Goal: Transaction & Acquisition: Purchase product/service

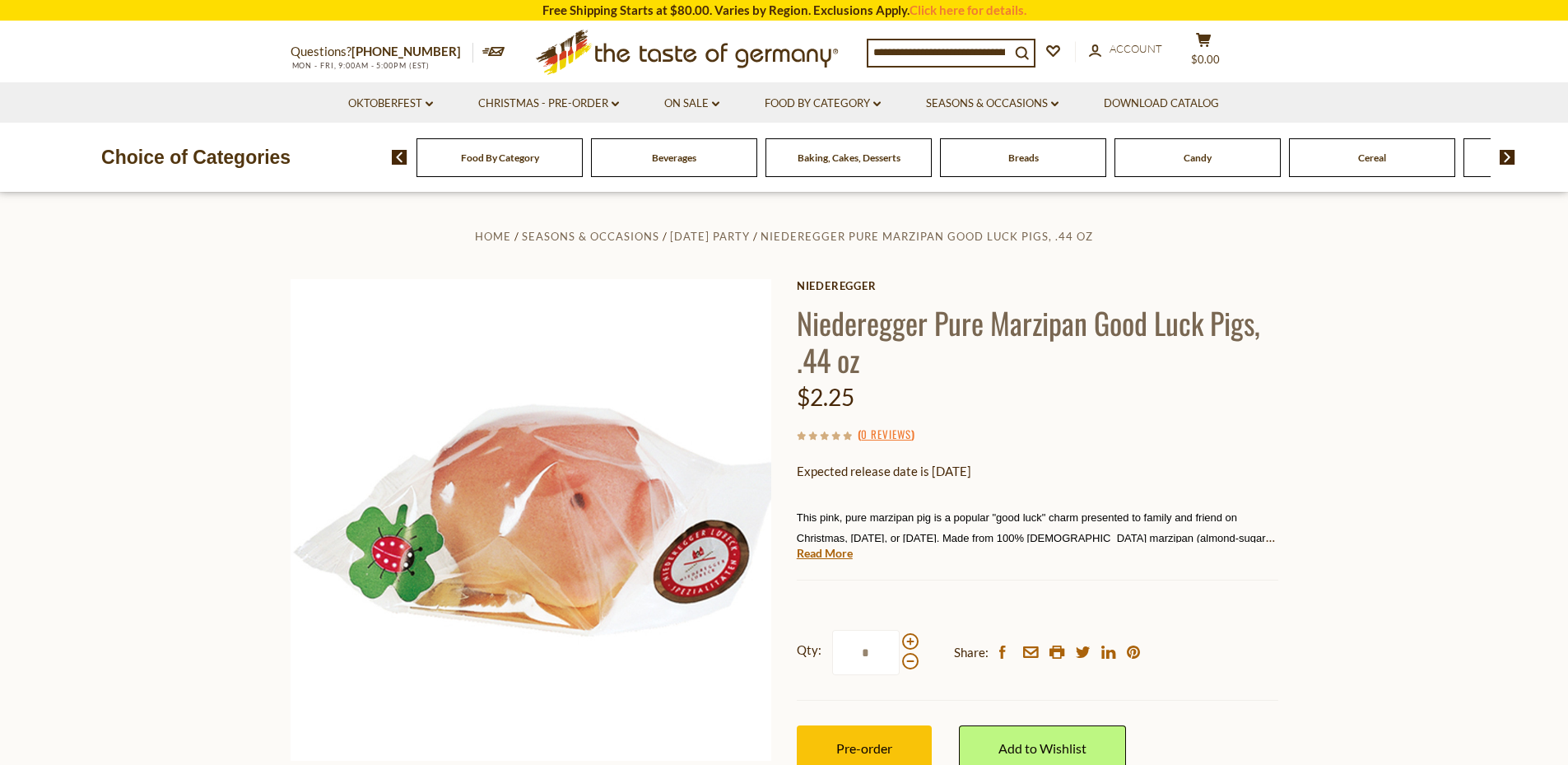
click at [521, 143] on div "Food By Category" at bounding box center [499, 157] width 166 height 39
click at [917, 56] on input at bounding box center [939, 51] width 142 height 23
click at [1034, 43] on button "search_icon" at bounding box center [1021, 50] width 24 height 22
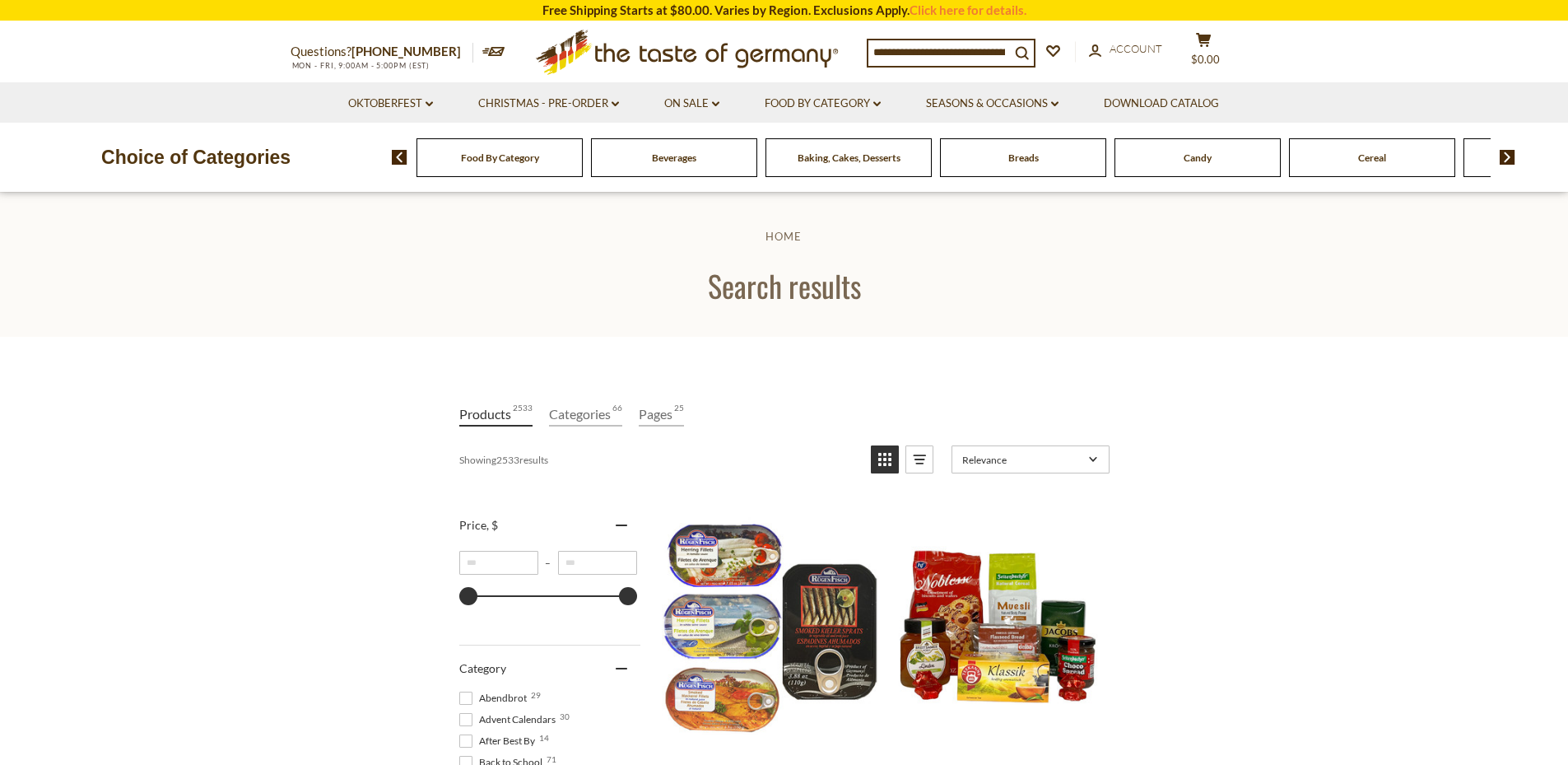
click at [967, 48] on input at bounding box center [939, 51] width 142 height 23
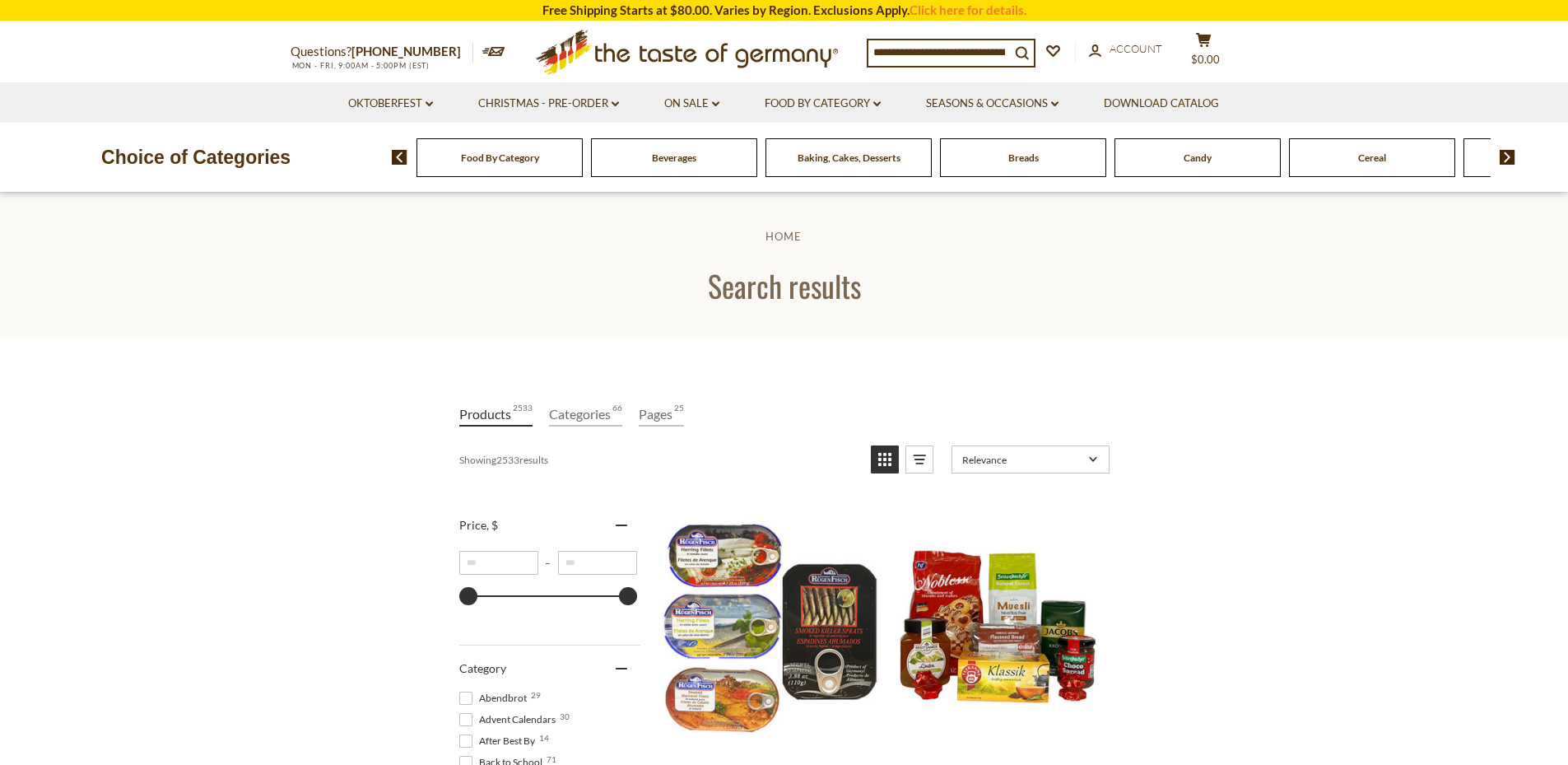
click at [967, 48] on input at bounding box center [939, 51] width 142 height 23
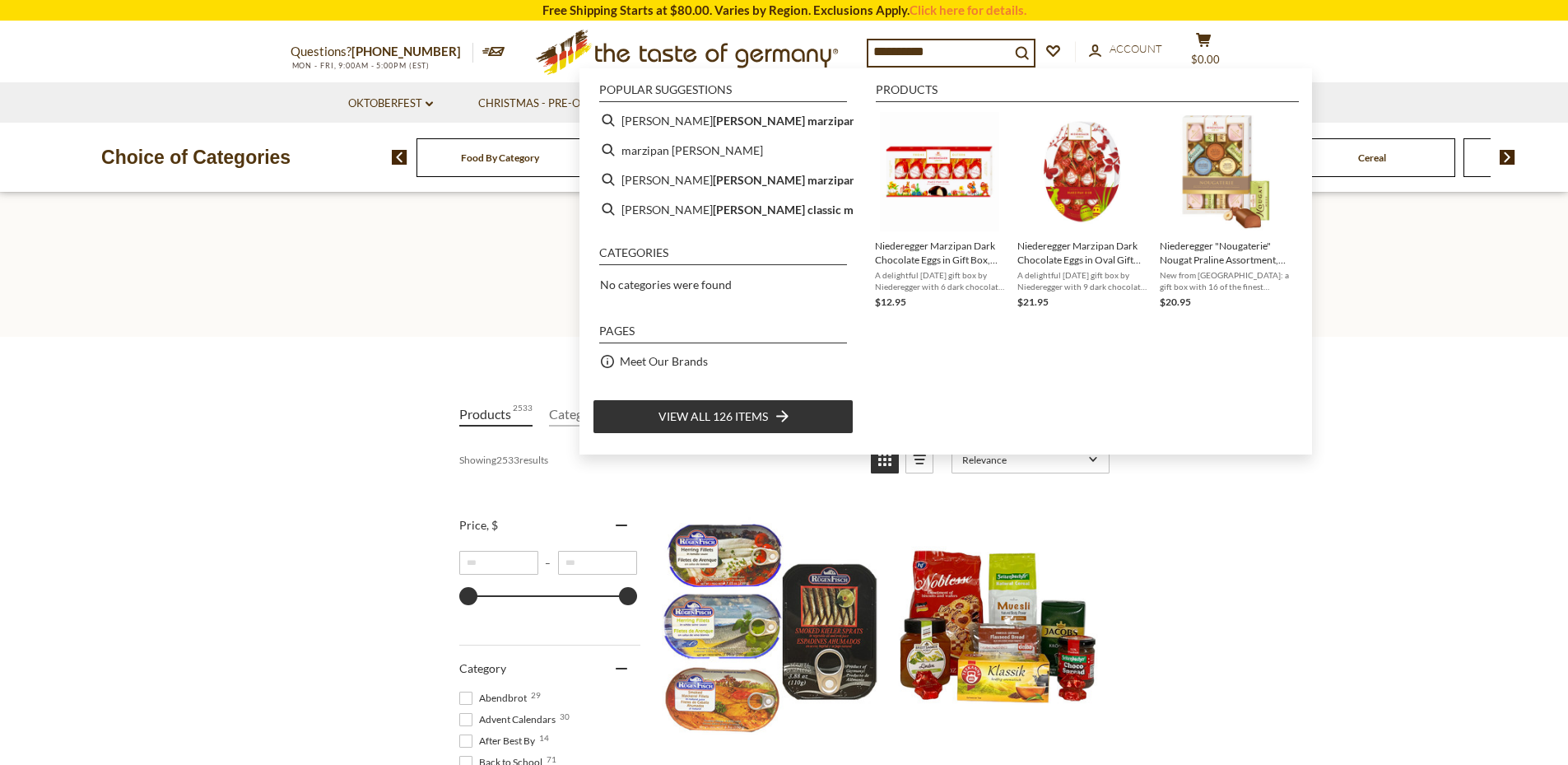
type input "**********"
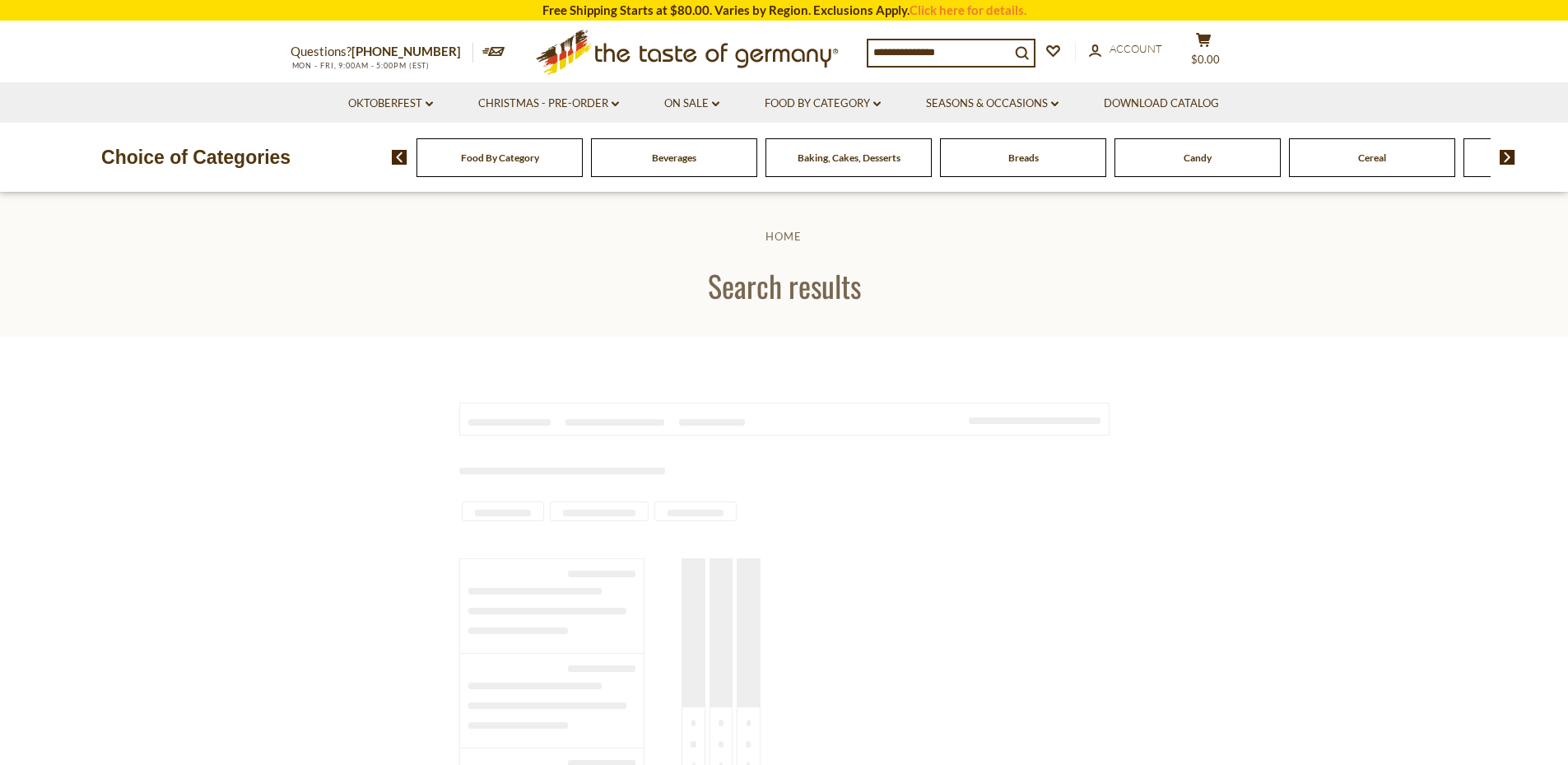
type input "**********"
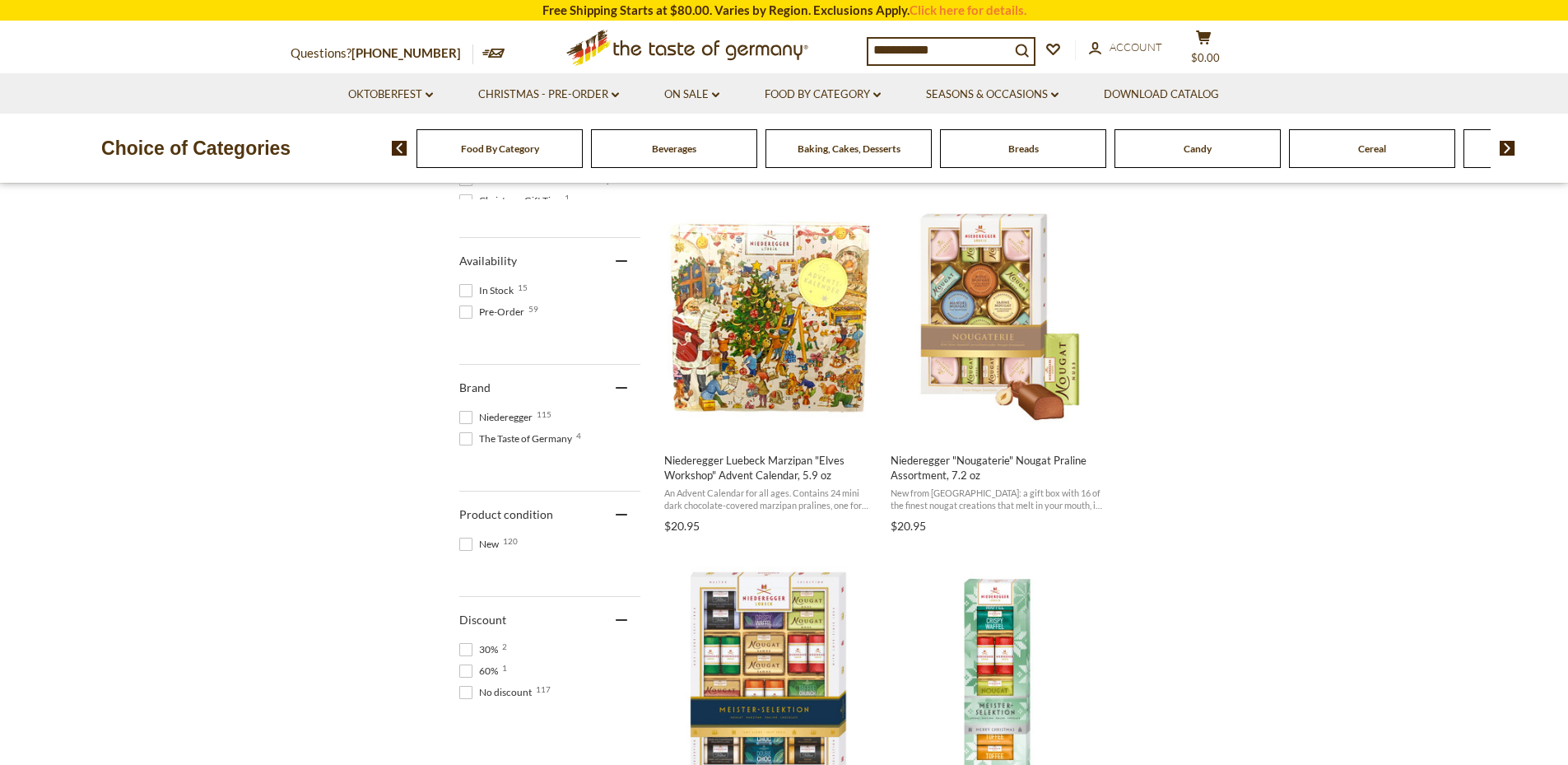
scroll to position [678, 0]
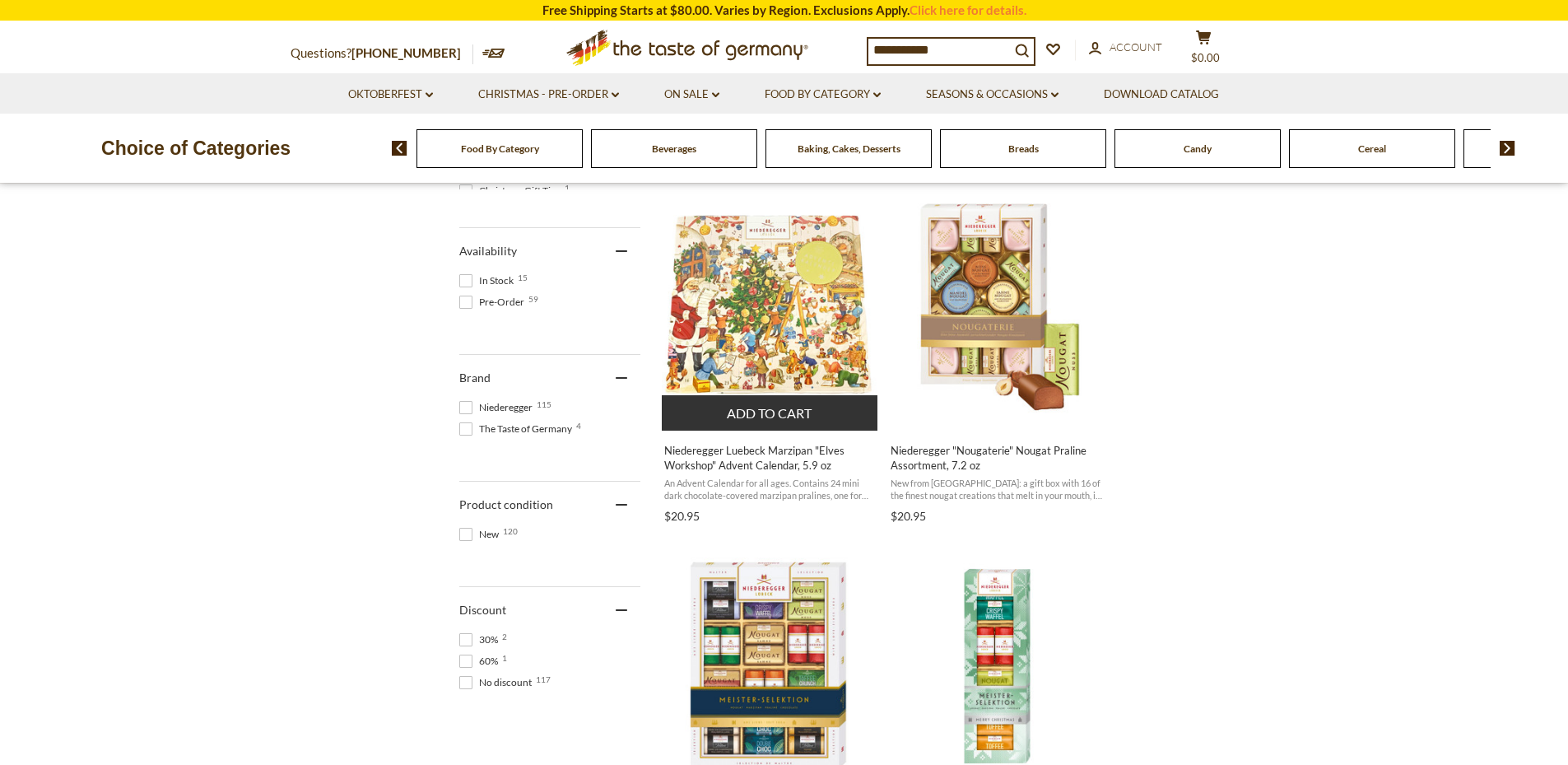
click at [780, 295] on img "Niederegger Luebeck Marzipan" at bounding box center [770, 306] width 218 height 218
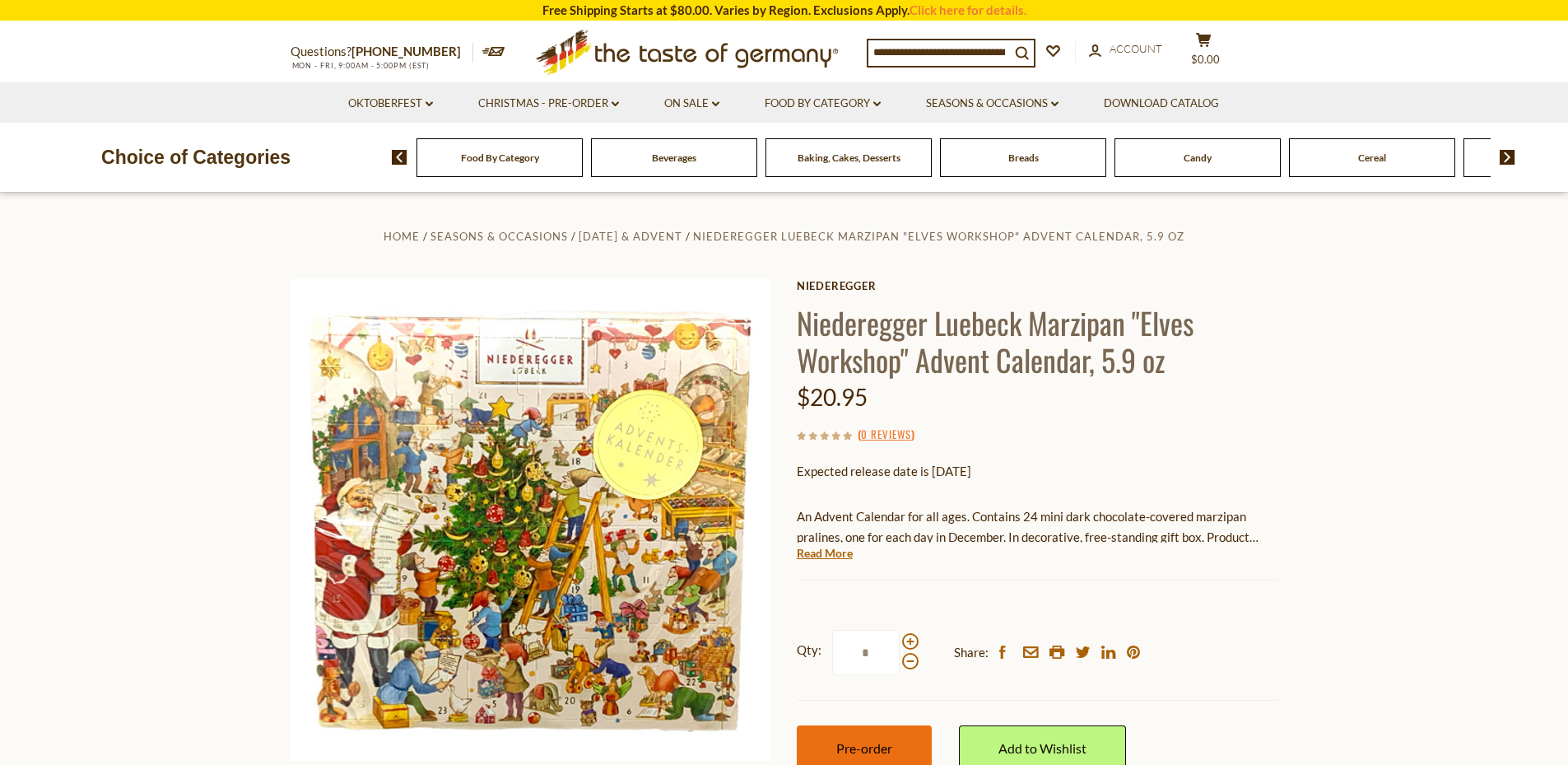
click at [865, 742] on span "Pre-order" at bounding box center [863, 748] width 56 height 15
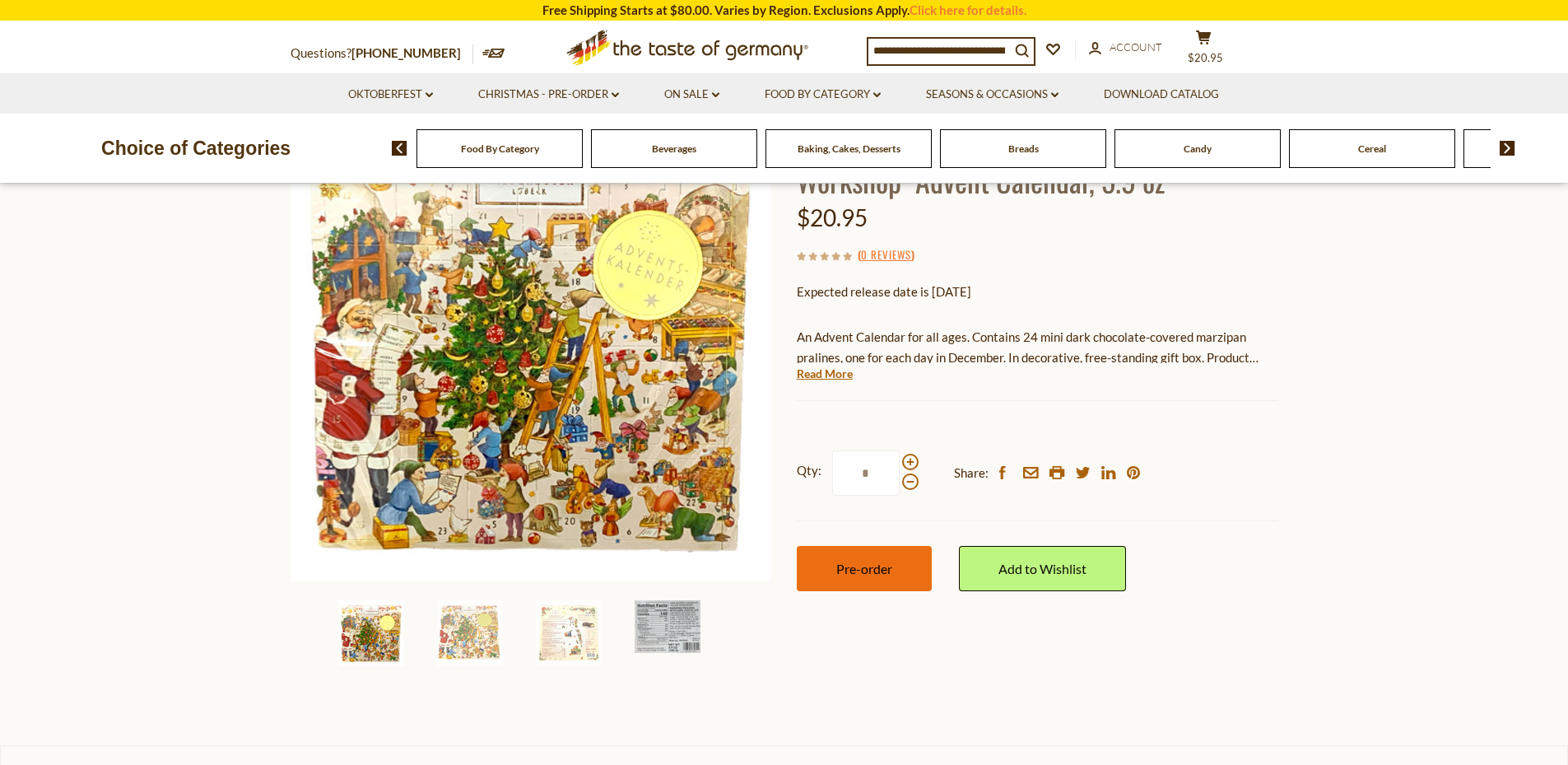
click at [875, 573] on span "Pre-order" at bounding box center [863, 568] width 56 height 15
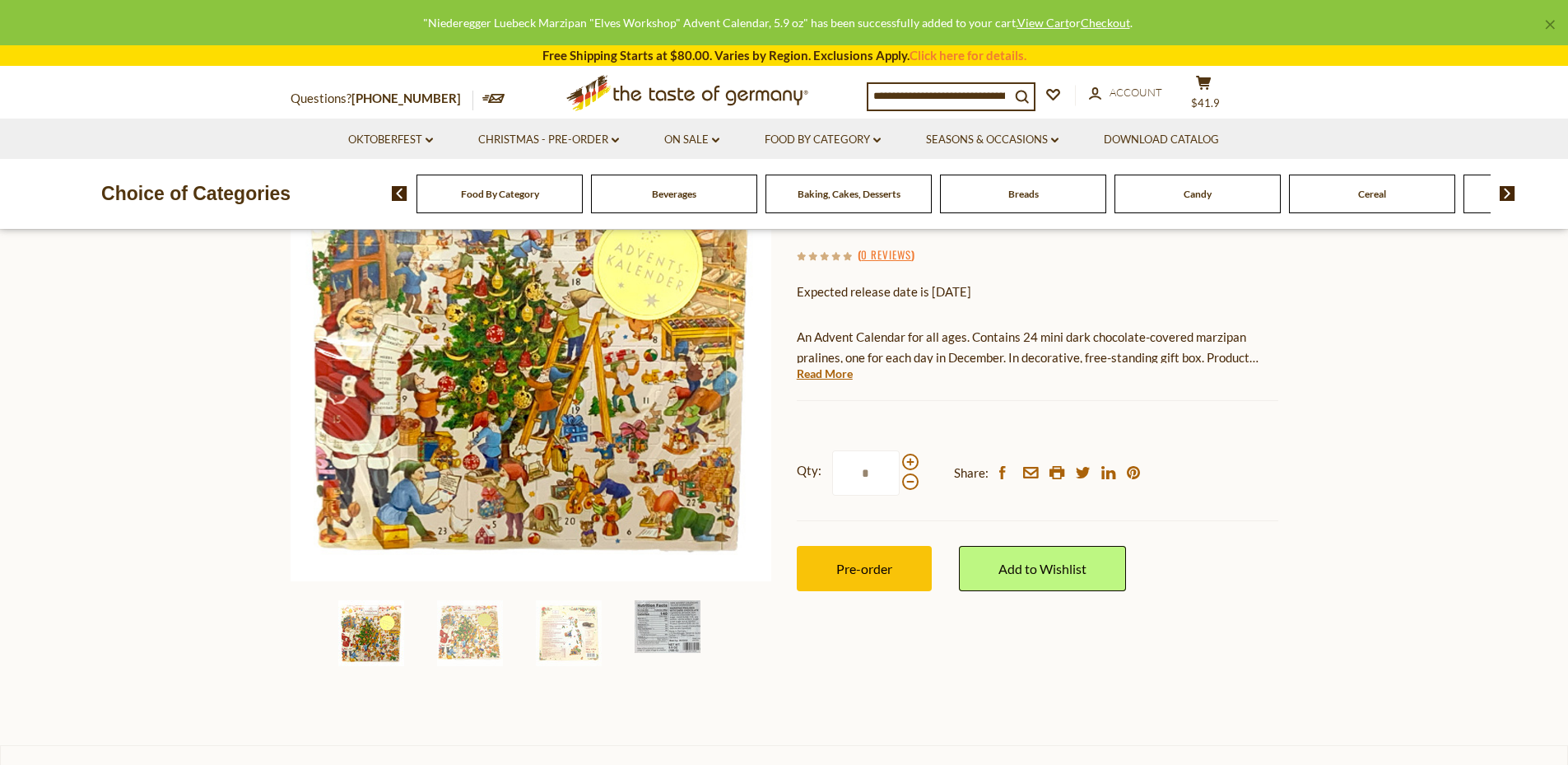
click at [1221, 82] on div "Compare Compare up to 4 items: Clear Selection Compare search_icon search_icon …" at bounding box center [1070, 95] width 407 height 41
click at [1204, 89] on icon at bounding box center [1203, 83] width 15 height 14
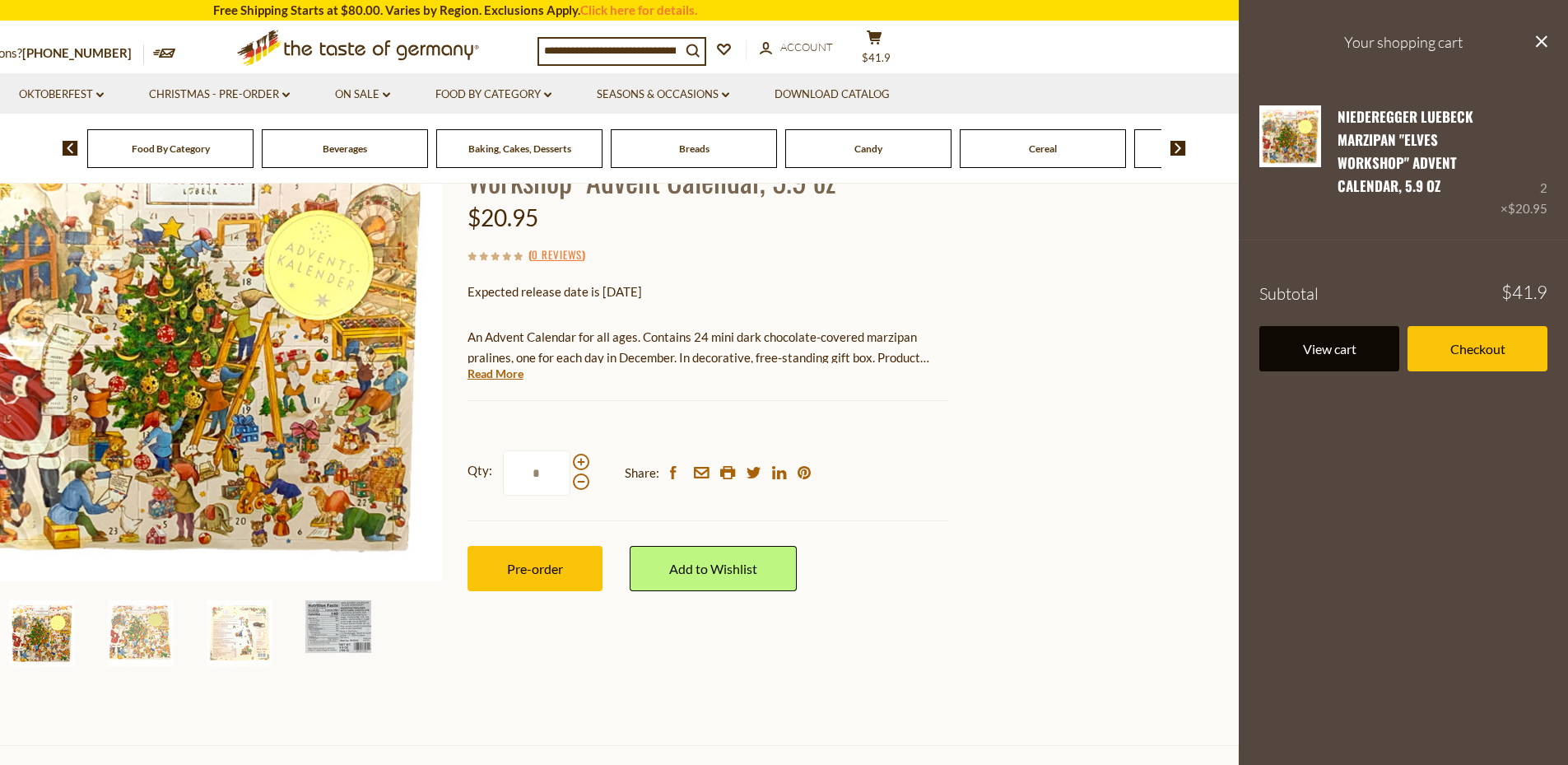
click at [1348, 354] on link "View cart" at bounding box center [1328, 349] width 140 height 46
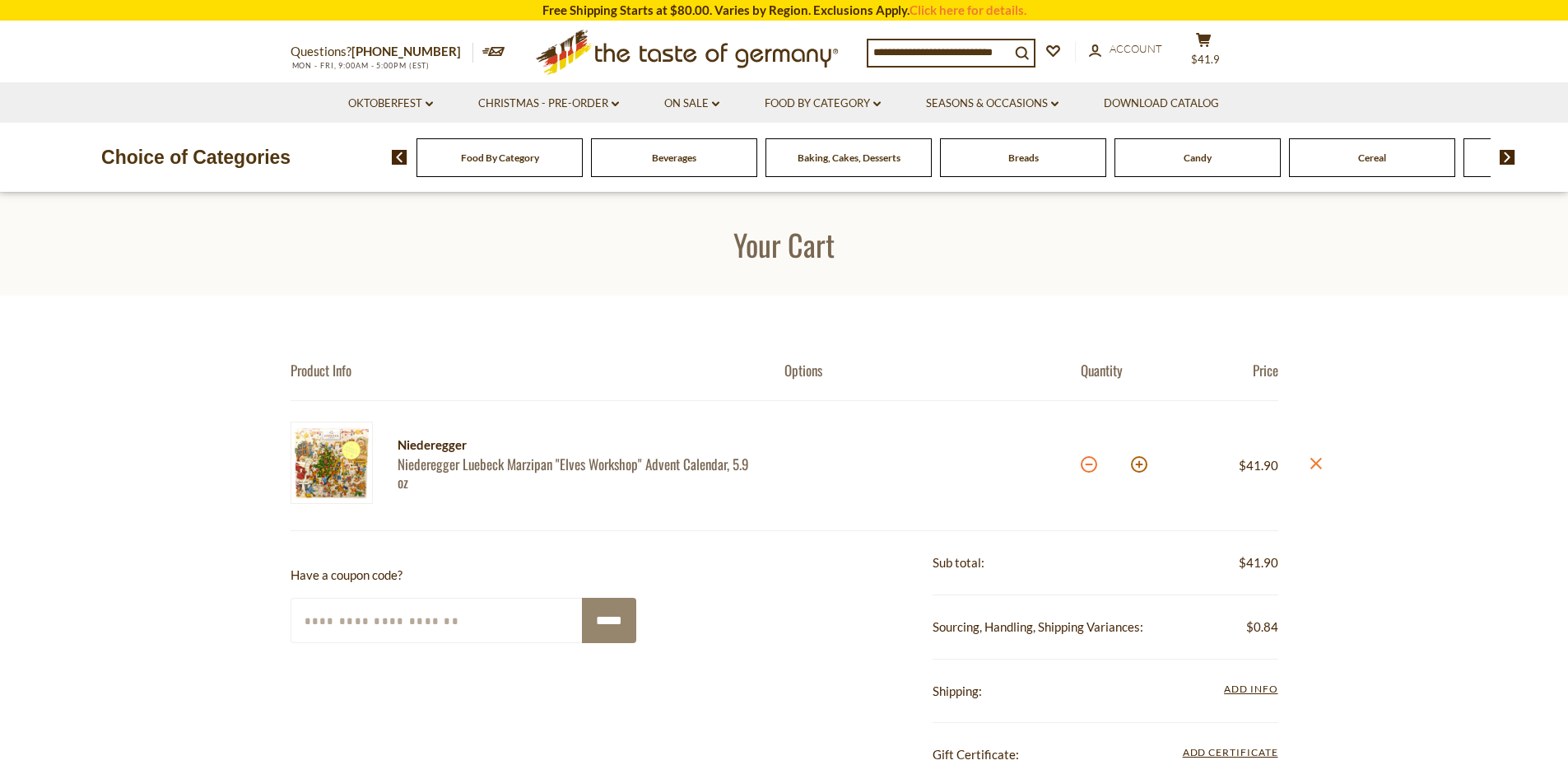
click at [1096, 461] on button at bounding box center [1088, 463] width 16 height 16
type input "*"
click at [503, 157] on span "Food By Category" at bounding box center [500, 157] width 78 height 12
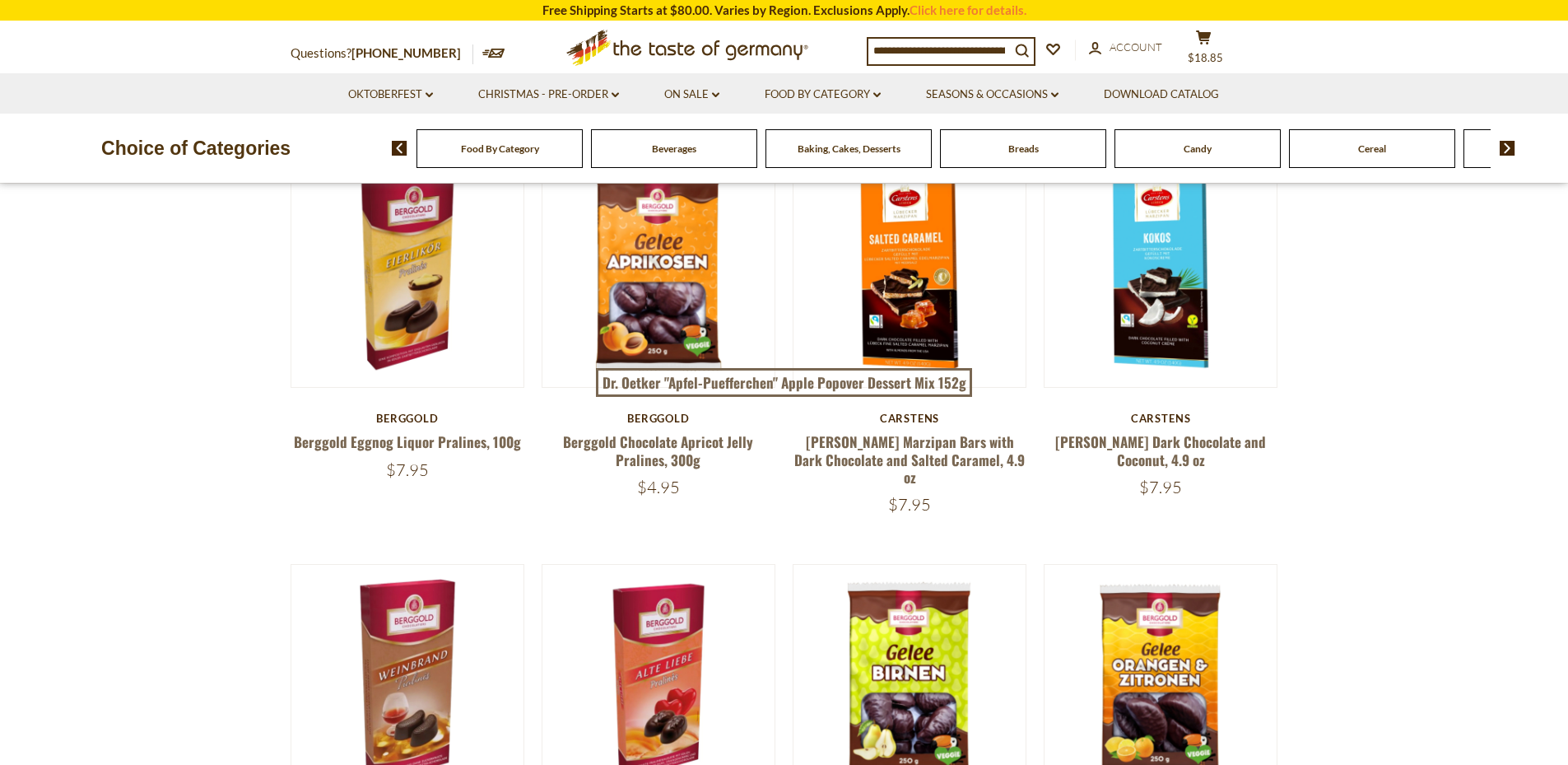
scroll to position [43, 0]
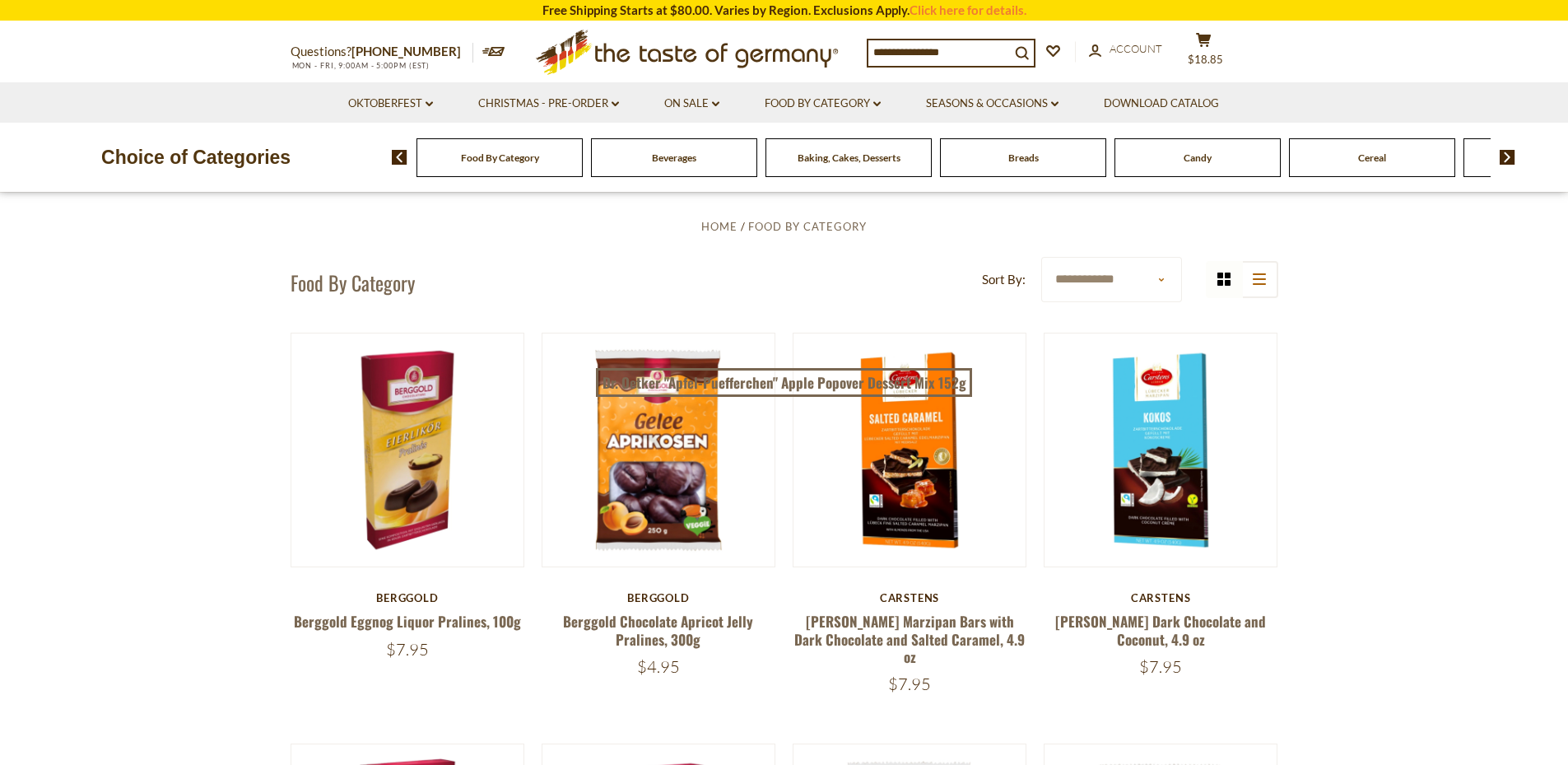
click at [676, 153] on span "Beverages" at bounding box center [673, 157] width 45 height 12
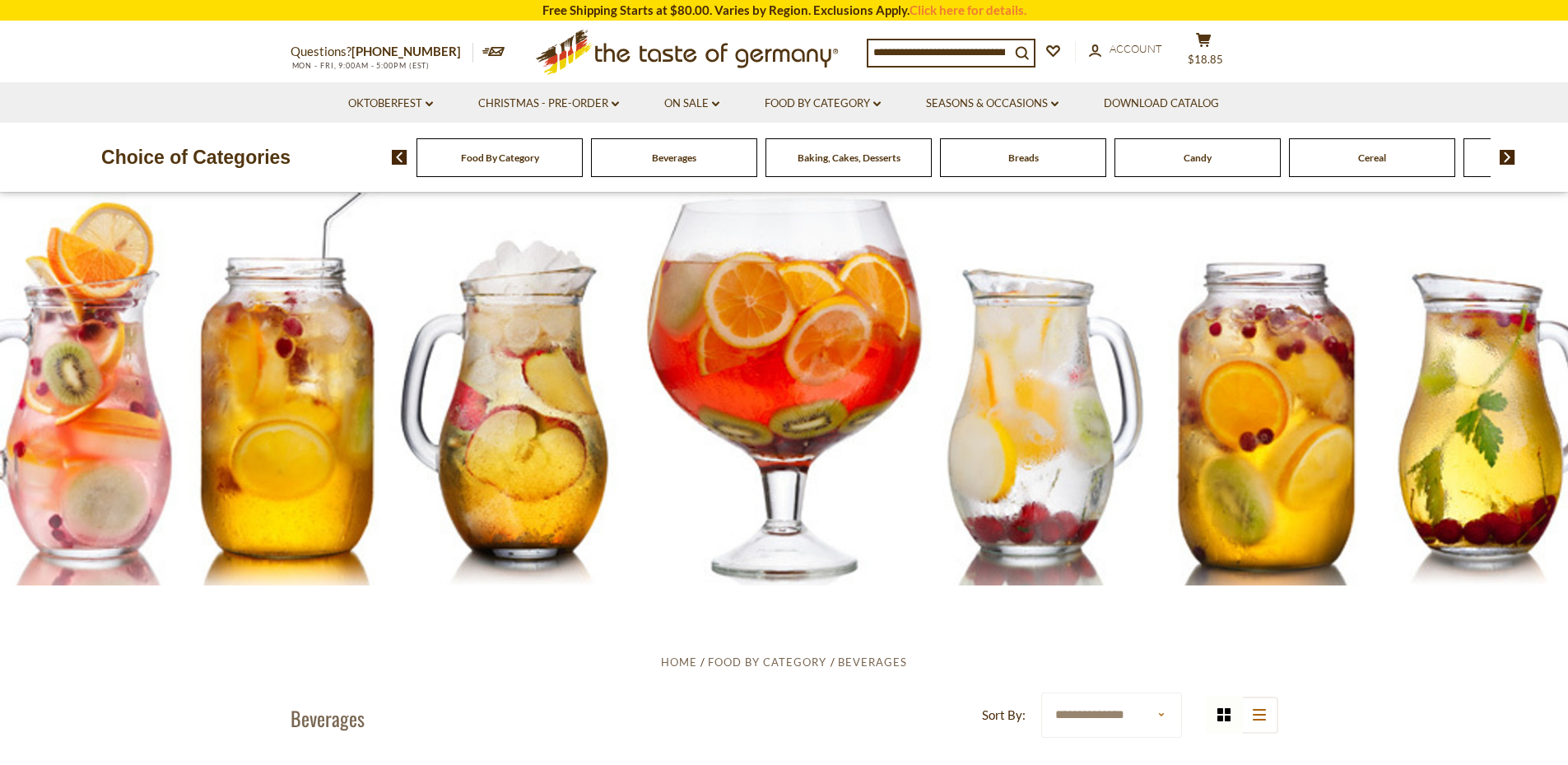
click at [1506, 158] on img at bounding box center [1507, 158] width 15 height 15
click at [1452, 155] on span "Chocolate & Marzipan" at bounding box center [1459, 157] width 98 height 12
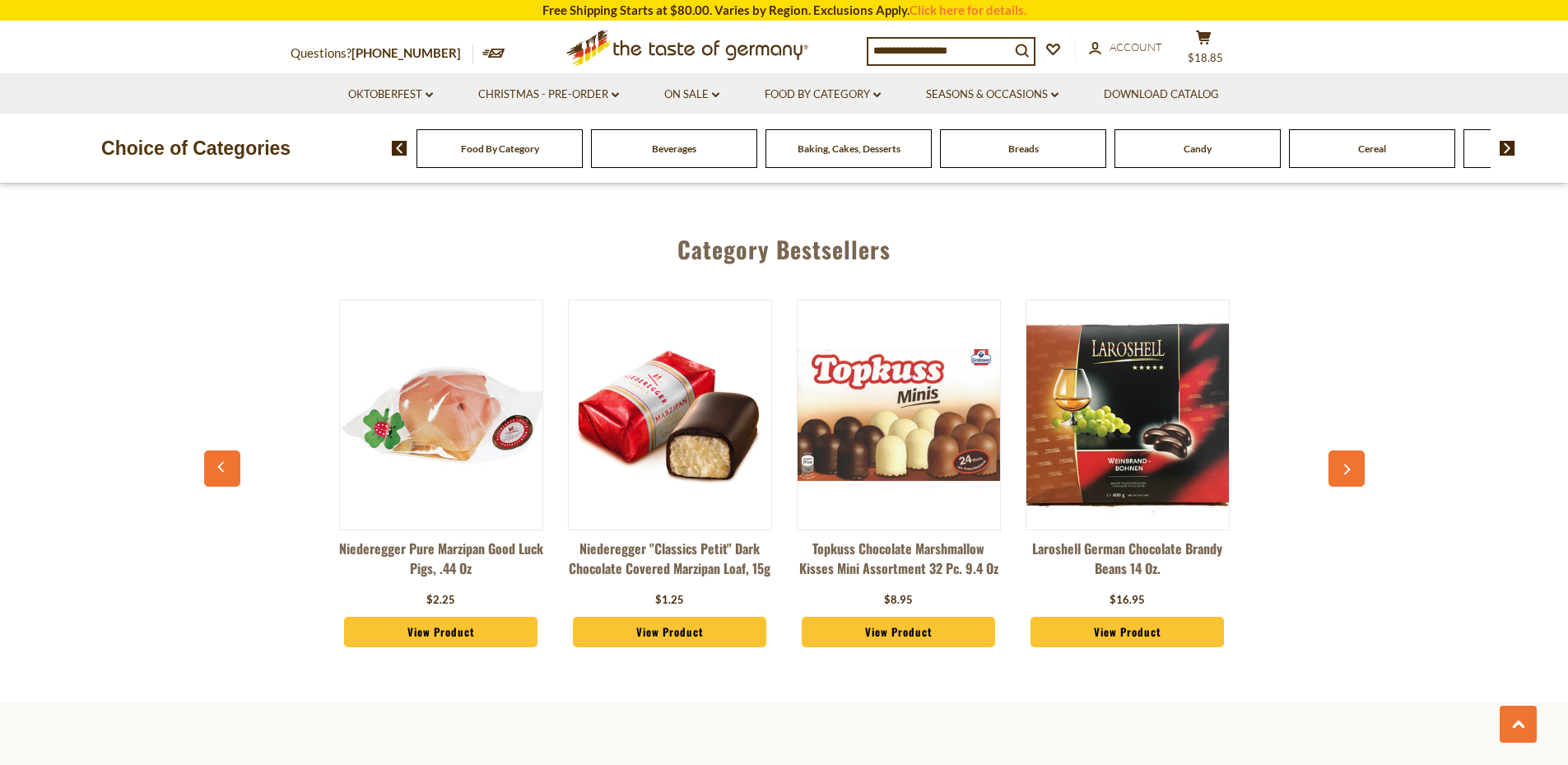
scroll to position [4417, 0]
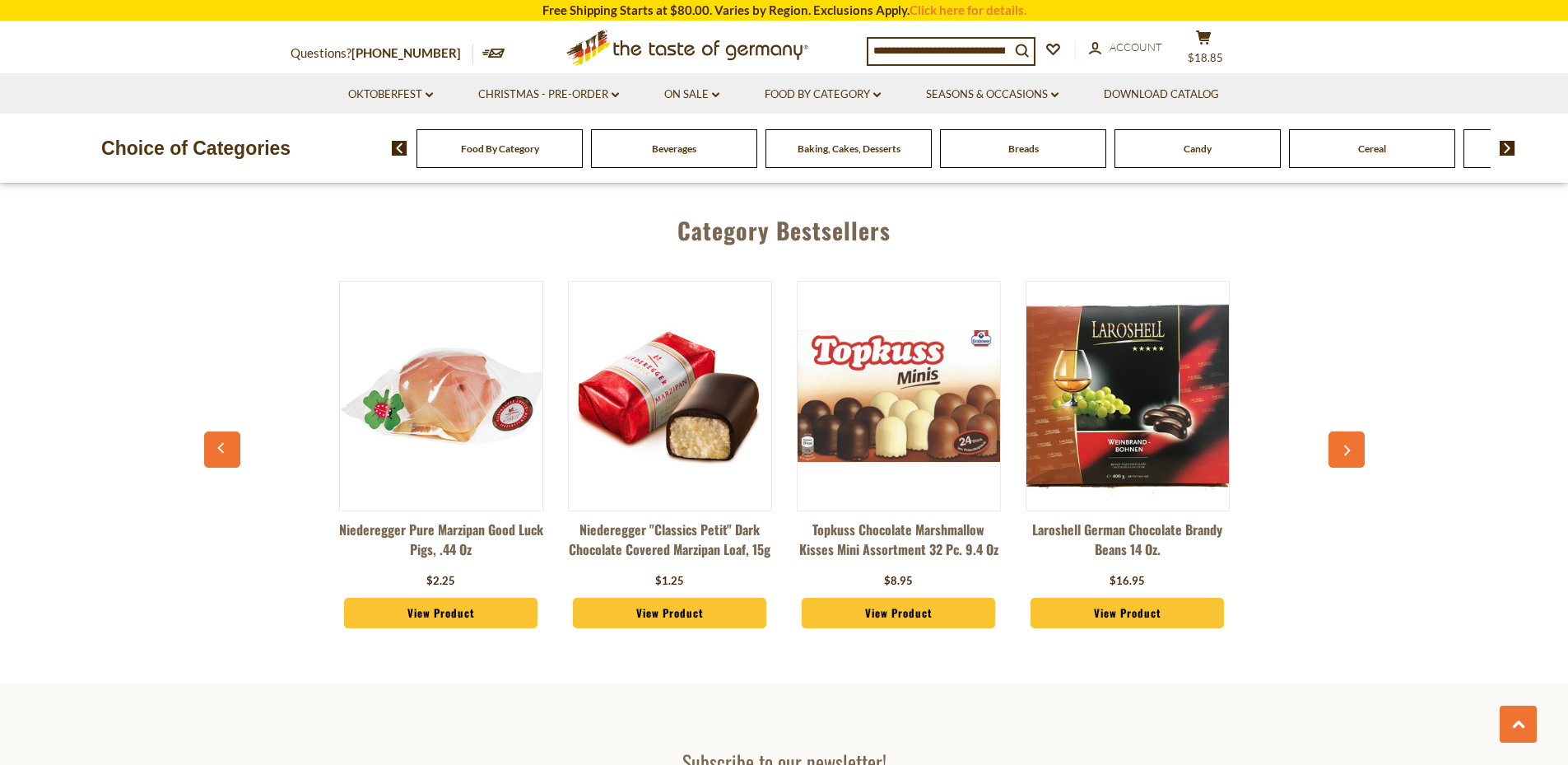
click at [930, 449] on img at bounding box center [899, 396] width 203 height 131
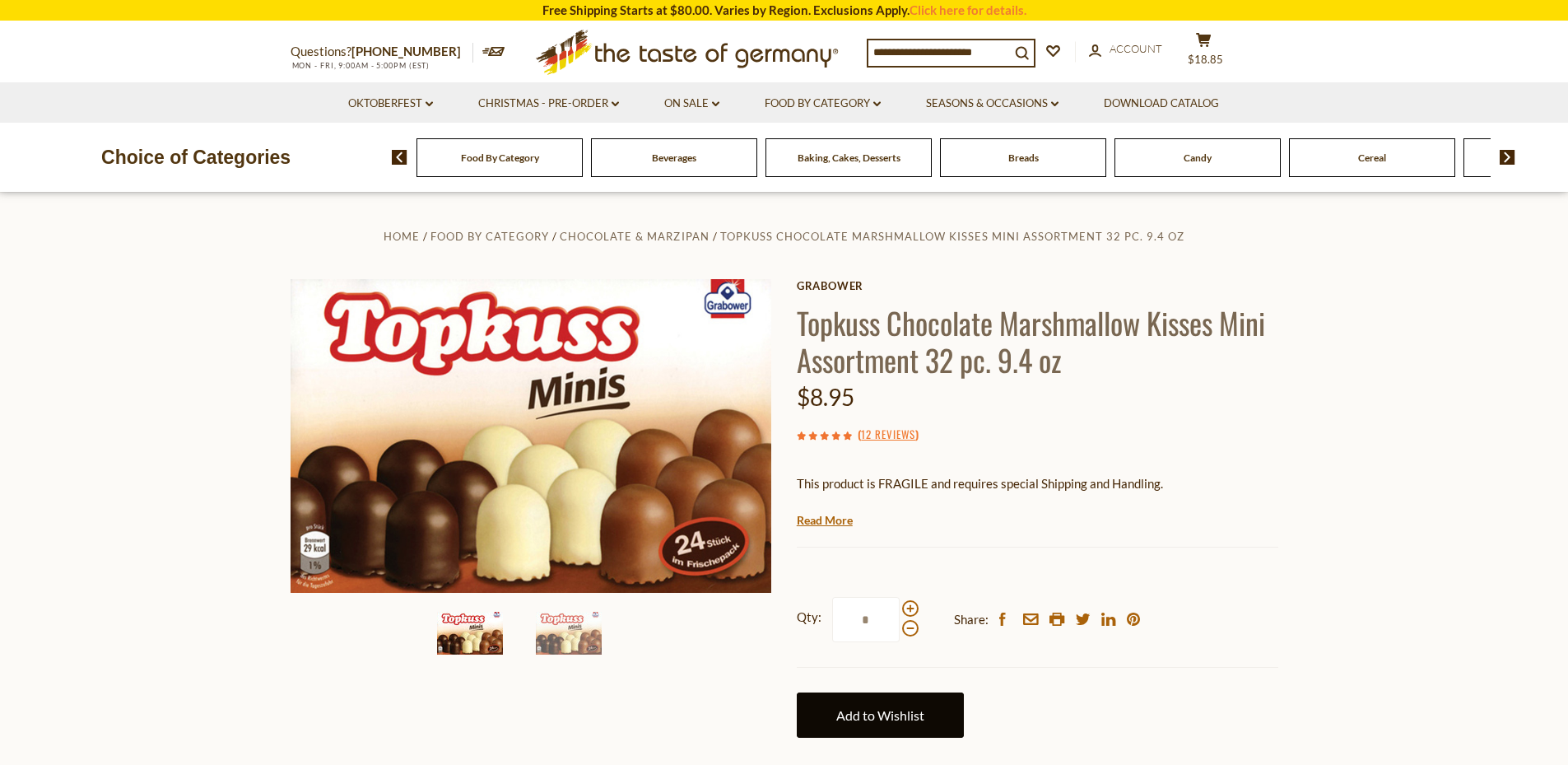
click at [857, 706] on link "Add to Wishlist" at bounding box center [881, 716] width 167 height 46
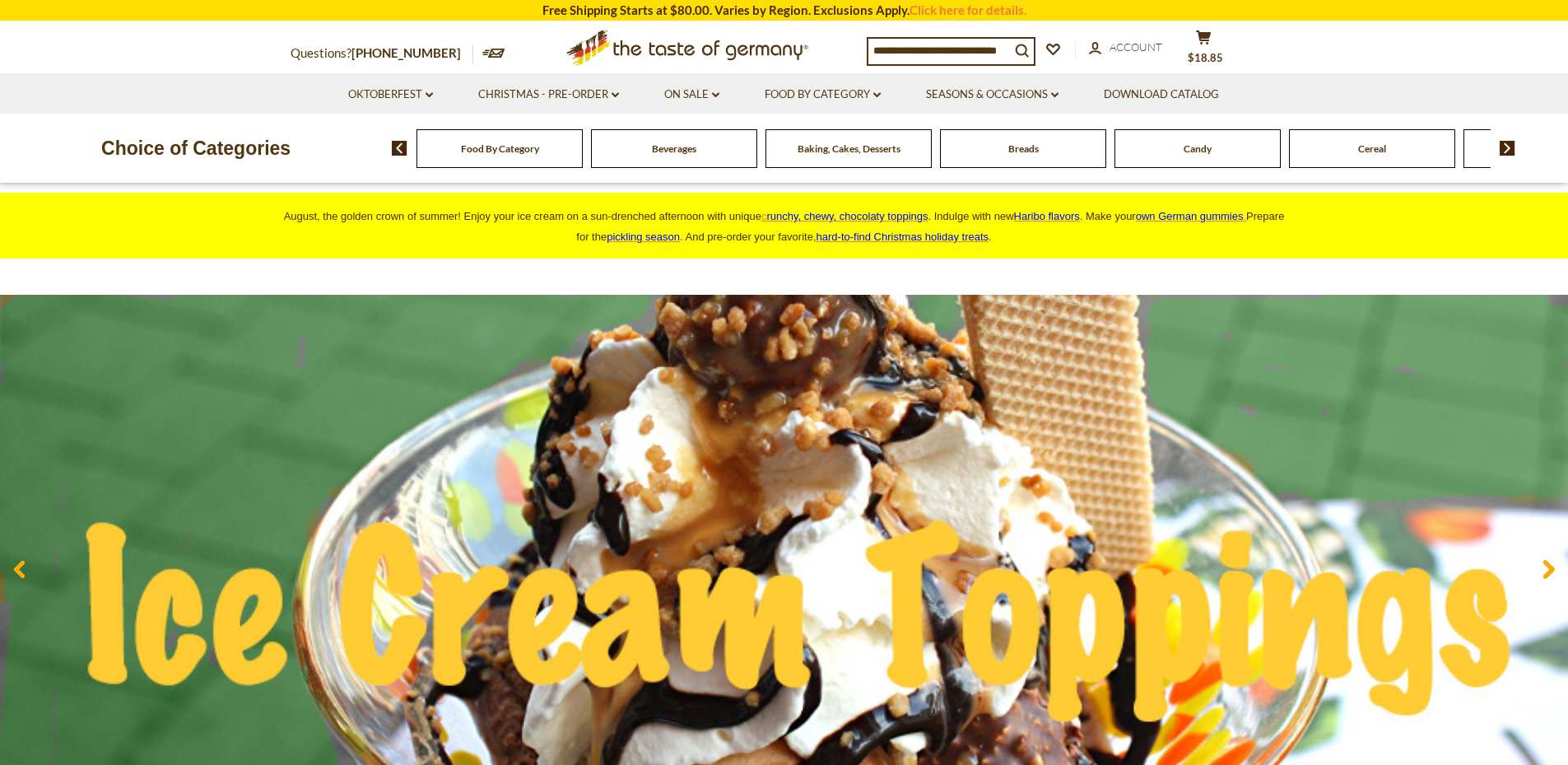
scroll to position [669, 0]
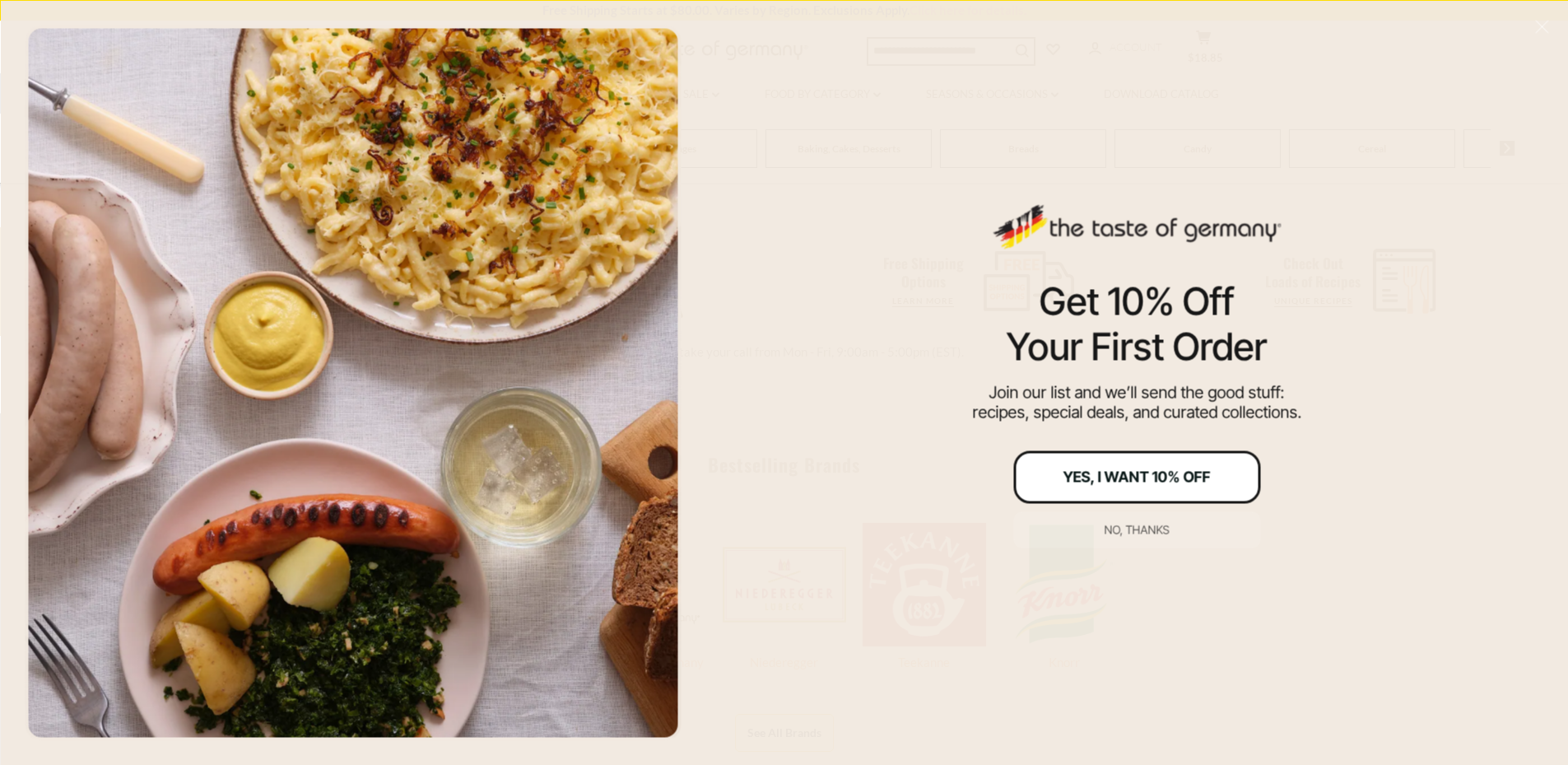
click at [1122, 481] on div "Yes, I Want 10% Off" at bounding box center [1136, 477] width 147 height 15
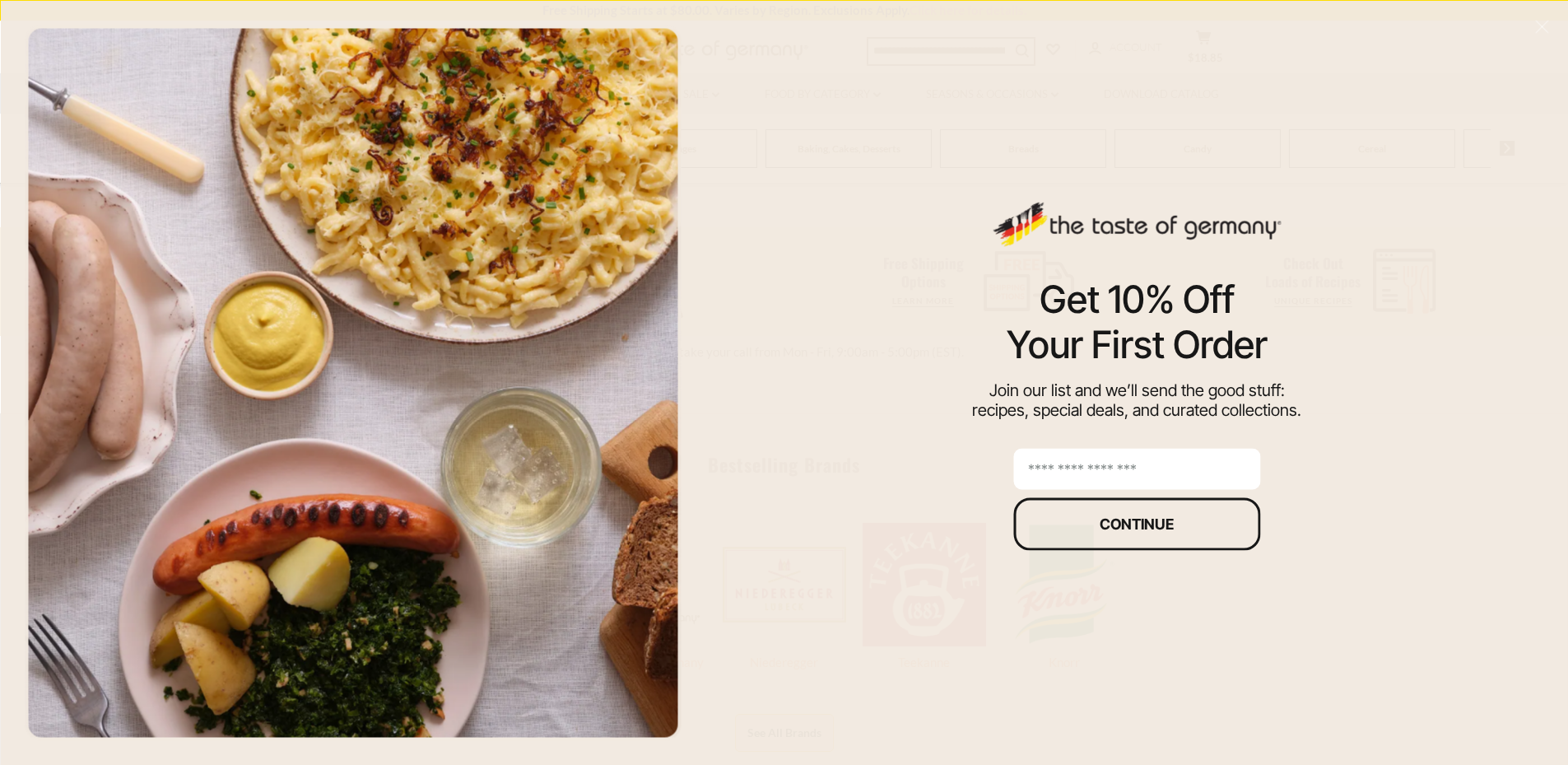
click at [1117, 468] on input "email" at bounding box center [1136, 468] width 247 height 41
type input "**********"
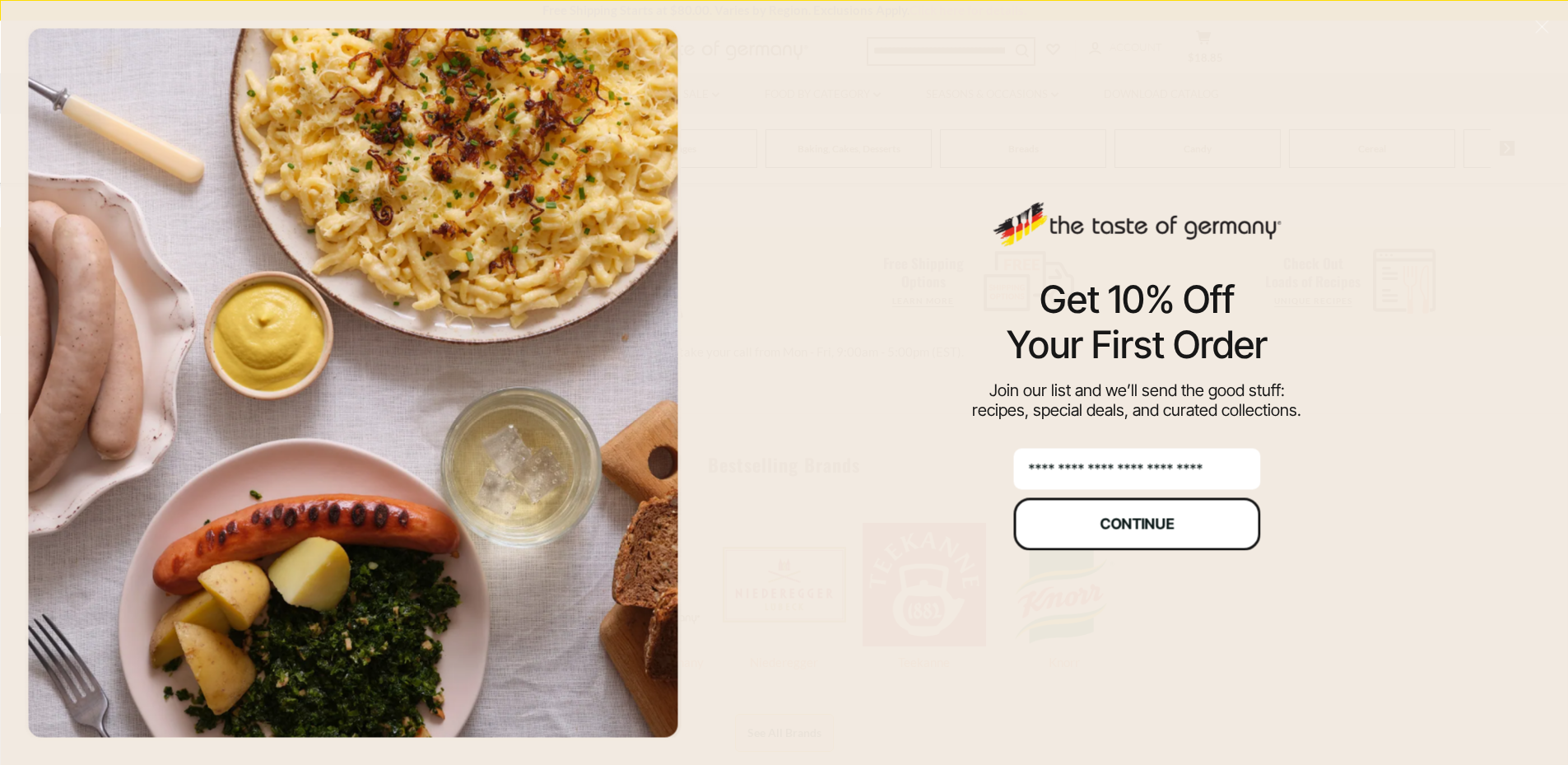
click at [1109, 524] on div "Continue" at bounding box center [1136, 524] width 74 height 15
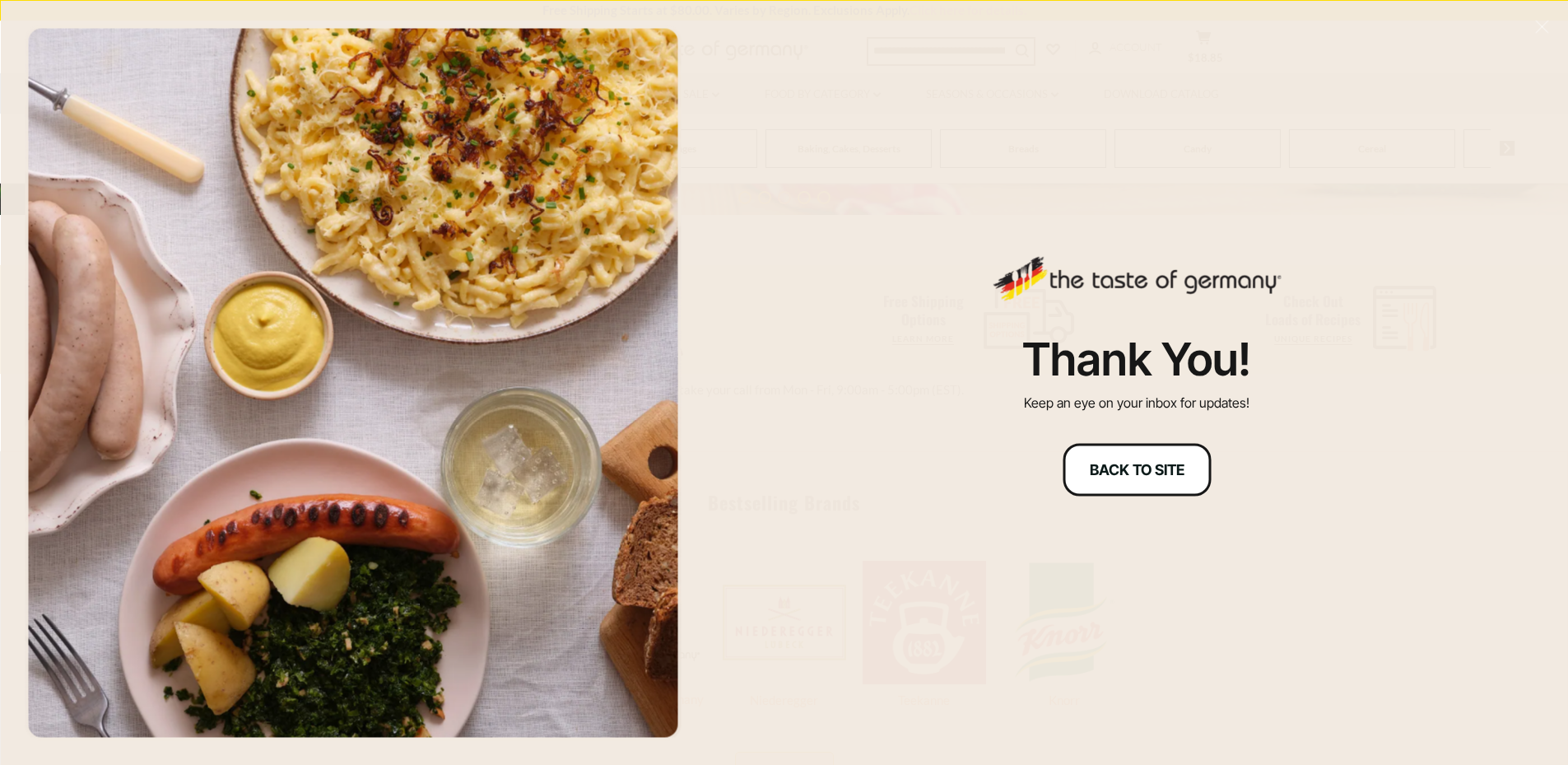
click at [1154, 445] on button "Back to site" at bounding box center [1136, 469] width 148 height 52
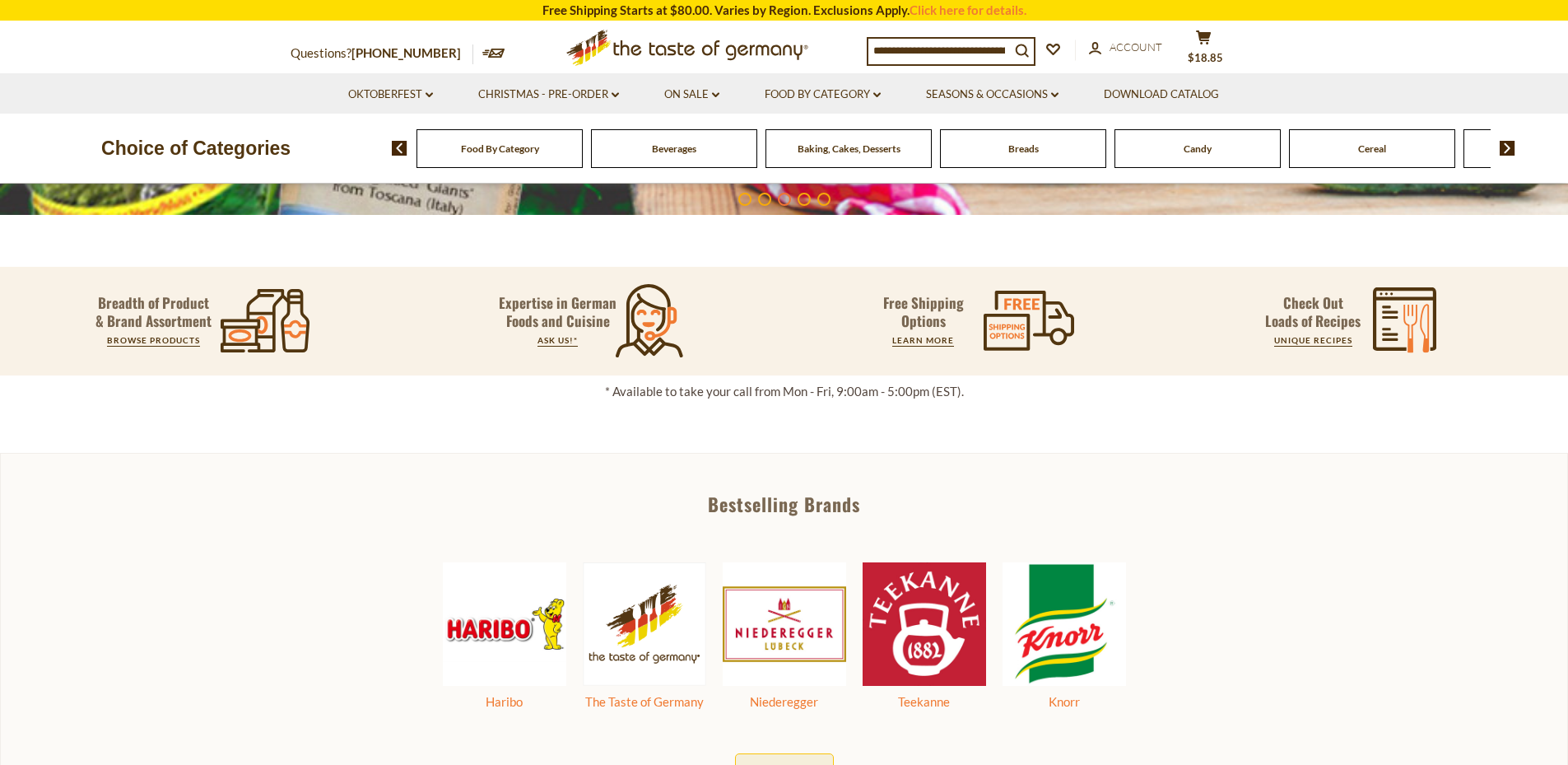
click at [1203, 149] on span "Candy" at bounding box center [1196, 148] width 28 height 12
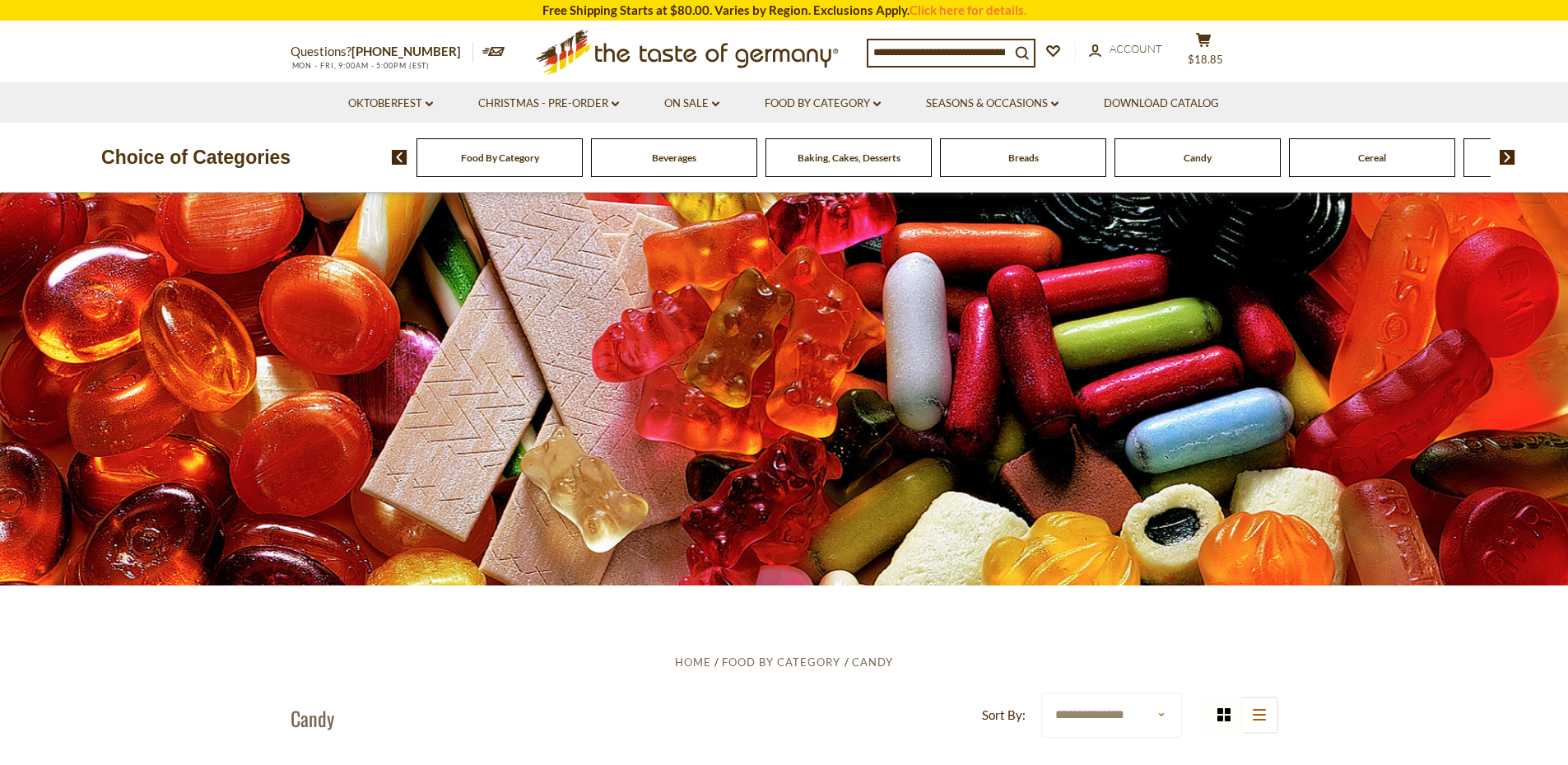
click at [583, 167] on div "Breads" at bounding box center [499, 157] width 166 height 39
click at [1021, 155] on span "Breads" at bounding box center [1023, 157] width 30 height 12
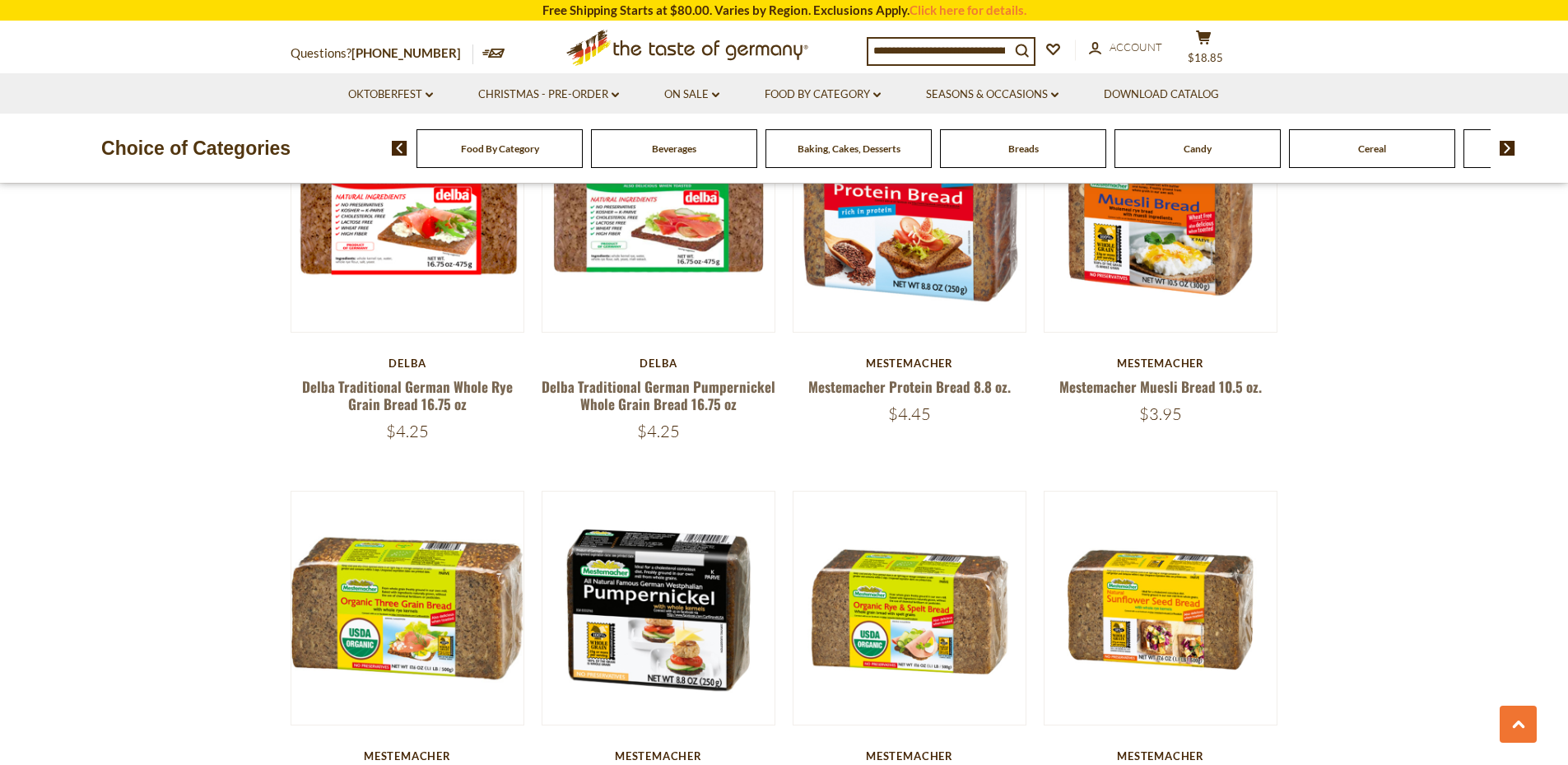
scroll to position [3716, 0]
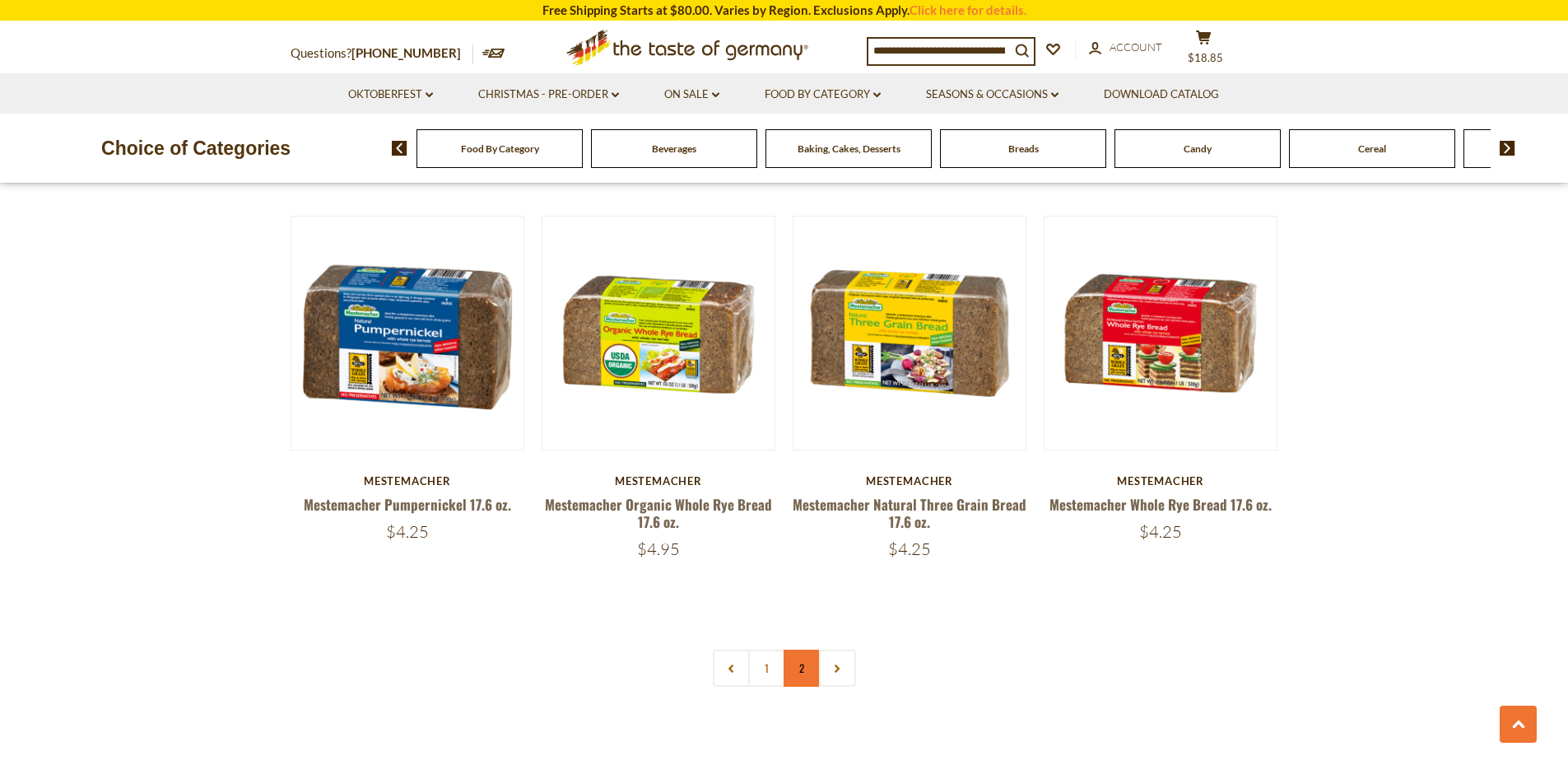
click at [800, 662] on link "2" at bounding box center [802, 668] width 37 height 37
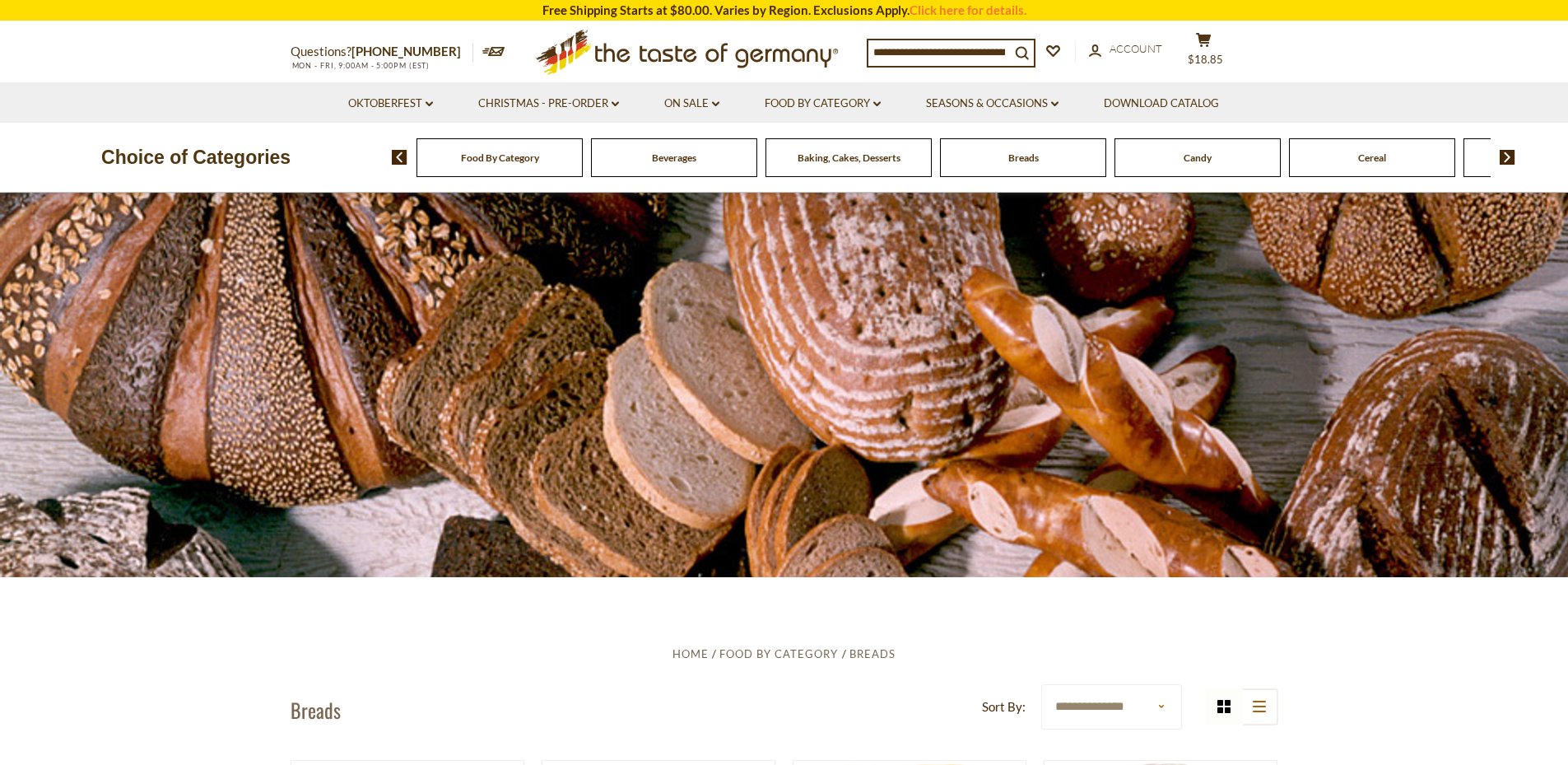
scroll to position [0, 0]
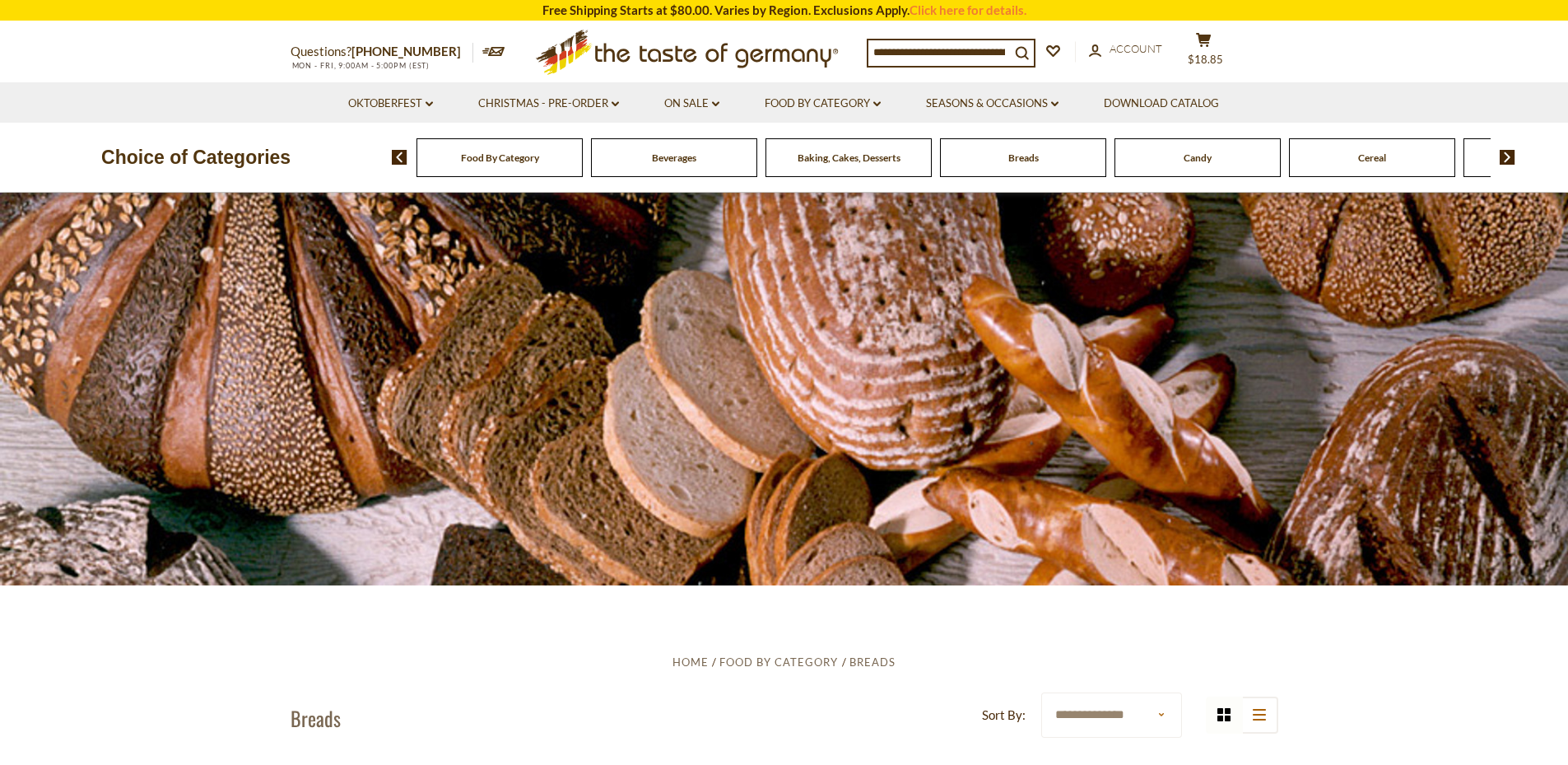
click at [859, 156] on span "Baking, Cakes, Desserts" at bounding box center [849, 157] width 103 height 12
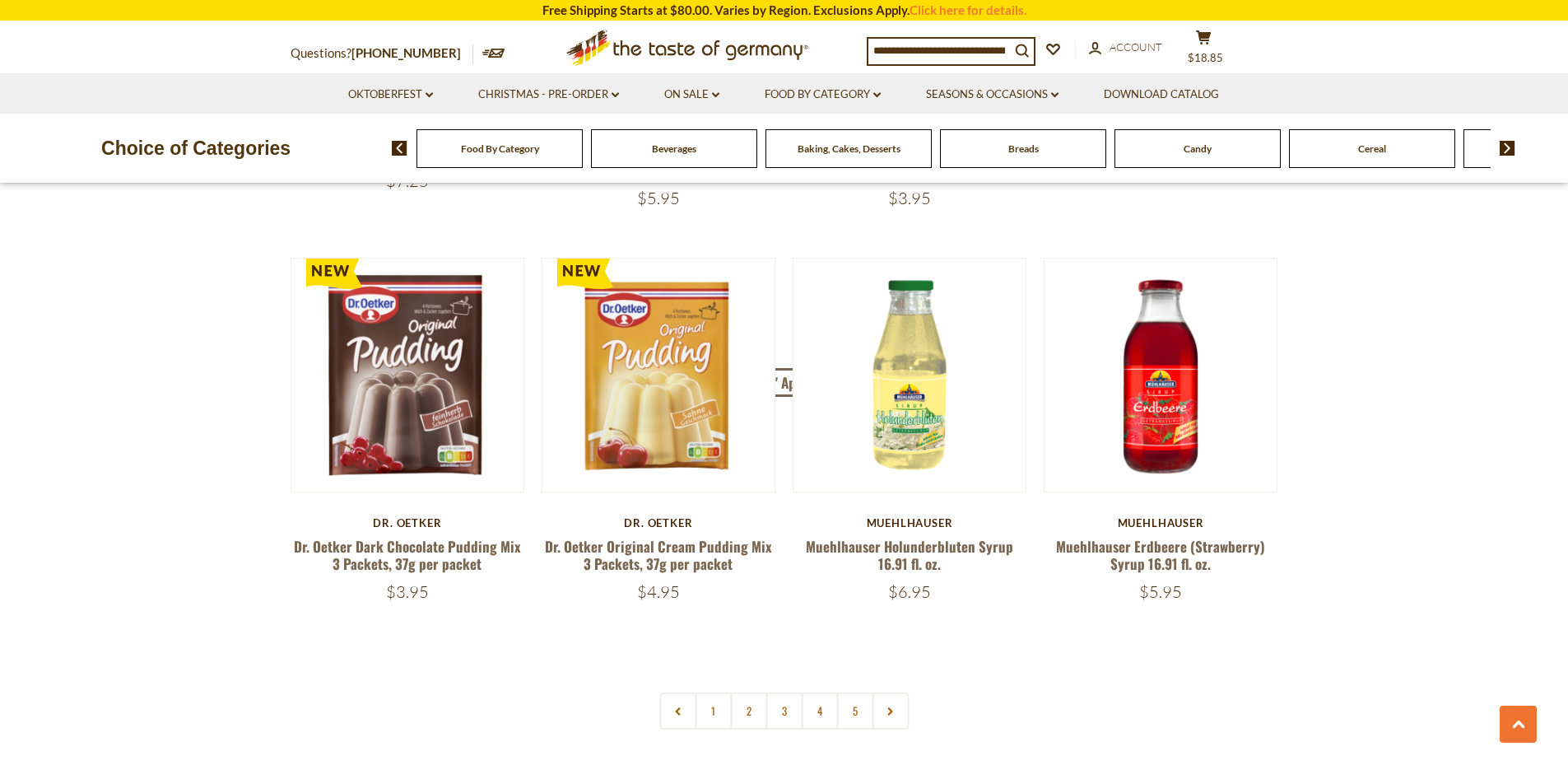
scroll to position [3716, 0]
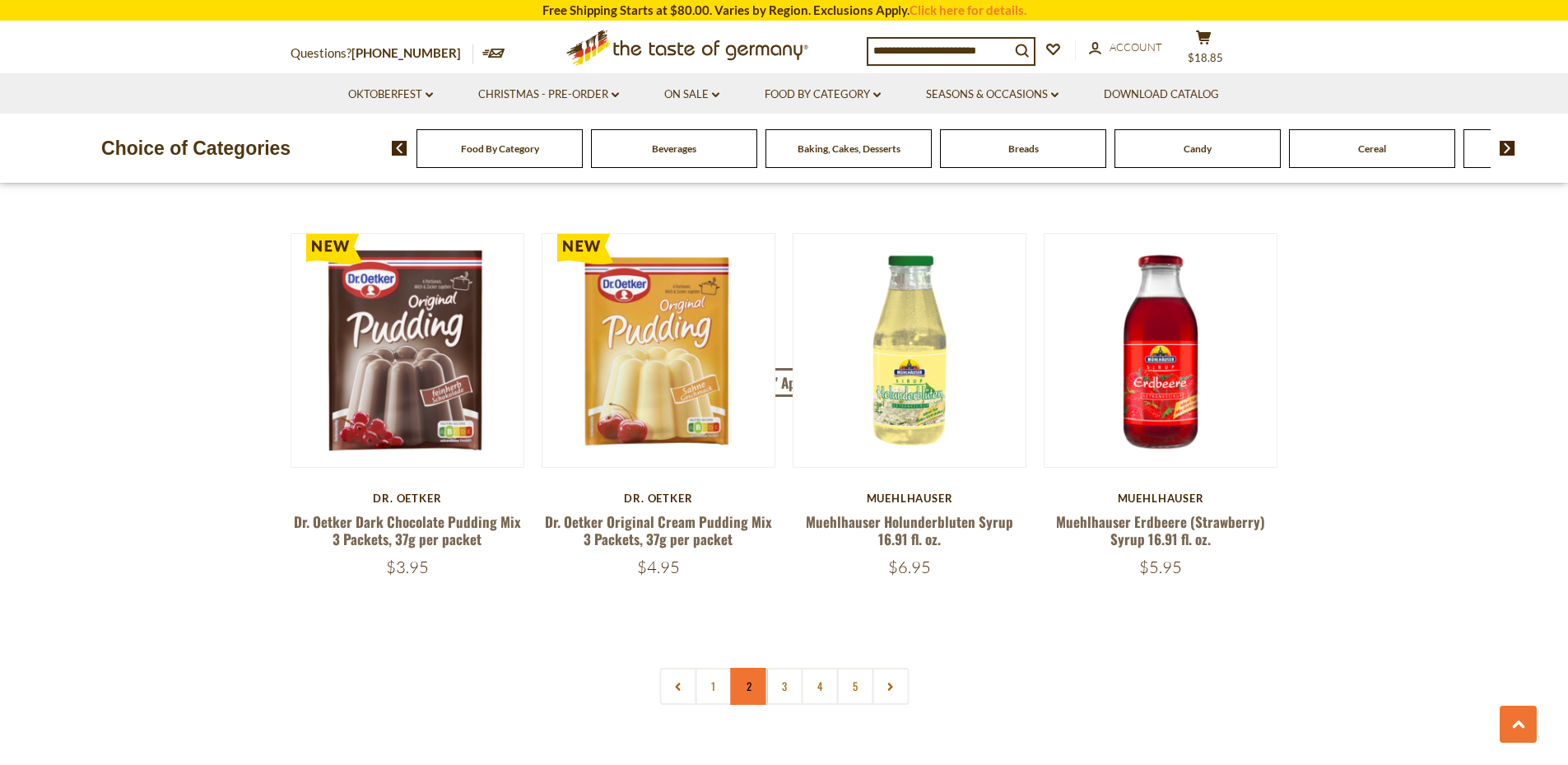
click at [754, 688] on link "2" at bounding box center [748, 686] width 37 height 37
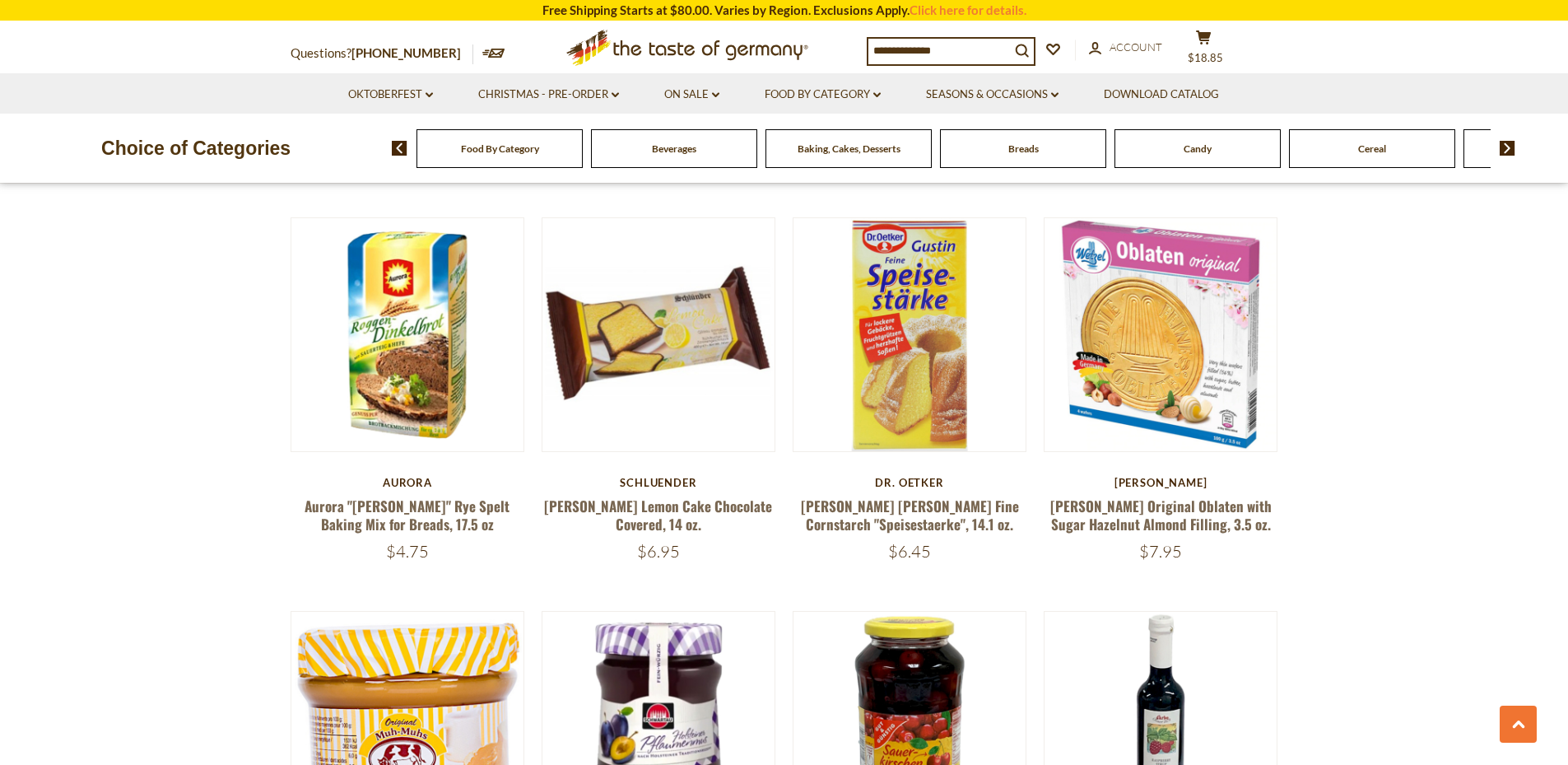
scroll to position [2830, 0]
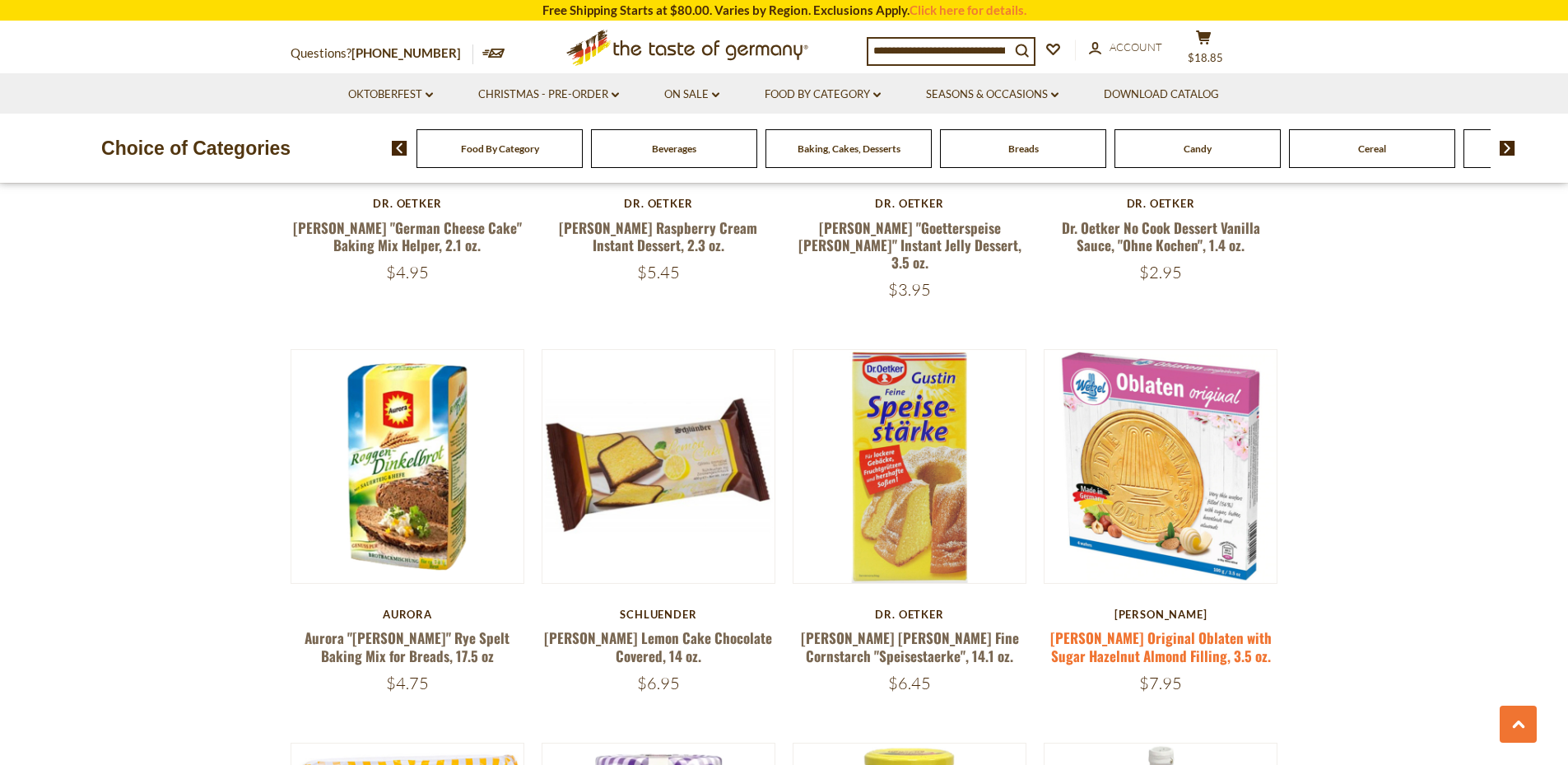
click at [1191, 627] on link "[PERSON_NAME] Original Oblaten with Sugar Hazelnut Almond Filling, 3.5 oz." at bounding box center [1160, 646] width 222 height 38
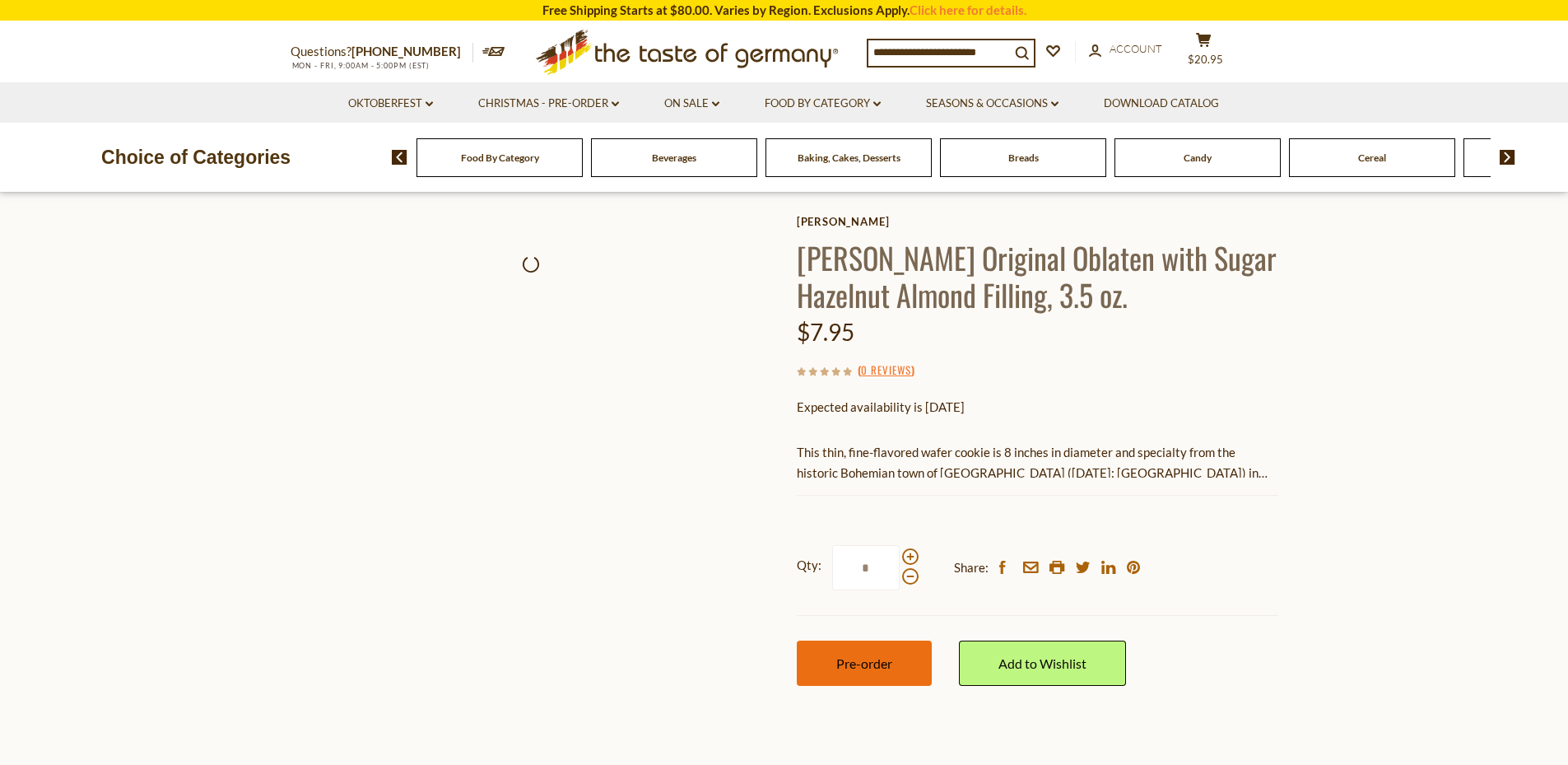
click at [862, 658] on span "Pre-order" at bounding box center [863, 663] width 56 height 15
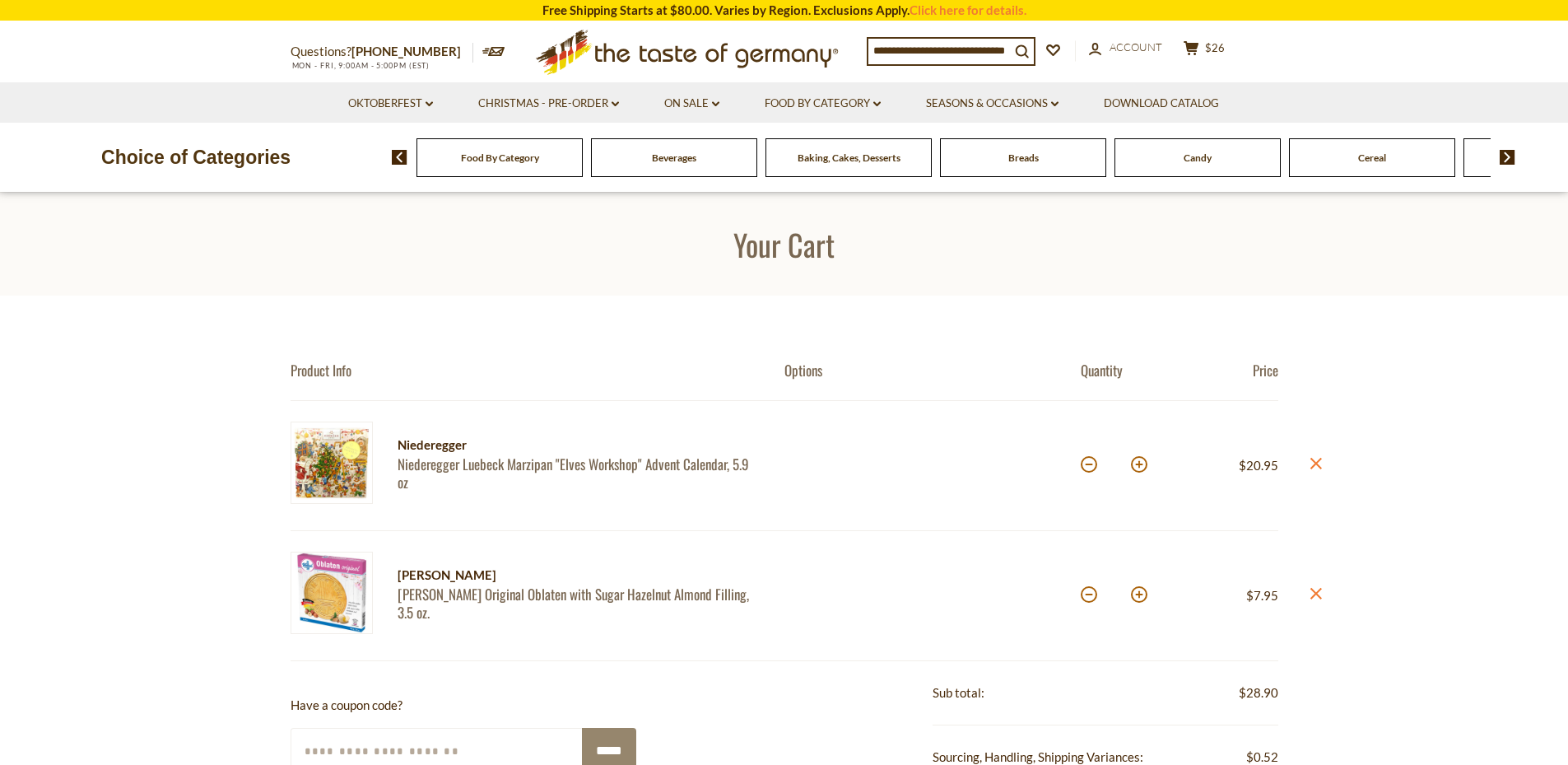
click at [862, 658] on article "Wetzel Wetzel Original Oblaten with Sugar Hazelnut Almond Filling, 3.5 oz. Quan…" at bounding box center [784, 596] width 987 height 130
drag, startPoint x: 1496, startPoint y: 166, endPoint x: 1510, endPoint y: 162, distance: 14.6
click at [1510, 162] on div "Food By Category Beverages Baking, Cakes, Desserts Breads Candy Cereal Cookies …" at bounding box center [979, 158] width 1176 height 40
click at [1510, 162] on img at bounding box center [1507, 158] width 15 height 15
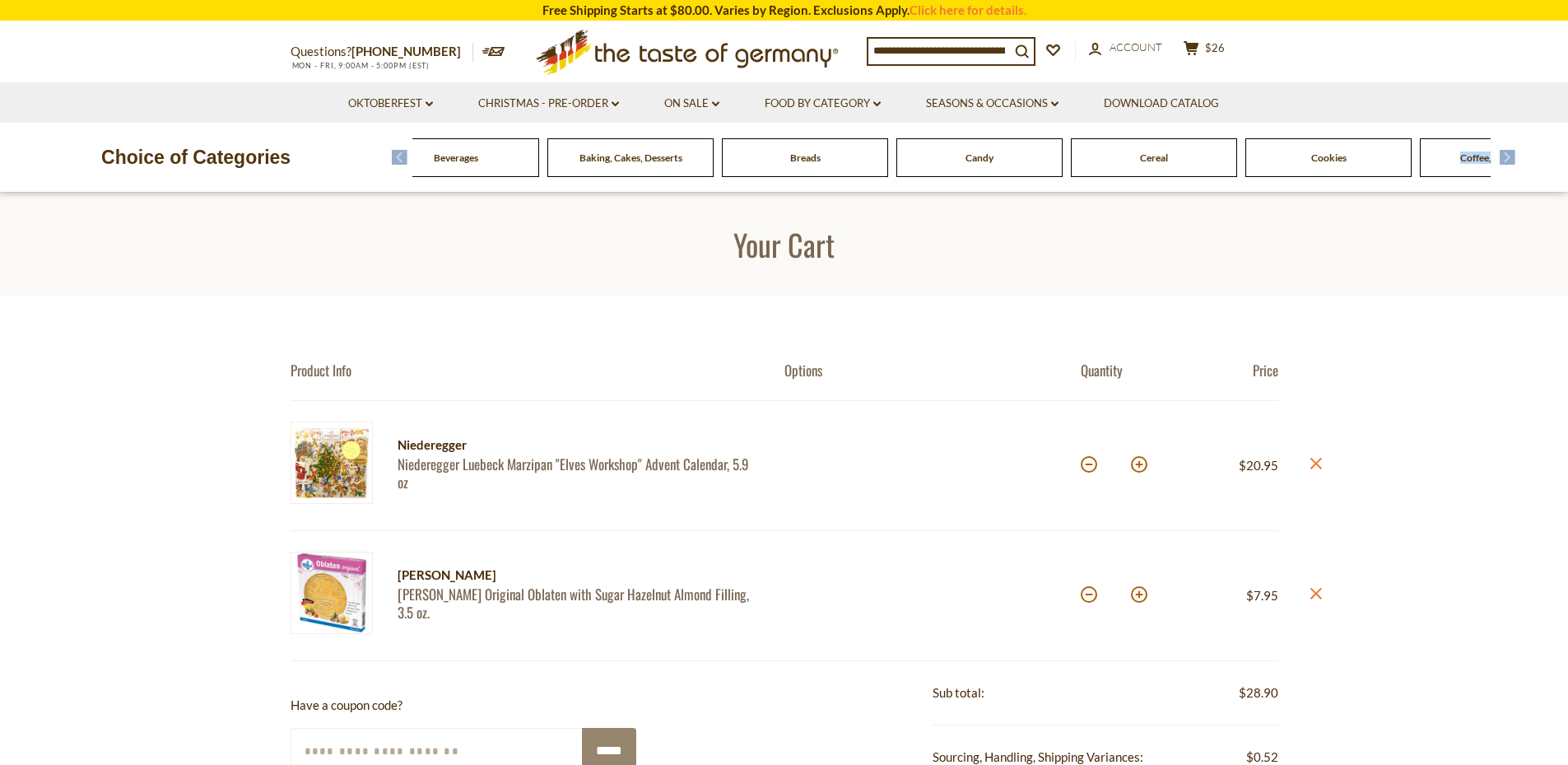
click at [1510, 162] on img at bounding box center [1507, 158] width 15 height 15
click at [1405, 159] on span "Cheese & Dairy" at bounding box center [1415, 157] width 66 height 12
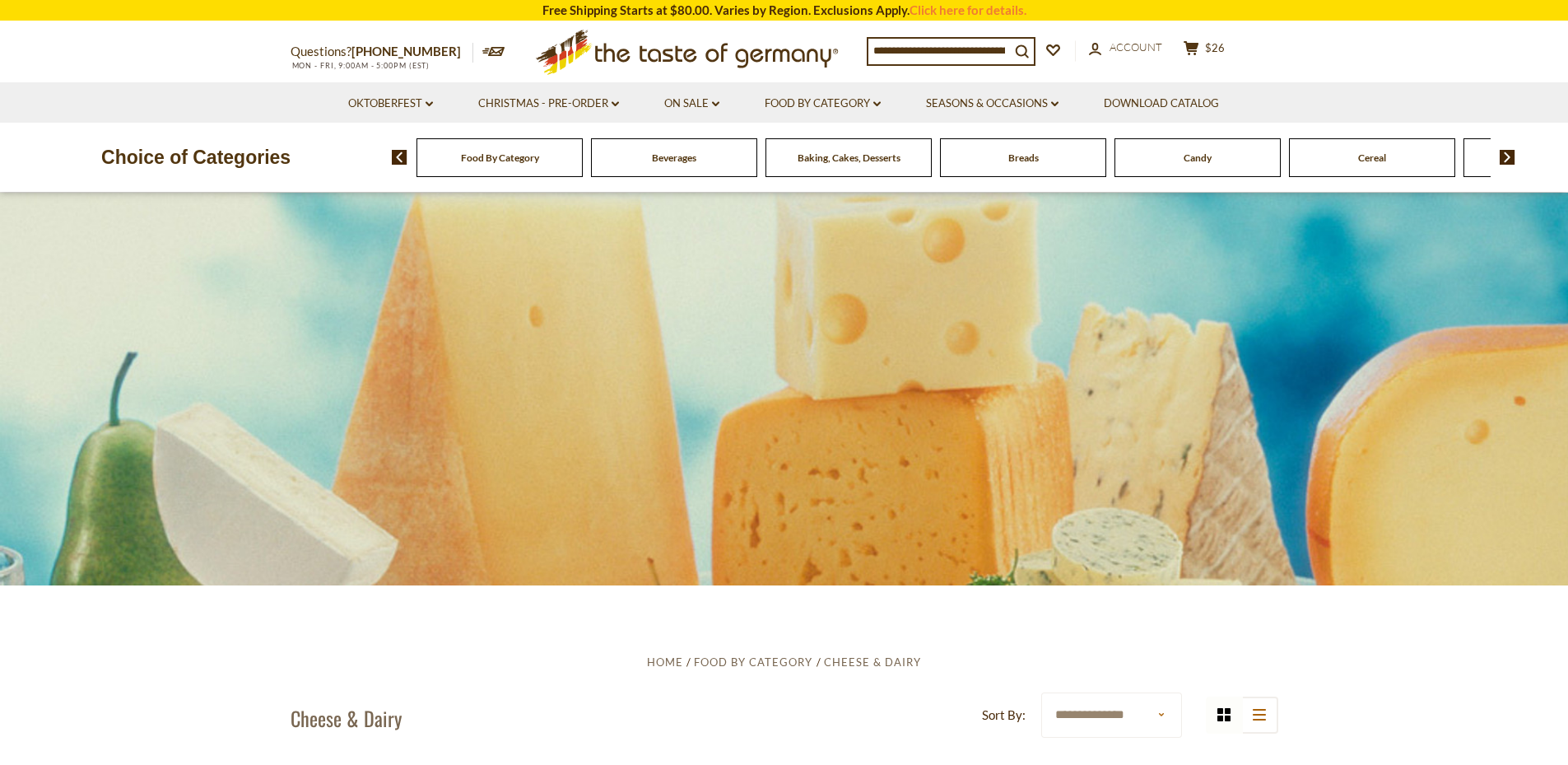
click at [1505, 159] on img at bounding box center [1507, 158] width 15 height 15
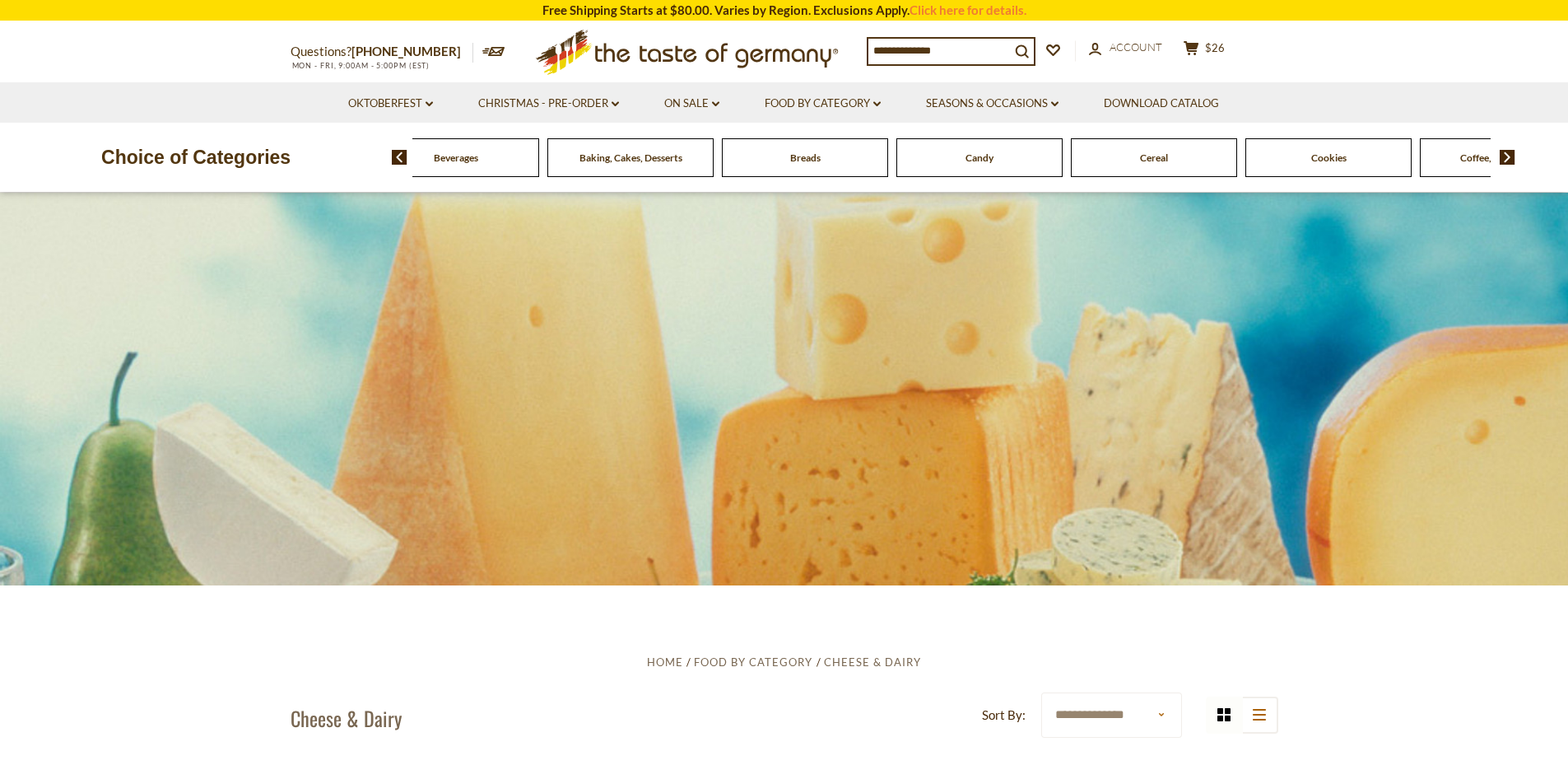
click at [1505, 159] on img at bounding box center [1507, 158] width 15 height 15
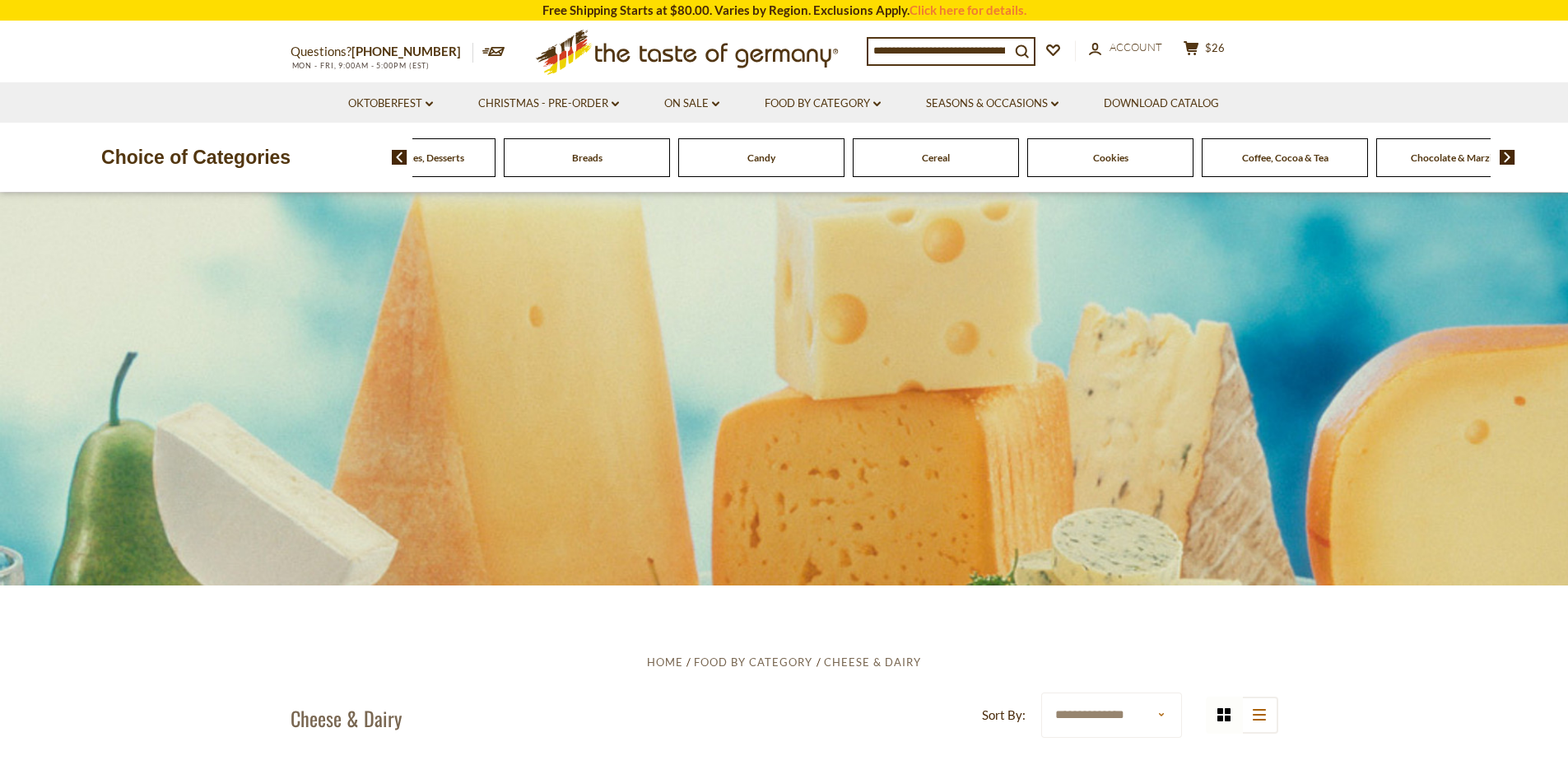
click at [146, 164] on div "Cookies" at bounding box center [63, 157] width 166 height 39
click at [1110, 154] on span "Cookies" at bounding box center [1110, 157] width 35 height 12
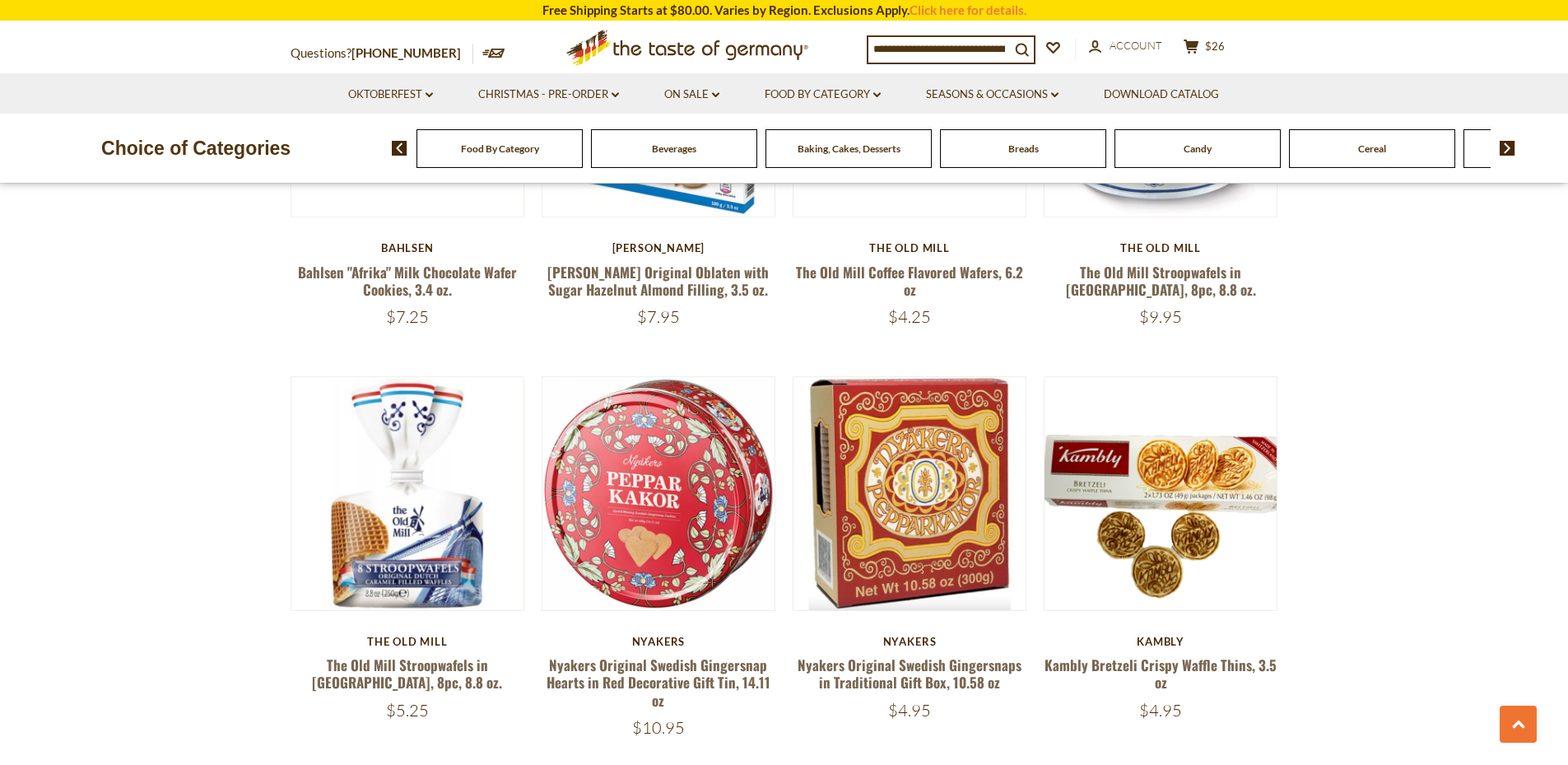
scroll to position [3047, 0]
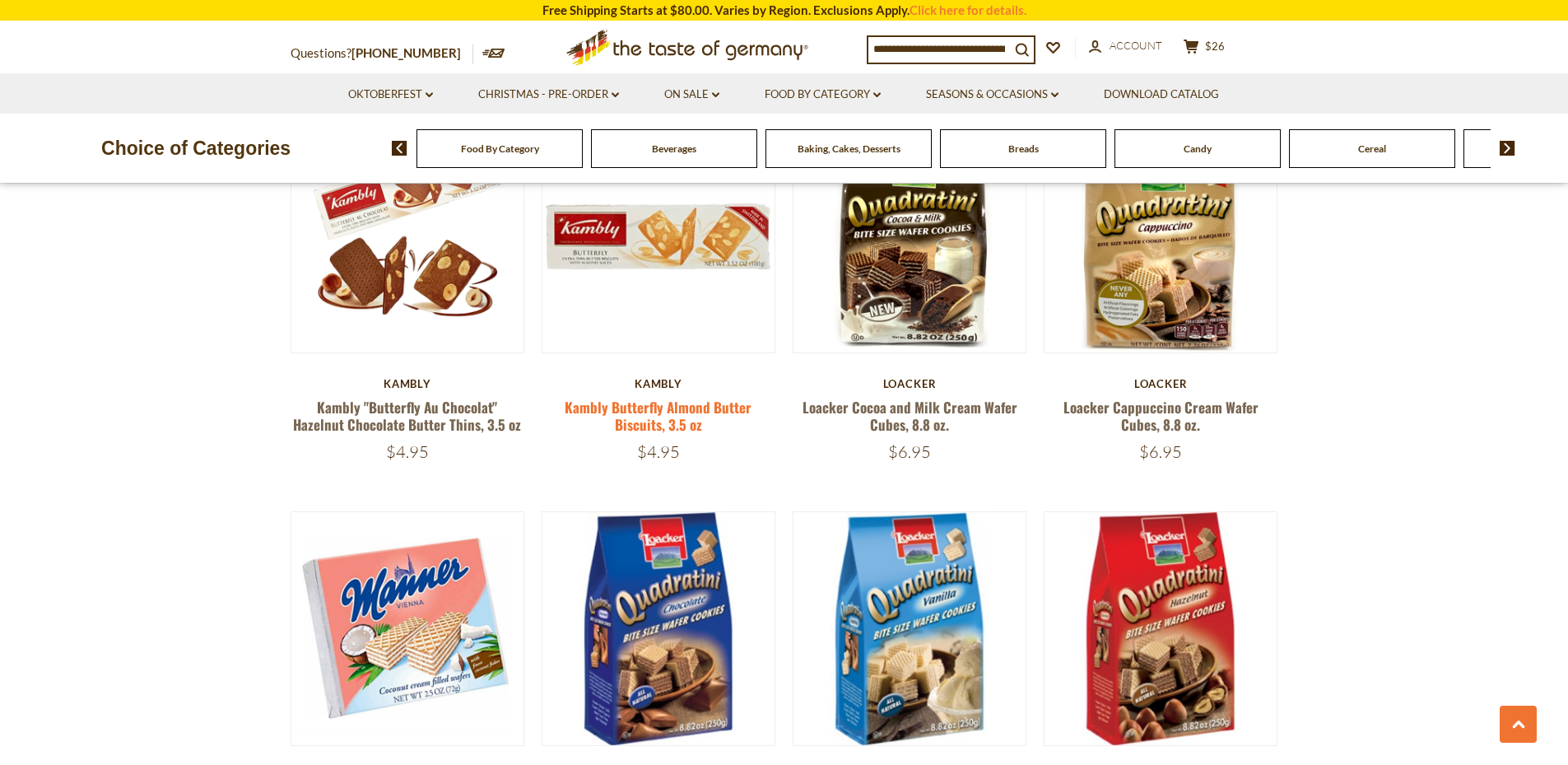
click at [664, 413] on link "Kambly Butterfly Almond Butter Biscuits, 3.5 oz" at bounding box center [658, 416] width 186 height 38
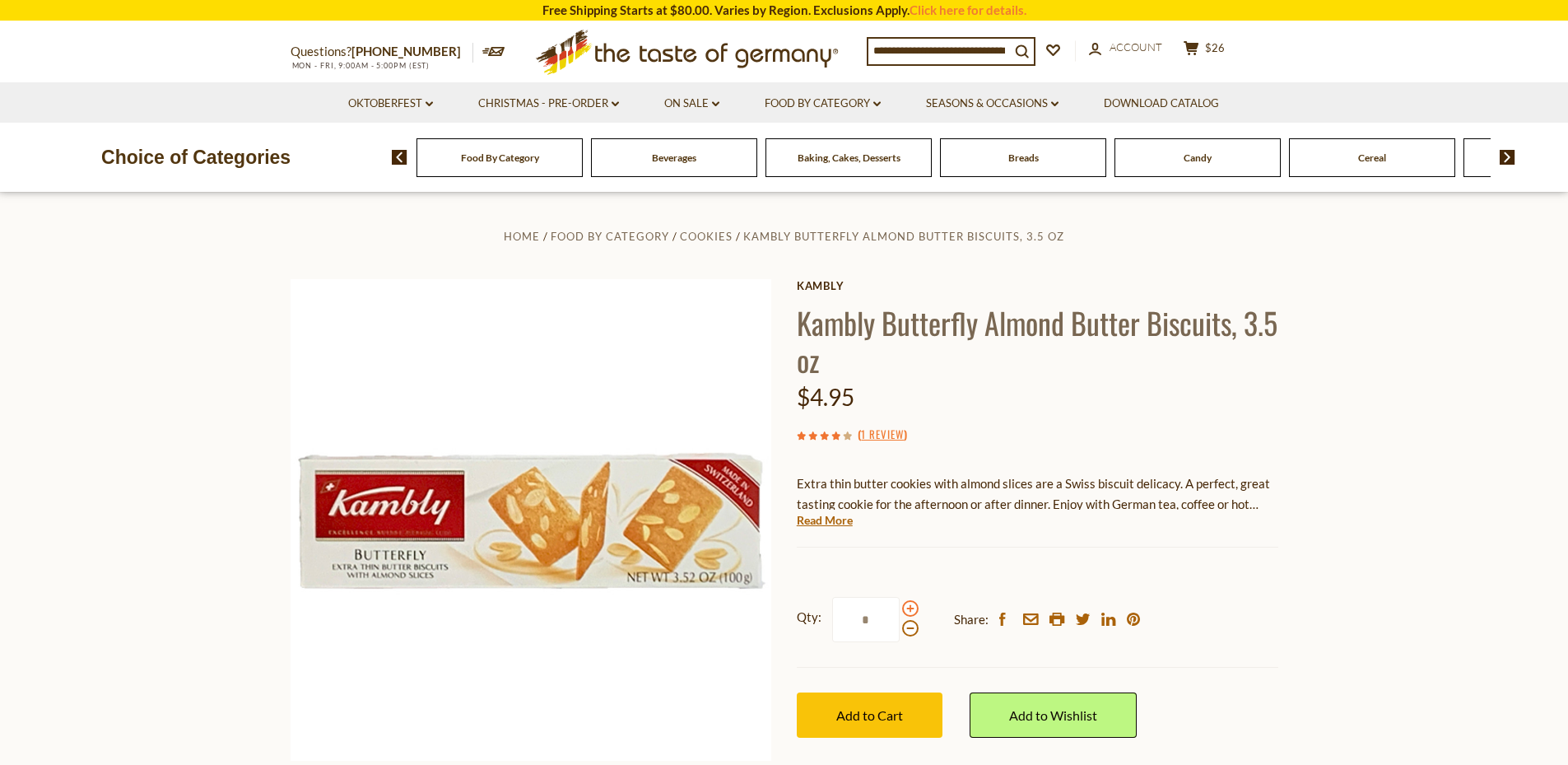
click at [909, 606] on span at bounding box center [909, 608] width 16 height 16
click at [900, 606] on input "*" at bounding box center [865, 619] width 68 height 46
click at [908, 633] on span at bounding box center [909, 628] width 16 height 16
click at [900, 633] on input "*" at bounding box center [865, 619] width 68 height 46
click at [907, 613] on span at bounding box center [909, 608] width 16 height 16
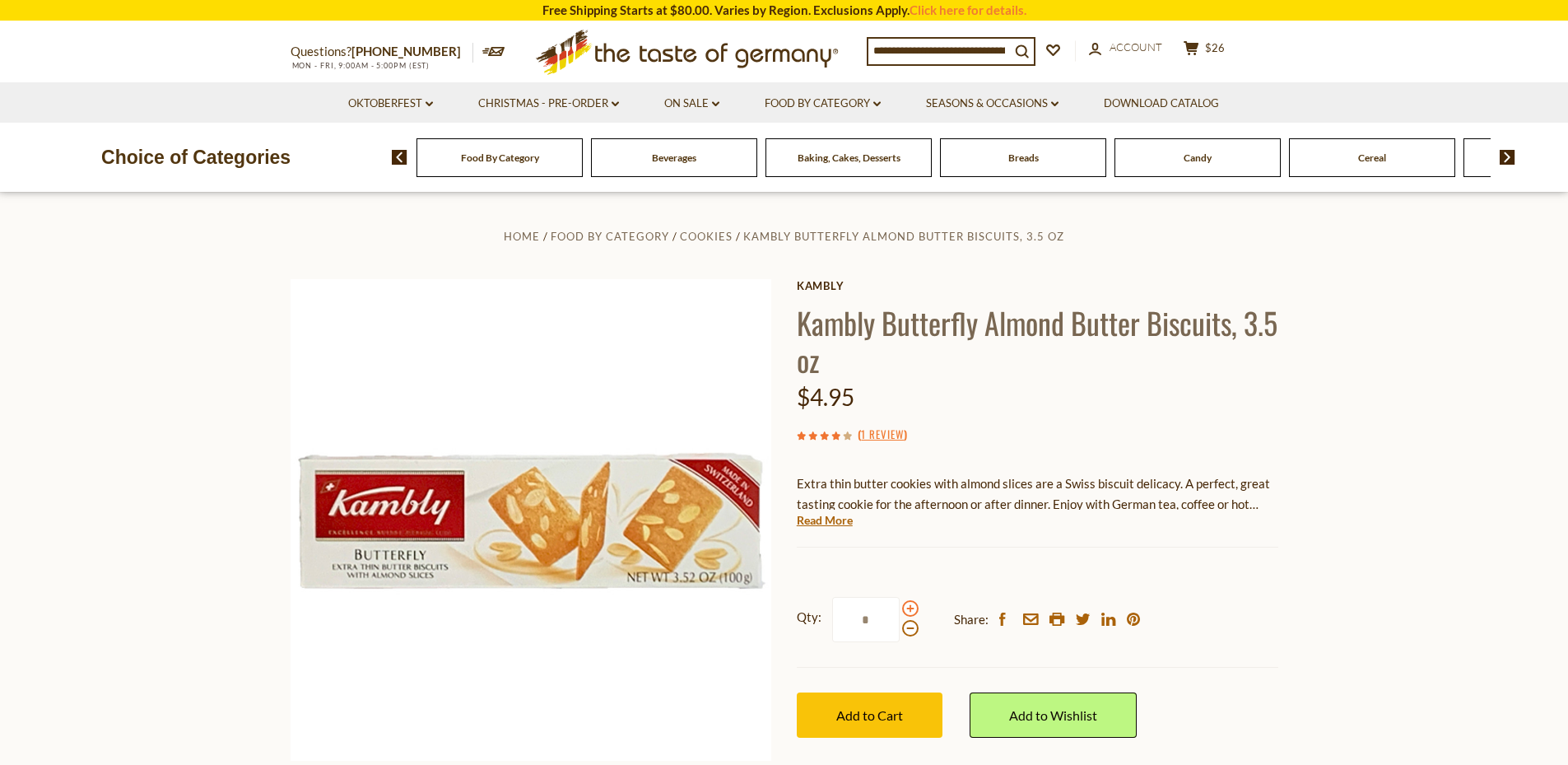
click at [900, 613] on input "*" at bounding box center [865, 619] width 68 height 46
type input "*"
click at [862, 728] on button "Add to Cart" at bounding box center [869, 716] width 145 height 46
click at [1505, 156] on img at bounding box center [1507, 158] width 15 height 15
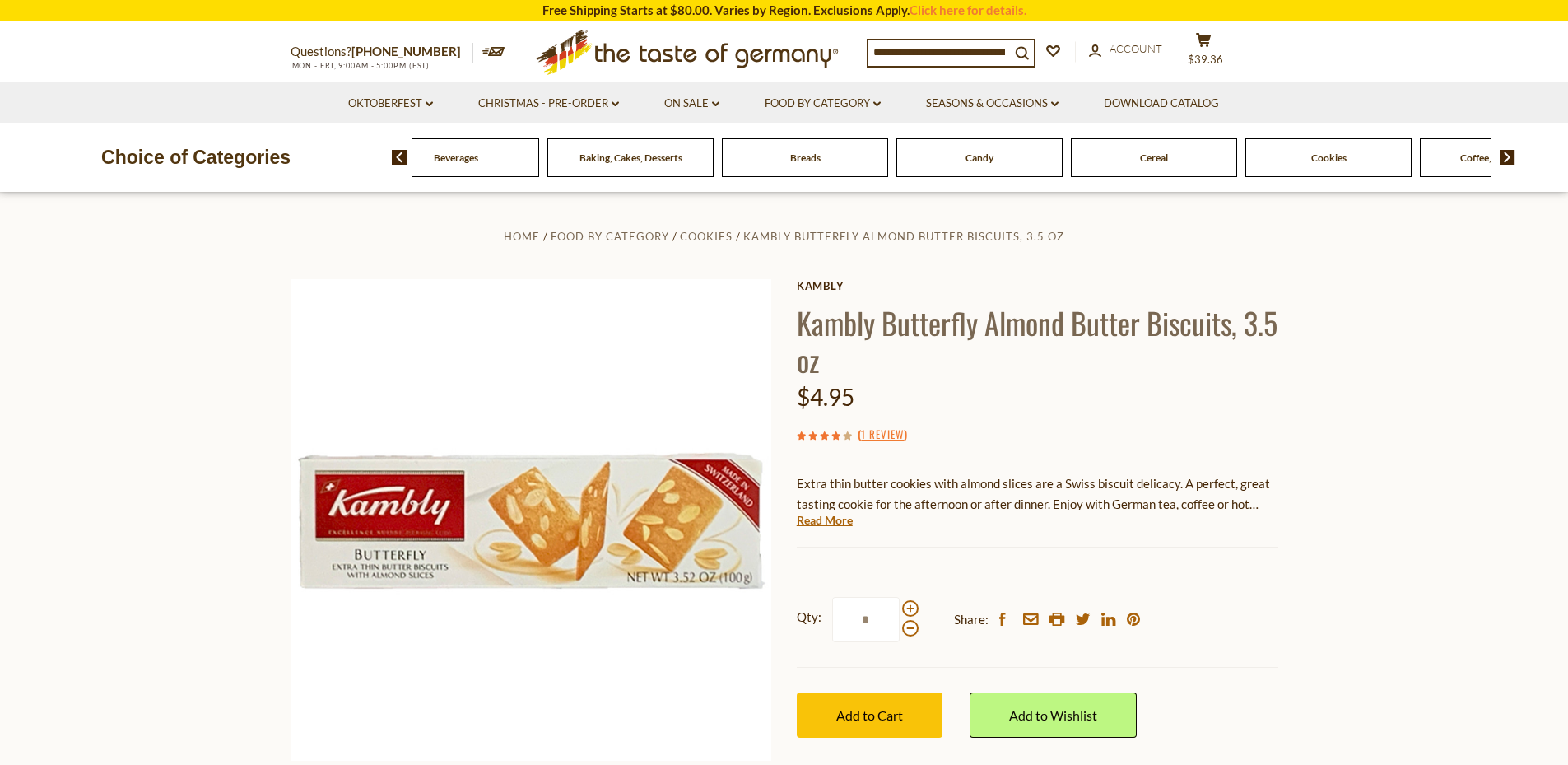
click at [1505, 156] on img at bounding box center [1507, 158] width 15 height 15
click at [900, 158] on span "Cookies" at bounding box center [892, 157] width 35 height 12
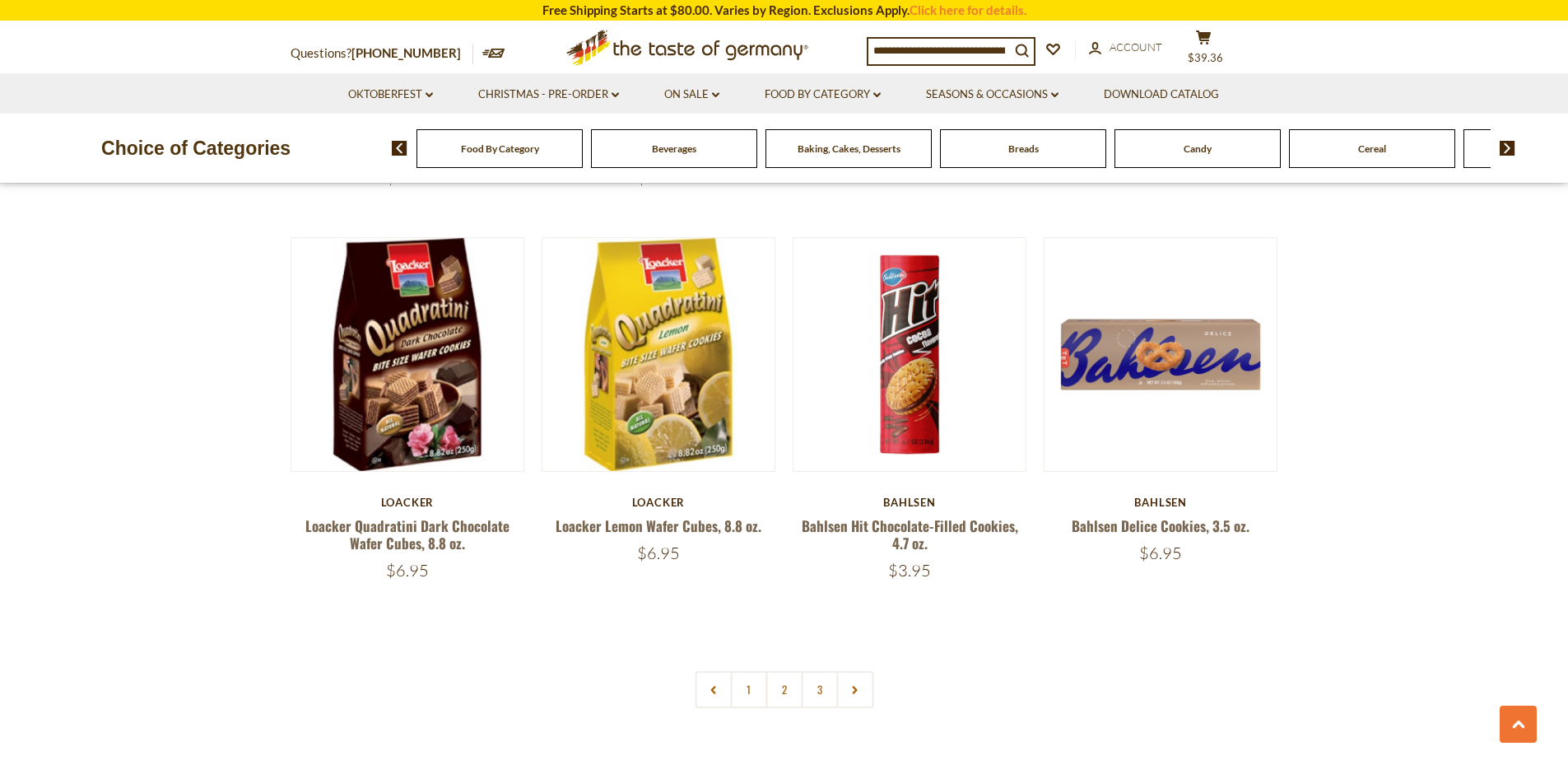
scroll to position [3682, 0]
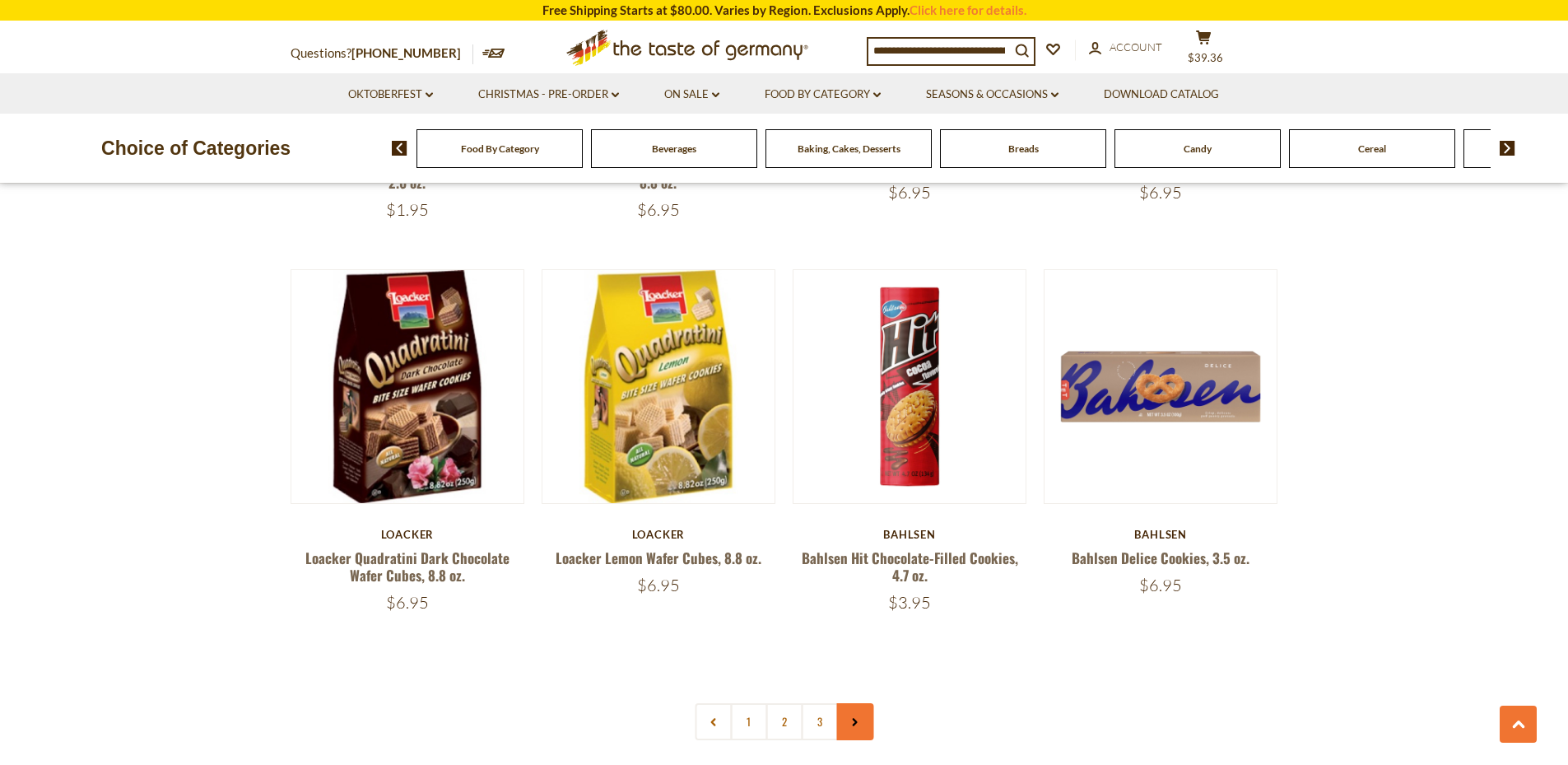
click at [858, 729] on link at bounding box center [854, 721] width 37 height 37
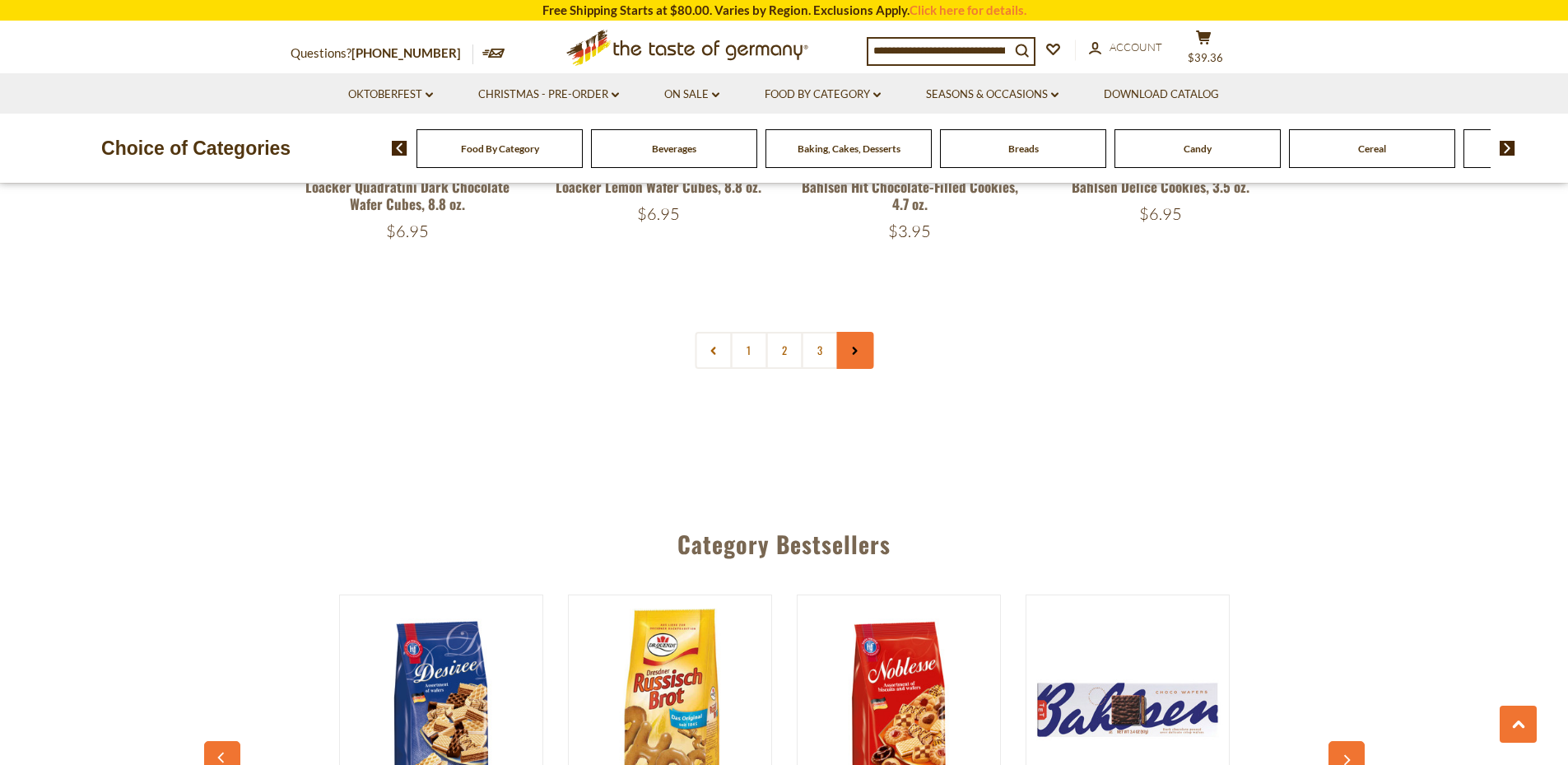
scroll to position [4034, 0]
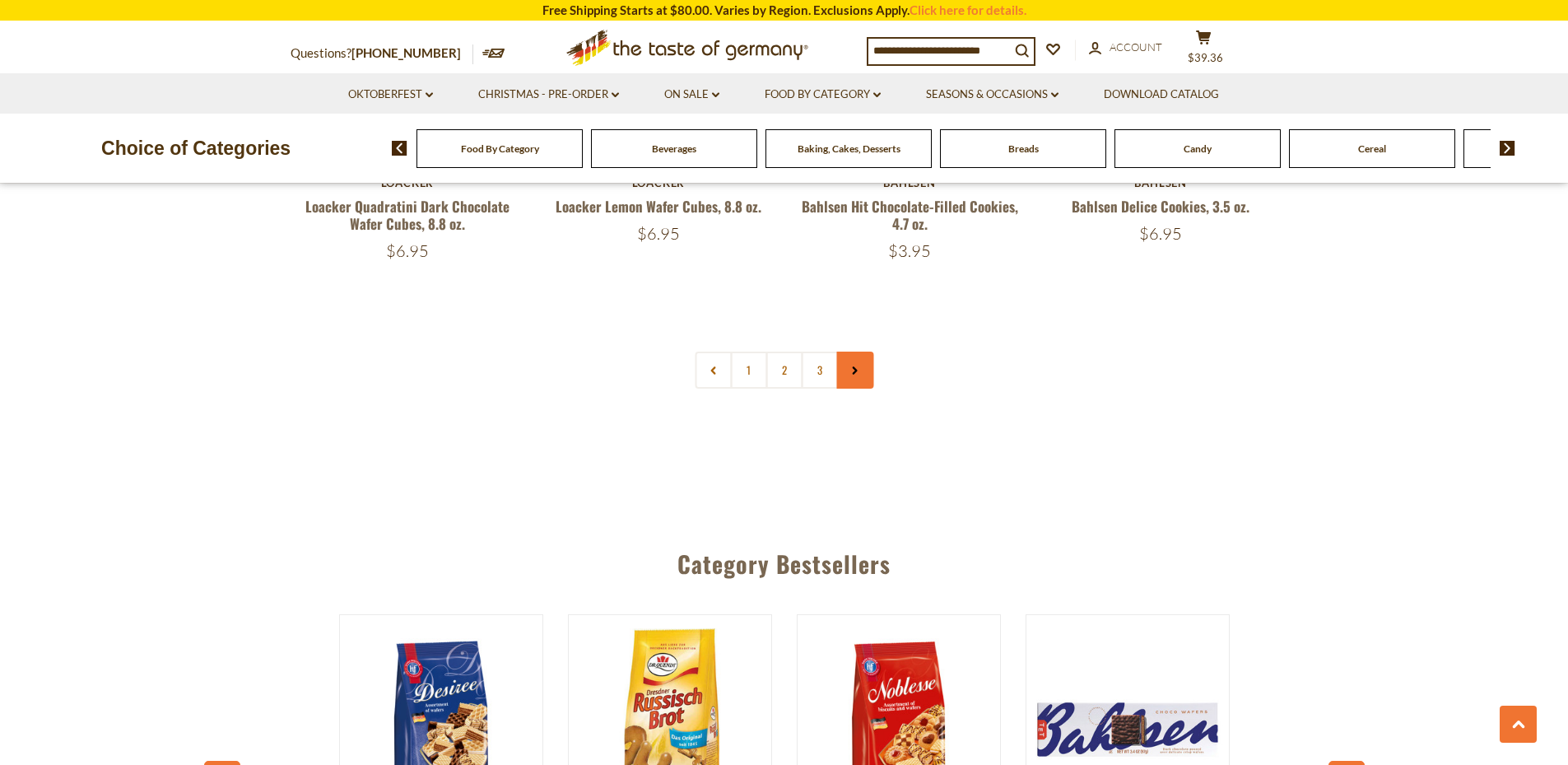
click at [860, 372] on link at bounding box center [854, 370] width 37 height 37
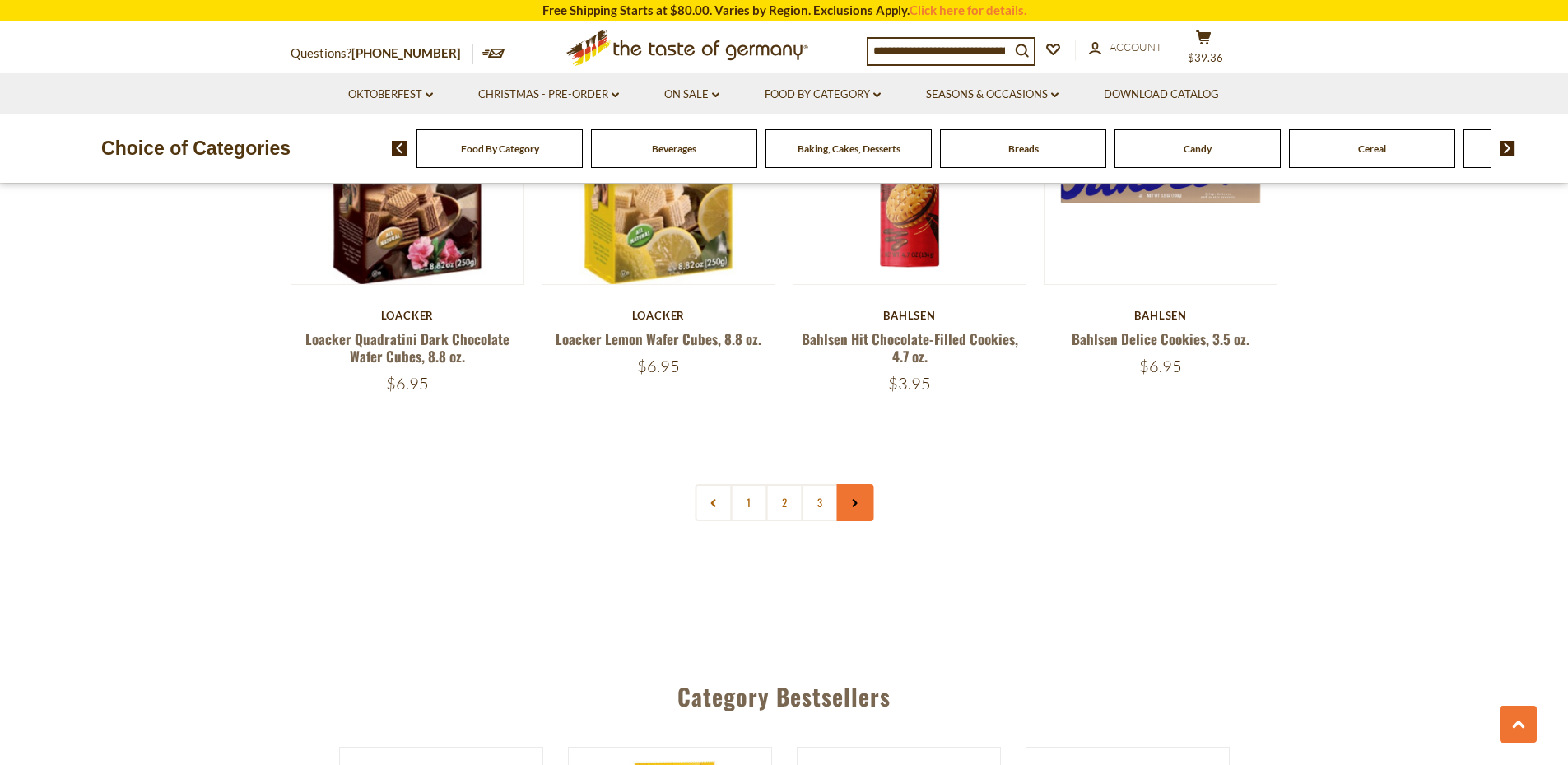
scroll to position [3925, 0]
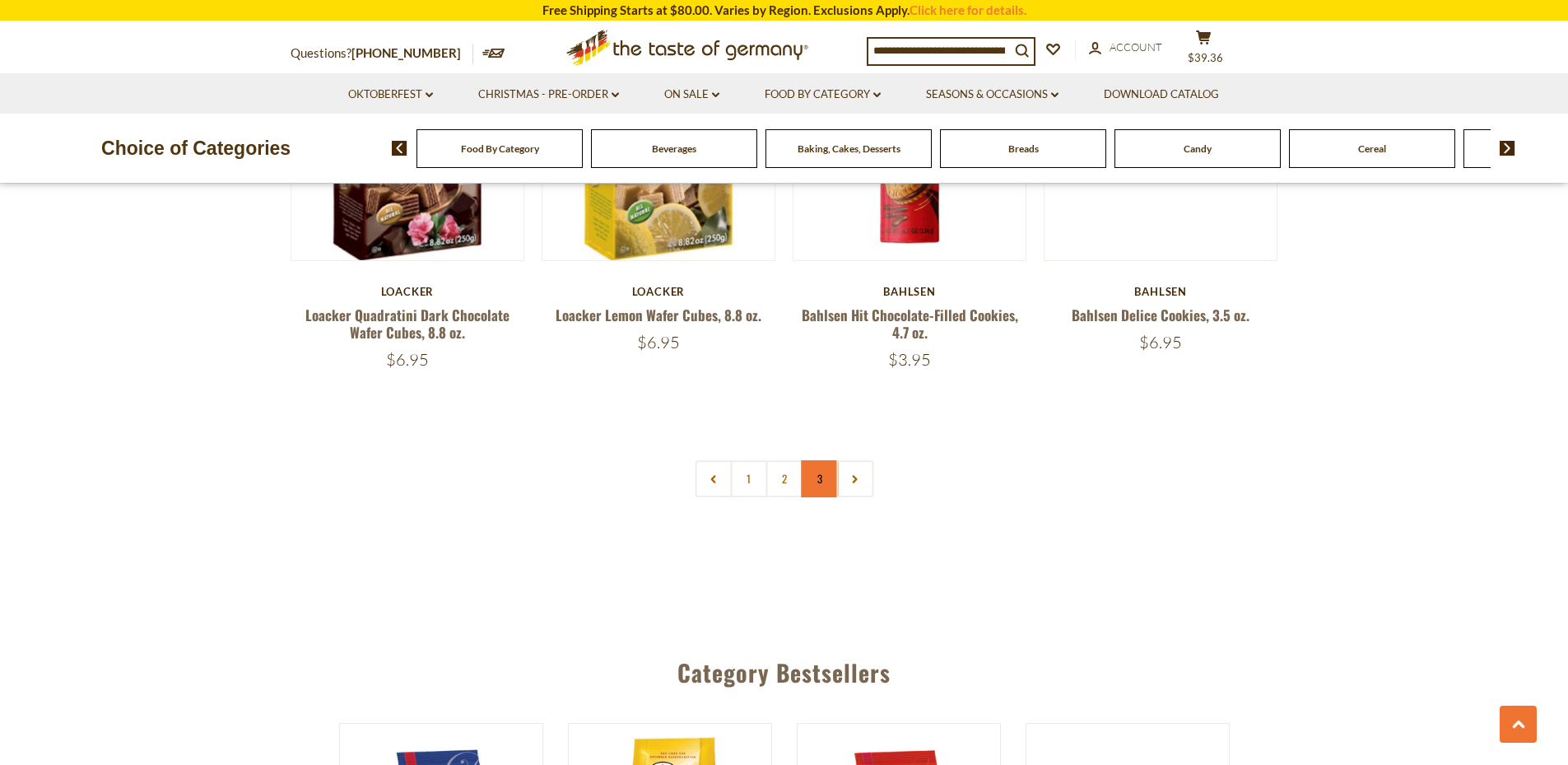
click at [812, 474] on link "3" at bounding box center [819, 479] width 37 height 37
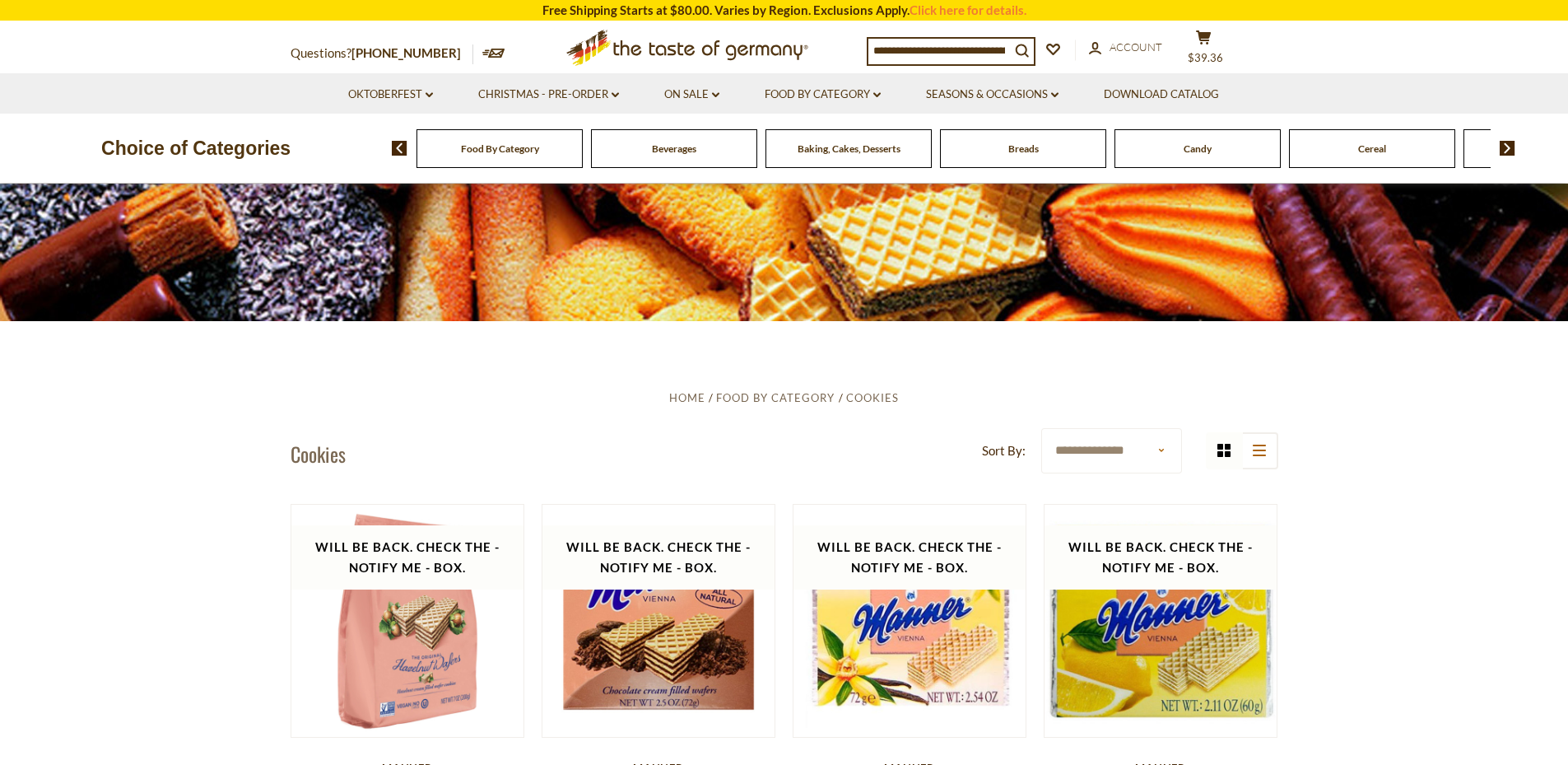
scroll to position [933, 0]
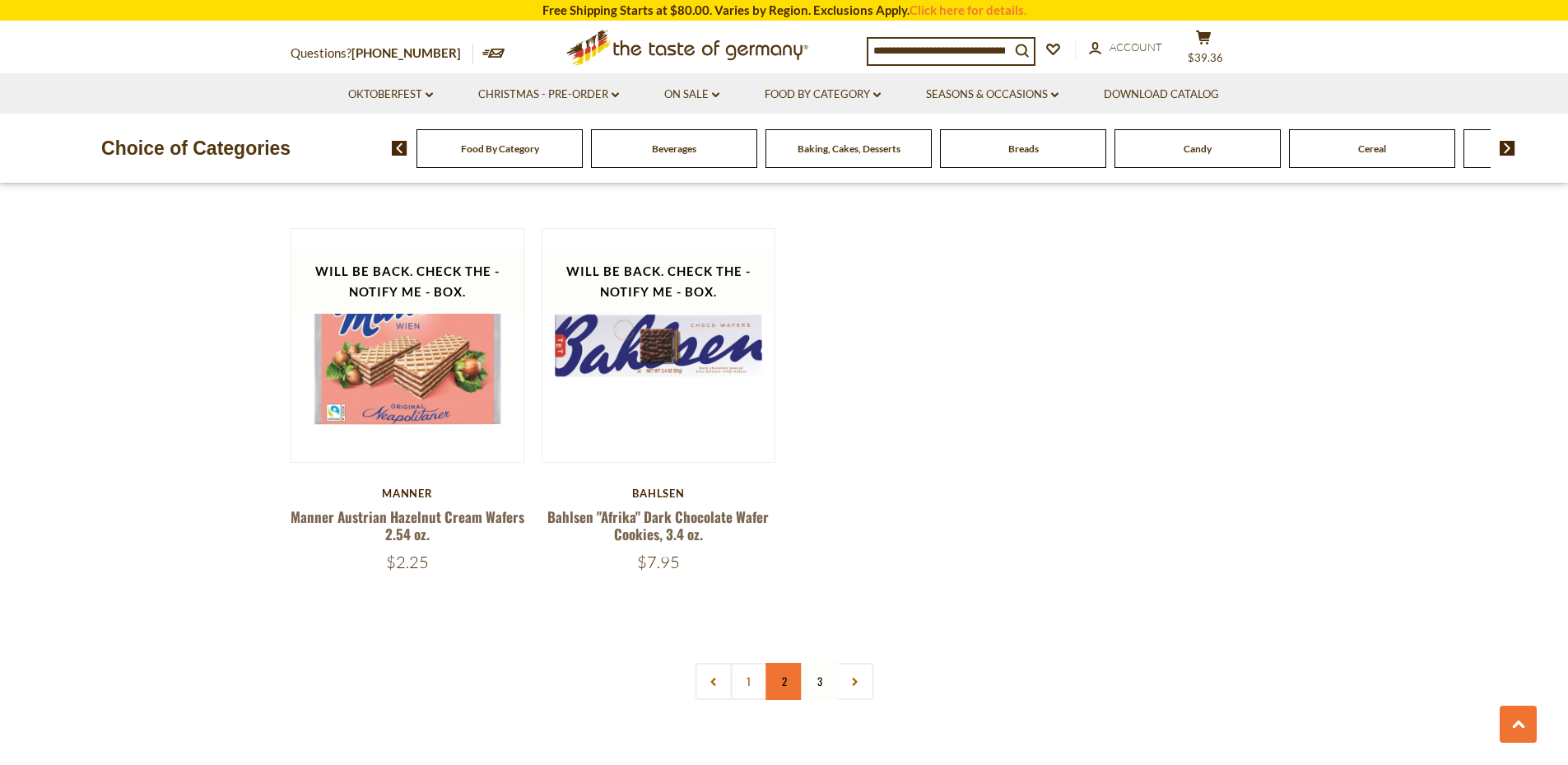
click at [774, 685] on link "2" at bounding box center [784, 681] width 37 height 37
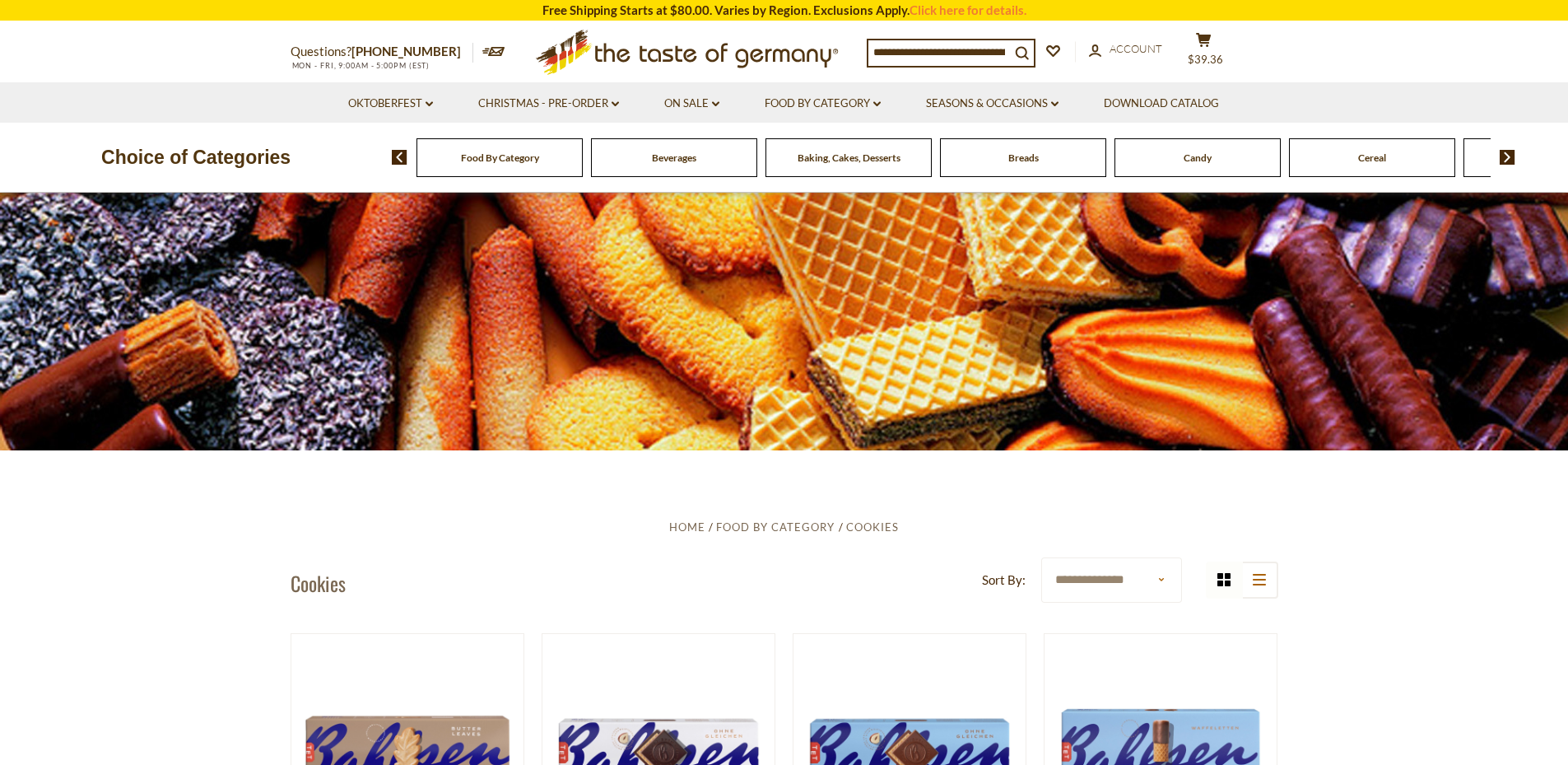
scroll to position [0, 0]
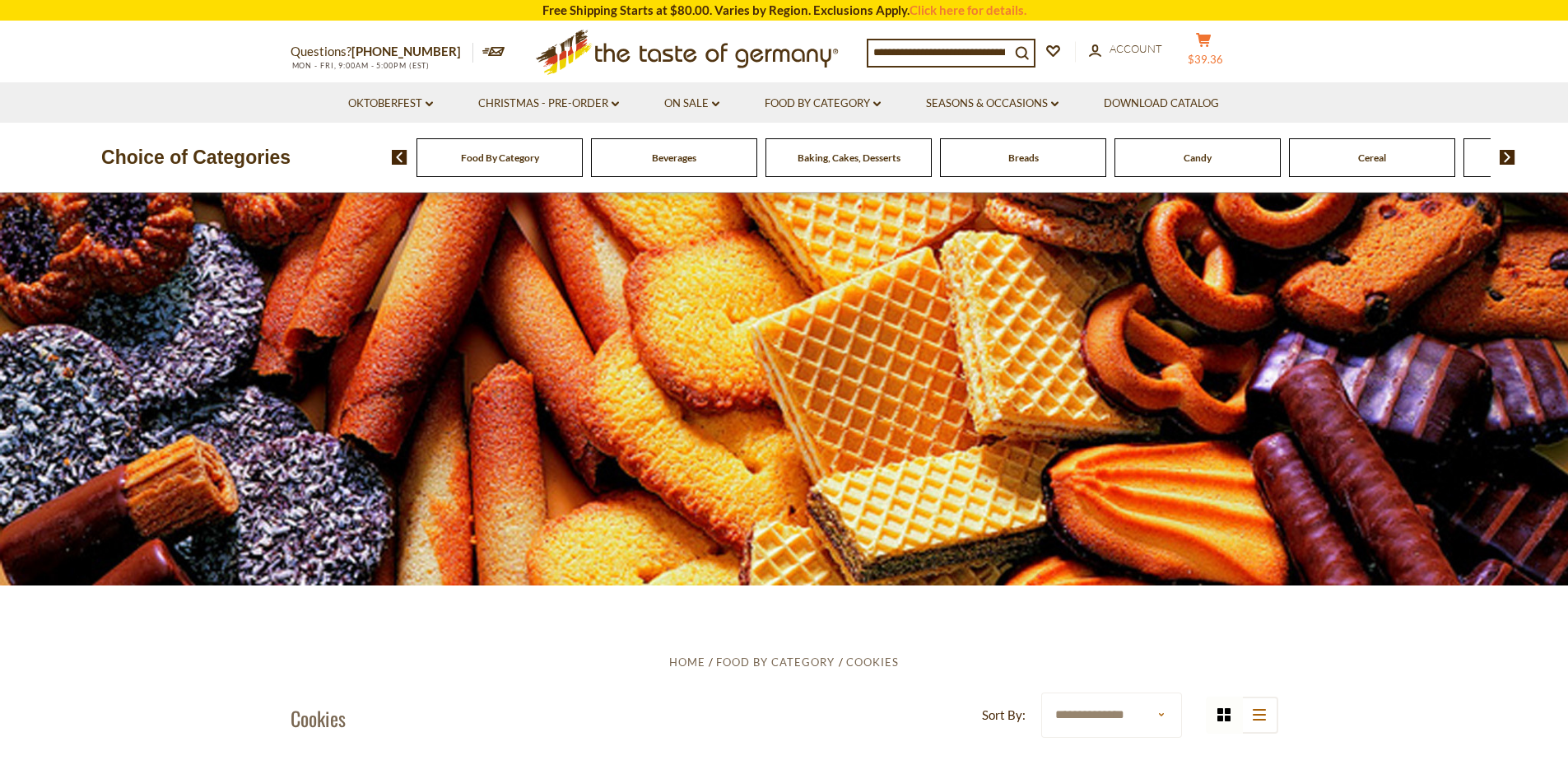
click at [1218, 57] on span "$39.36" at bounding box center [1205, 59] width 35 height 13
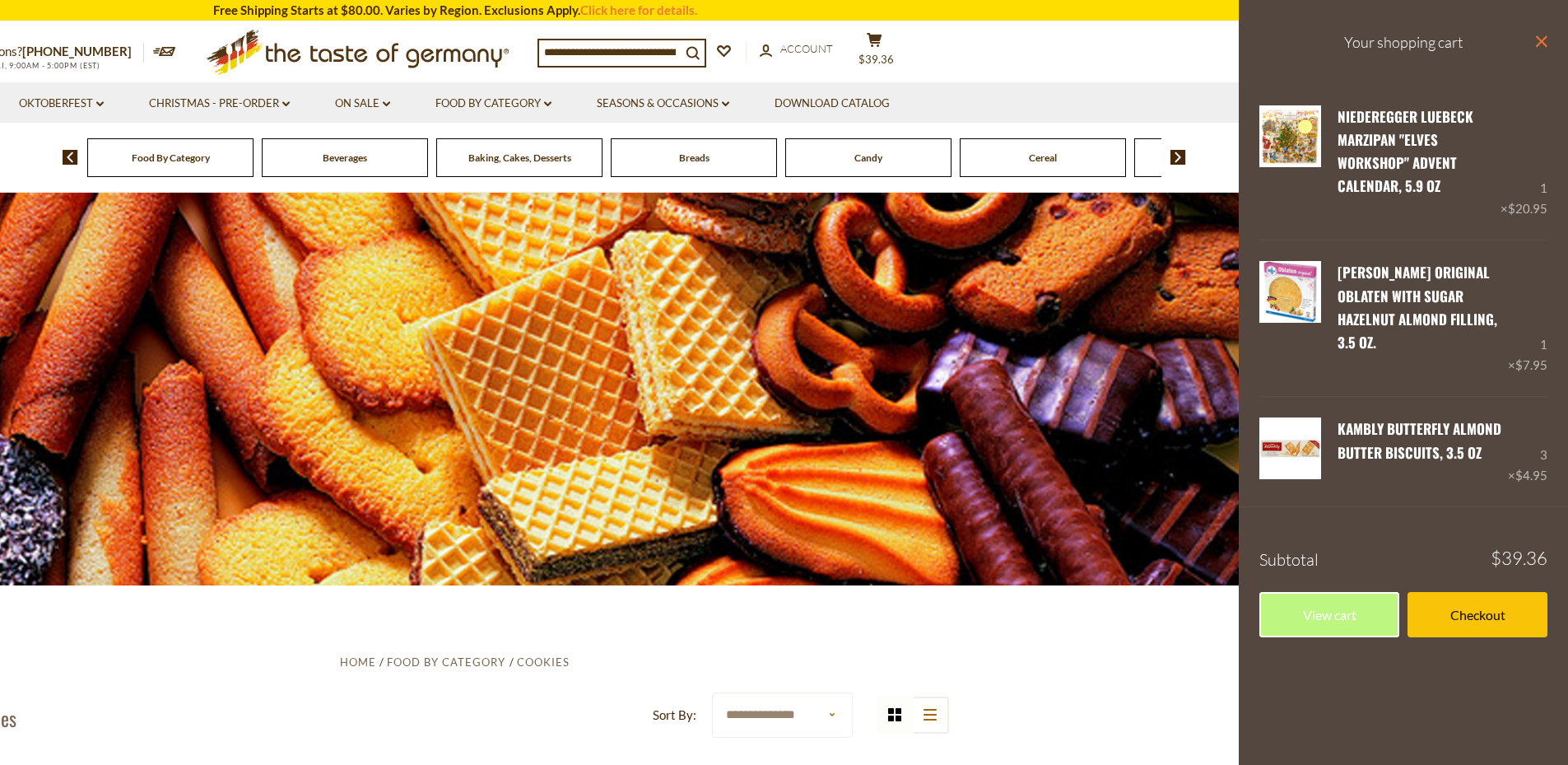
click at [1544, 43] on icon "close" at bounding box center [1540, 41] width 12 height 12
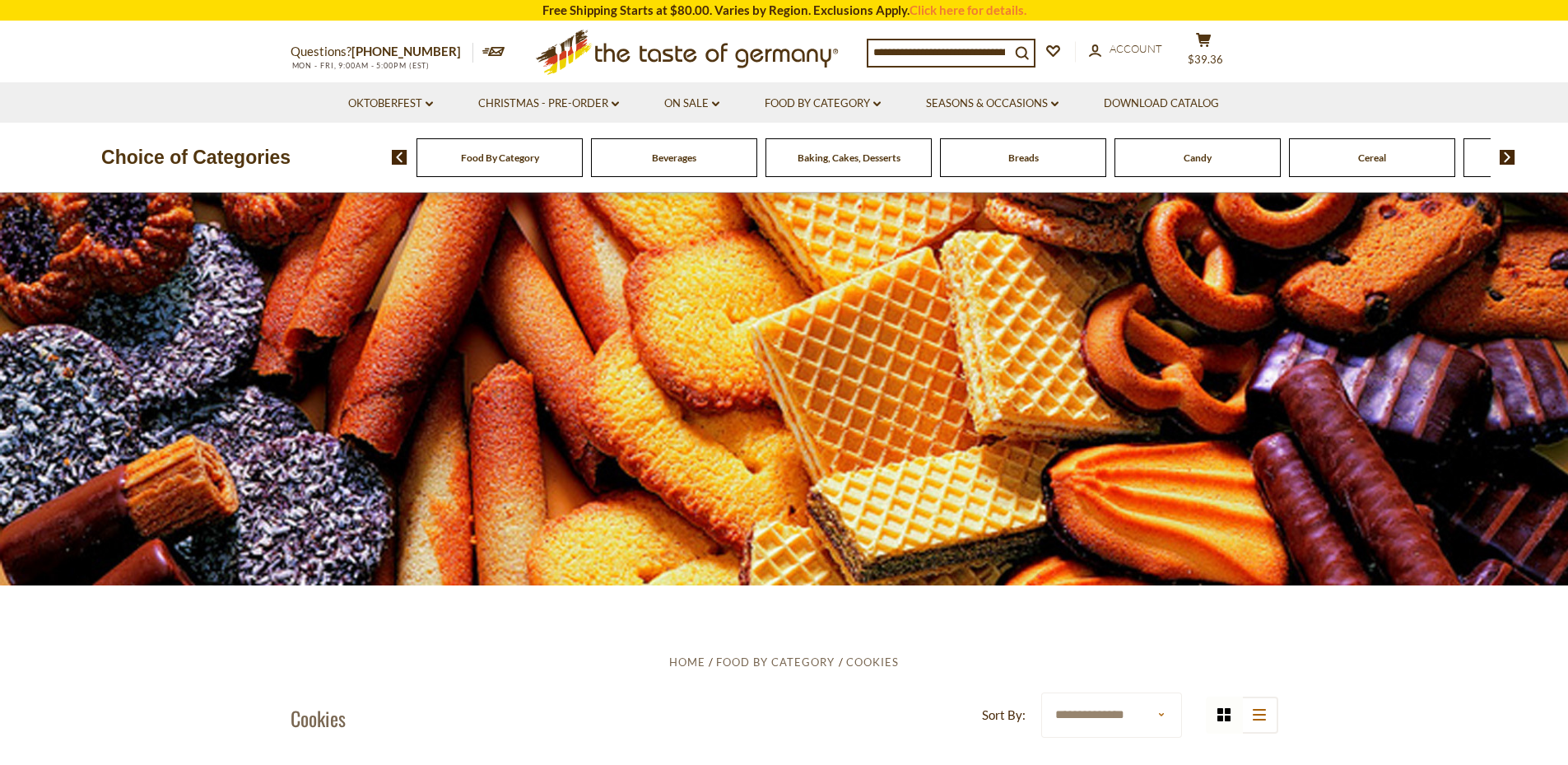
click at [946, 42] on input at bounding box center [939, 51] width 142 height 23
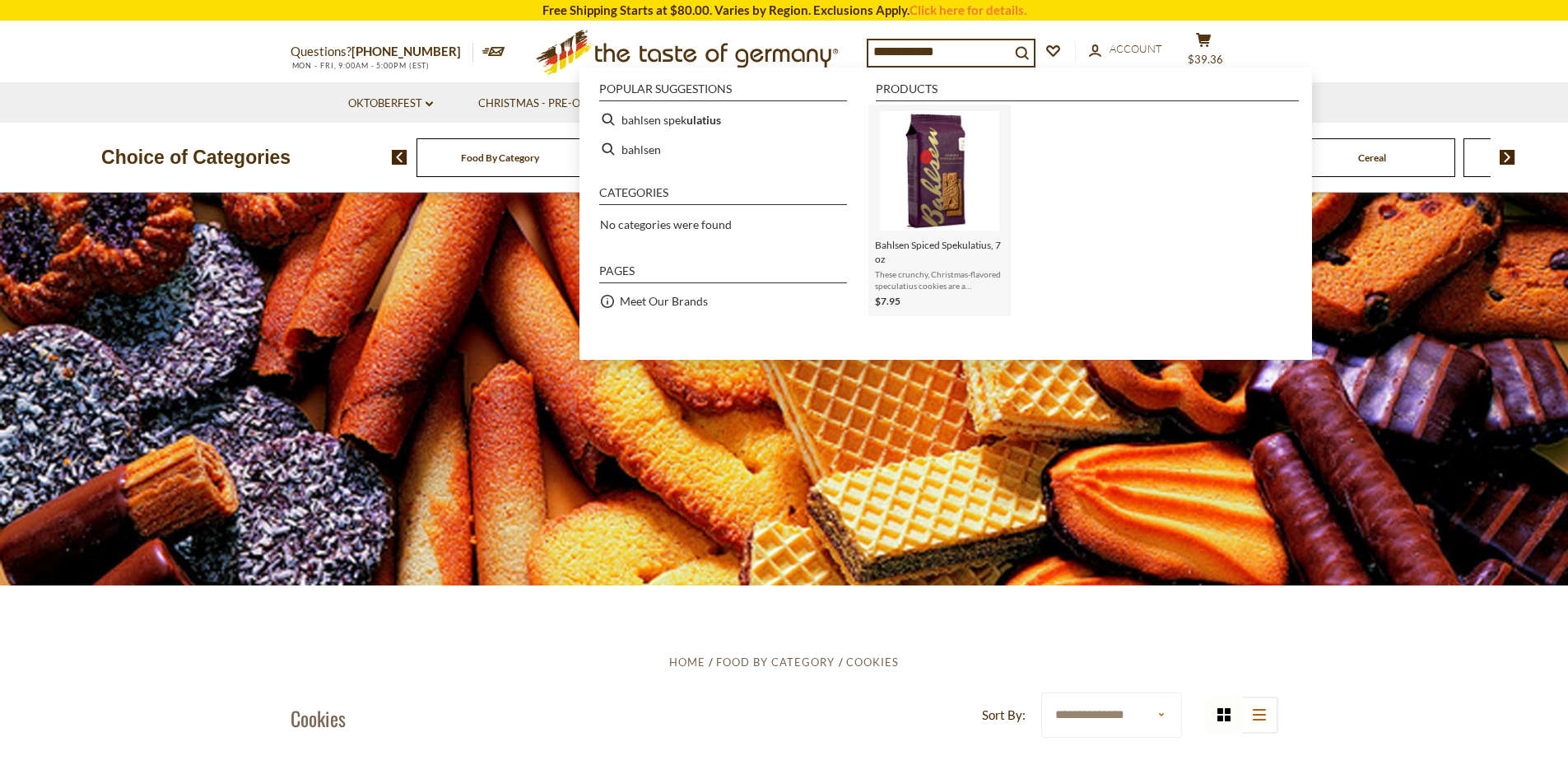
type input "**********"
click at [942, 235] on link "Bahlsen Spiced Spekulatius, 7 oz These crunchy, Christmas-flavored speculatius …" at bounding box center [939, 210] width 129 height 199
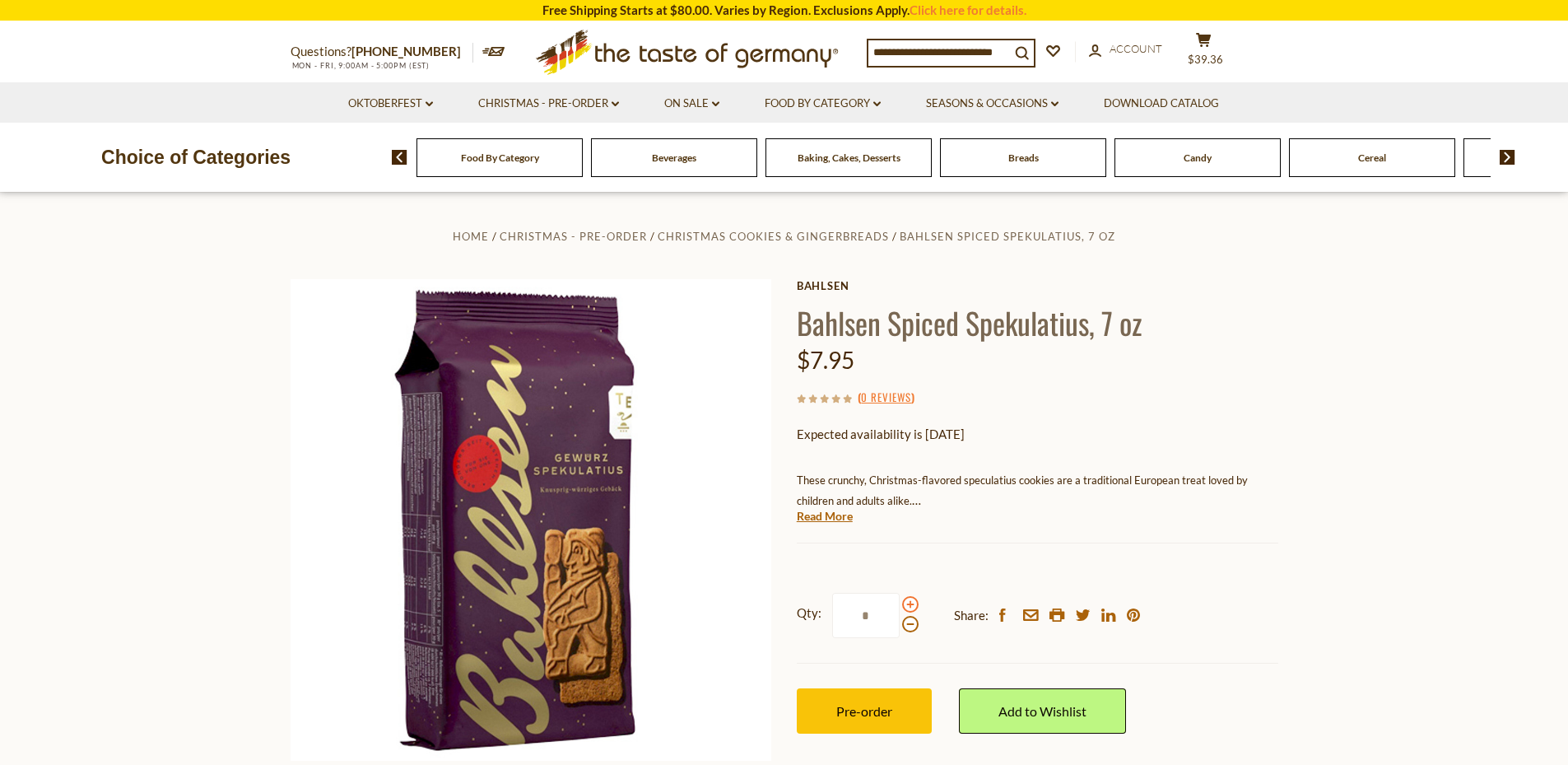
click at [901, 602] on span at bounding box center [909, 604] width 16 height 16
click at [900, 602] on input "*" at bounding box center [865, 616] width 68 height 46
type input "*"
click at [974, 50] on input at bounding box center [939, 51] width 142 height 23
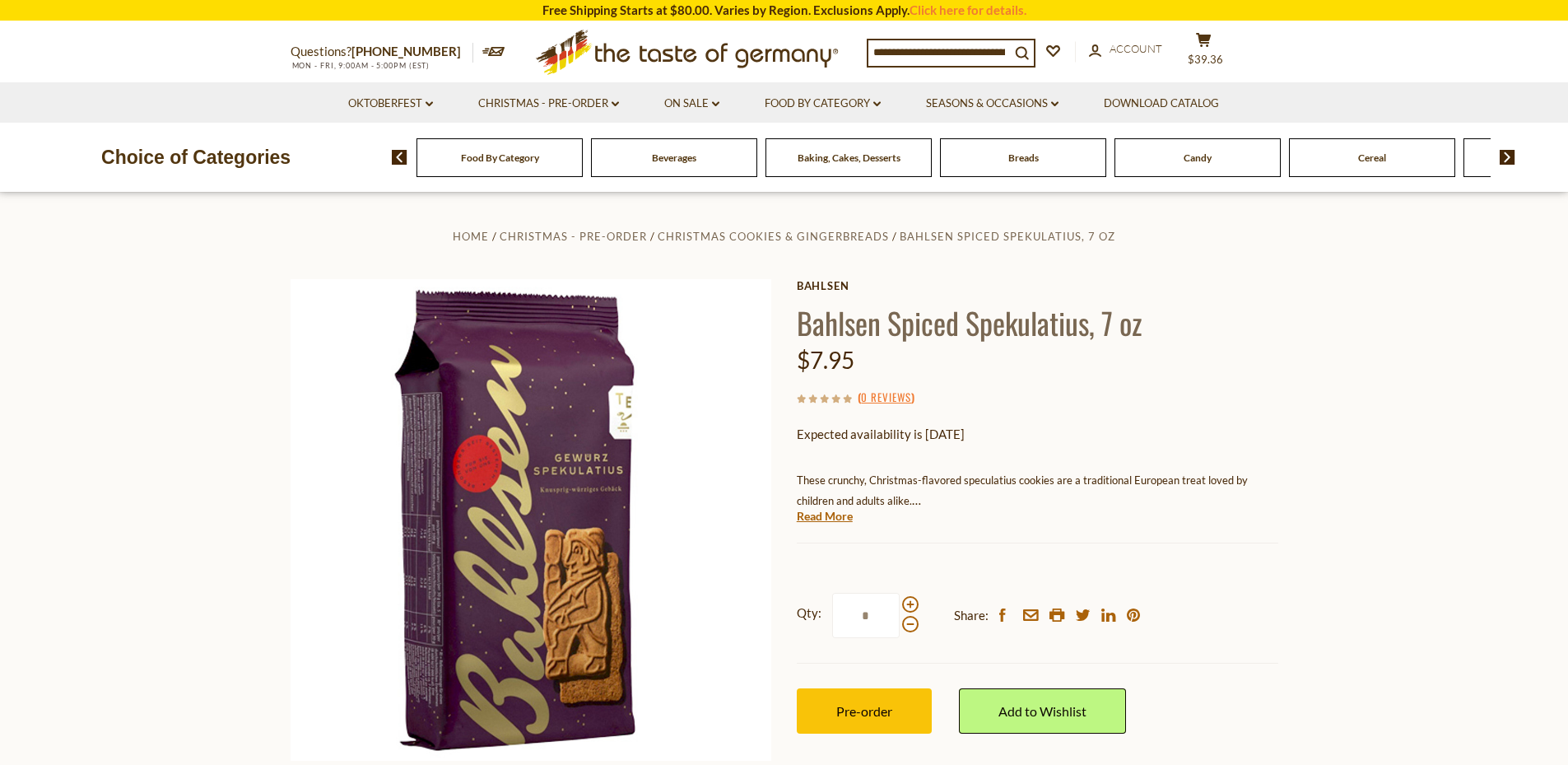
click at [974, 50] on input at bounding box center [939, 51] width 142 height 23
click at [852, 713] on span "Pre-order" at bounding box center [863, 711] width 56 height 15
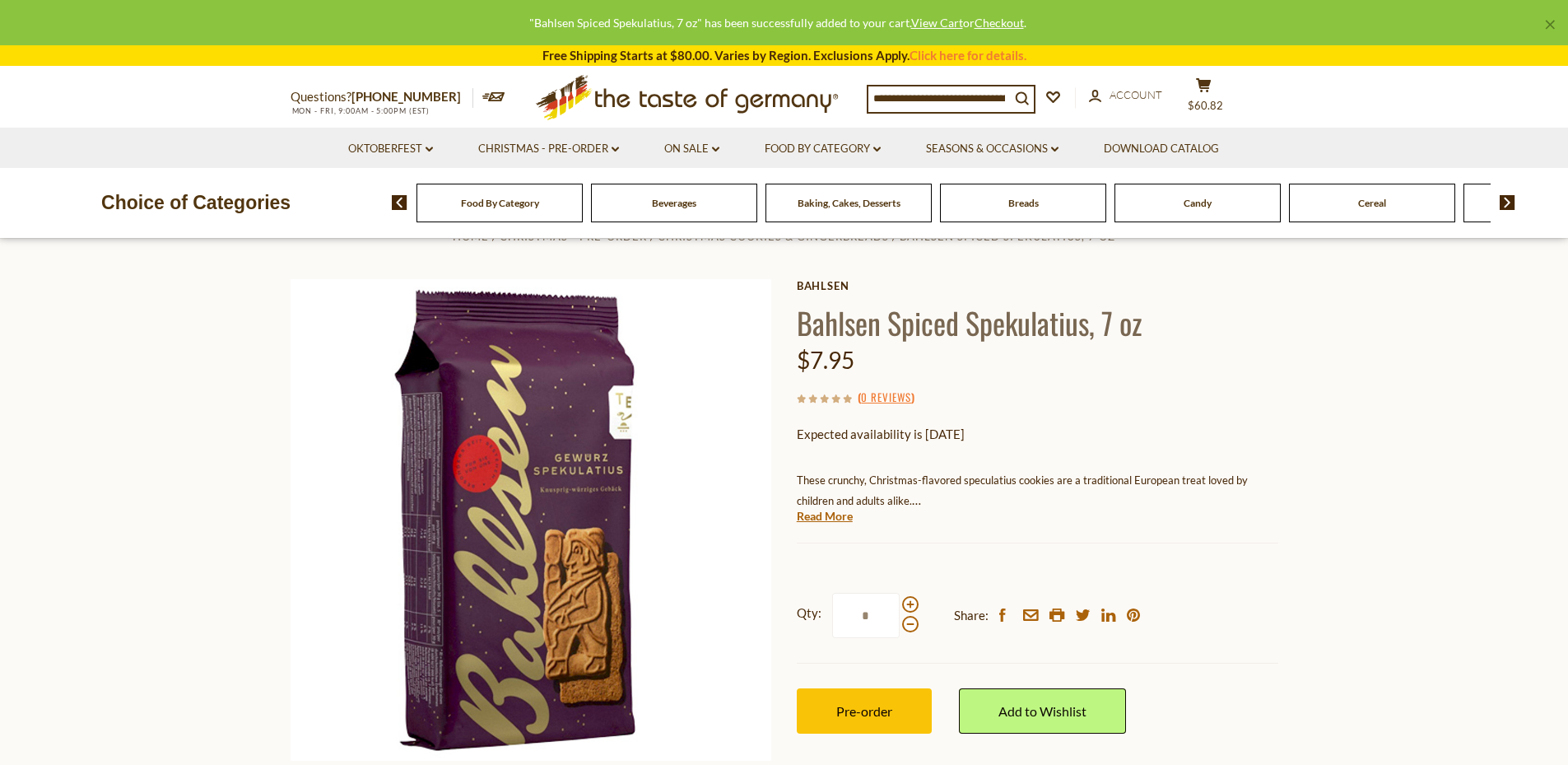
click at [938, 98] on input at bounding box center [939, 98] width 142 height 23
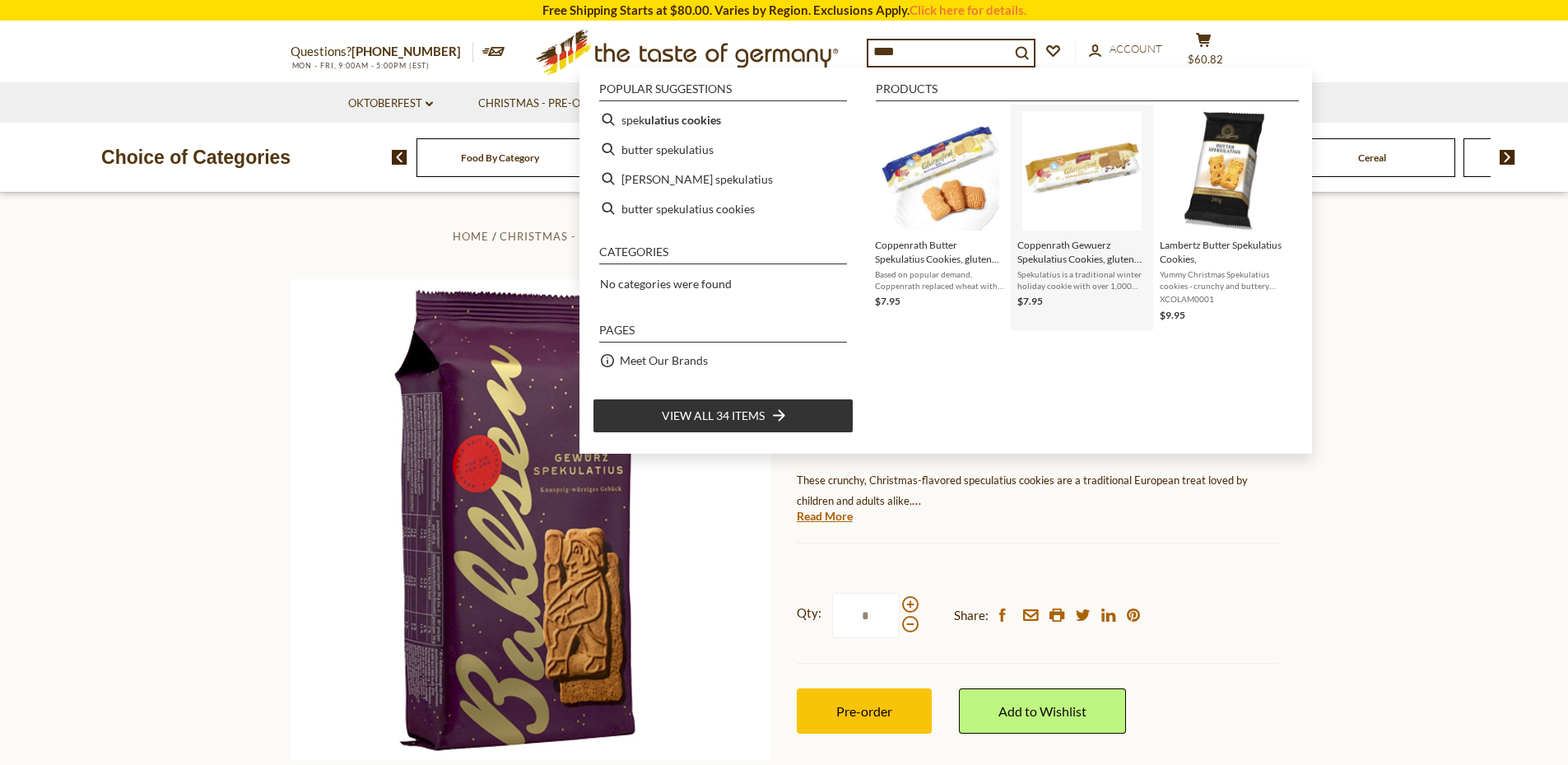
type input "****"
click at [1080, 260] on span "Coppenrath Gewuerz Spekulatius Cookies, gluten and lactose free, 5.3 oz" at bounding box center [1082, 251] width 129 height 28
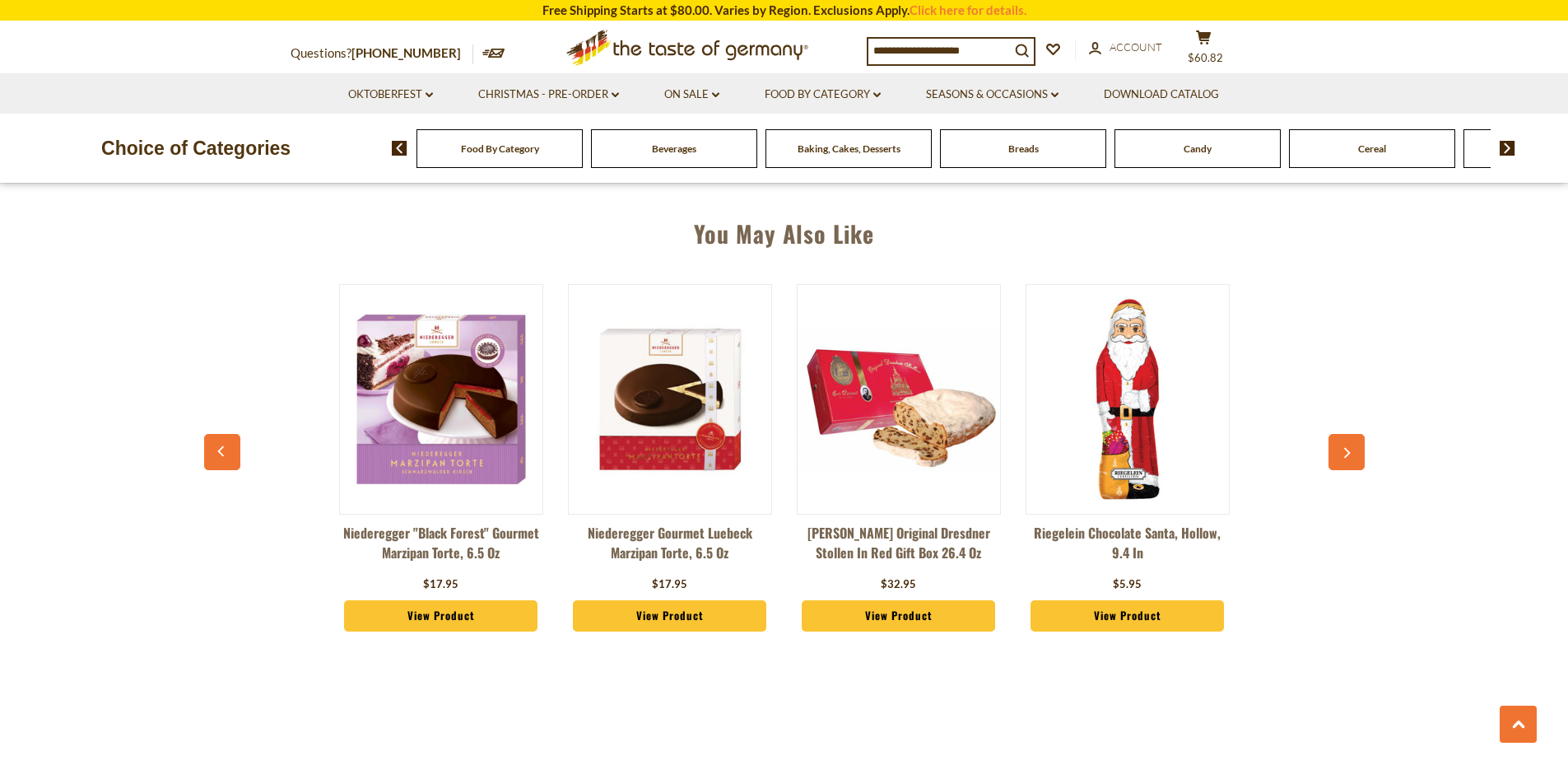
scroll to position [1170, 0]
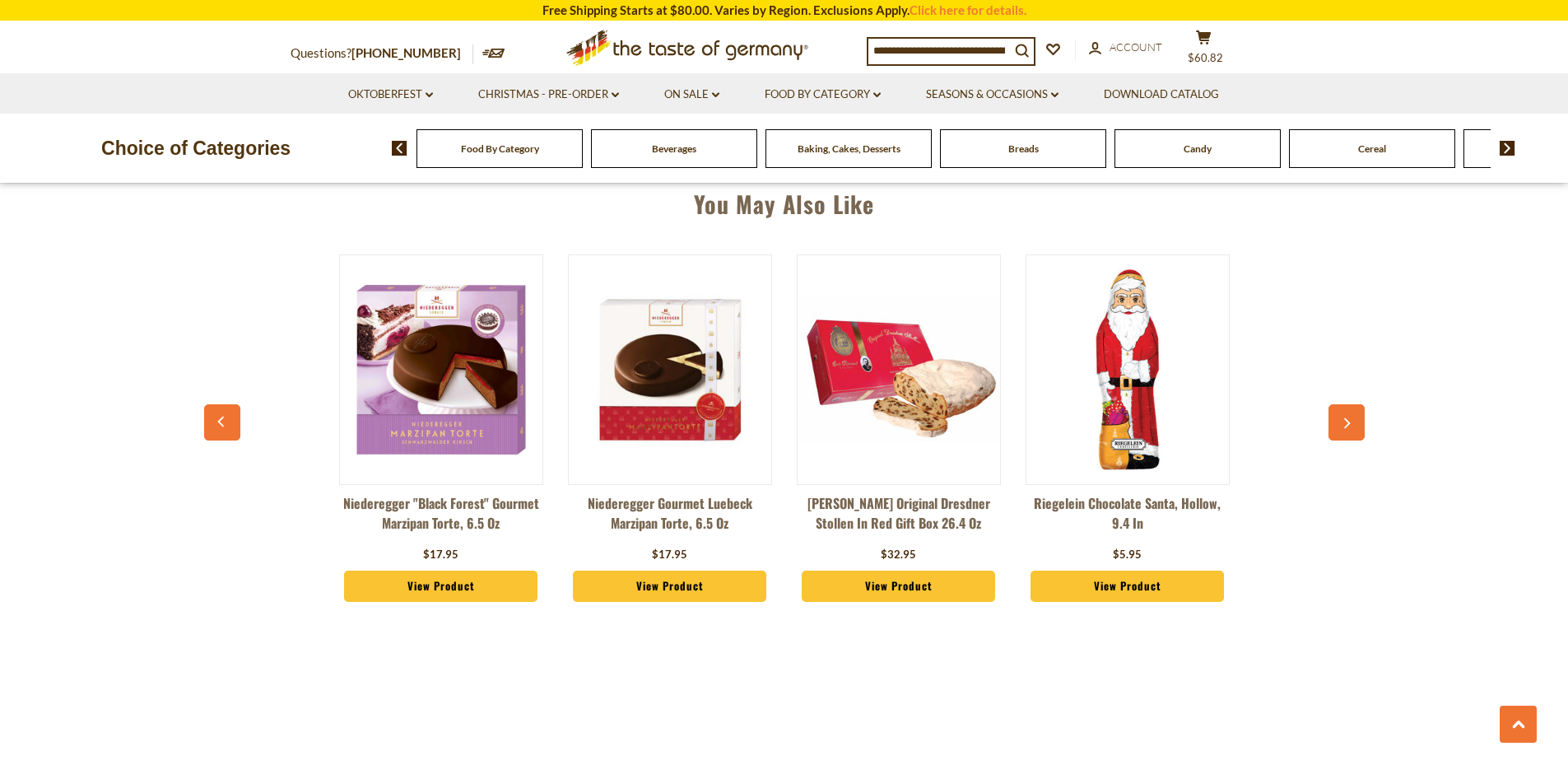
click at [648, 586] on link "View Product" at bounding box center [669, 586] width 194 height 31
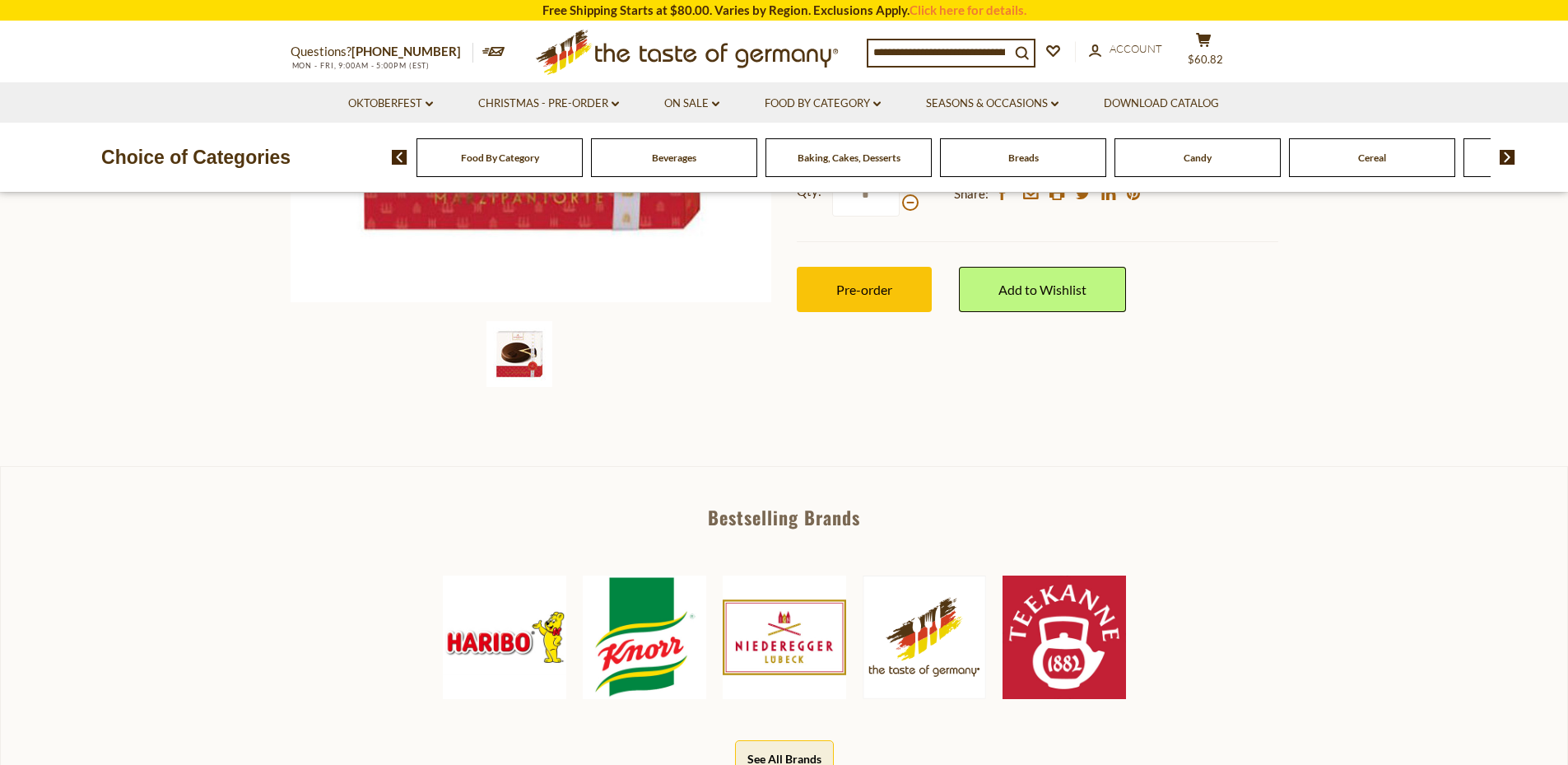
scroll to position [462, 0]
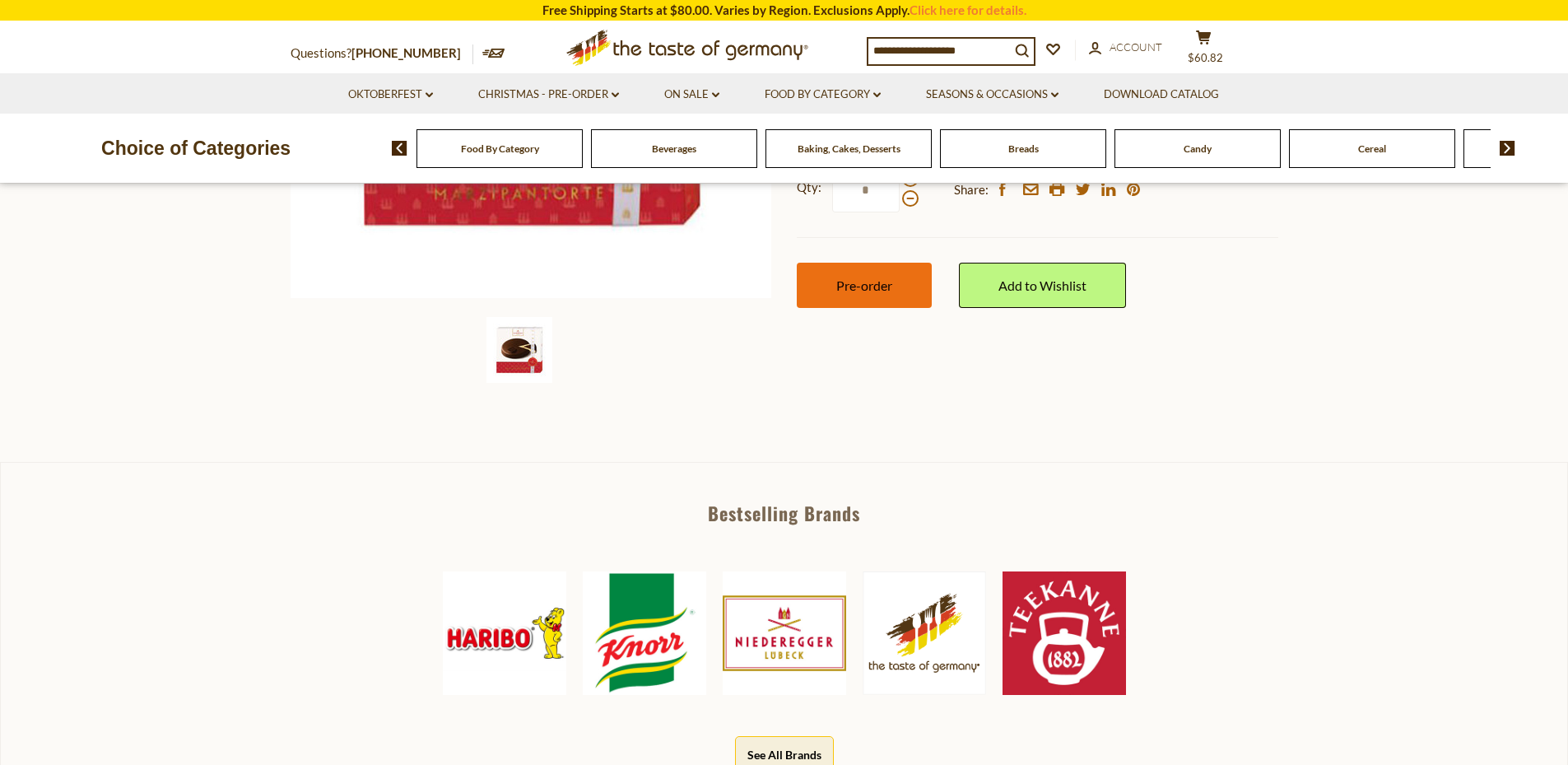
click at [876, 289] on span "Pre-order" at bounding box center [863, 285] width 56 height 15
click at [1001, 95] on link "Seasons & Occasions dropdown_arrow" at bounding box center [992, 94] width 132 height 18
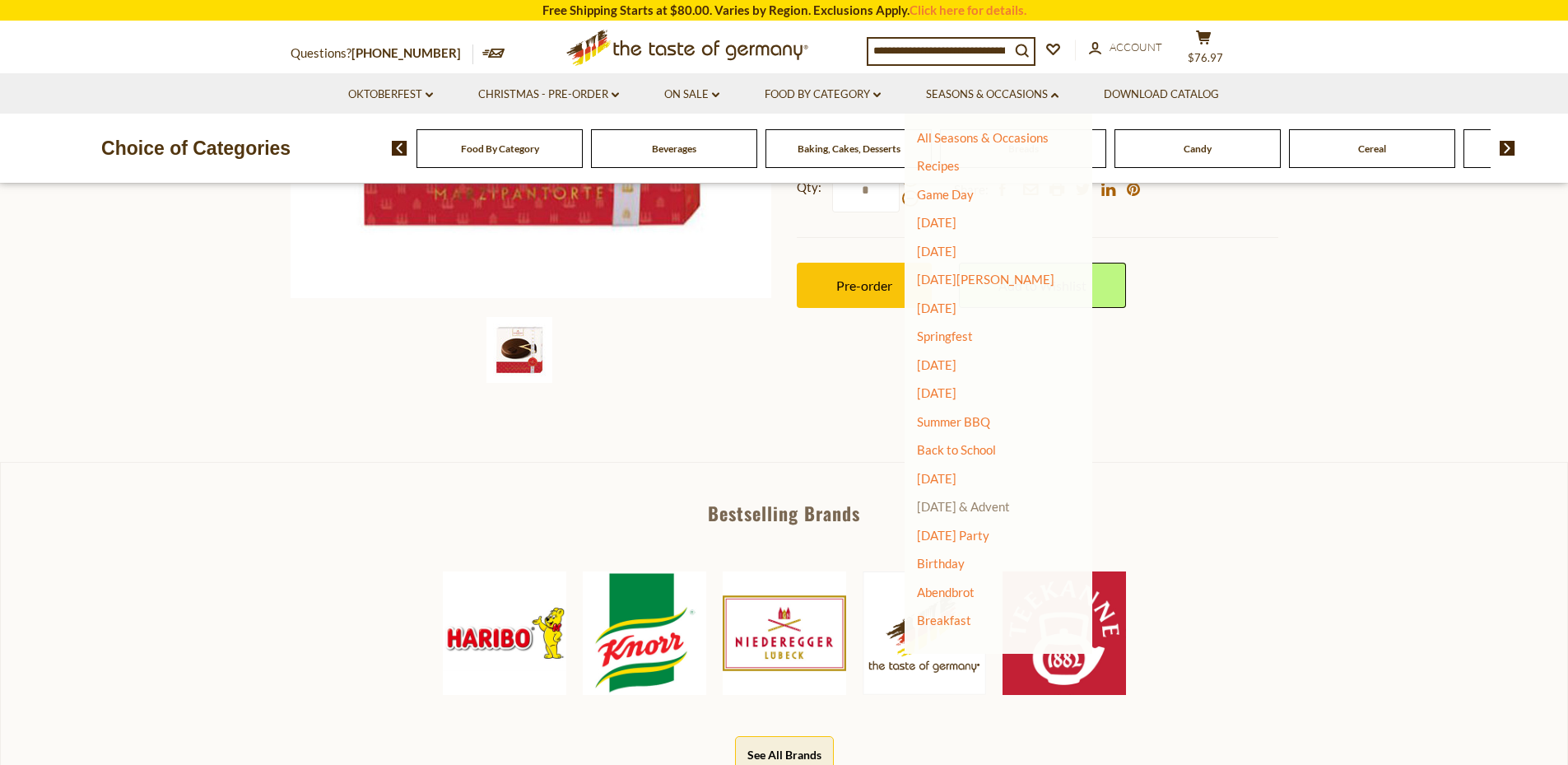
click at [990, 503] on link "[DATE] & Advent" at bounding box center [963, 506] width 93 height 15
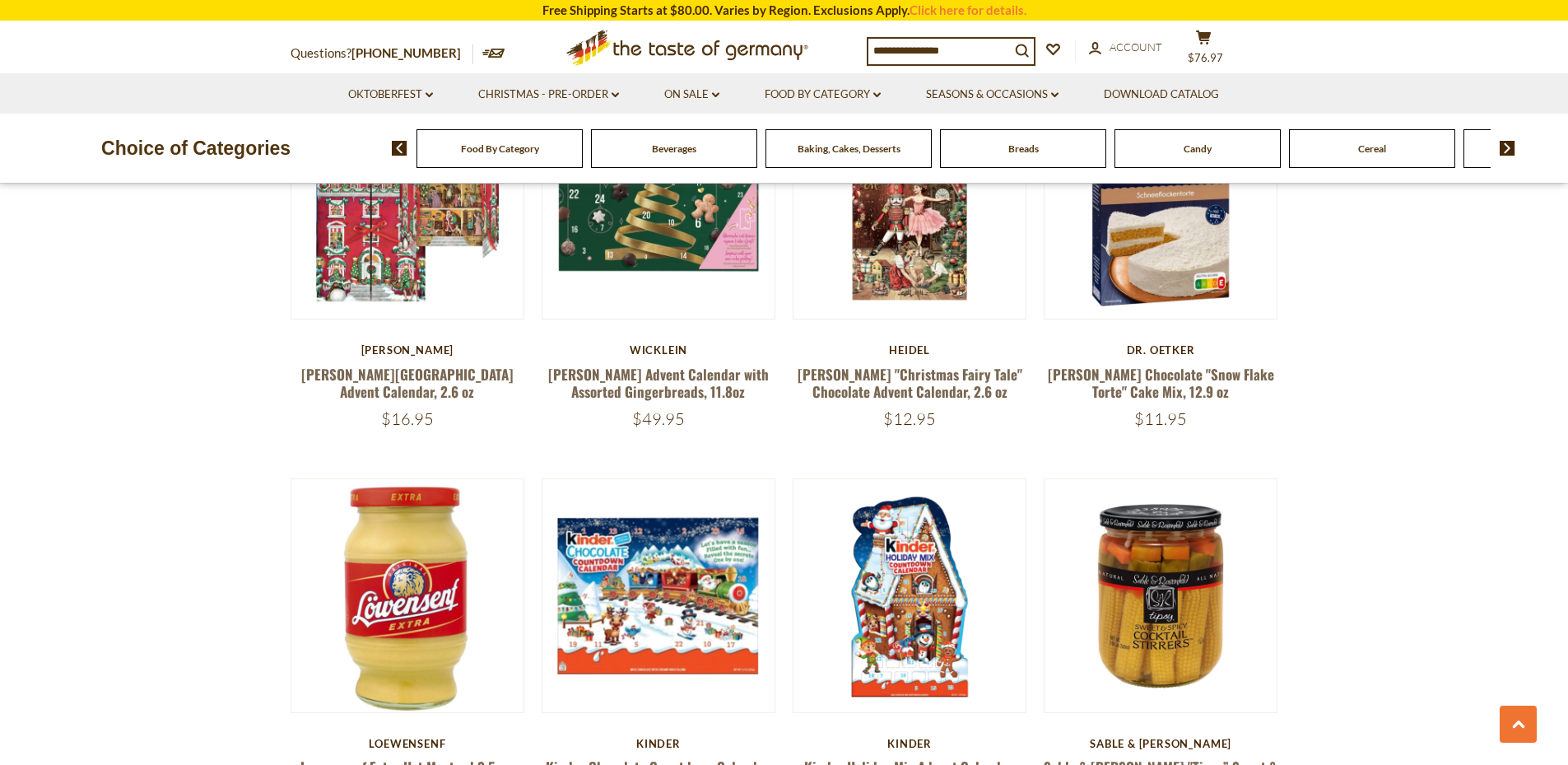
scroll to position [230, 0]
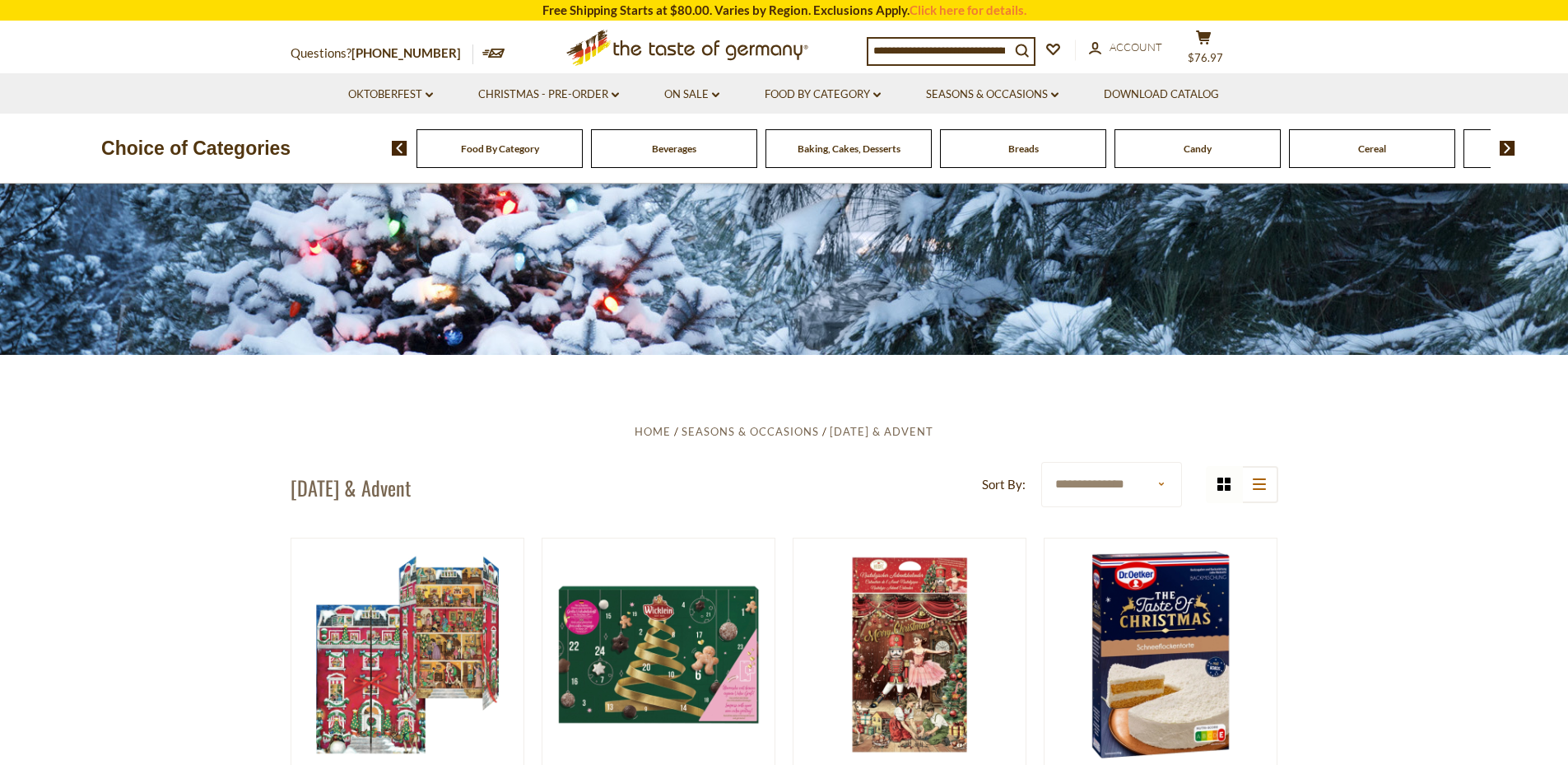
click at [975, 50] on input at bounding box center [939, 50] width 142 height 23
type input "*****"
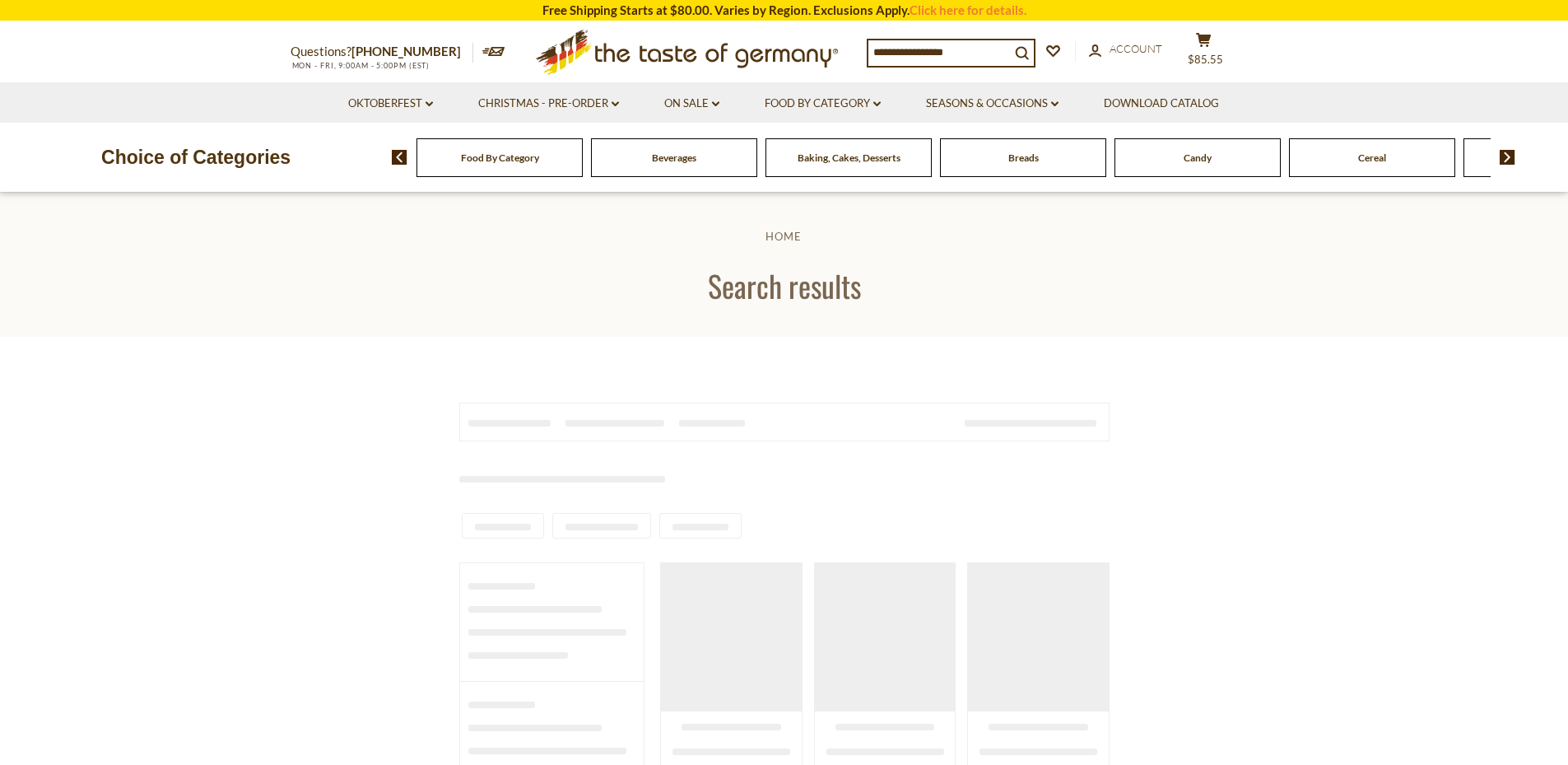
type input "*****"
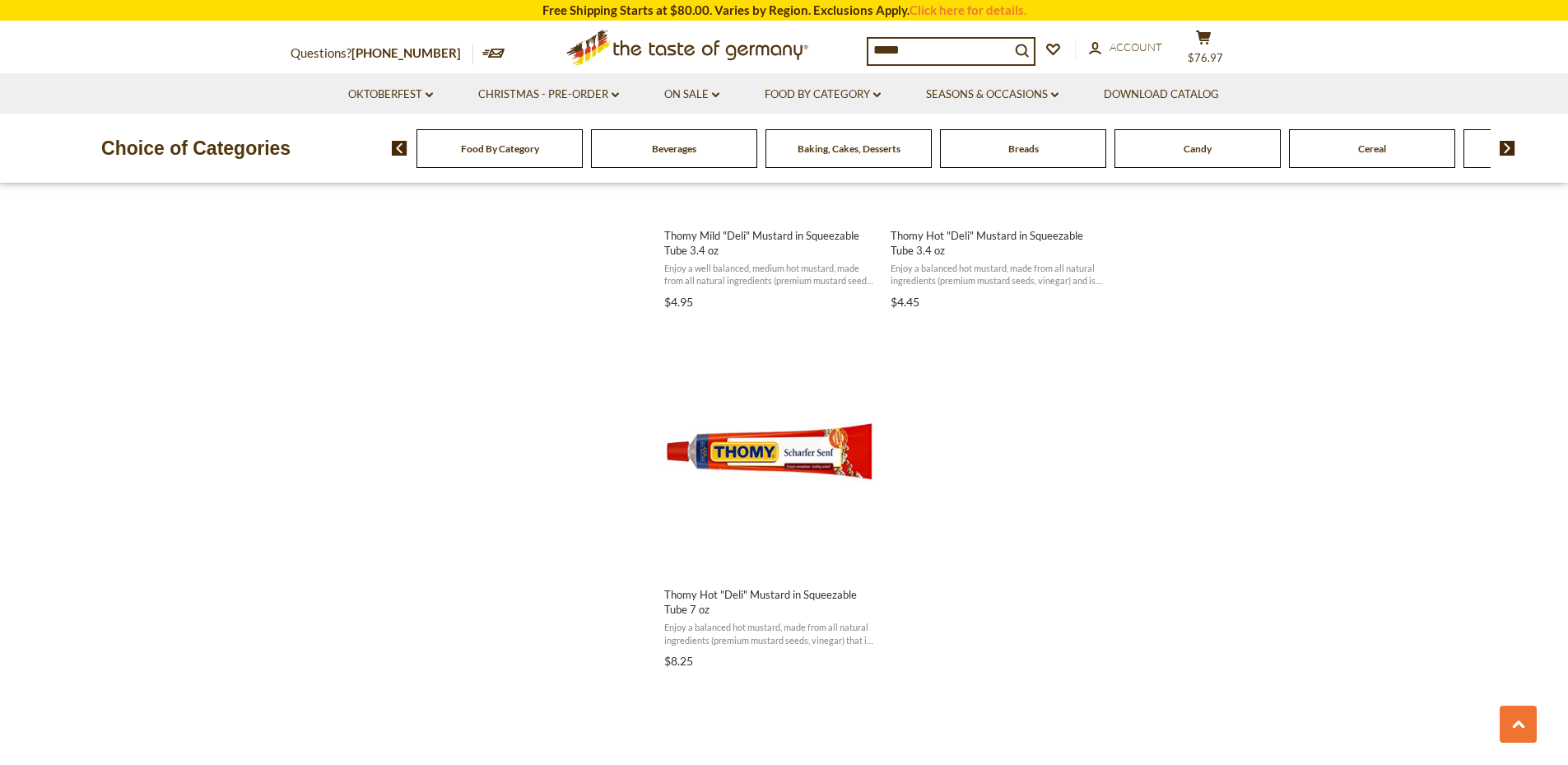
scroll to position [1246, 0]
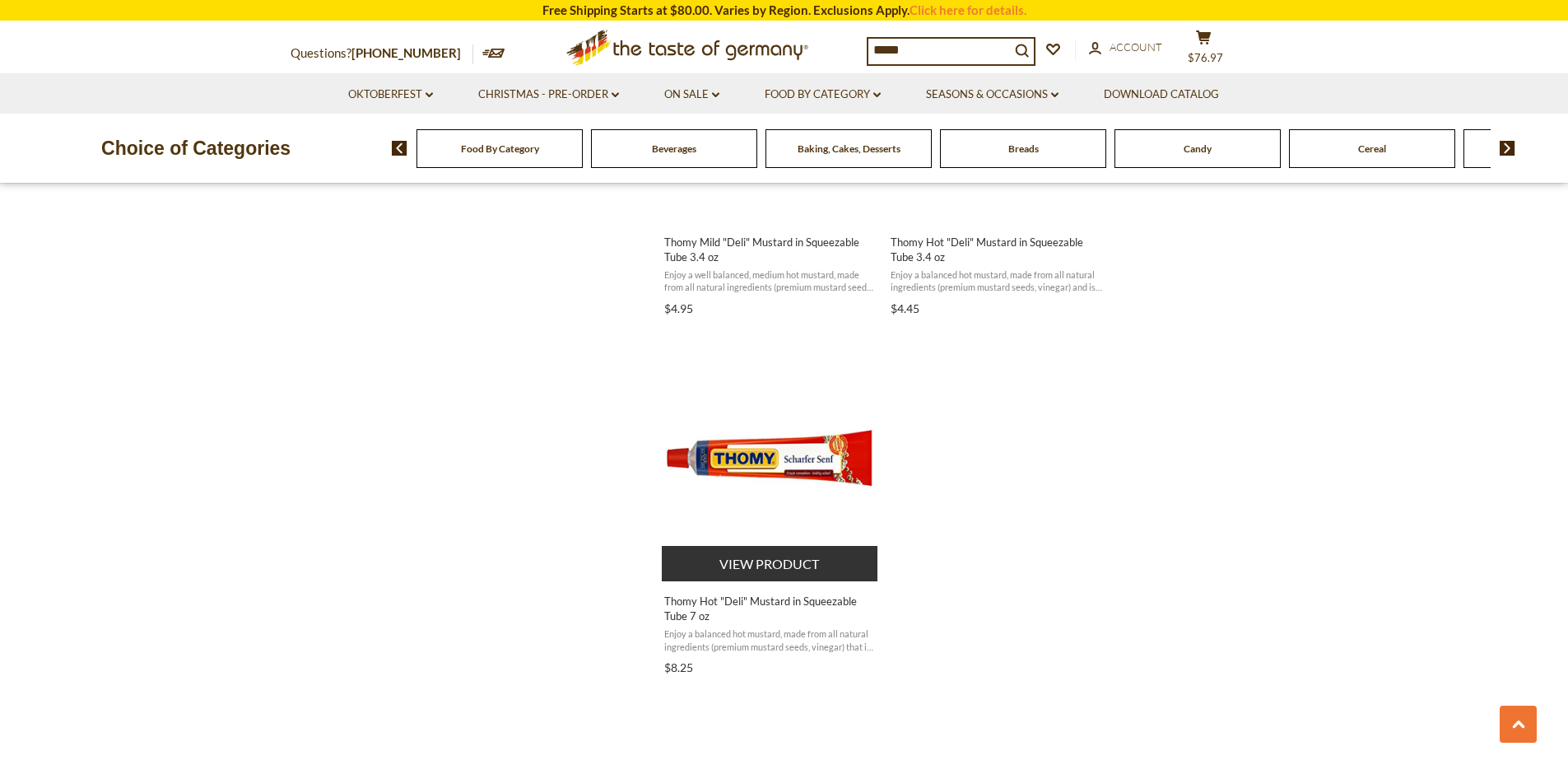
click at [782, 556] on button "View product" at bounding box center [770, 563] width 217 height 35
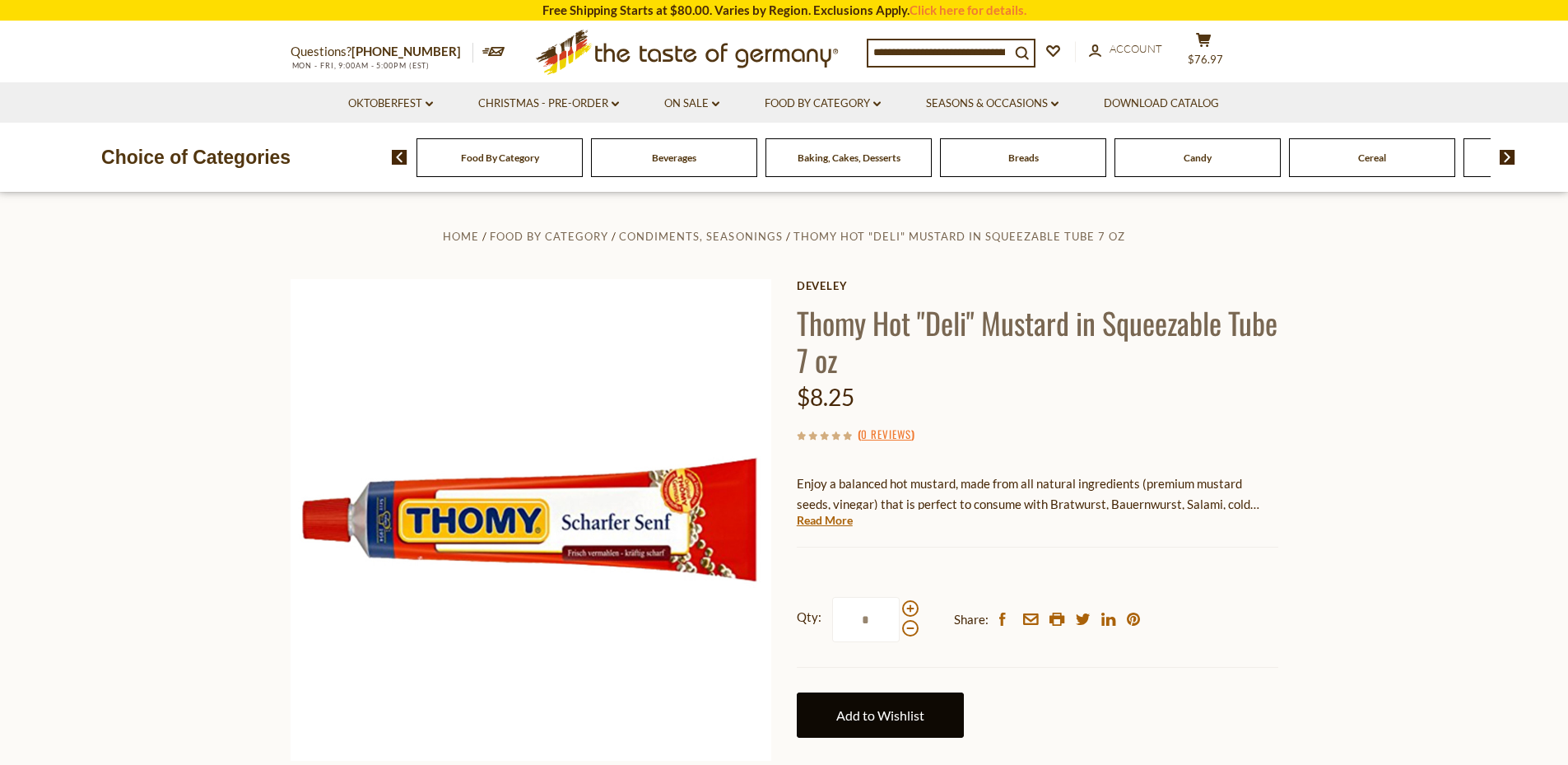
click at [889, 713] on link "Add to Wishlist" at bounding box center [881, 716] width 167 height 46
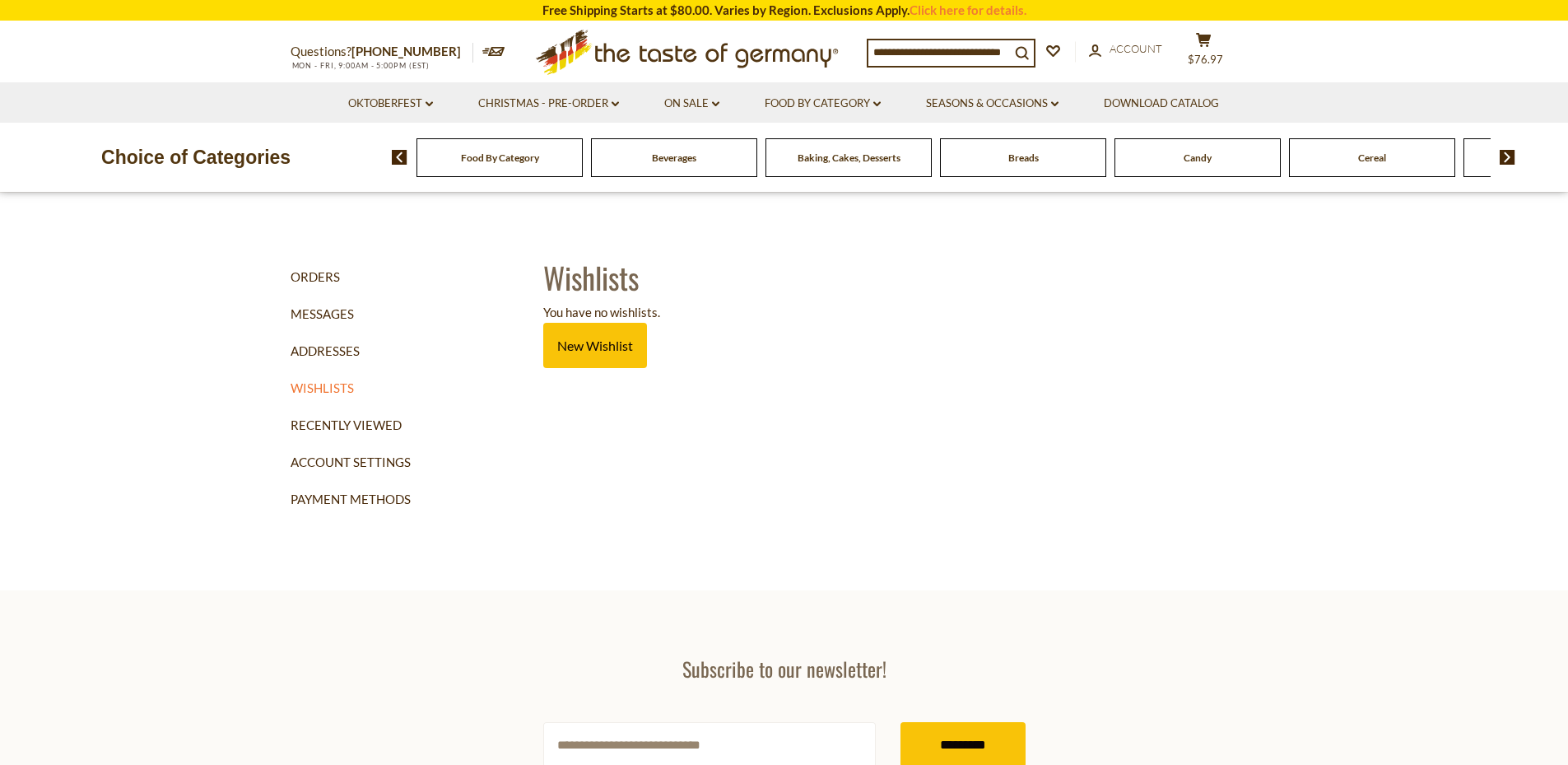
click at [908, 49] on input at bounding box center [939, 51] width 142 height 23
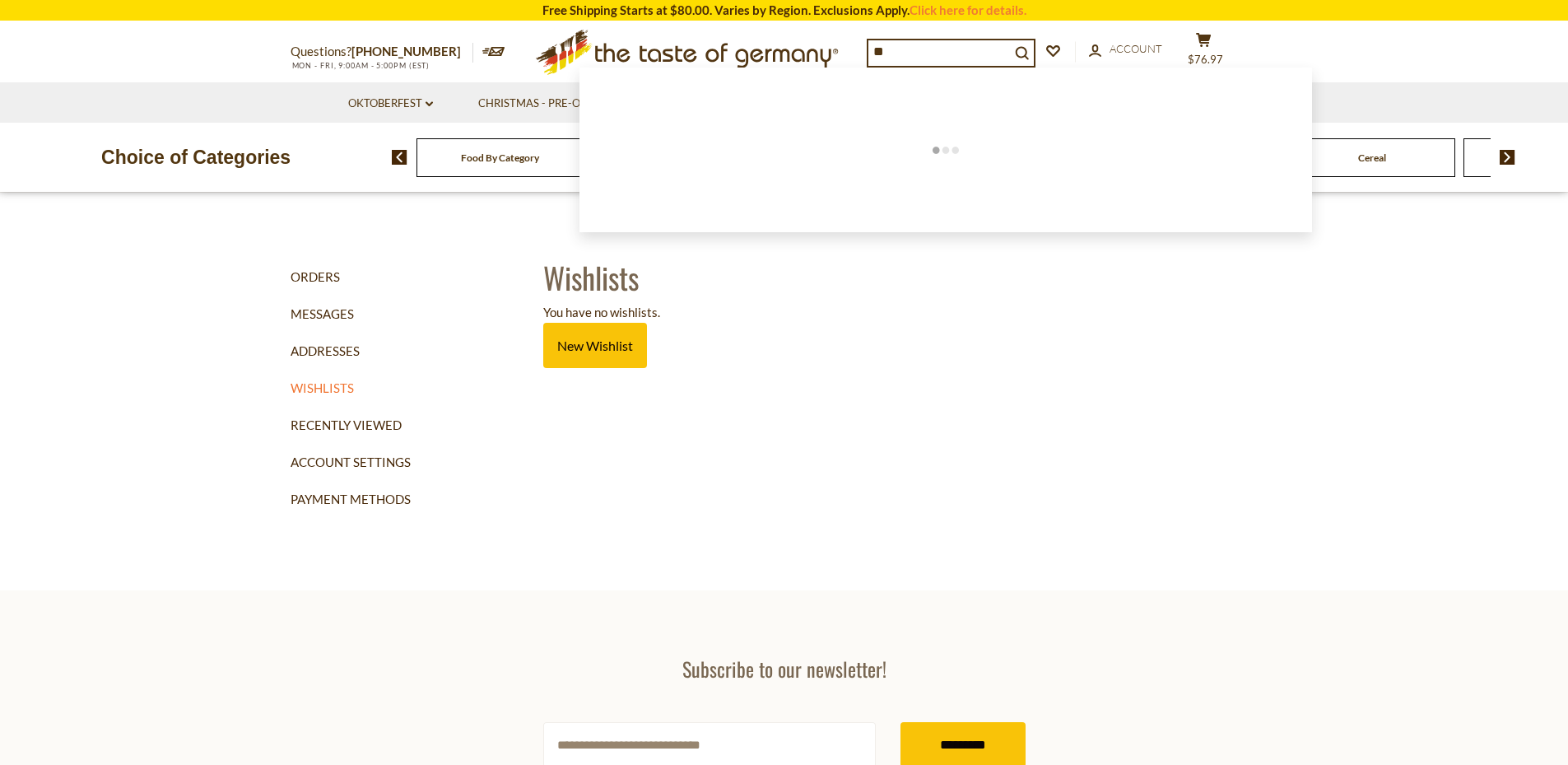
type input "*"
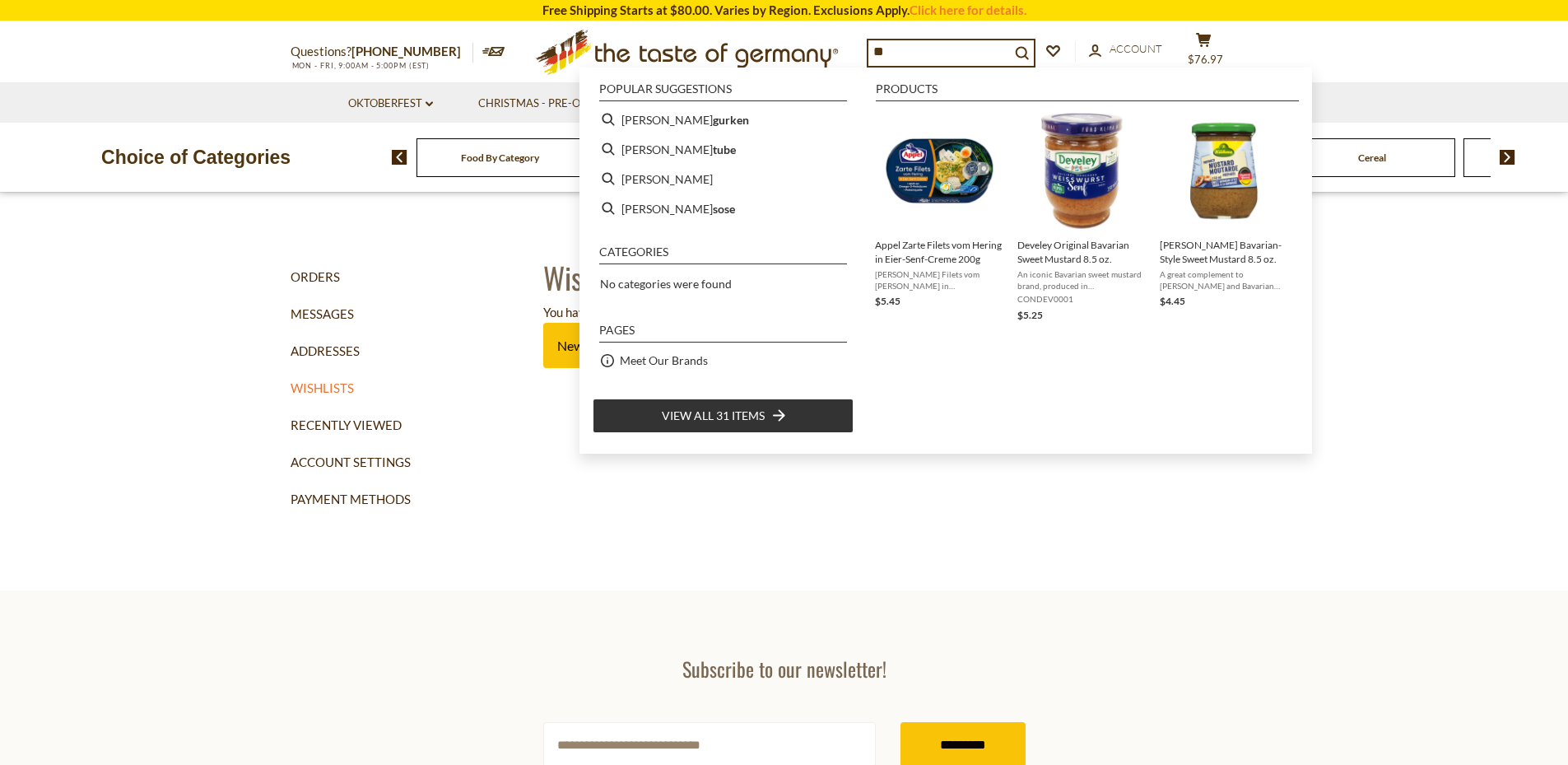
type input "*"
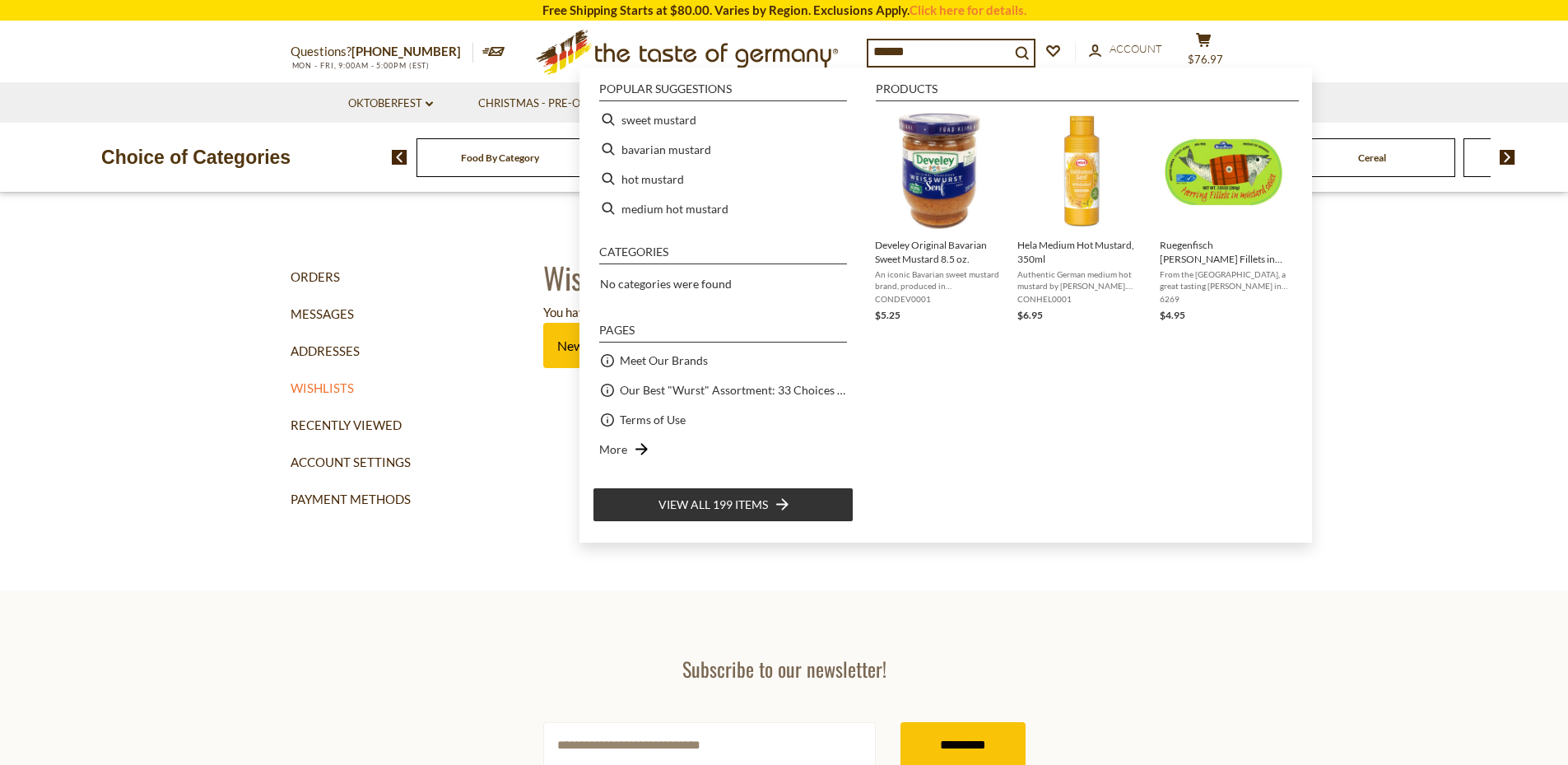
type input "*******"
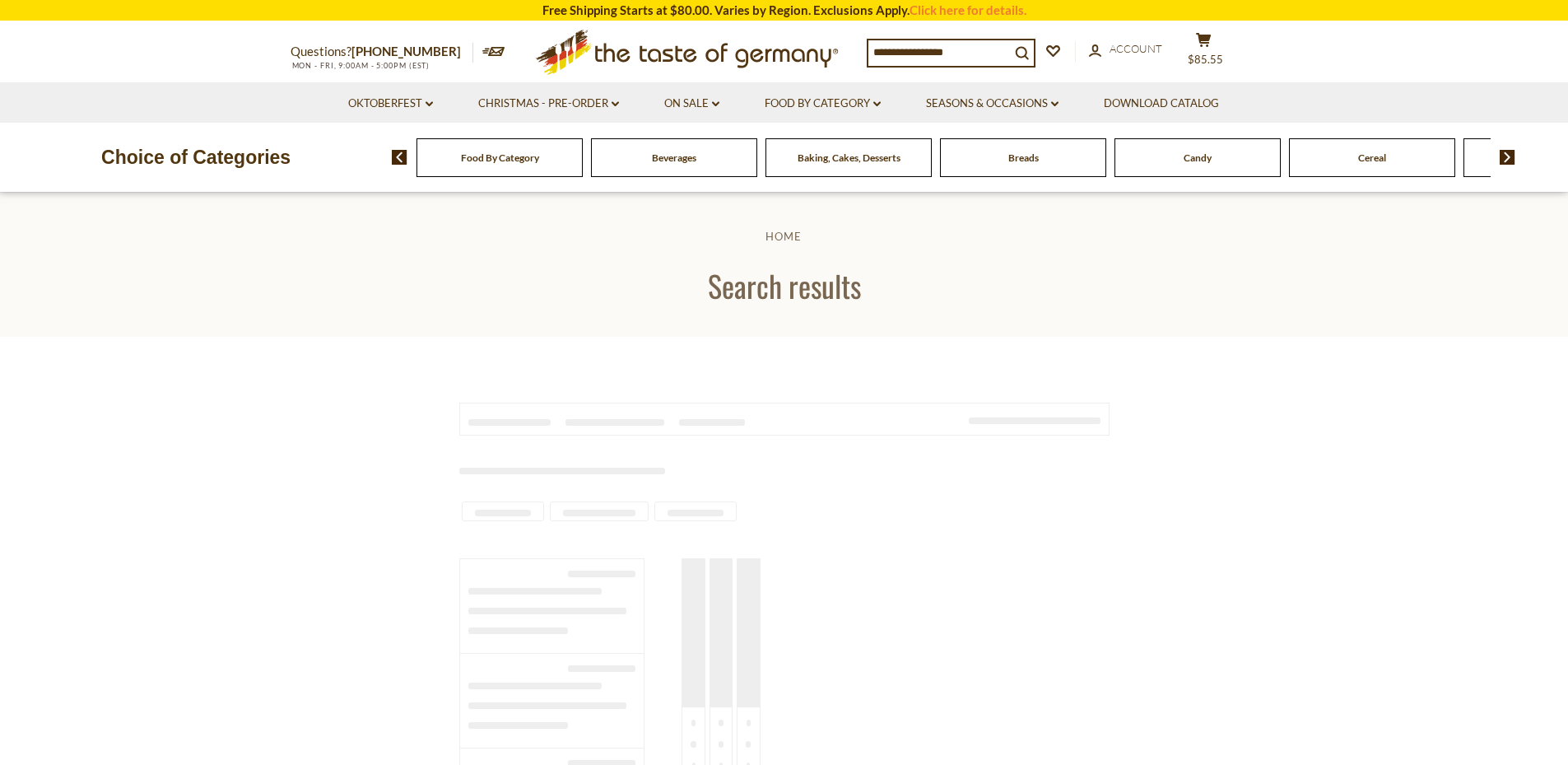
type input "*******"
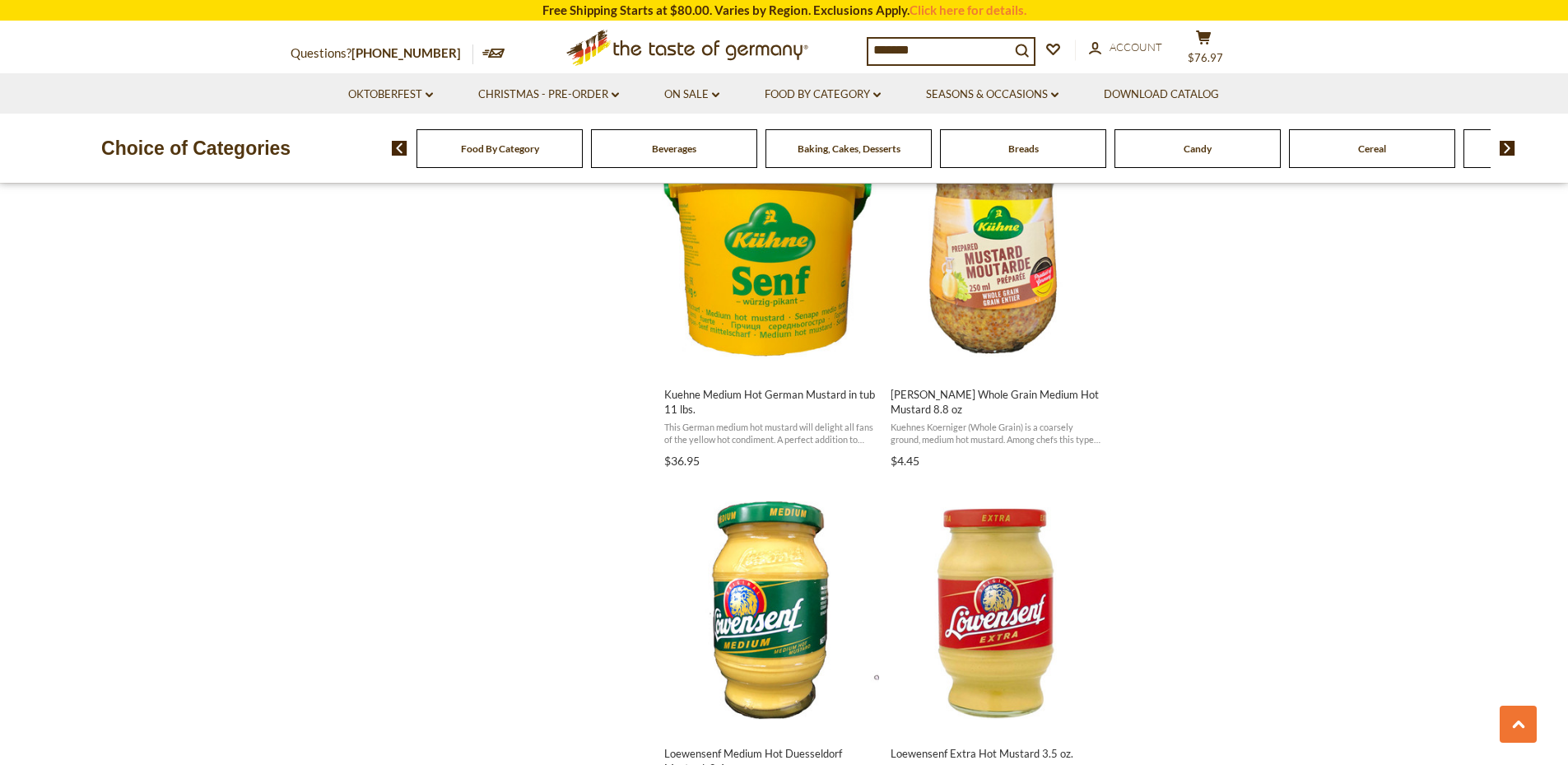
scroll to position [2675, 0]
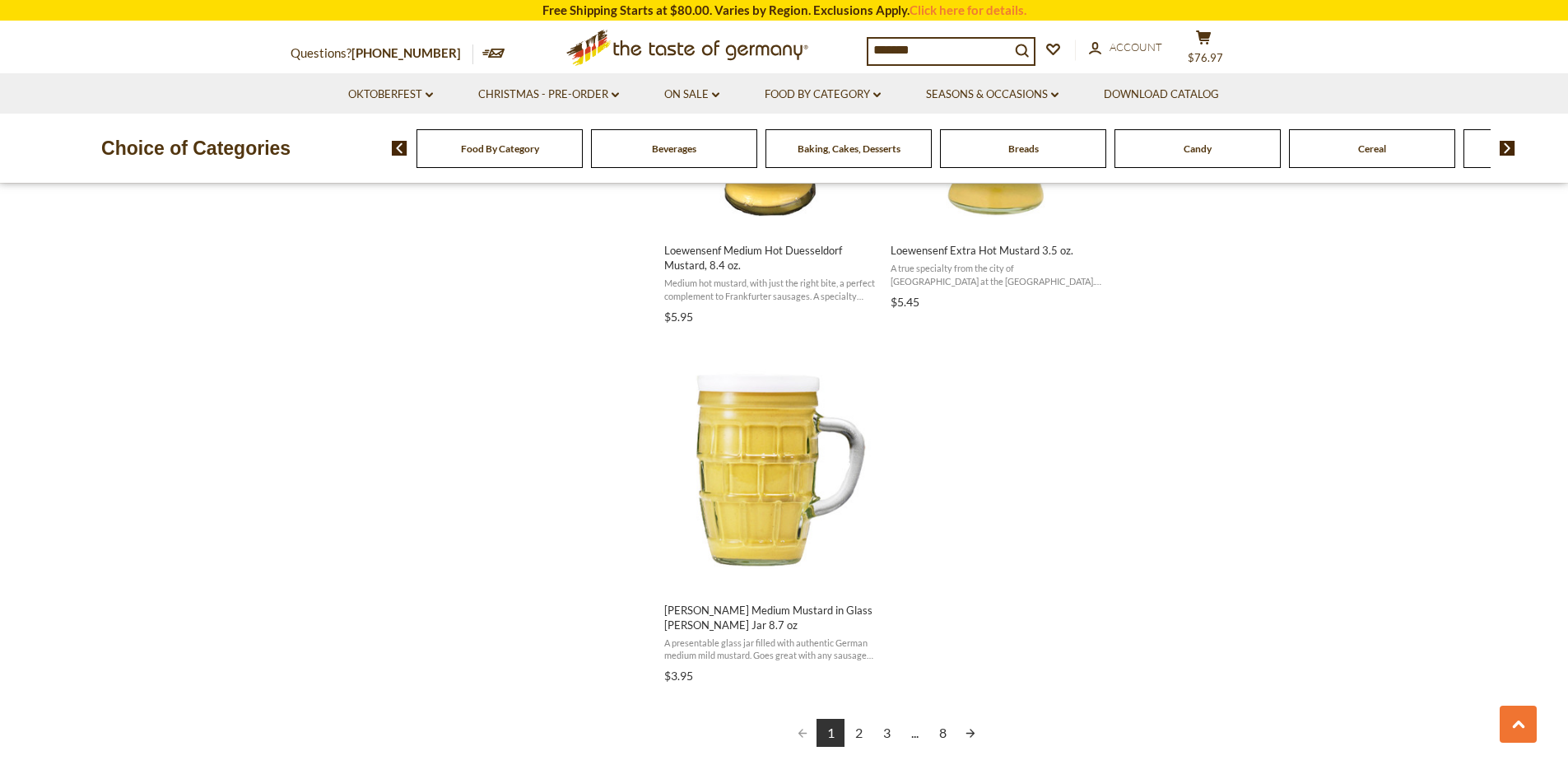
click at [958, 737] on link "Next page" at bounding box center [970, 732] width 28 height 28
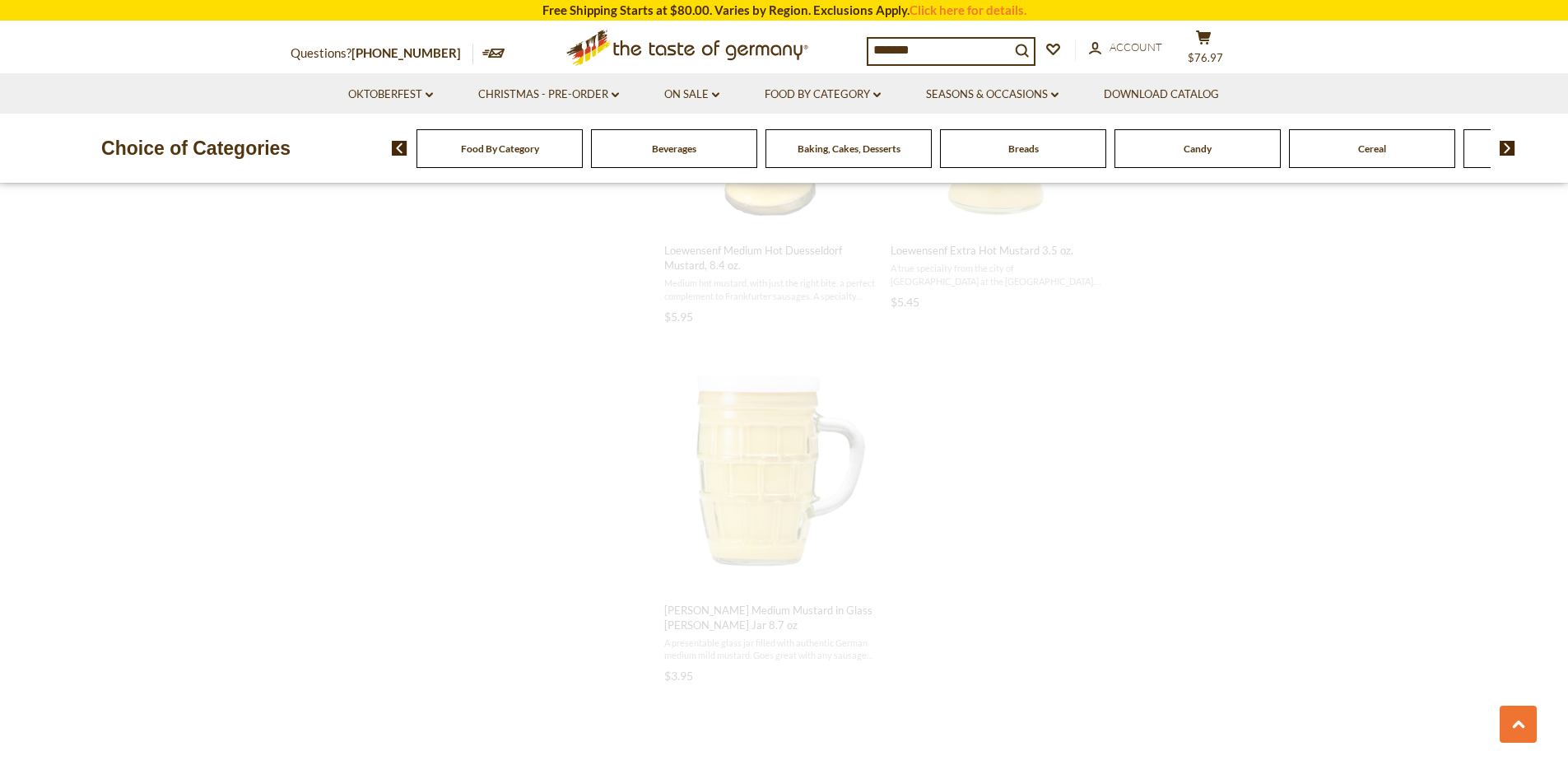
scroll to position [2080, 0]
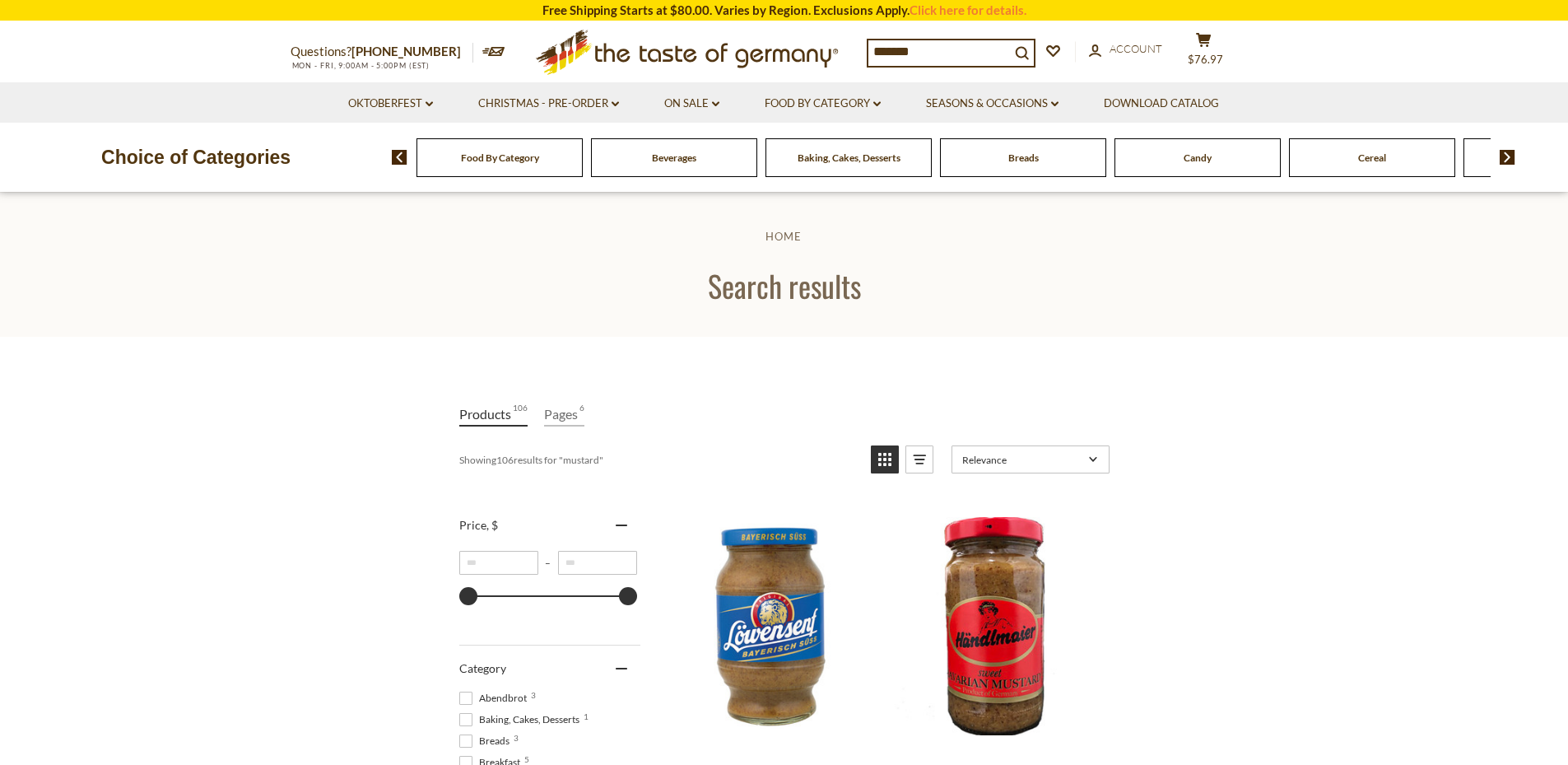
click at [1440, 328] on header "Home Search results" at bounding box center [784, 265] width 1568 height 144
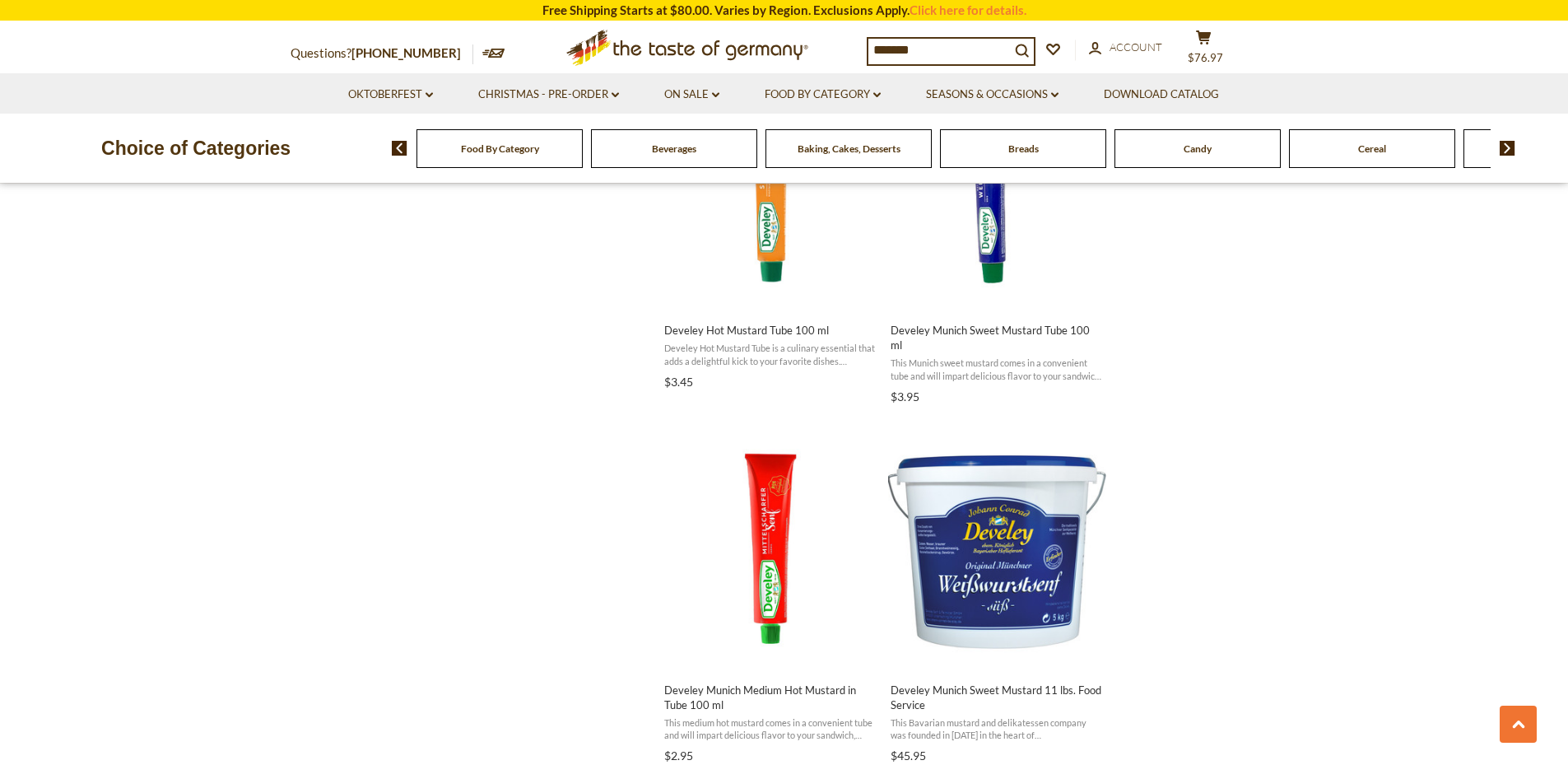
scroll to position [1515, 0]
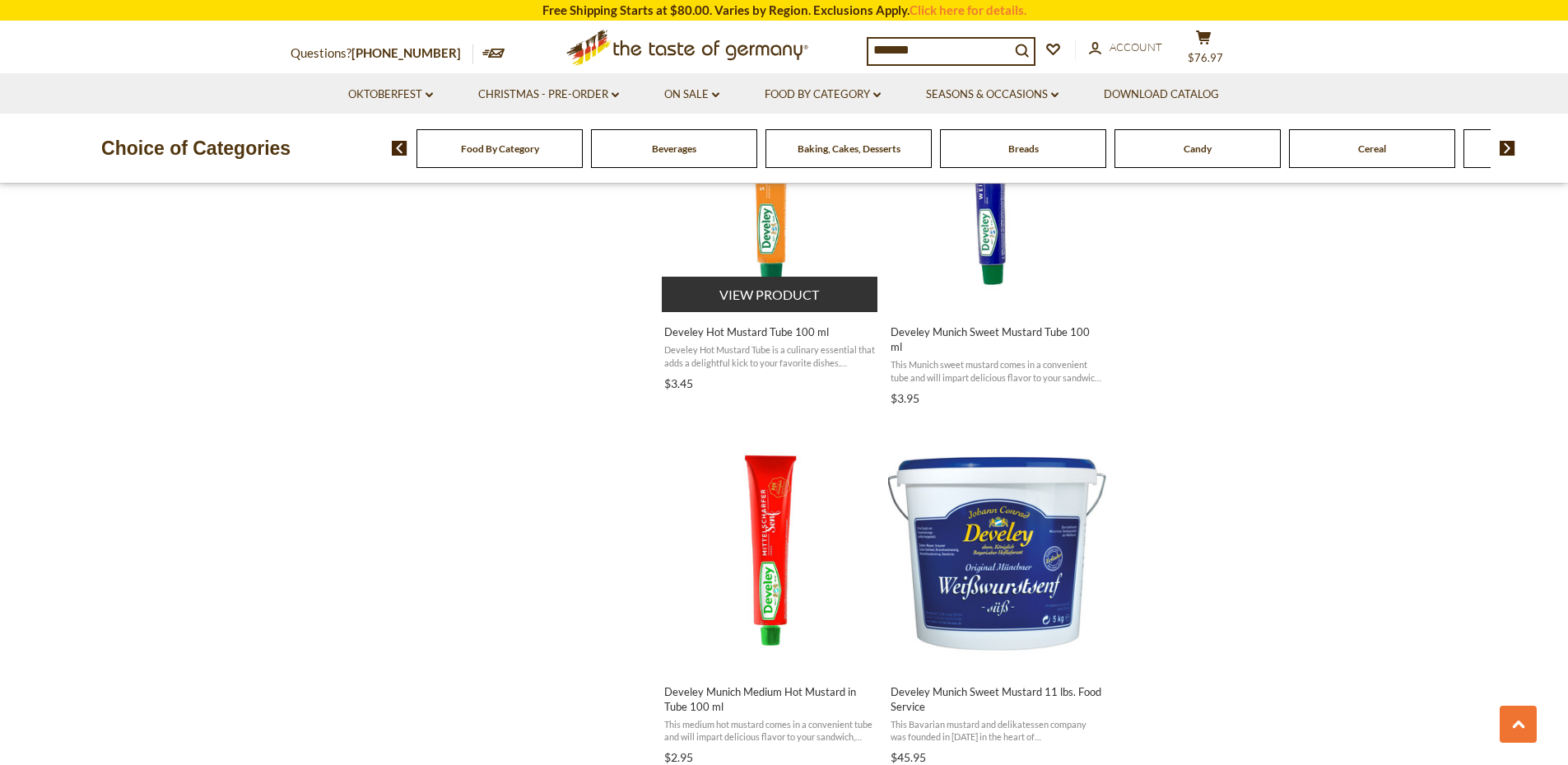
click at [780, 257] on img "Develey Hot Mustard Tube 100 ml" at bounding box center [770, 188] width 218 height 218
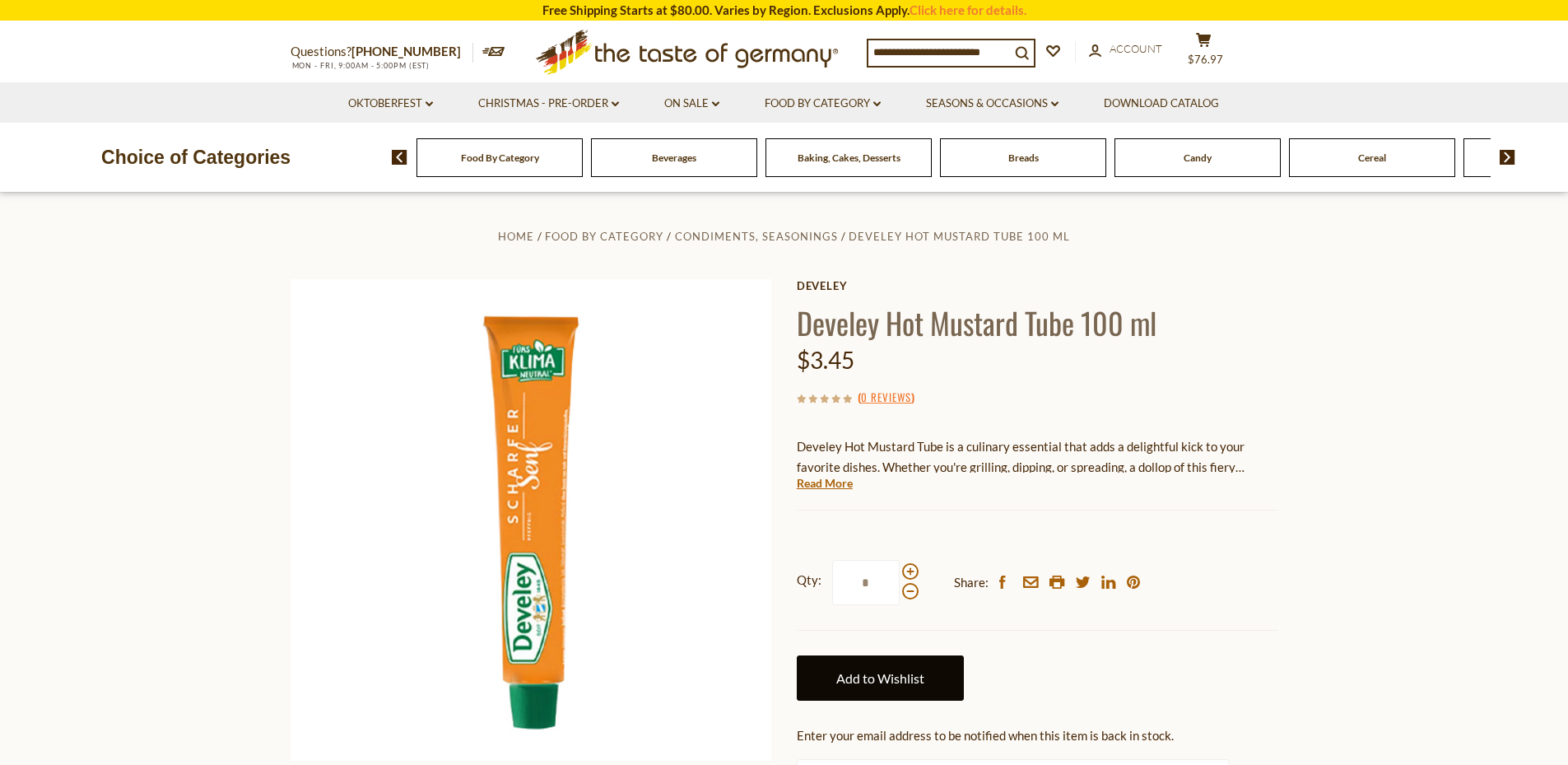
click at [901, 693] on link "Add to Wishlist" at bounding box center [881, 678] width 167 height 46
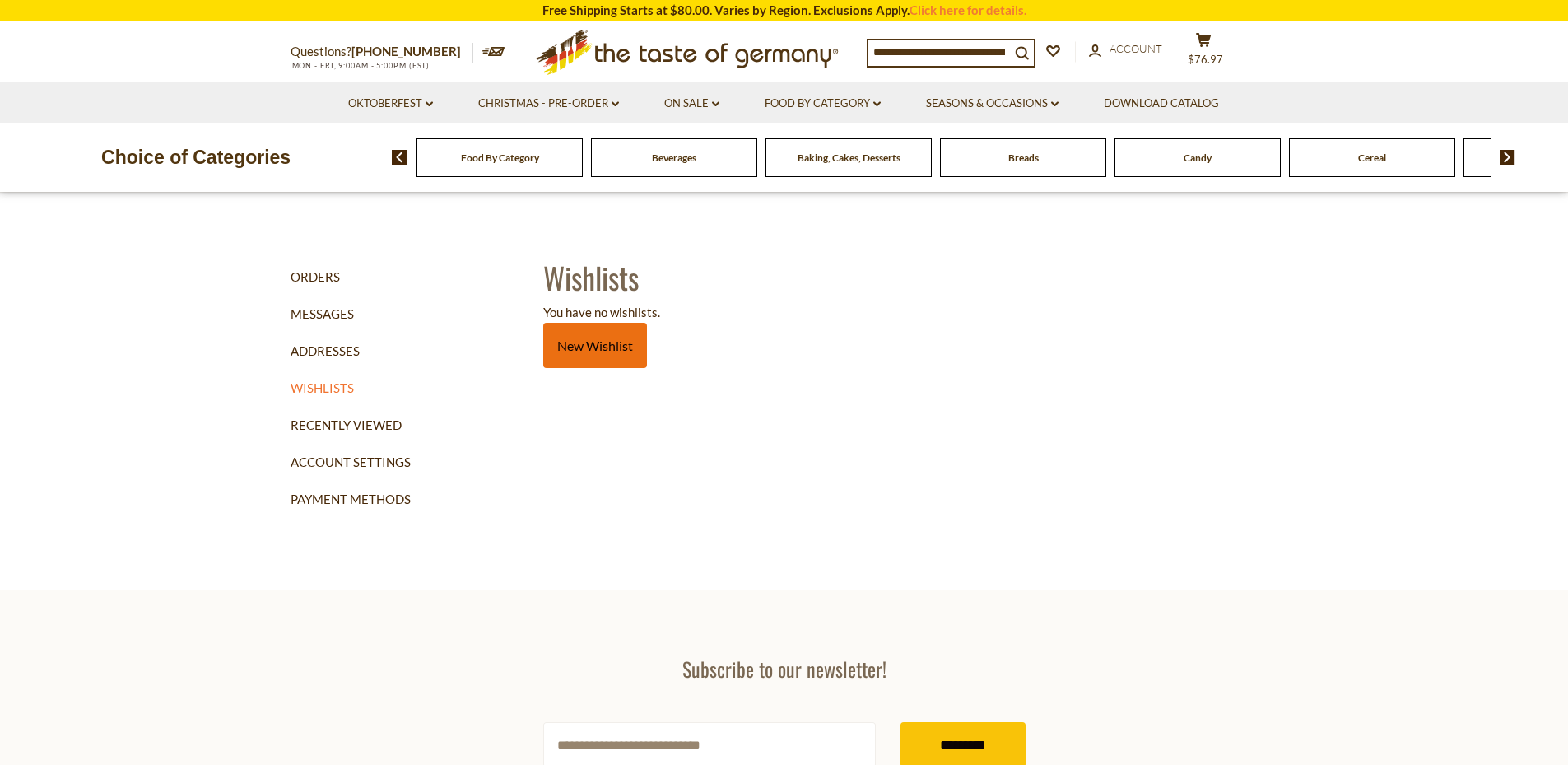
click at [580, 351] on link "New Wishlist" at bounding box center [594, 345] width 104 height 46
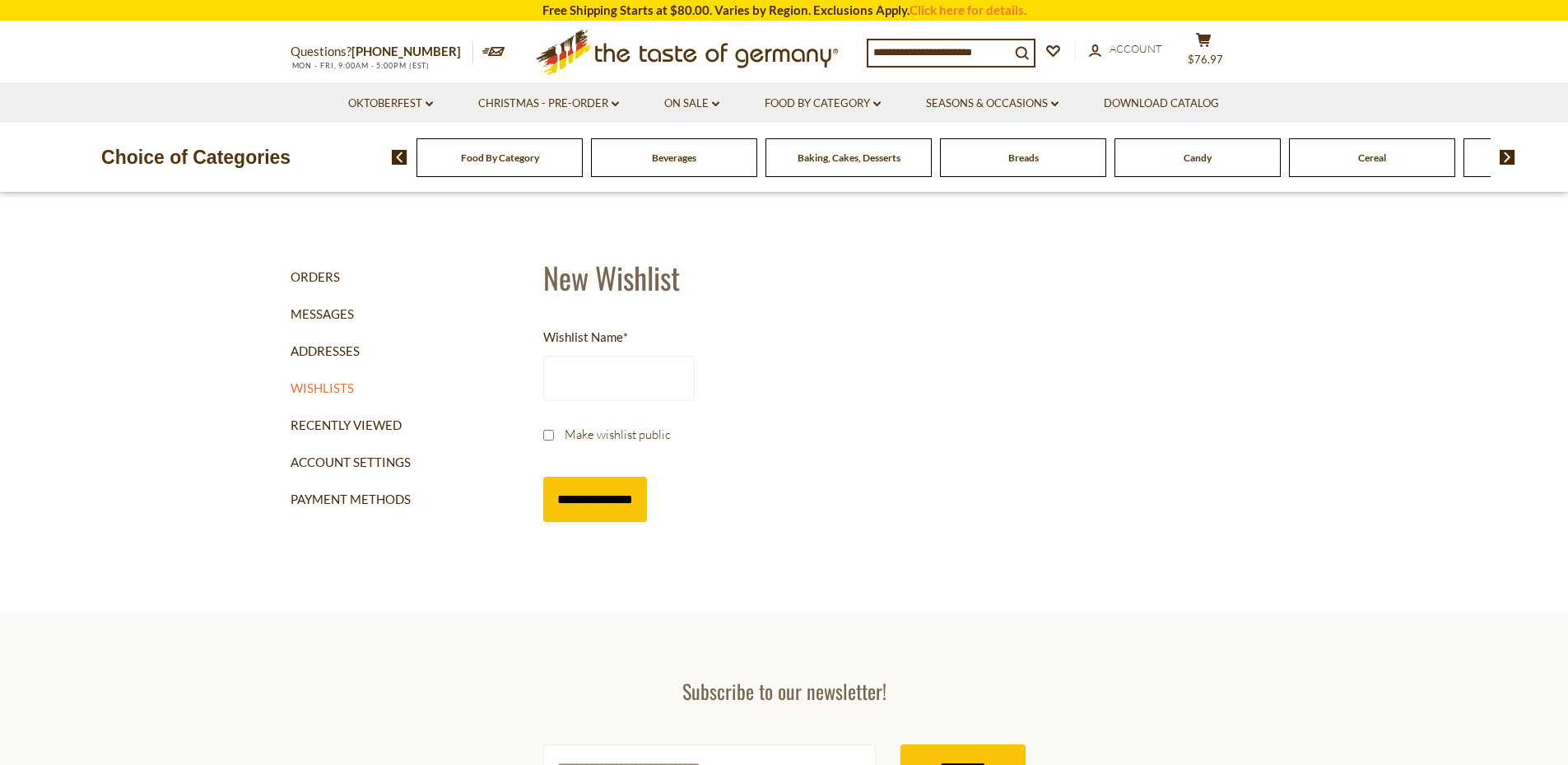
click at [590, 385] on input "Wishlist Name *" at bounding box center [618, 379] width 151 height 46
type input "*"
type input "**********"
click at [608, 495] on input "**********" at bounding box center [594, 500] width 104 height 46
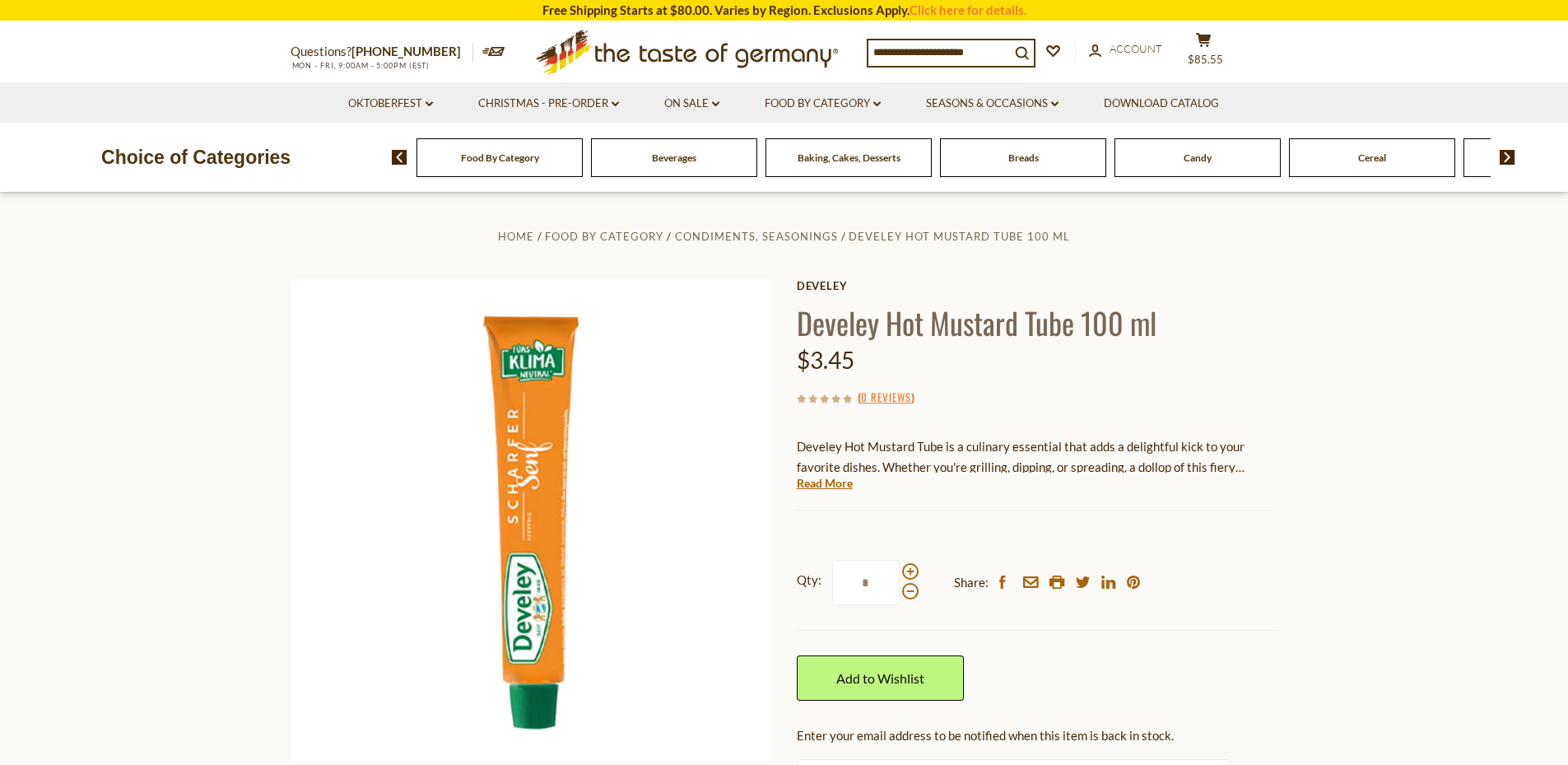
drag, startPoint x: 639, startPoint y: 538, endPoint x: 801, endPoint y: 593, distance: 171.1
click at [801, 593] on div "Home Food By Category Condiments, Seasonings Develey Hot Mustard Tube 100 ml De…" at bounding box center [784, 550] width 1012 height 650
click at [897, 680] on link "Add to Wishlist" at bounding box center [881, 678] width 167 height 46
click at [862, 737] on link "Matt's Wishlist" at bounding box center [882, 744] width 106 height 35
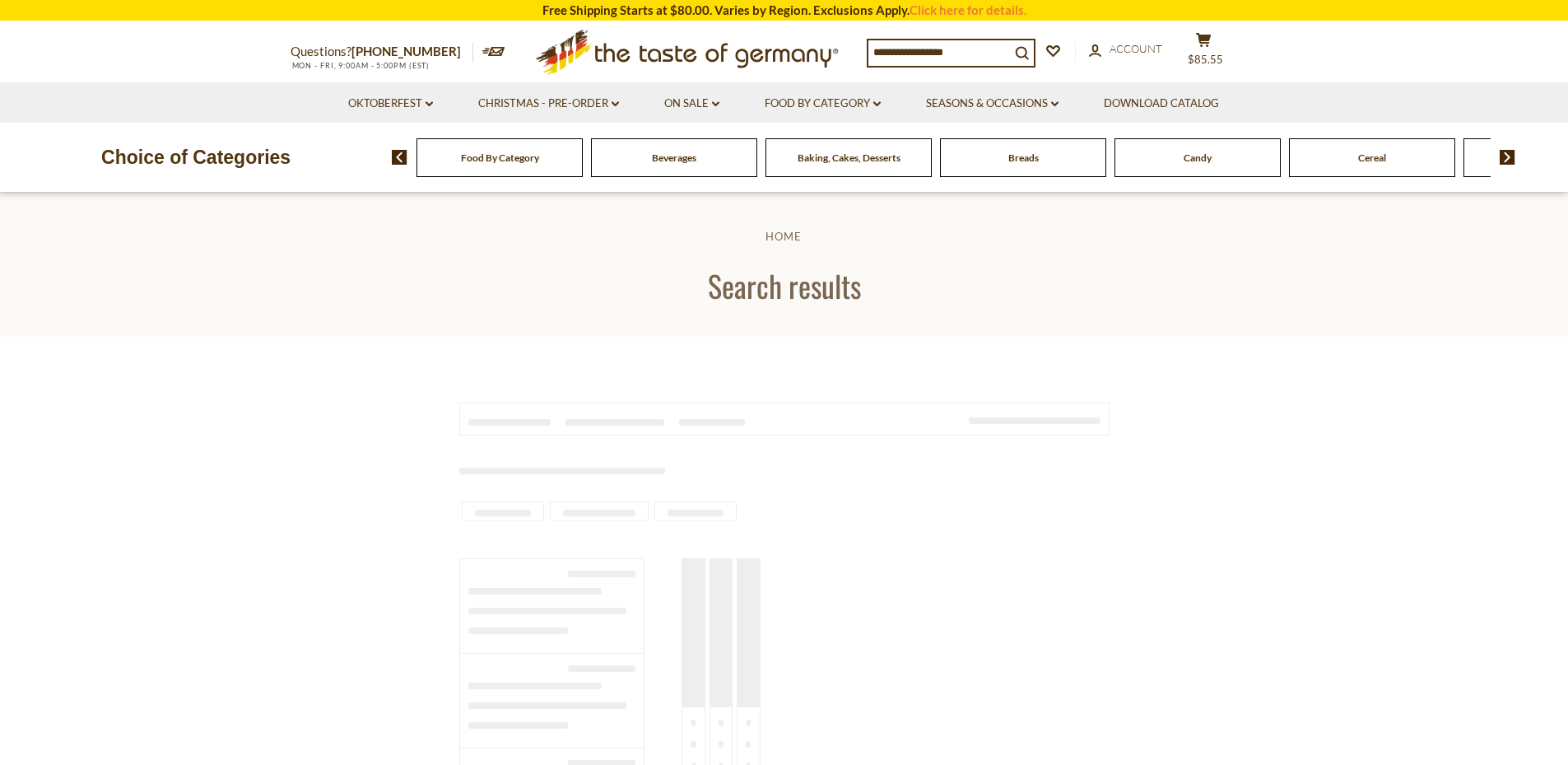
type input "*******"
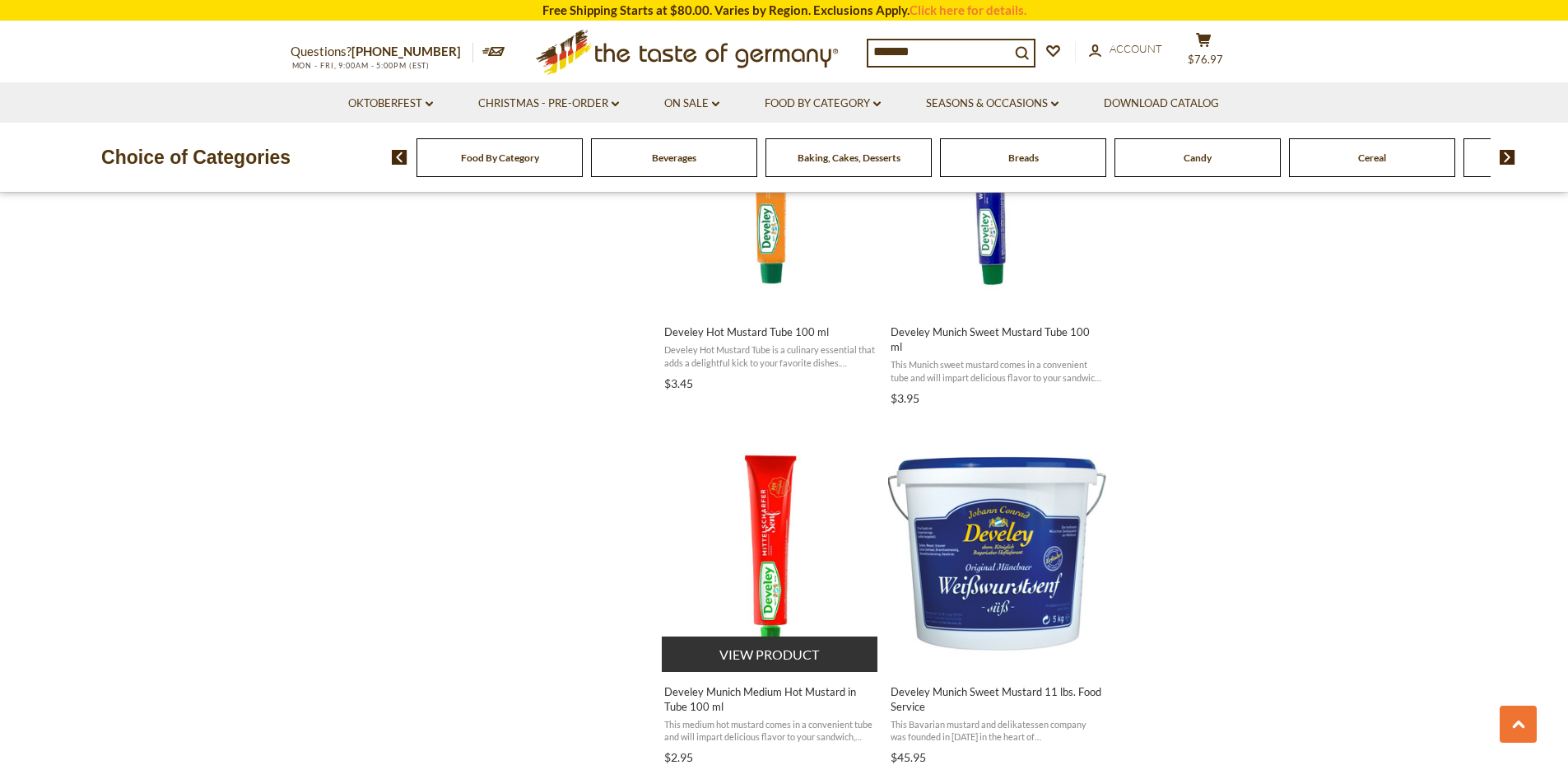
click at [761, 501] on img "Develey Munich Medium Hot Mustard in Tube 100 ml" at bounding box center [770, 547] width 218 height 218
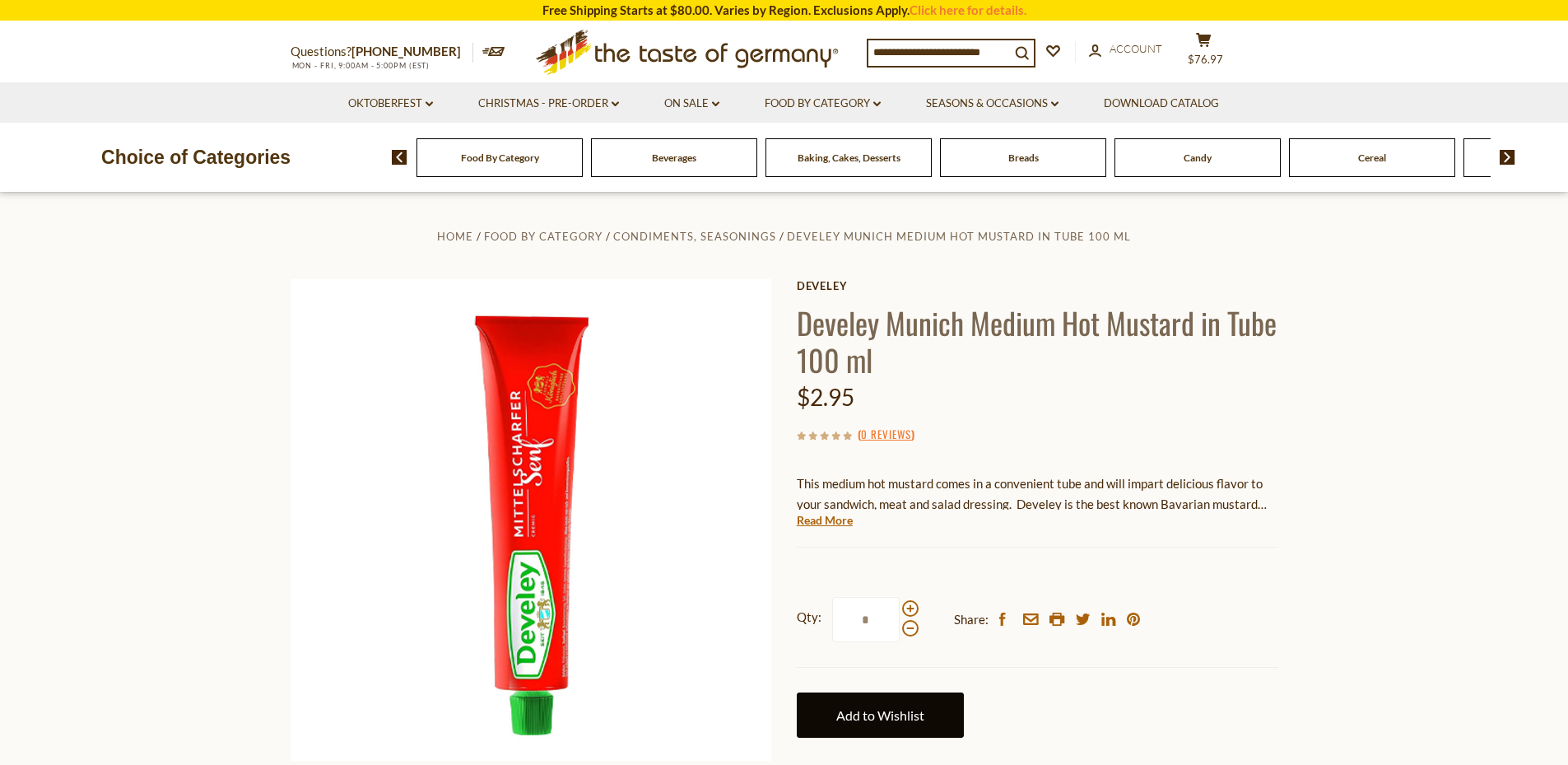
click at [898, 701] on link "Add to Wishlist" at bounding box center [881, 716] width 167 height 46
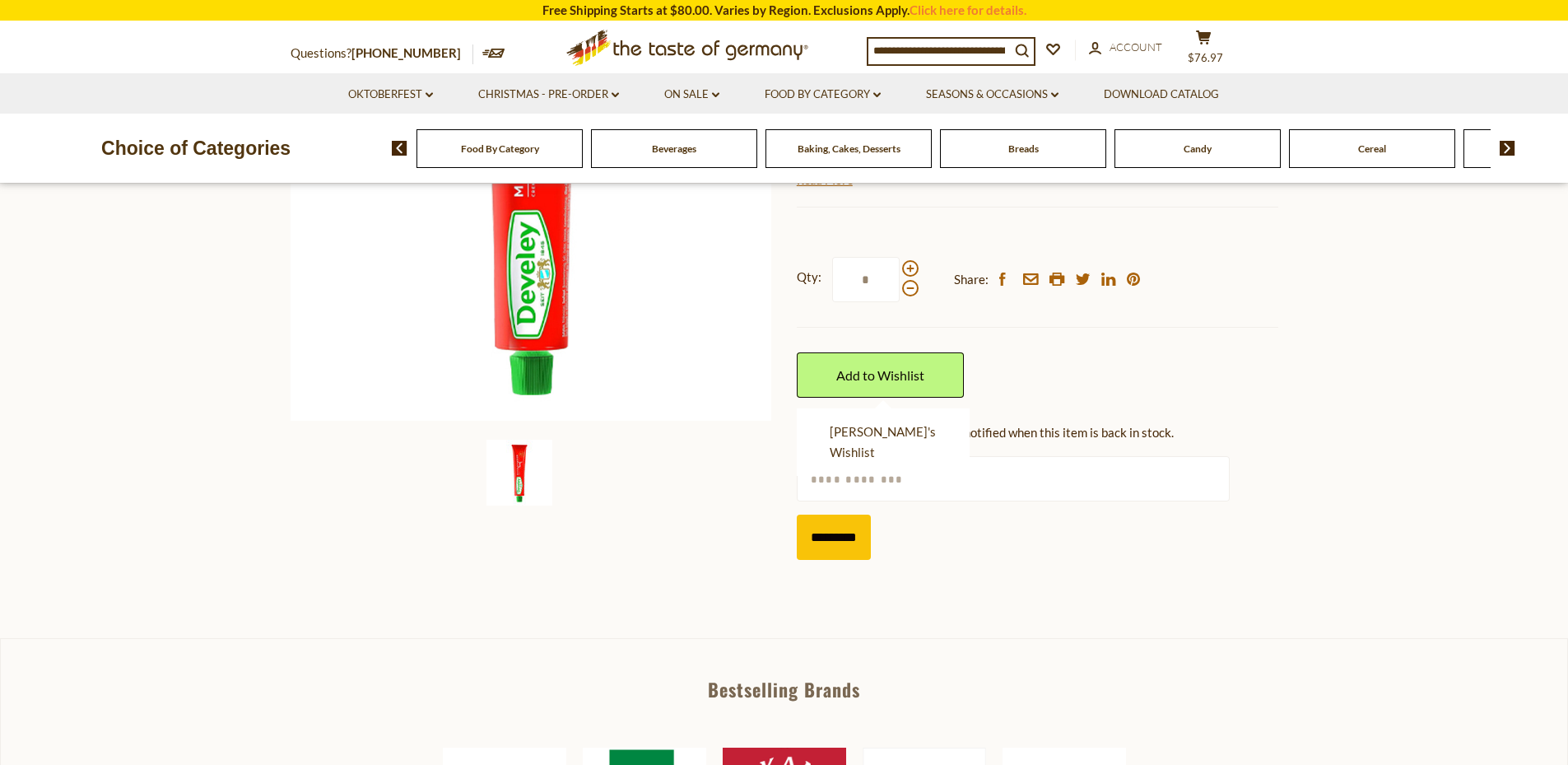
scroll to position [340, 0]
drag, startPoint x: 885, startPoint y: 418, endPoint x: 871, endPoint y: 432, distance: 19.8
click at [871, 432] on ul "Matt's Wishlist" at bounding box center [883, 442] width 173 height 68
click at [871, 432] on link "Matt's Wishlist" at bounding box center [882, 442] width 106 height 35
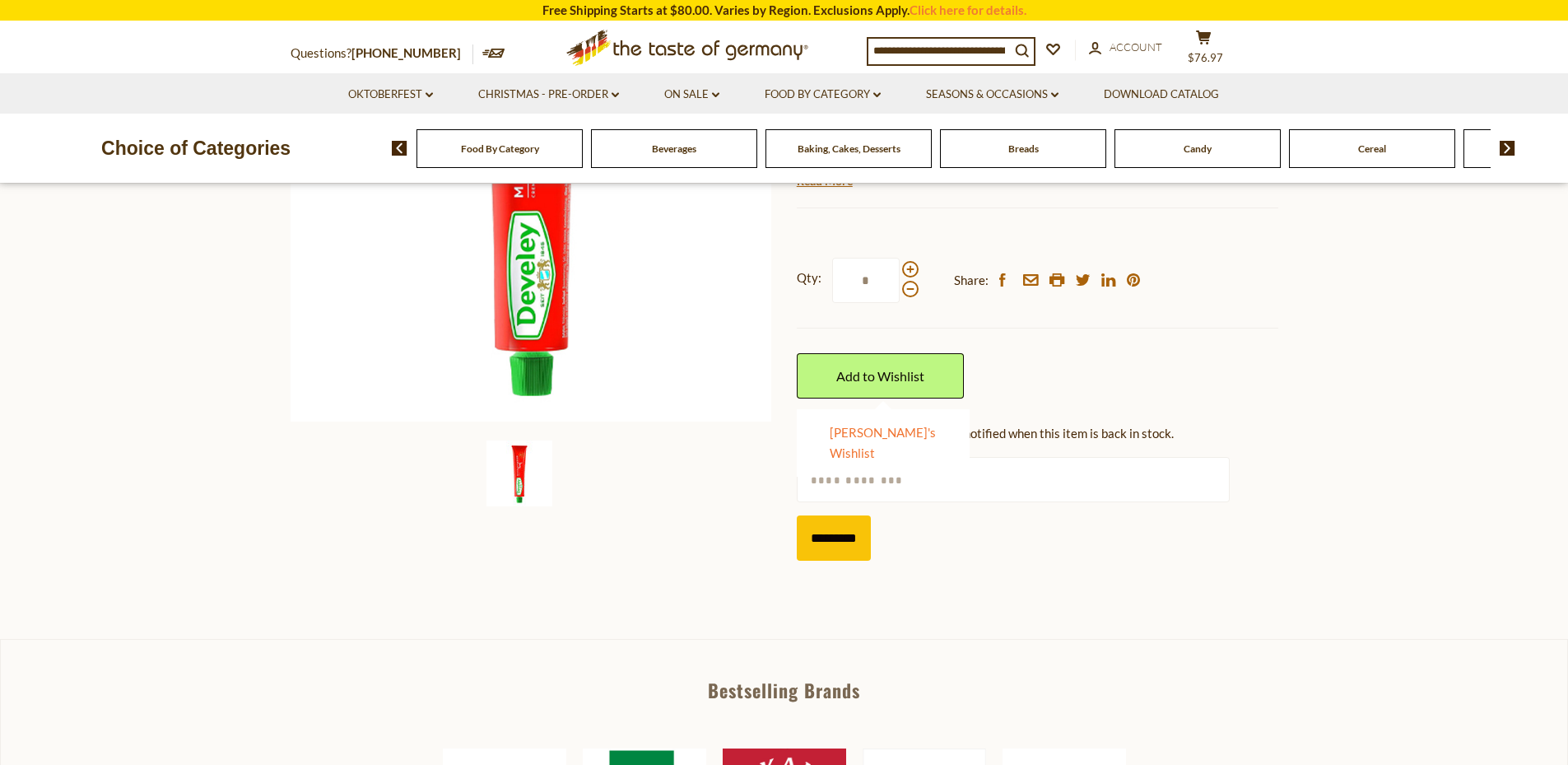
click at [871, 432] on link "Matt's Wishlist" at bounding box center [882, 442] width 106 height 35
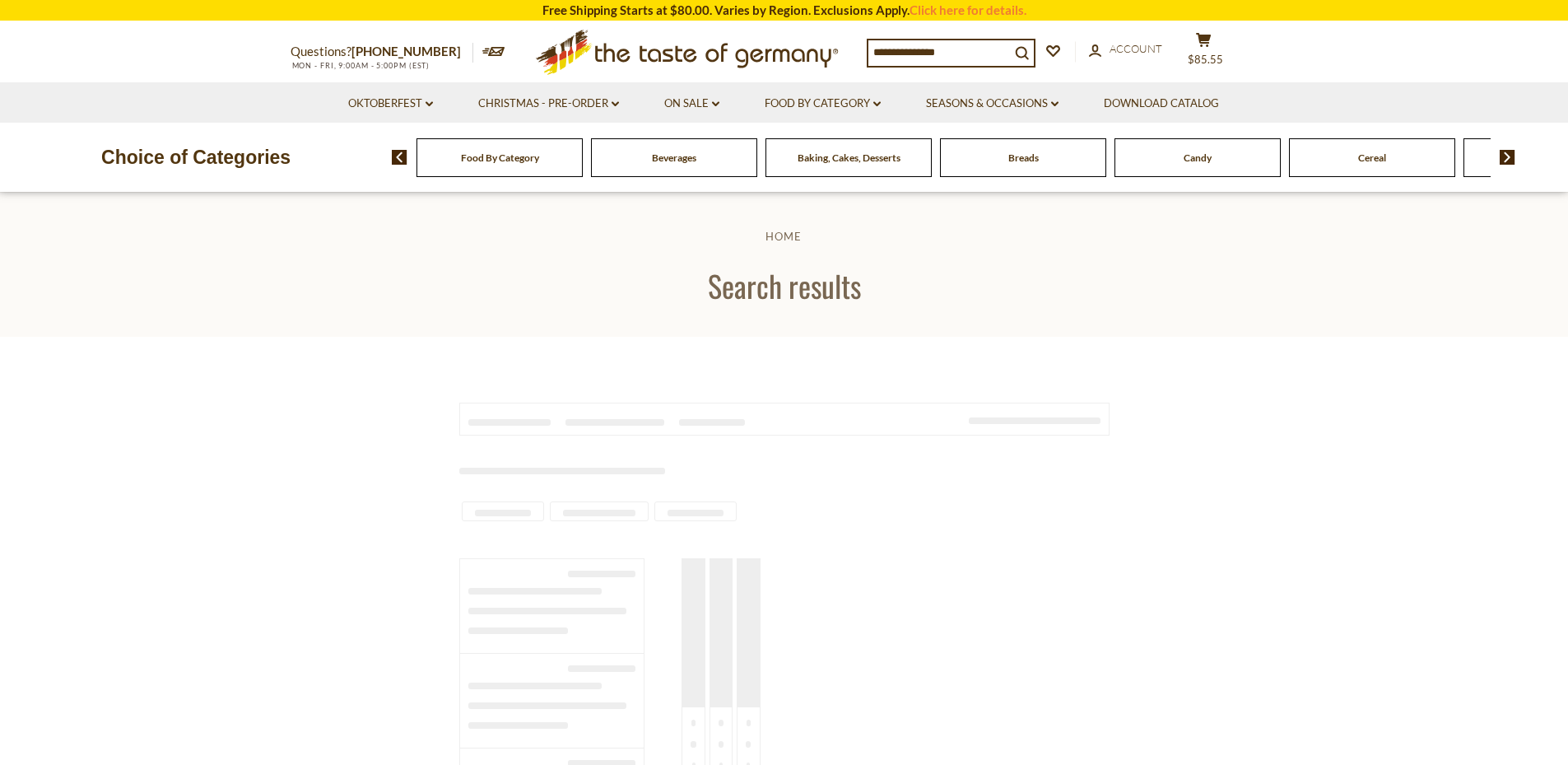
type input "*******"
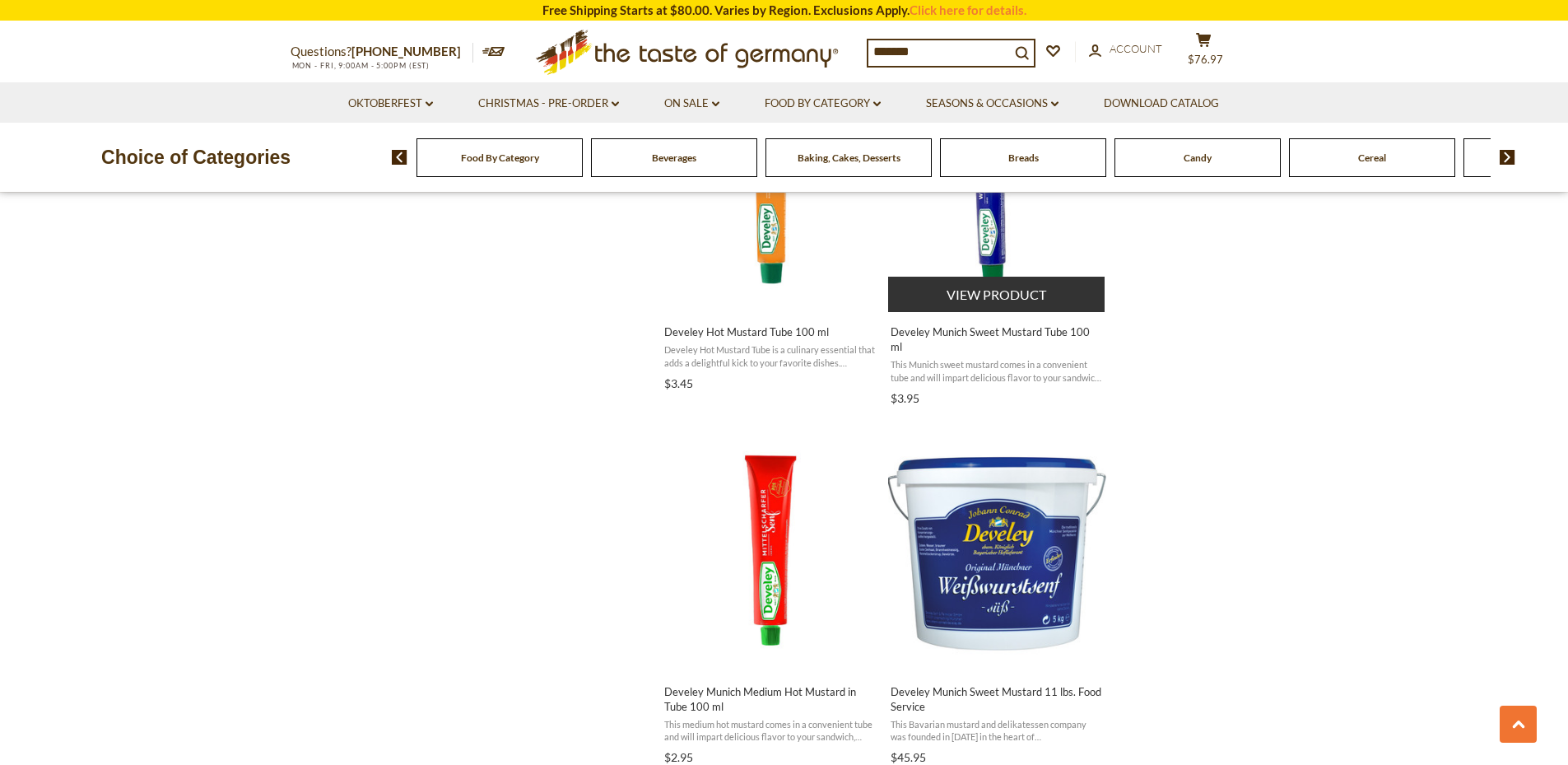
click at [988, 296] on button "View product" at bounding box center [997, 294] width 217 height 35
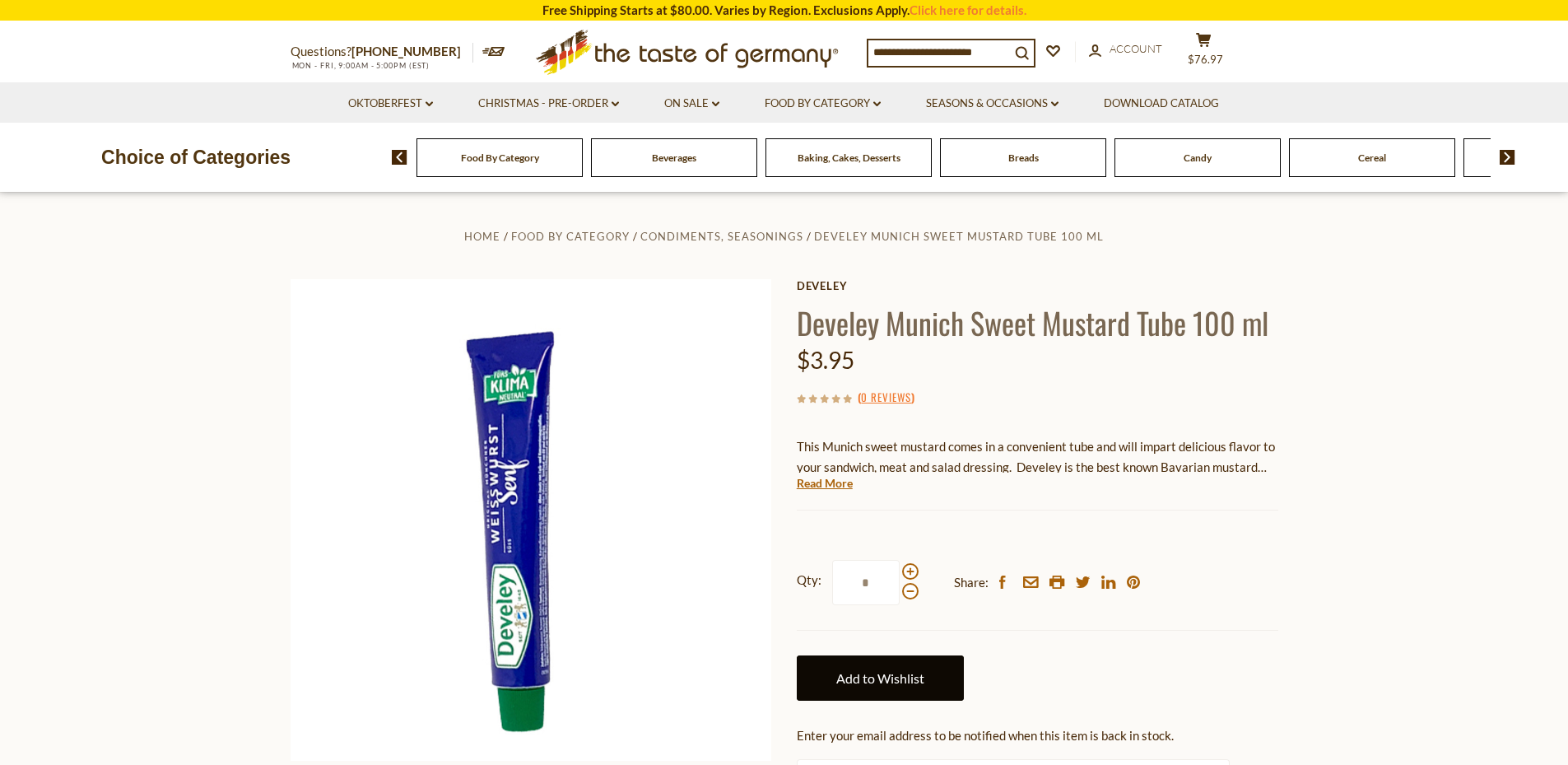
click at [887, 671] on link "Add to Wishlist" at bounding box center [881, 678] width 167 height 46
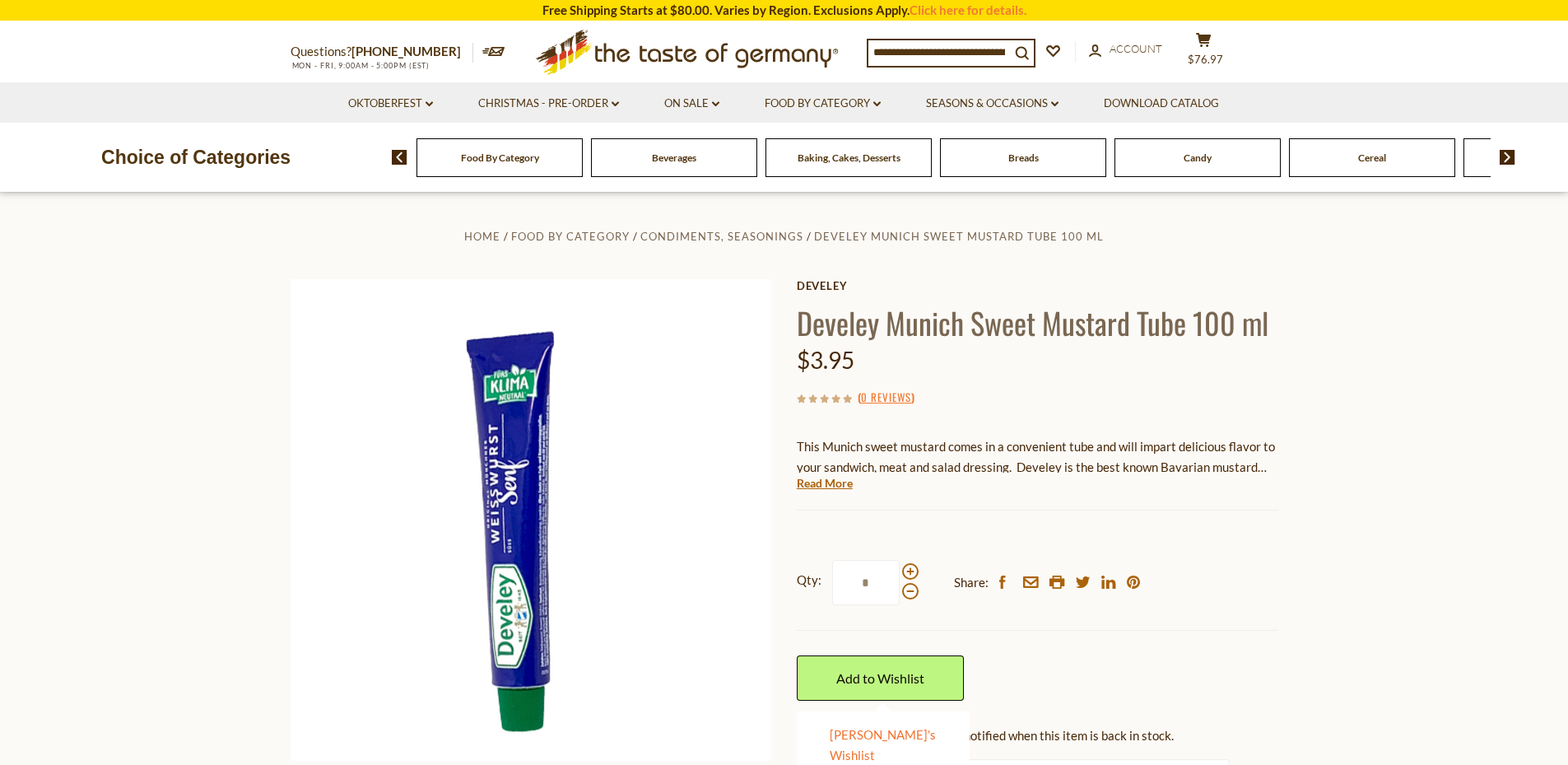
click at [855, 731] on link "Matt's Wishlist" at bounding box center [882, 744] width 106 height 35
click at [959, 49] on input at bounding box center [939, 51] width 142 height 23
type input "*******"
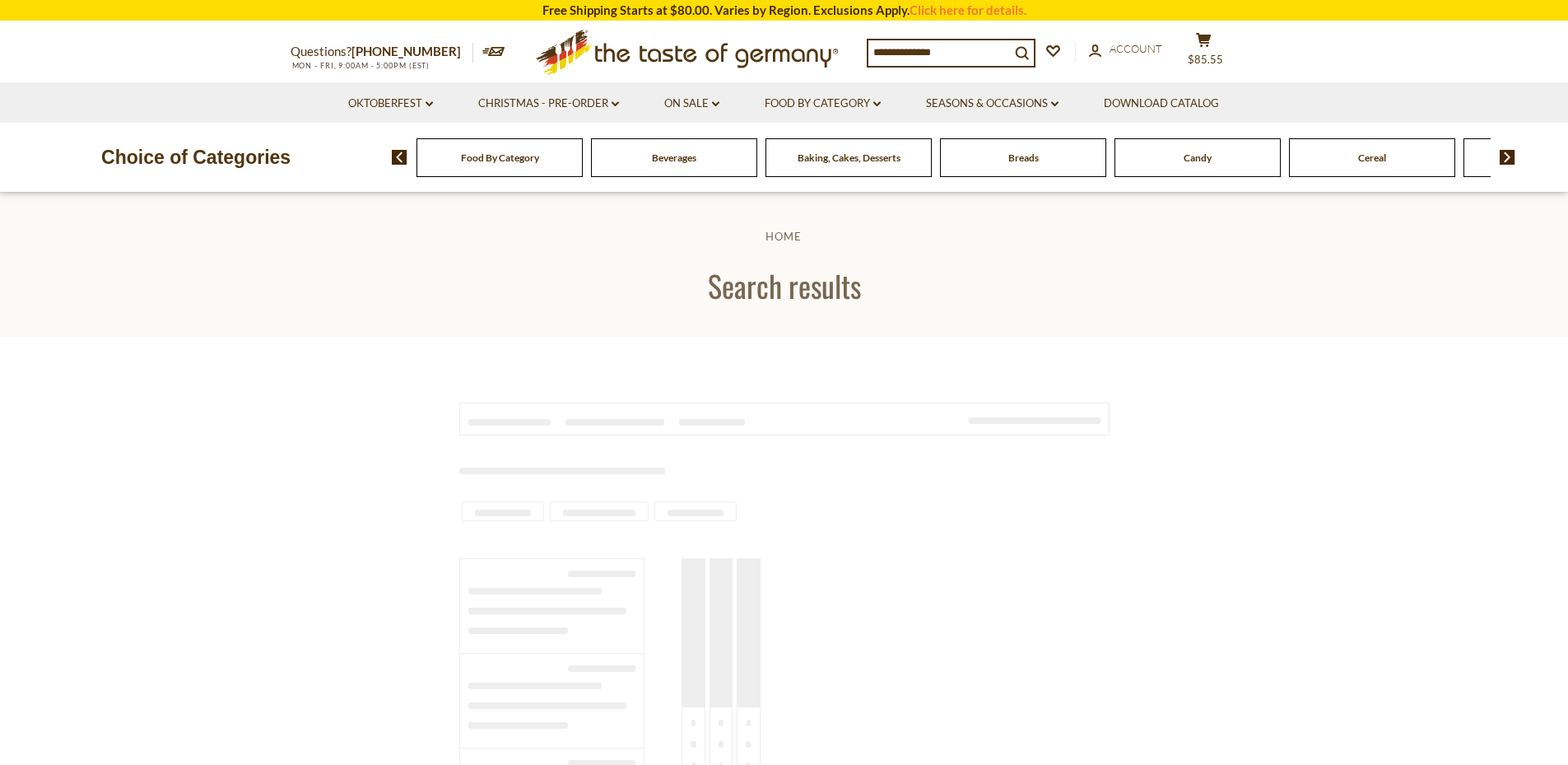
type input "*******"
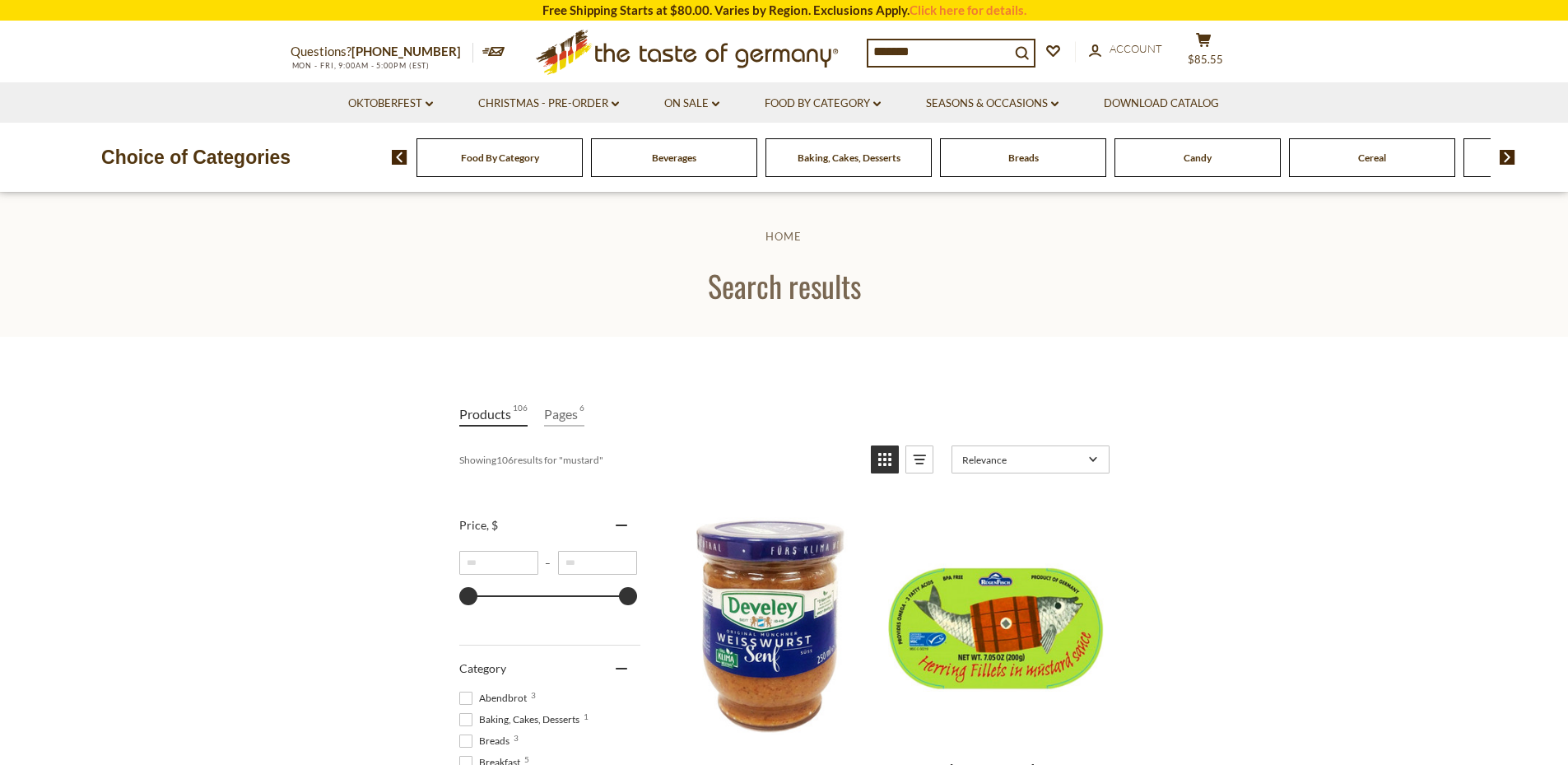
click at [959, 49] on input "*******" at bounding box center [939, 51] width 142 height 23
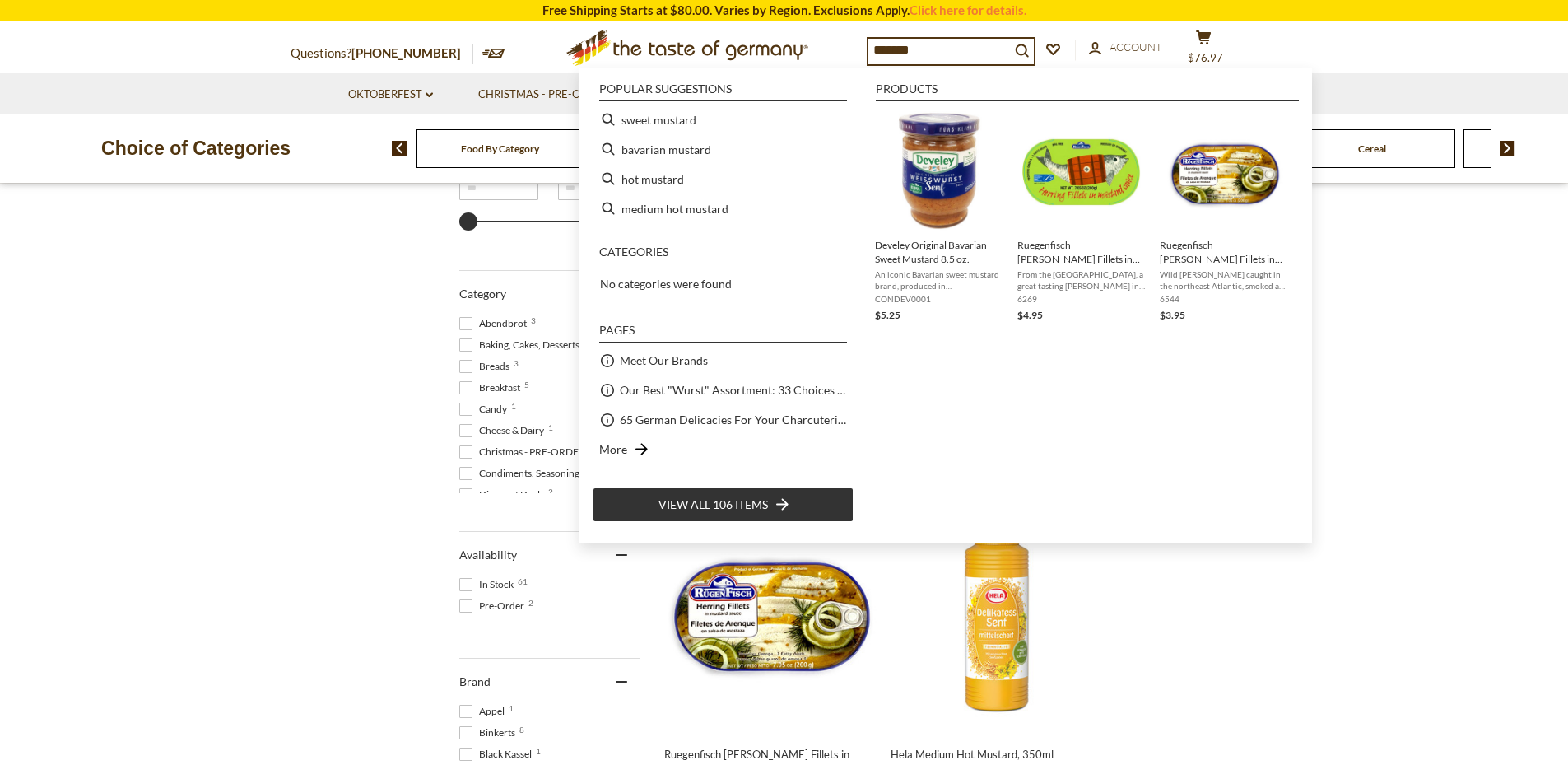
scroll to position [380, 0]
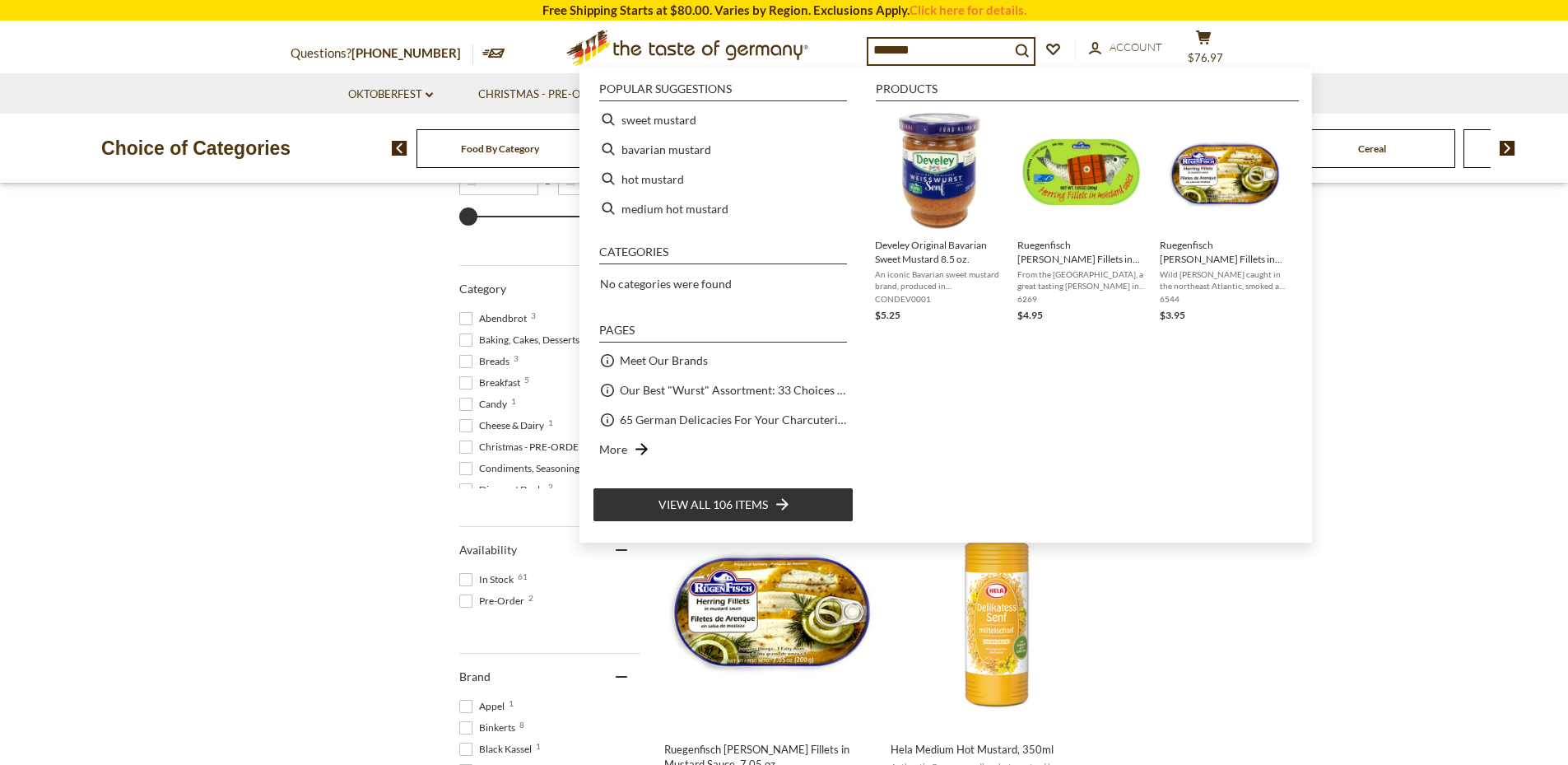
click at [750, 496] on span "View all 106 items" at bounding box center [712, 504] width 109 height 18
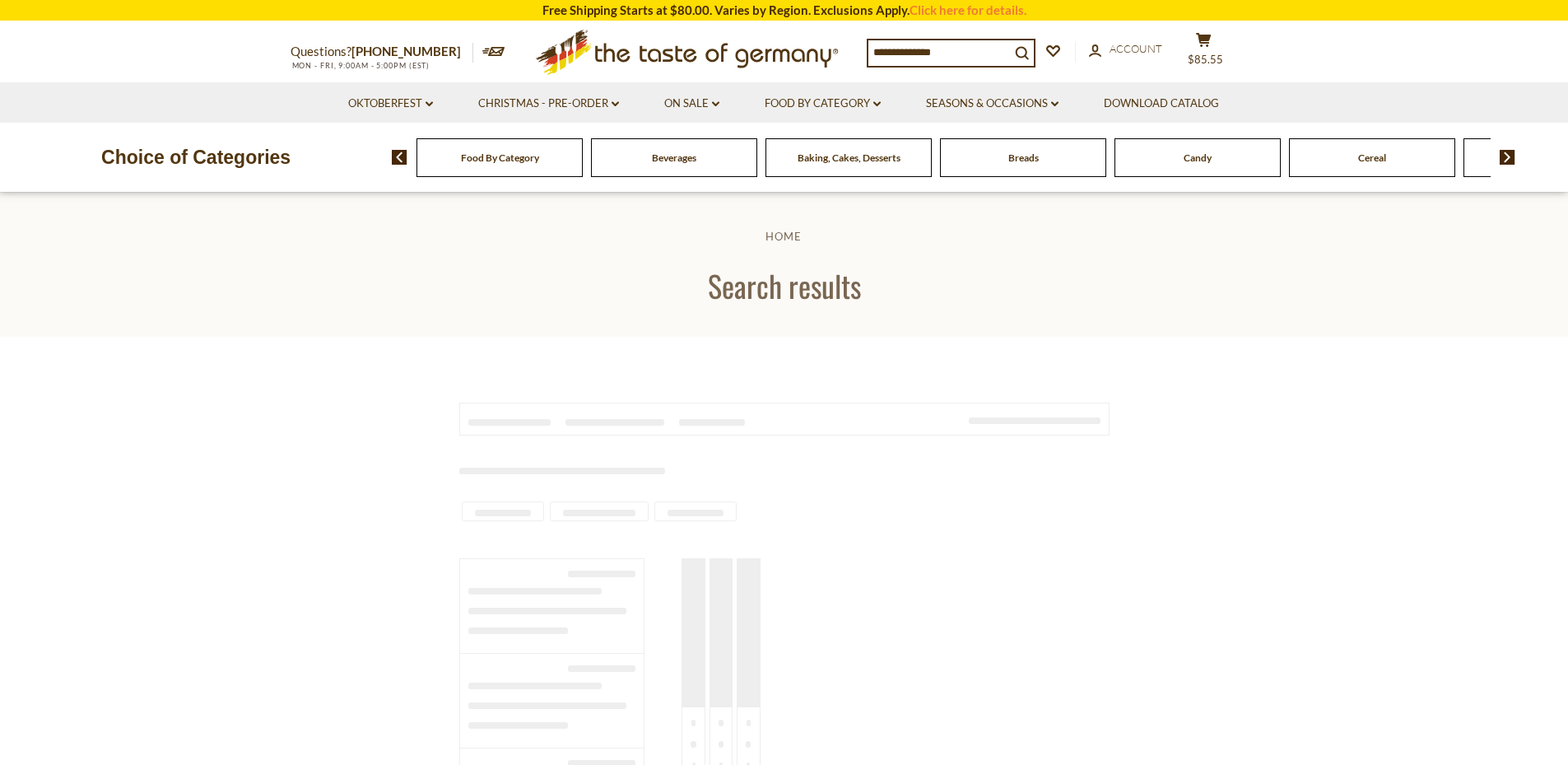
type input "*******"
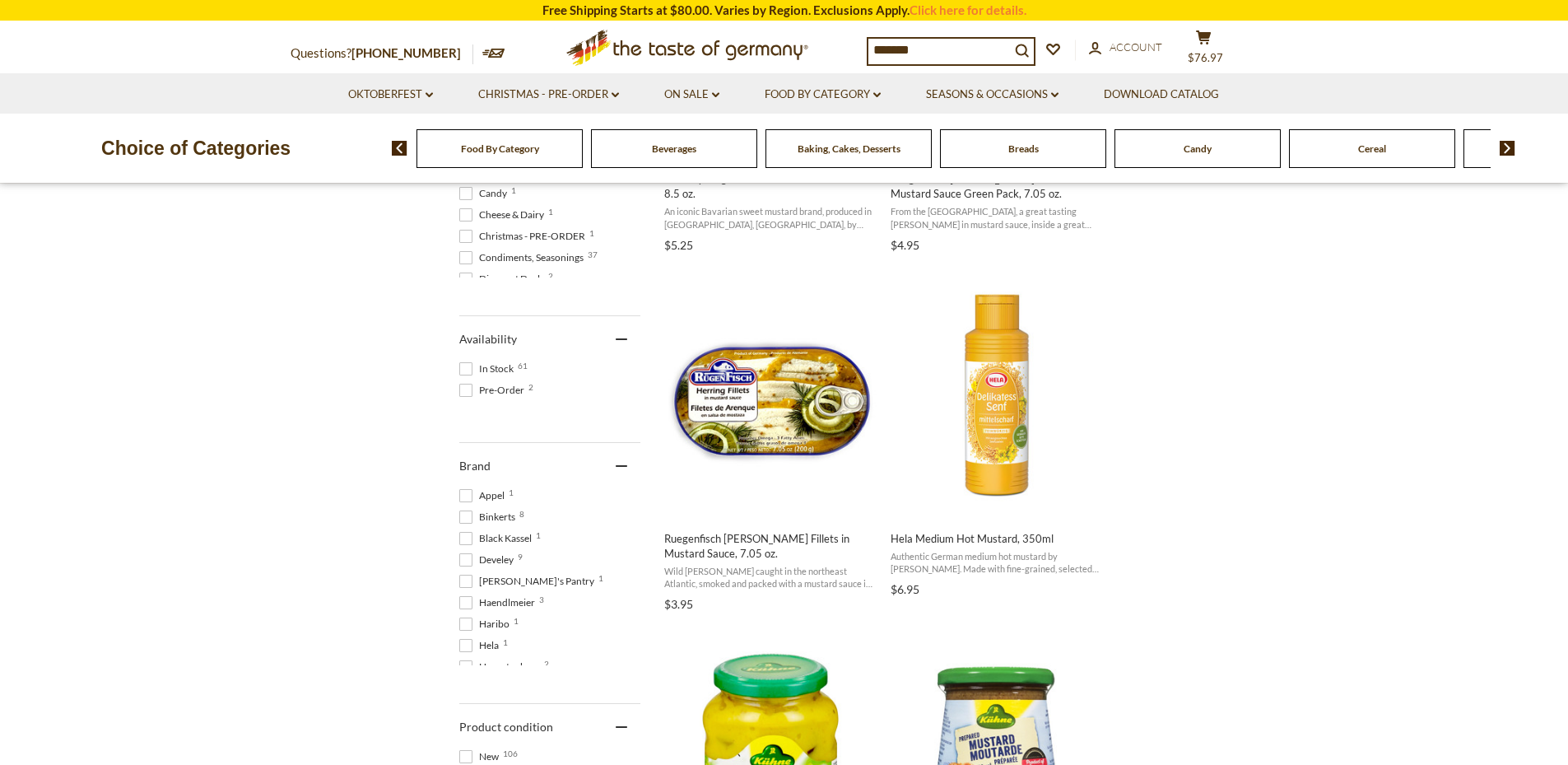
scroll to position [570, 0]
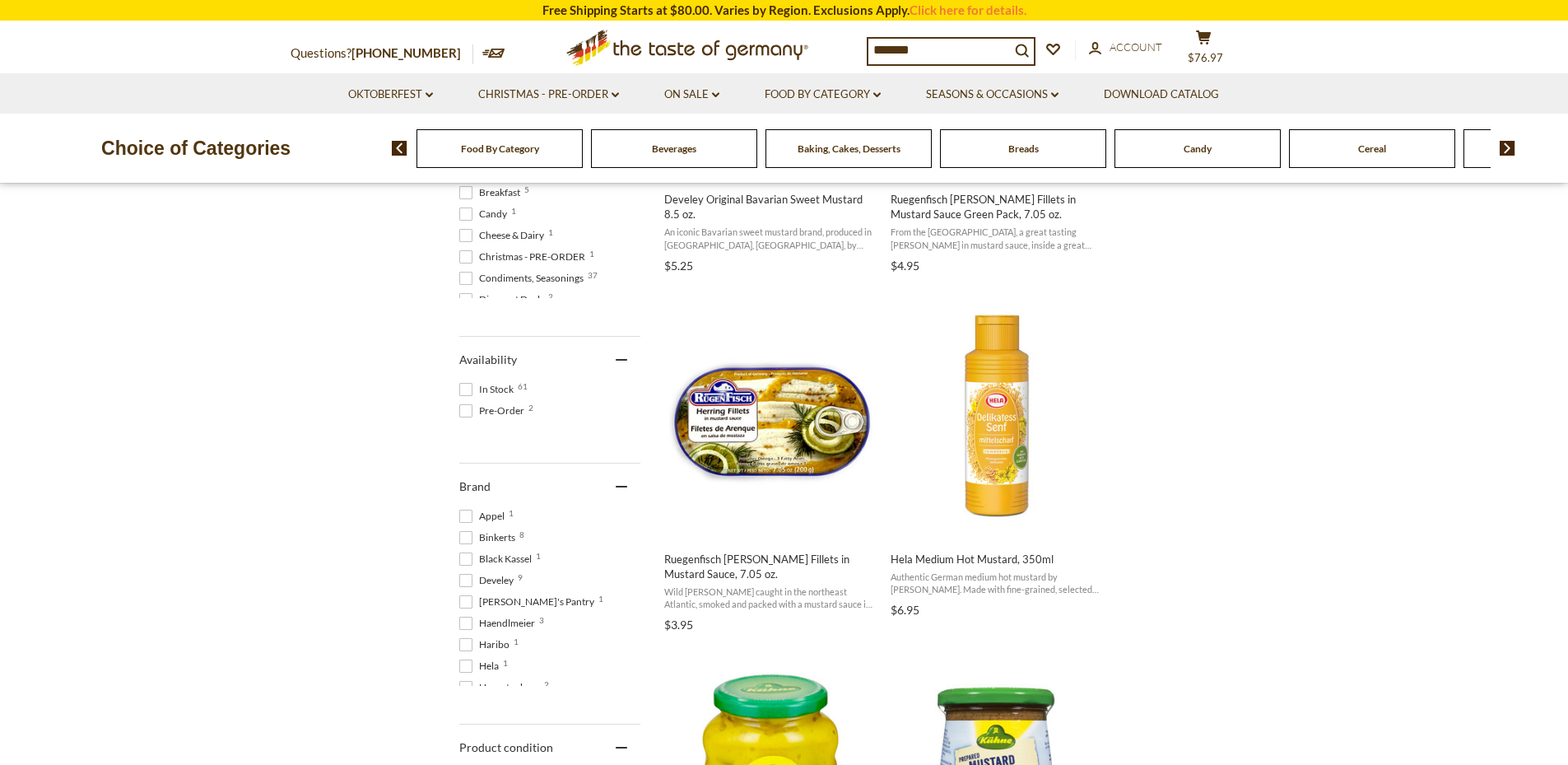
click at [464, 409] on span at bounding box center [466, 411] width 13 height 13
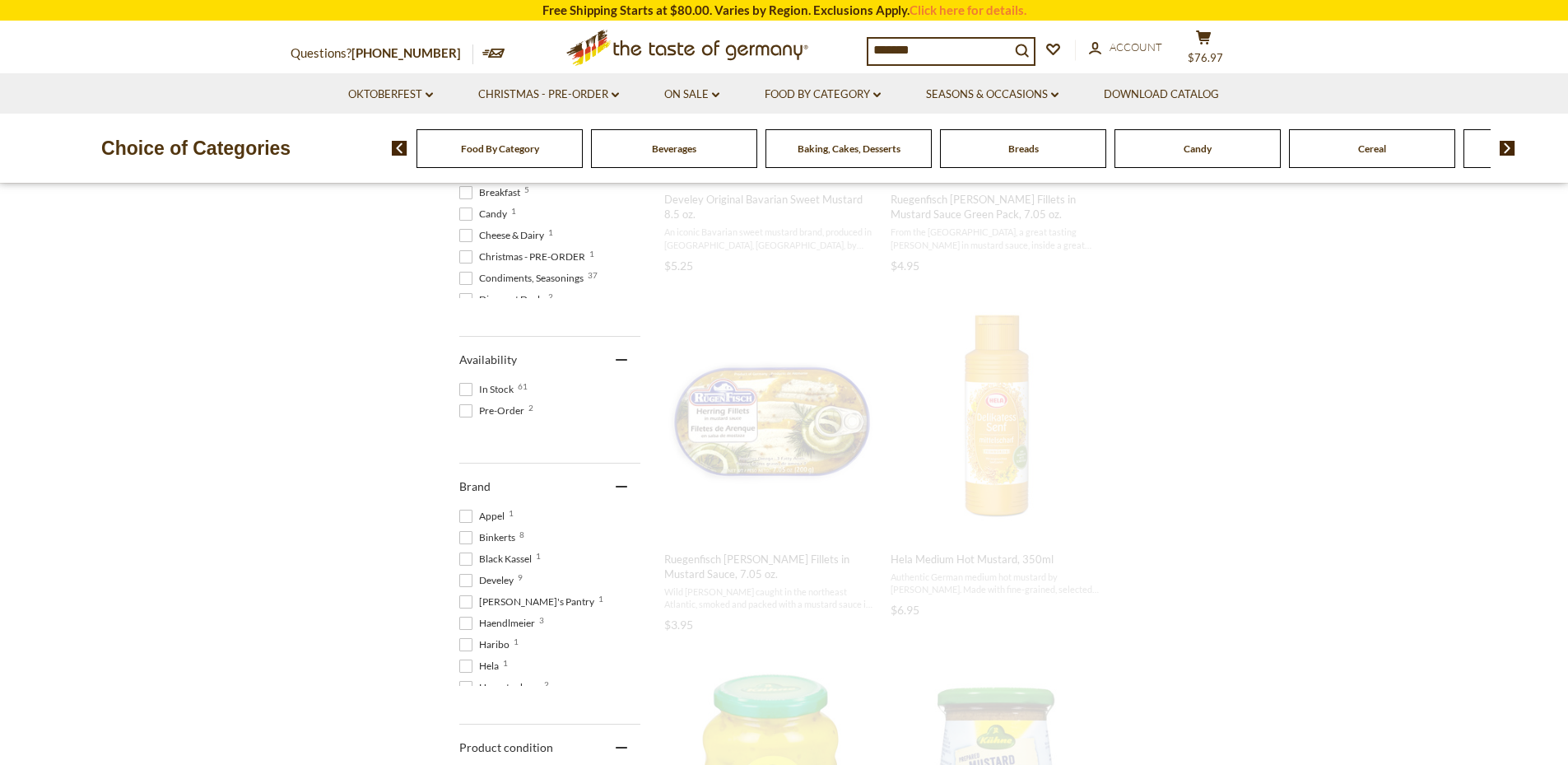
scroll to position [182, 0]
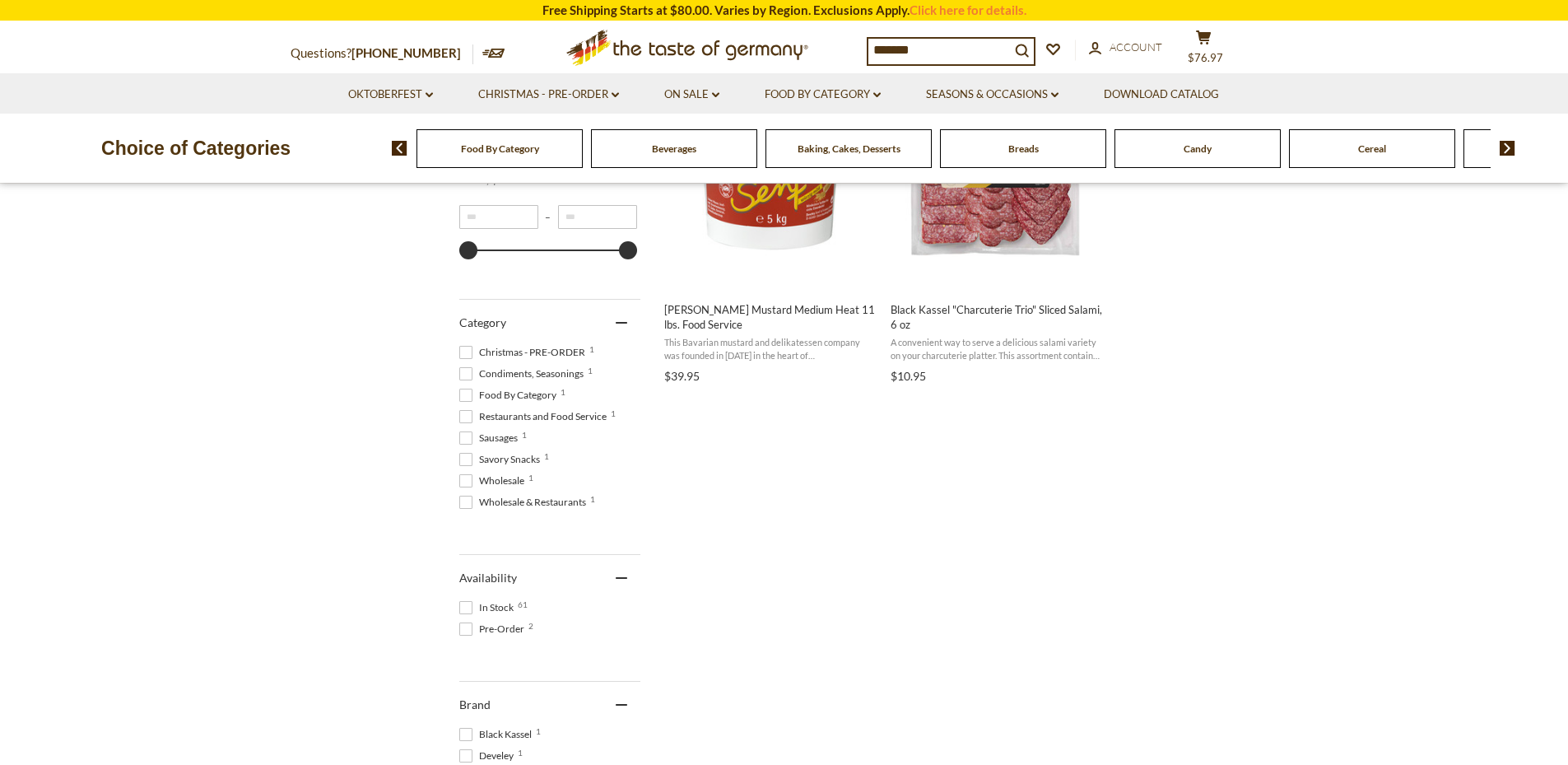
scroll to position [461, 0]
click at [464, 625] on span at bounding box center [466, 628] width 13 height 13
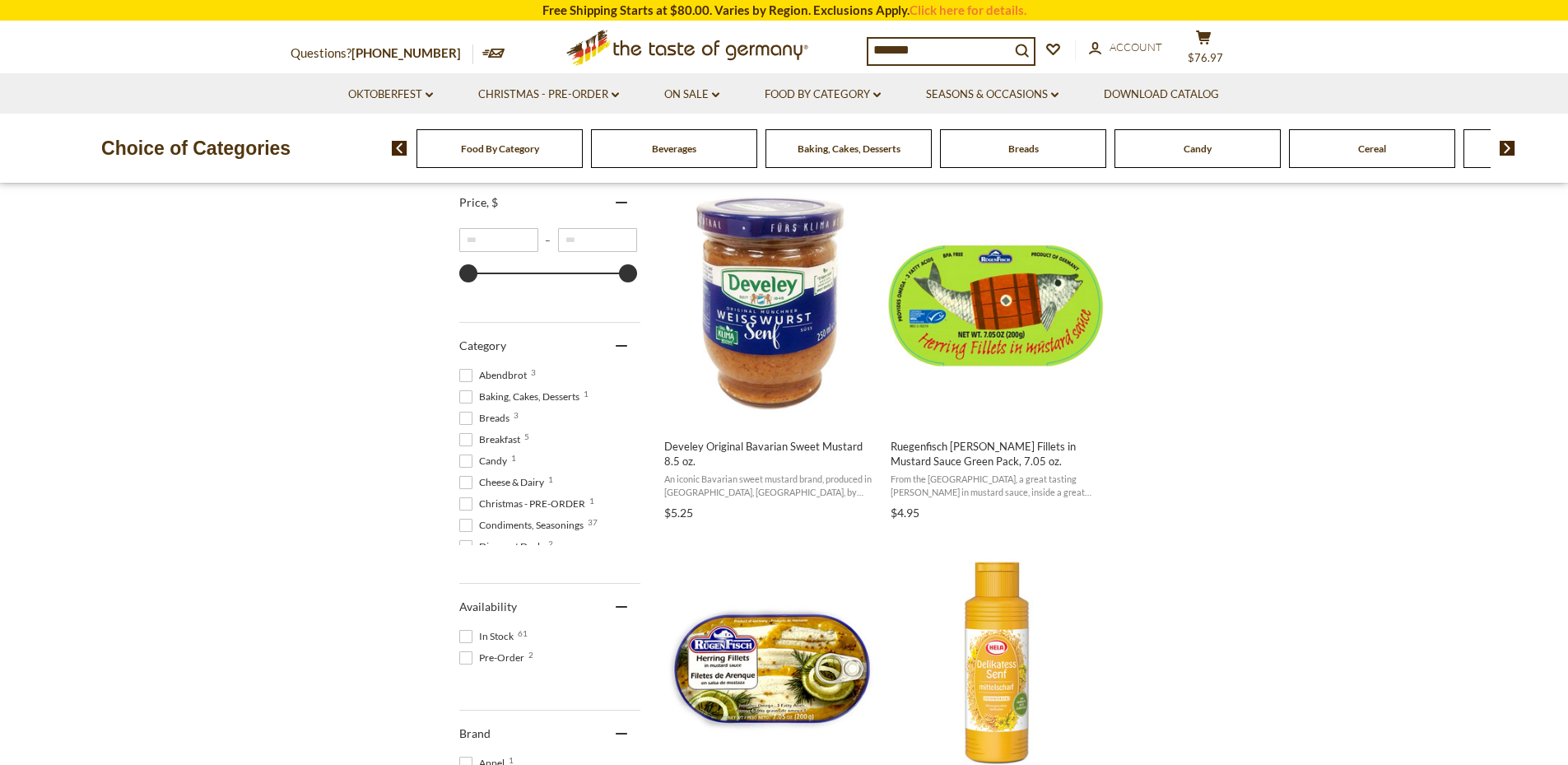
scroll to position [297, 0]
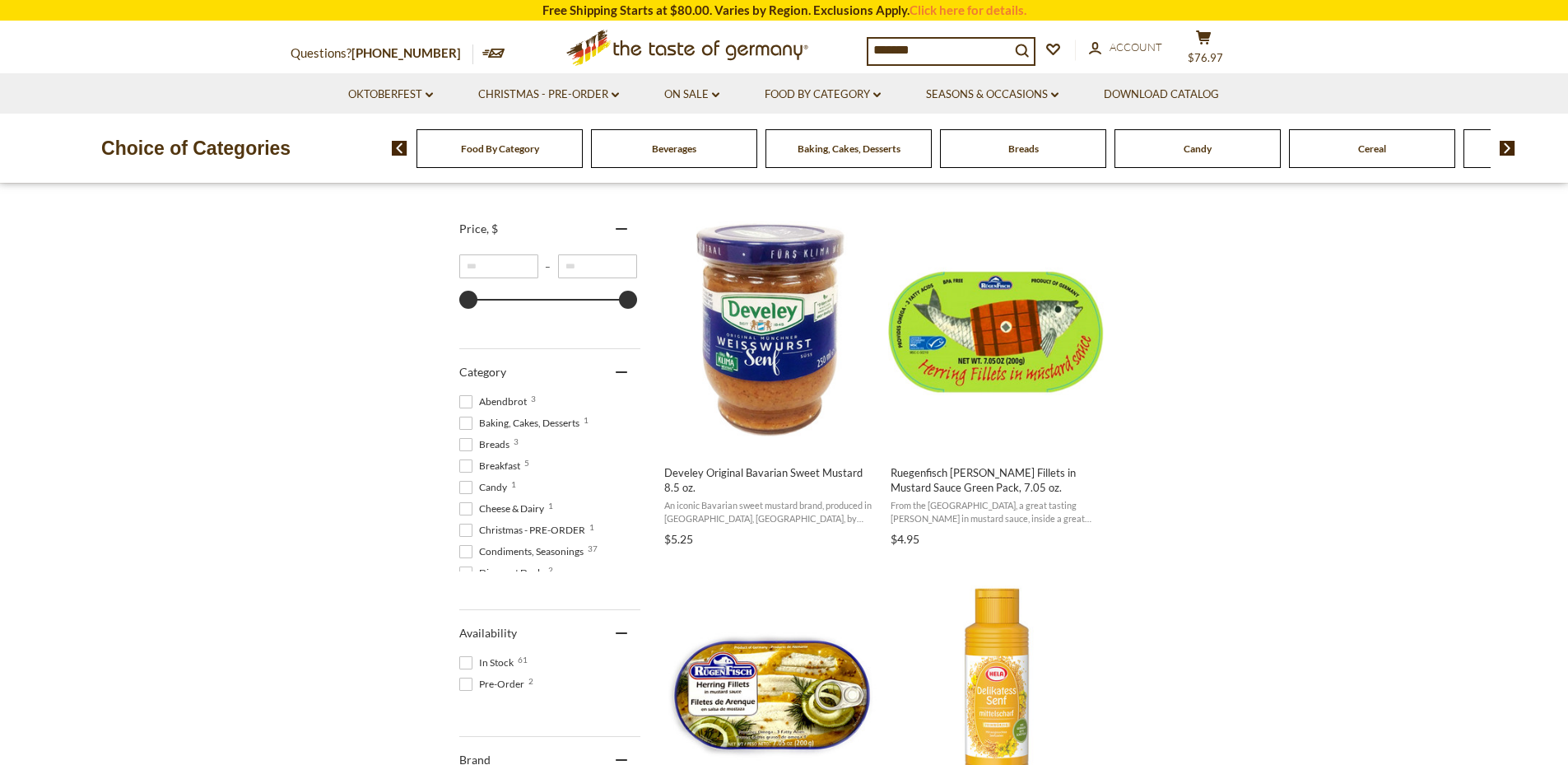
click at [468, 664] on span at bounding box center [466, 663] width 13 height 13
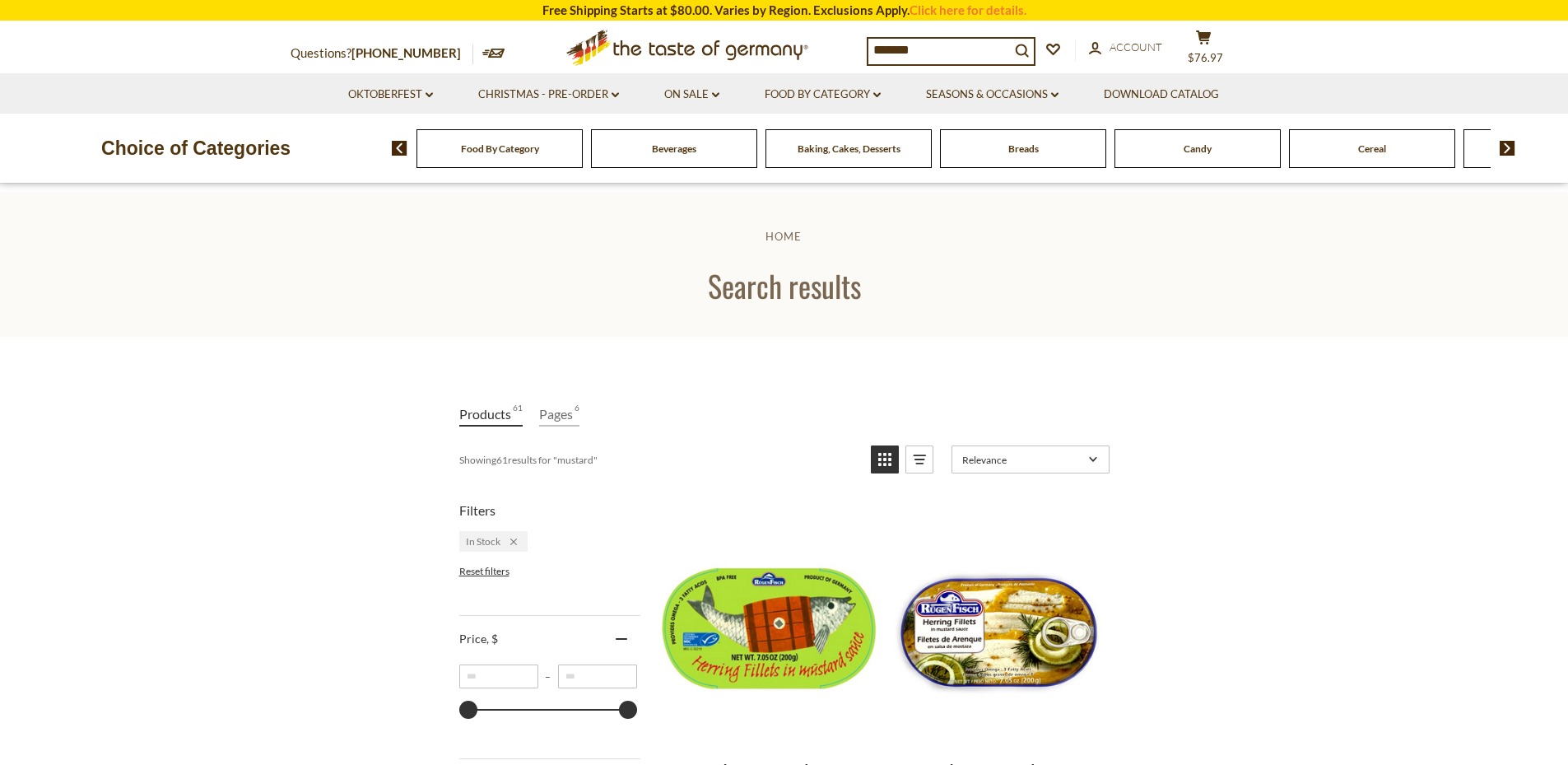
scroll to position [669, 0]
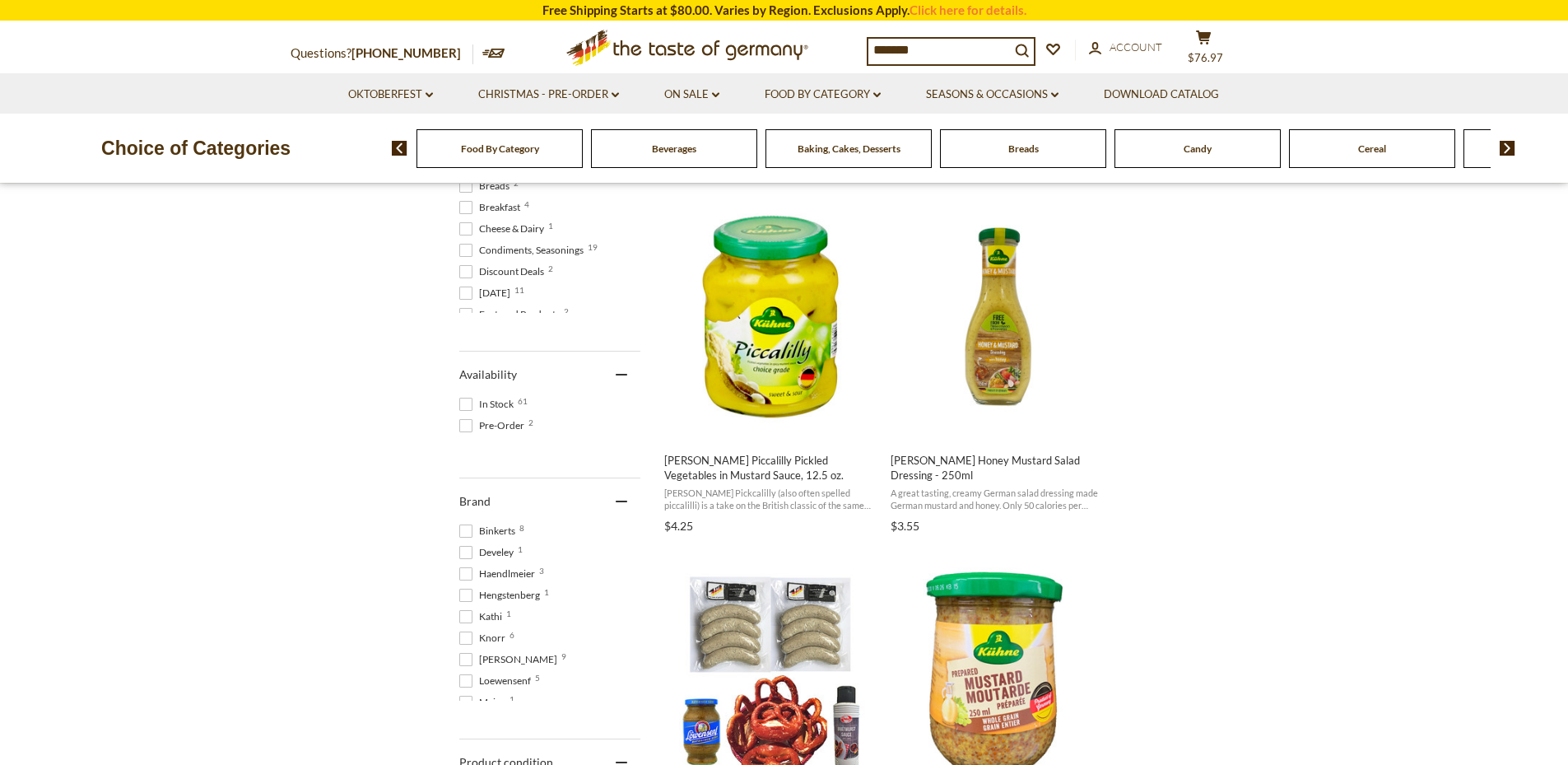
click at [459, 253] on span at bounding box center [466, 250] width 13 height 13
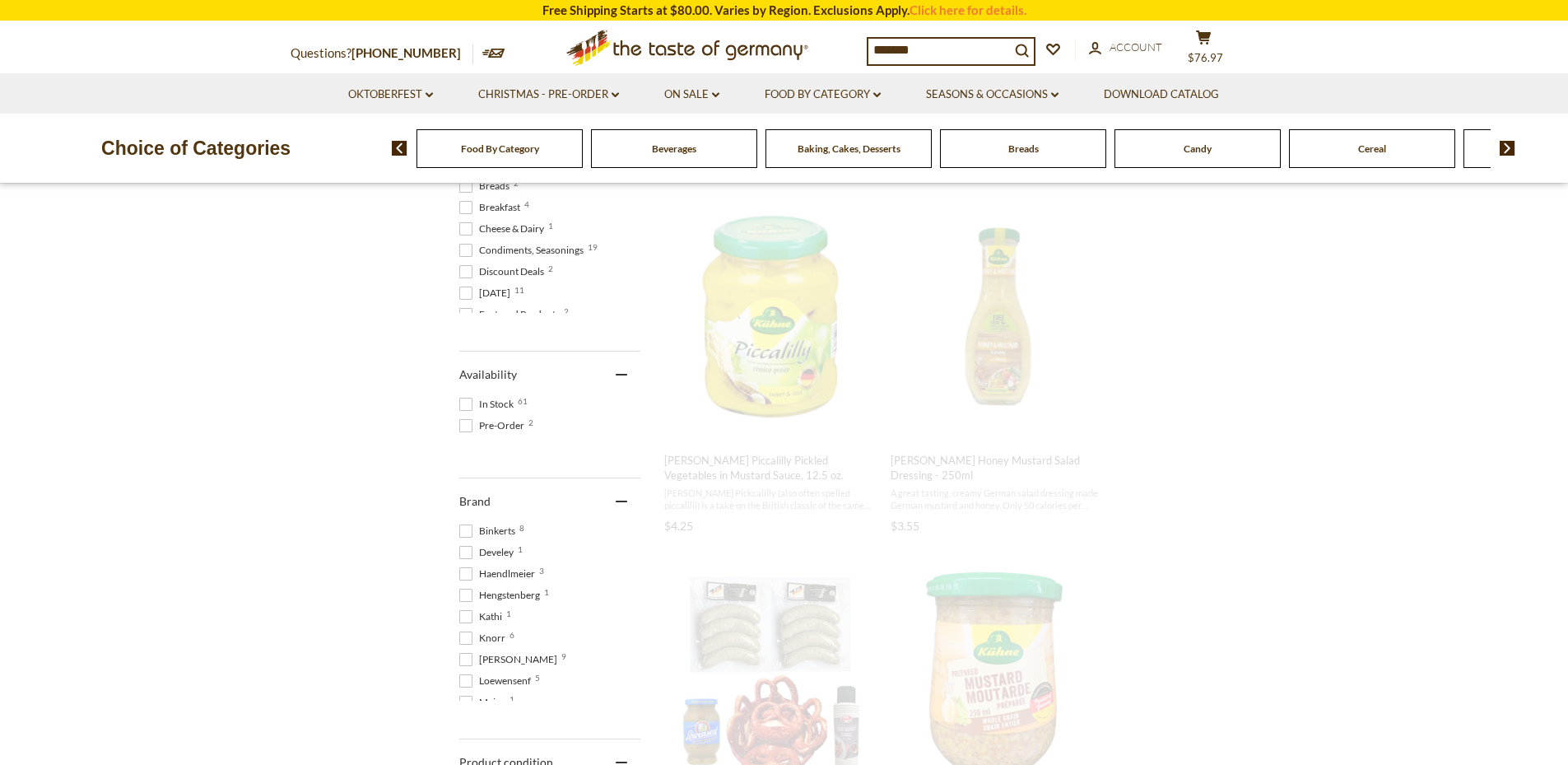
scroll to position [181, 0]
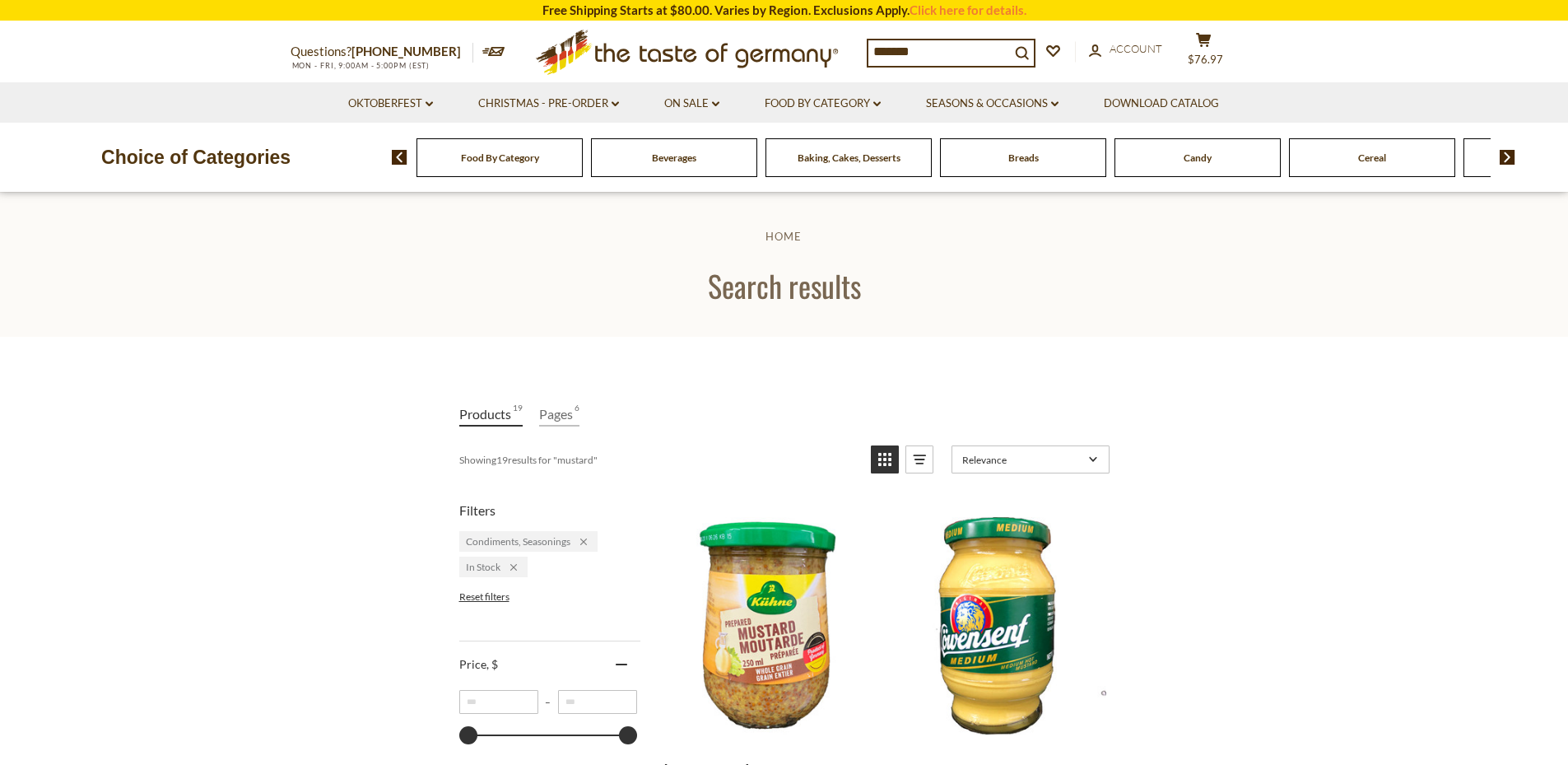
drag, startPoint x: 1249, startPoint y: 394, endPoint x: 1489, endPoint y: 382, distance: 240.3
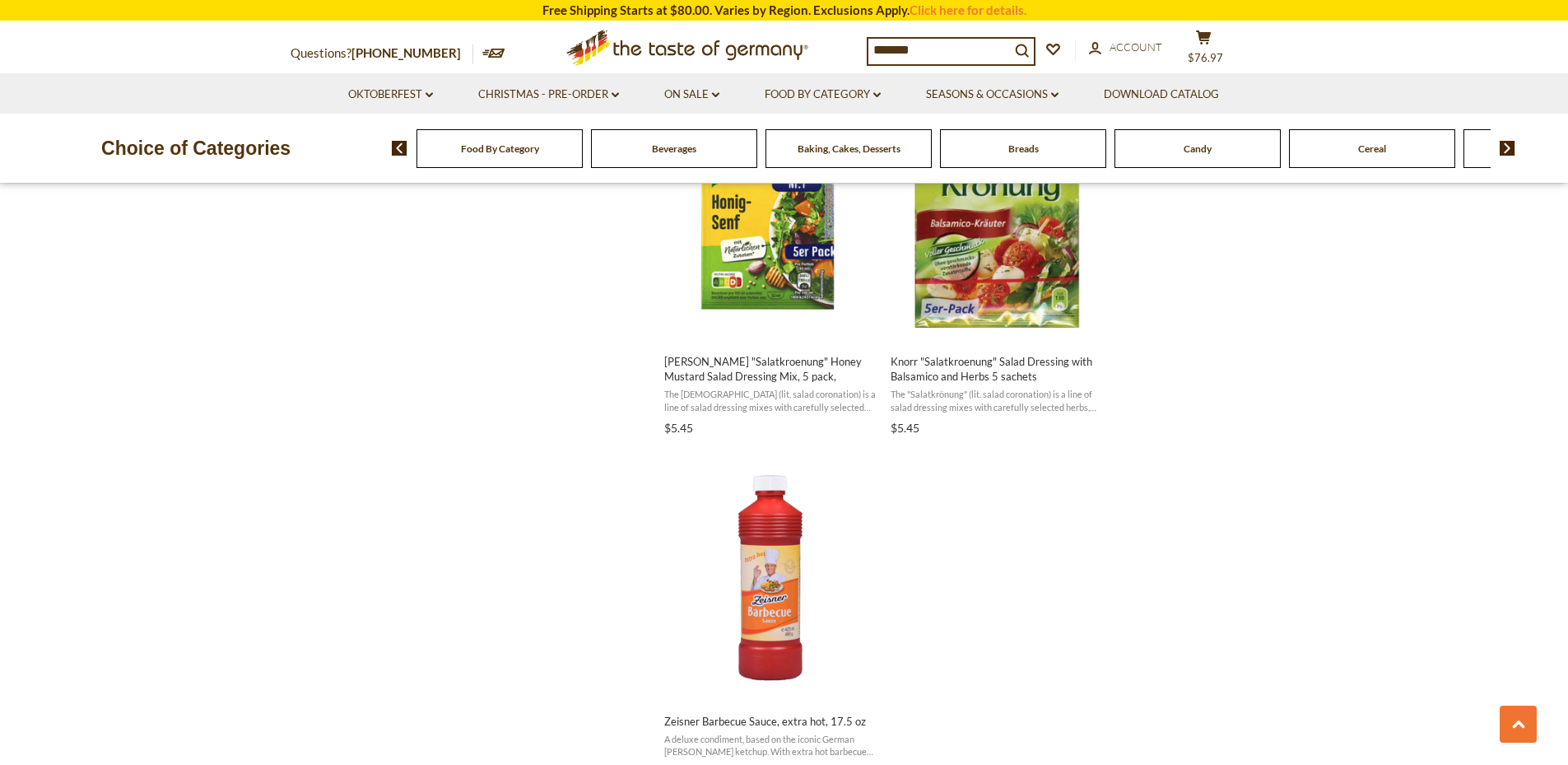
scroll to position [2675, 0]
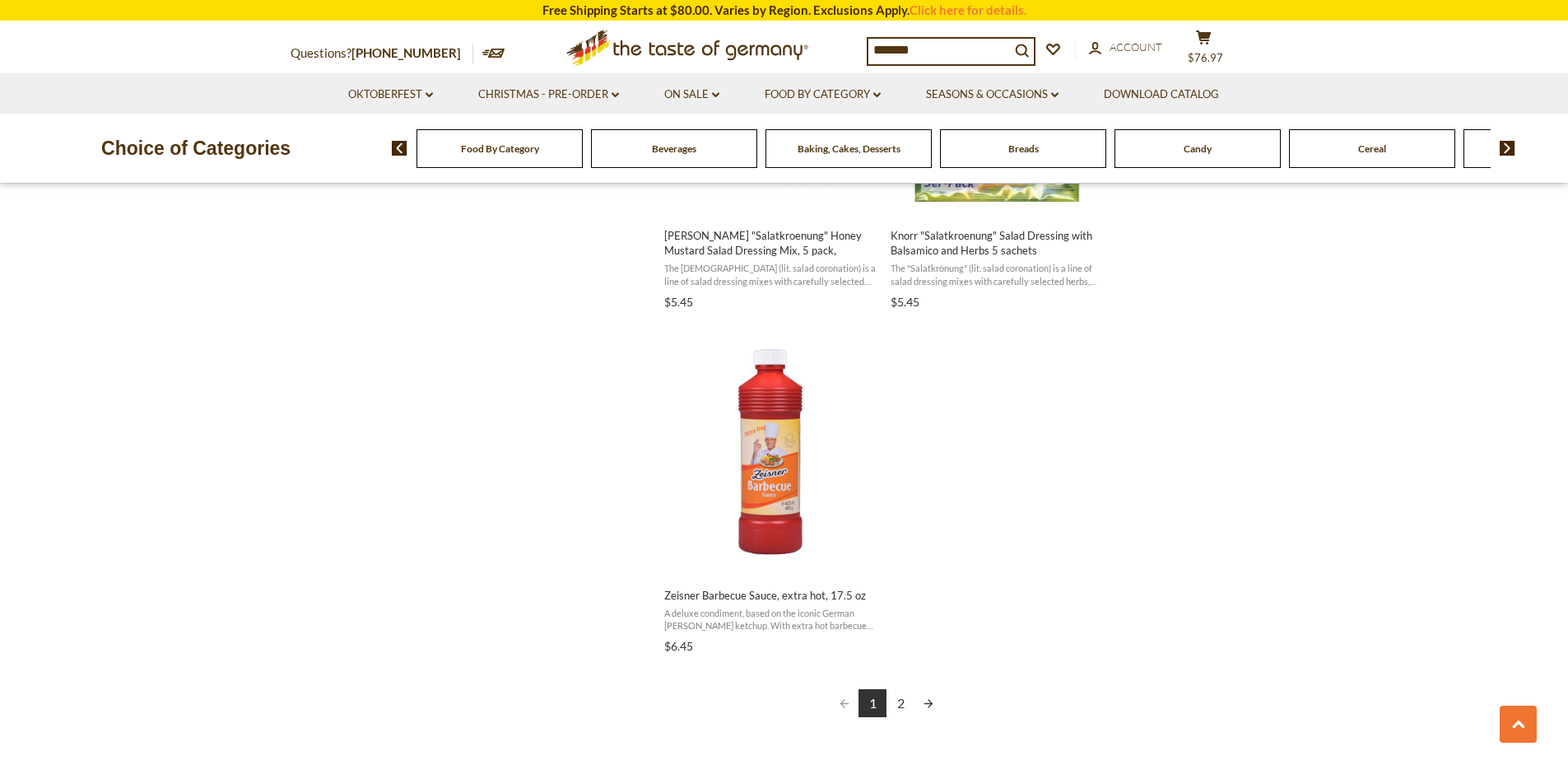
click at [902, 699] on link "2" at bounding box center [900, 702] width 28 height 28
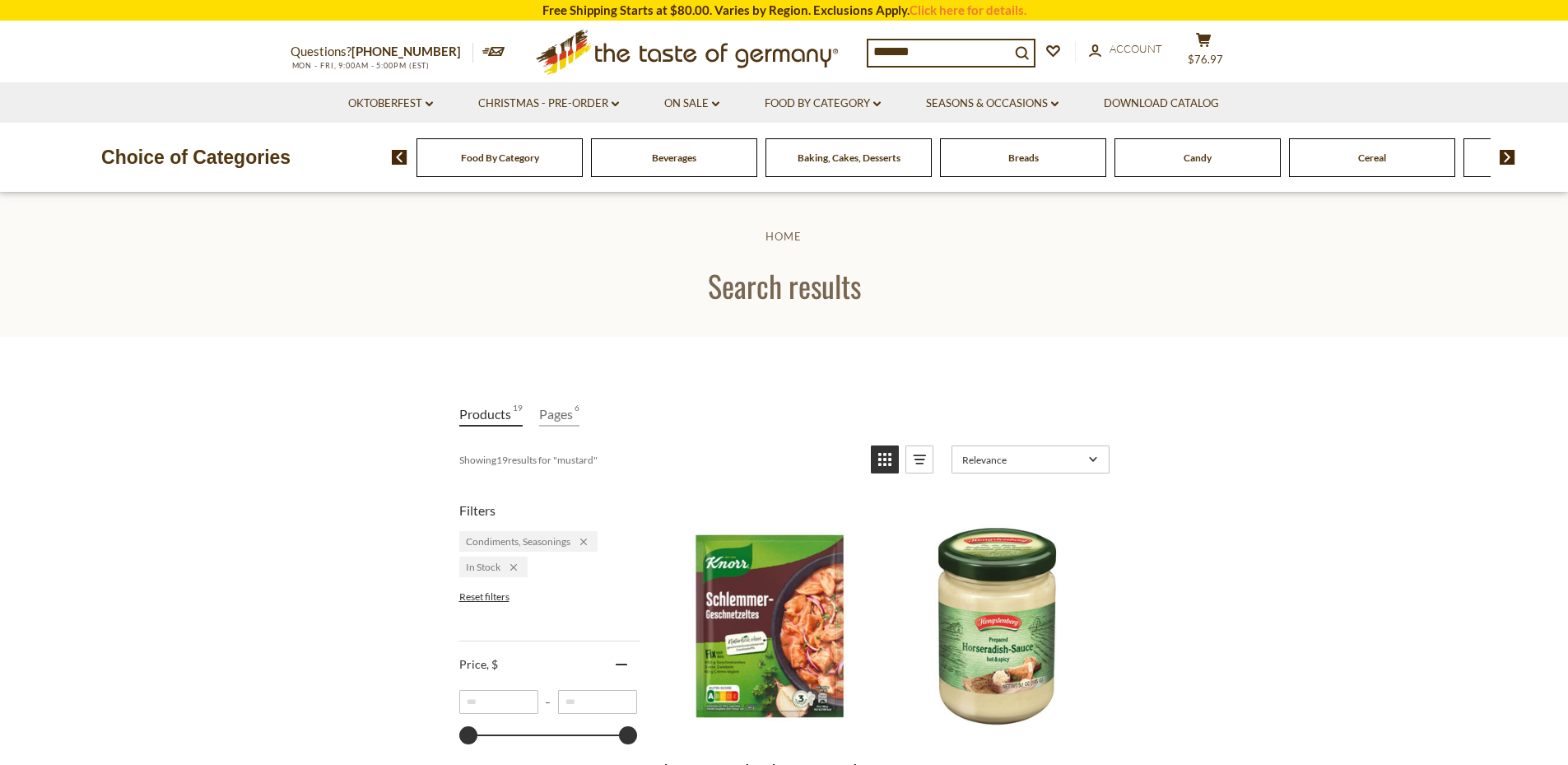
click at [1506, 161] on img at bounding box center [1507, 158] width 15 height 15
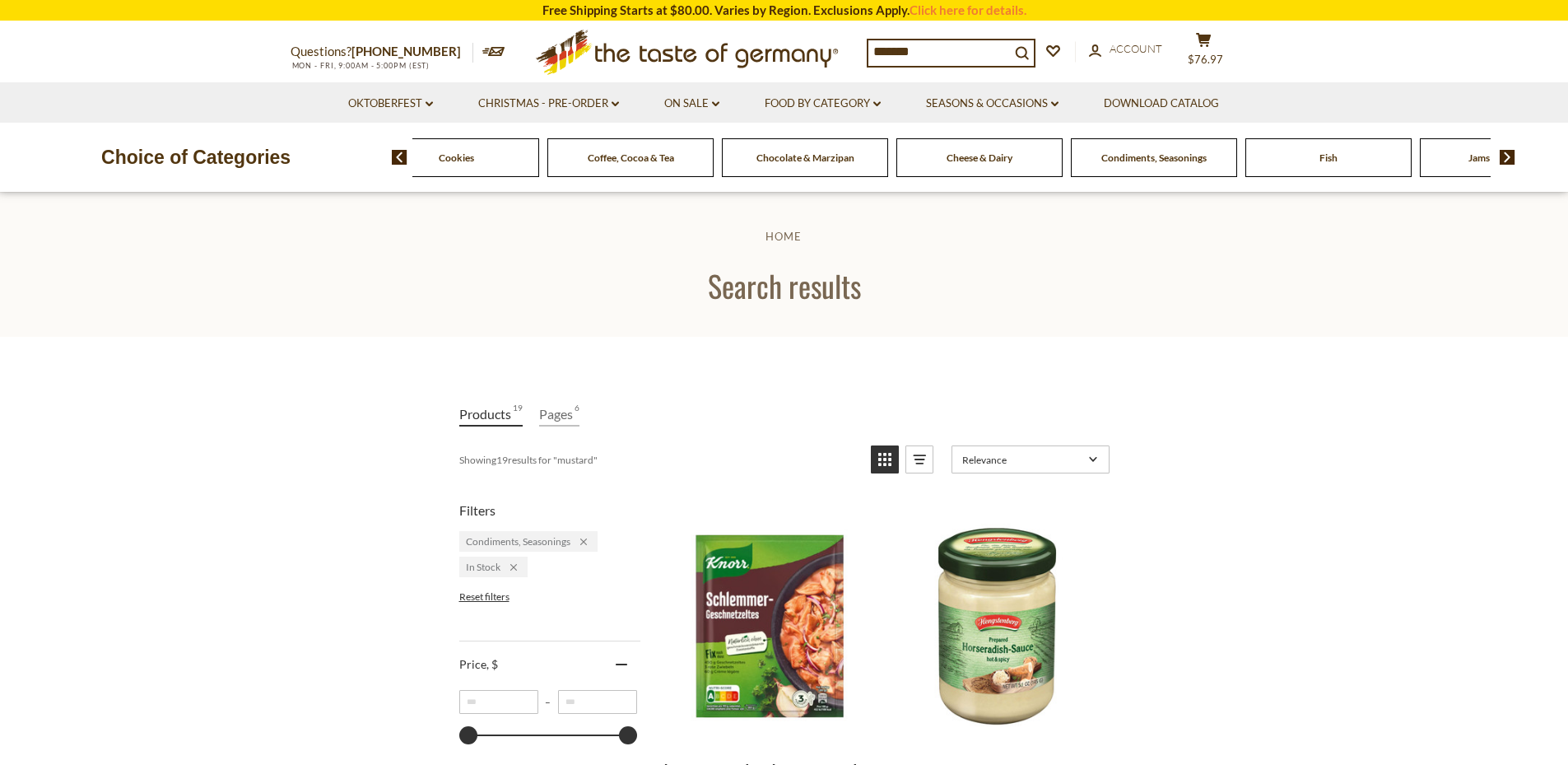
click at [1506, 161] on img at bounding box center [1507, 158] width 15 height 15
click at [588, 541] on li "Condiments, Seasonings" at bounding box center [528, 541] width 138 height 21
click at [579, 538] on div "Remove filter: Condiments\\, Seasonings" at bounding box center [578, 541] width 16 height 12
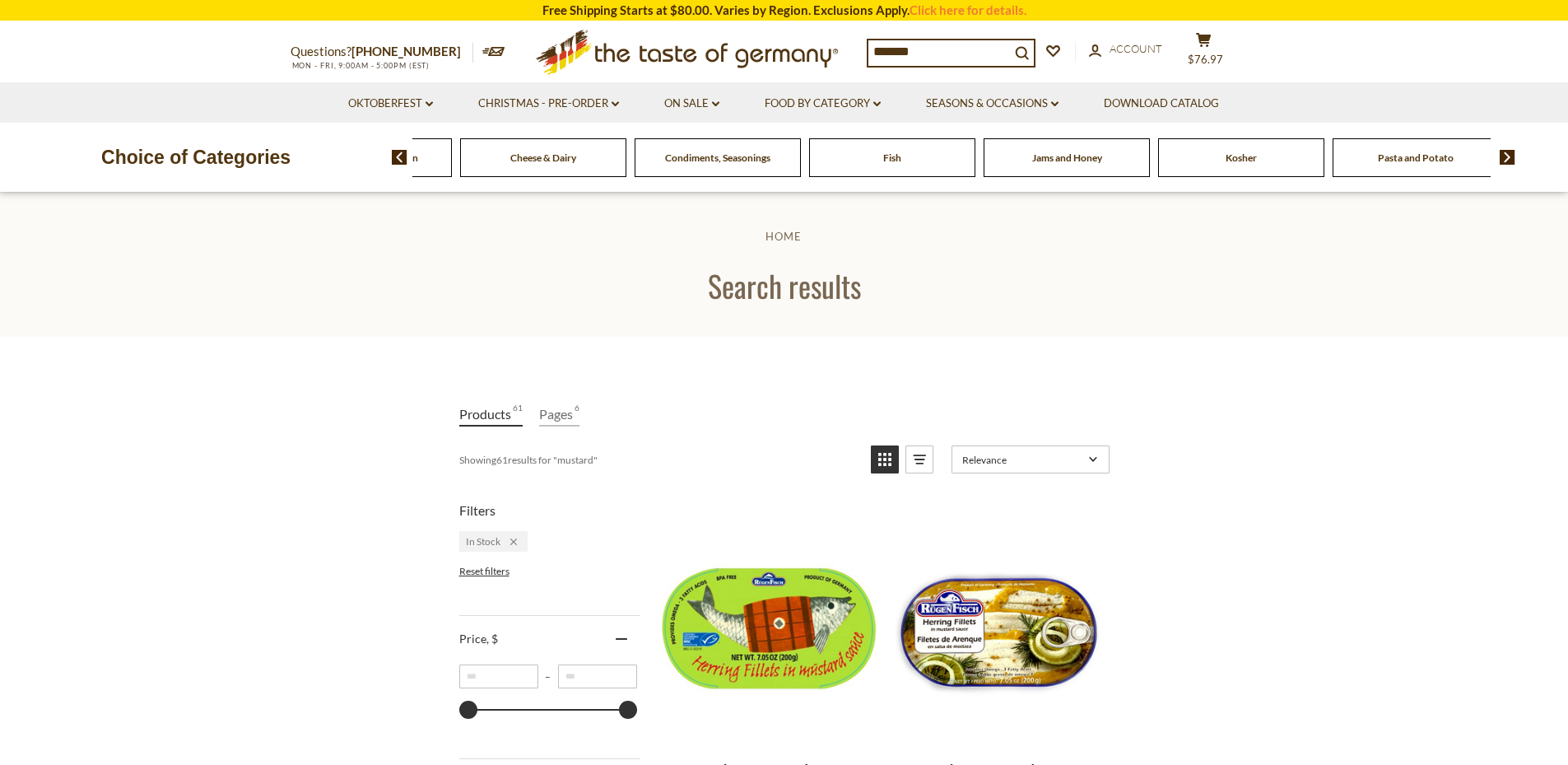
click at [511, 538] on div "Remove filter: In Stock" at bounding box center [508, 541] width 16 height 12
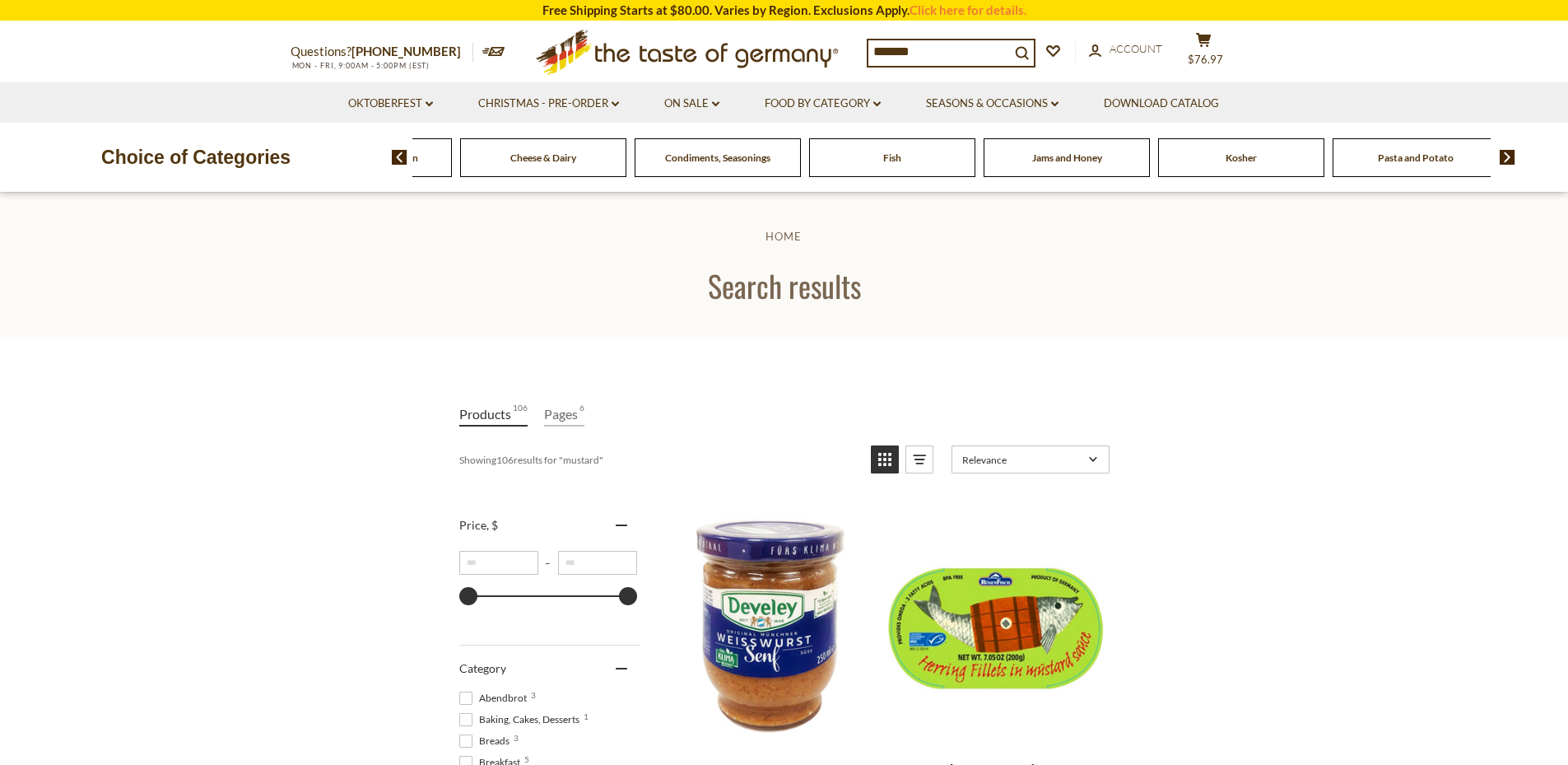
click at [891, 156] on span "Fish" at bounding box center [892, 157] width 18 height 12
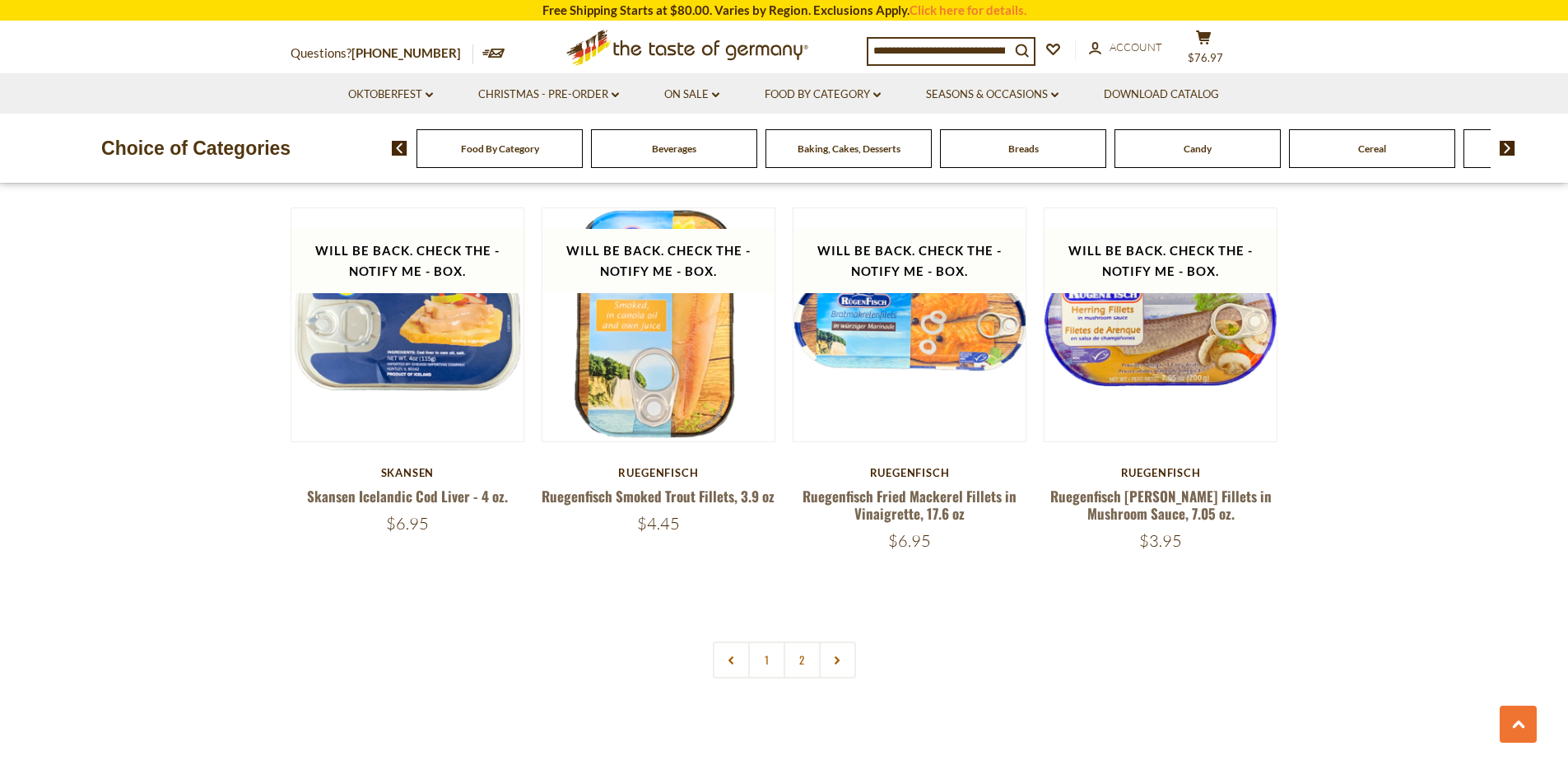
scroll to position [3679, 0]
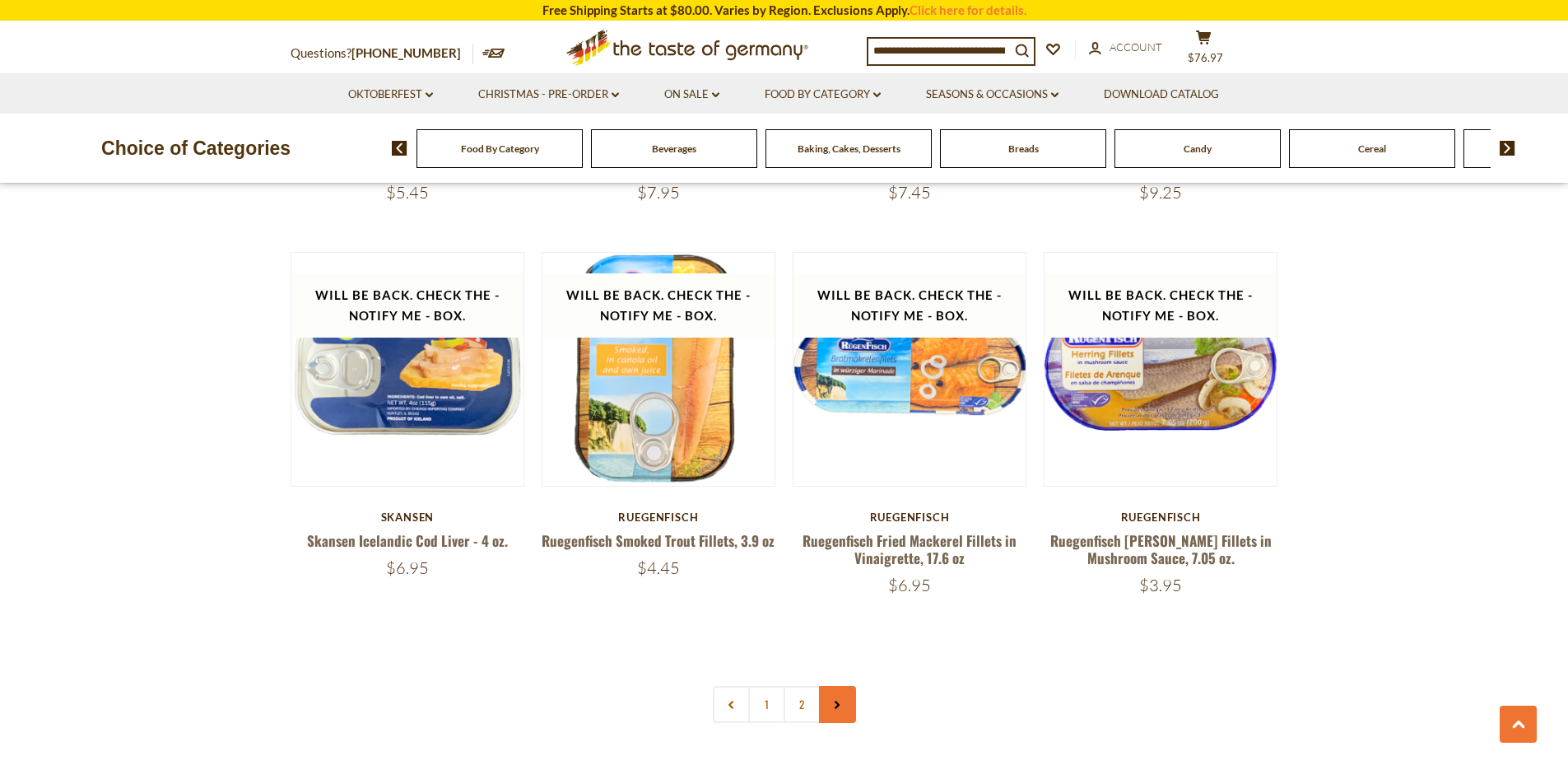
click at [832, 700] on icon at bounding box center [837, 704] width 10 height 9
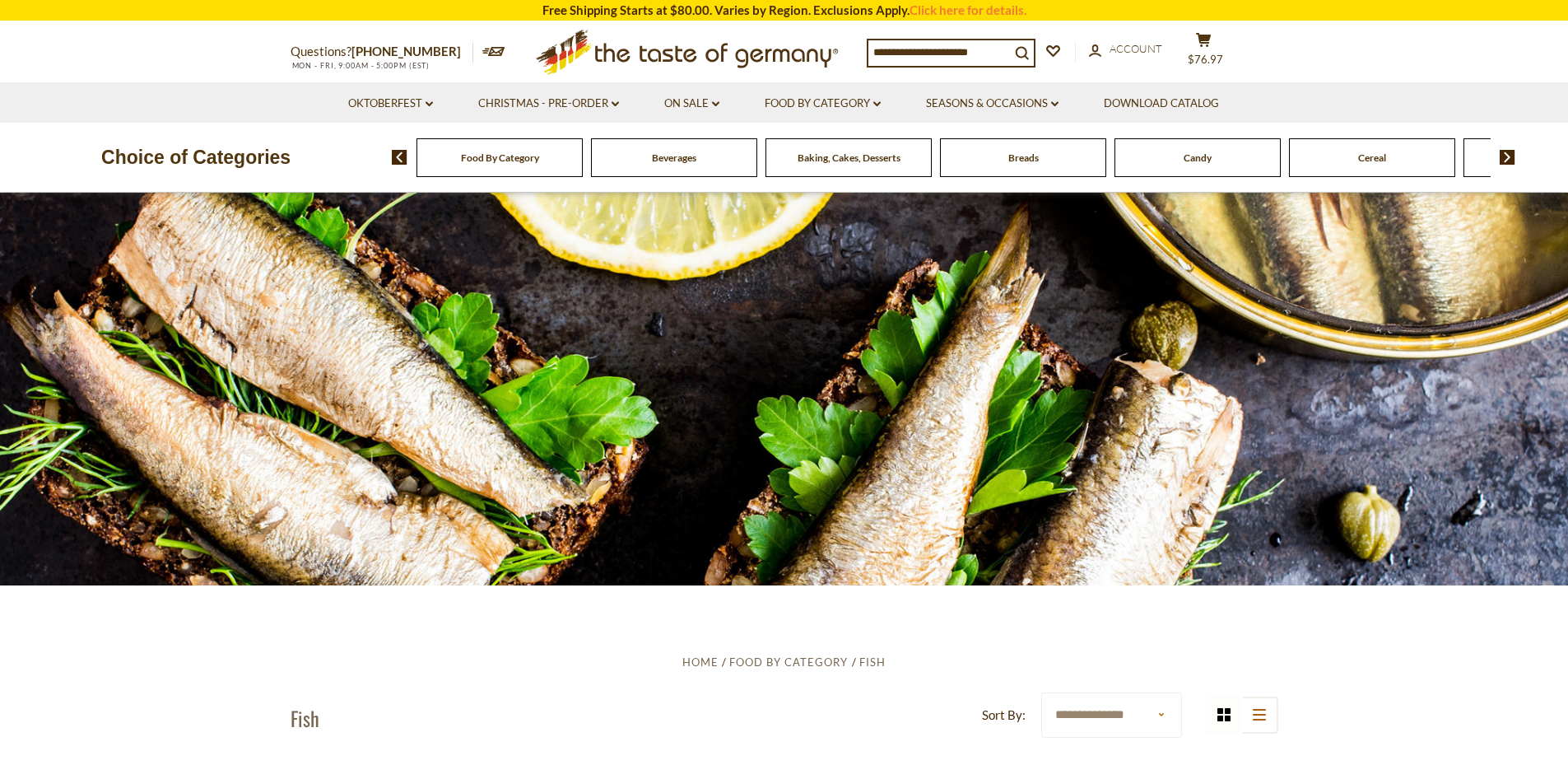
click at [1508, 157] on img at bounding box center [1507, 158] width 15 height 15
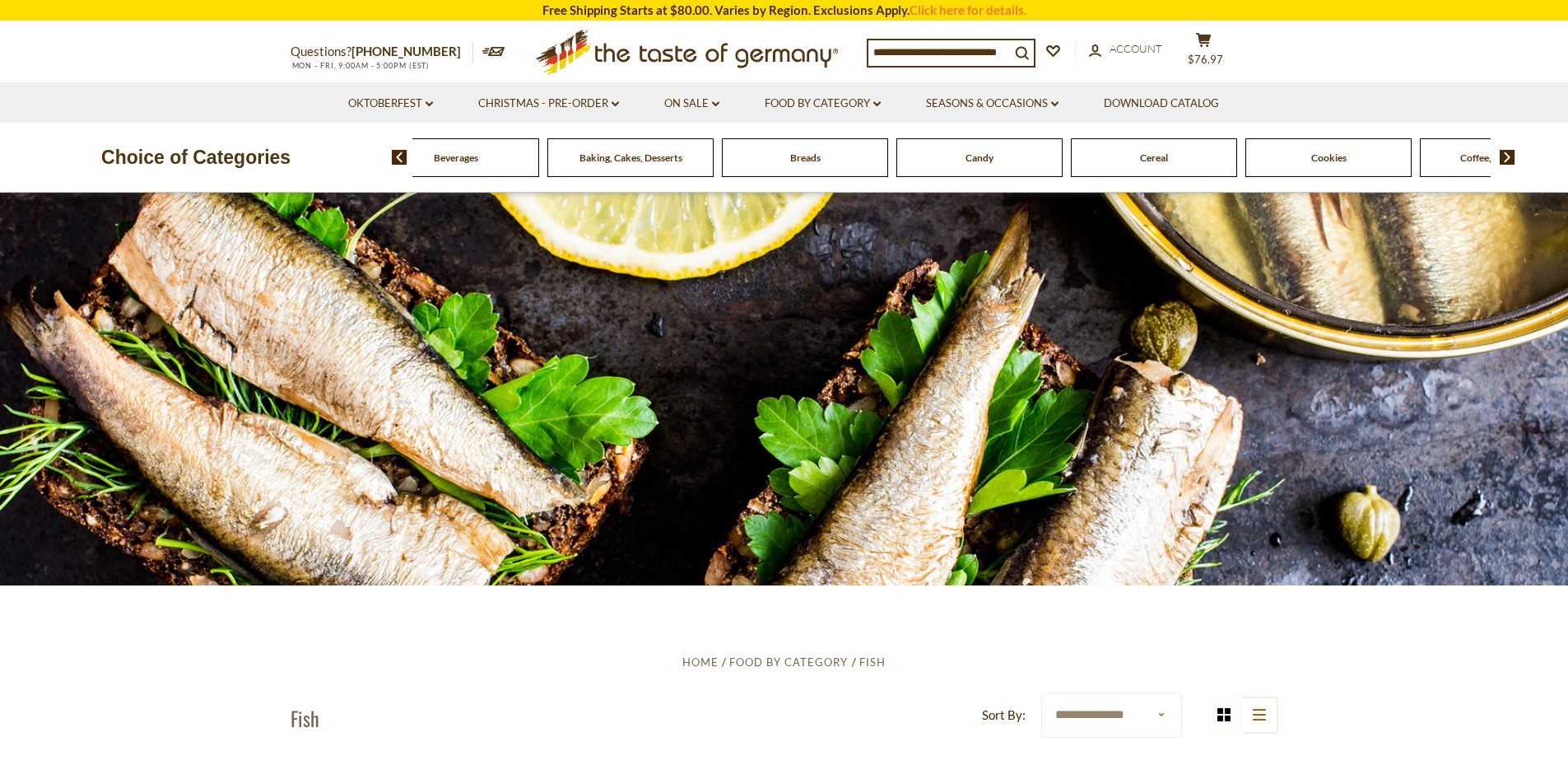
click at [1508, 157] on img at bounding box center [1507, 158] width 15 height 15
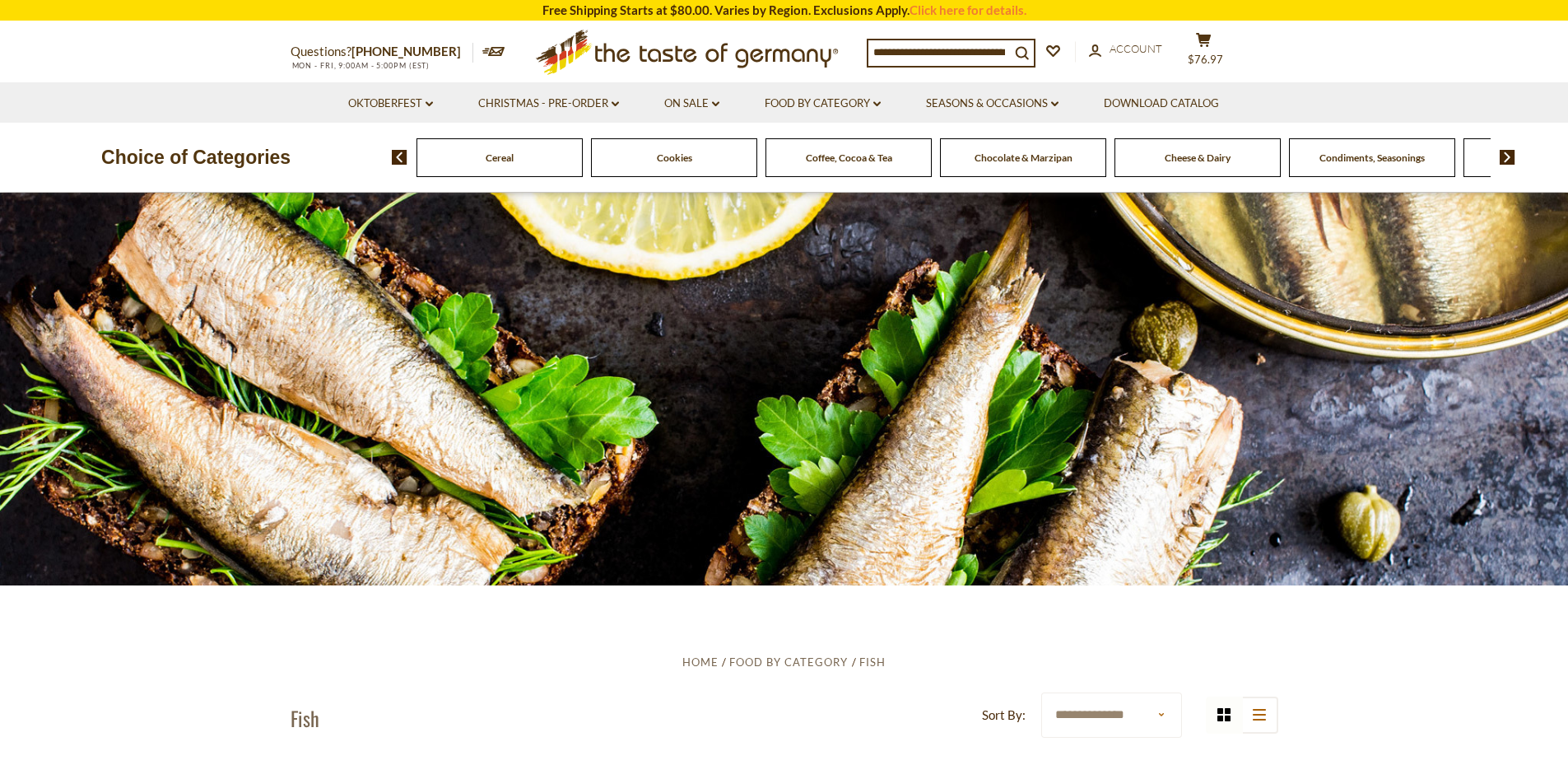
click at [870, 164] on span "Coffee, Cocoa & Tea" at bounding box center [848, 157] width 87 height 12
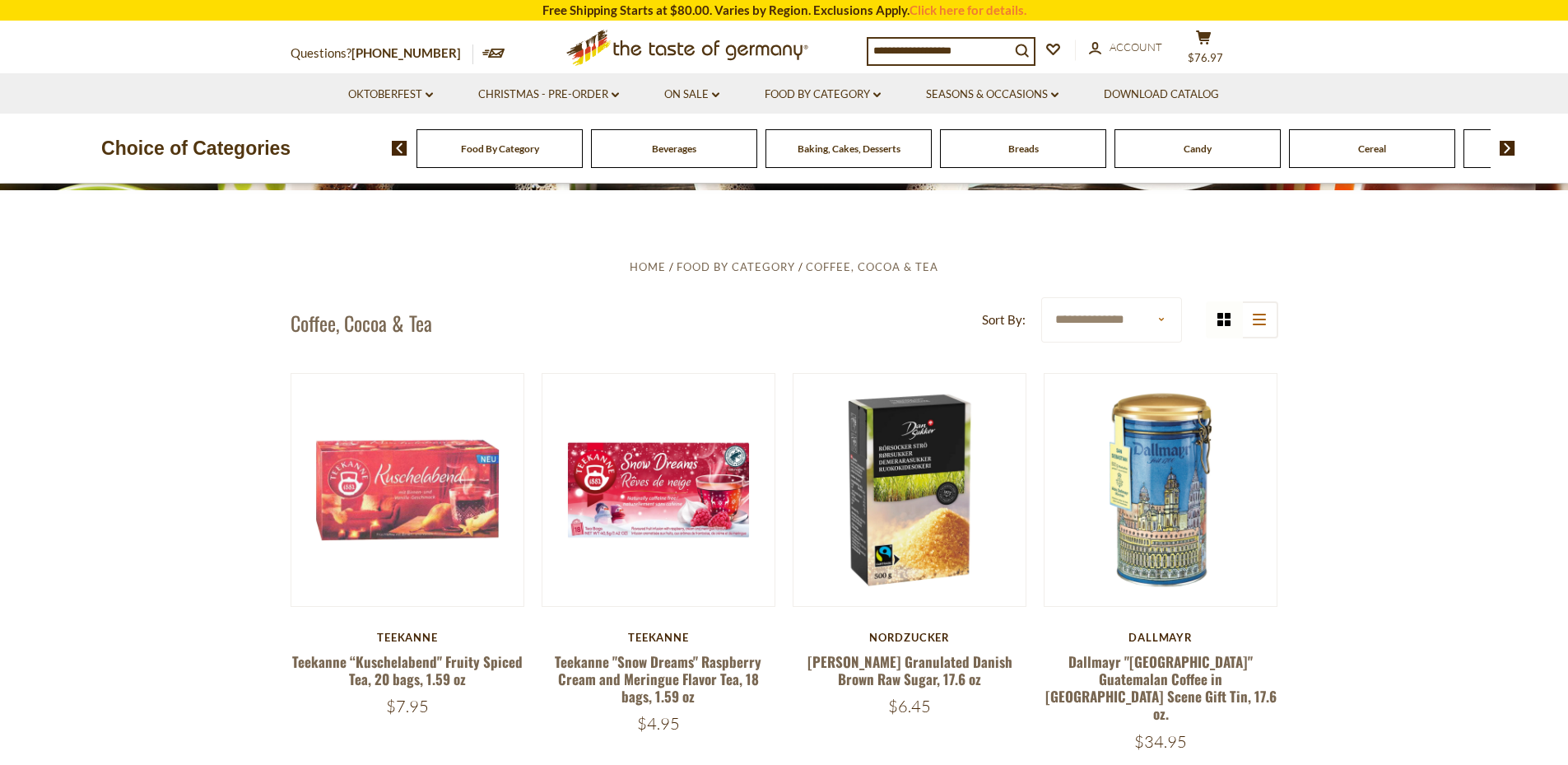
scroll to position [461, 0]
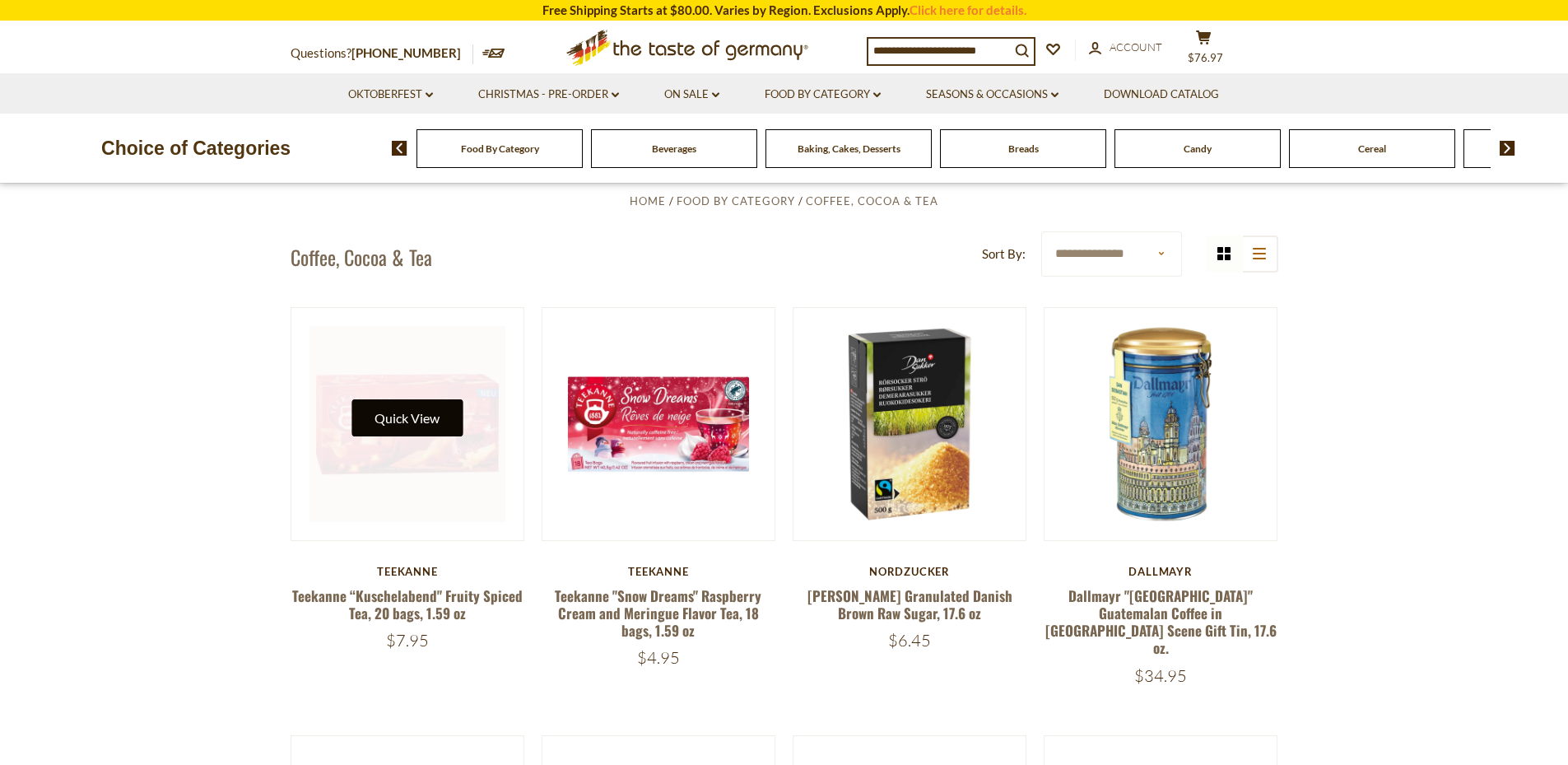
click at [407, 420] on button "Quick View" at bounding box center [407, 418] width 111 height 37
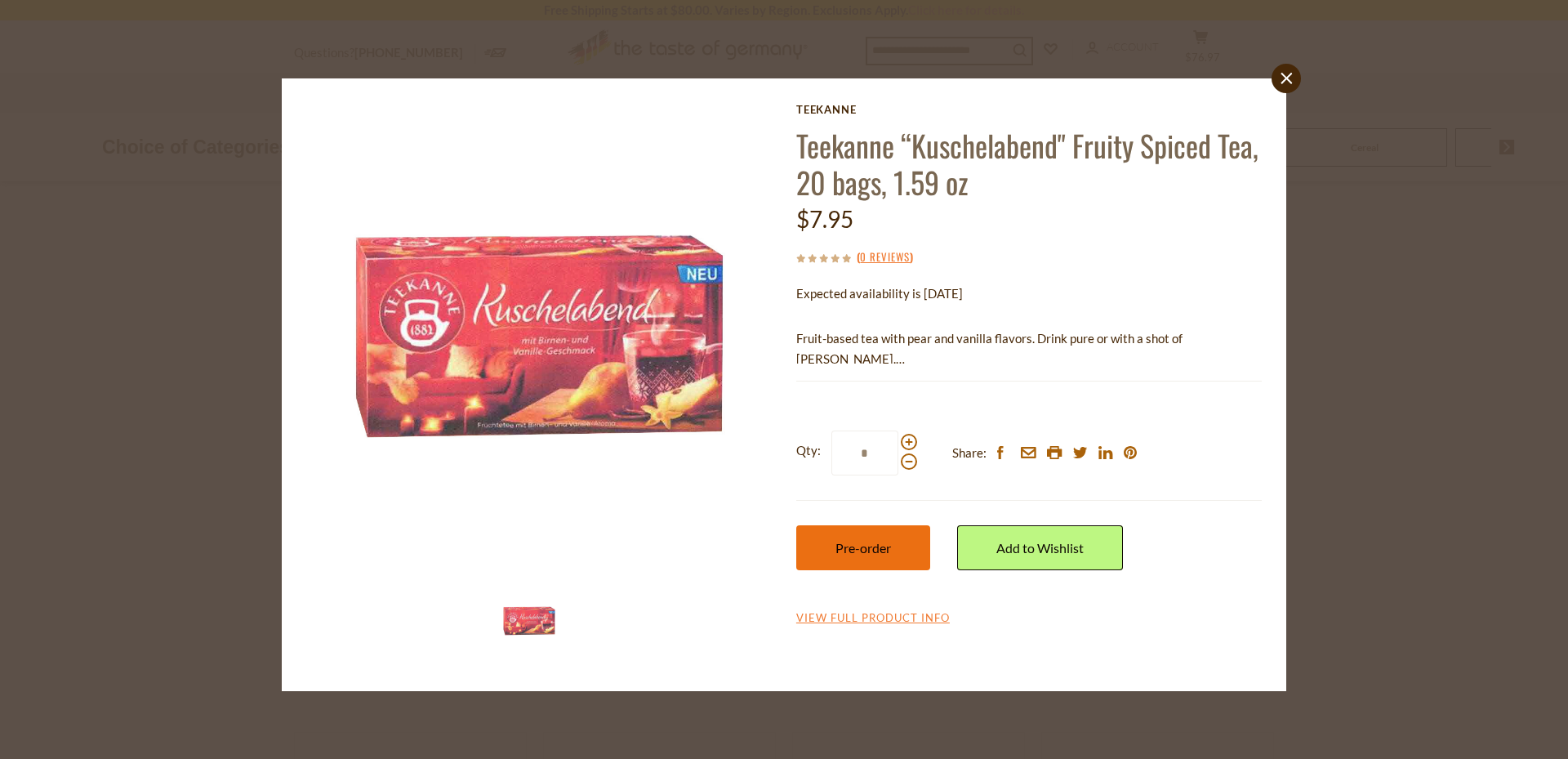
click at [860, 553] on span "Pre-order" at bounding box center [862, 548] width 56 height 15
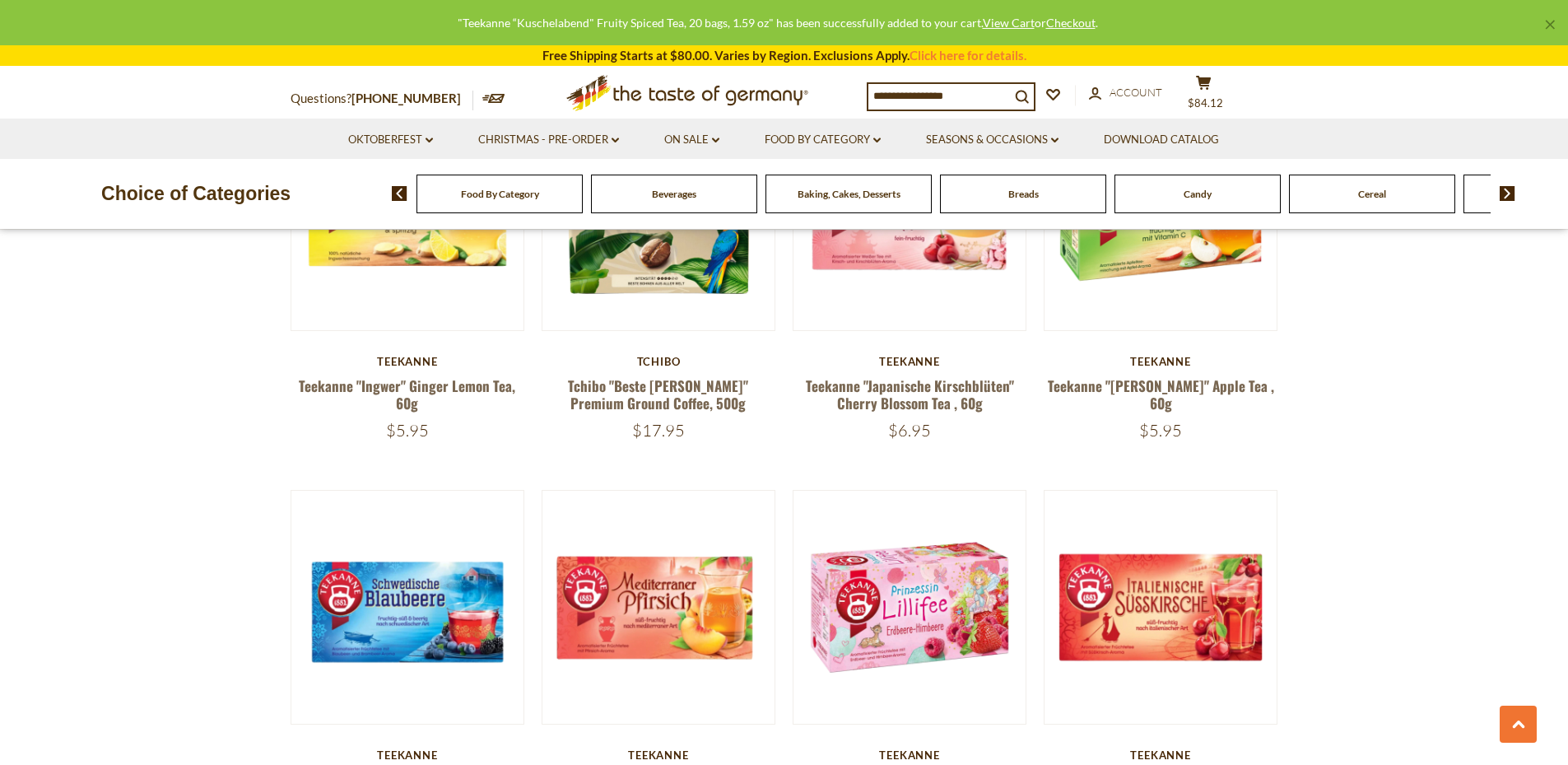
scroll to position [987, 0]
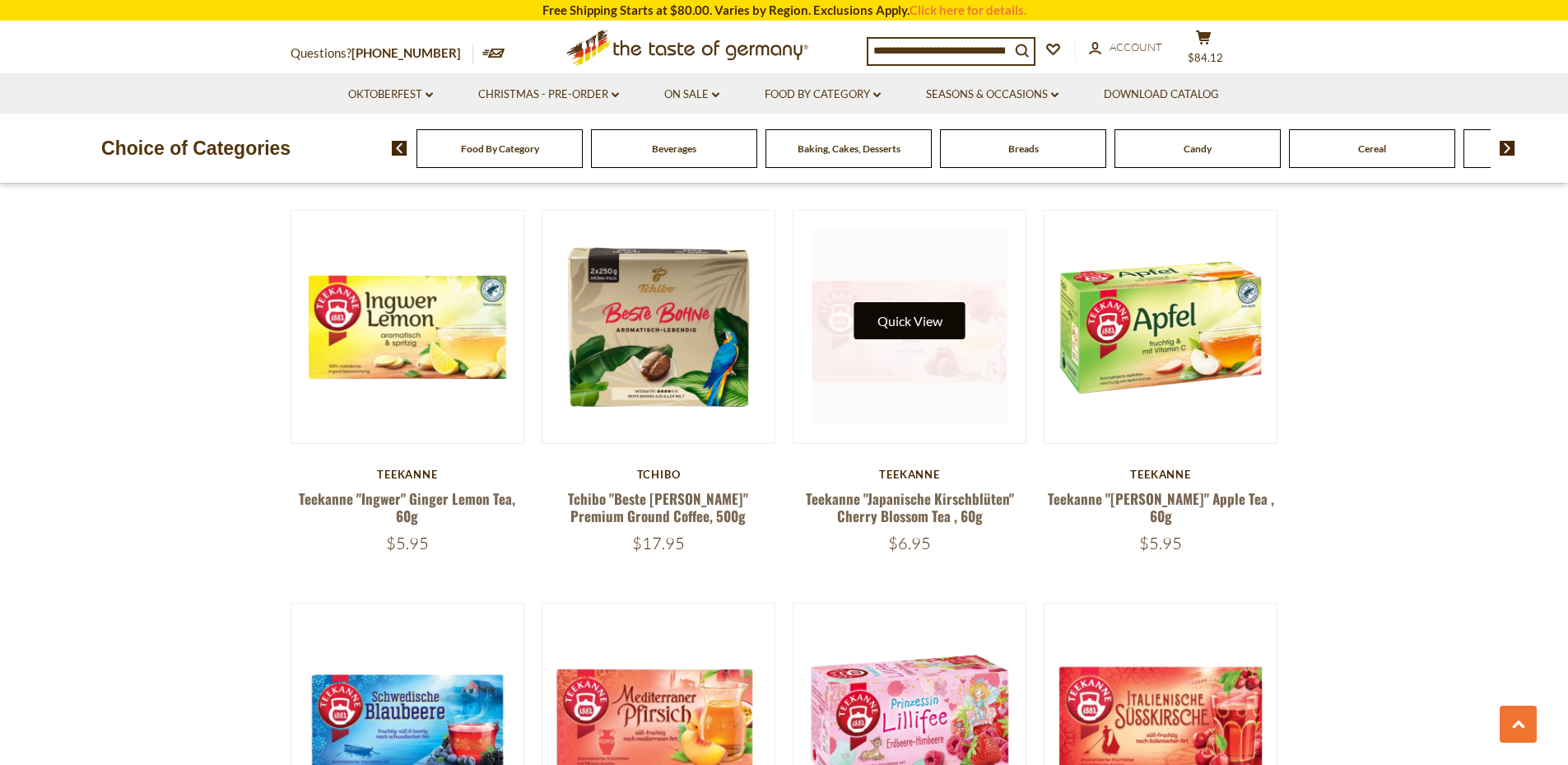
click at [926, 303] on button "Quick View" at bounding box center [909, 321] width 111 height 37
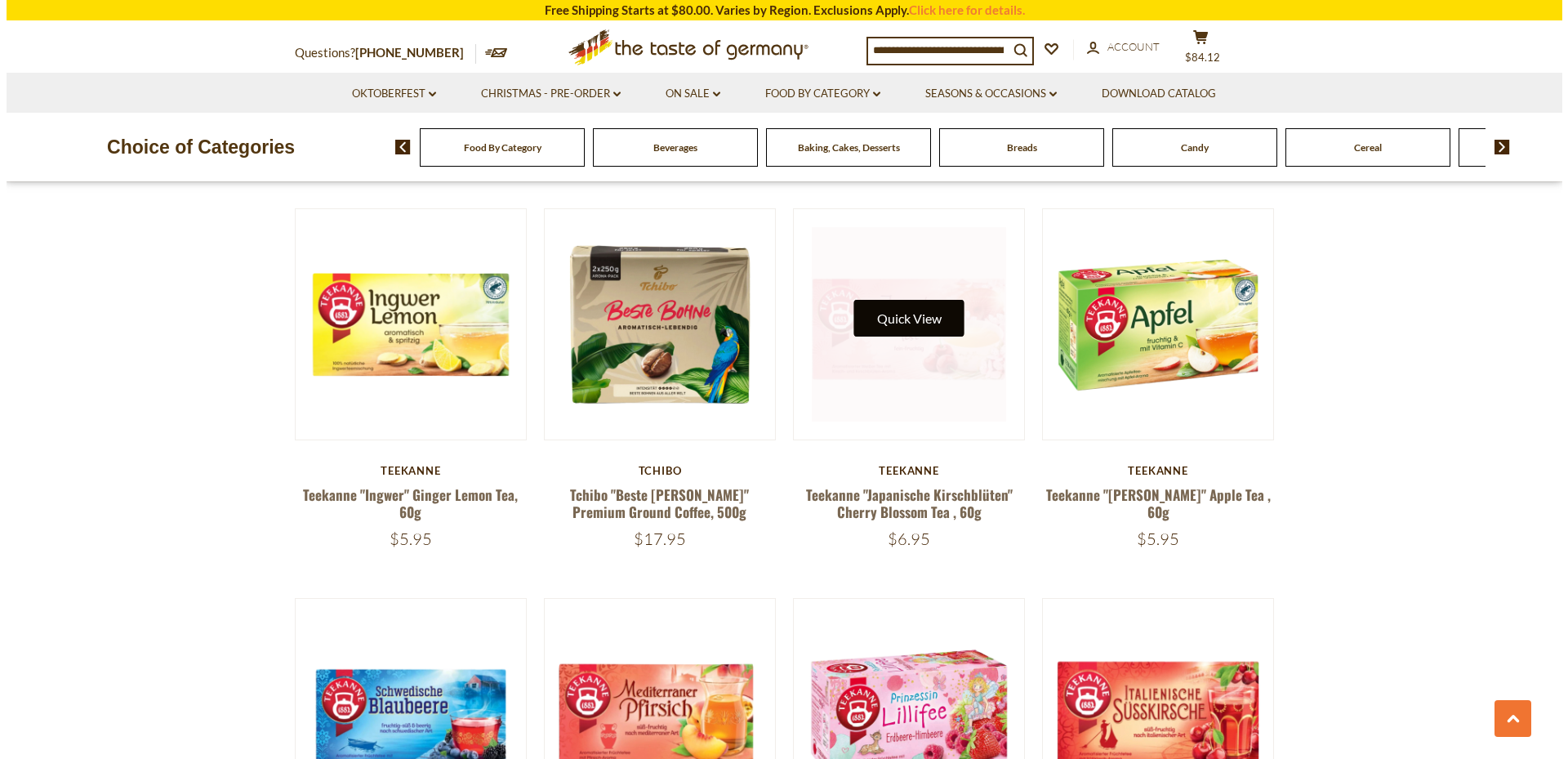
scroll to position [981, 0]
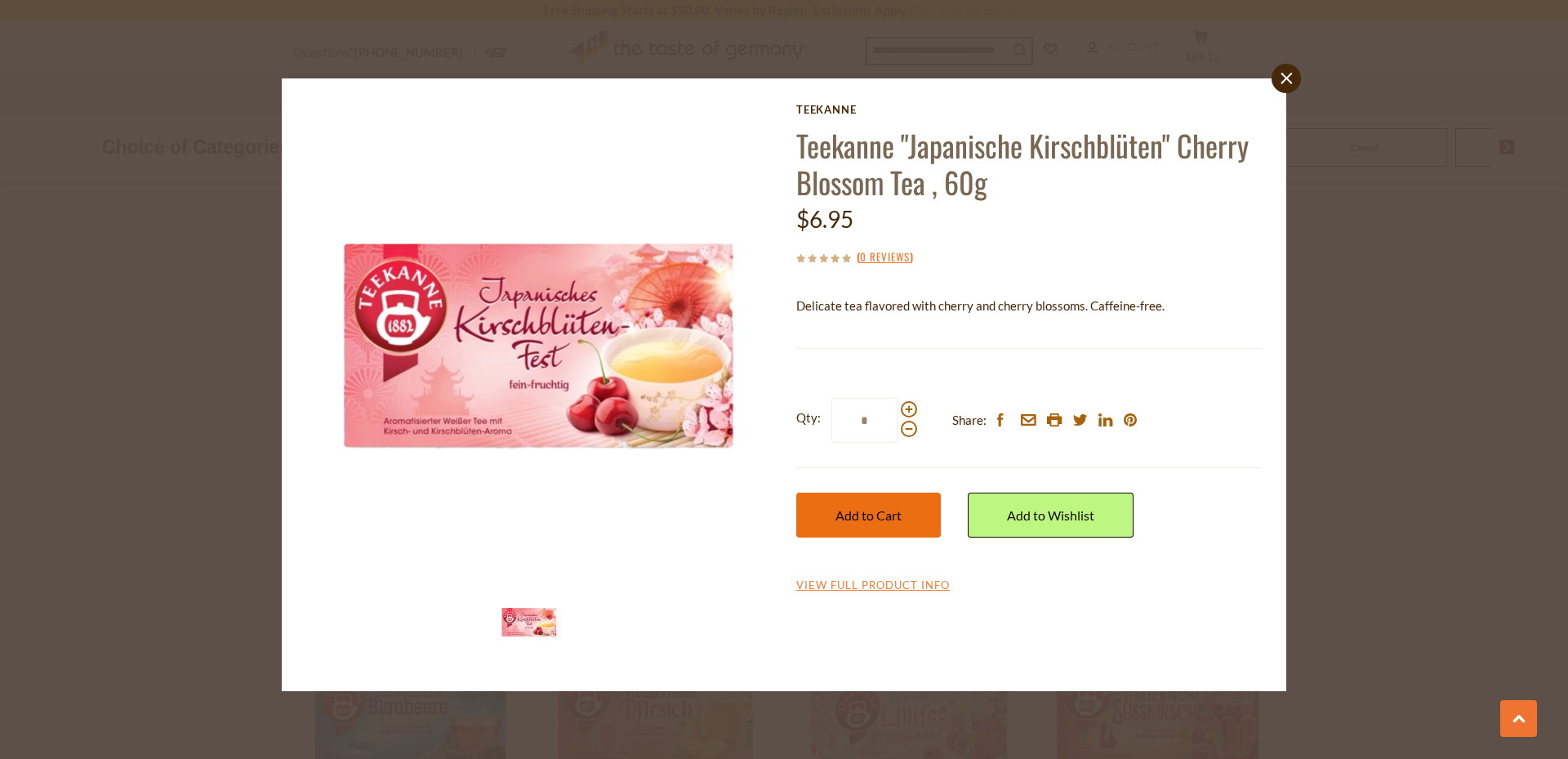
click at [892, 510] on span "Add to Cart" at bounding box center [868, 514] width 66 height 15
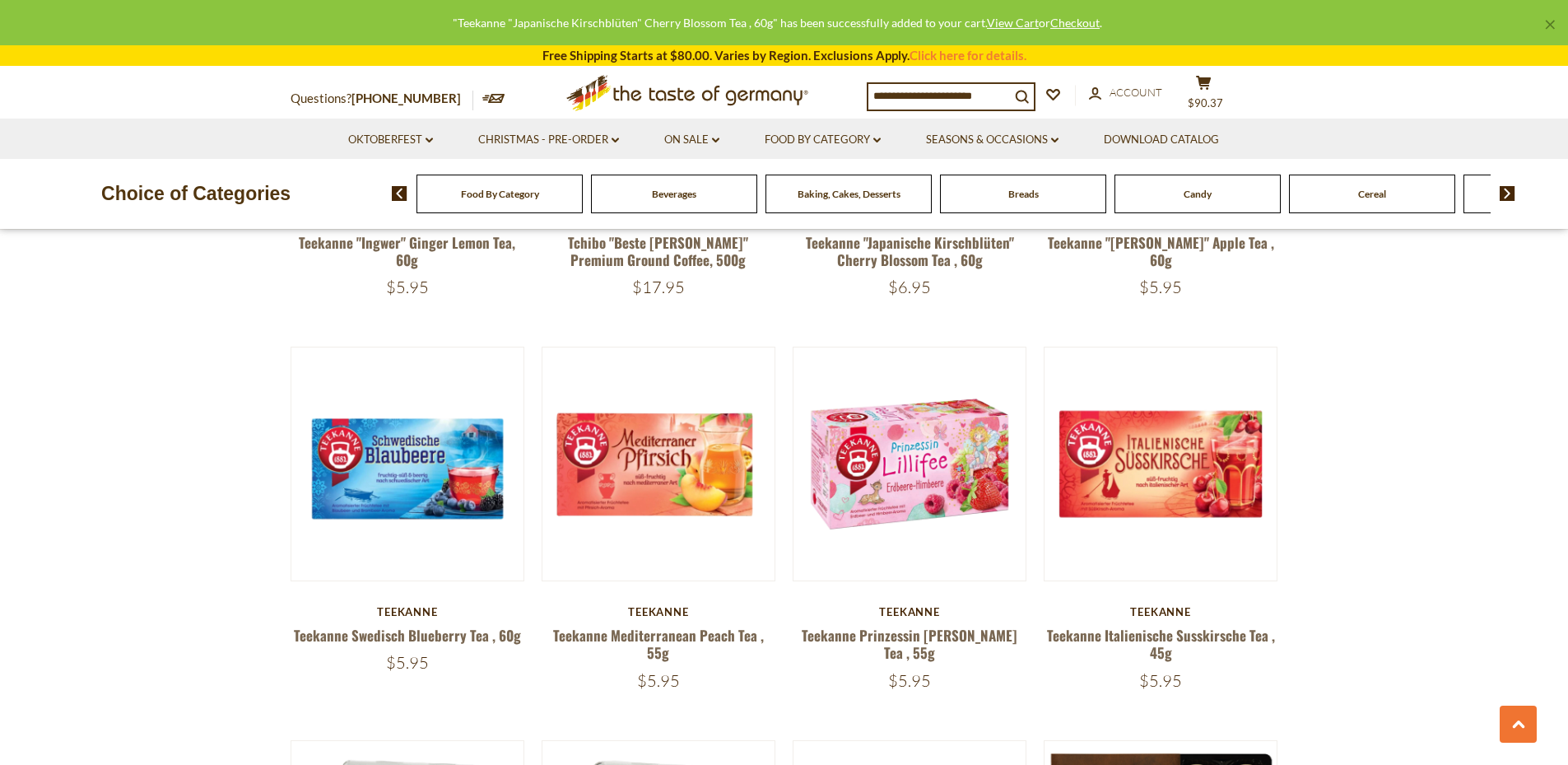
scroll to position [1226, 0]
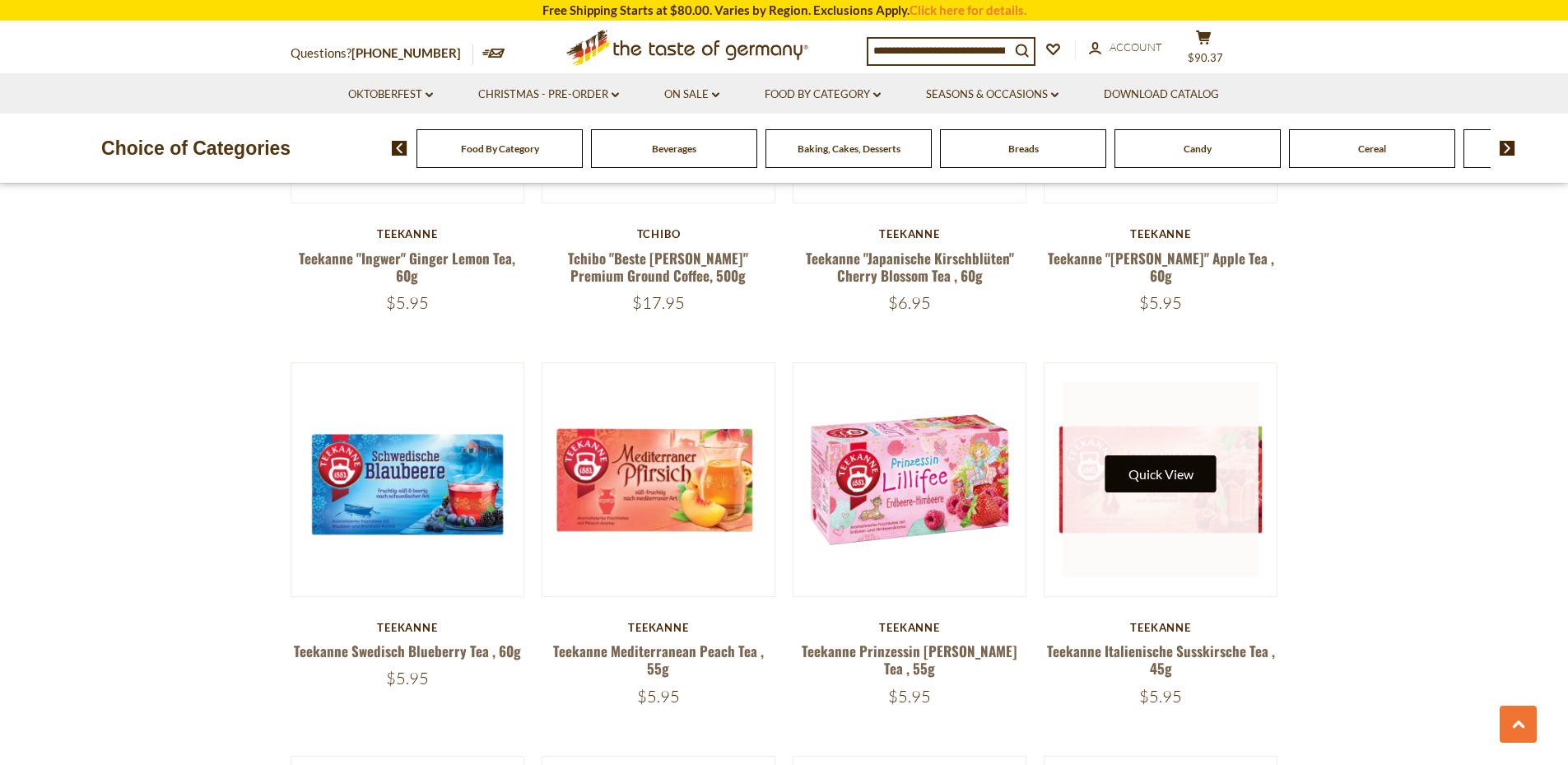
click at [1168, 470] on button "Quick View" at bounding box center [1160, 474] width 111 height 37
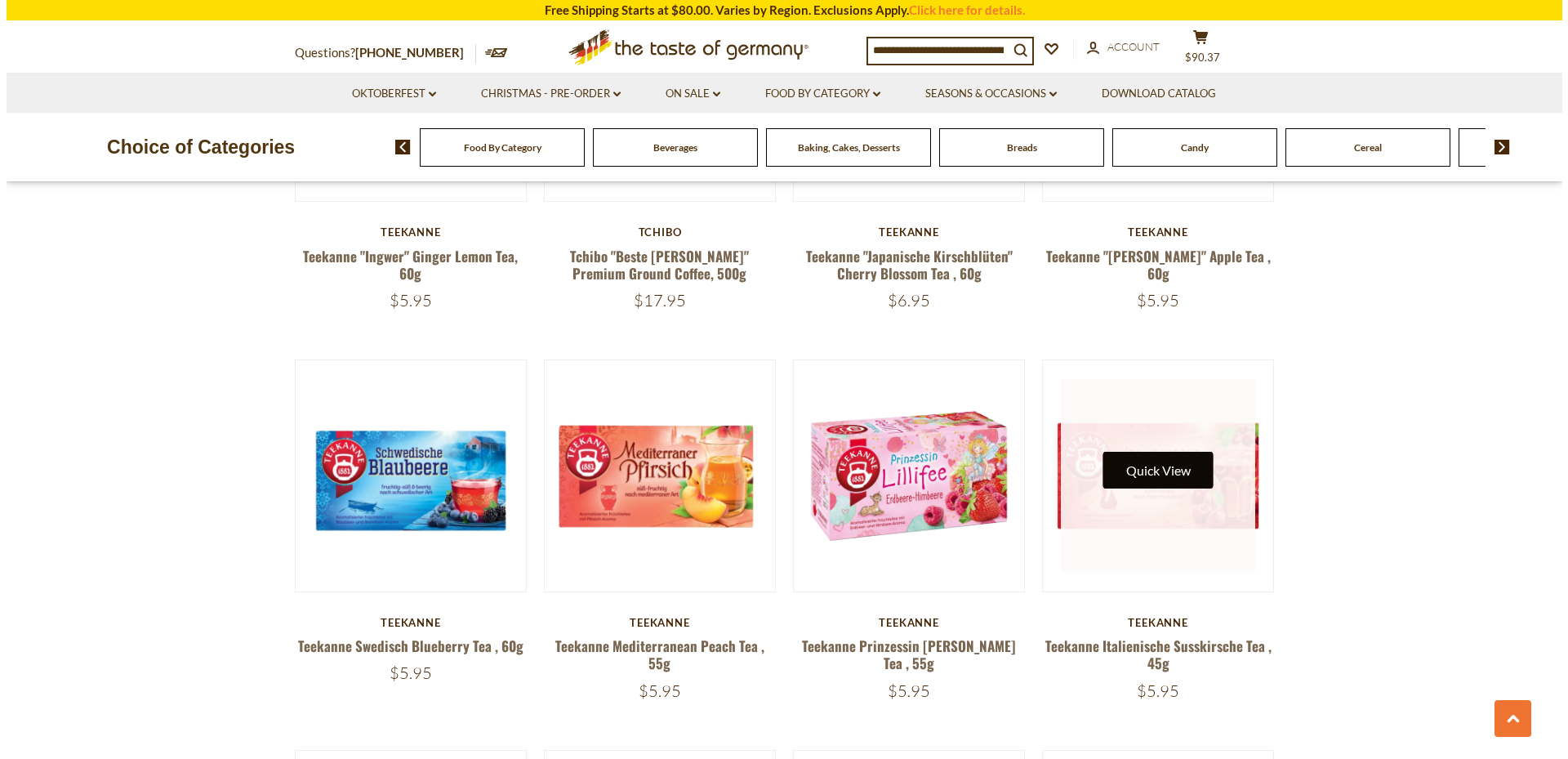
scroll to position [1221, 0]
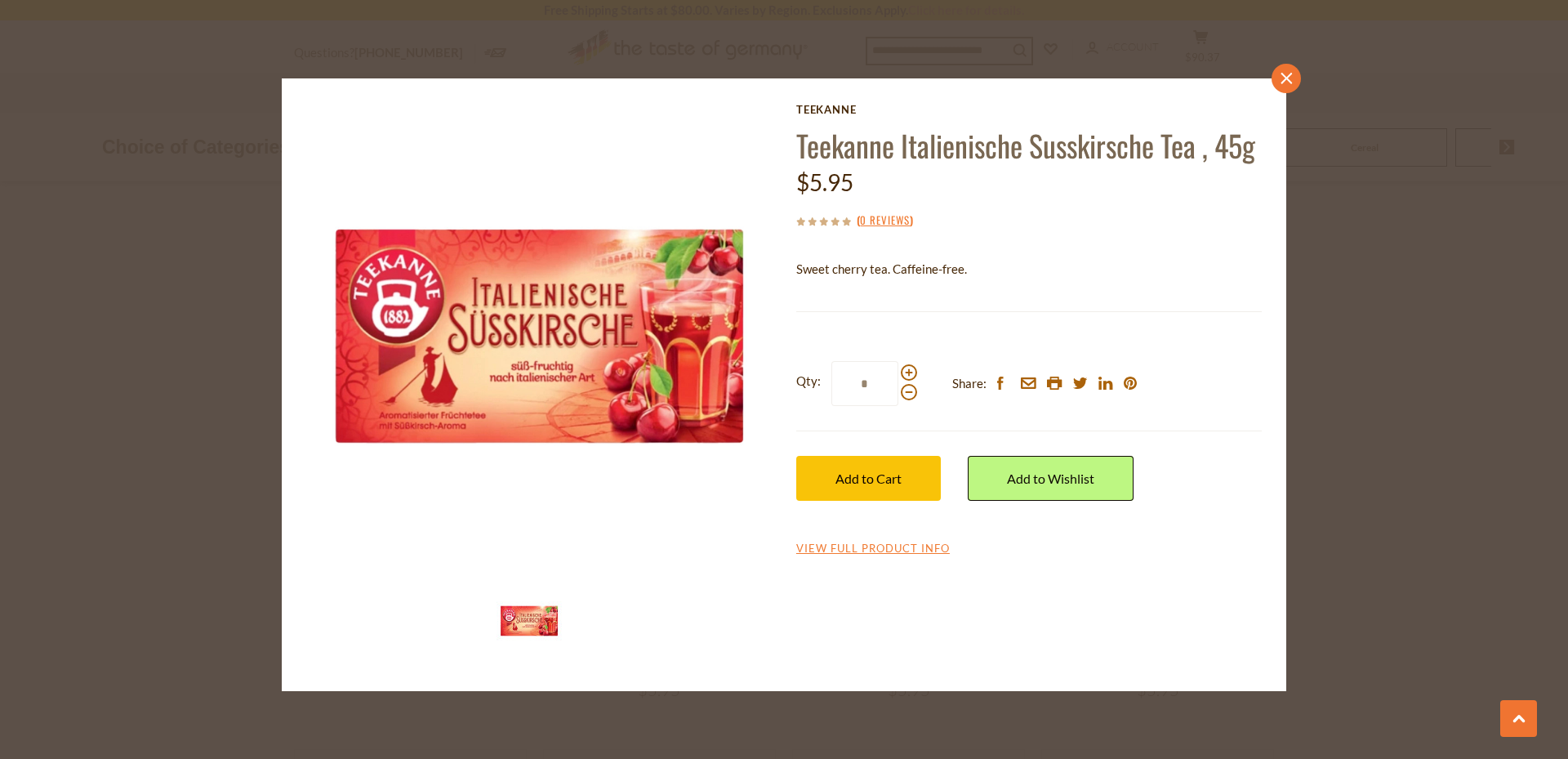
click at [1285, 79] on icon at bounding box center [1286, 78] width 11 height 11
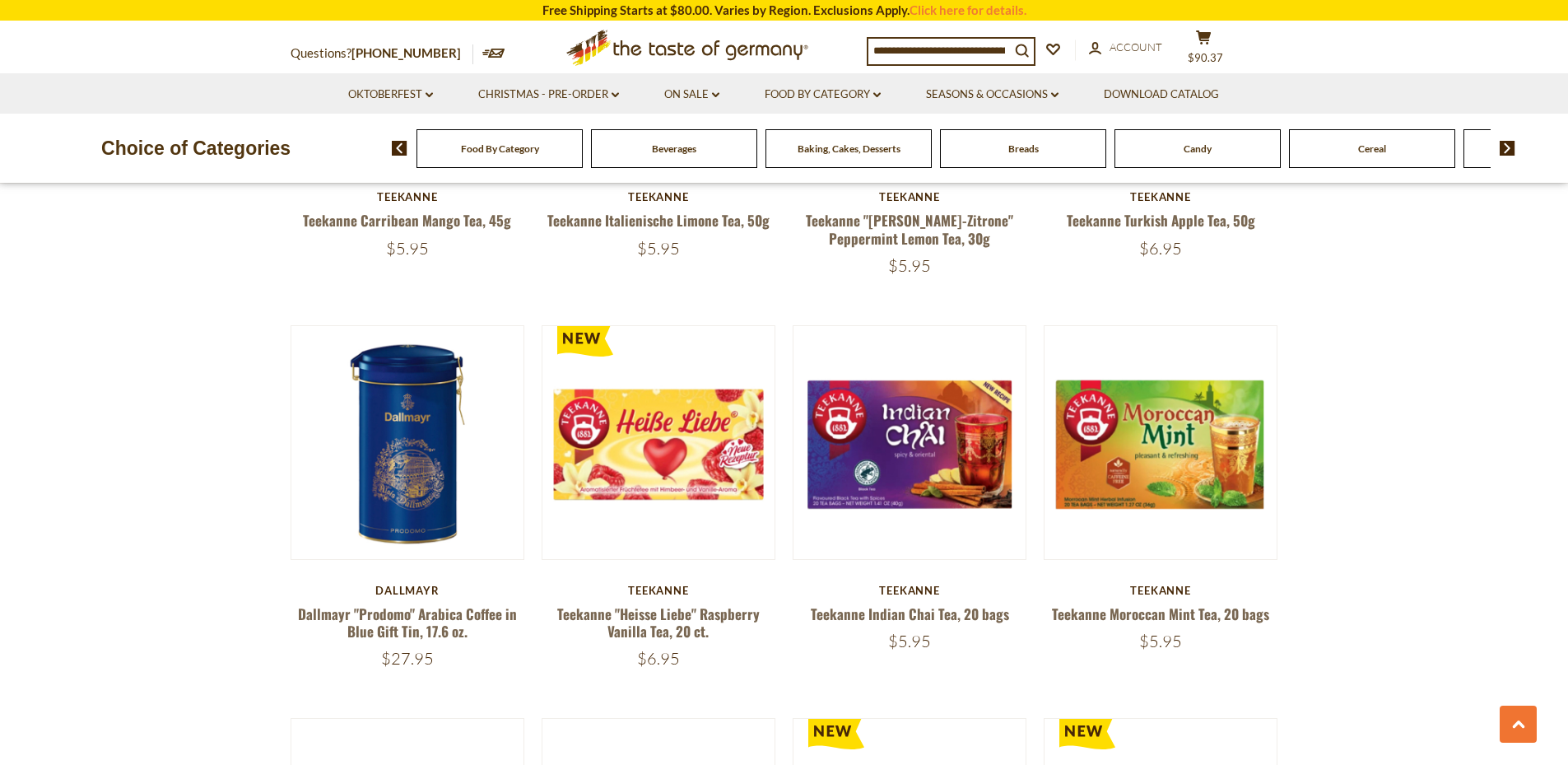
scroll to position [3322, 0]
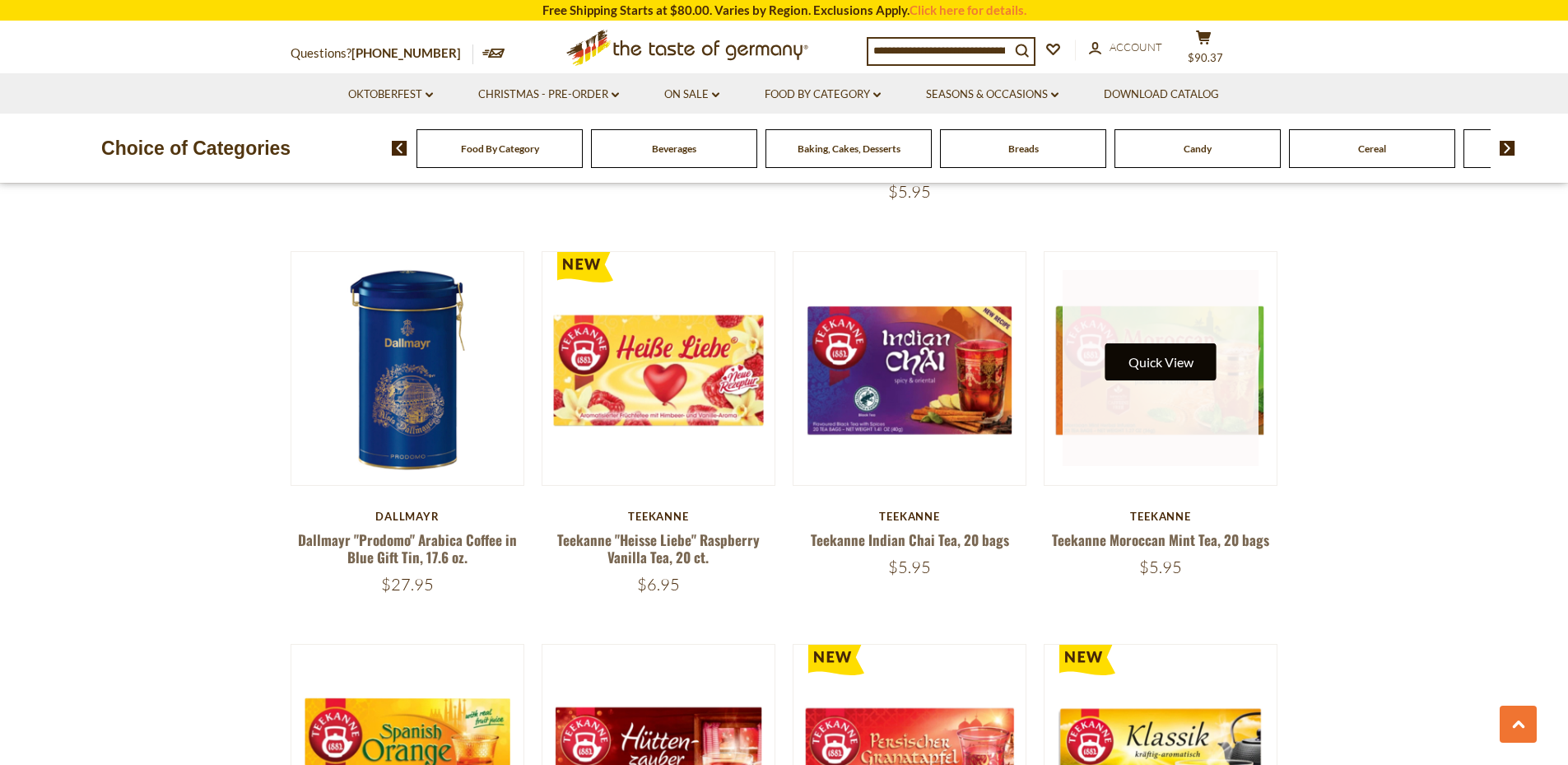
click at [1169, 357] on button "Quick View" at bounding box center [1160, 362] width 111 height 37
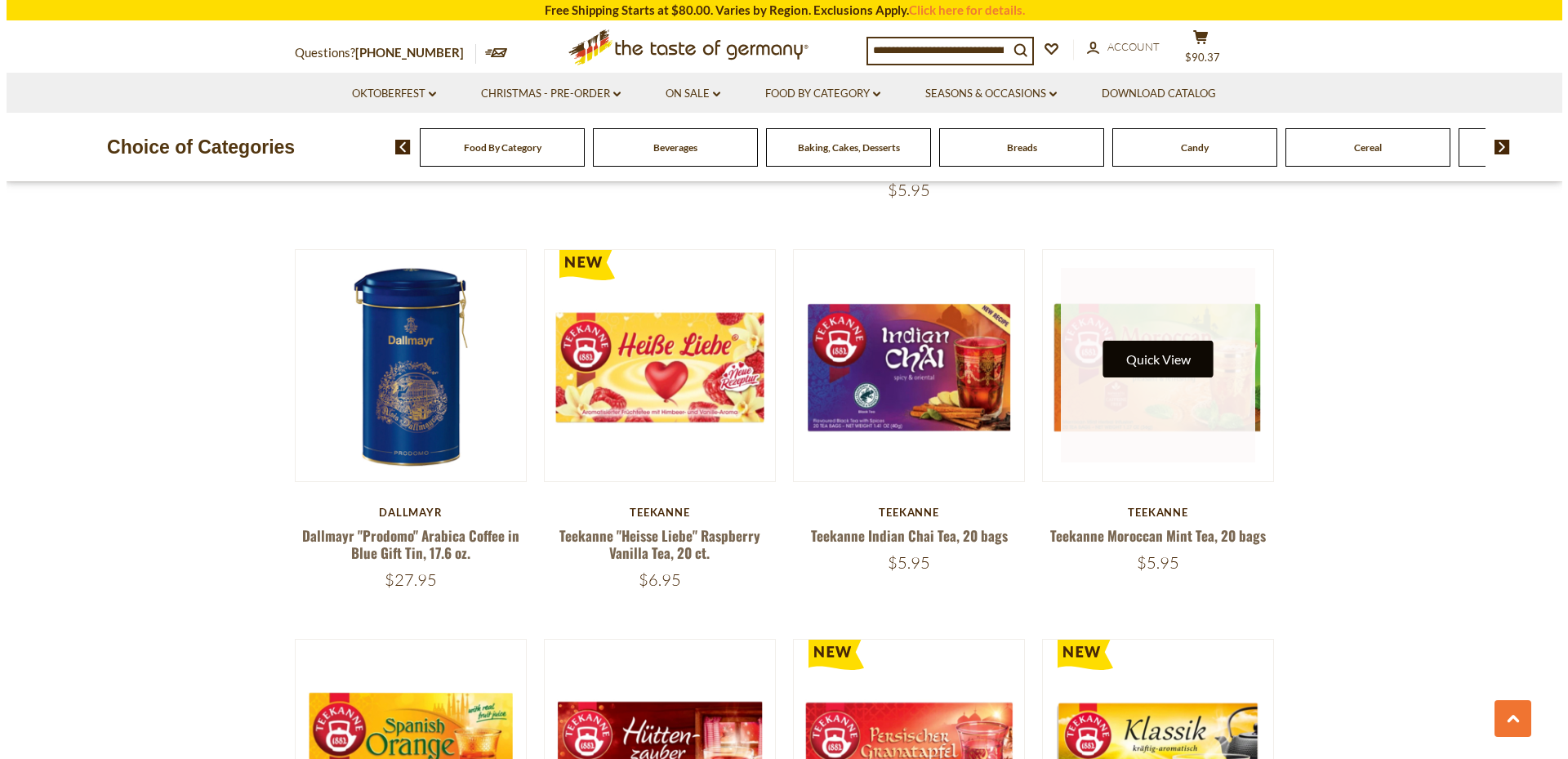
scroll to position [3298, 0]
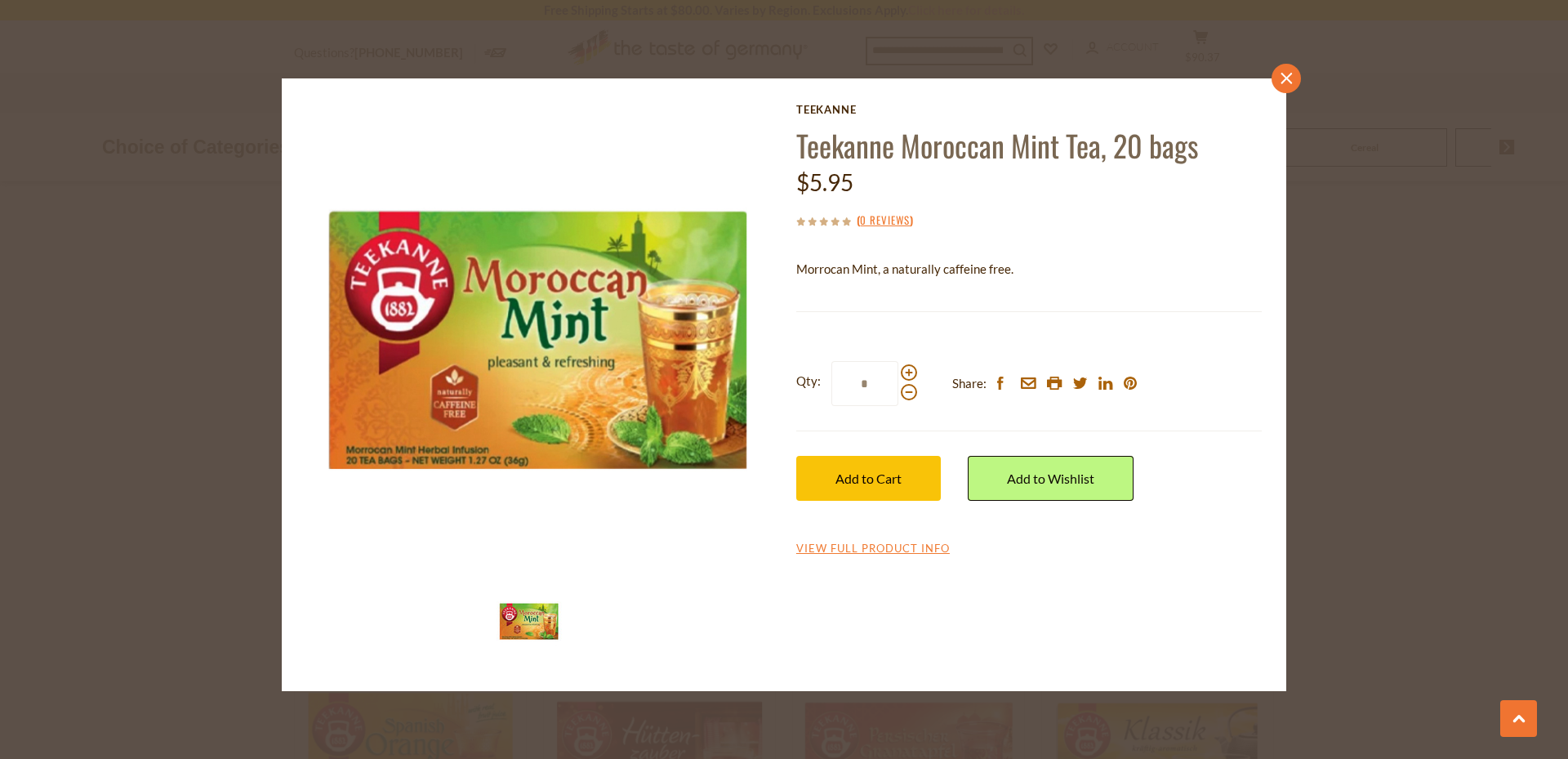
click at [1295, 79] on link "close" at bounding box center [1285, 78] width 29 height 29
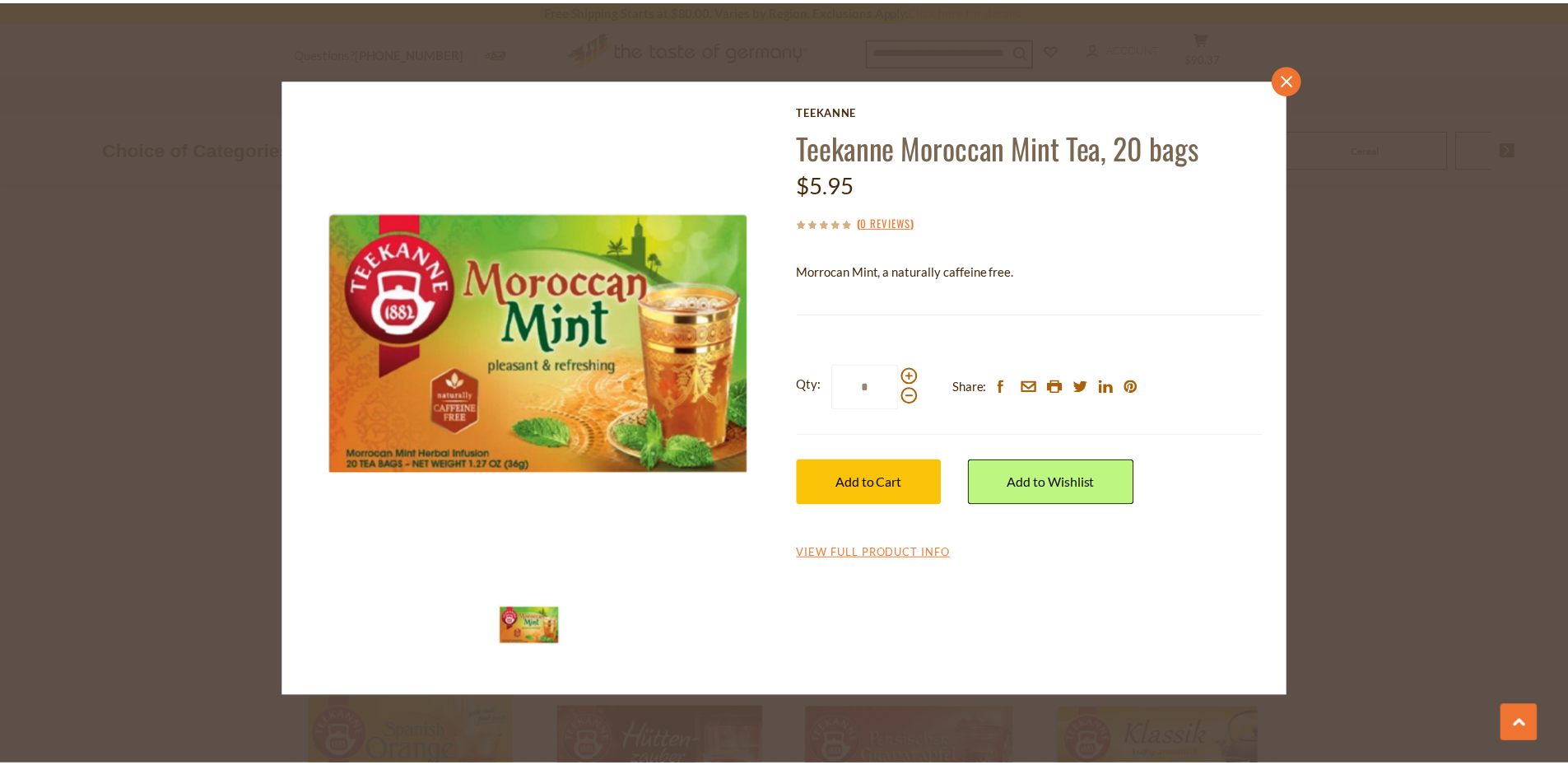
scroll to position [3322, 0]
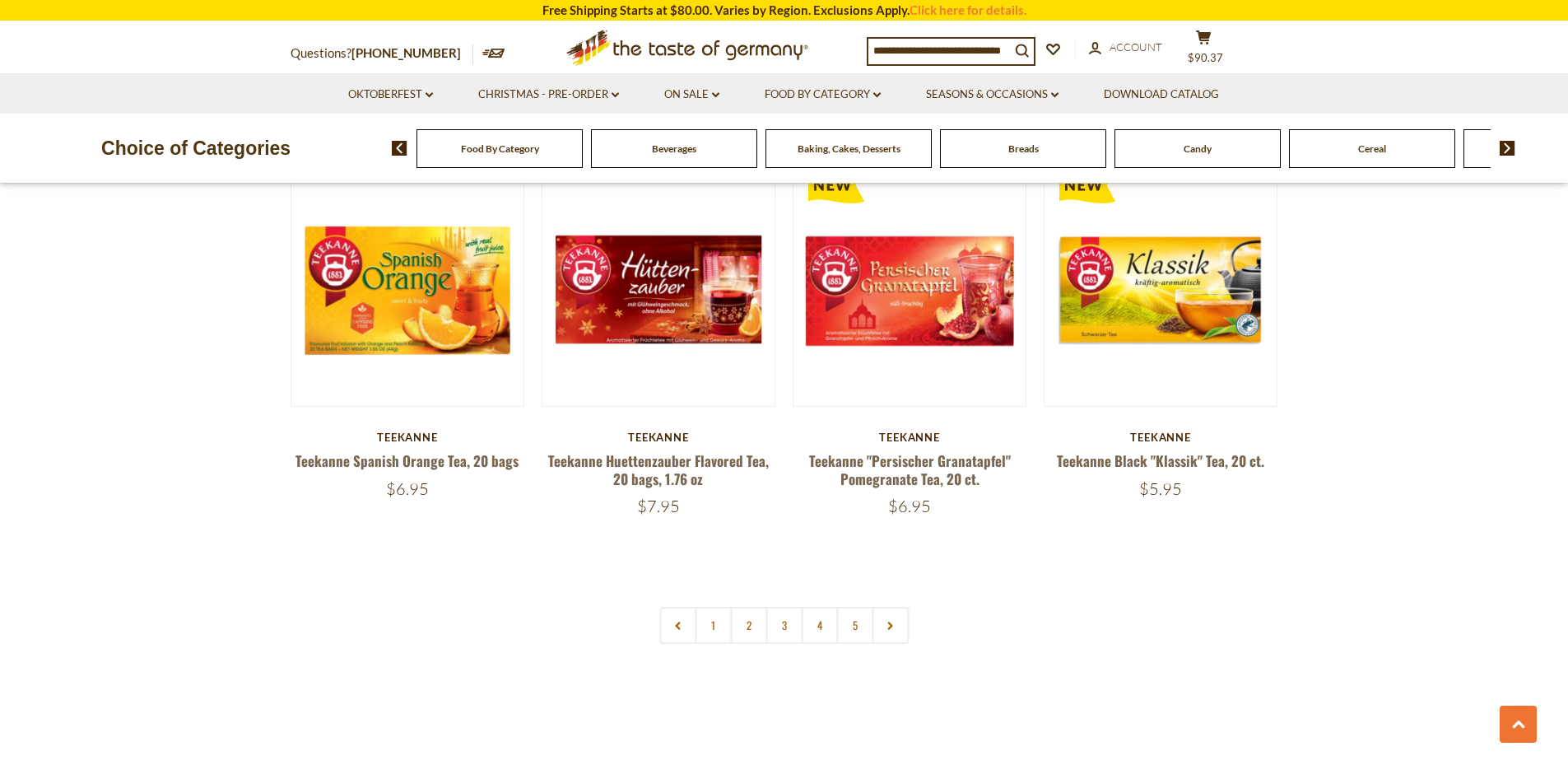
scroll to position [3759, 0]
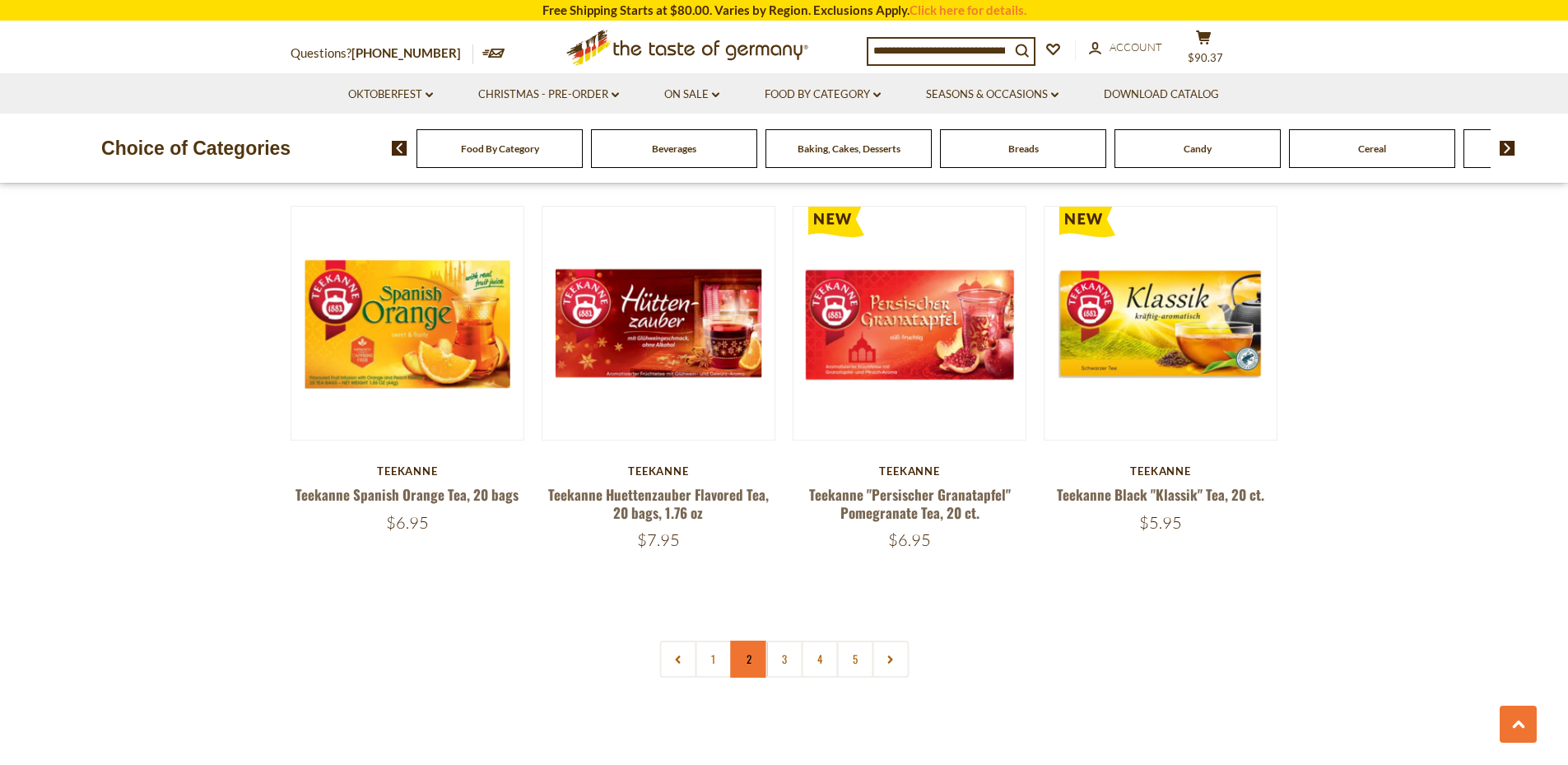
click at [749, 647] on link "2" at bounding box center [748, 658] width 37 height 37
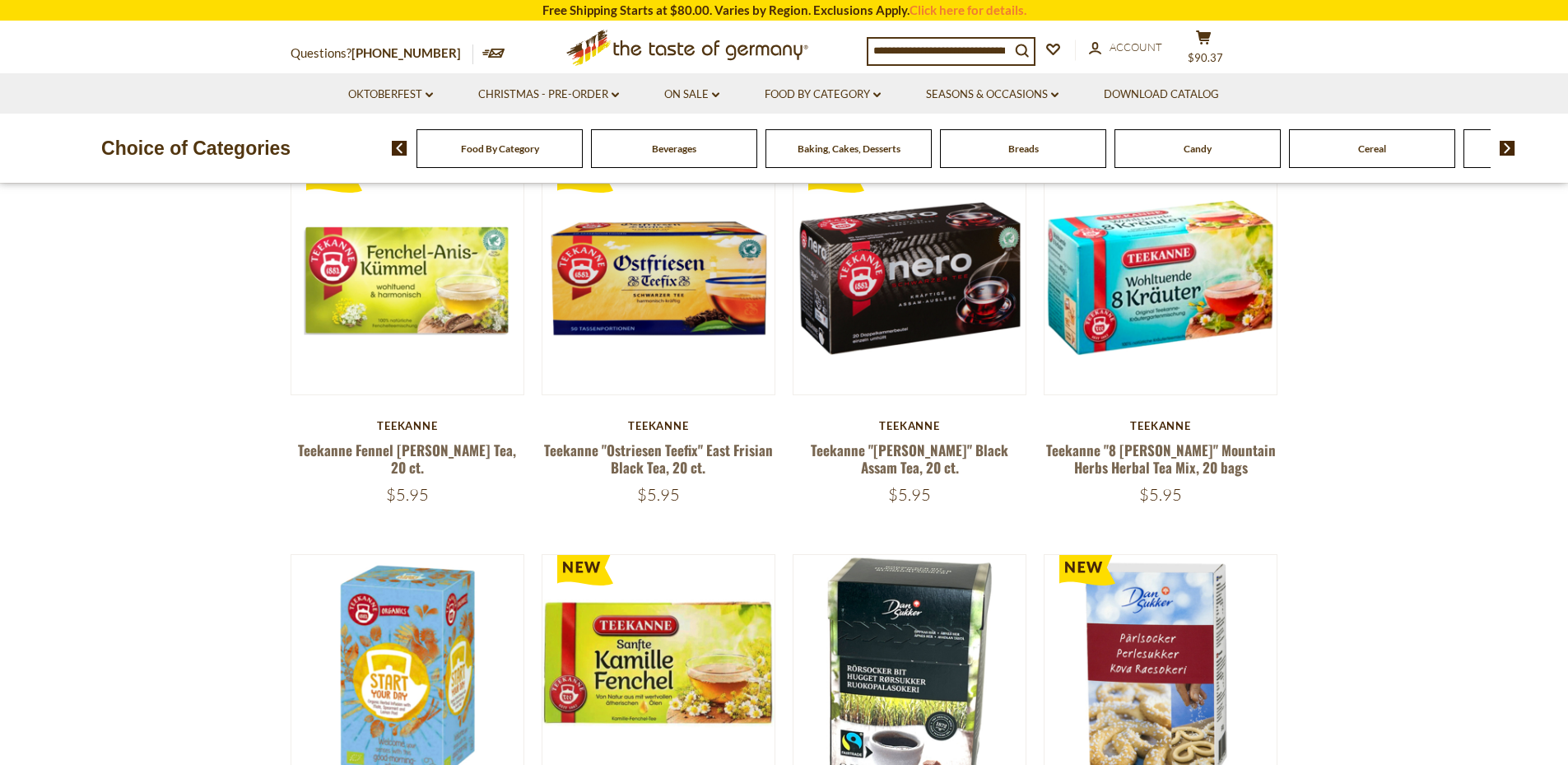
scroll to position [528, 0]
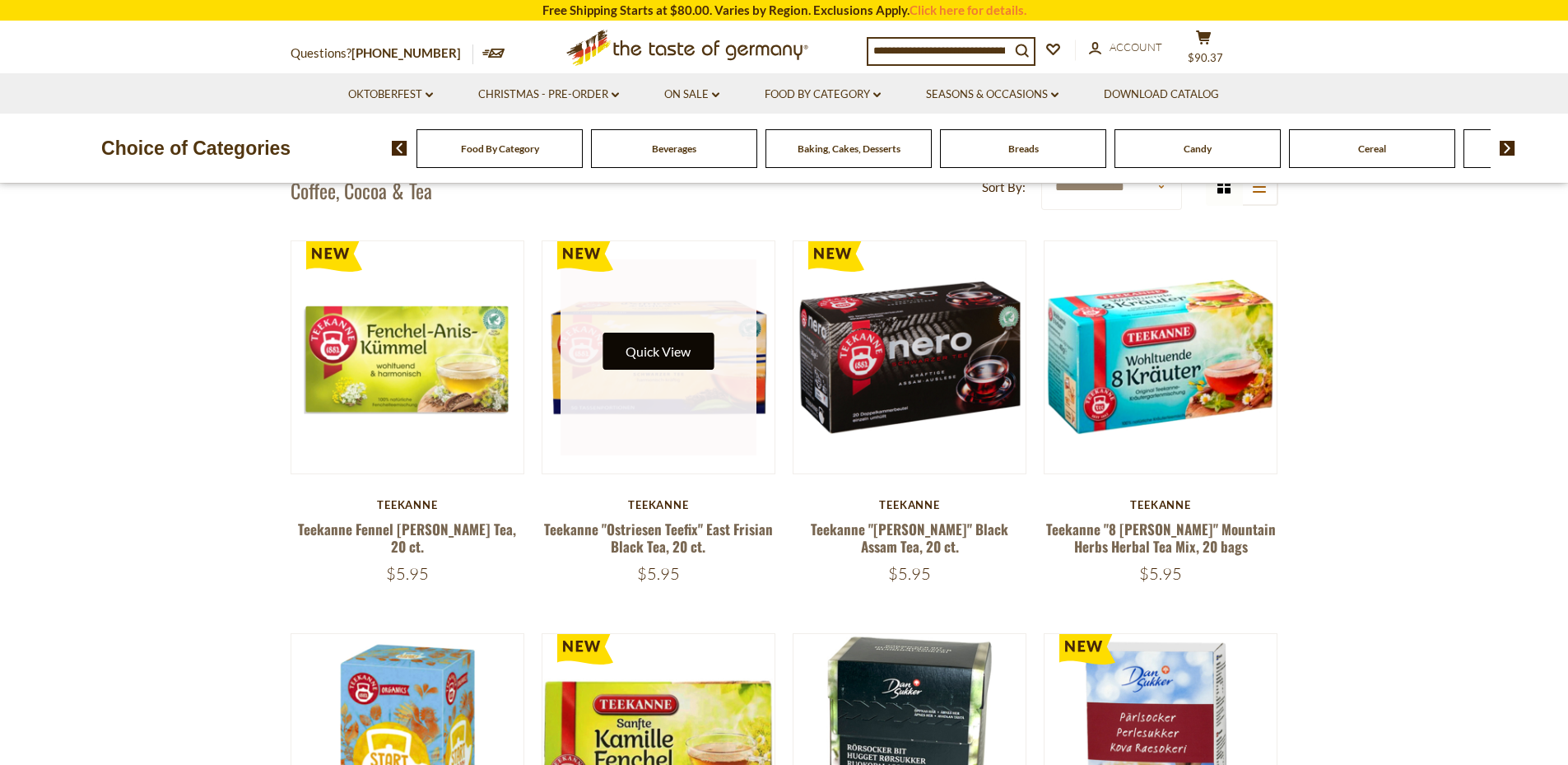
click at [674, 370] on button "Quick View" at bounding box center [657, 351] width 111 height 37
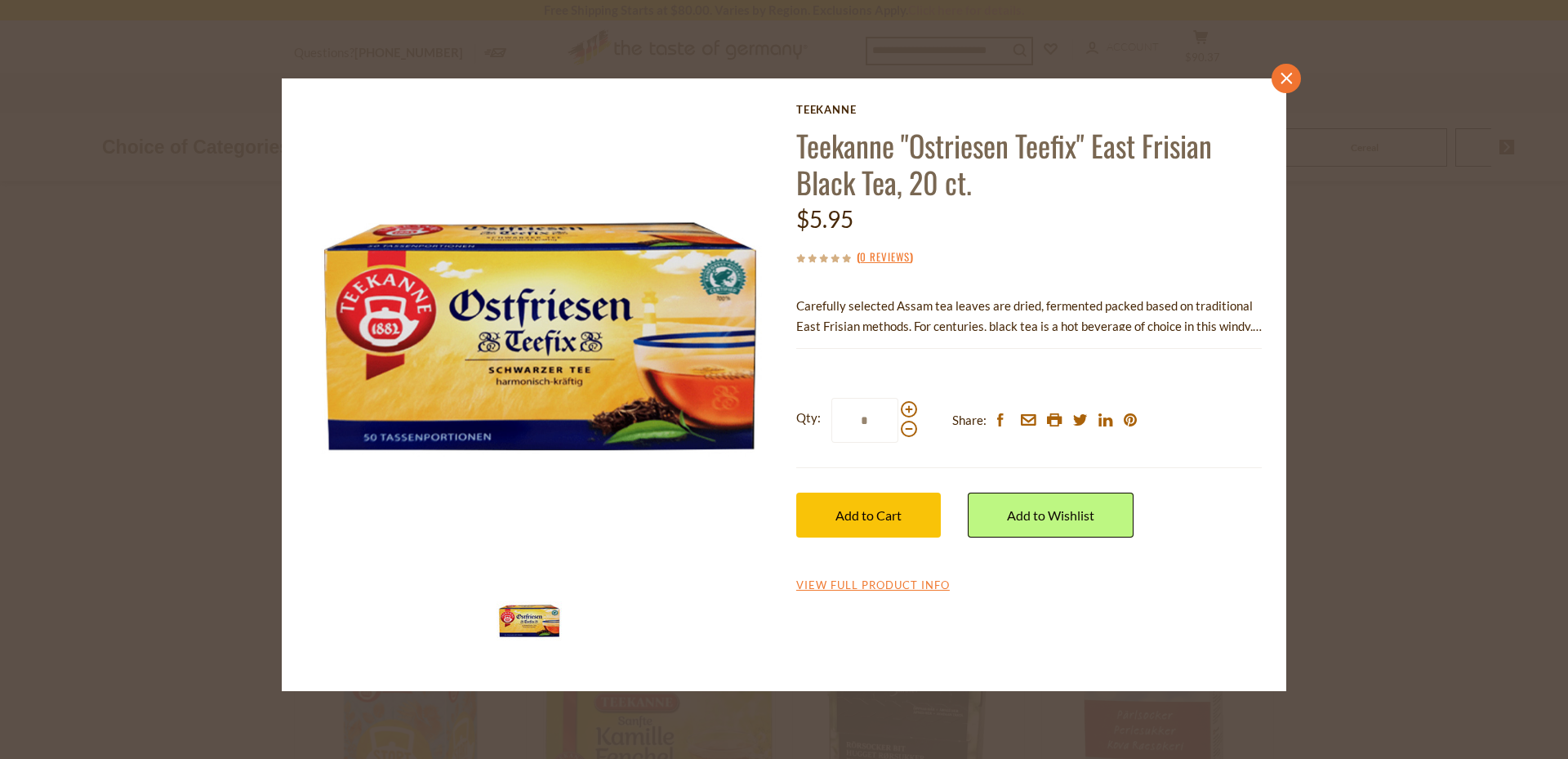
click at [1283, 81] on icon at bounding box center [1286, 78] width 11 height 11
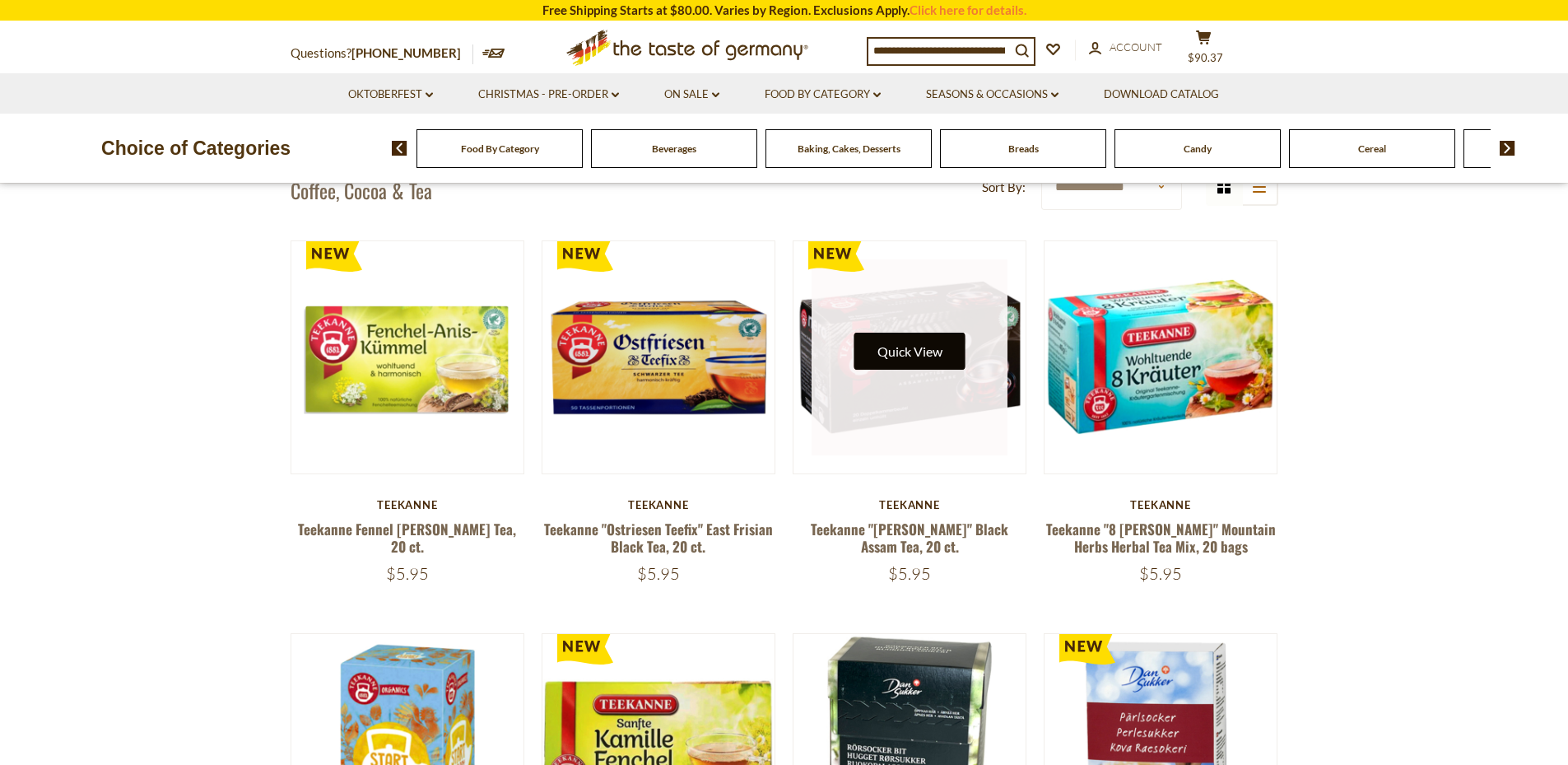
click at [928, 341] on button "Quick View" at bounding box center [909, 351] width 111 height 37
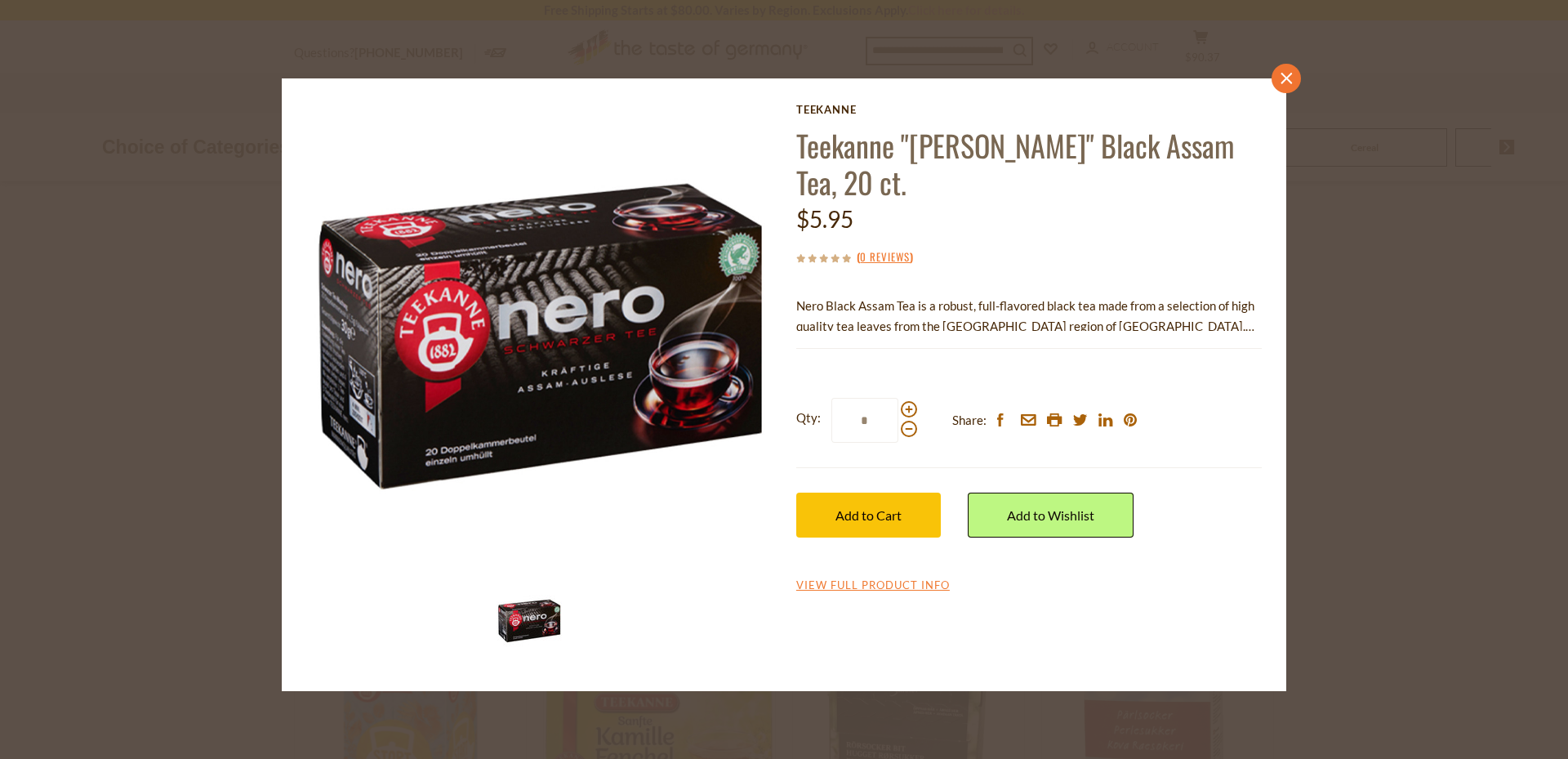
click at [1281, 84] on icon "close" at bounding box center [1286, 78] width 12 height 12
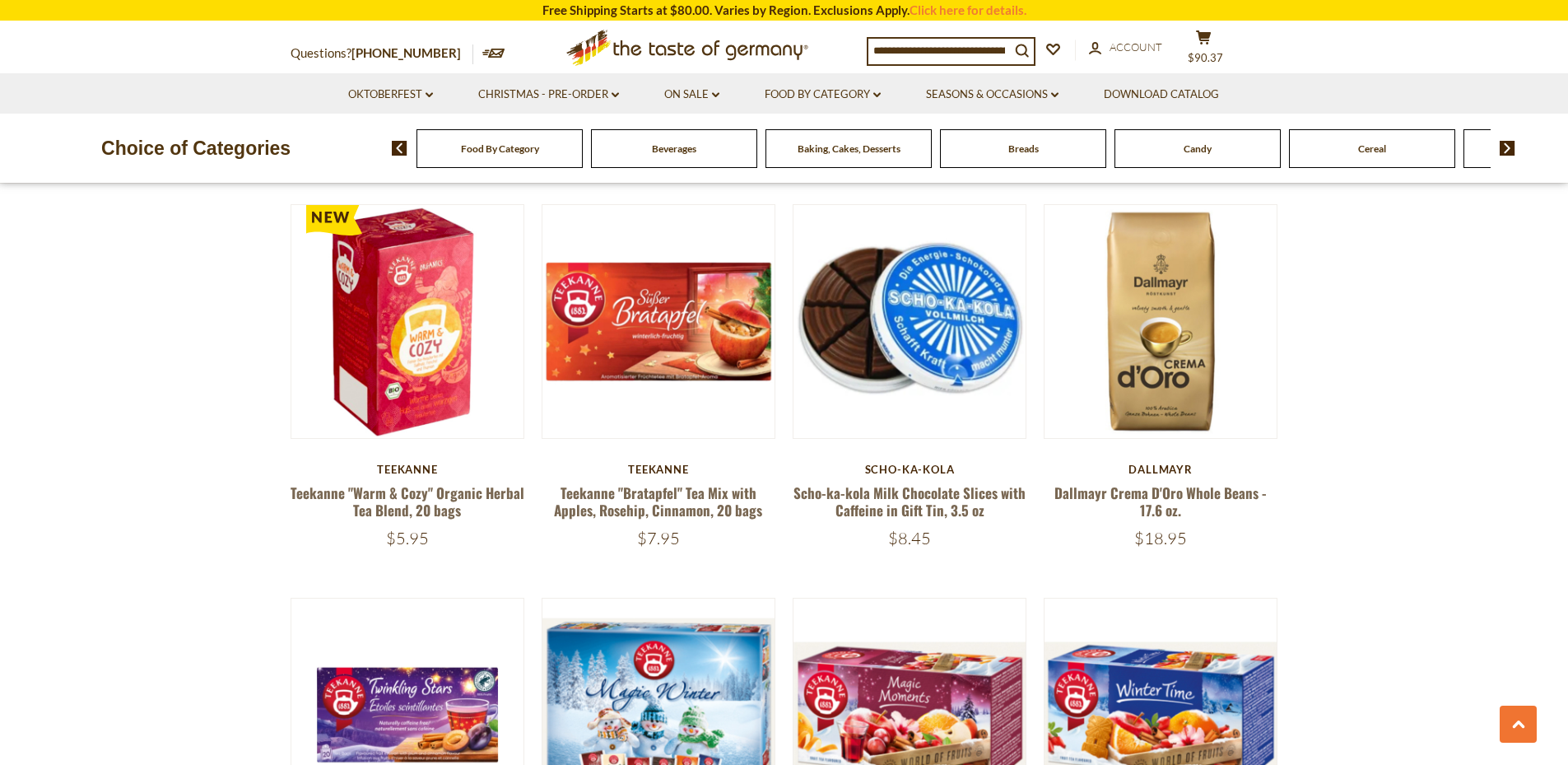
scroll to position [2412, 0]
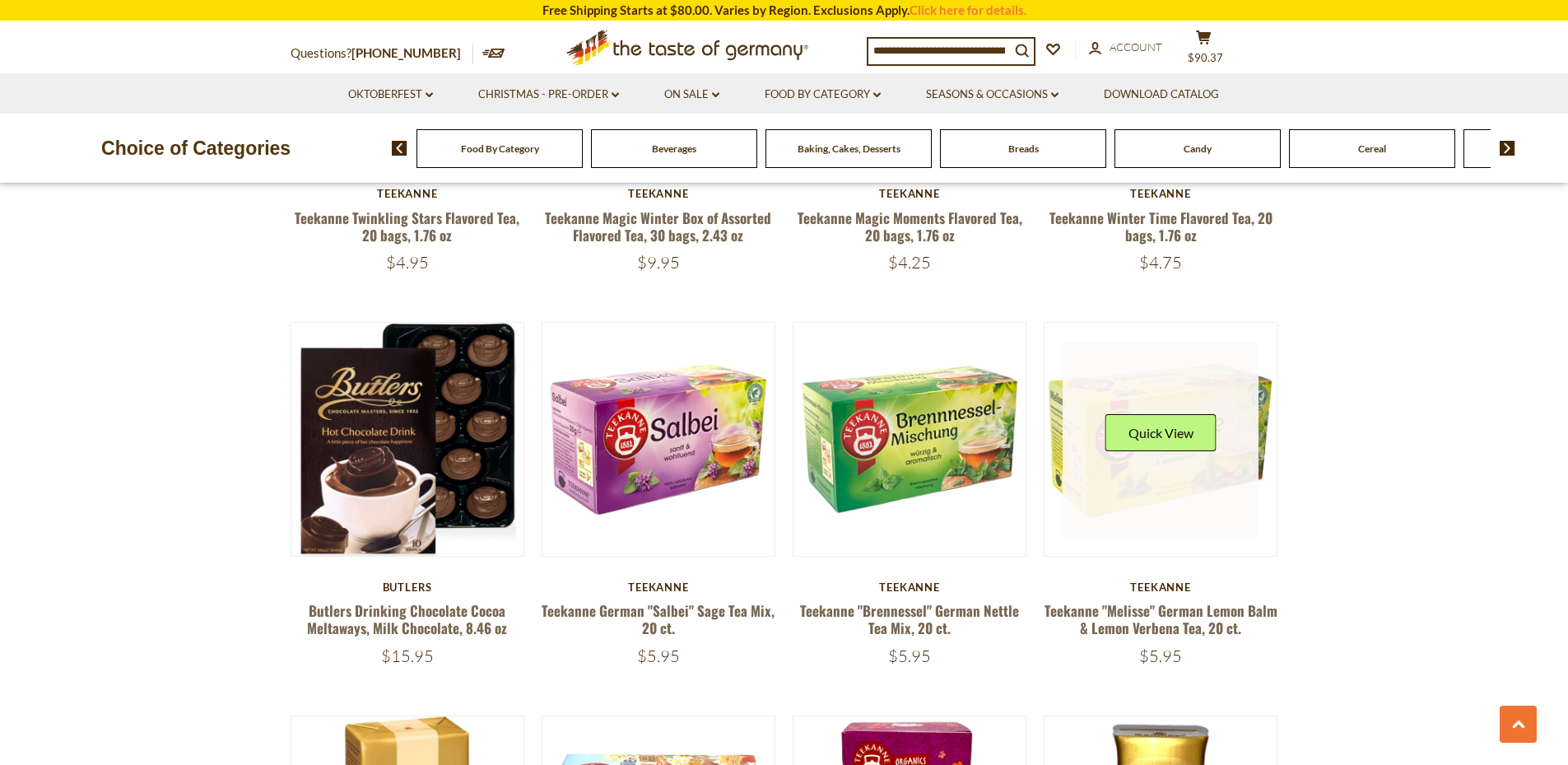
click at [1162, 462] on div "Quick View" at bounding box center [1160, 439] width 111 height 49
click at [1170, 426] on button "Quick View" at bounding box center [1160, 432] width 111 height 37
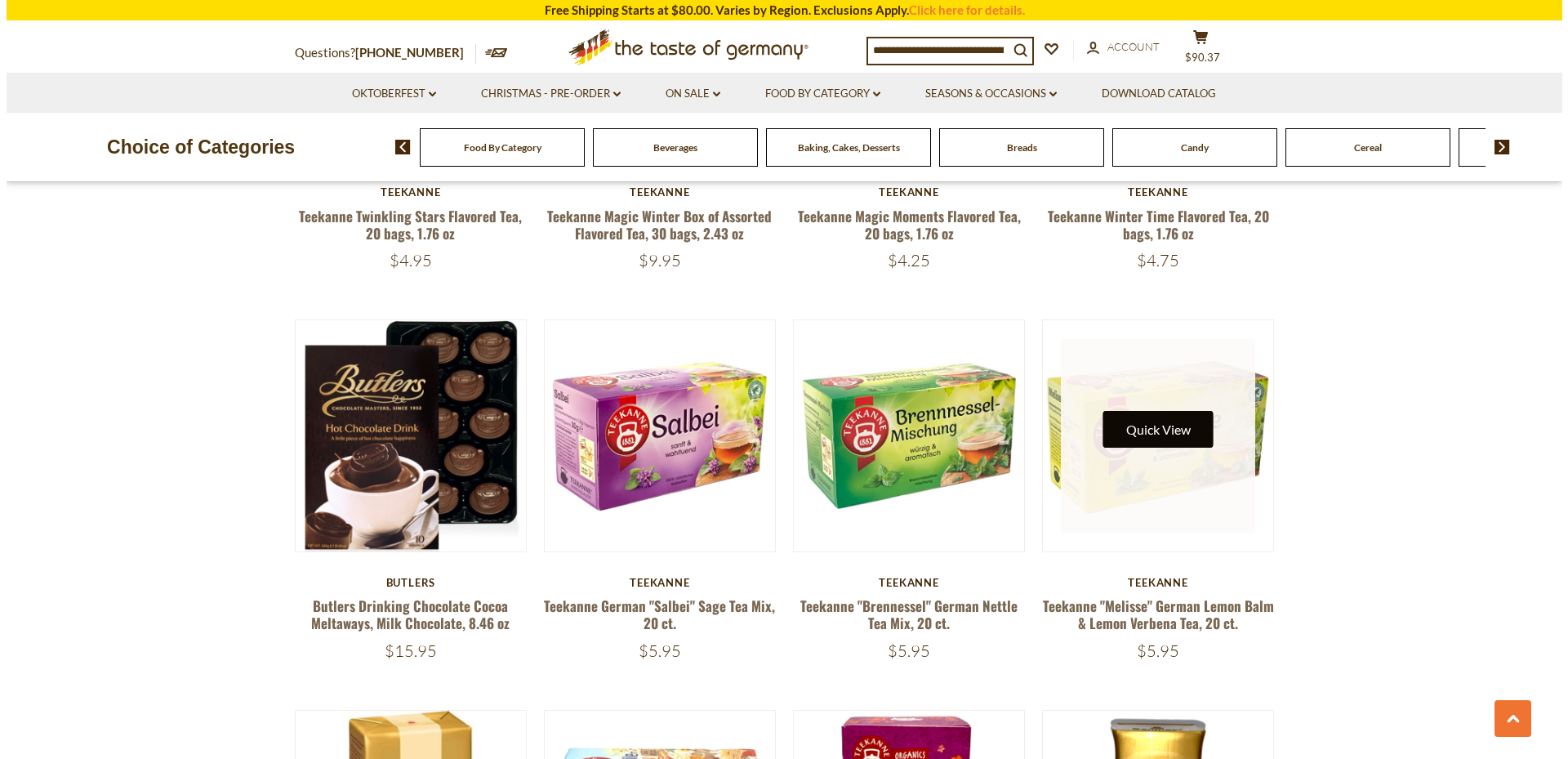
scroll to position [2395, 0]
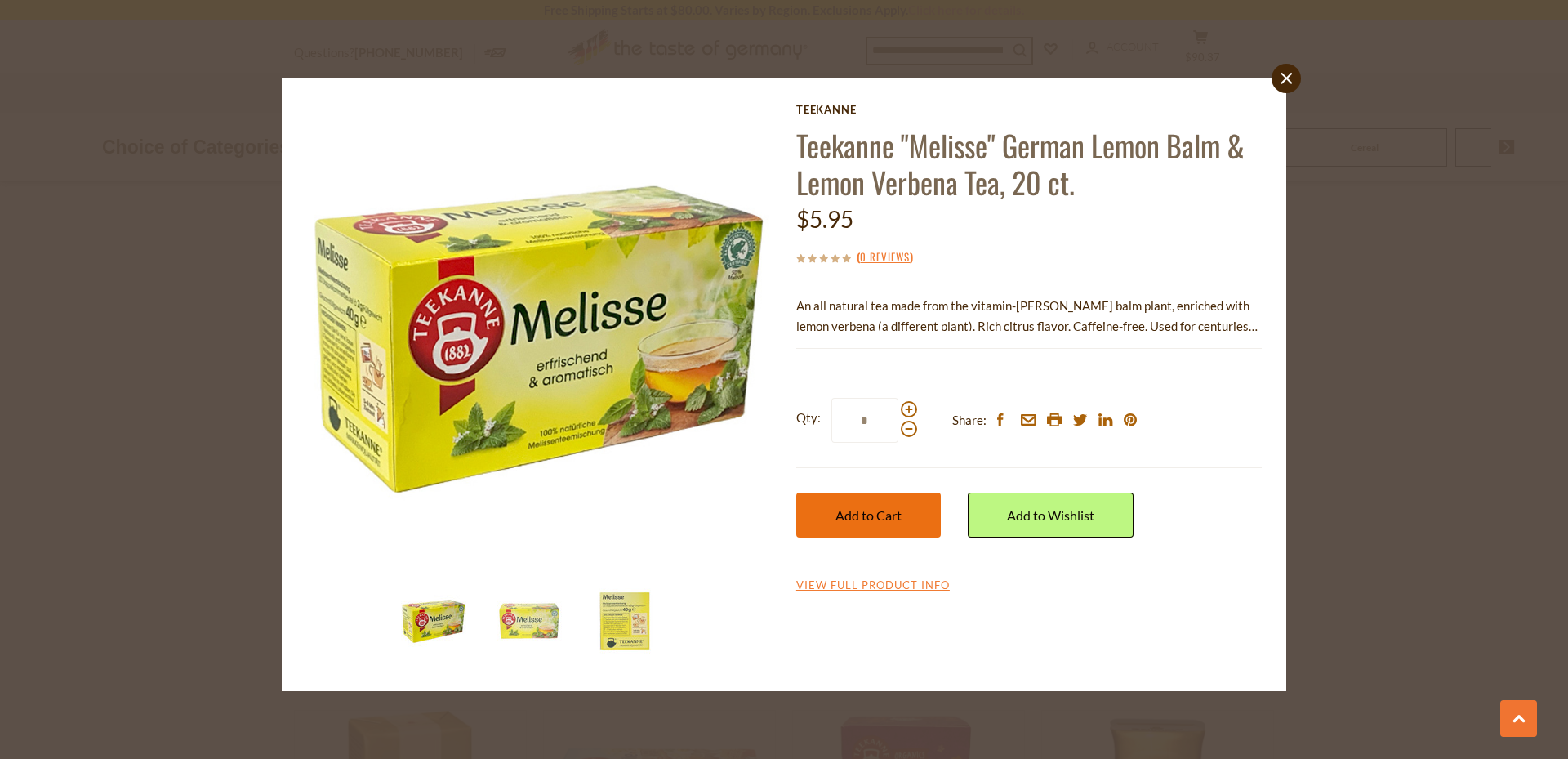
click at [889, 520] on span "Add to Cart" at bounding box center [868, 514] width 66 height 15
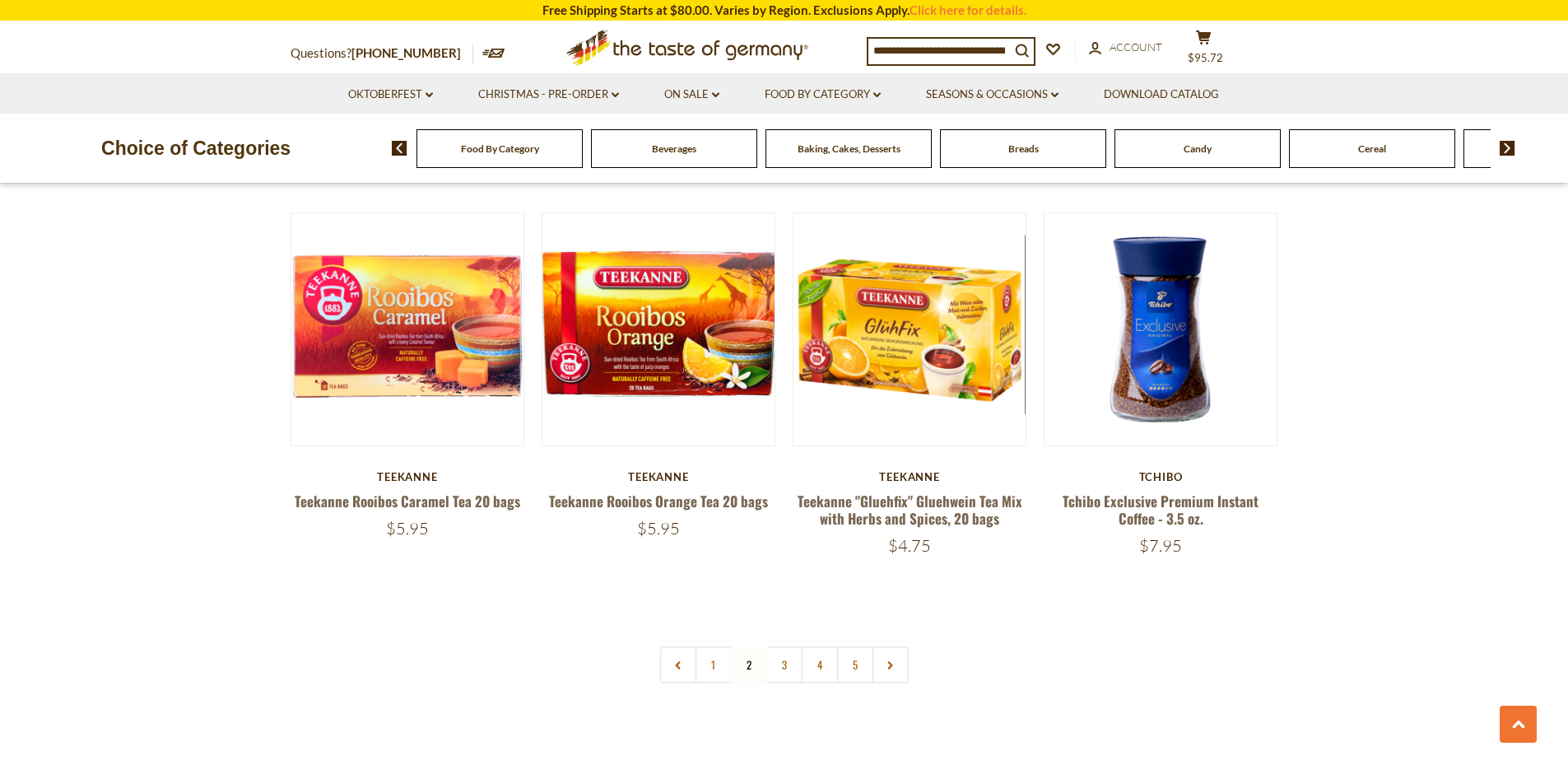
scroll to position [3717, 0]
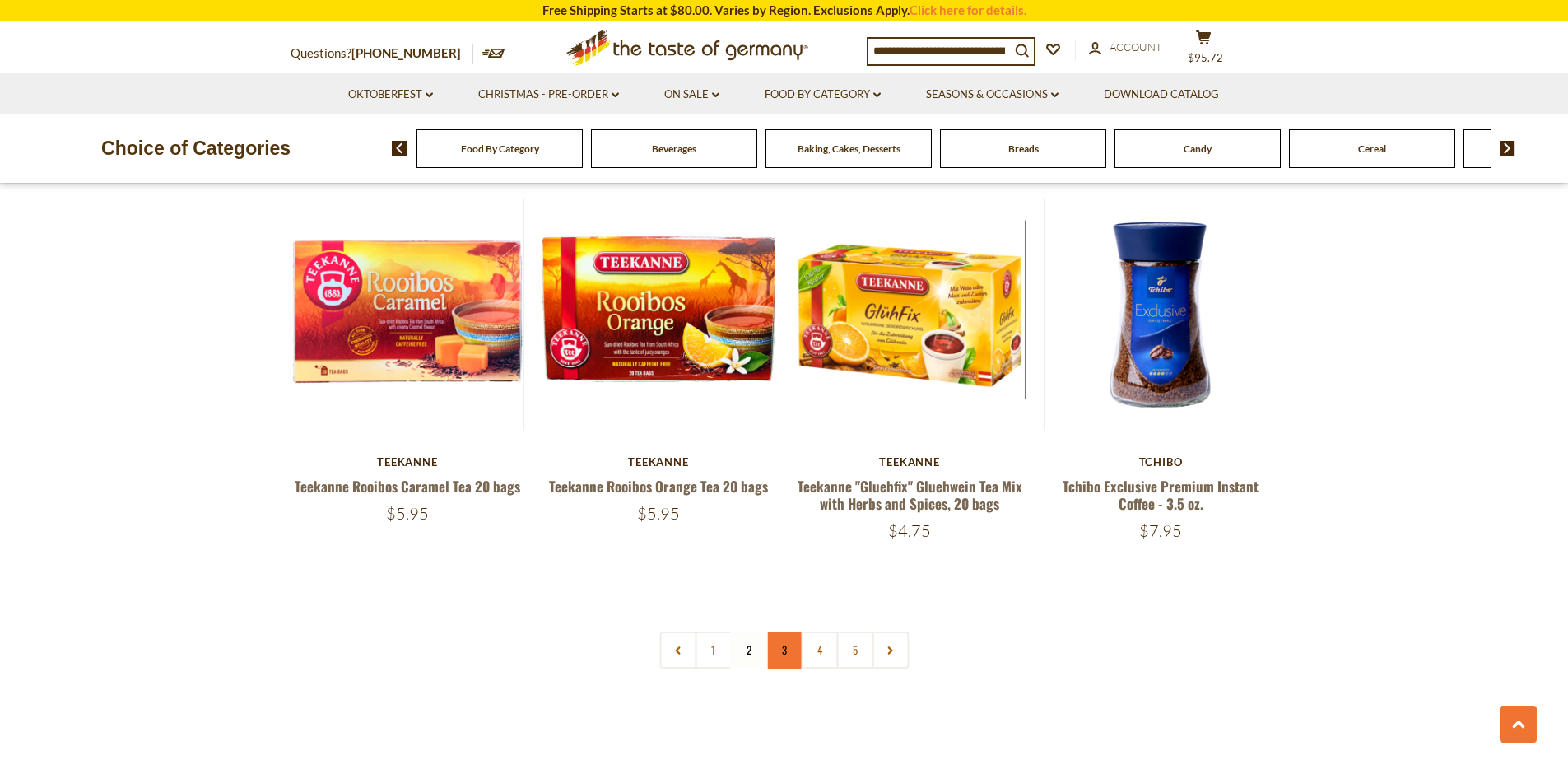
click at [780, 651] on link "3" at bounding box center [784, 650] width 37 height 37
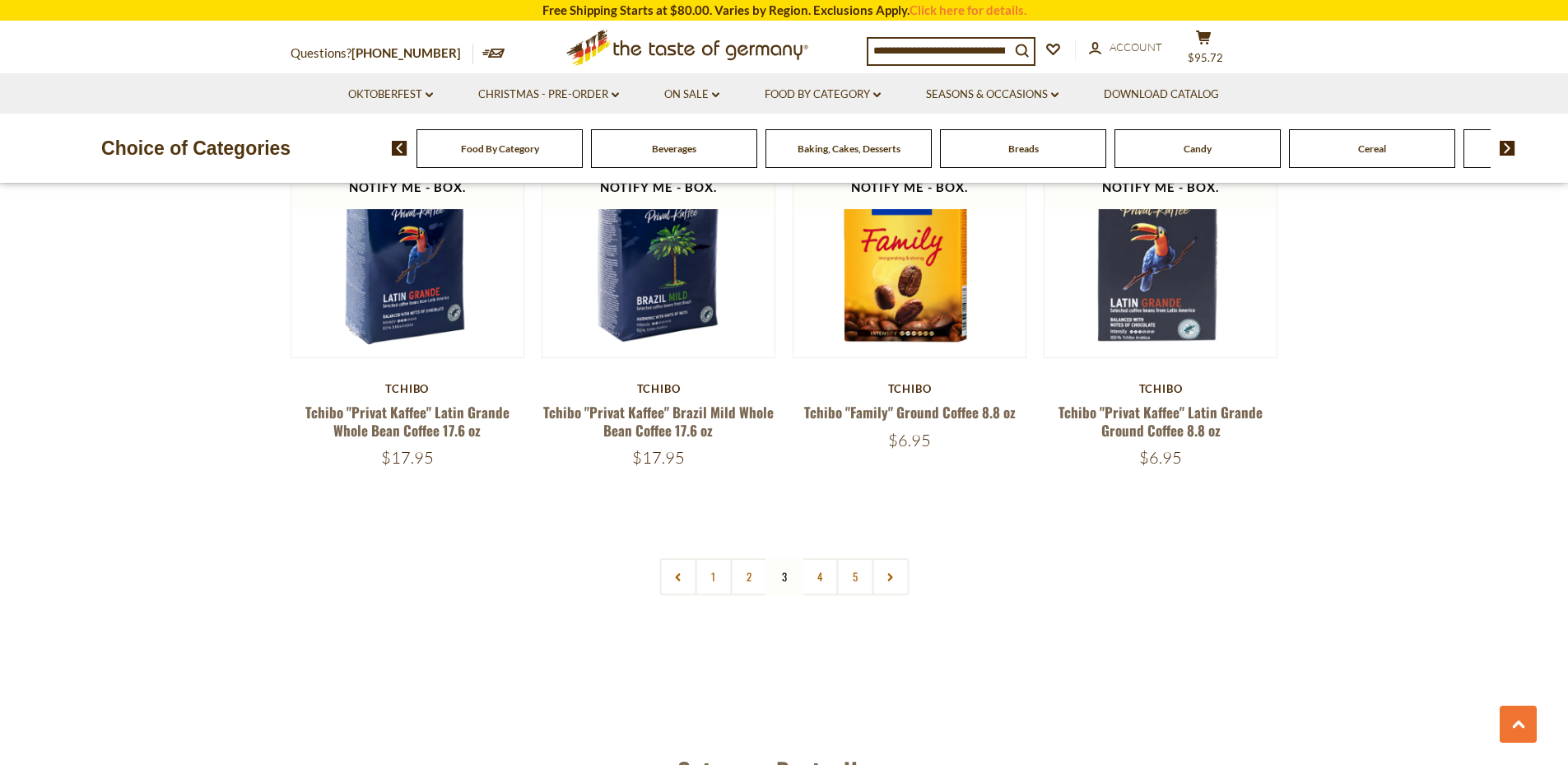
scroll to position [3796, 0]
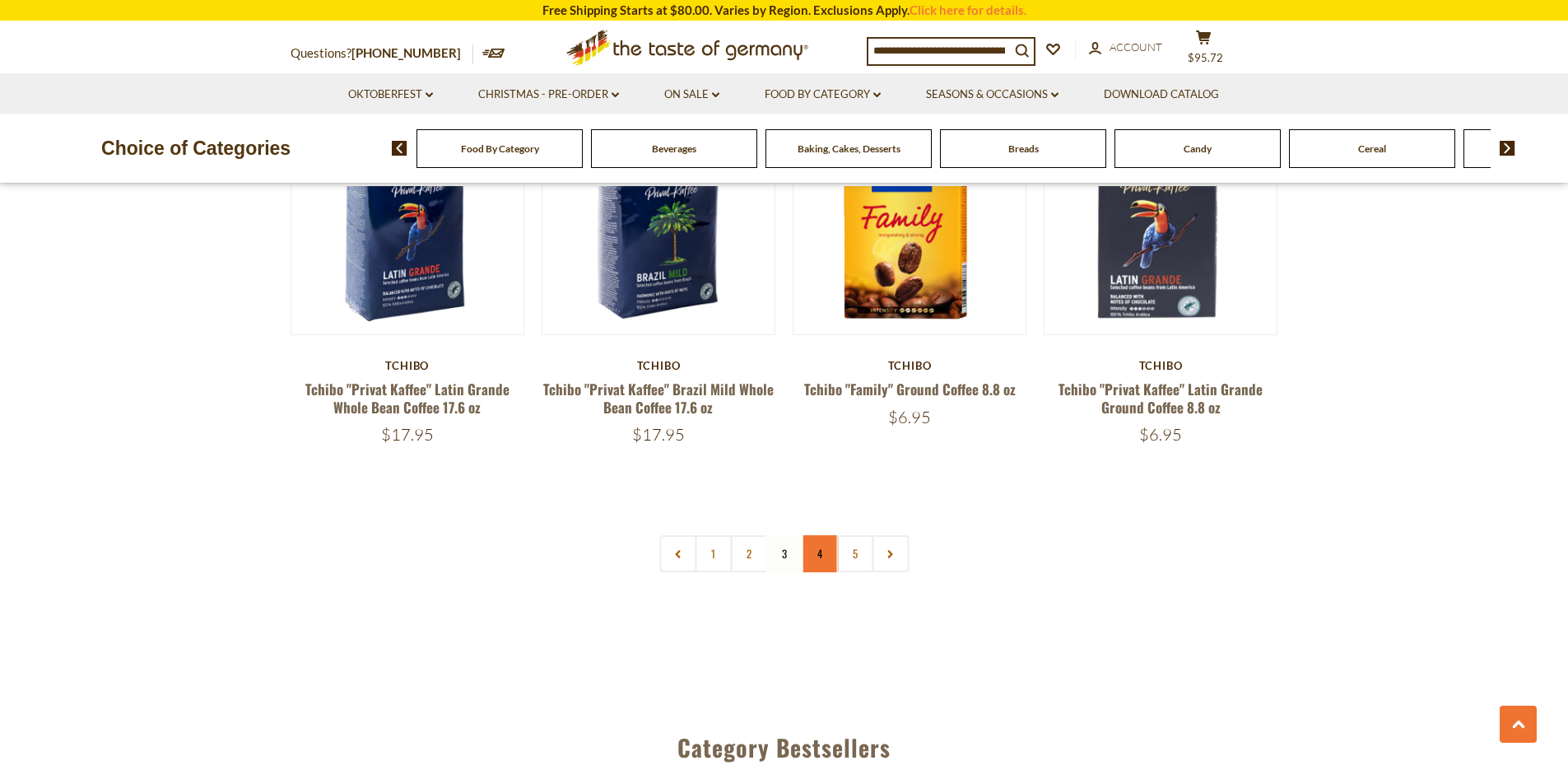
click at [828, 559] on link "4" at bounding box center [819, 554] width 37 height 37
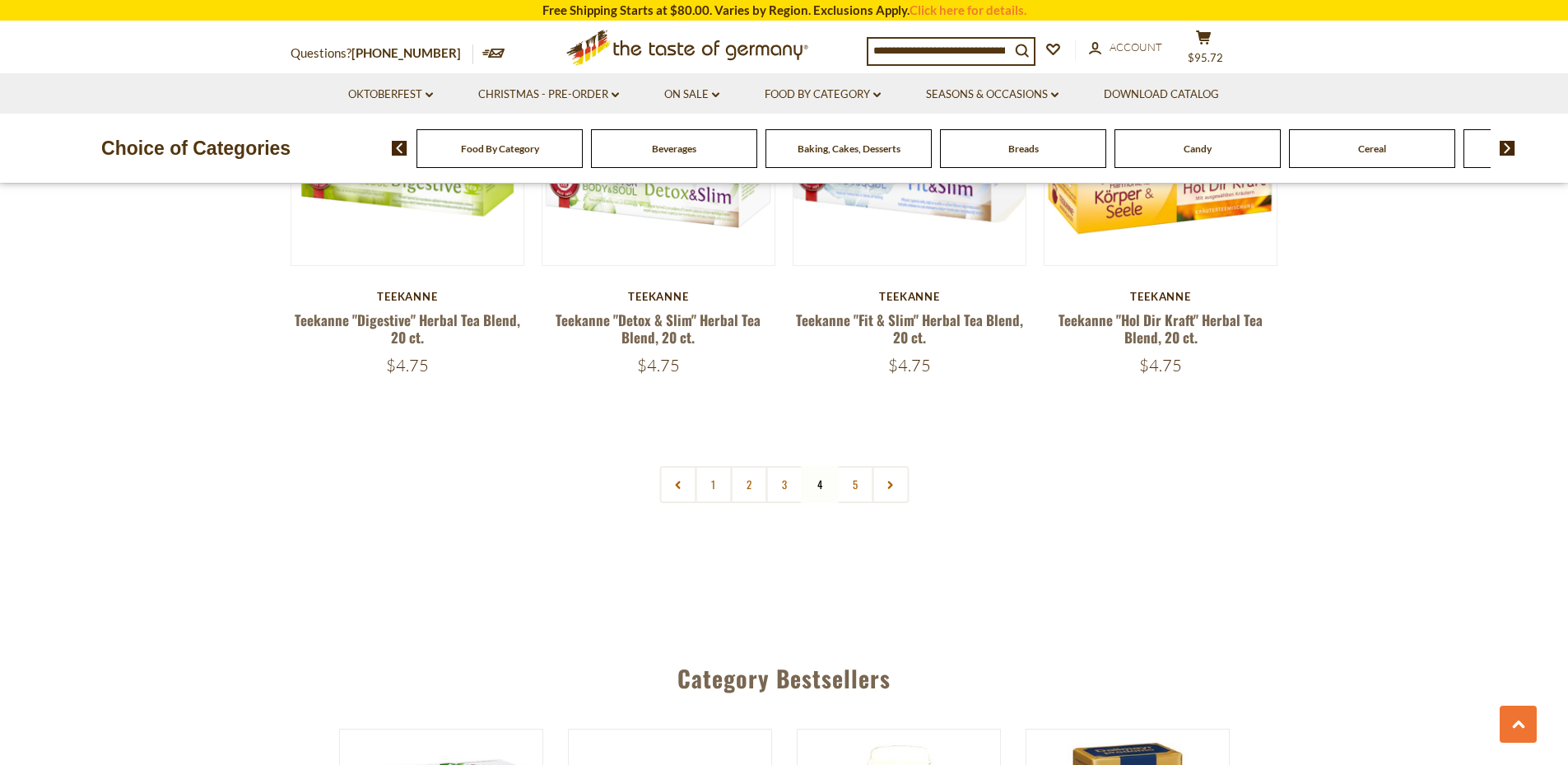
scroll to position [3992, 0]
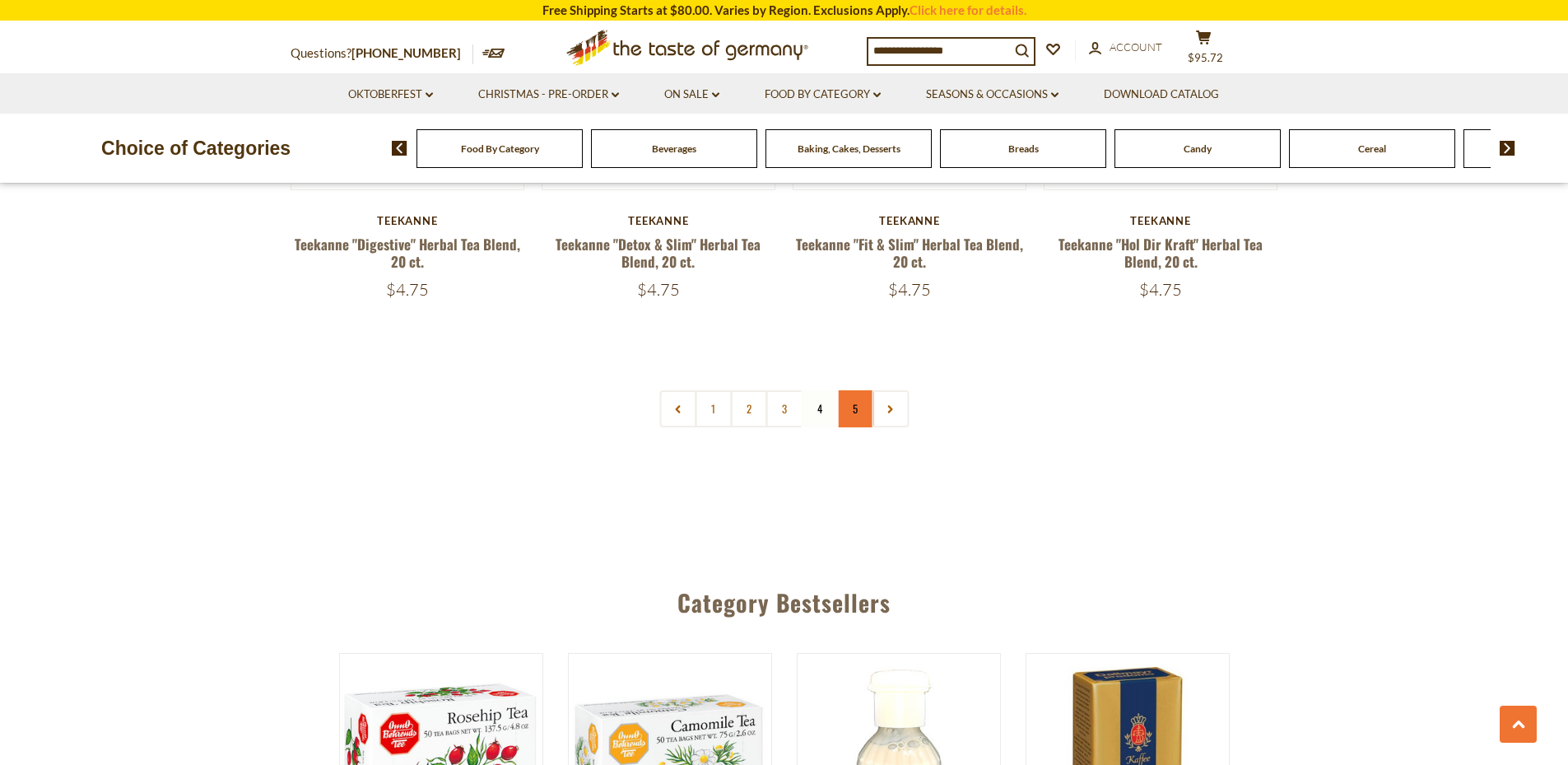
click at [857, 390] on link "5" at bounding box center [854, 408] width 37 height 37
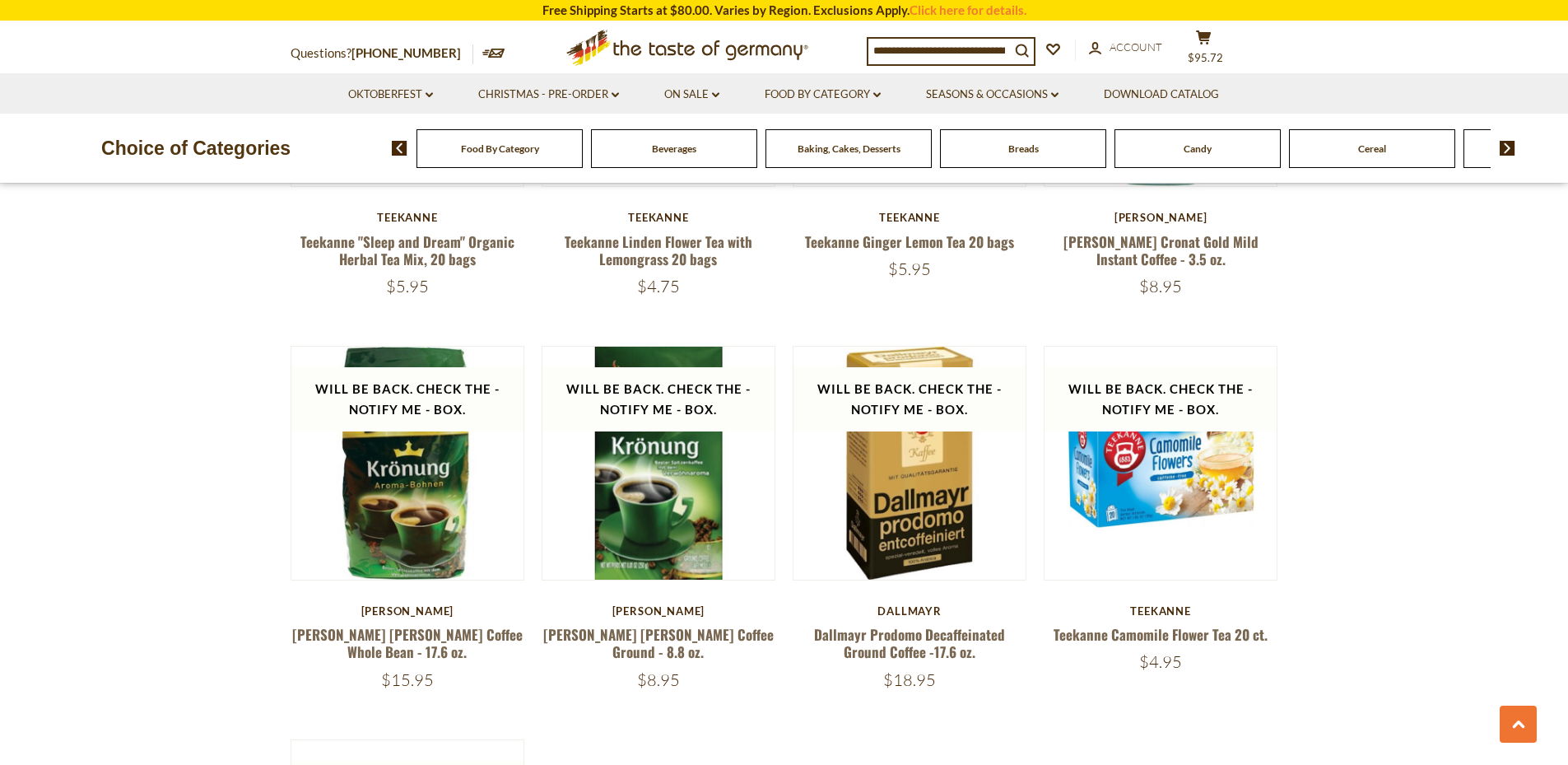
scroll to position [2698, 0]
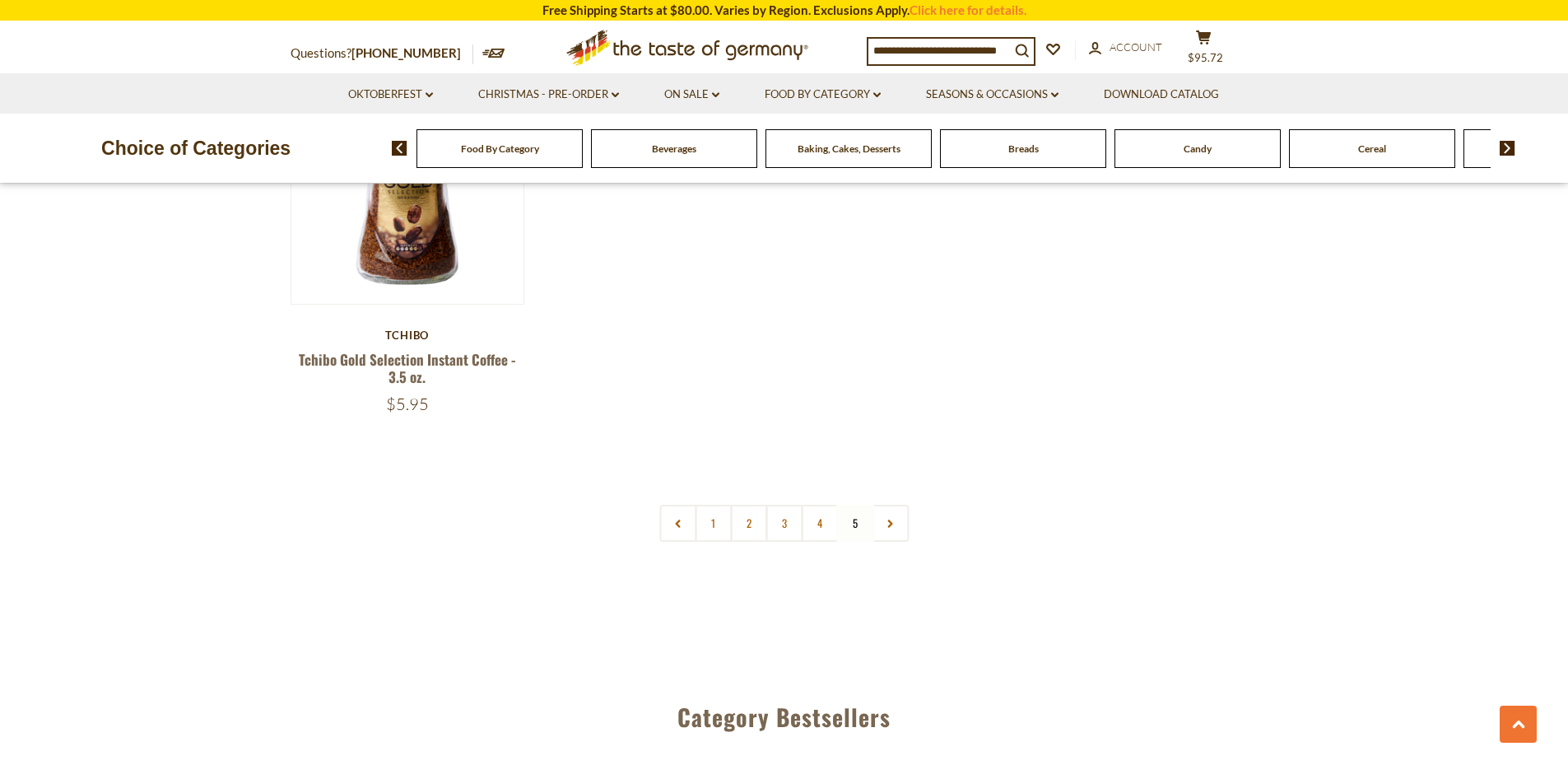
click at [954, 46] on input at bounding box center [939, 50] width 142 height 23
type input "*****"
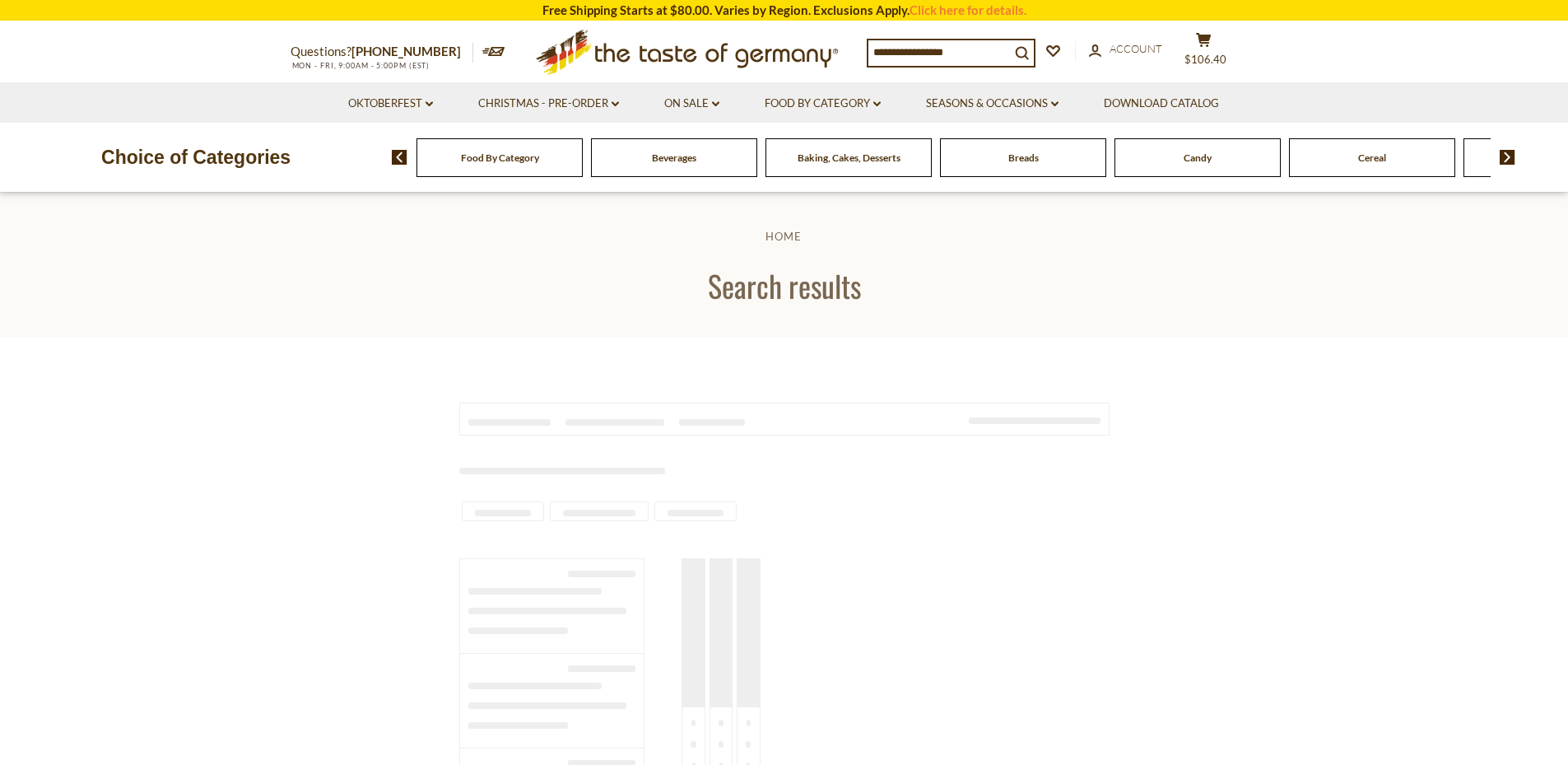
type input "*****"
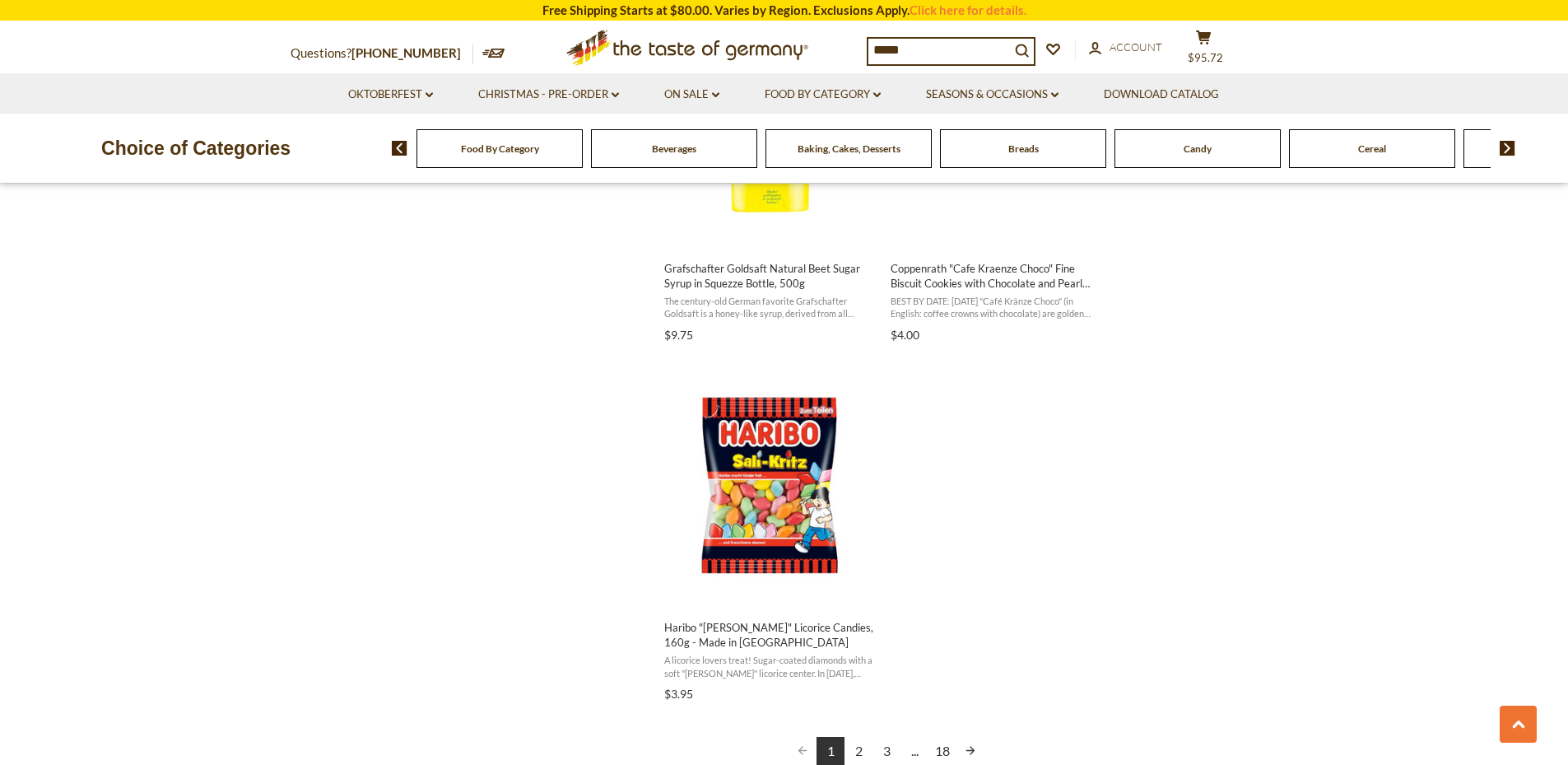
scroll to position [2740, 0]
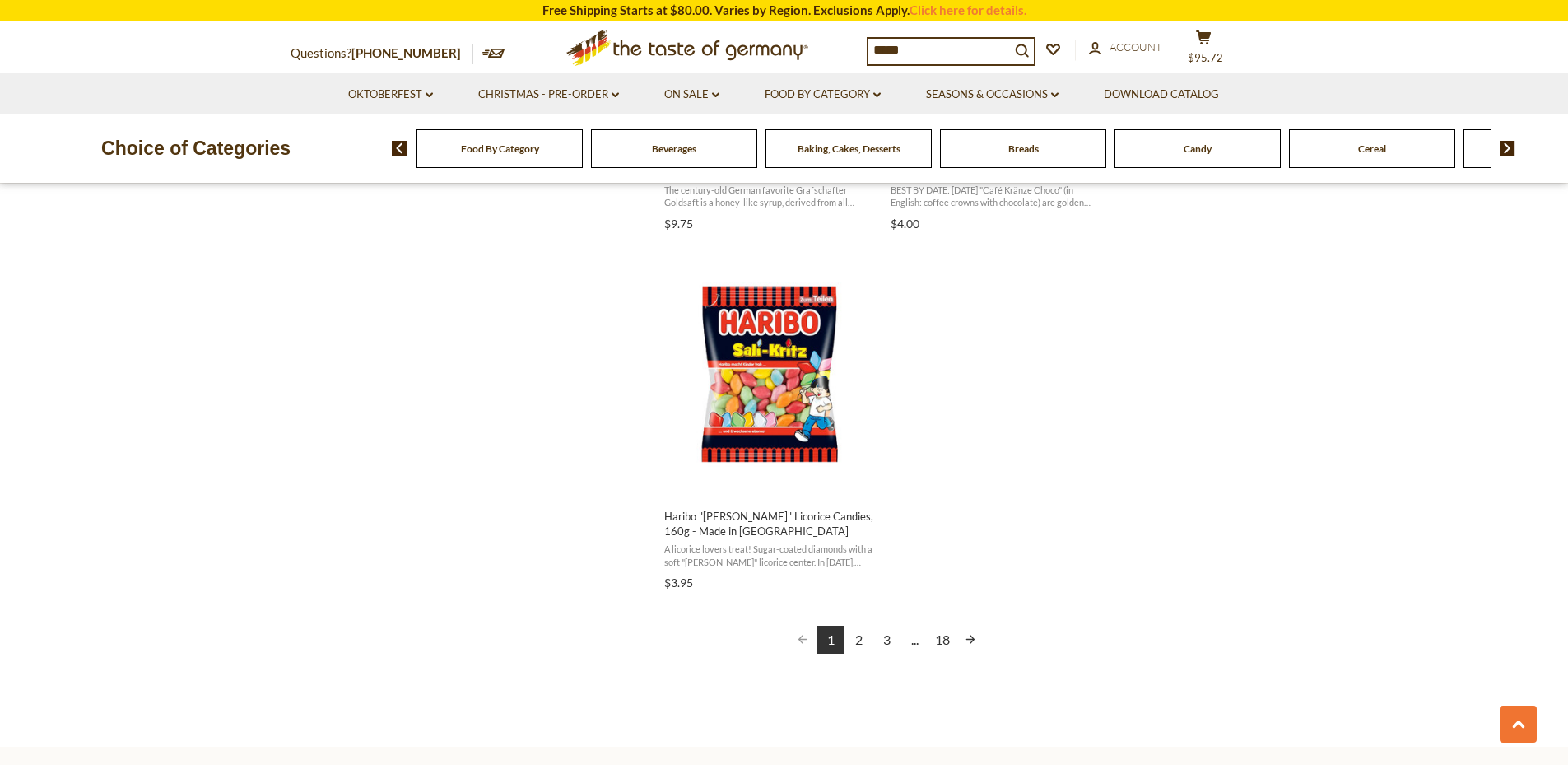
click at [860, 640] on link "2" at bounding box center [858, 639] width 28 height 28
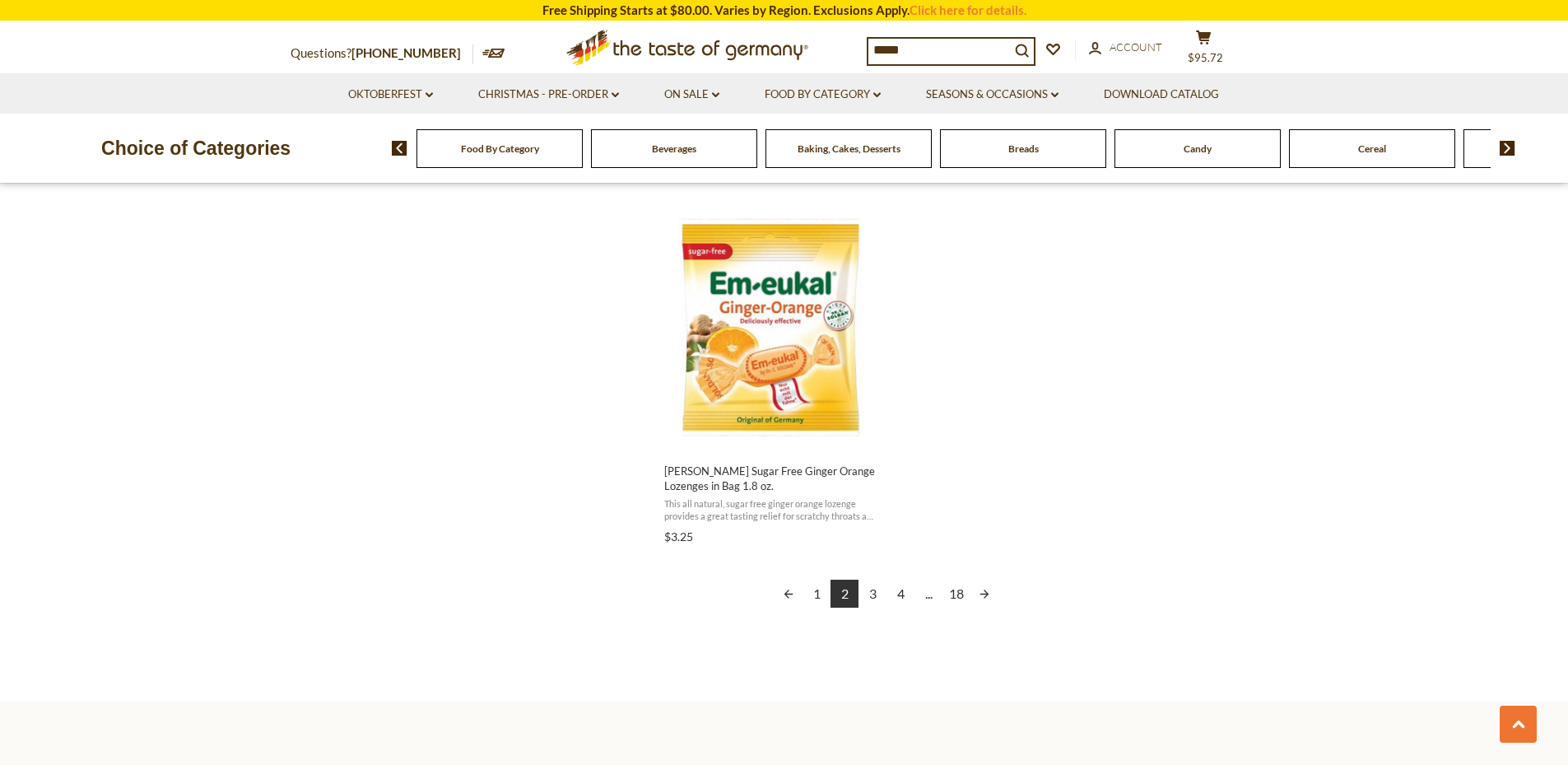
scroll to position [2774, 0]
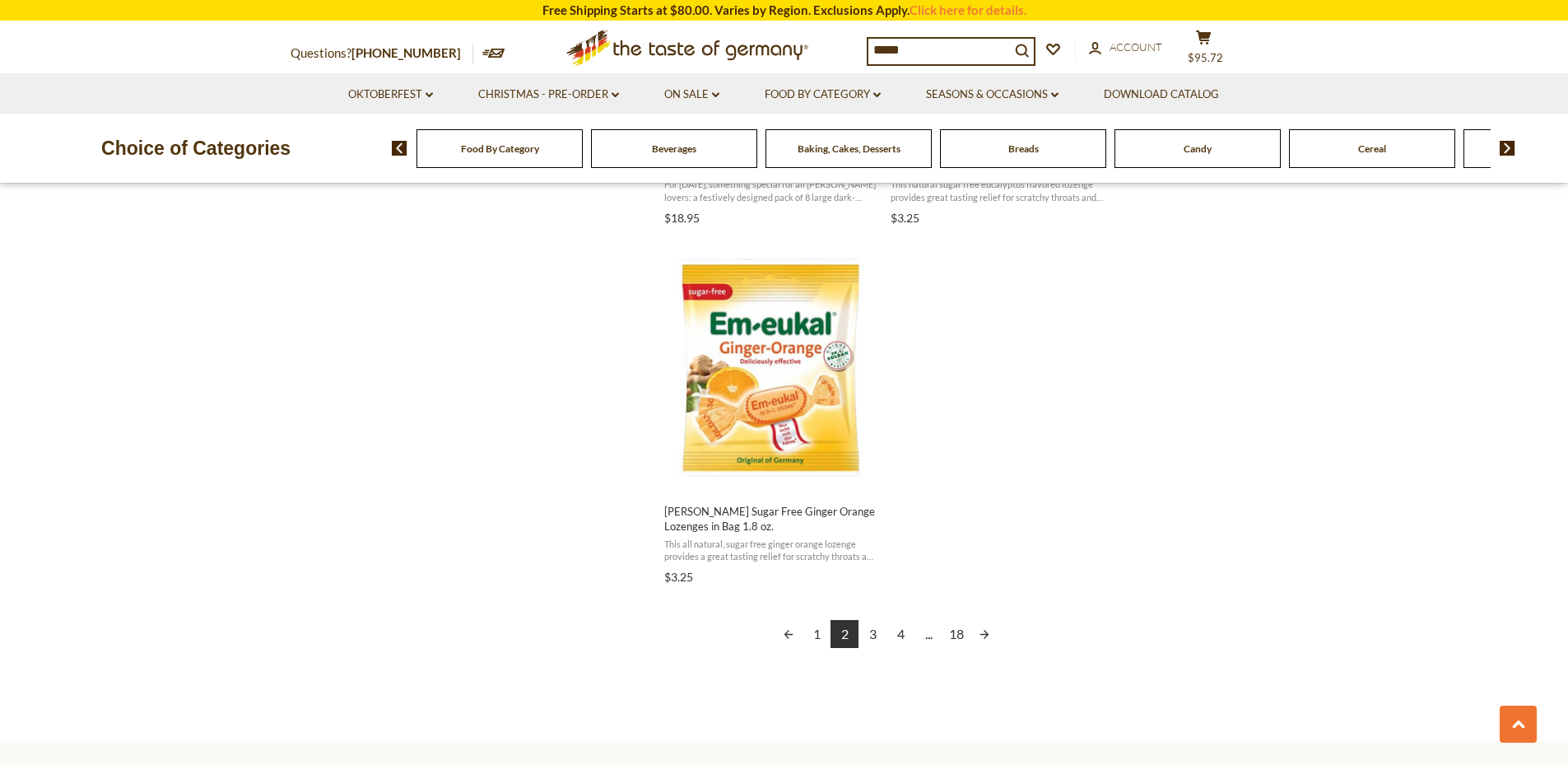
click at [1510, 146] on img at bounding box center [1507, 148] width 15 height 15
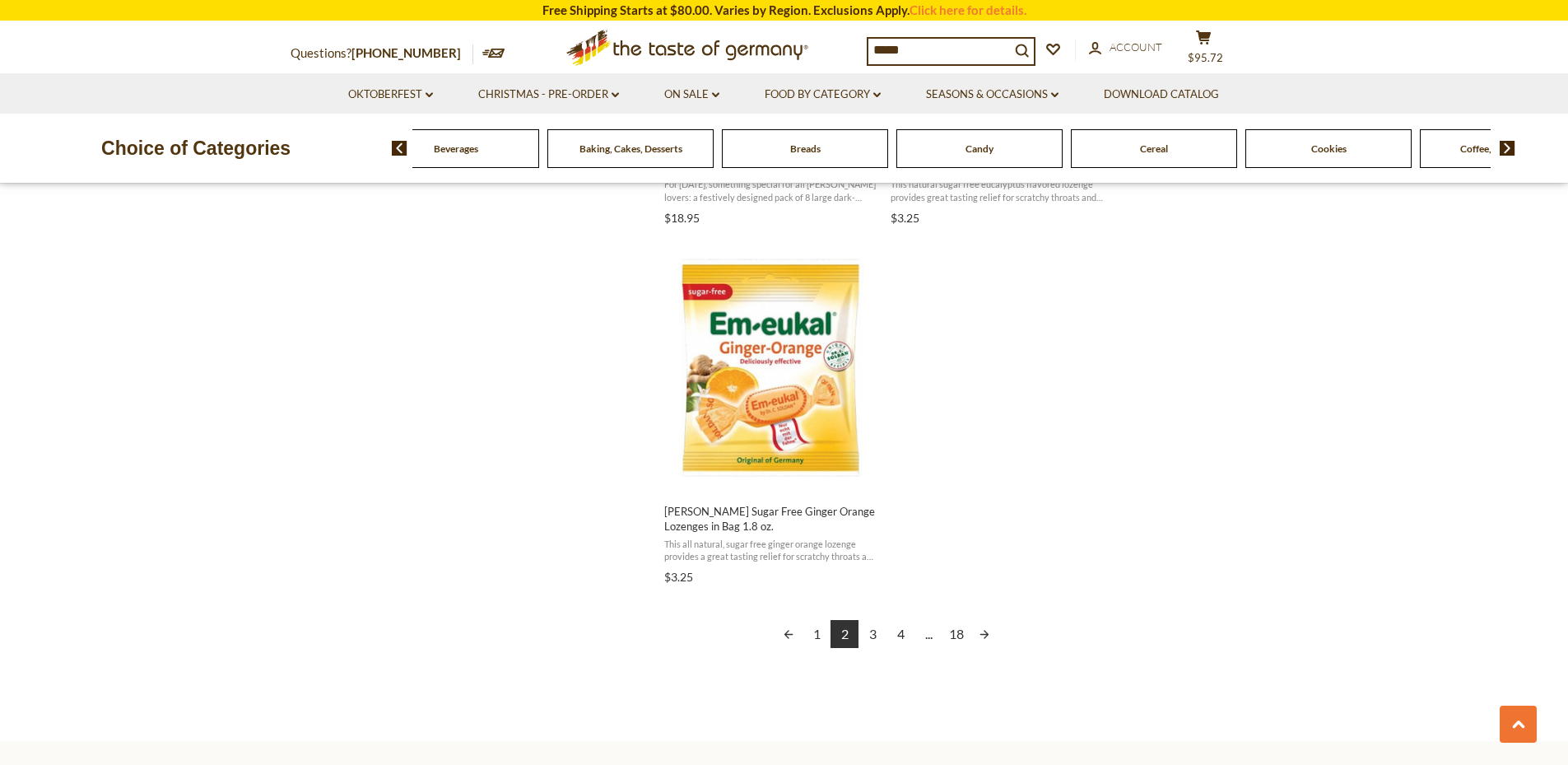
click at [1510, 146] on img at bounding box center [1507, 148] width 15 height 15
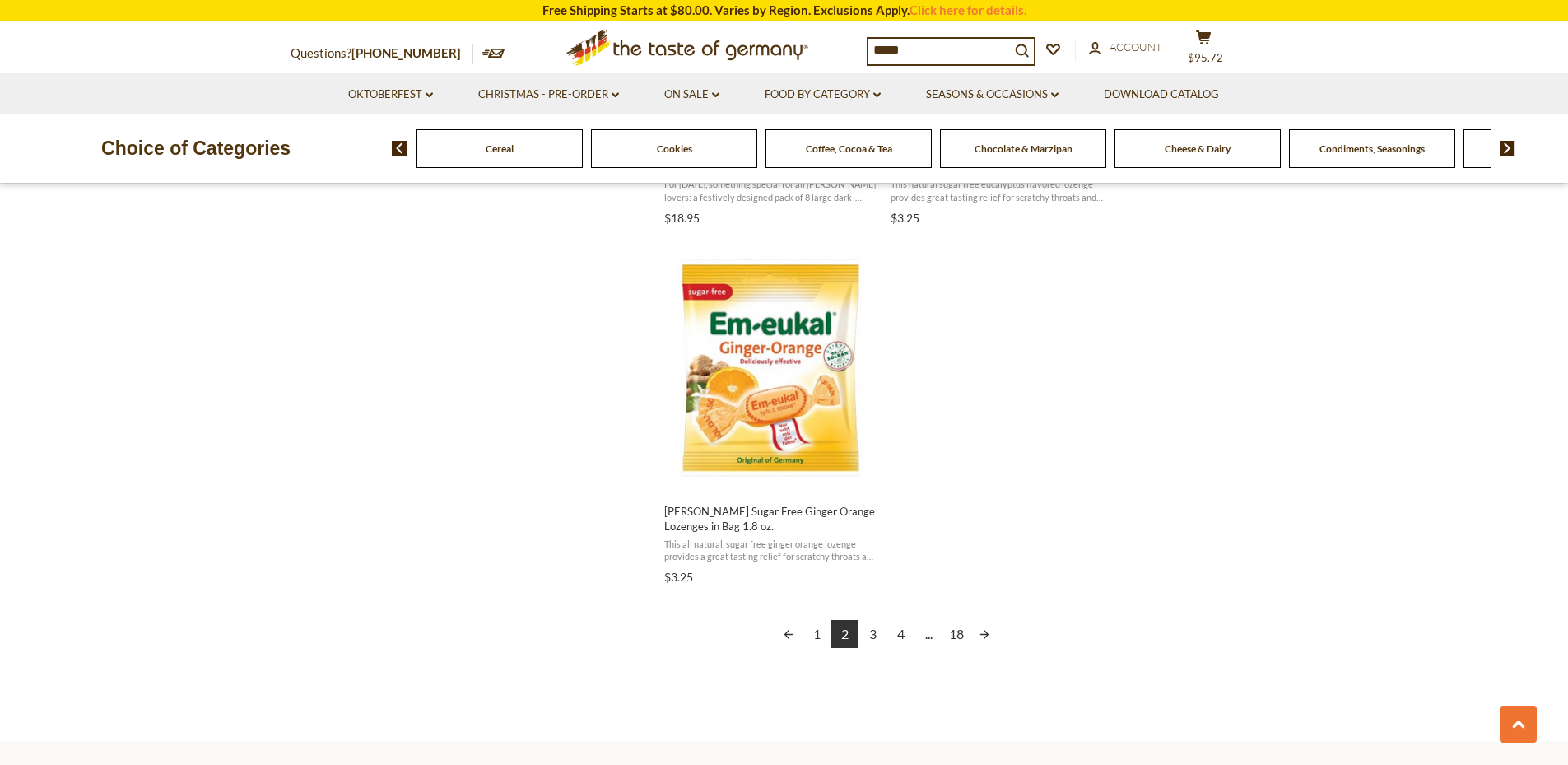
click at [1510, 146] on img at bounding box center [1507, 148] width 15 height 15
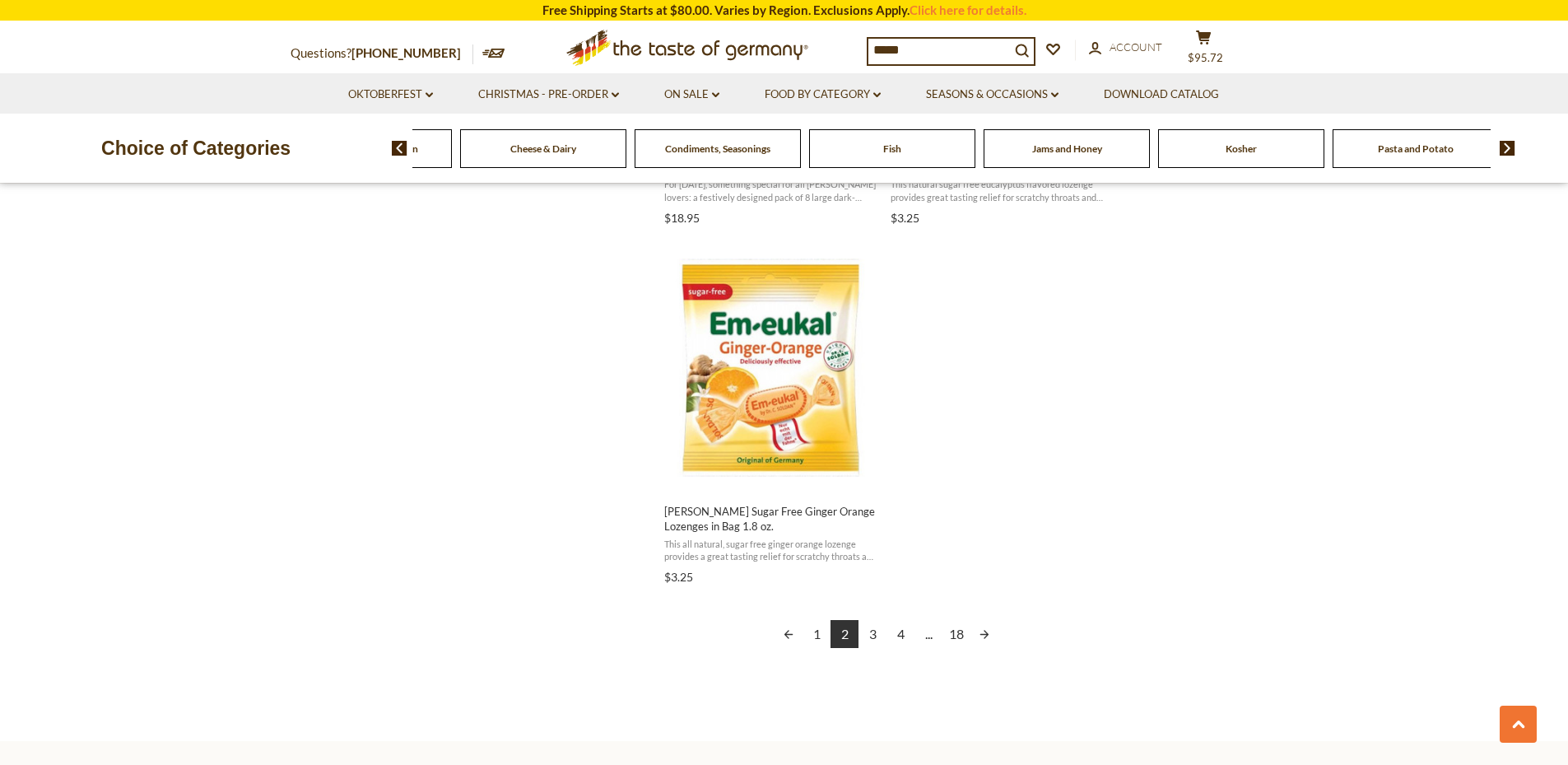
click at [1510, 146] on img at bounding box center [1507, 148] width 15 height 15
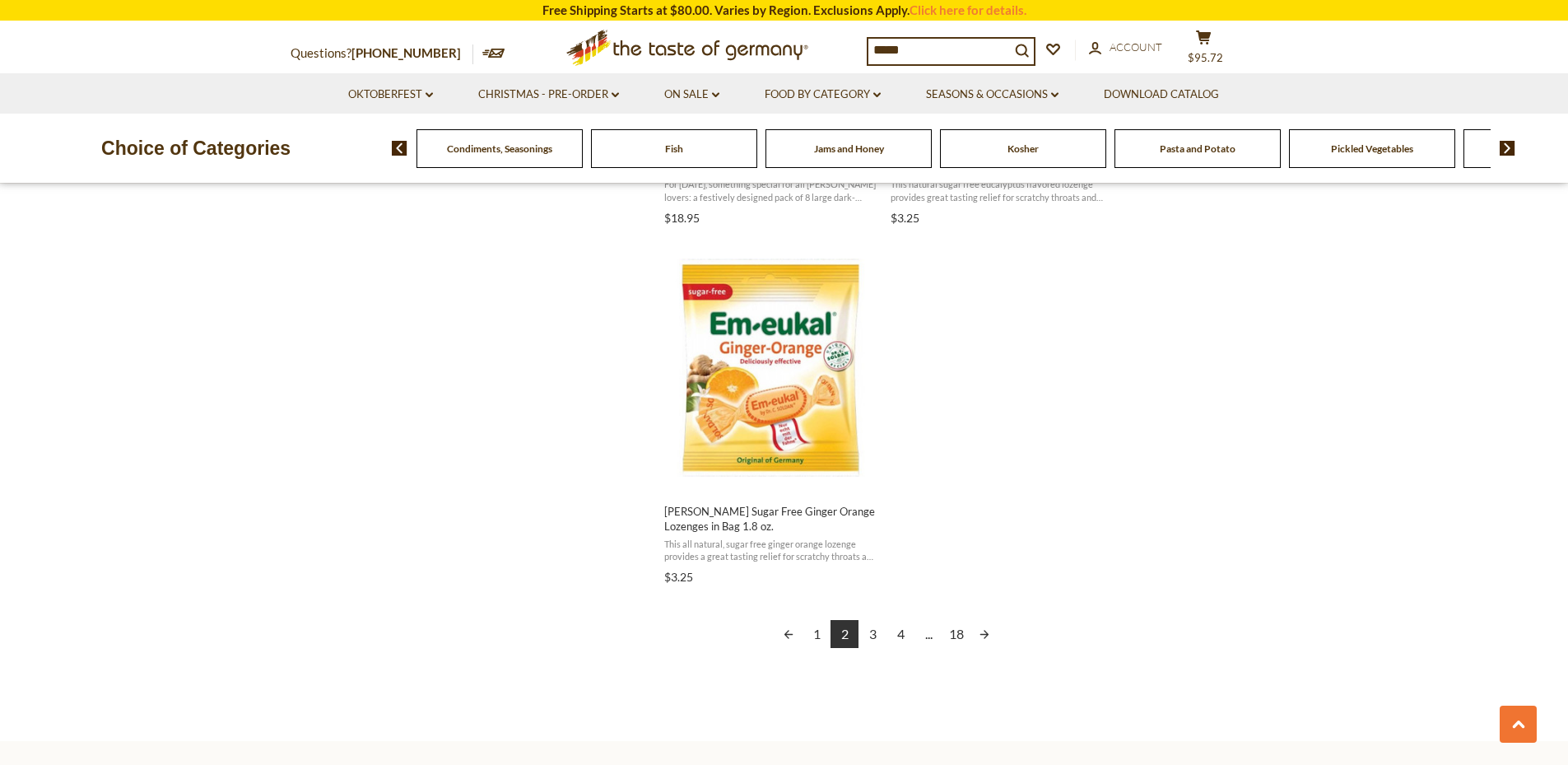
click at [1510, 146] on img at bounding box center [1507, 148] width 15 height 15
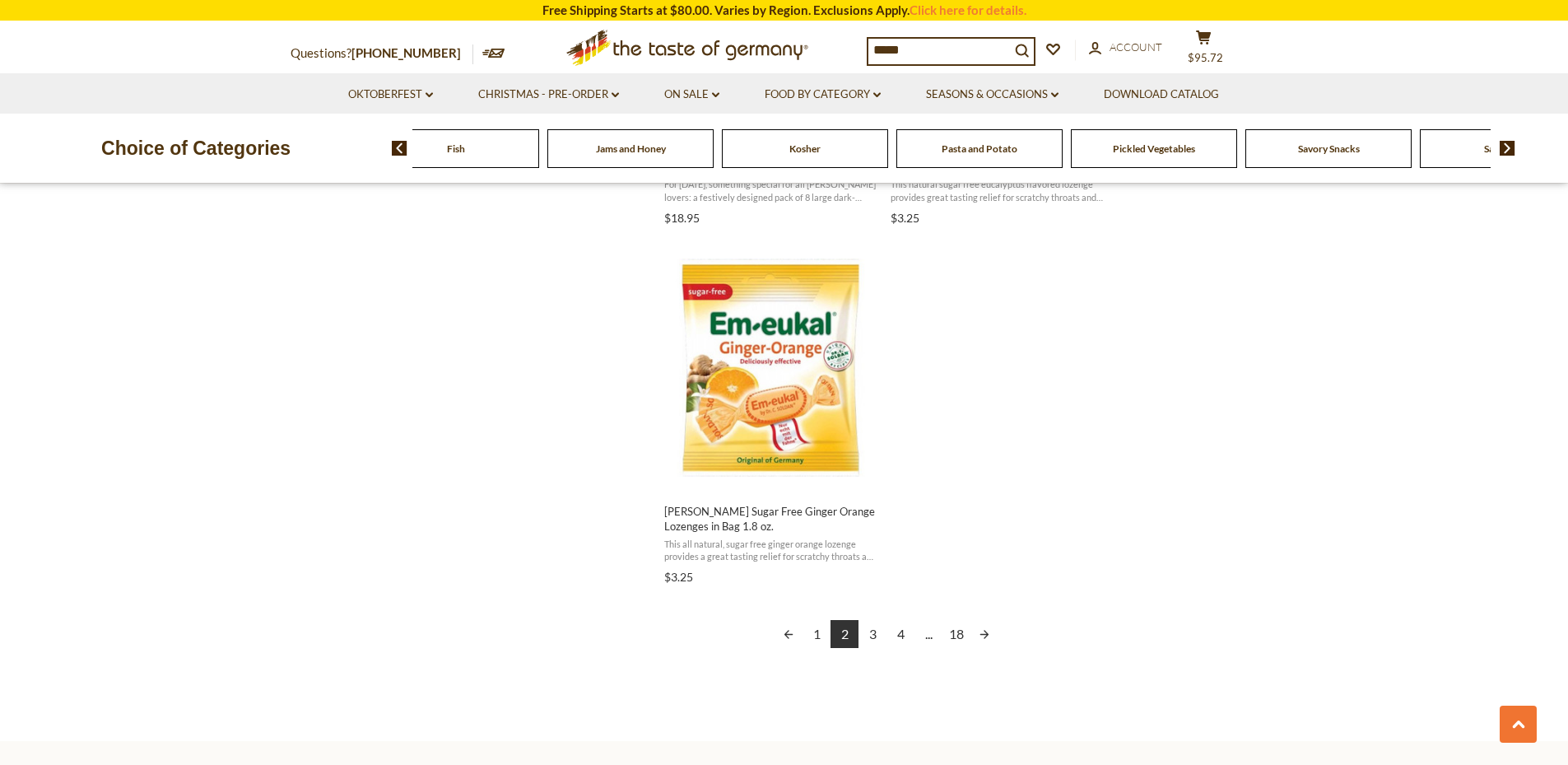
click at [1510, 146] on img at bounding box center [1507, 148] width 15 height 15
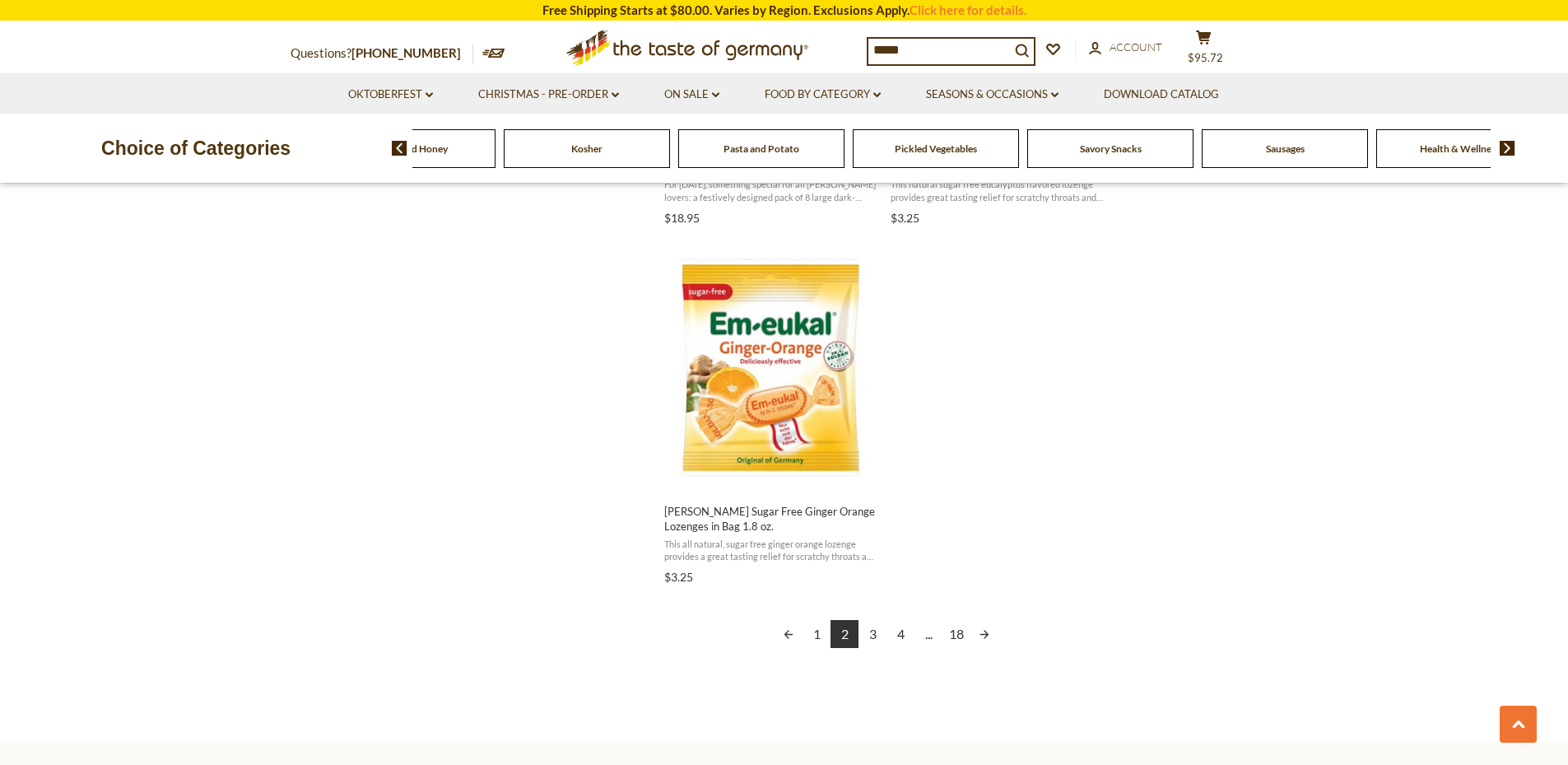
click at [953, 144] on span "Pickled Vegetables" at bounding box center [936, 148] width 83 height 12
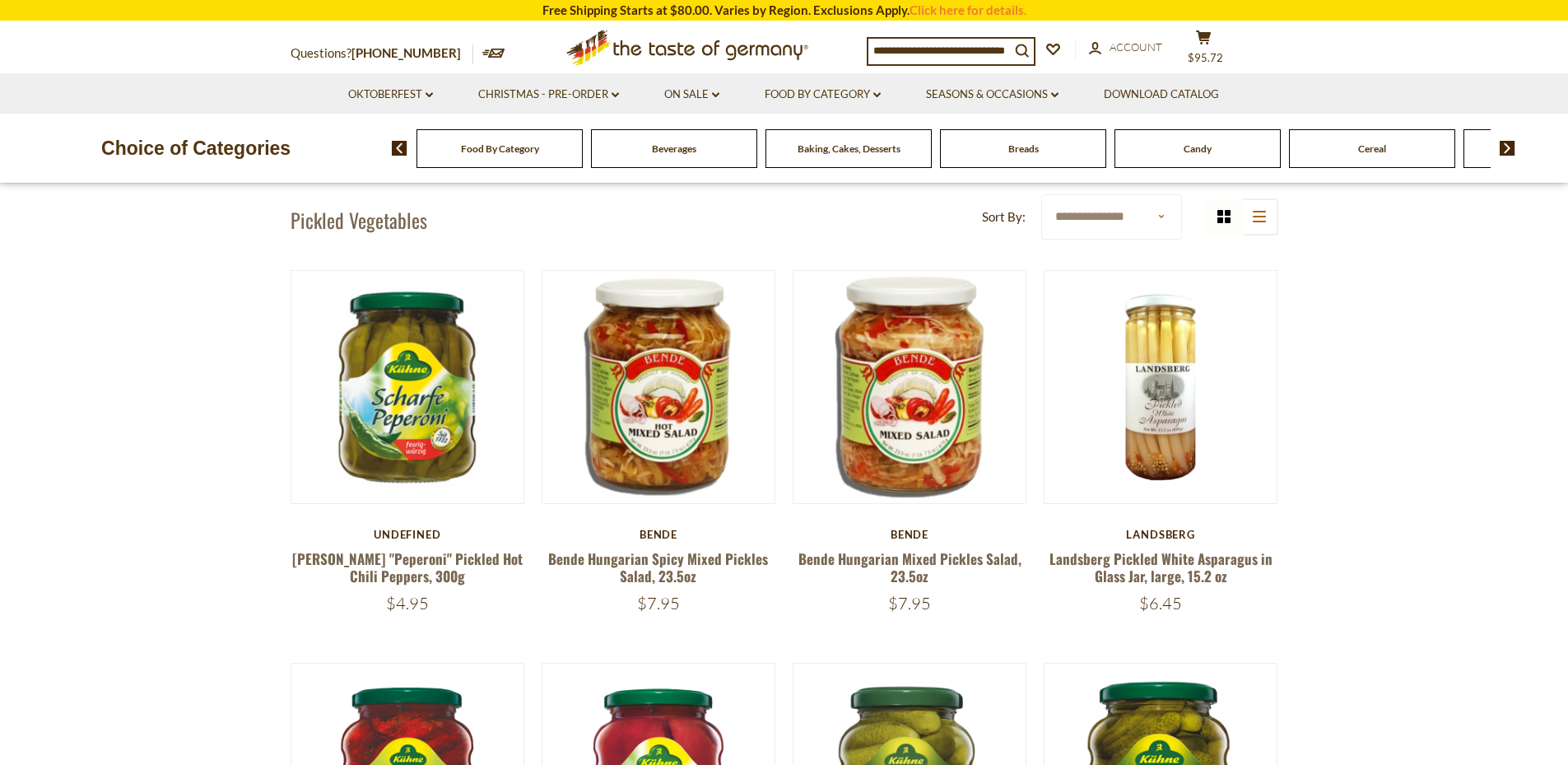
scroll to position [471, 0]
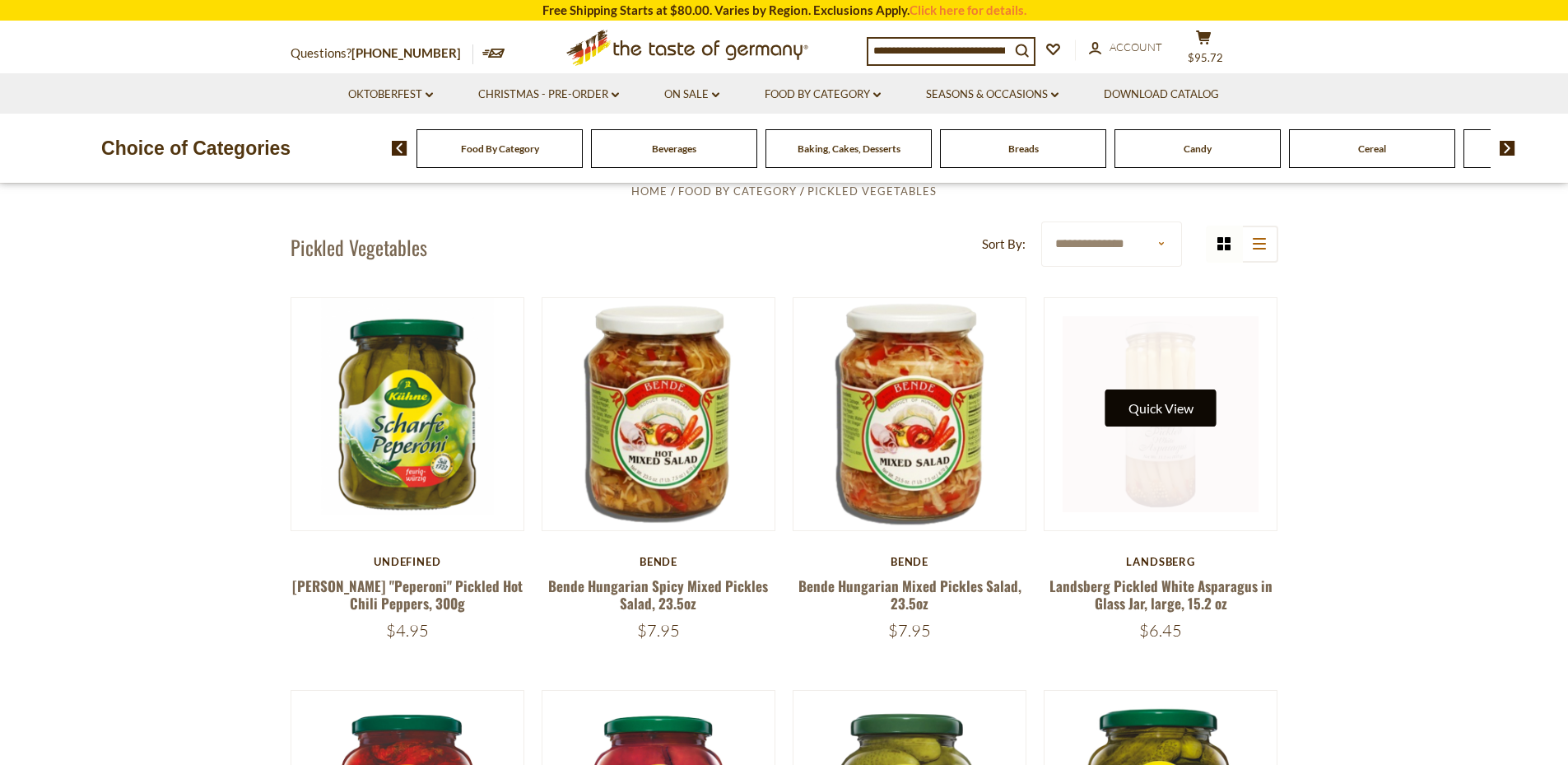
click at [1122, 399] on button "Quick View" at bounding box center [1160, 407] width 111 height 37
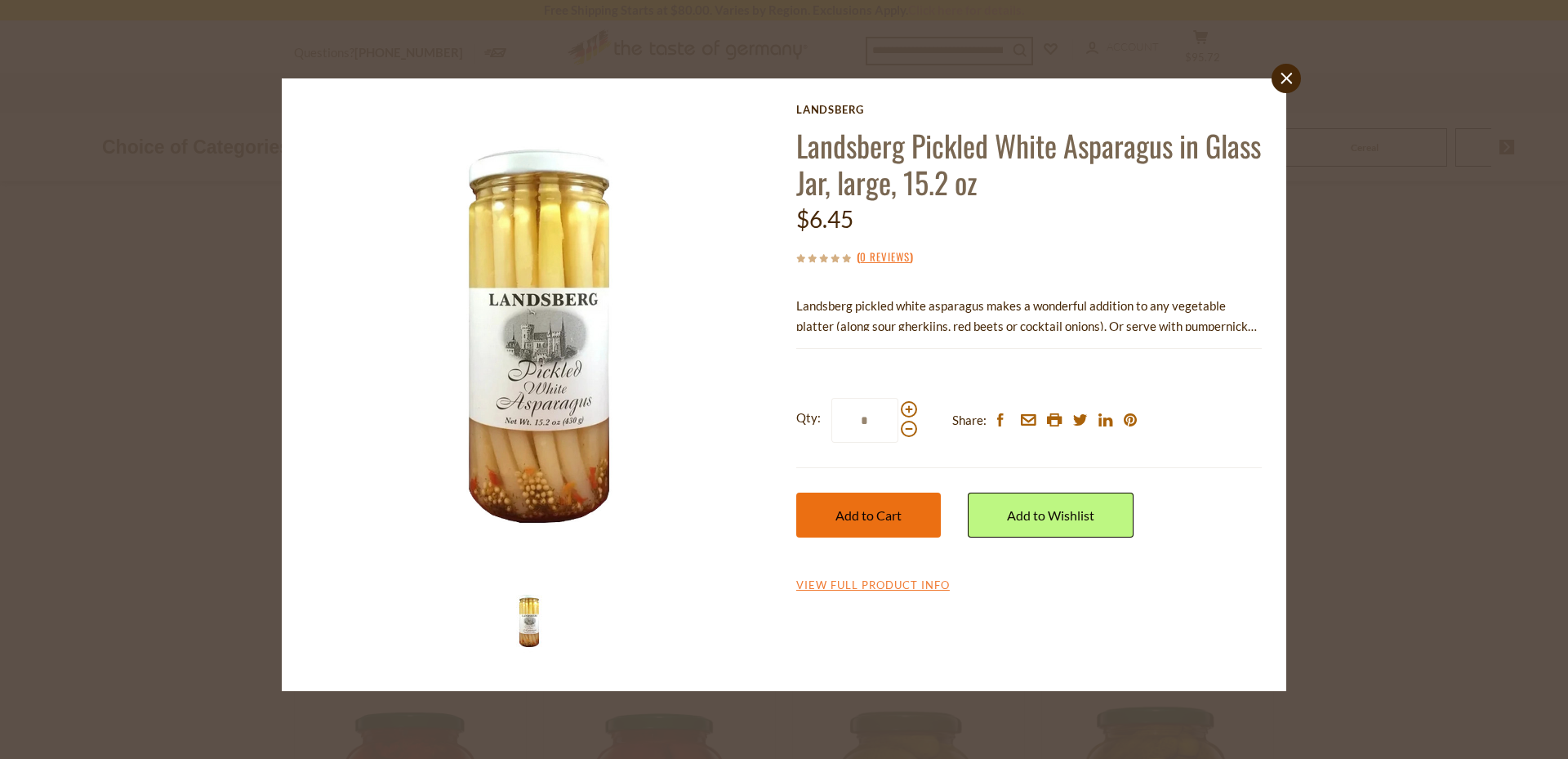
click at [864, 507] on span "Add to Cart" at bounding box center [868, 514] width 66 height 15
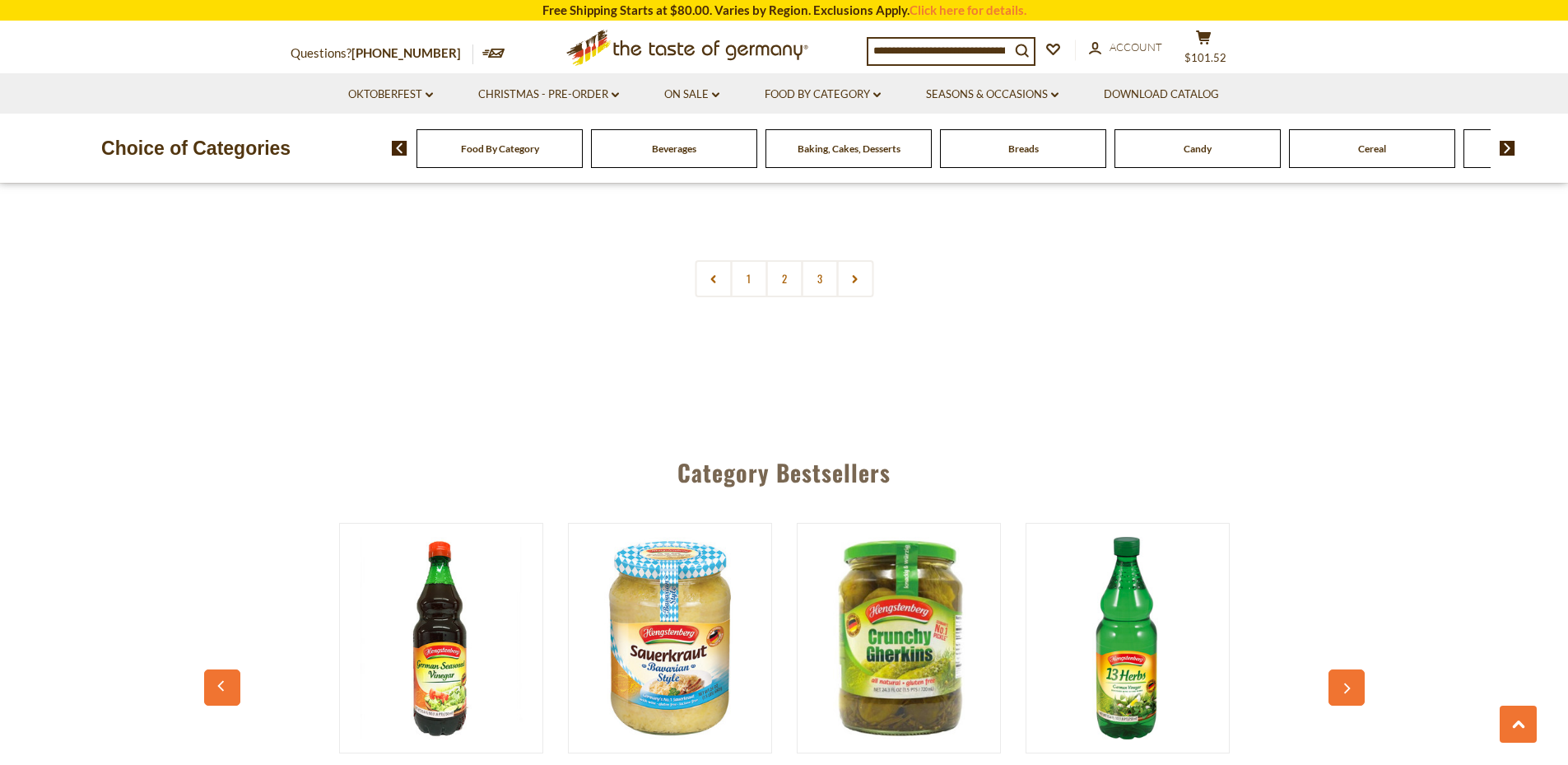
scroll to position [4110, 0]
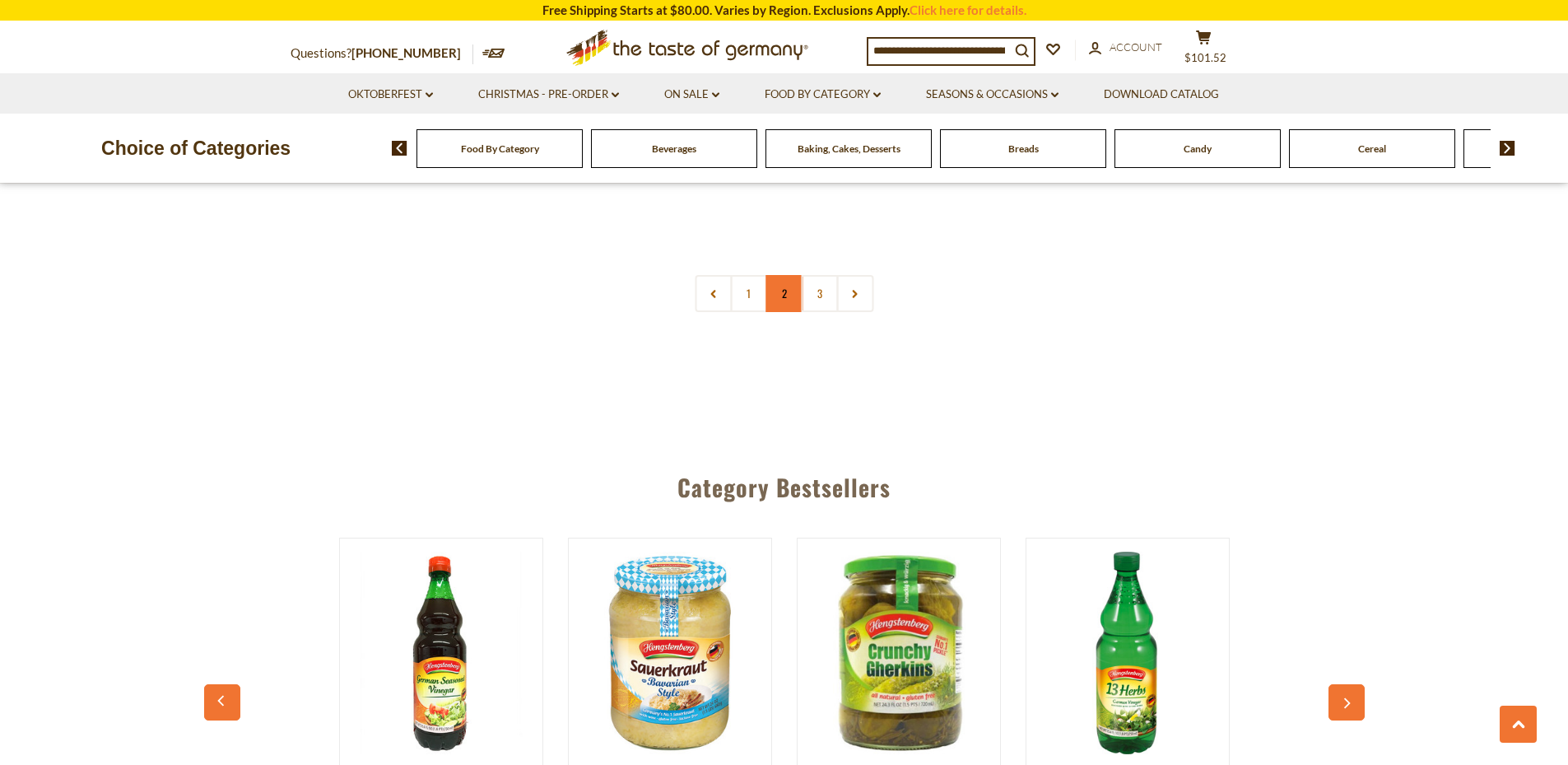
click at [784, 296] on link "2" at bounding box center [784, 293] width 37 height 37
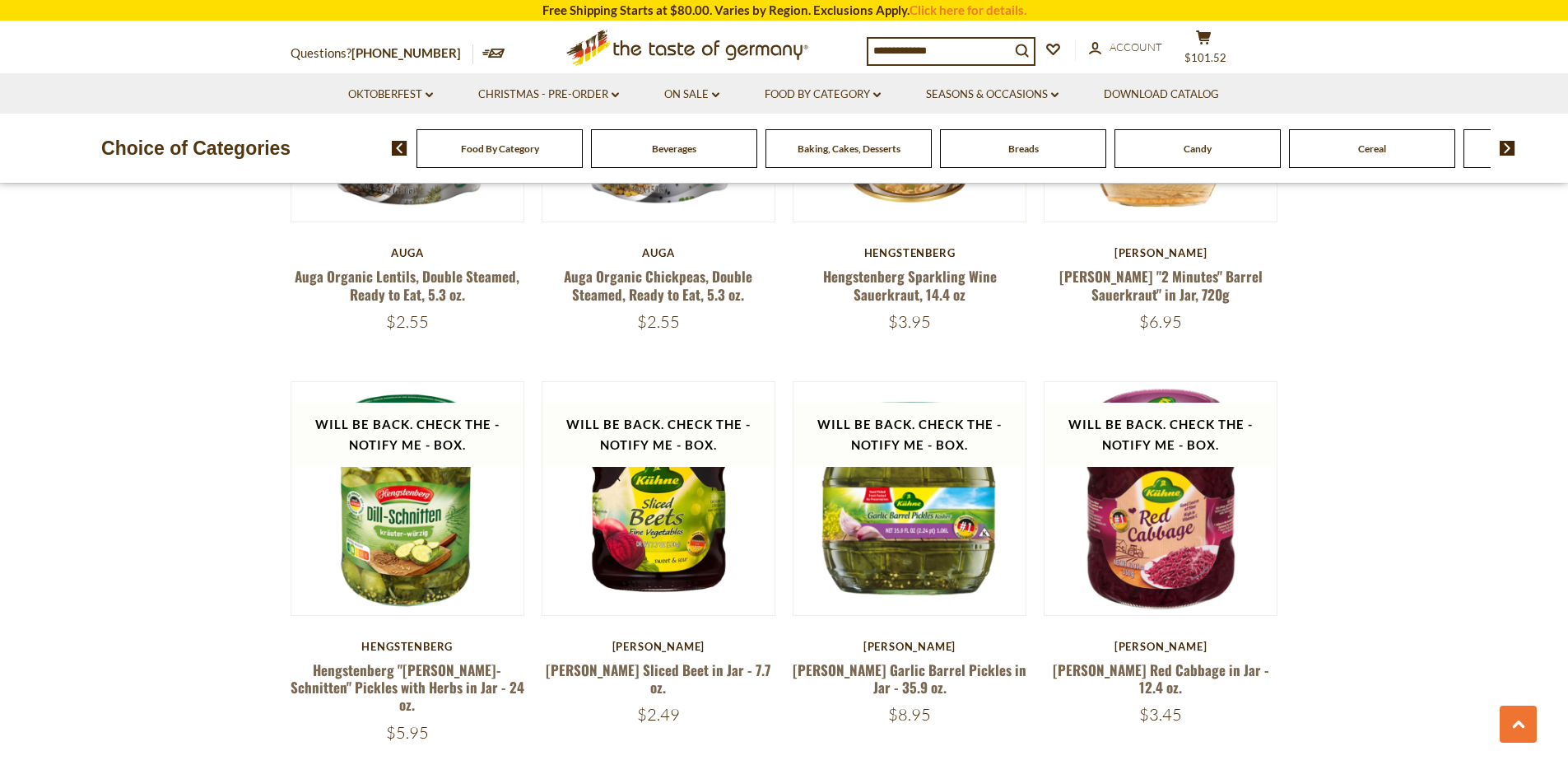
scroll to position [3705, 0]
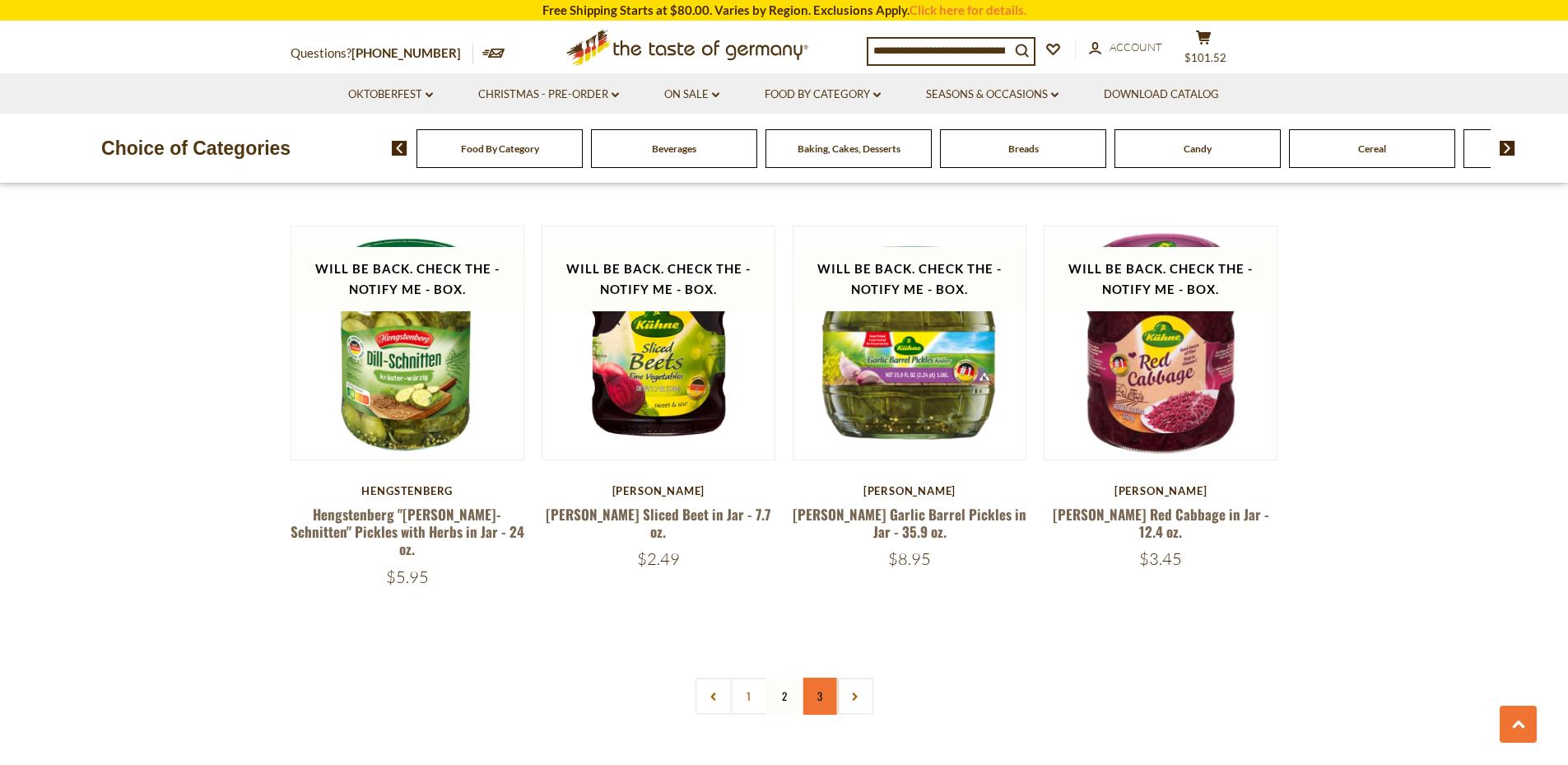
click at [827, 677] on link "3" at bounding box center [819, 696] width 37 height 37
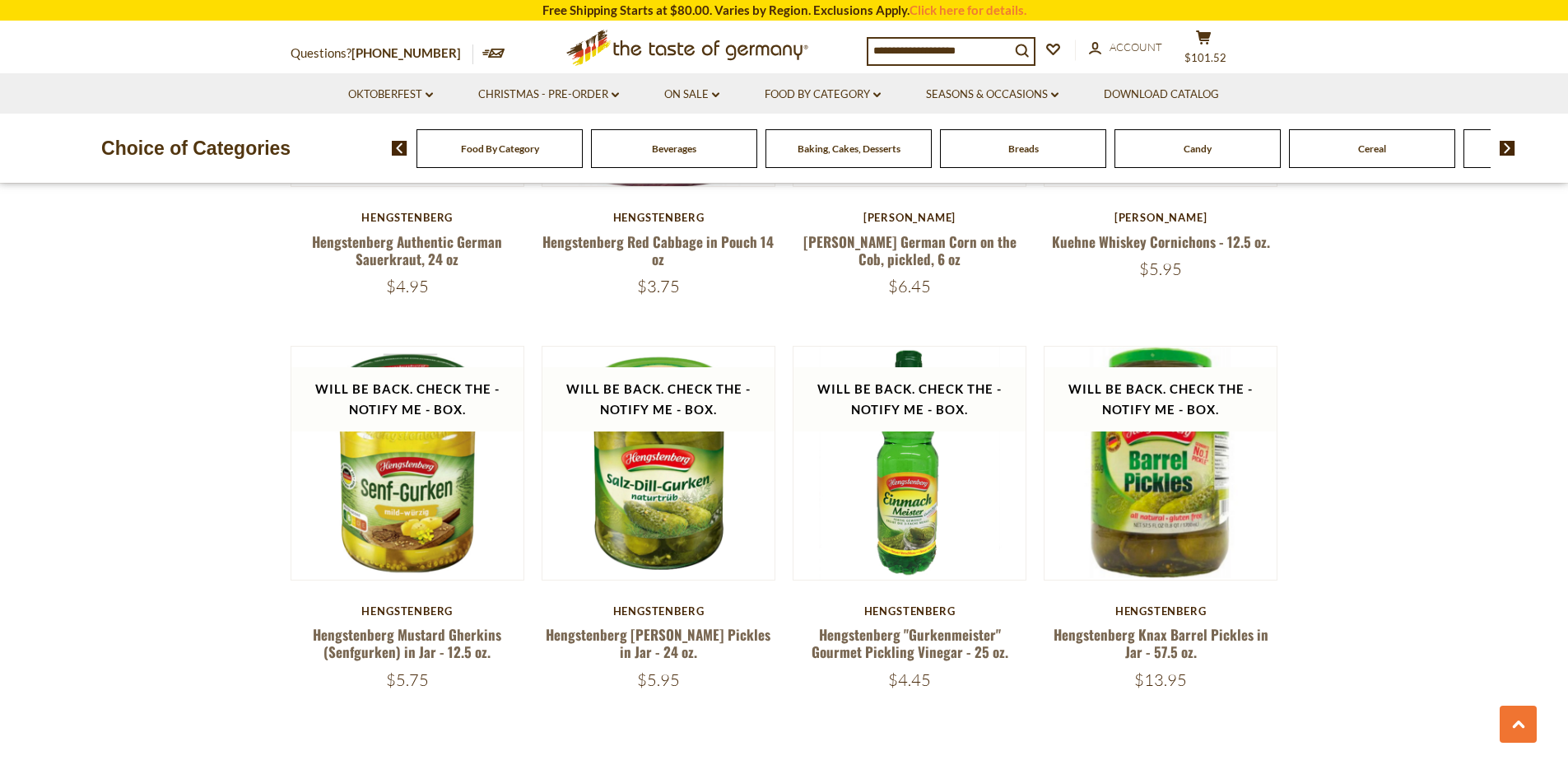
scroll to position [933, 0]
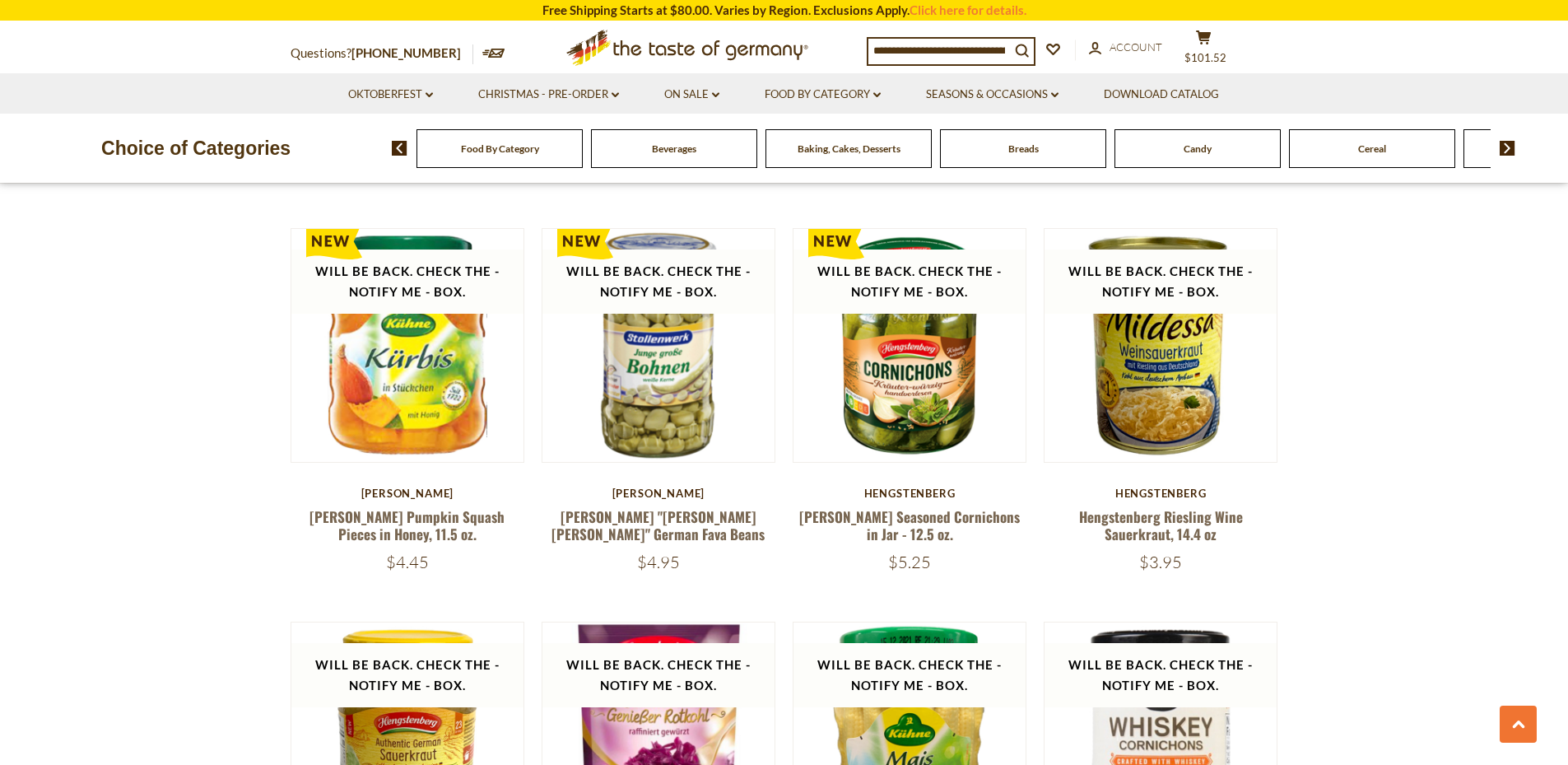
click at [920, 53] on input at bounding box center [939, 50] width 142 height 23
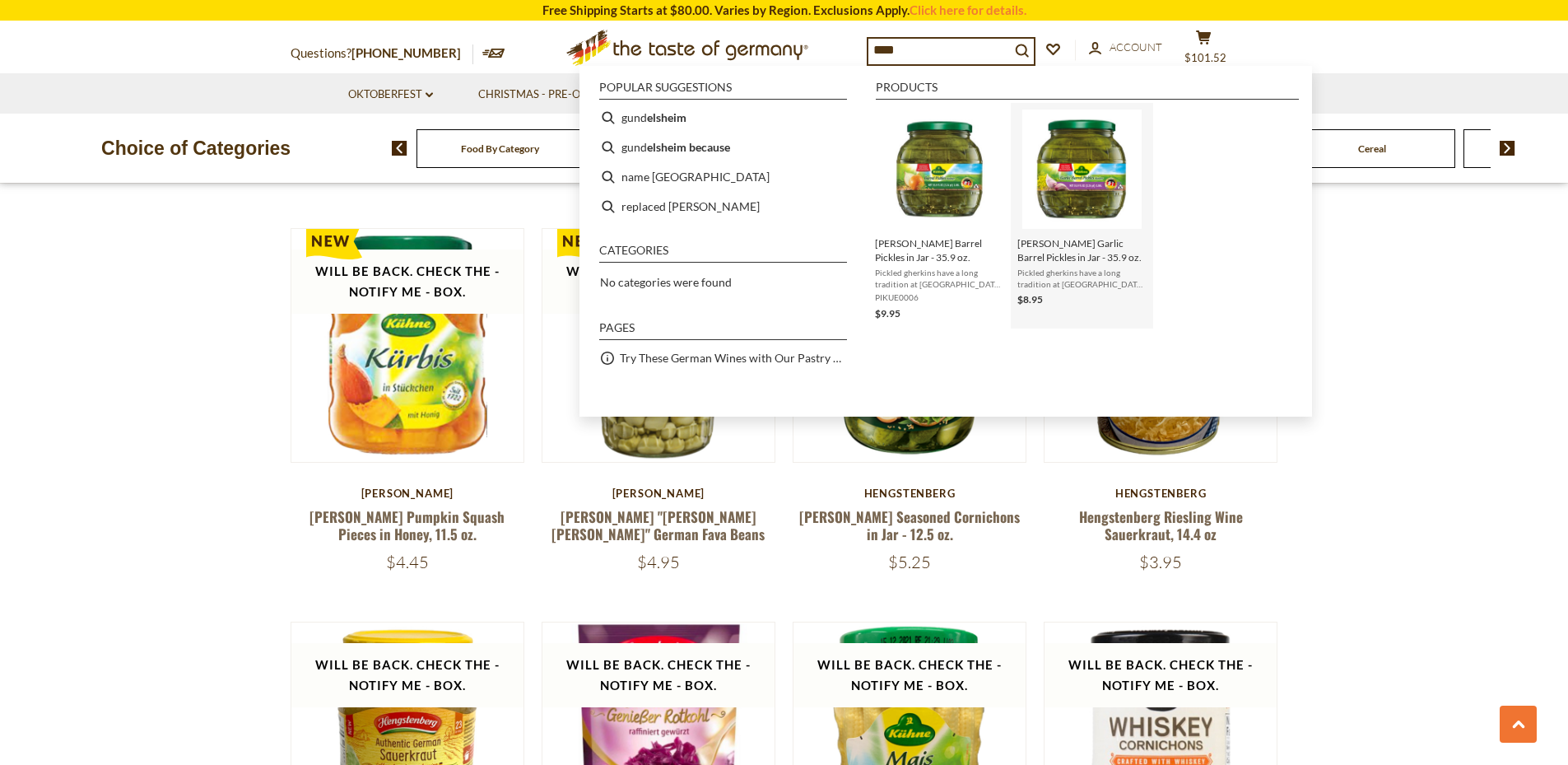
type input "****"
click at [1096, 202] on img "Kuehne Garlic Barrel Pickles in Jar - 35.9 oz." at bounding box center [1081, 168] width 119 height 119
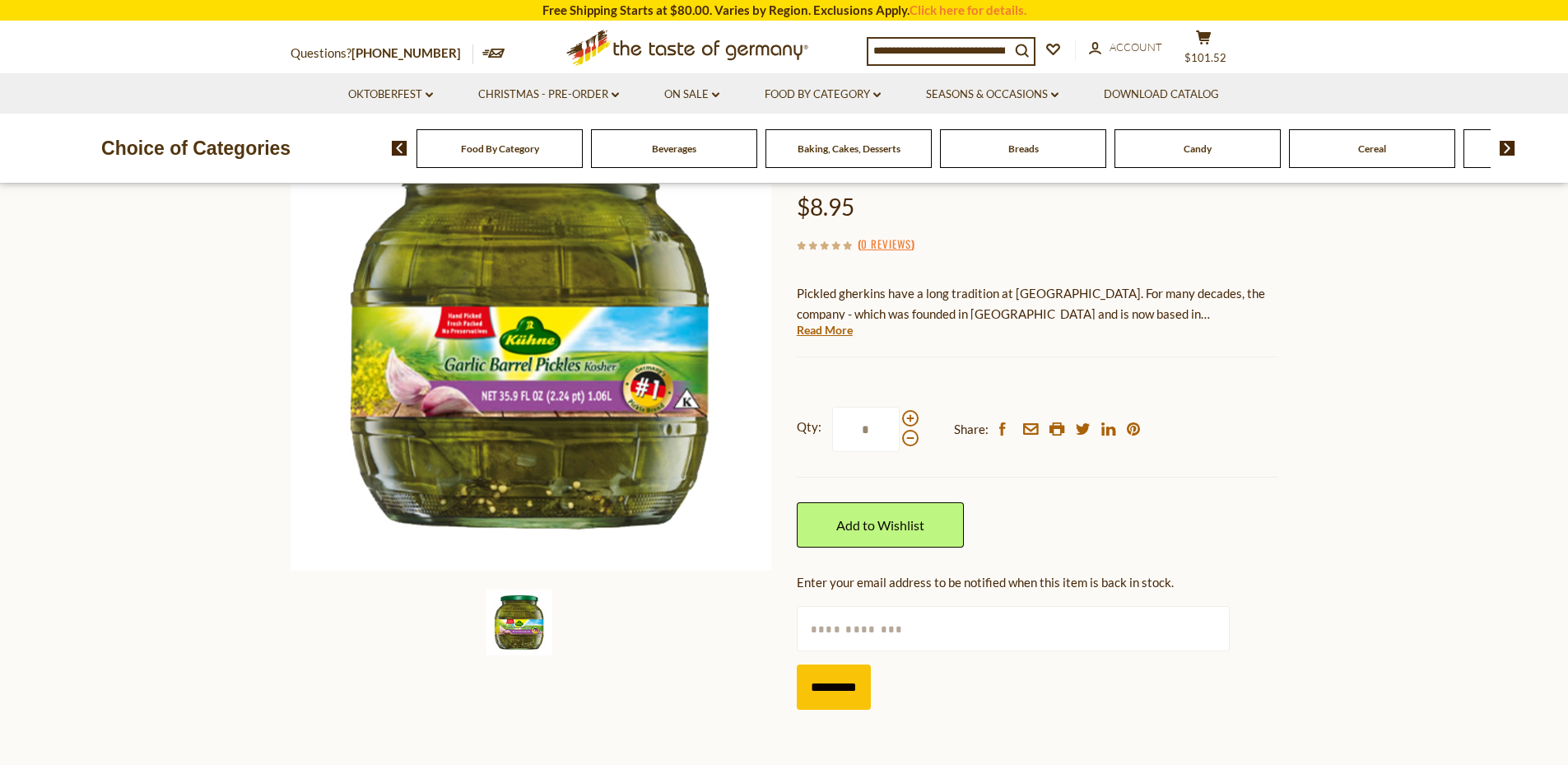
scroll to position [198, 0]
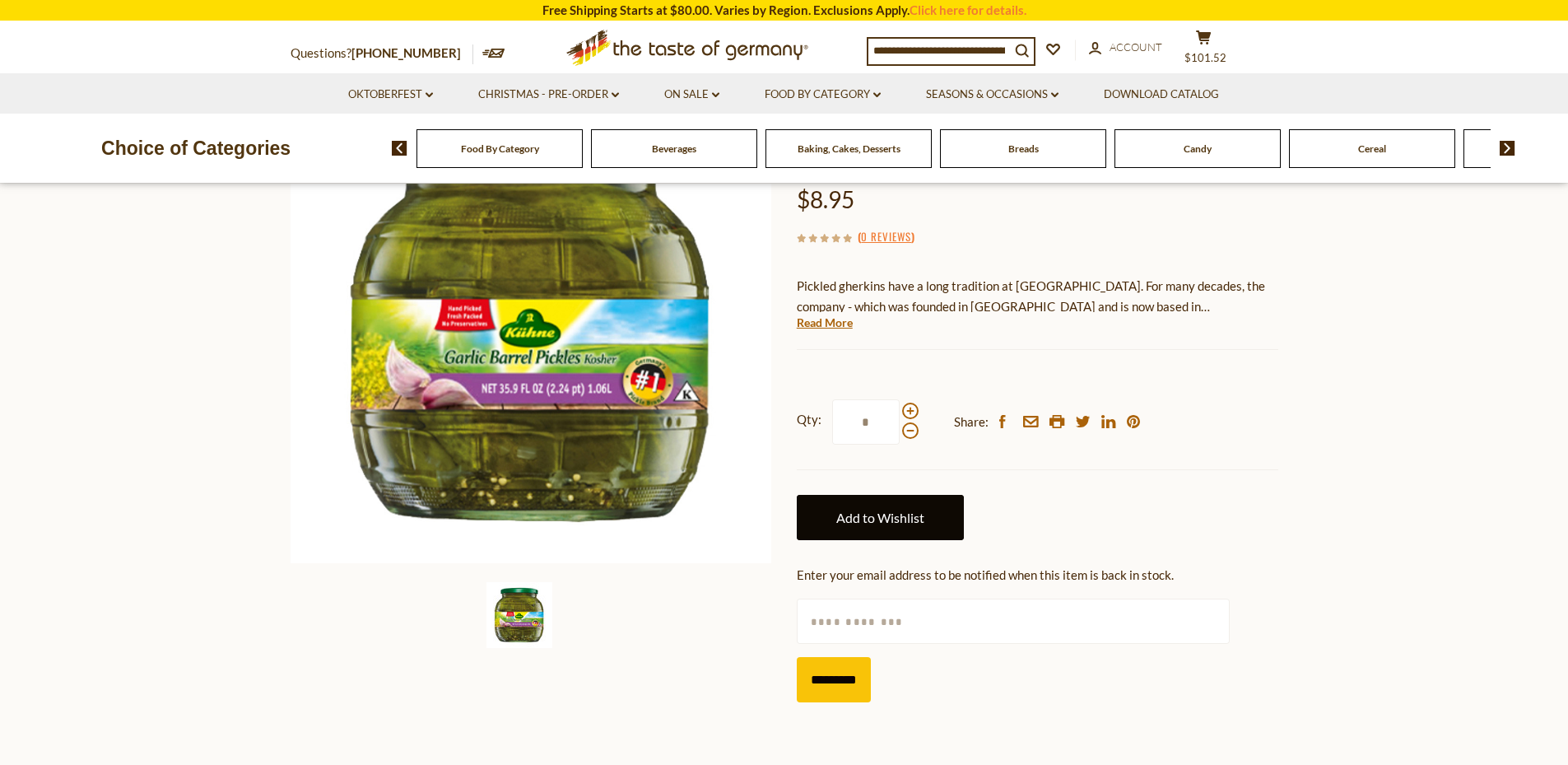
click at [887, 495] on link "Add to Wishlist" at bounding box center [881, 518] width 167 height 46
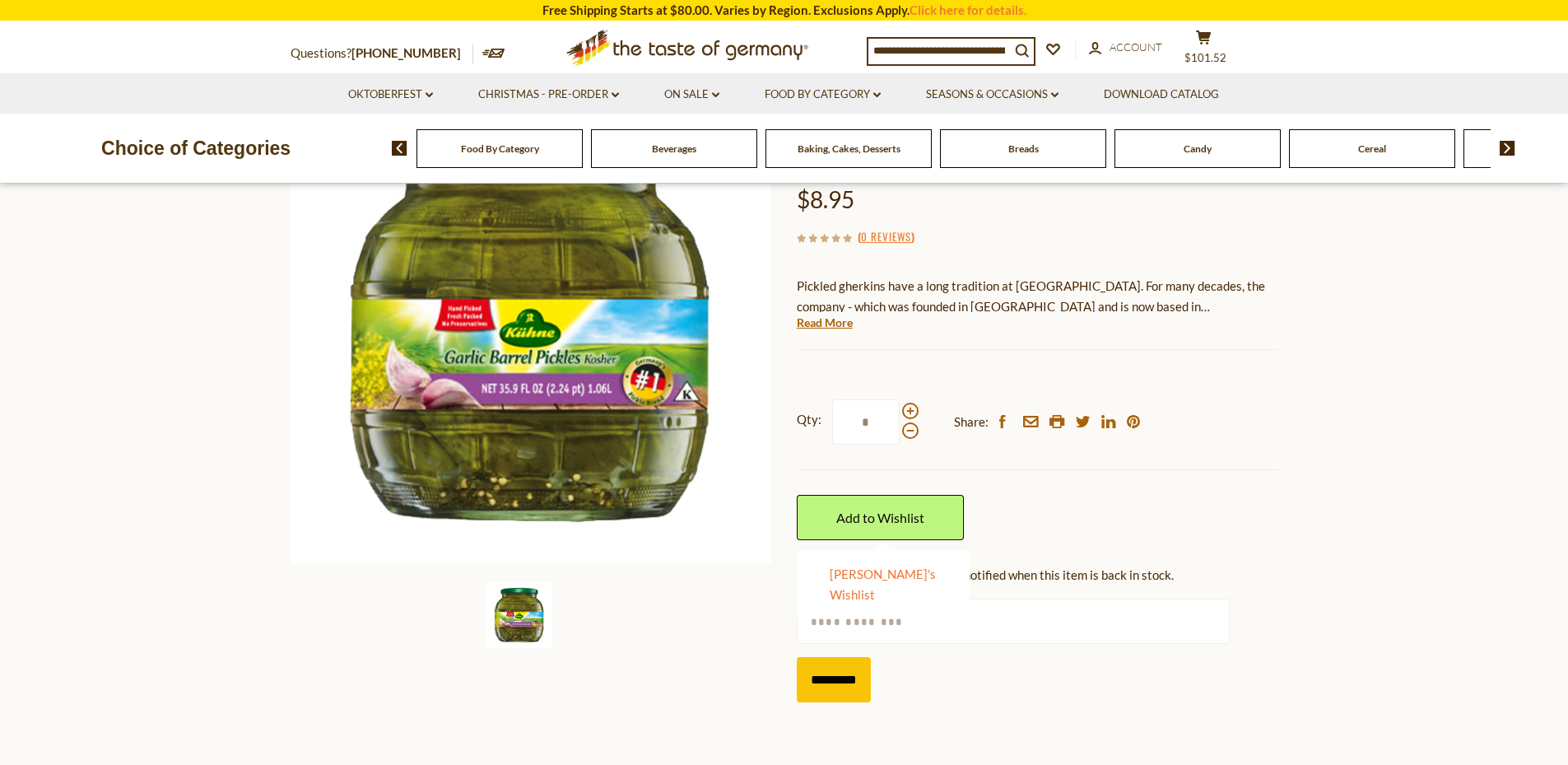
click at [853, 566] on link "[PERSON_NAME]'s Wishlist" at bounding box center [882, 583] width 106 height 35
click at [1513, 149] on img at bounding box center [1507, 148] width 15 height 15
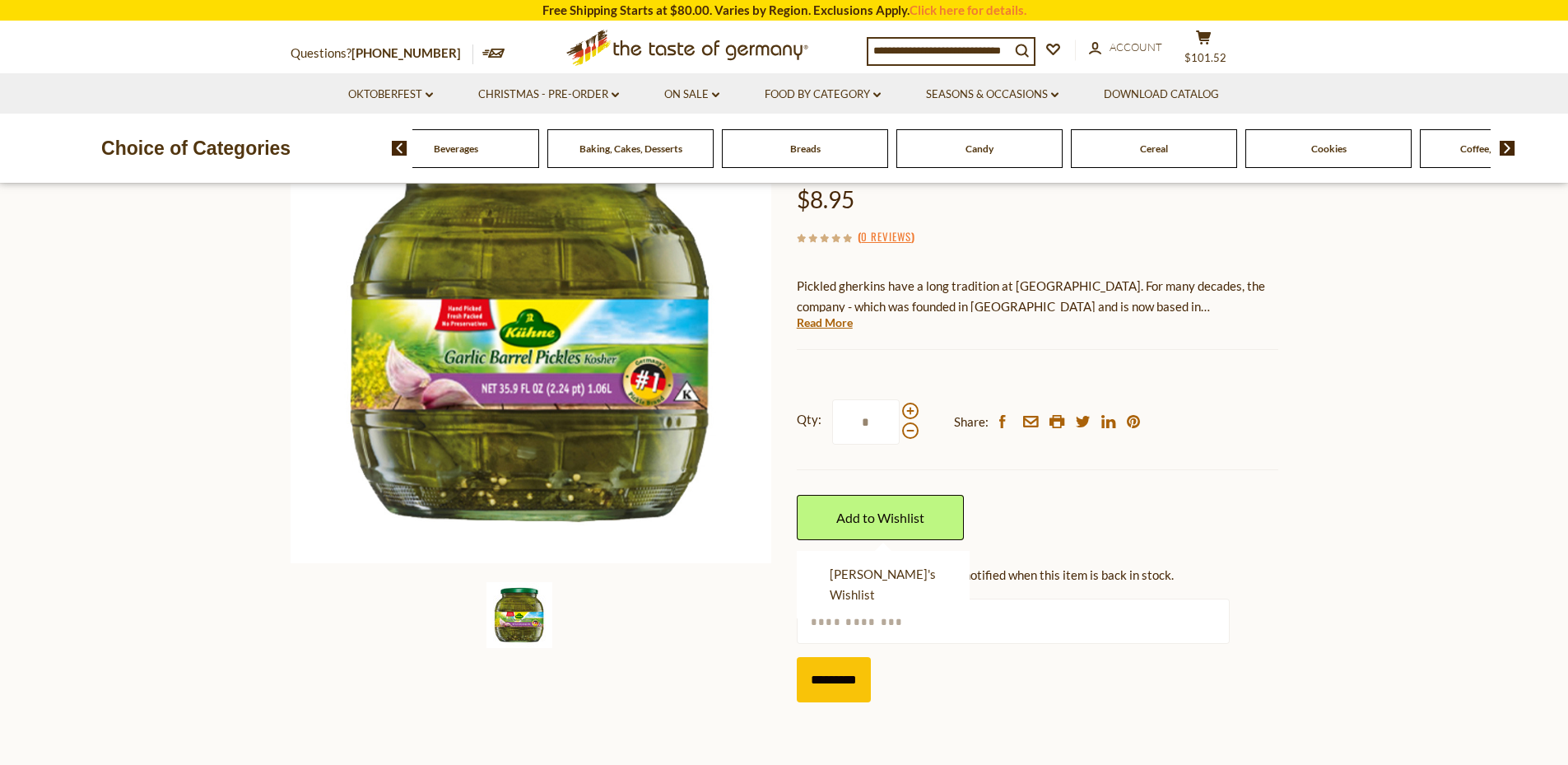
click at [1513, 149] on img at bounding box center [1507, 148] width 15 height 15
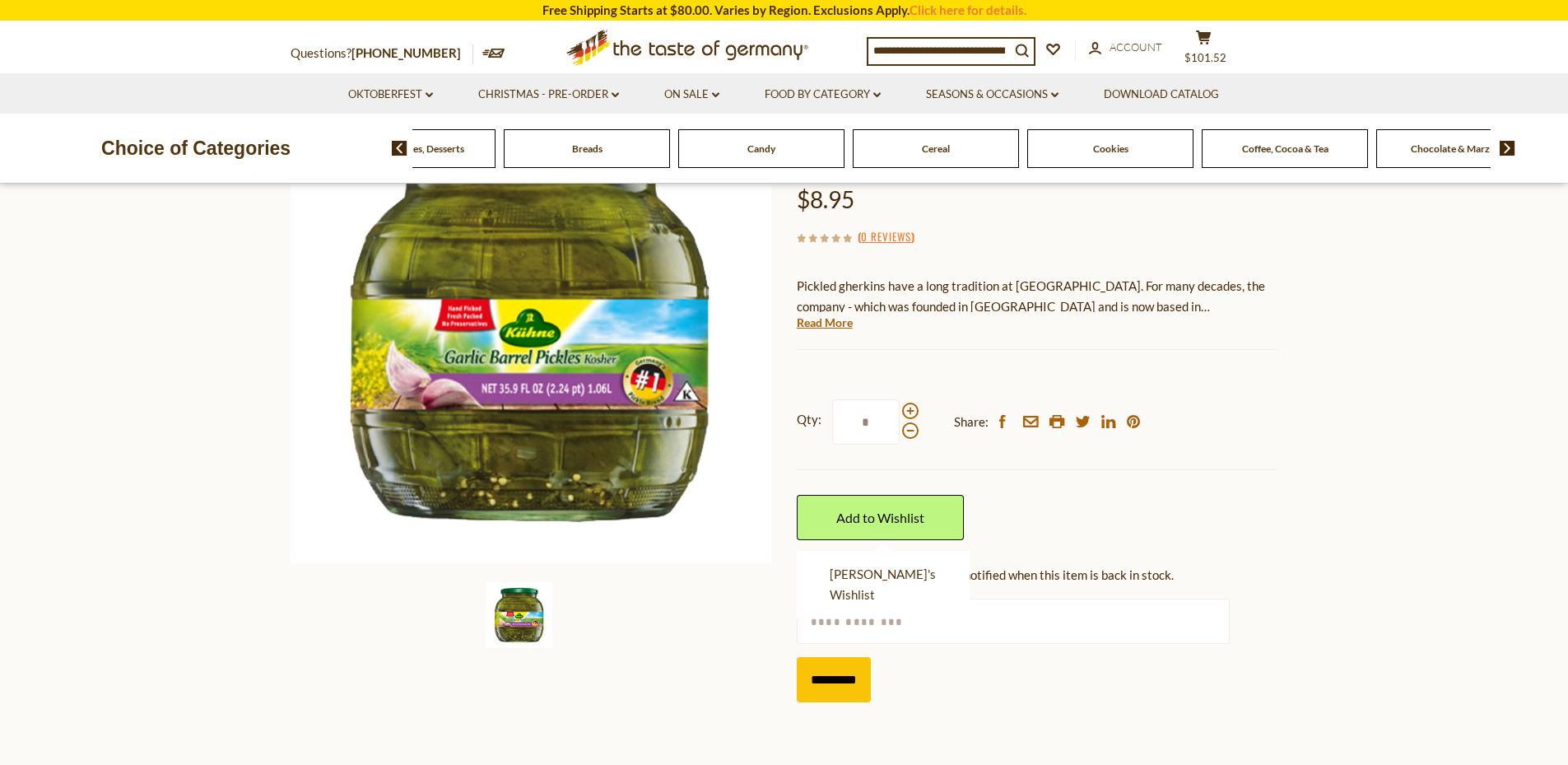
click at [1513, 149] on img at bounding box center [1507, 148] width 15 height 15
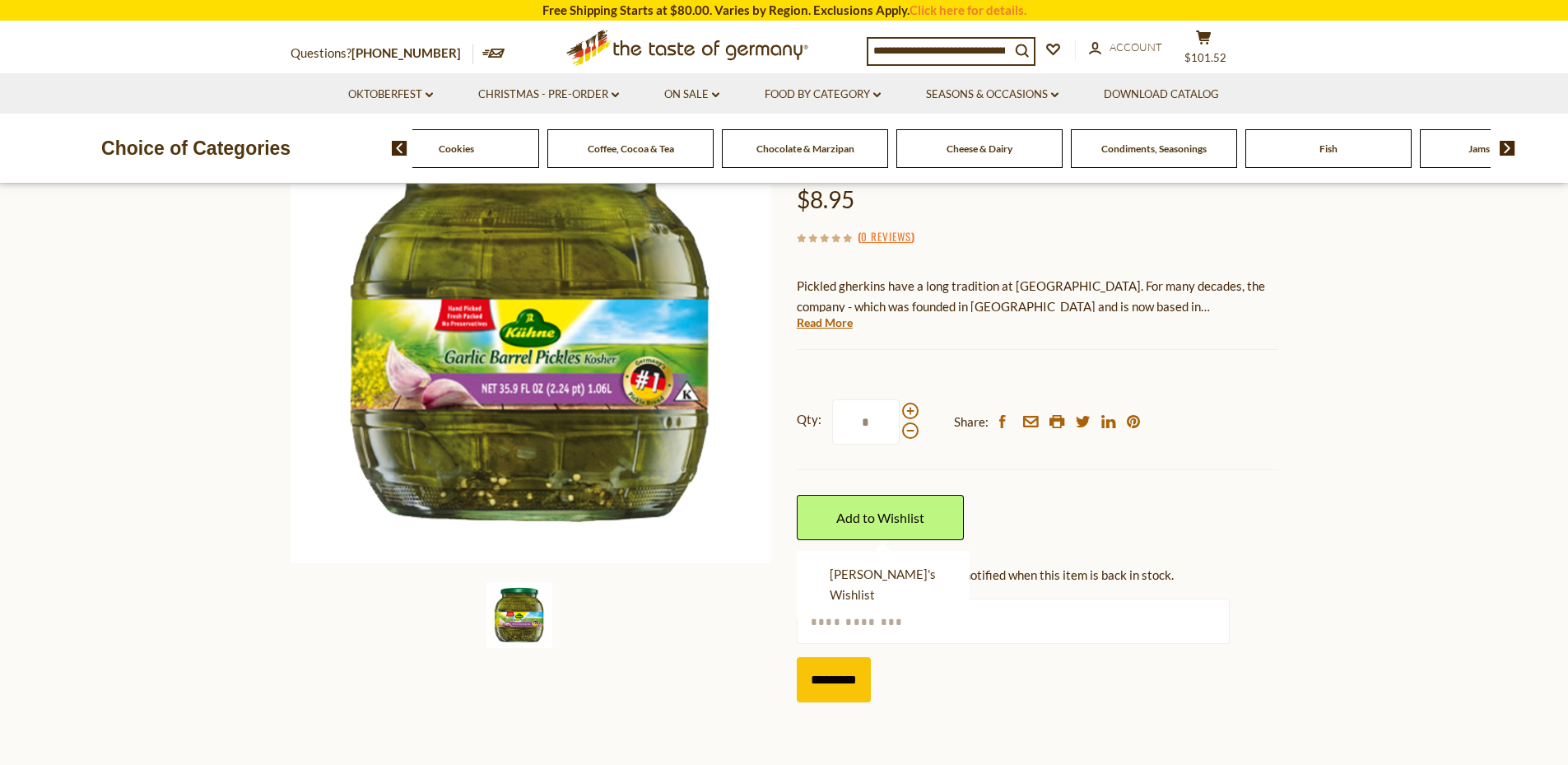
click at [1513, 149] on img at bounding box center [1507, 148] width 15 height 15
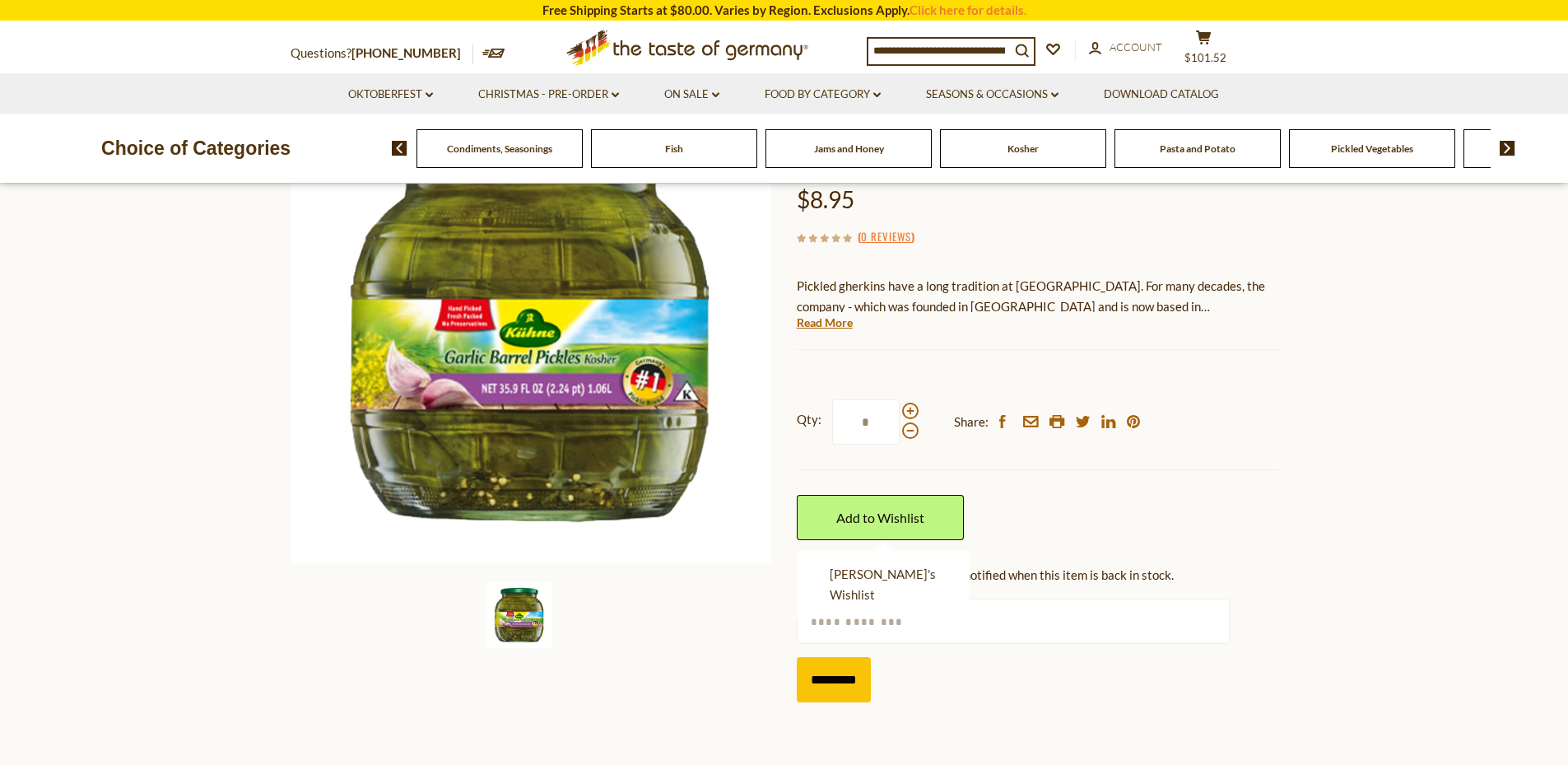
click at [1513, 149] on img at bounding box center [1507, 148] width 15 height 15
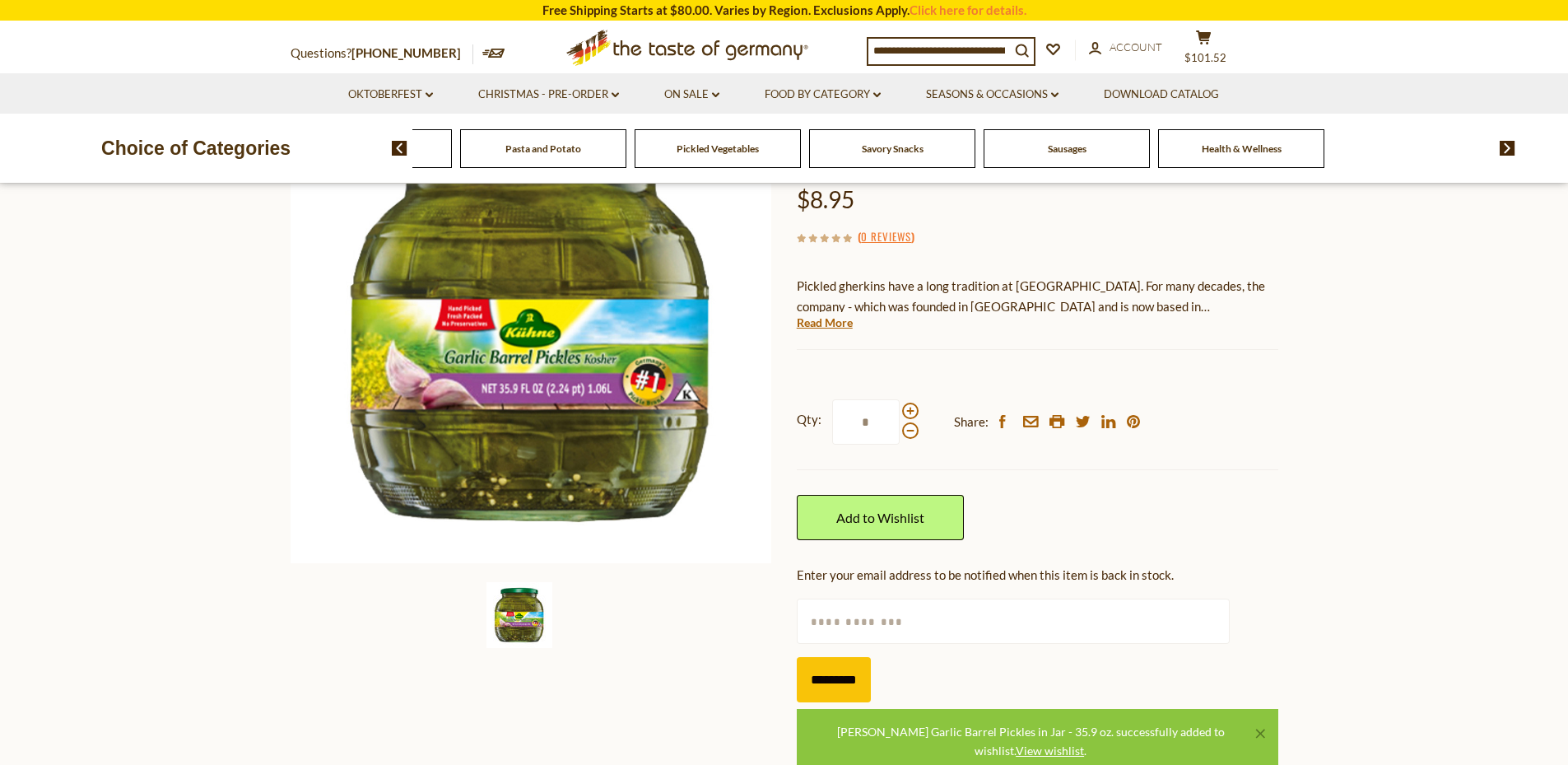
click at [1071, 145] on span "Sausages" at bounding box center [1067, 148] width 39 height 12
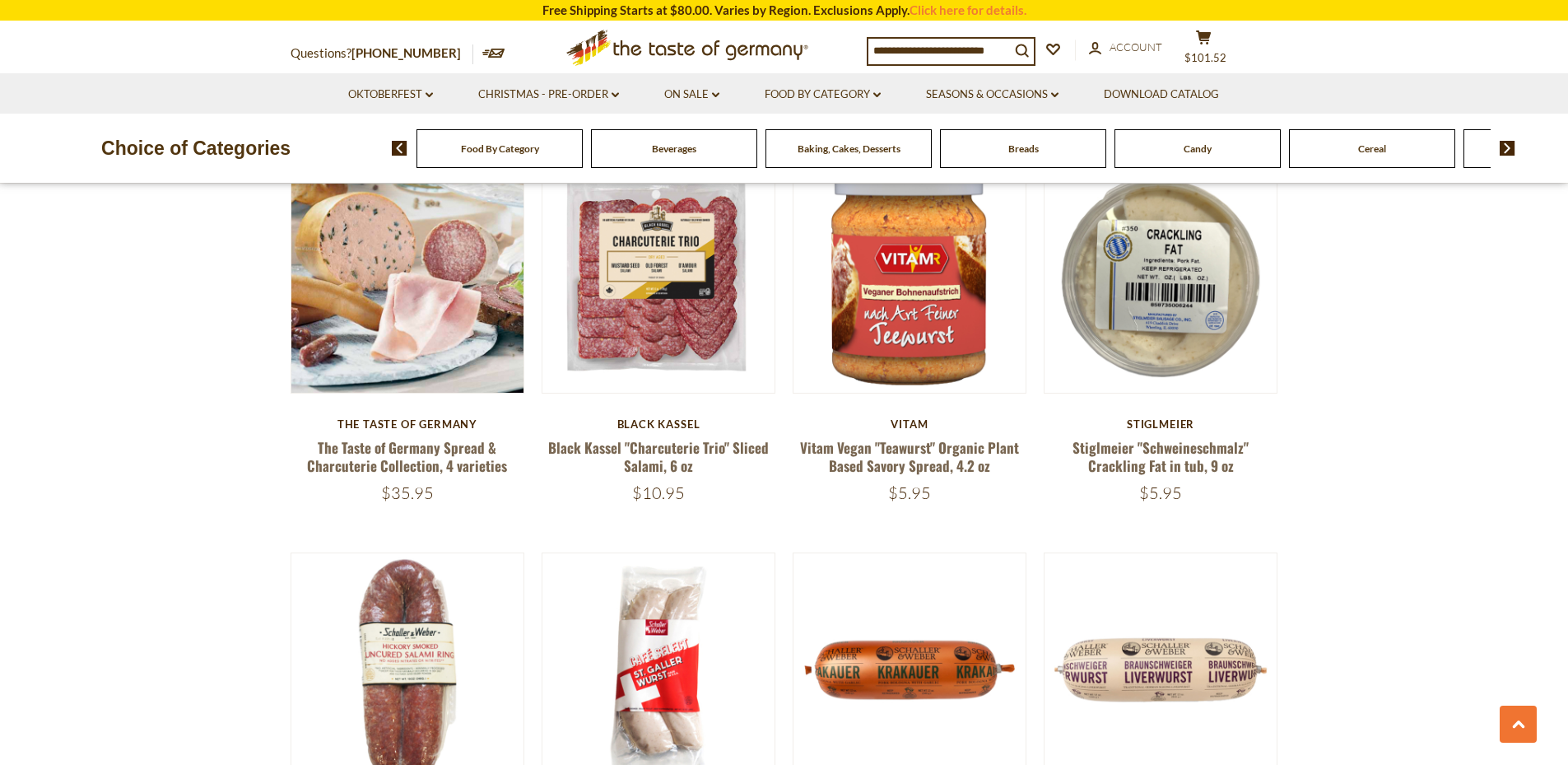
scroll to position [909, 0]
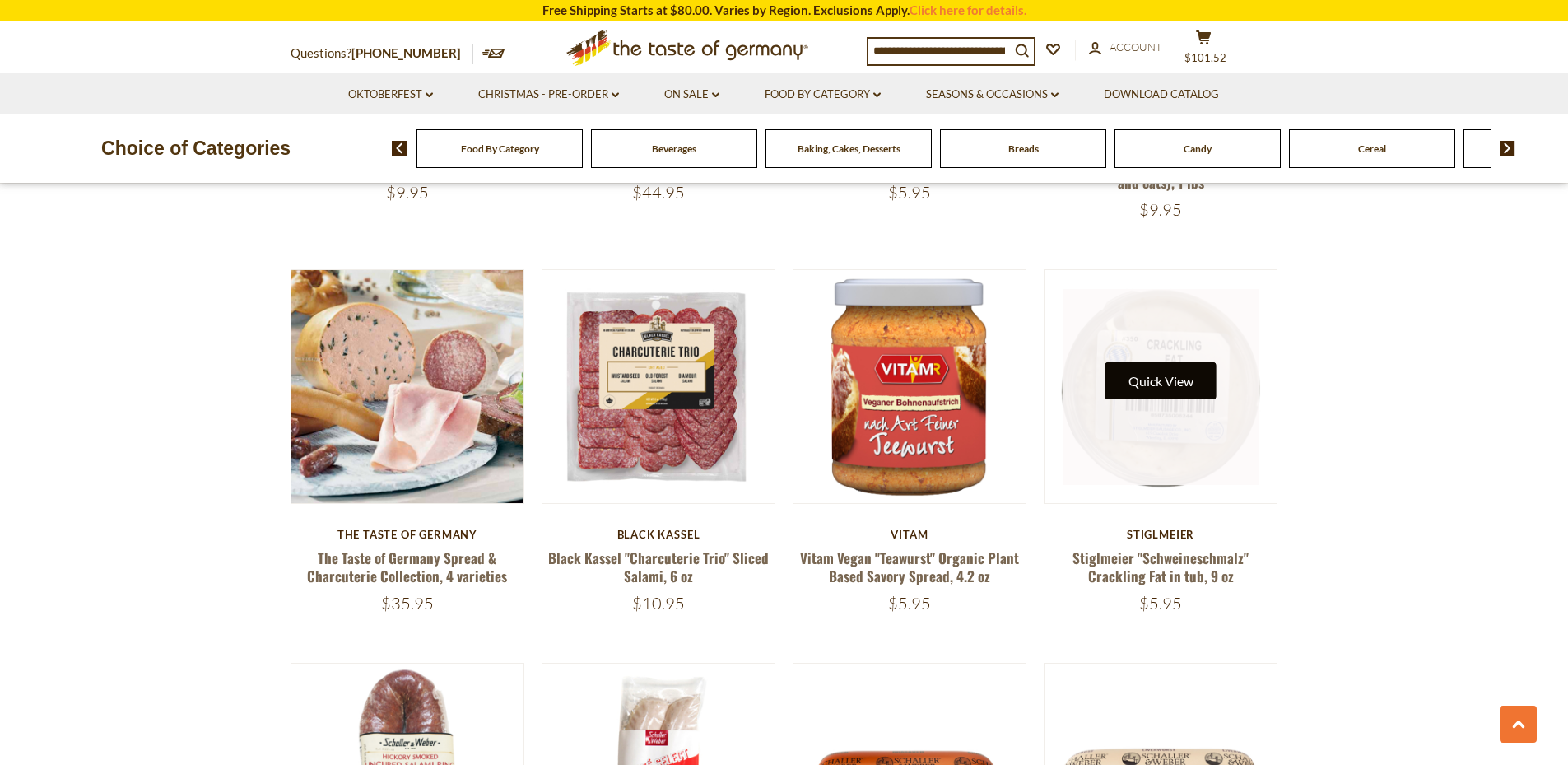
click at [1174, 363] on button "Quick View" at bounding box center [1160, 381] width 111 height 37
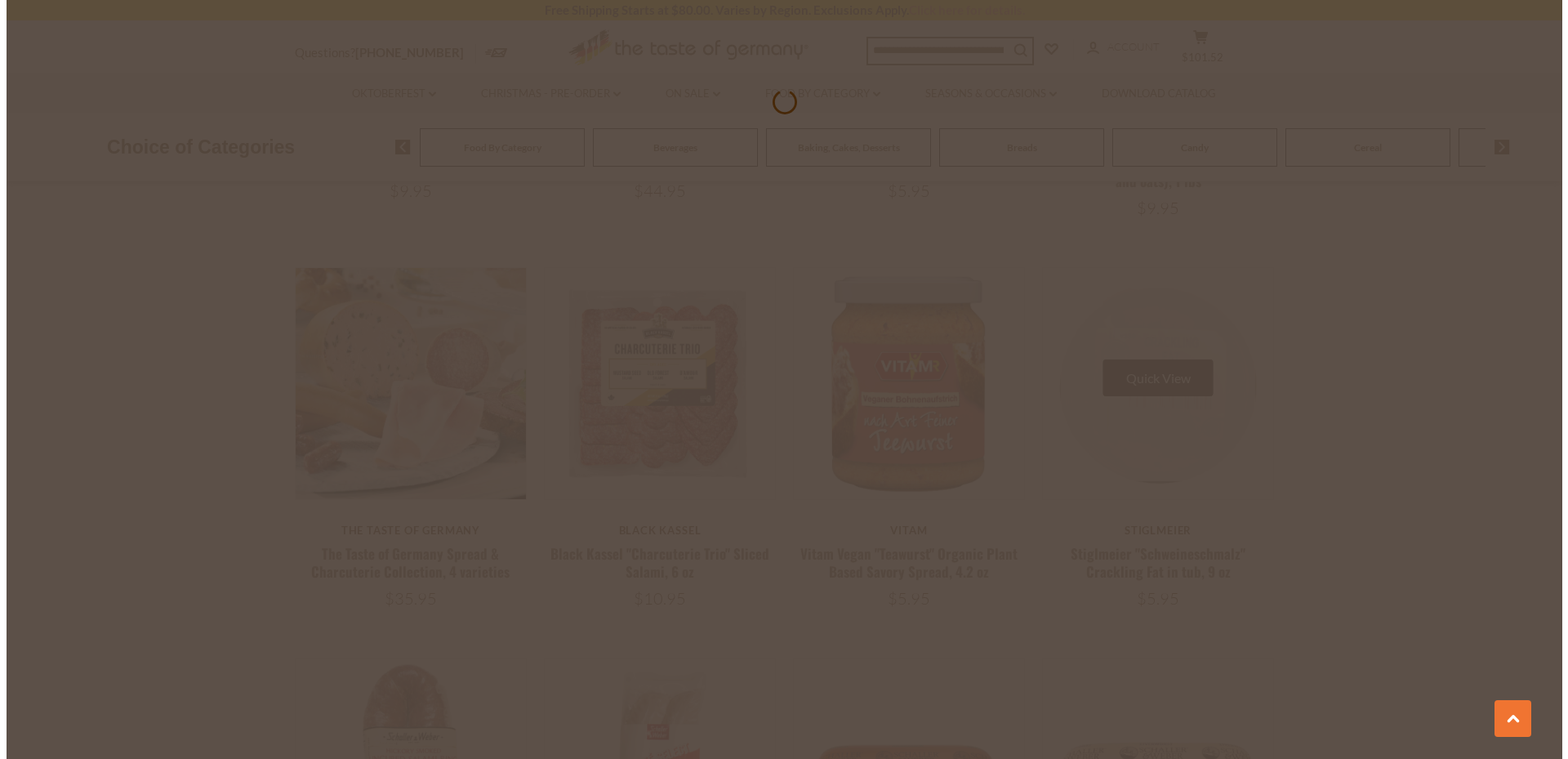
scroll to position [904, 0]
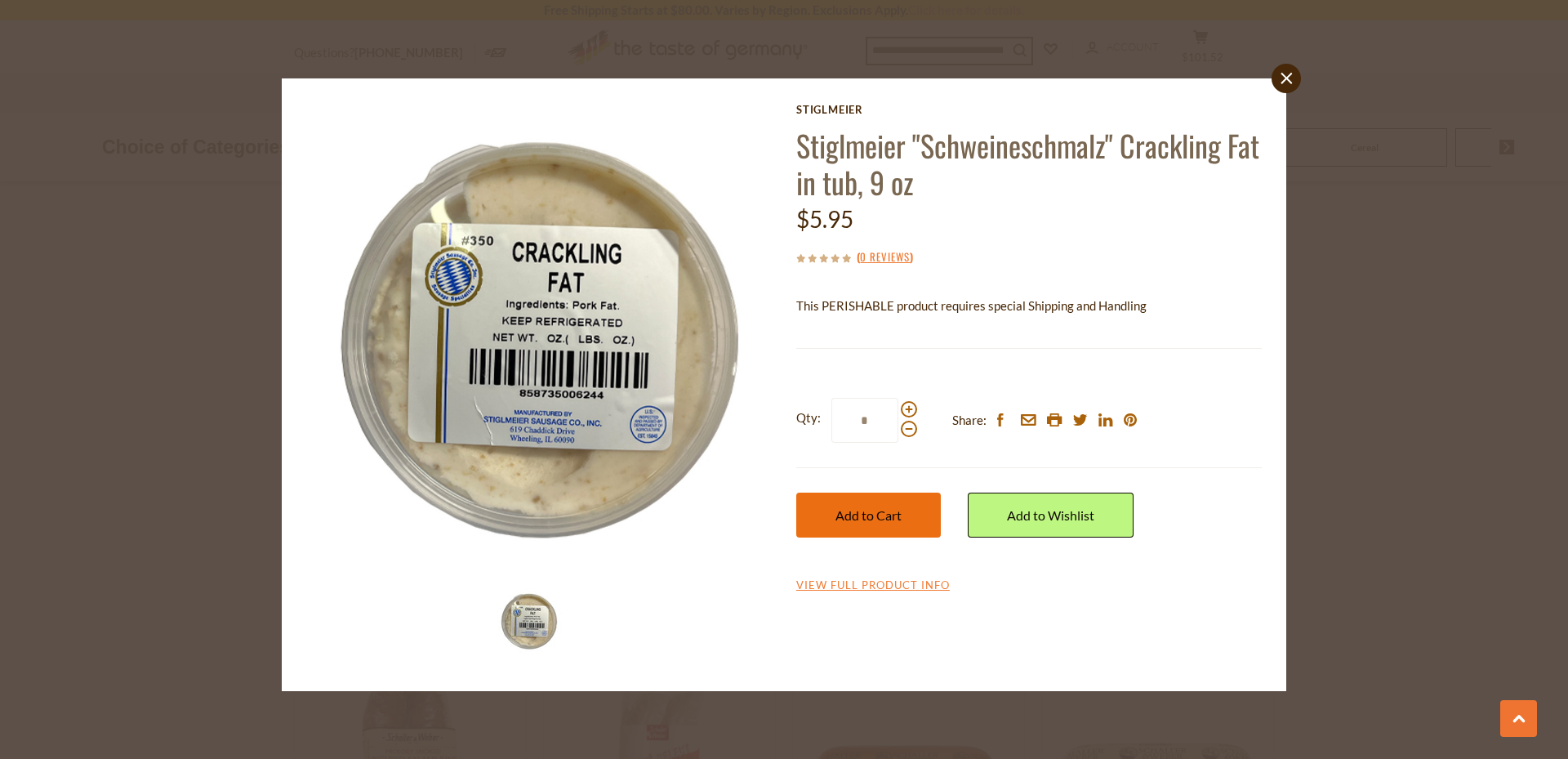
click at [904, 515] on button "Add to Cart" at bounding box center [868, 515] width 144 height 45
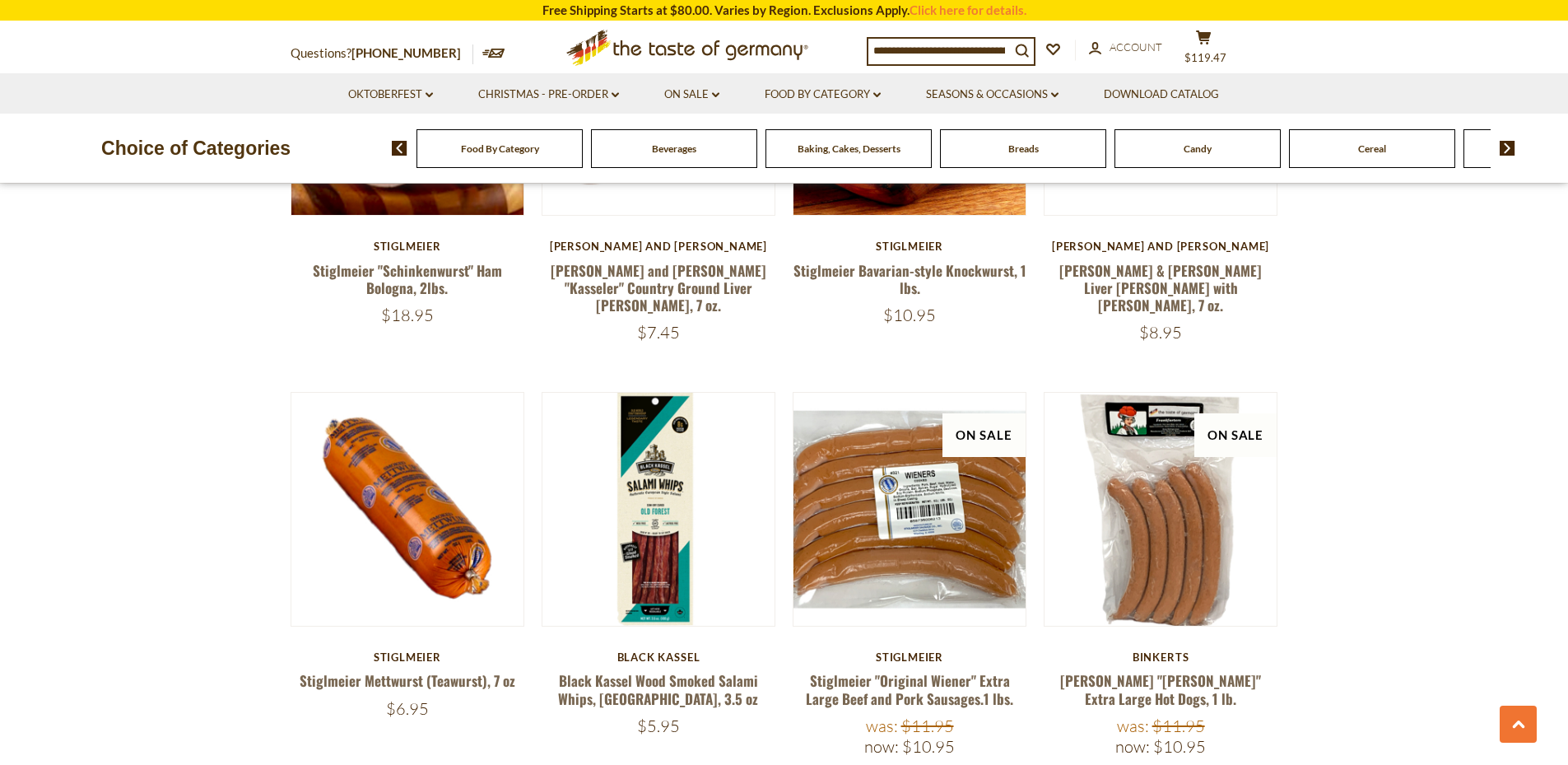
scroll to position [2006, 0]
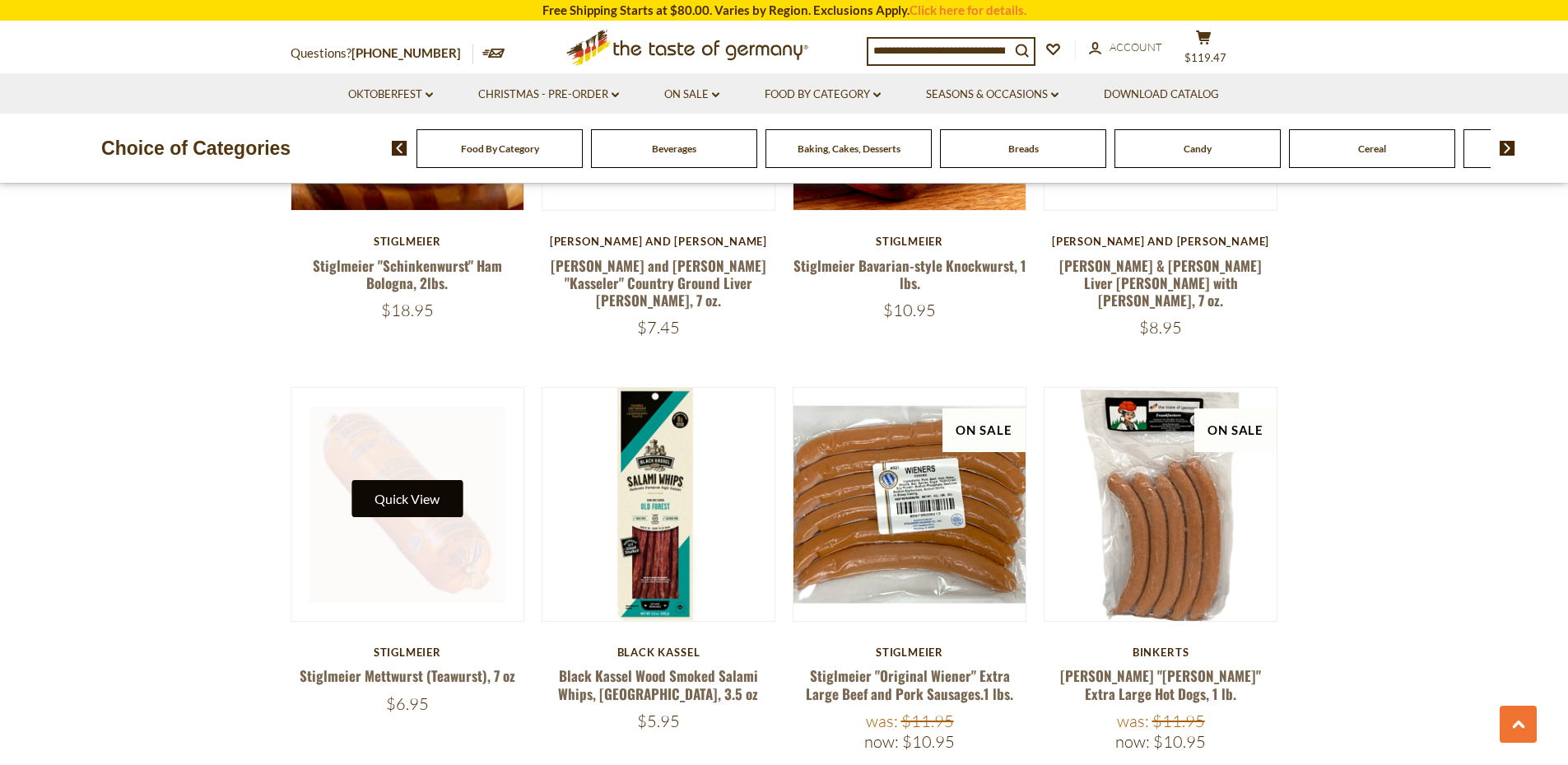
click at [421, 481] on button "Quick View" at bounding box center [407, 499] width 111 height 37
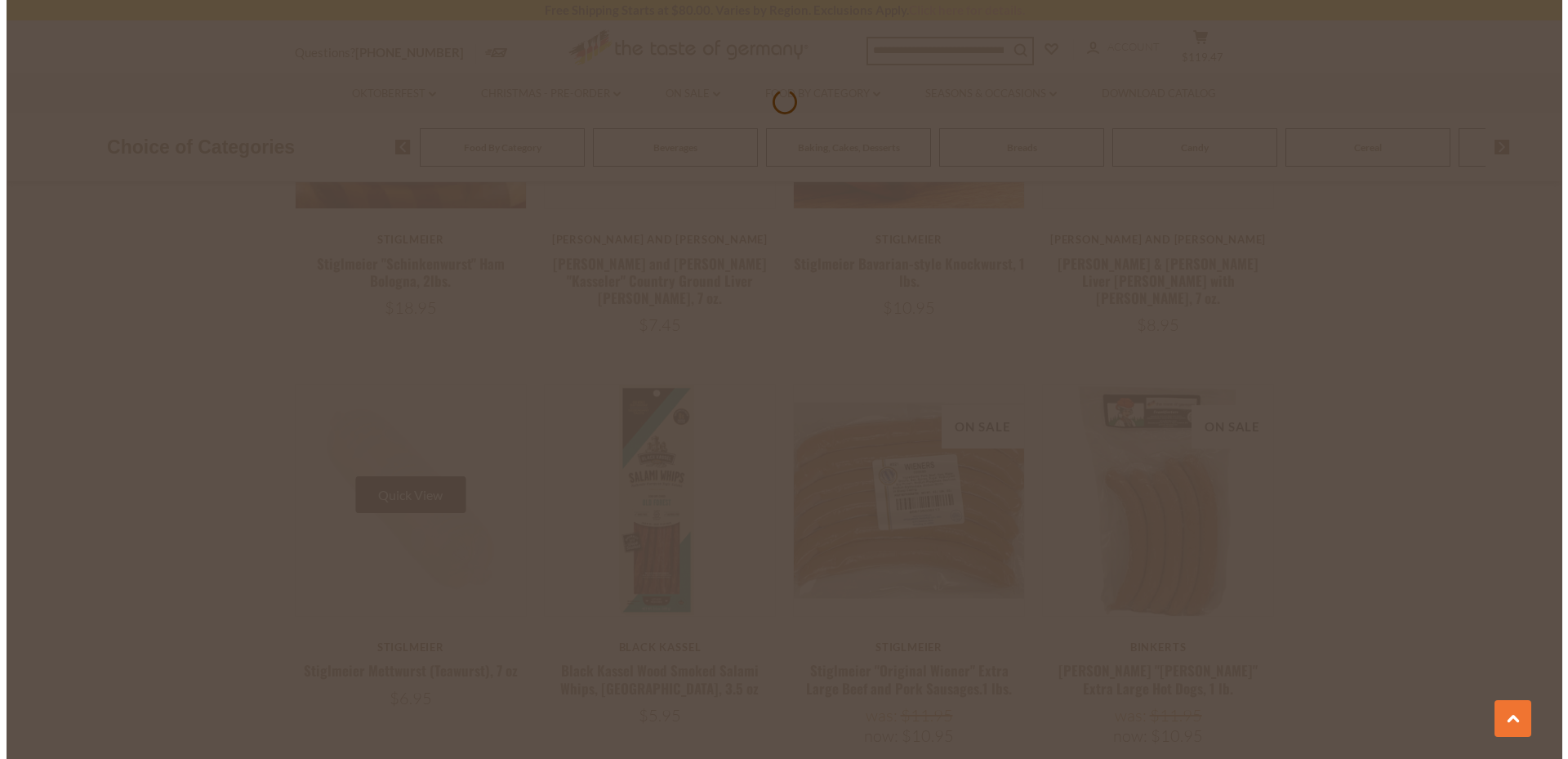
scroll to position [1994, 0]
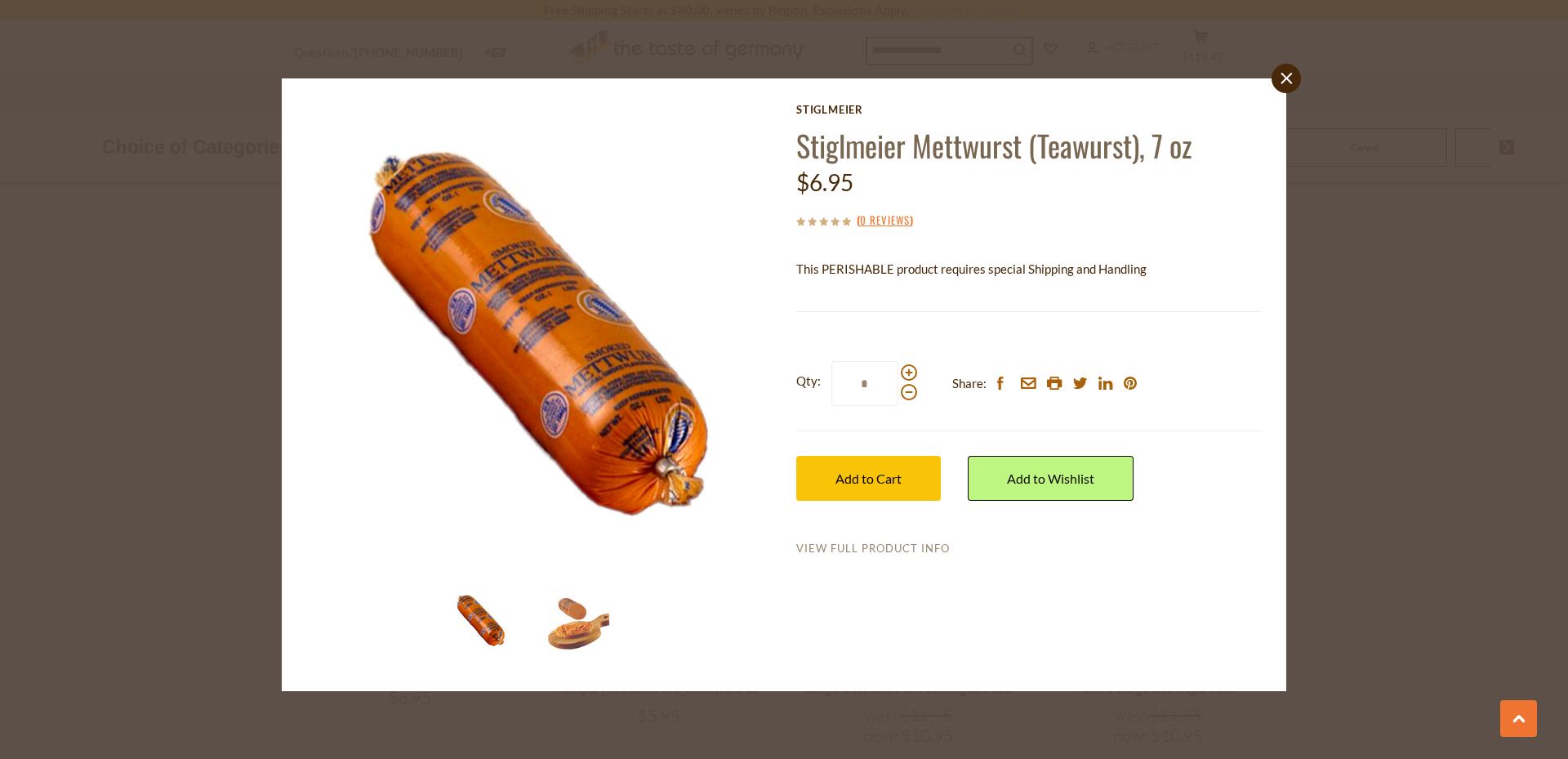
click at [860, 543] on link "View Full Product Info" at bounding box center [873, 549] width 154 height 15
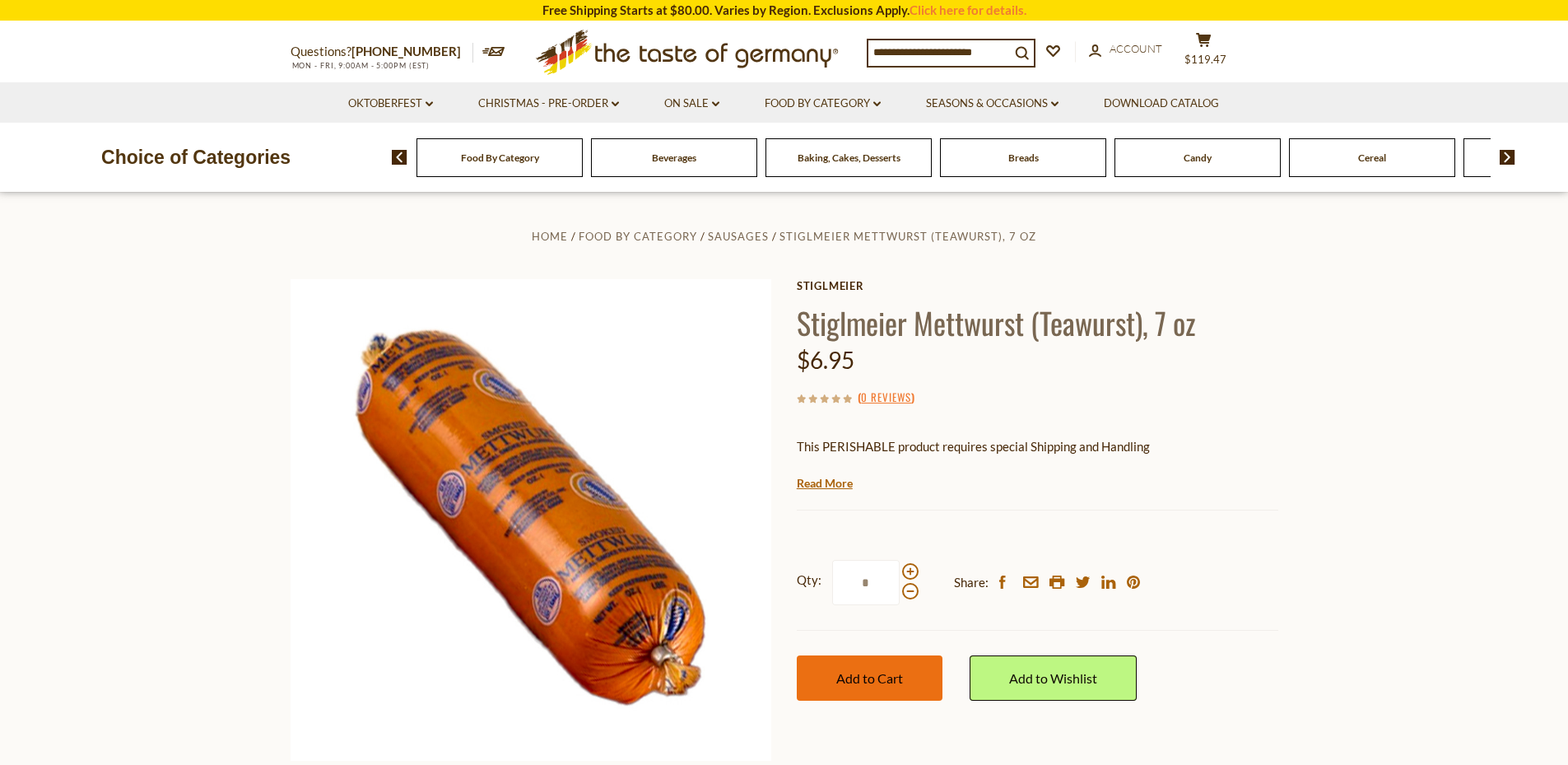
click at [863, 676] on span "Add to Cart" at bounding box center [869, 677] width 67 height 15
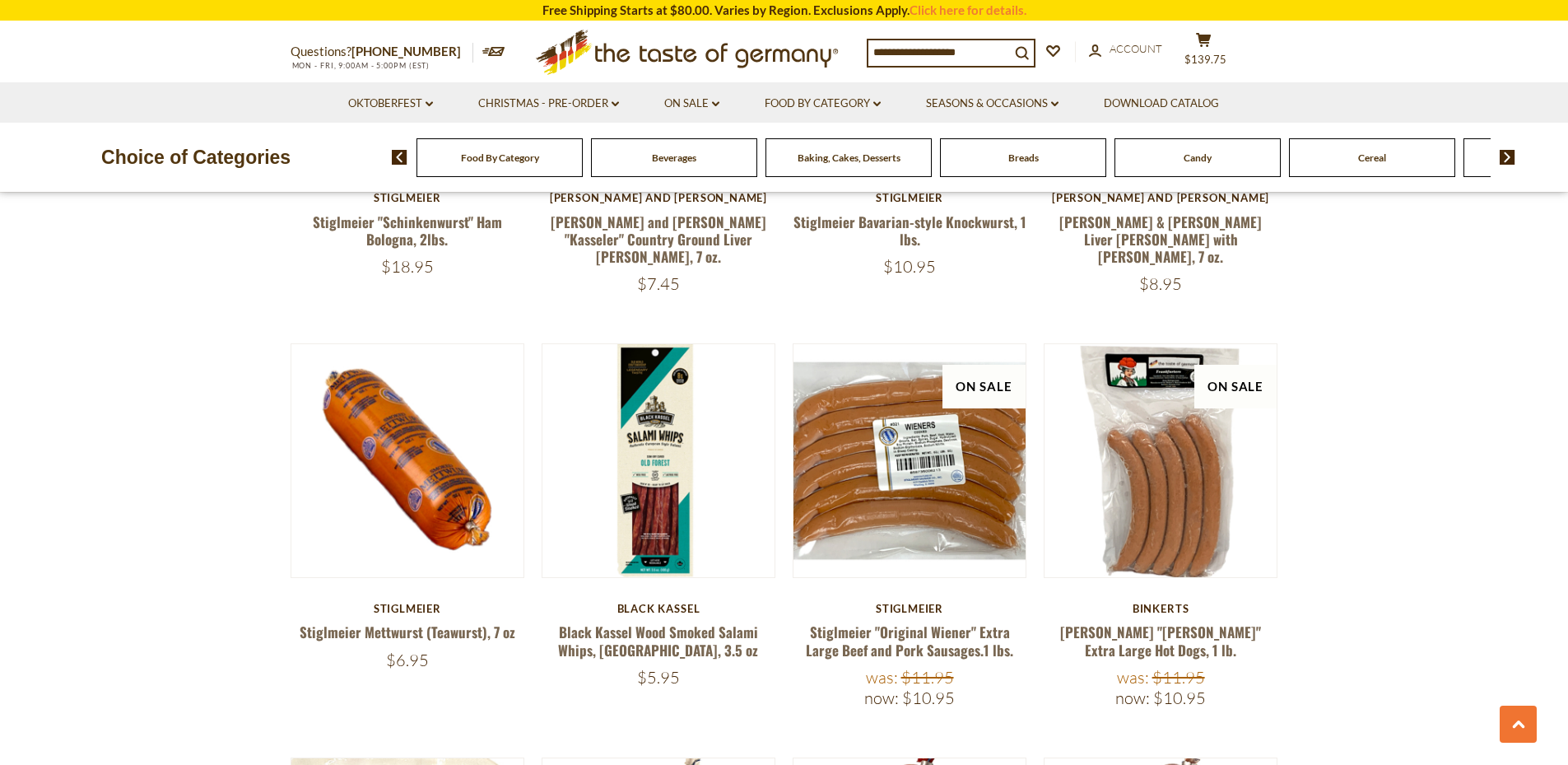
scroll to position [2010, 0]
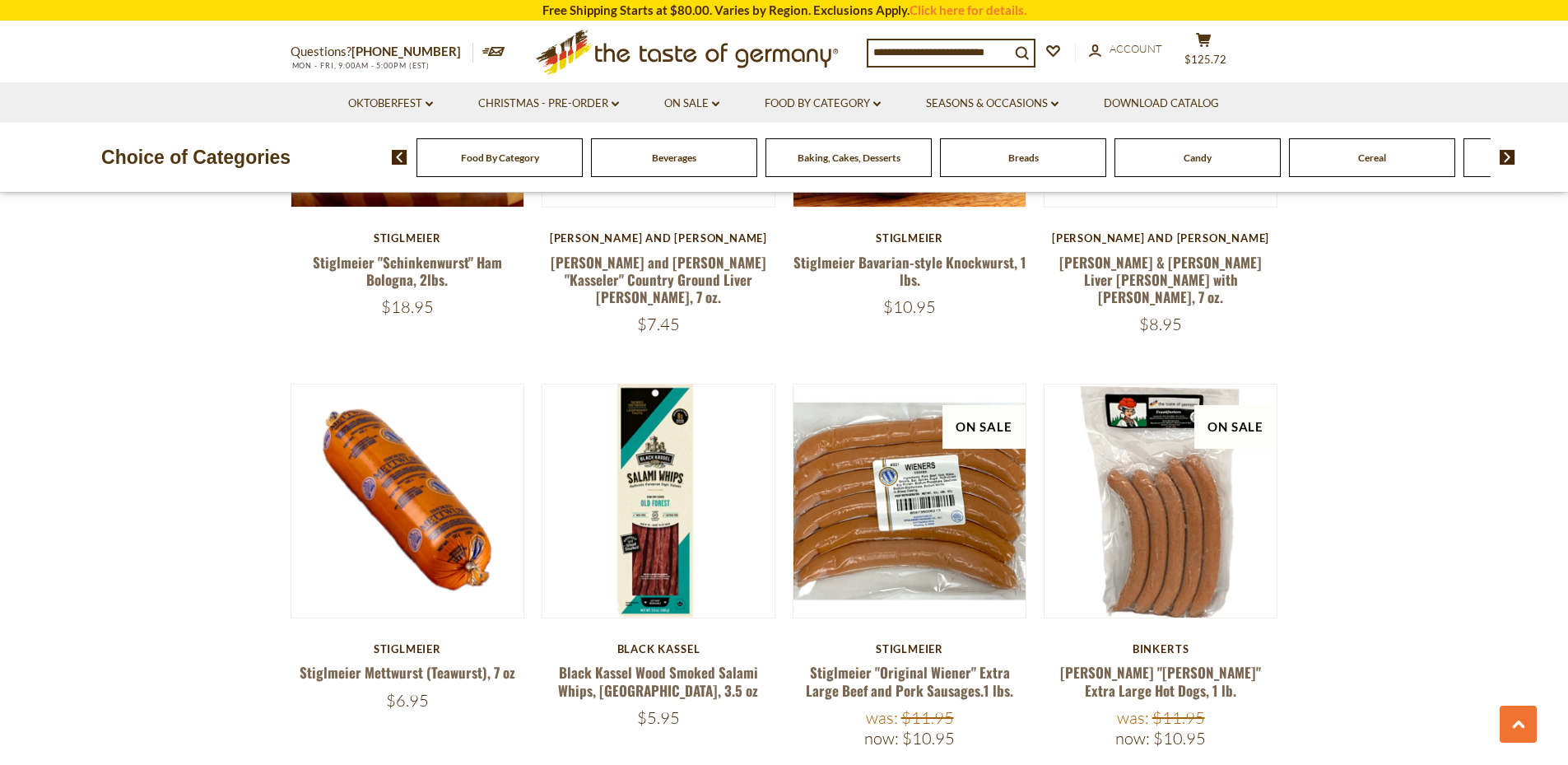
click at [1470, 414] on section "**********" at bounding box center [784, 590] width 1568 height 4028
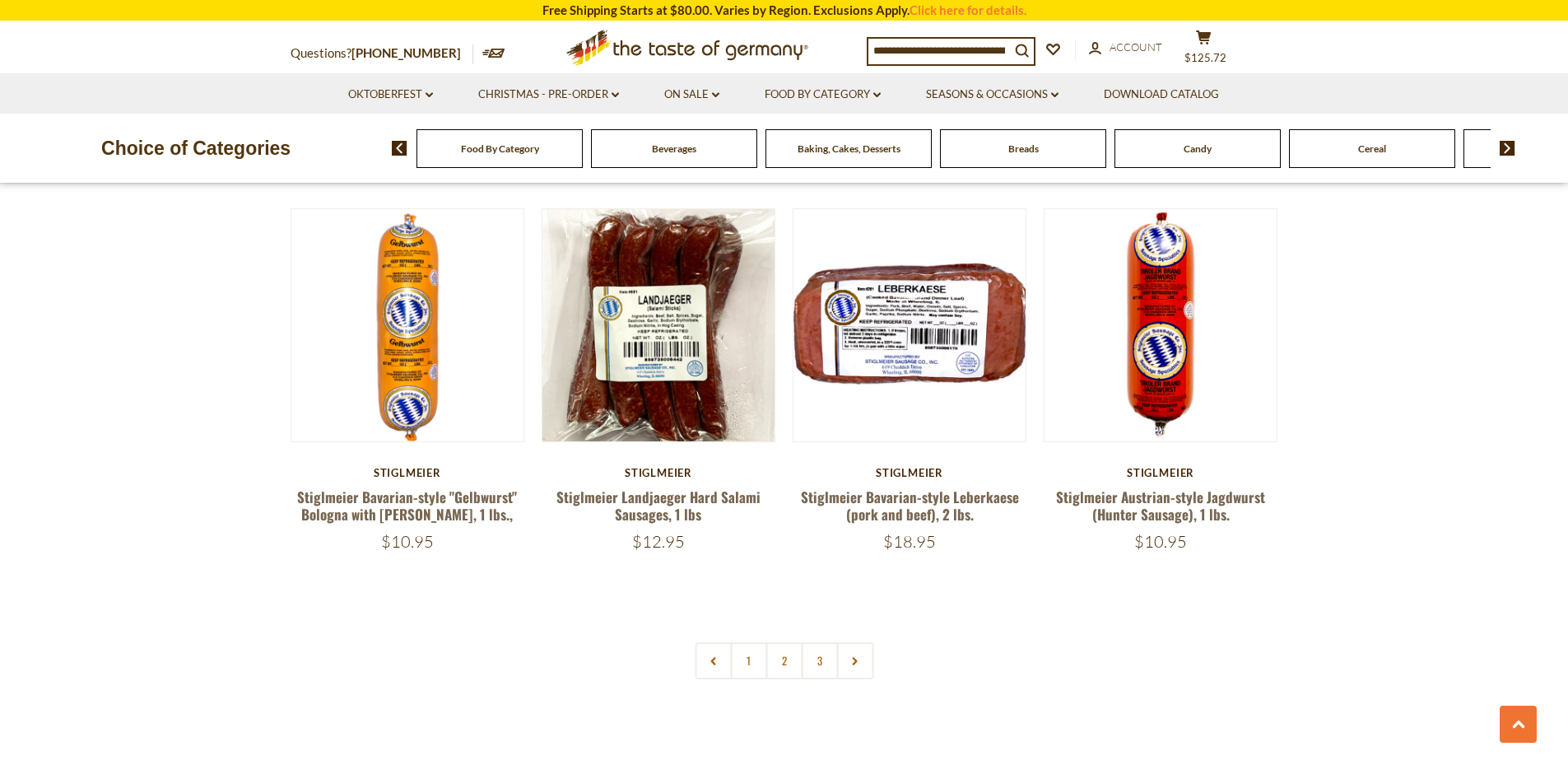
scroll to position [3797, 0]
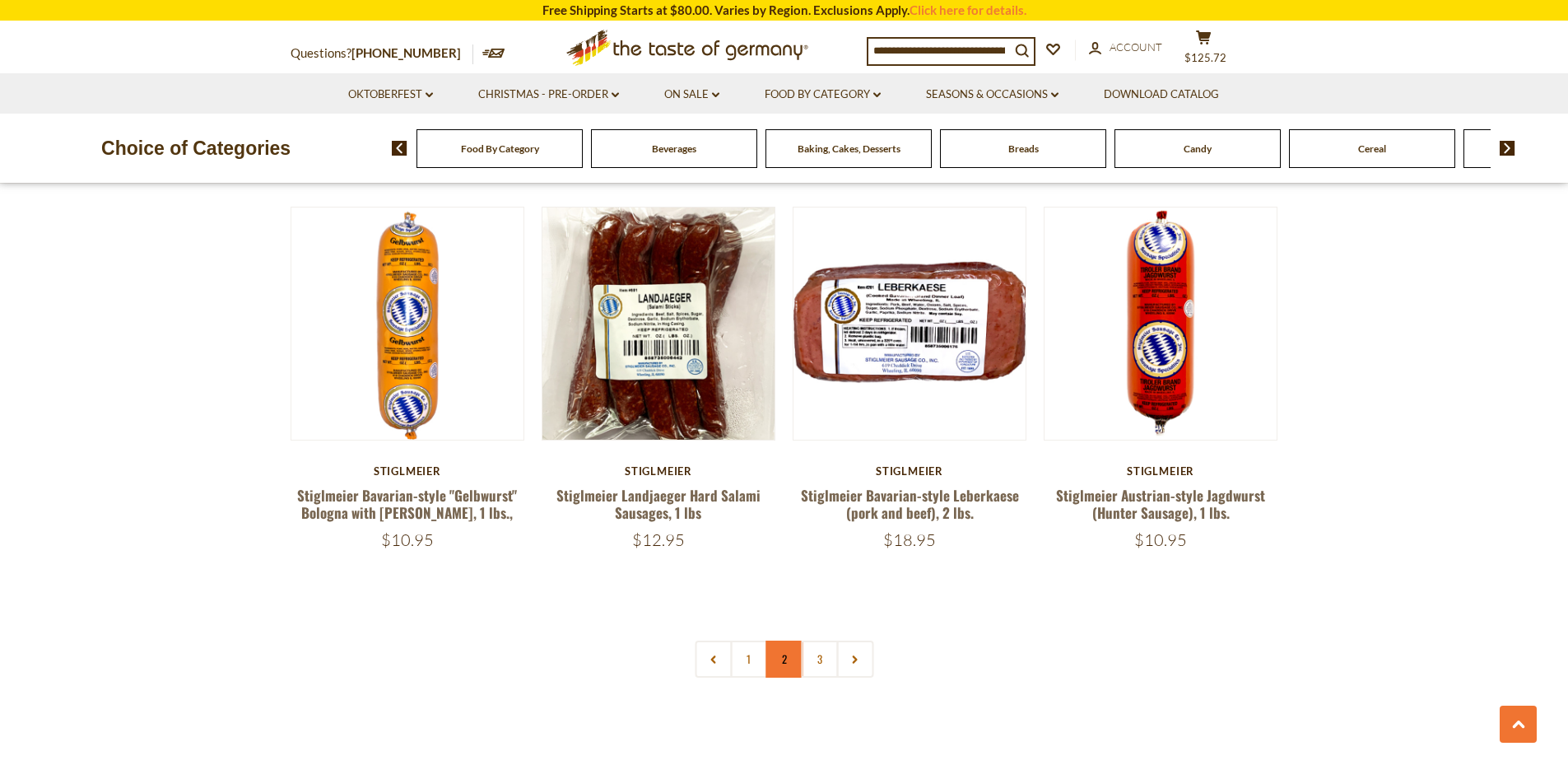
click at [781, 640] on link "2" at bounding box center [784, 658] width 37 height 37
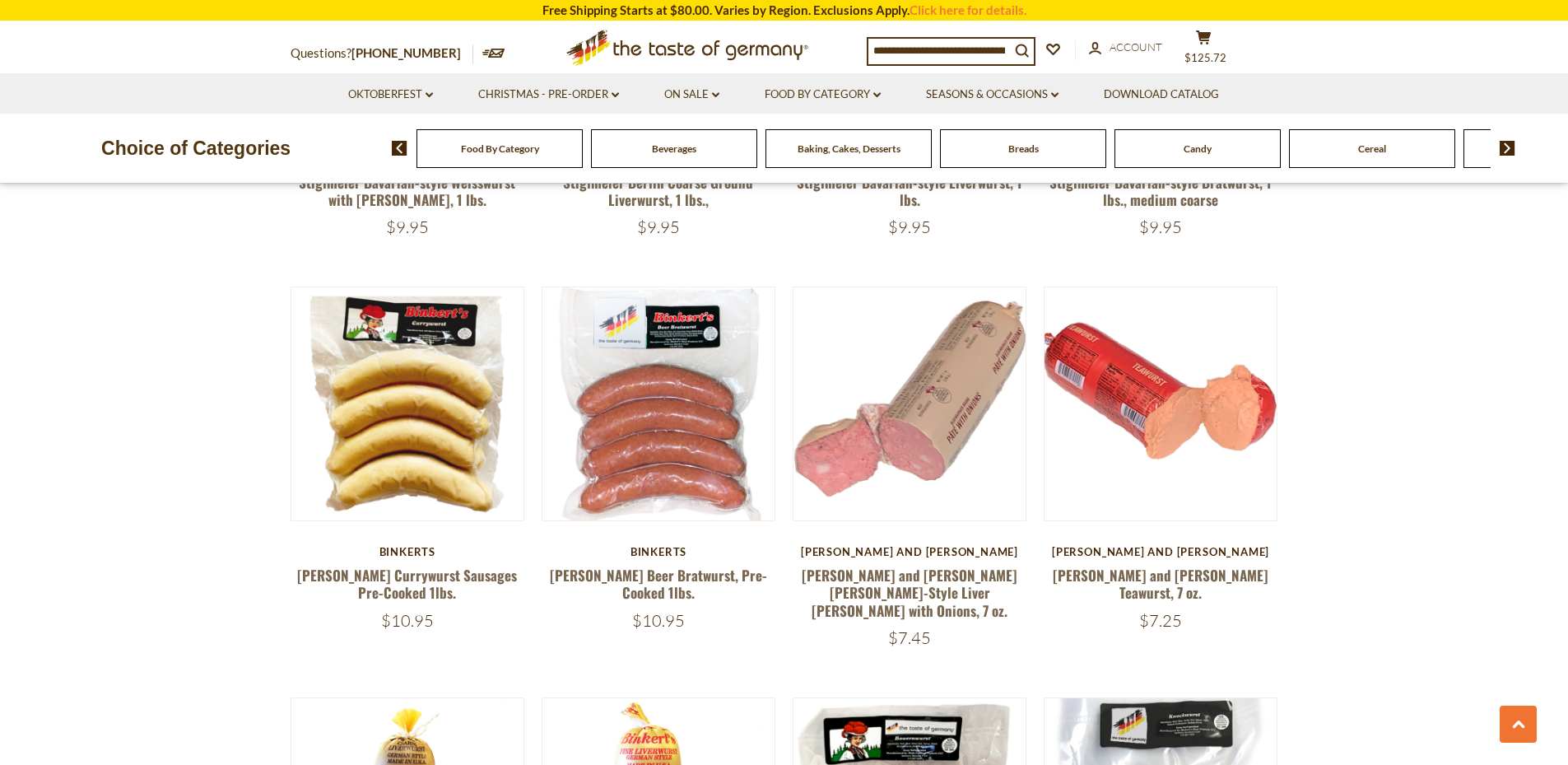
scroll to position [891, 0]
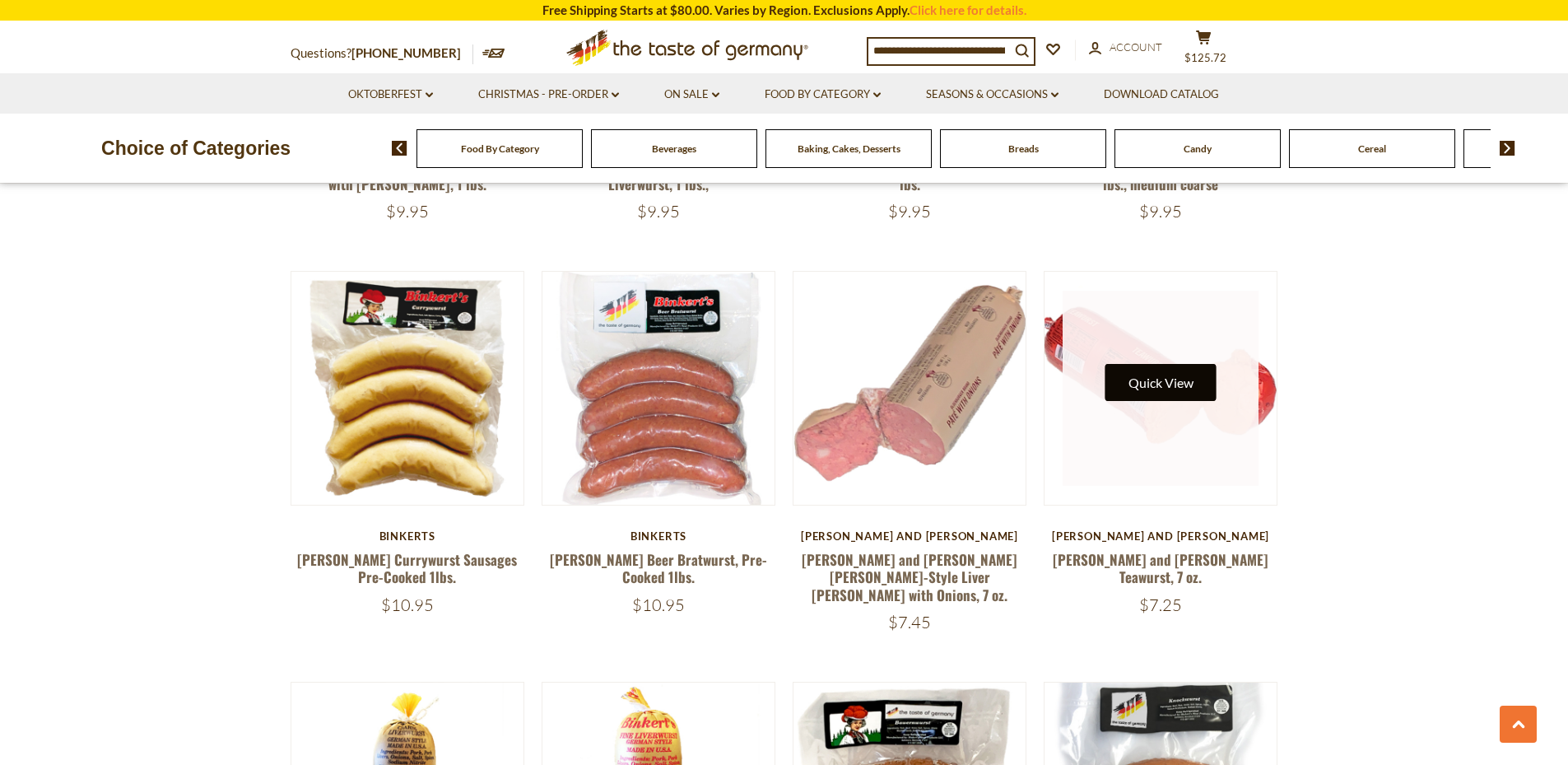
click at [1160, 391] on button "Quick View" at bounding box center [1160, 382] width 111 height 37
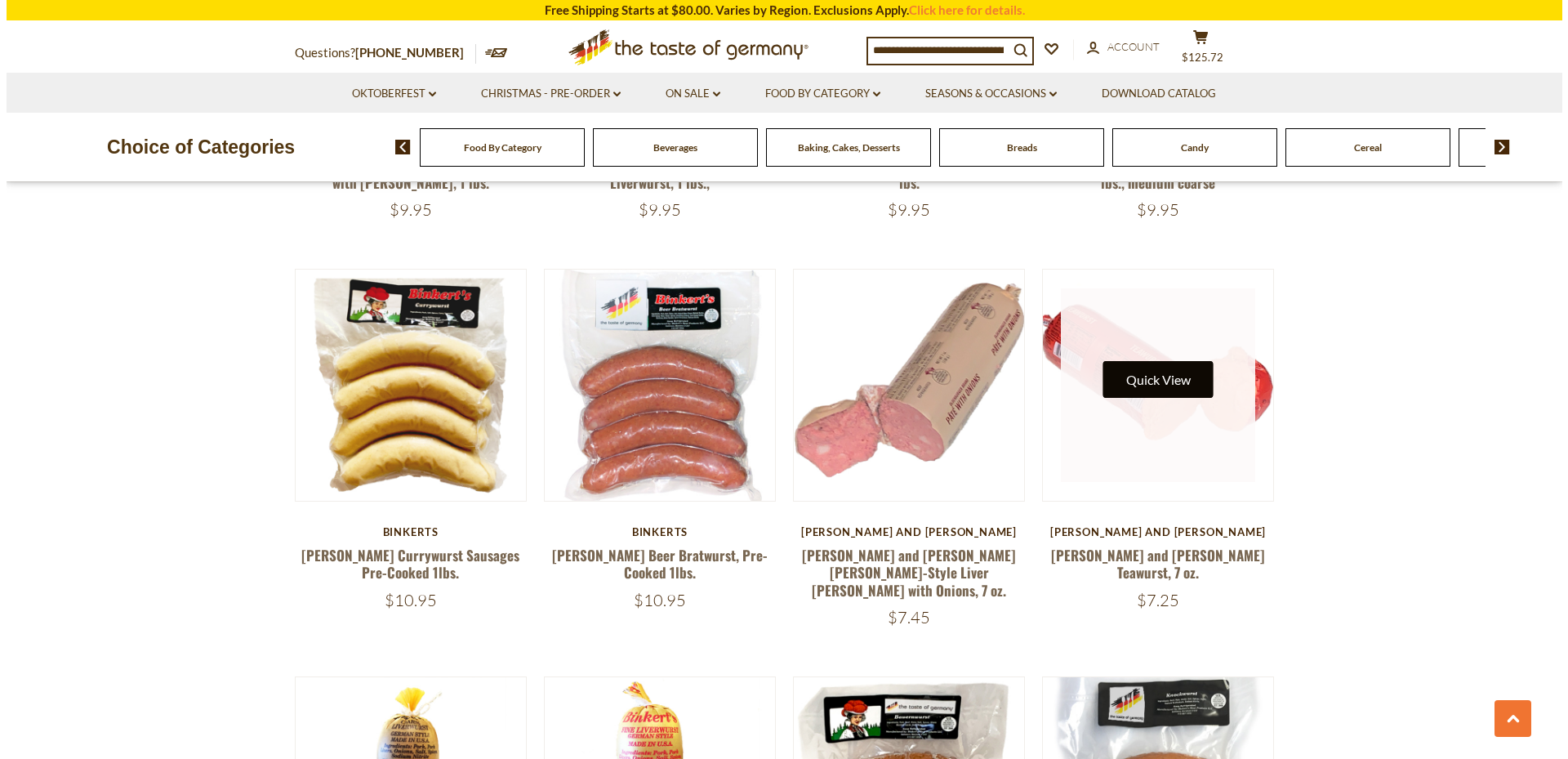
scroll to position [886, 0]
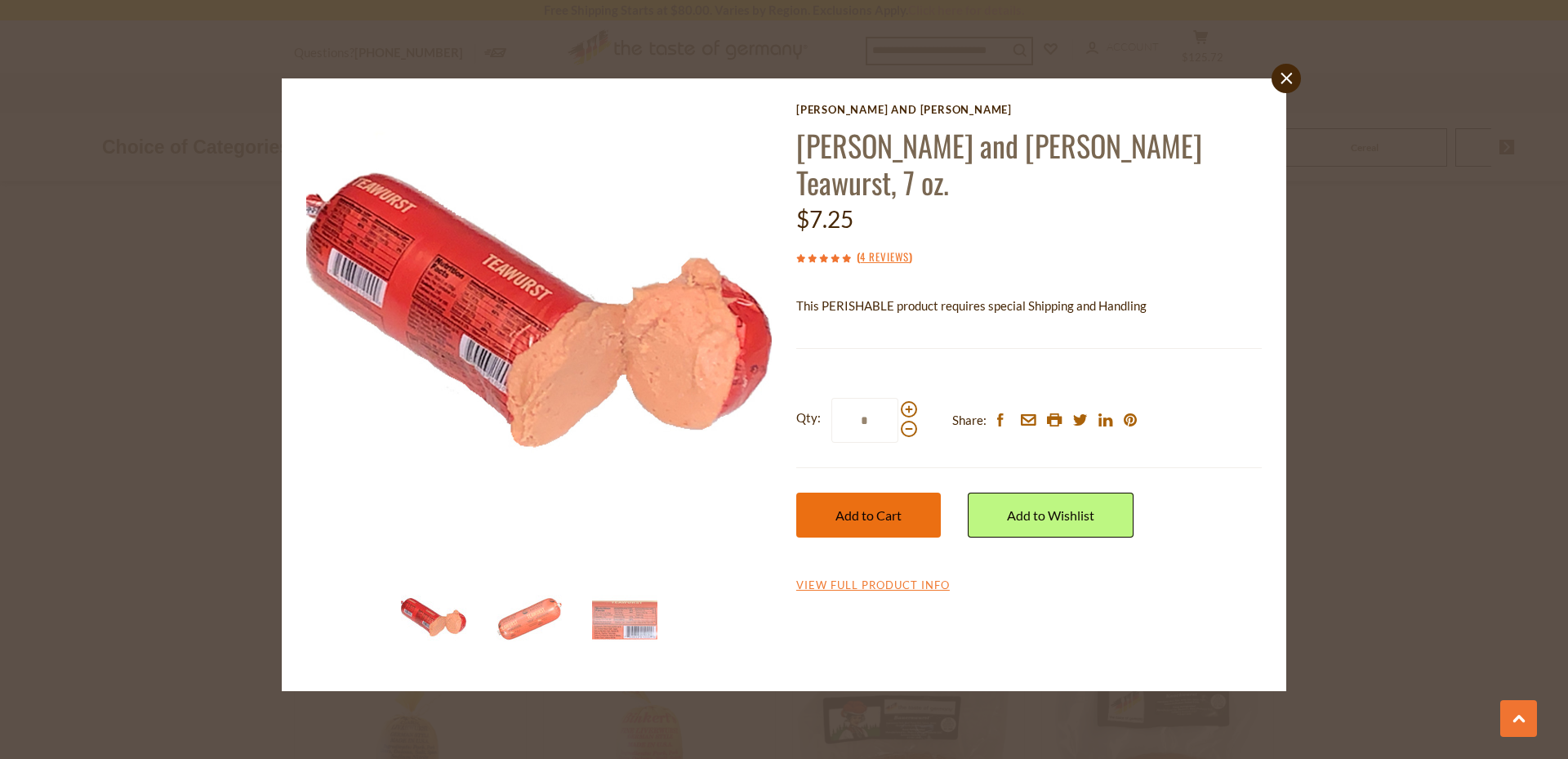
click at [877, 507] on span "Add to Cart" at bounding box center [868, 514] width 66 height 15
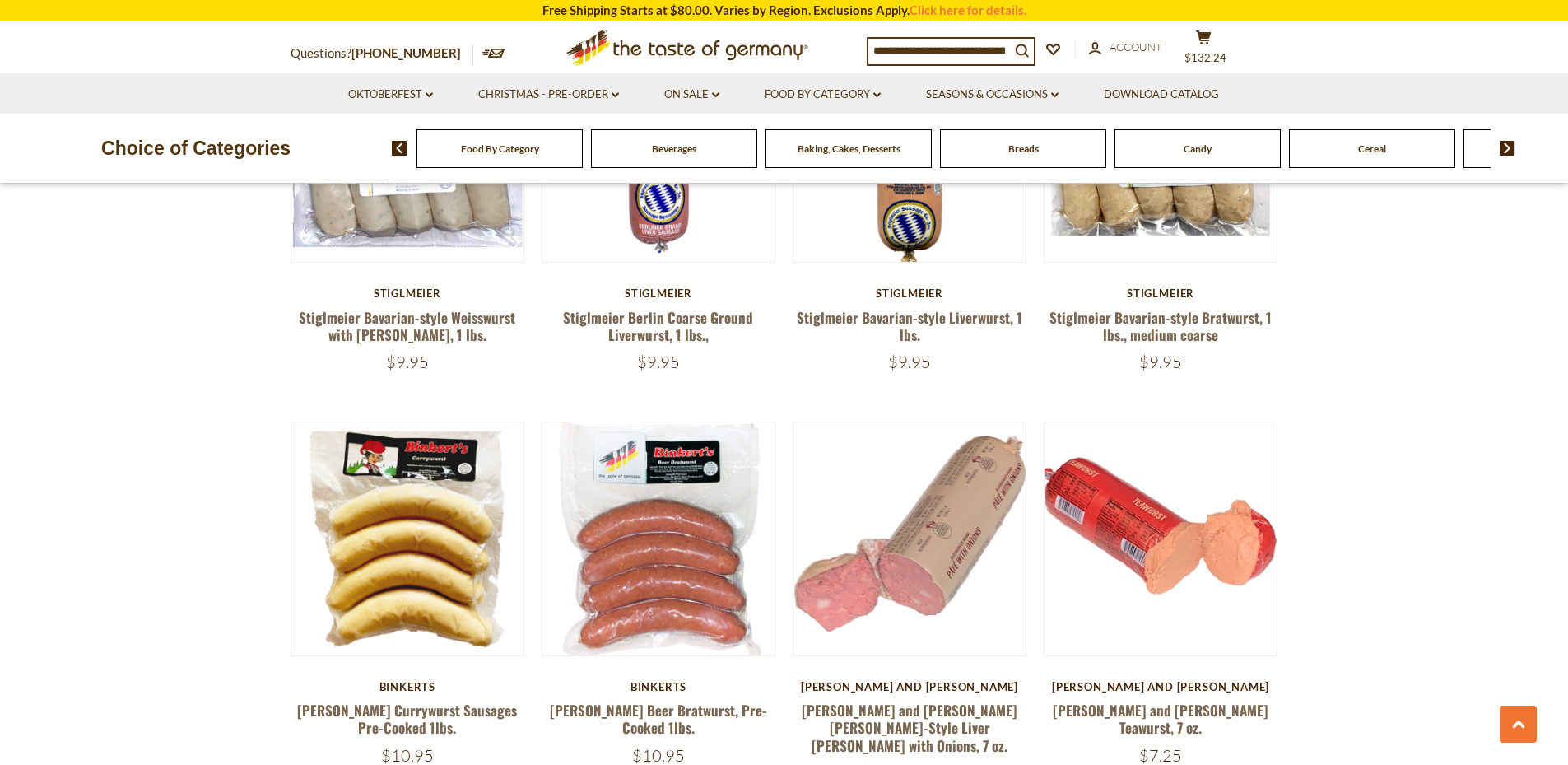
scroll to position [792, 0]
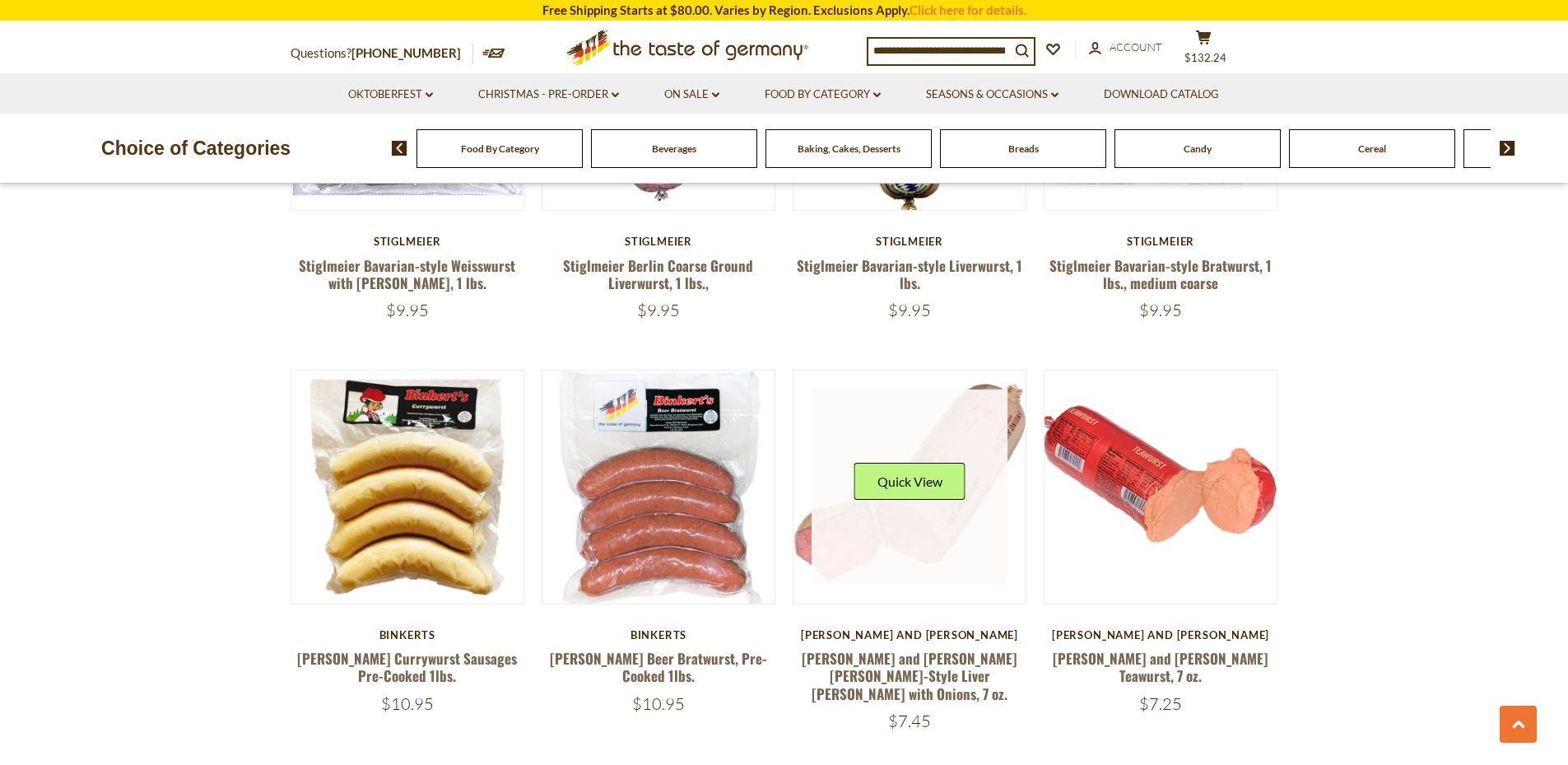
click at [944, 538] on link at bounding box center [909, 487] width 196 height 196
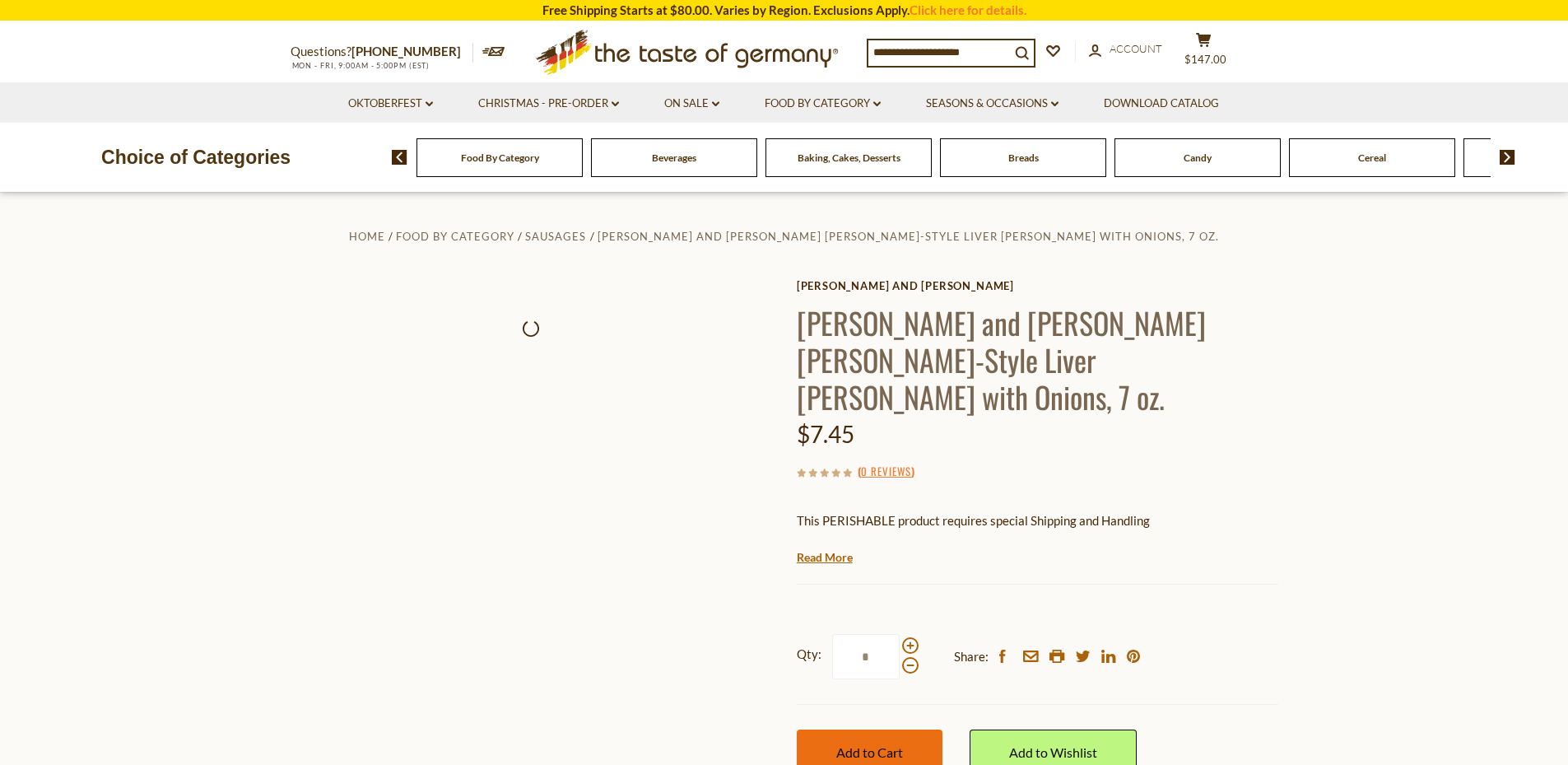
click at [883, 744] on span "Add to Cart" at bounding box center [869, 752] width 67 height 15
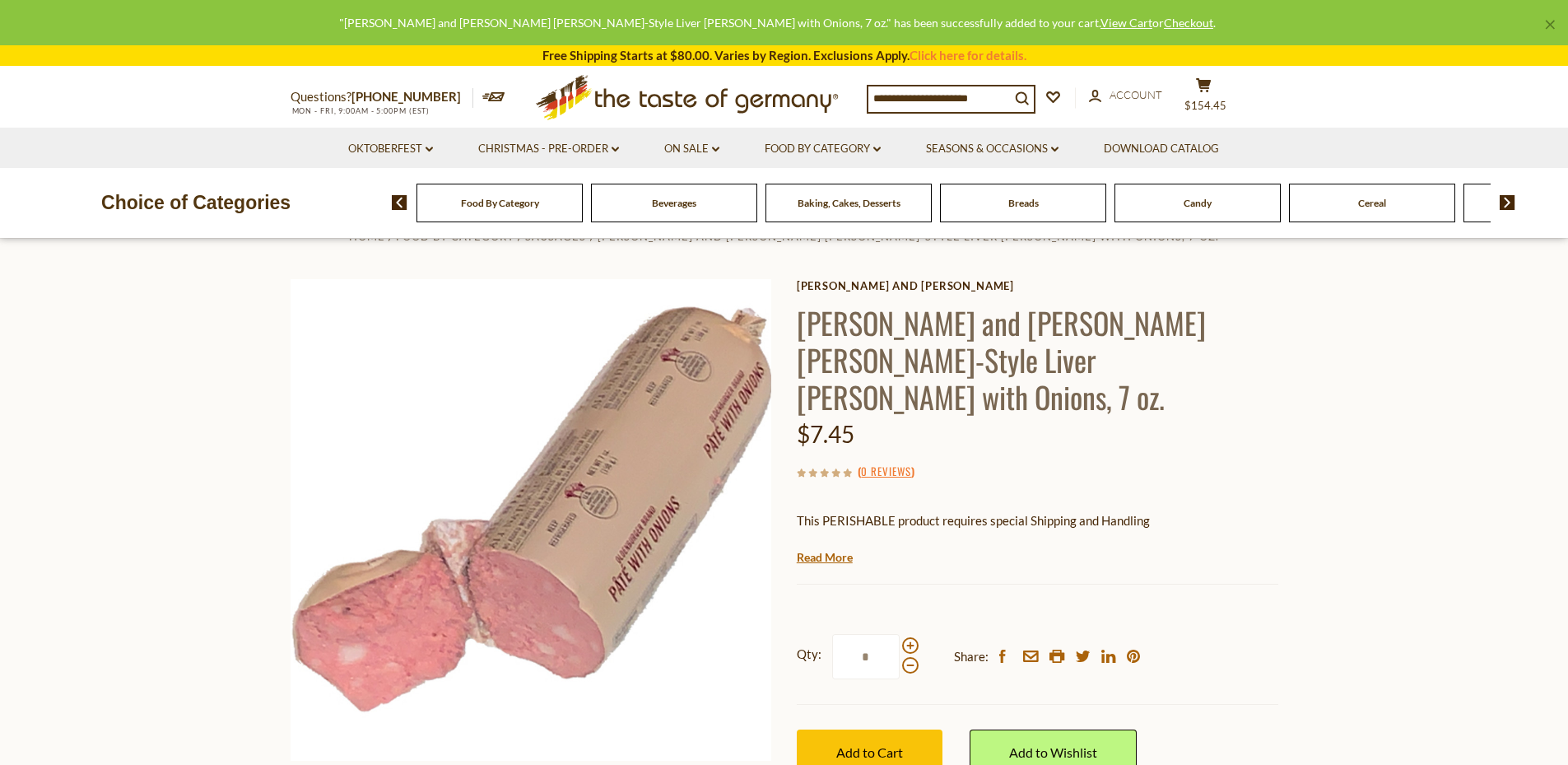
click at [82, 328] on section "Home Food By Category Sausages Schaller and Weber Oldenburger-Style Liver Pate …" at bounding box center [784, 559] width 1568 height 732
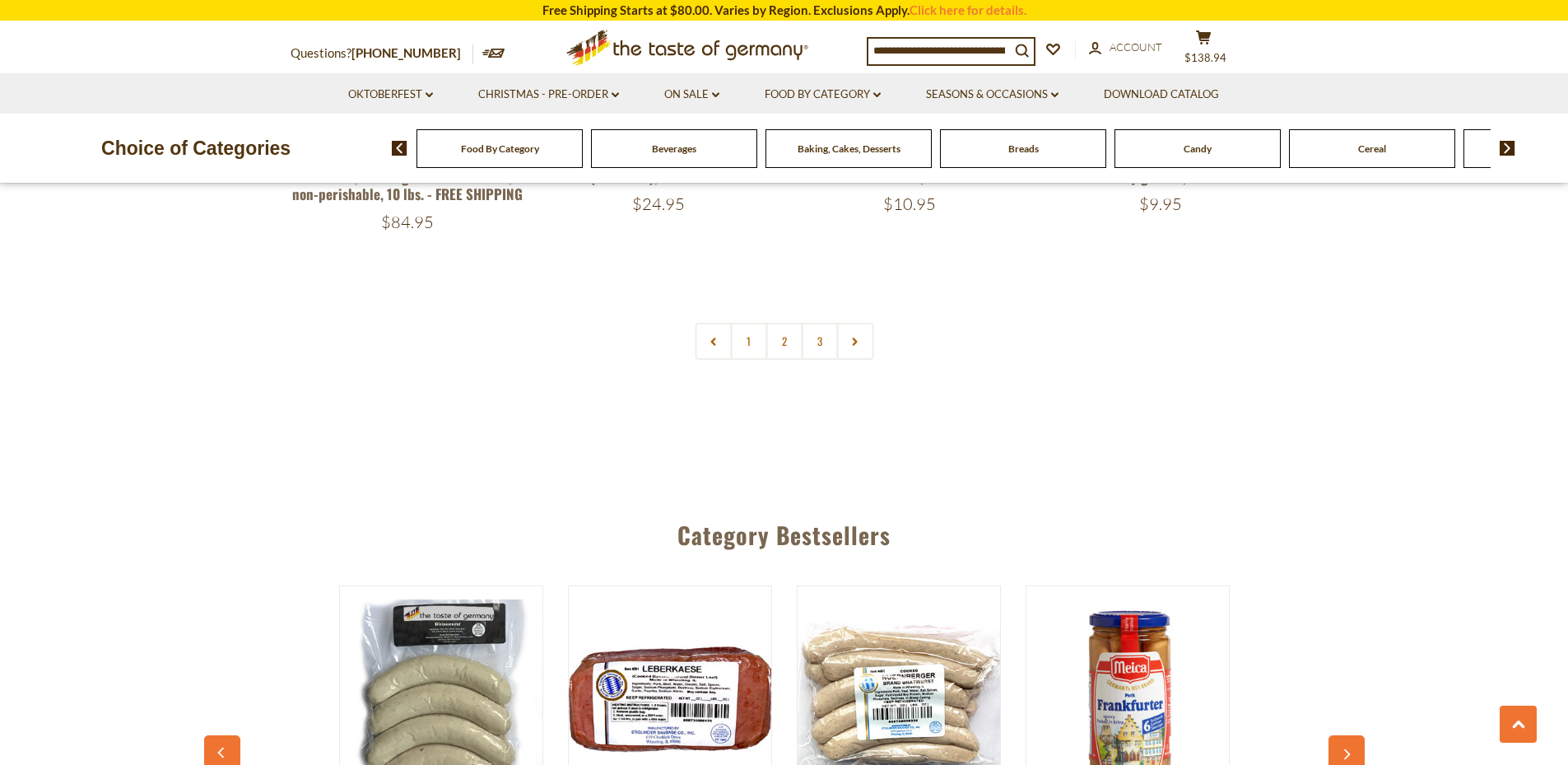
scroll to position [4134, 0]
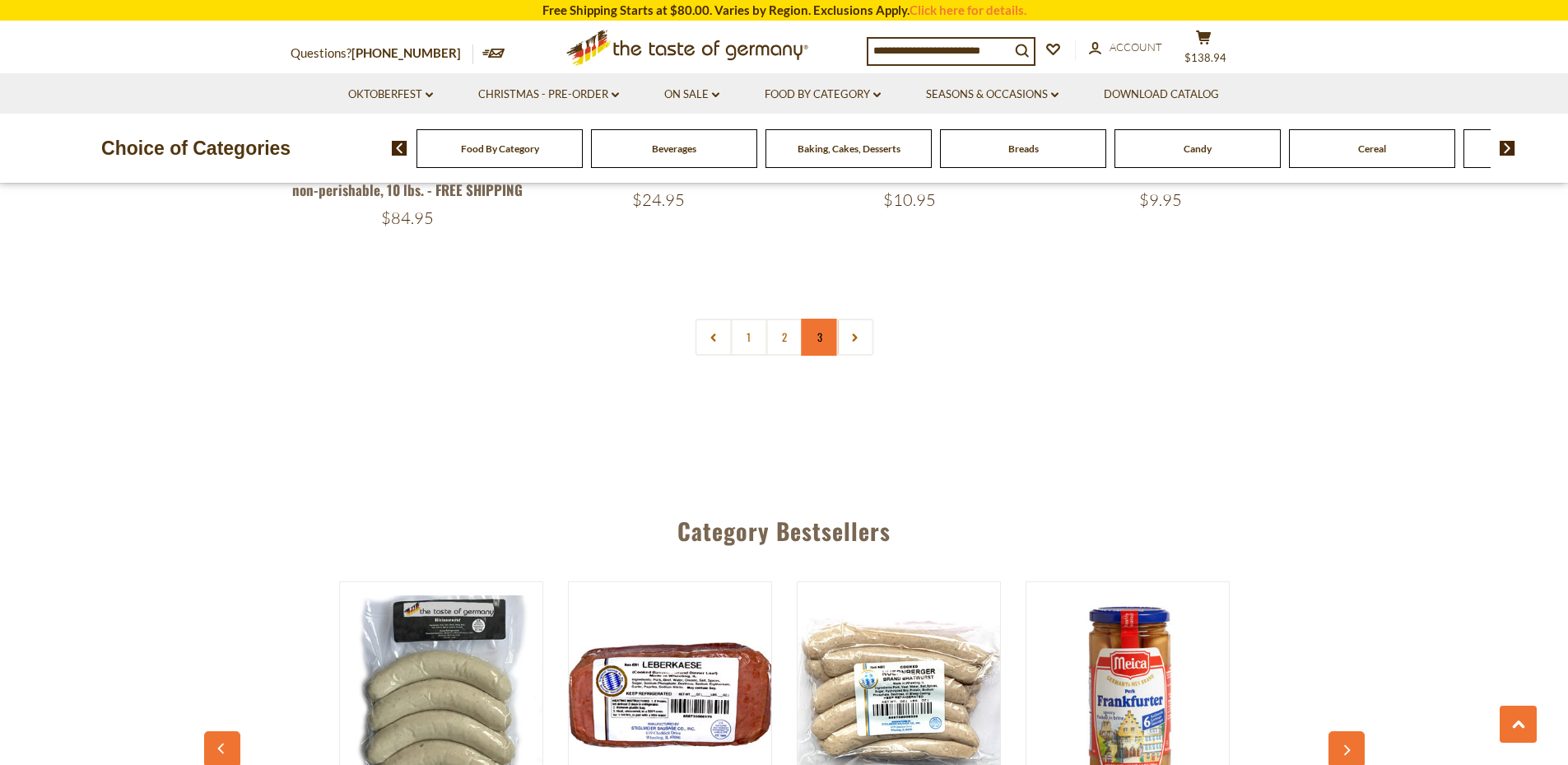
click at [820, 319] on link "3" at bounding box center [819, 337] width 37 height 37
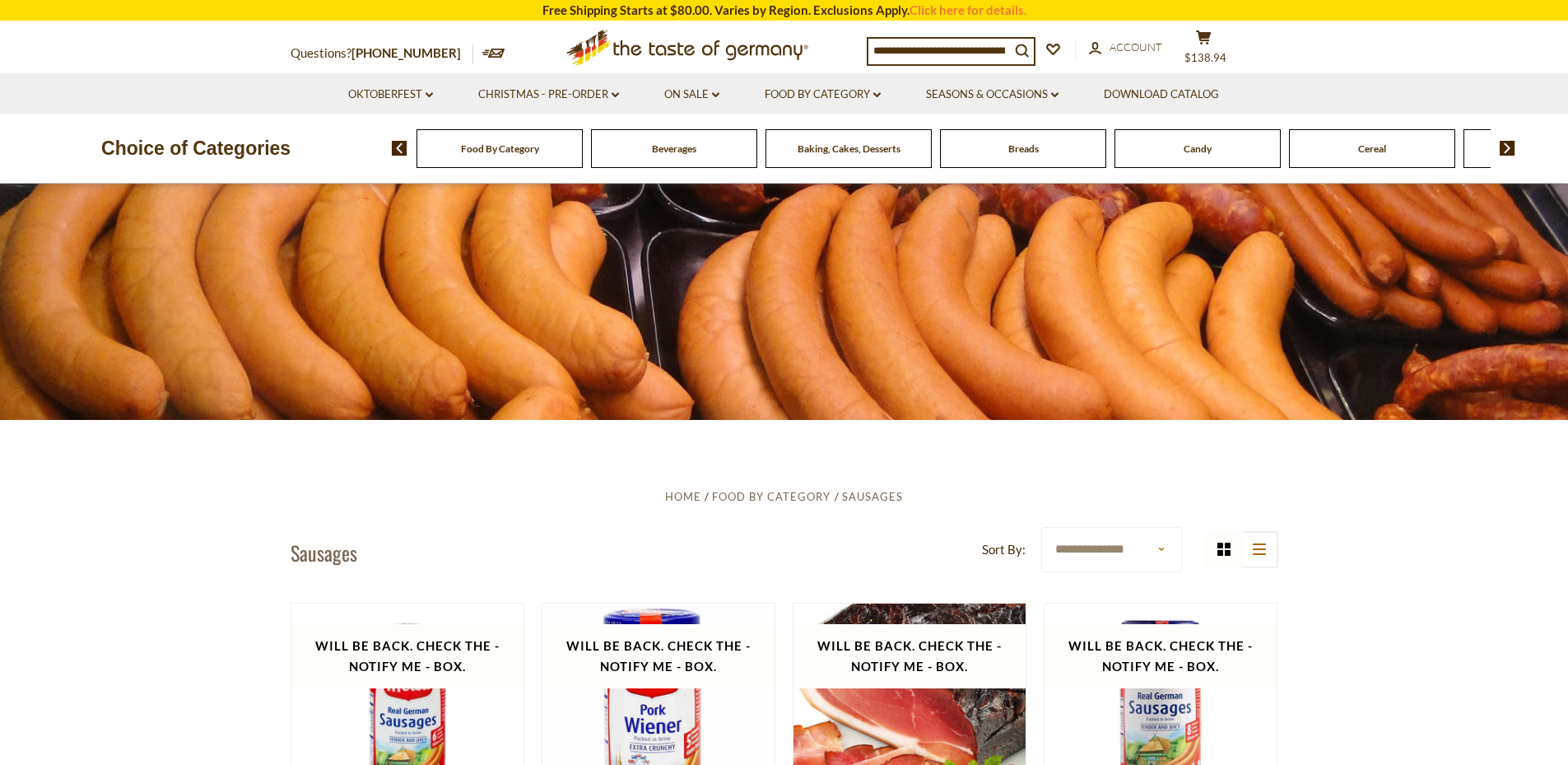
scroll to position [0, 0]
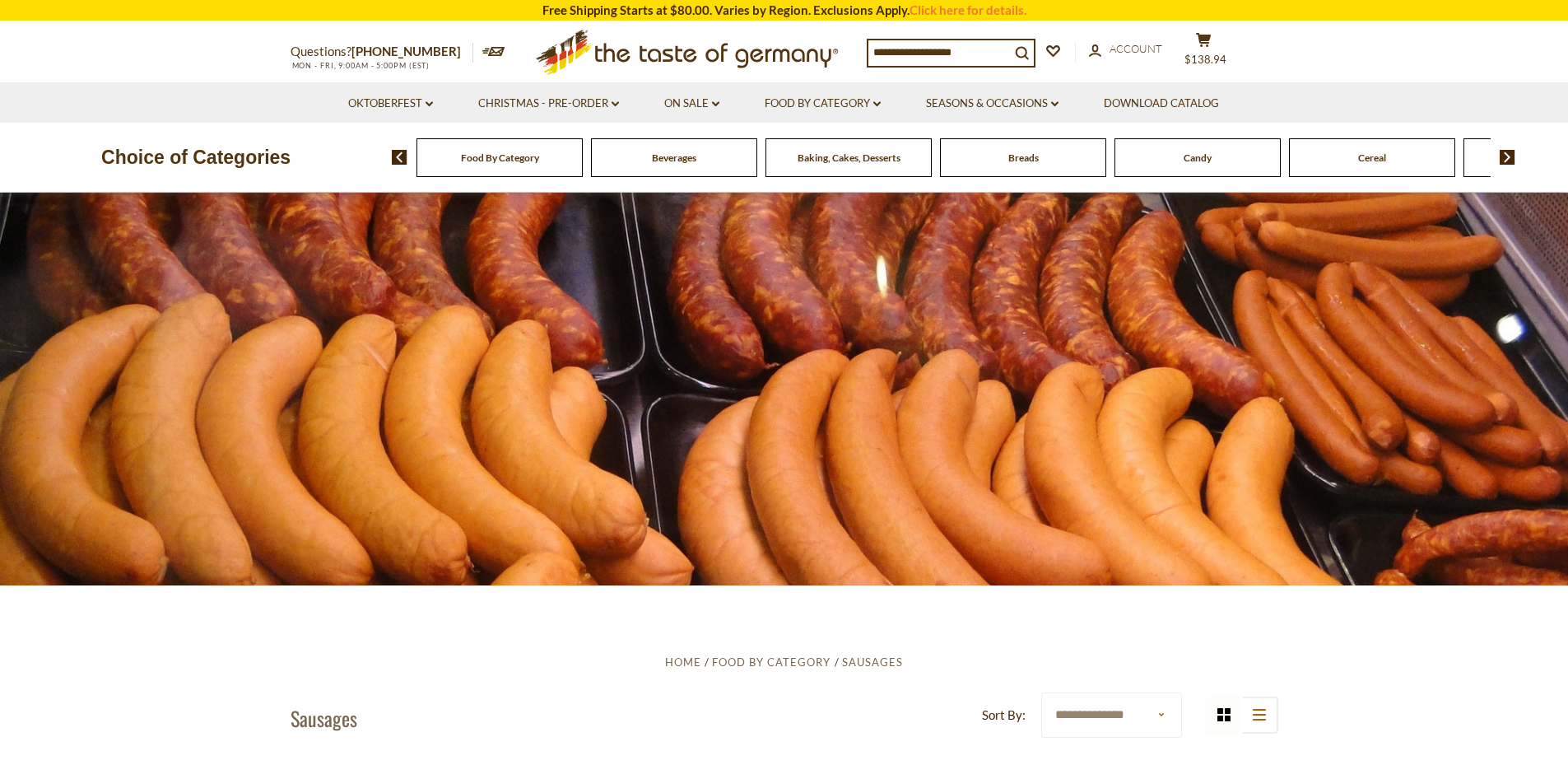
click at [1511, 158] on img at bounding box center [1507, 158] width 15 height 15
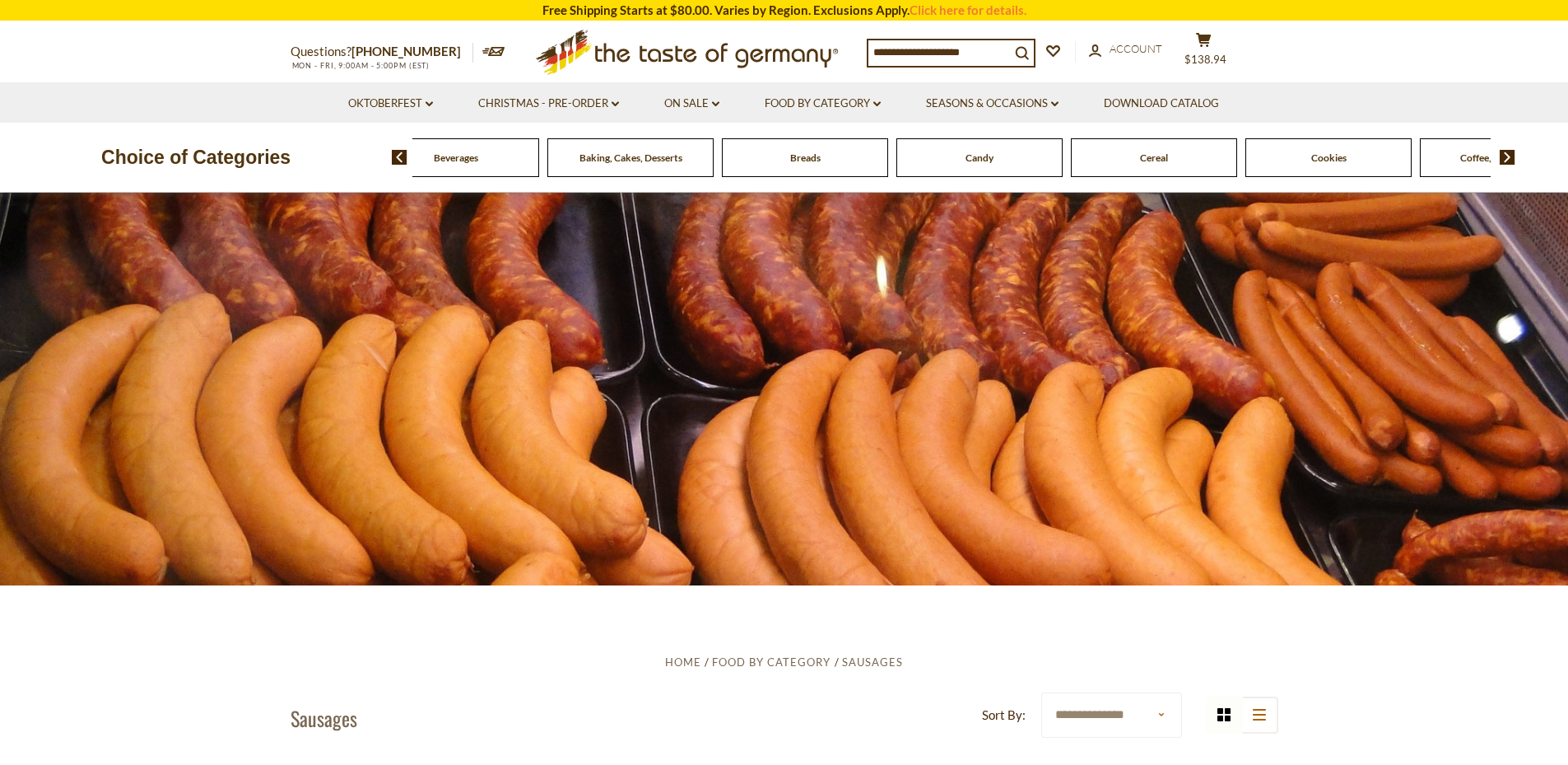
click at [1511, 158] on img at bounding box center [1507, 158] width 15 height 15
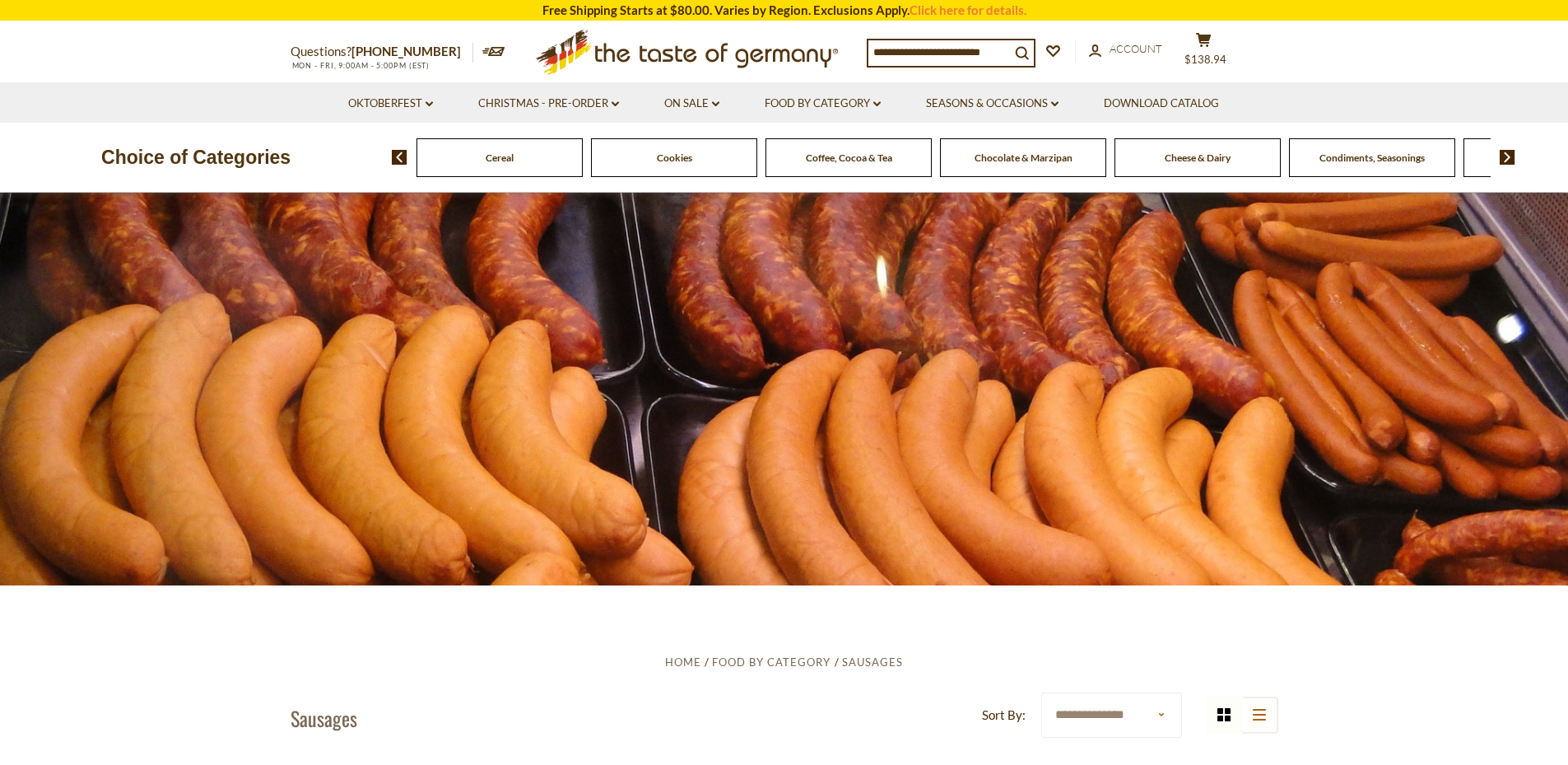
click at [1511, 158] on img at bounding box center [1507, 158] width 15 height 15
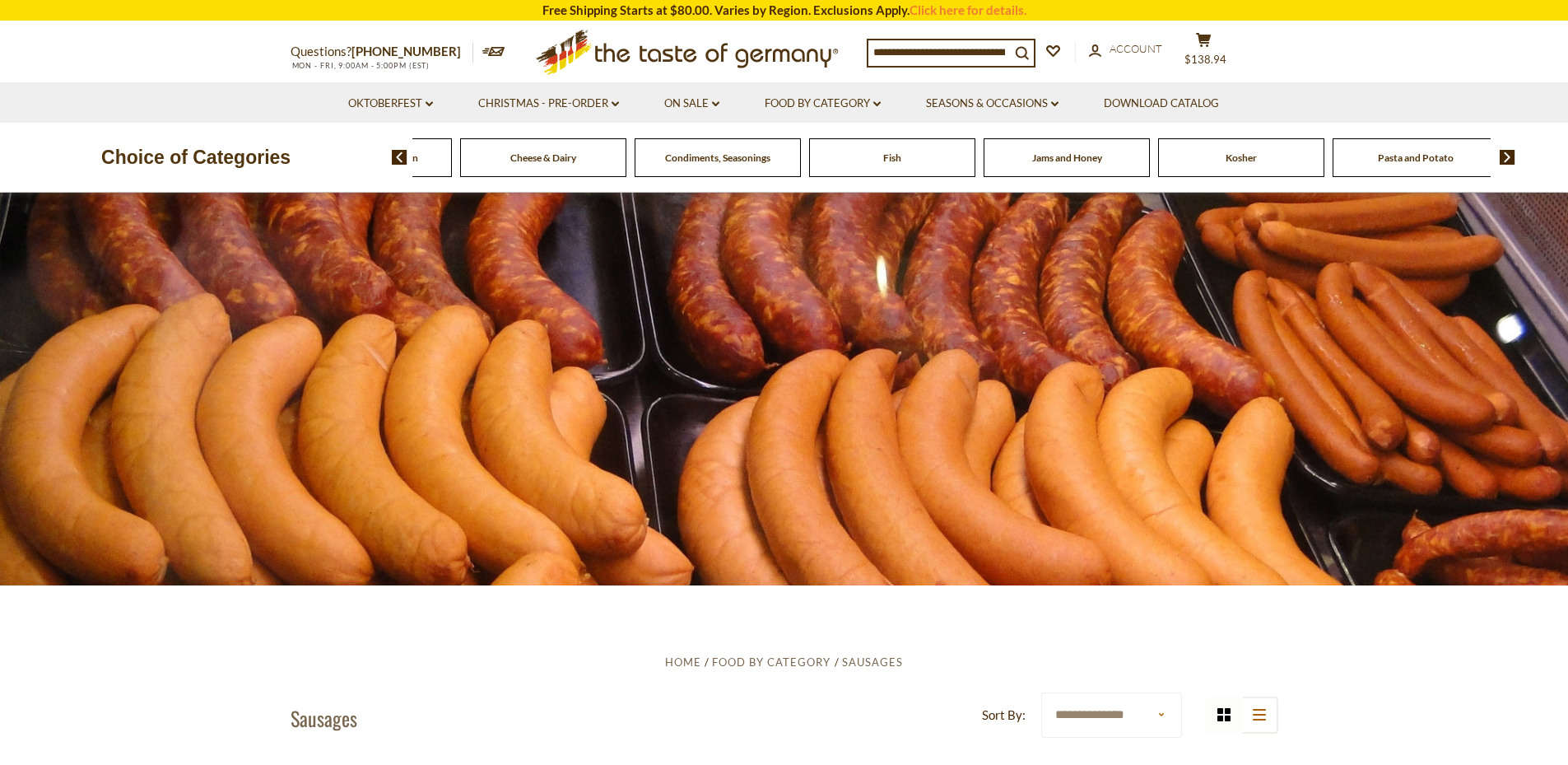
click at [1511, 158] on img at bounding box center [1507, 158] width 15 height 15
click at [1003, 156] on span "Pasta and Potato" at bounding box center [979, 157] width 76 height 12
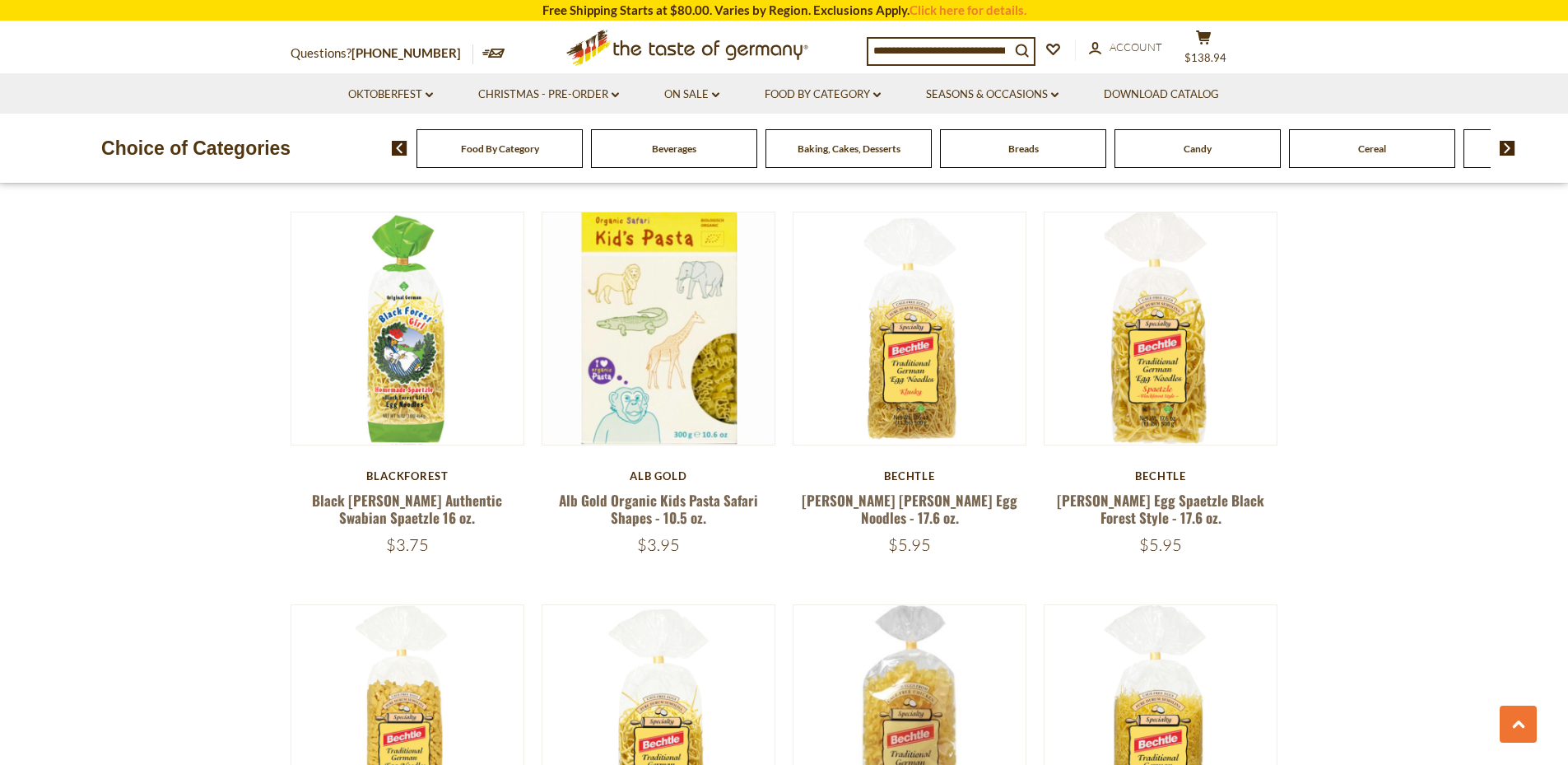
scroll to position [2905, 0]
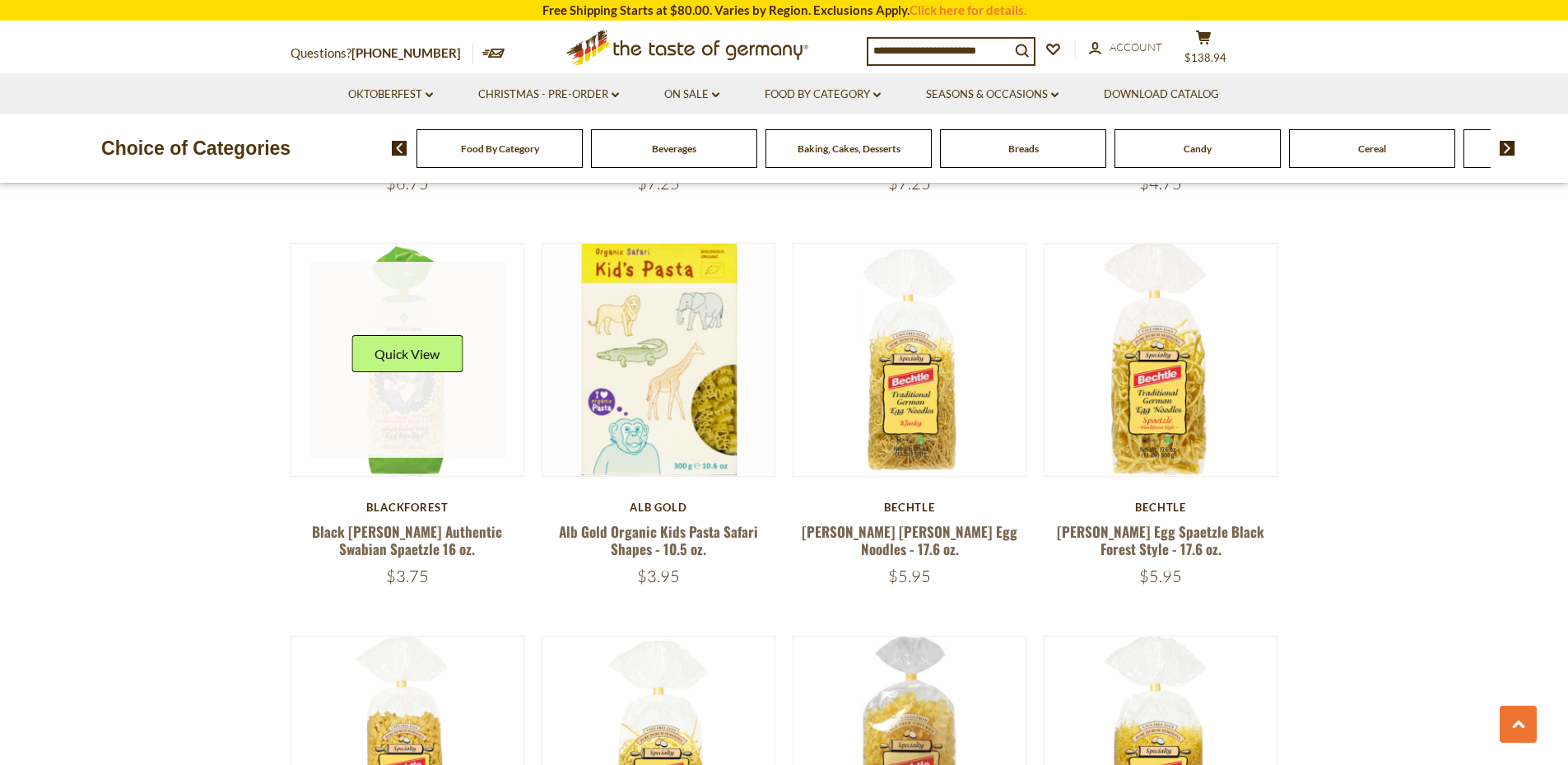
click at [416, 393] on link at bounding box center [407, 360] width 196 height 196
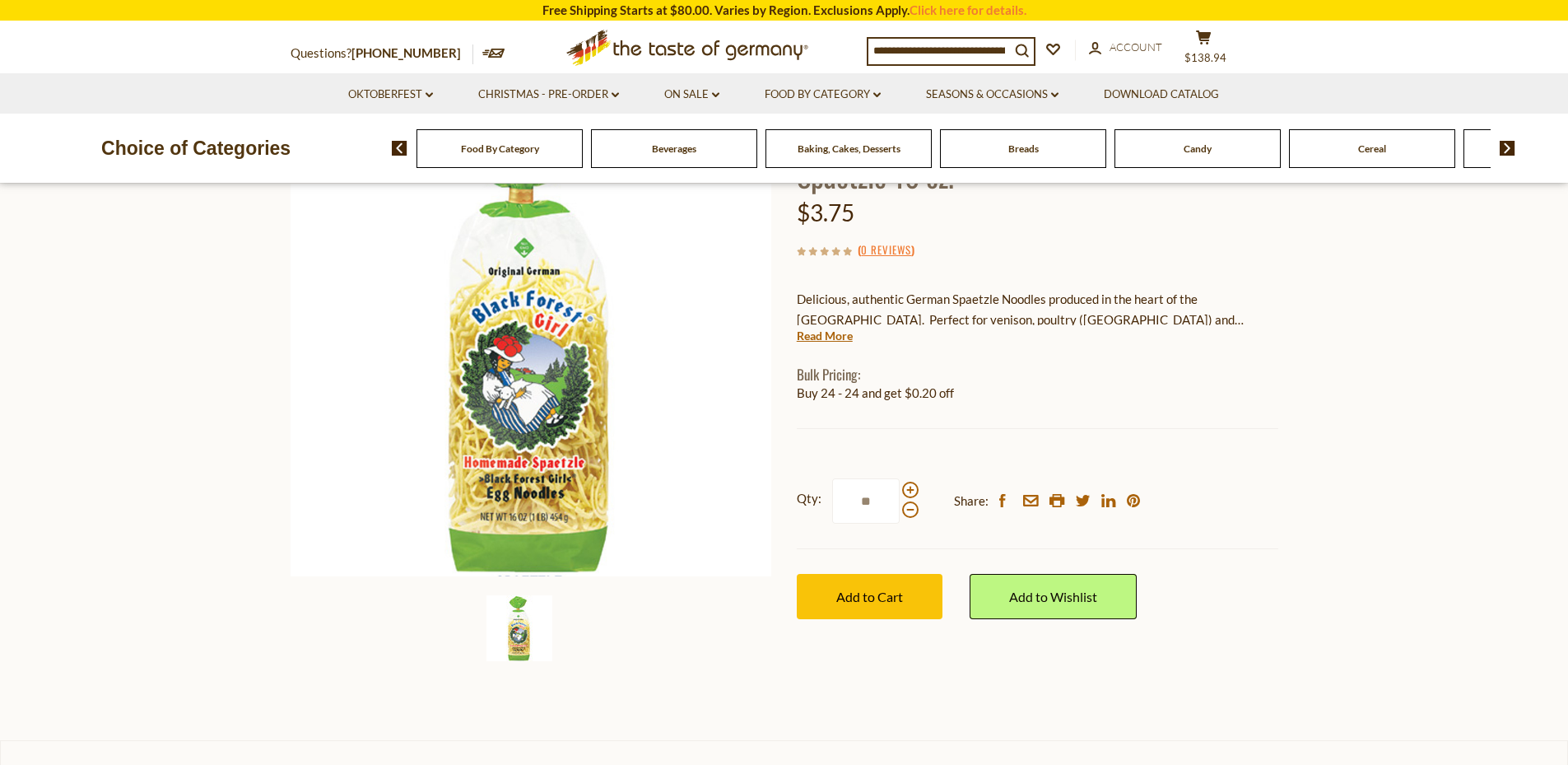
scroll to position [159, 0]
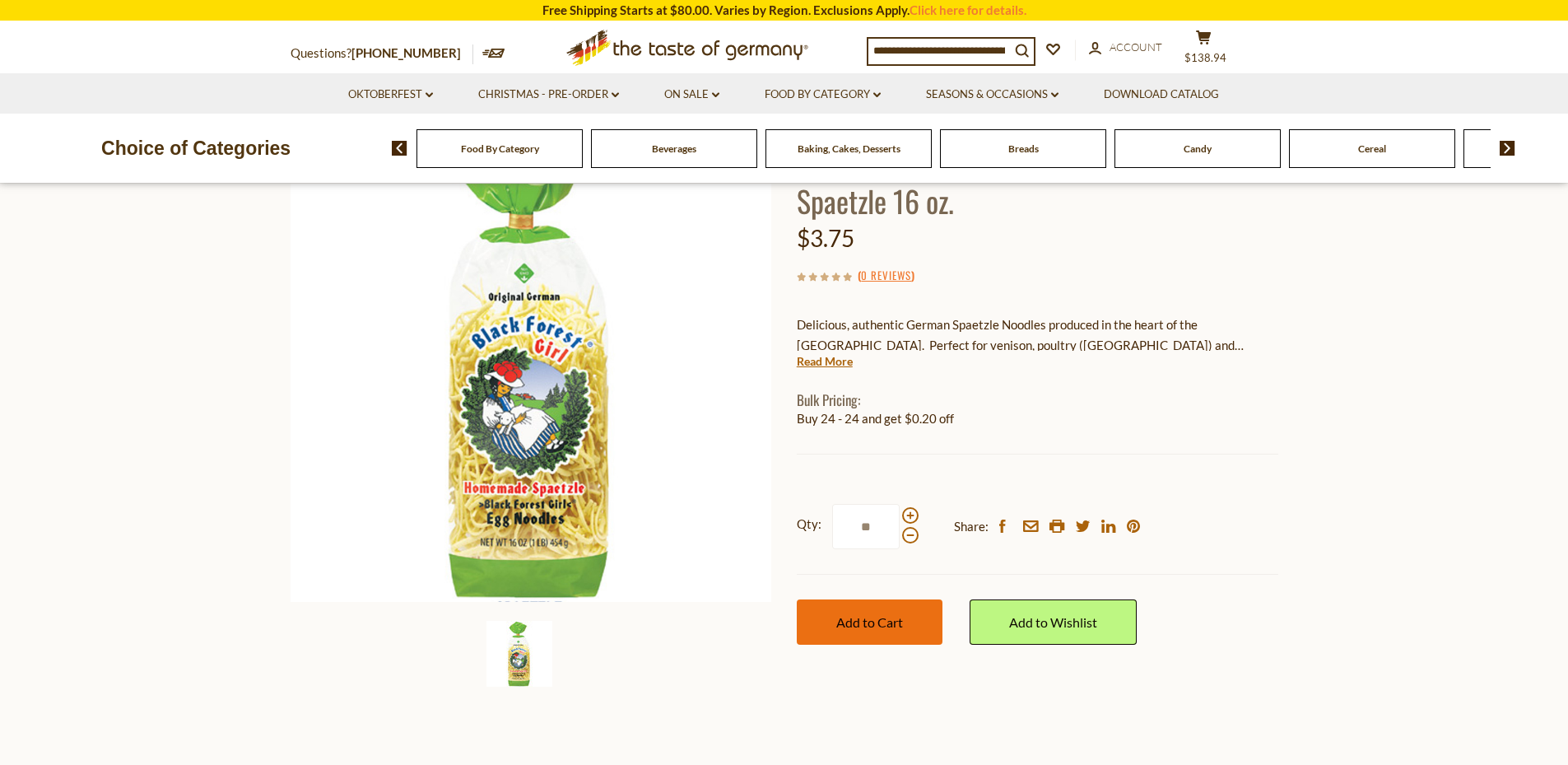
click at [885, 621] on span "Add to Cart" at bounding box center [869, 622] width 67 height 15
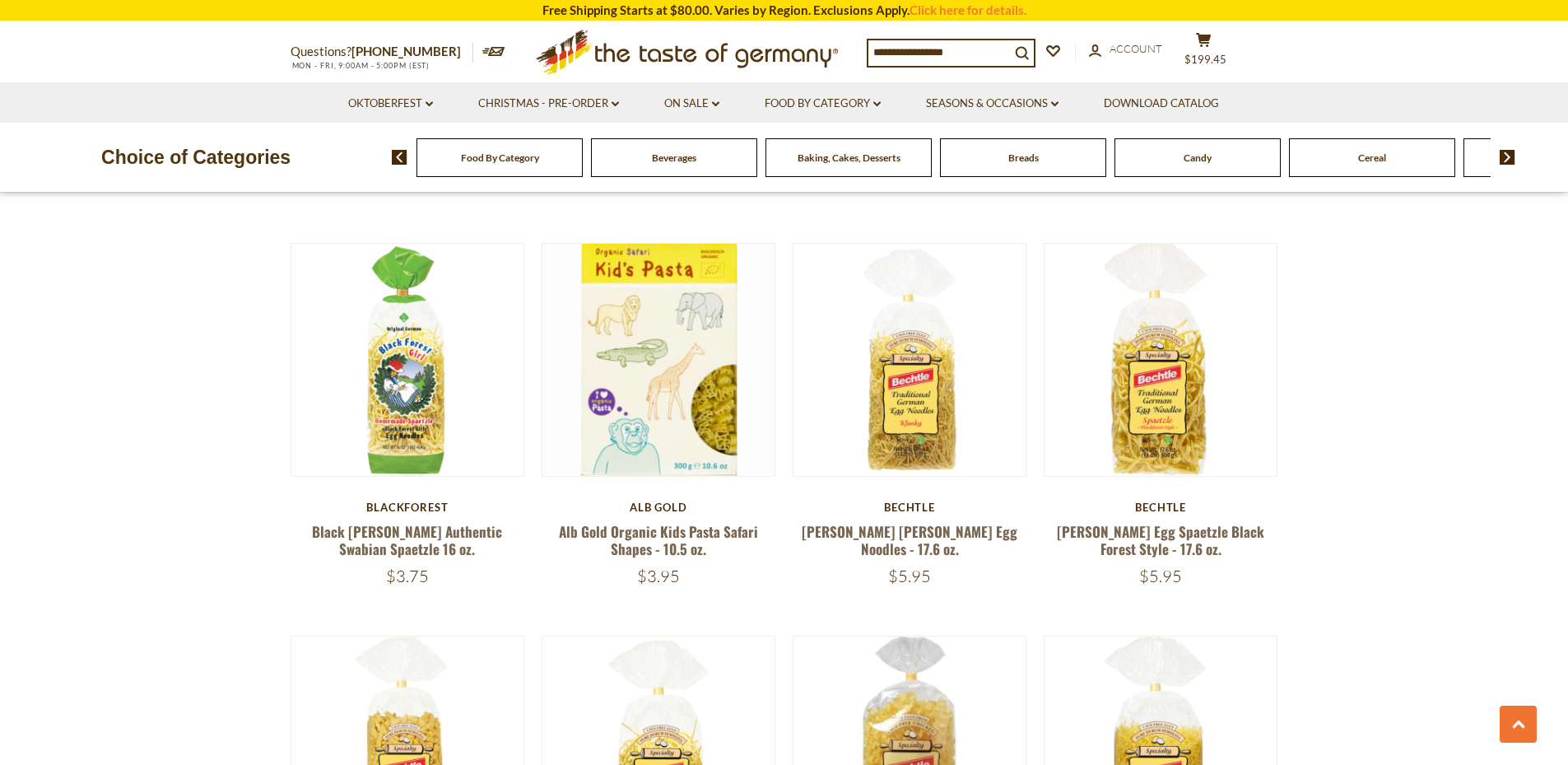
scroll to position [2905, 0]
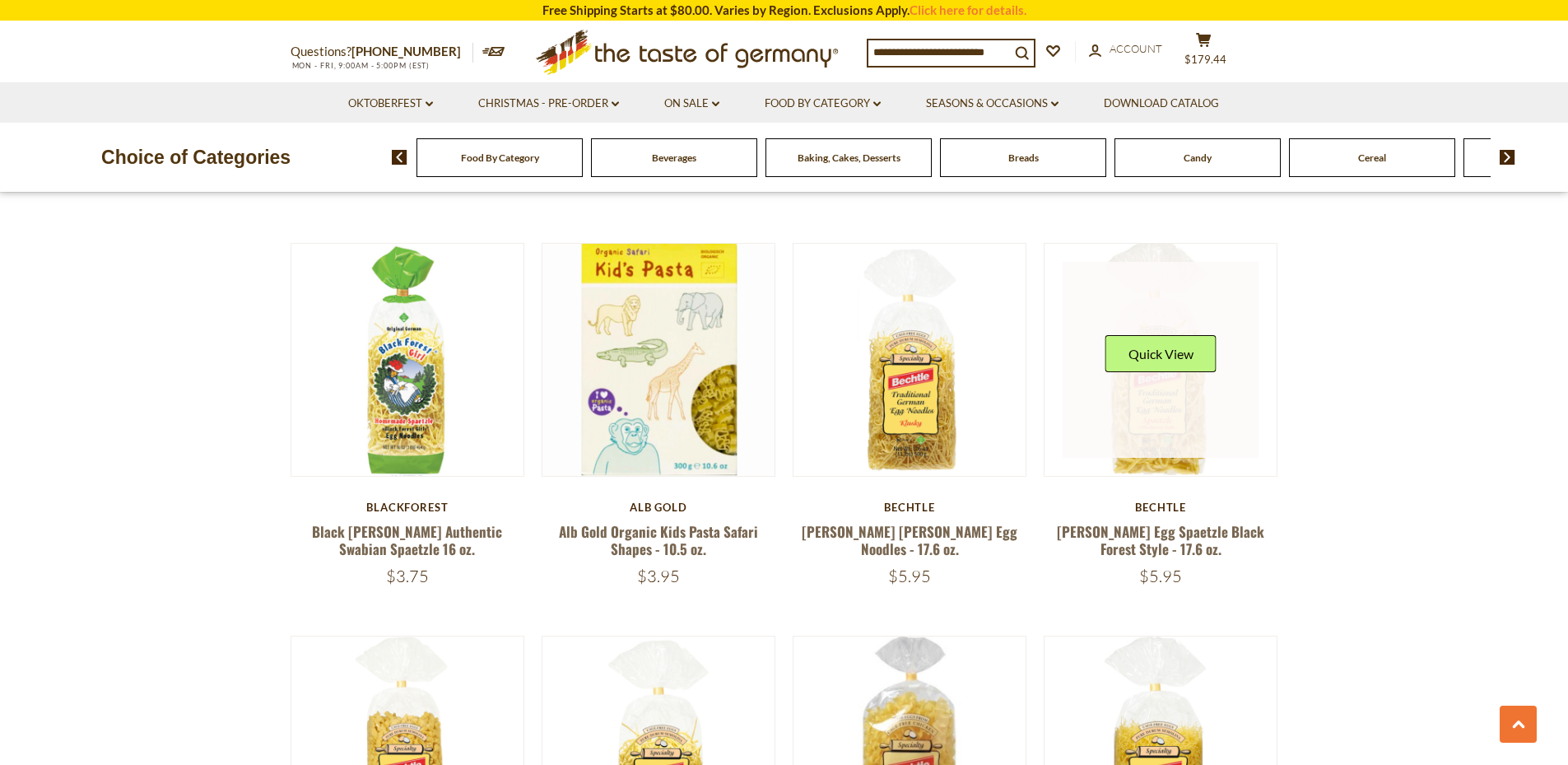
click at [1158, 399] on link at bounding box center [1160, 360] width 196 height 196
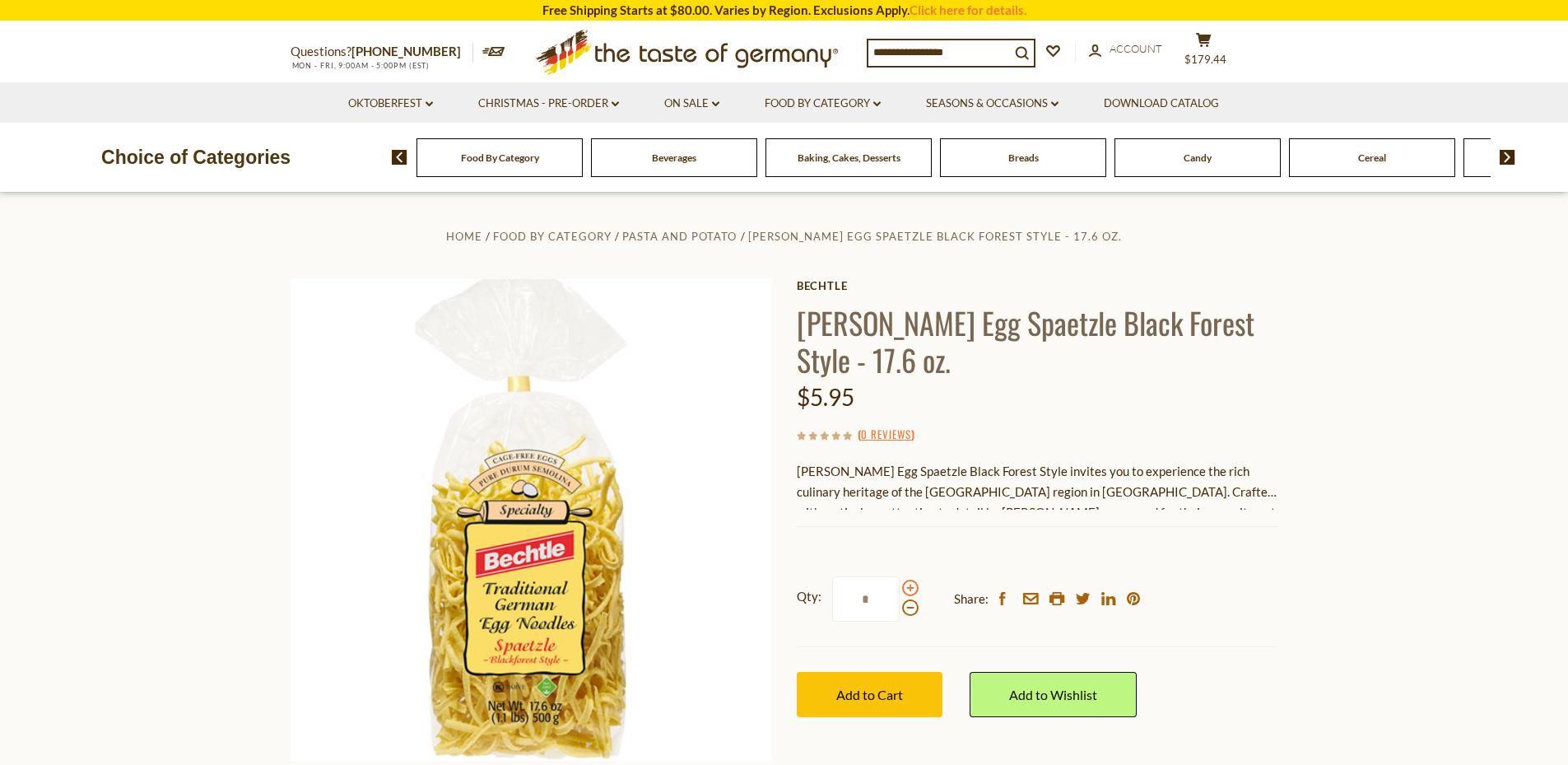
click at [910, 589] on span at bounding box center [909, 587] width 16 height 16
click at [900, 589] on input "*" at bounding box center [865, 599] width 68 height 46
type input "*"
click at [861, 682] on button "Add to Cart" at bounding box center [869, 695] width 145 height 46
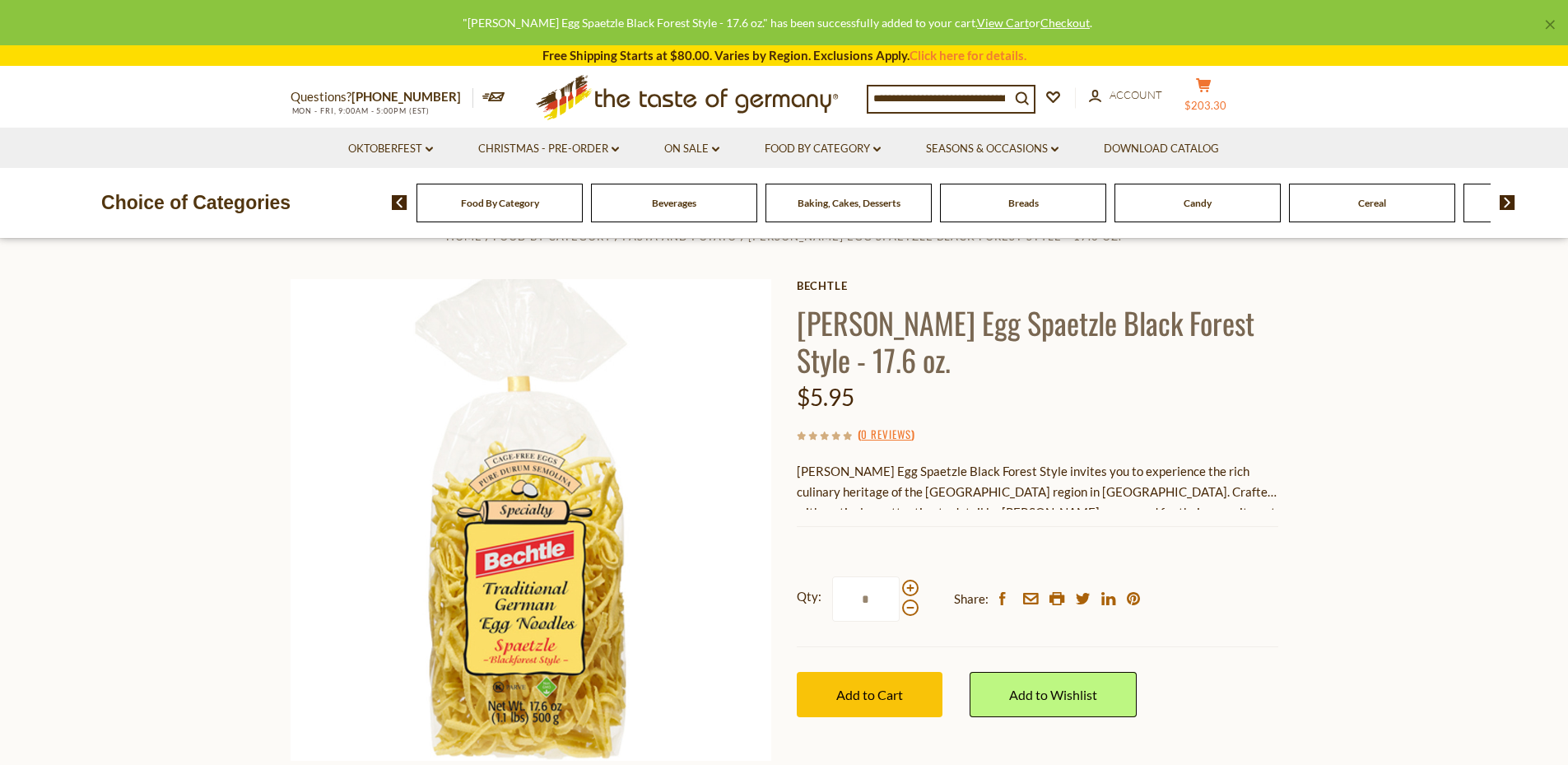
click at [1216, 99] on span "$203.30" at bounding box center [1205, 106] width 42 height 13
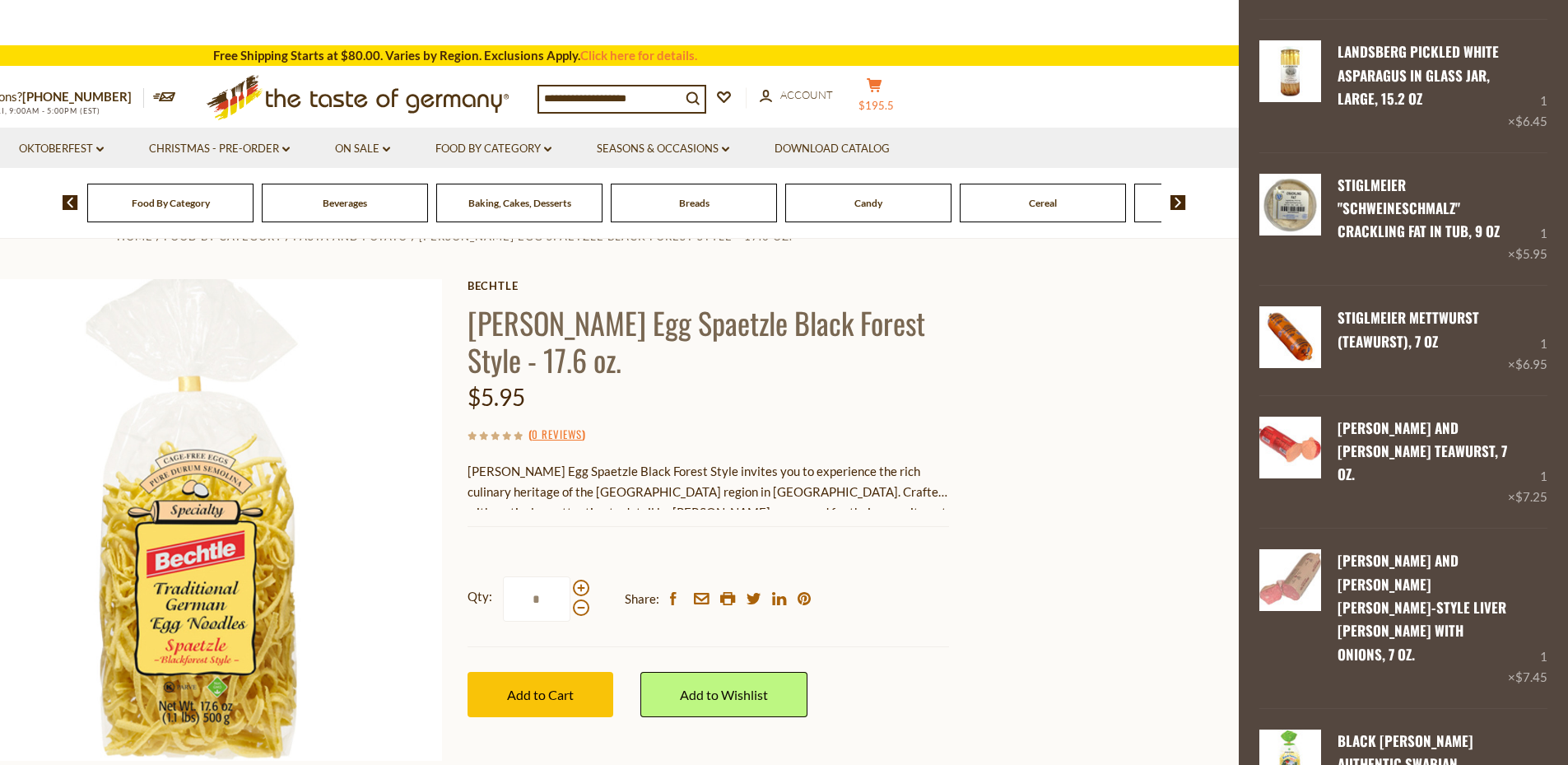
scroll to position [1342, 0]
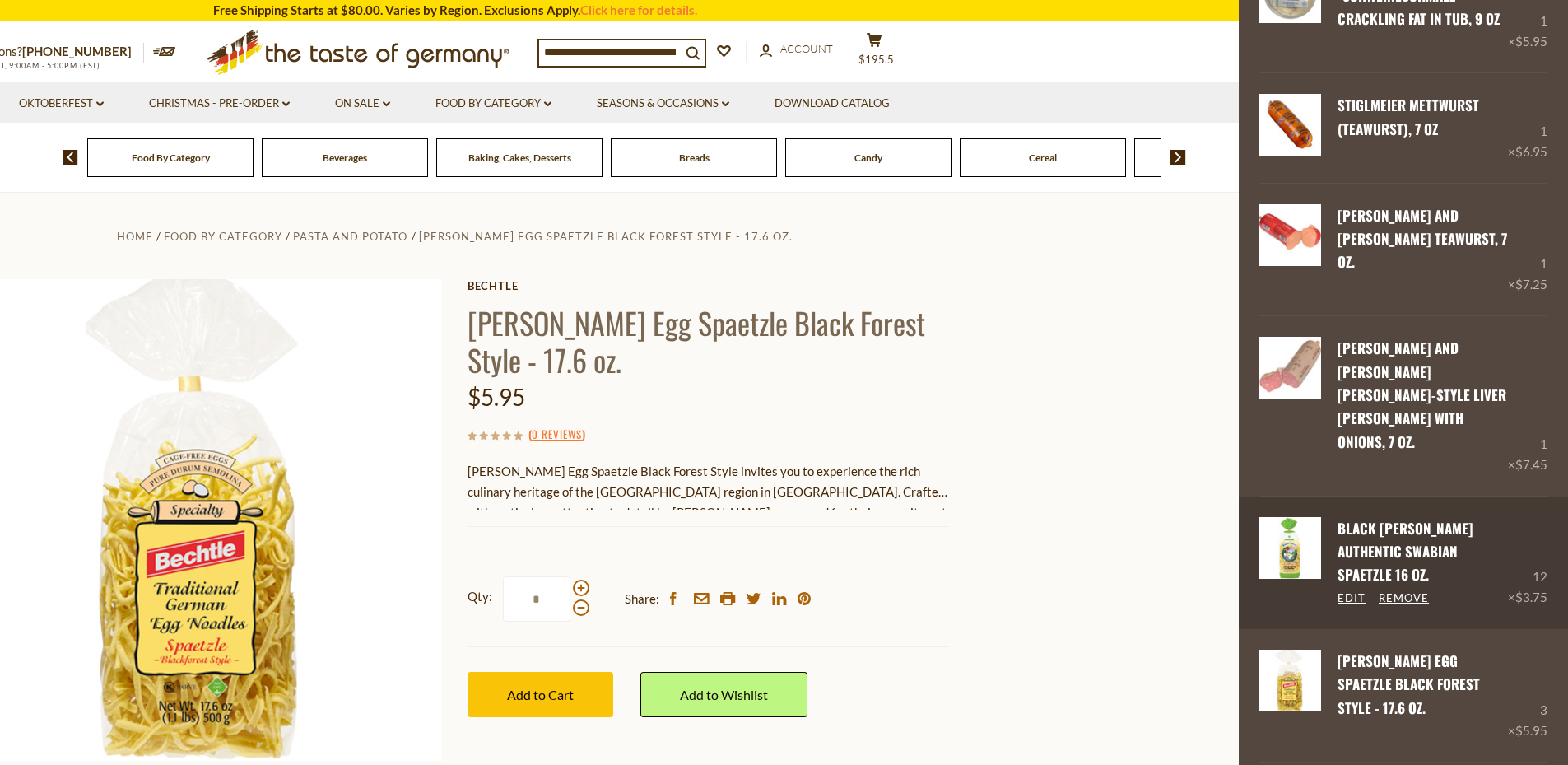
click at [1403, 518] on link "Black [PERSON_NAME] Authentic Swabian Spaetzle 16 oz." at bounding box center [1404, 551] width 136 height 68
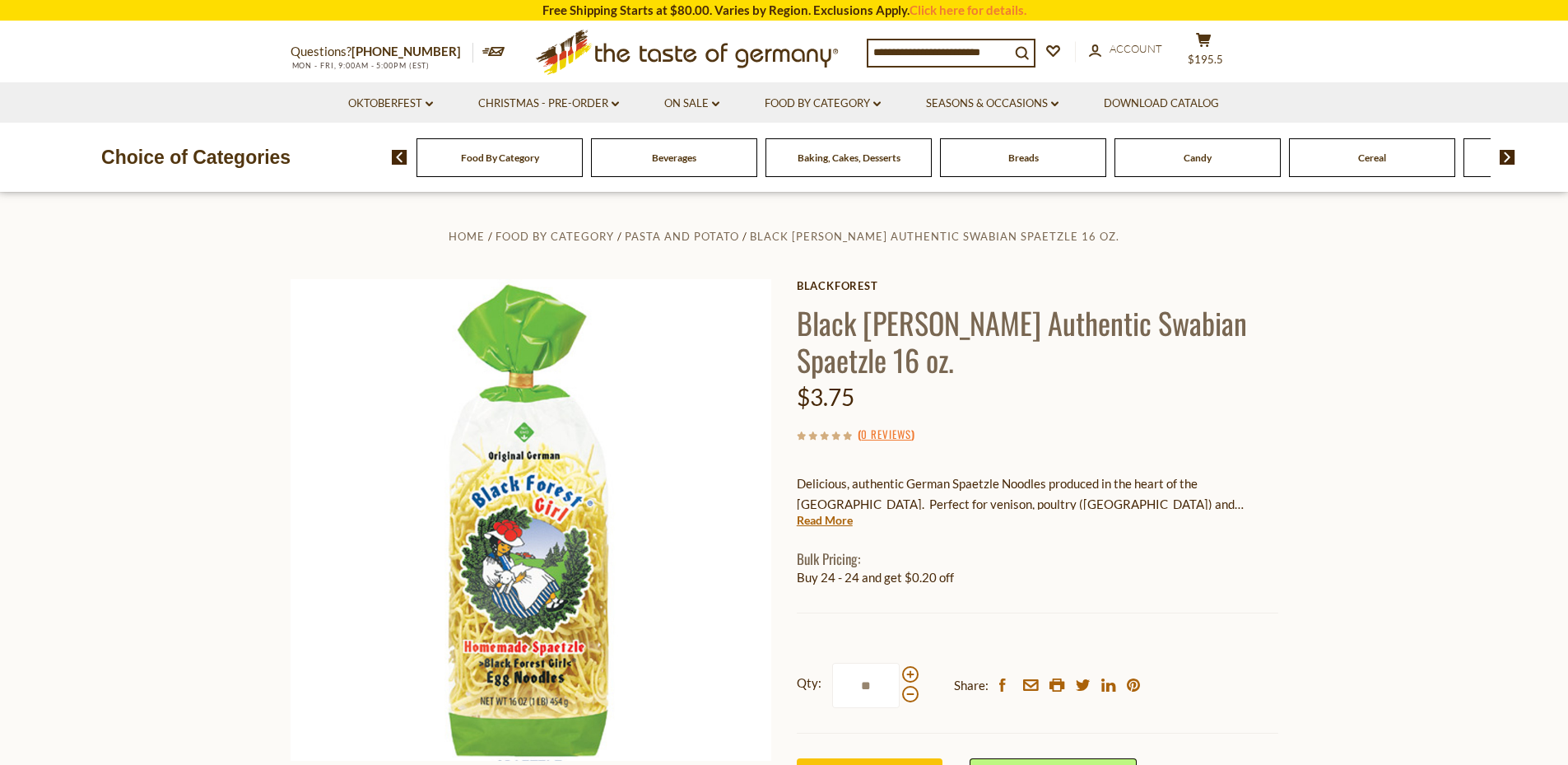
click at [867, 690] on input "**" at bounding box center [865, 686] width 68 height 46
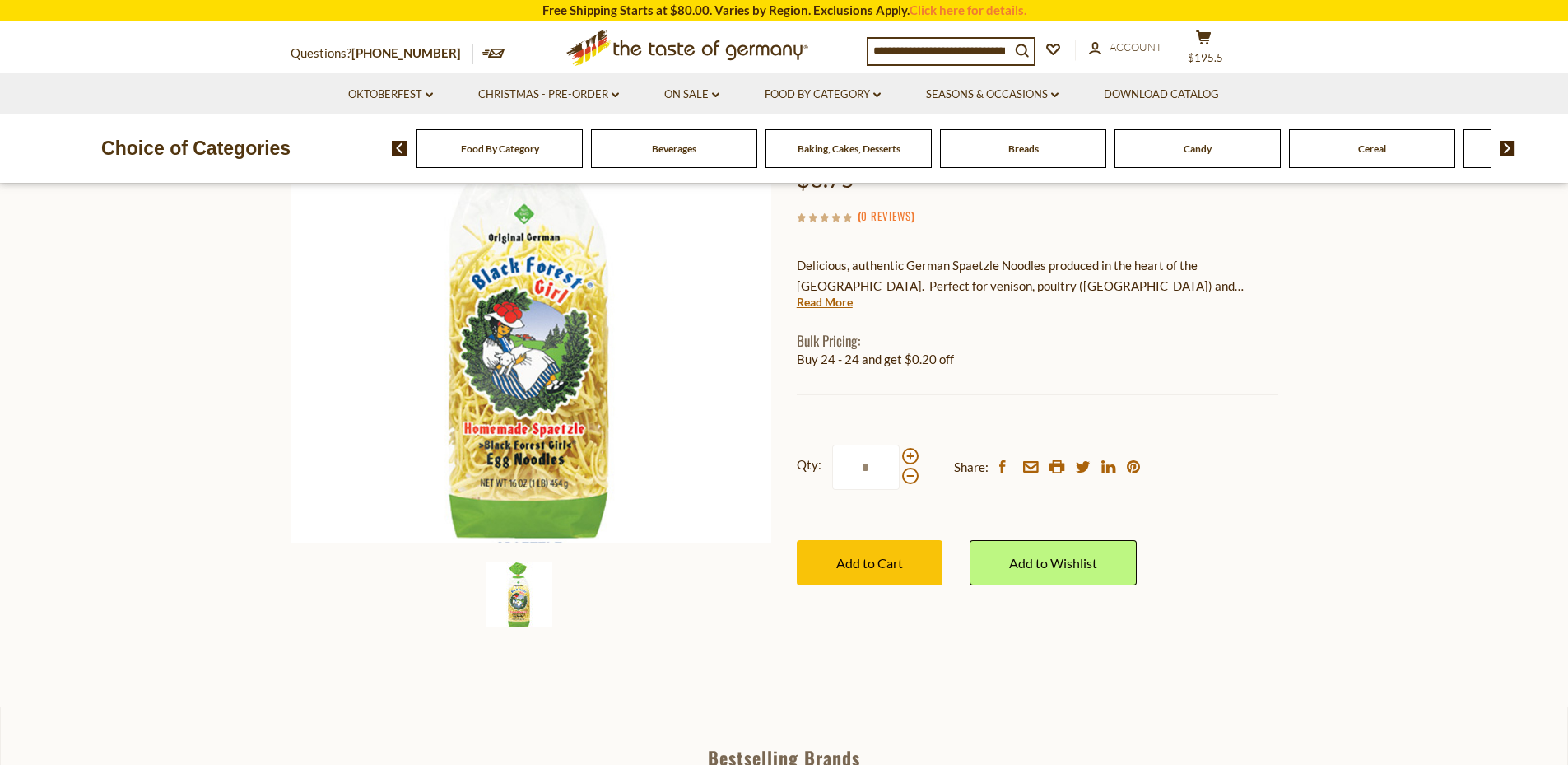
scroll to position [247, 0]
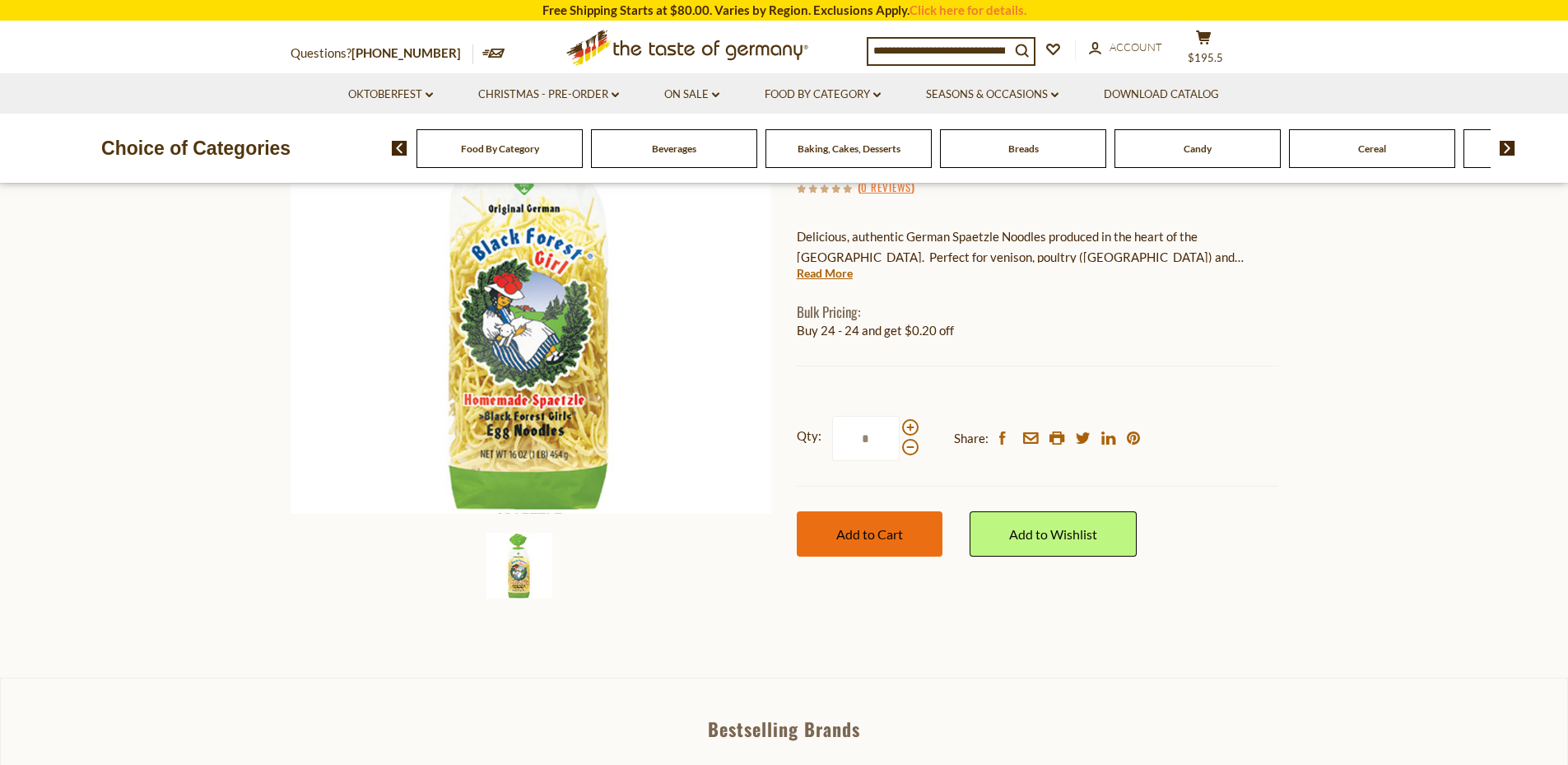
type input "**"
click at [908, 539] on button "Add to Cart" at bounding box center [869, 534] width 145 height 46
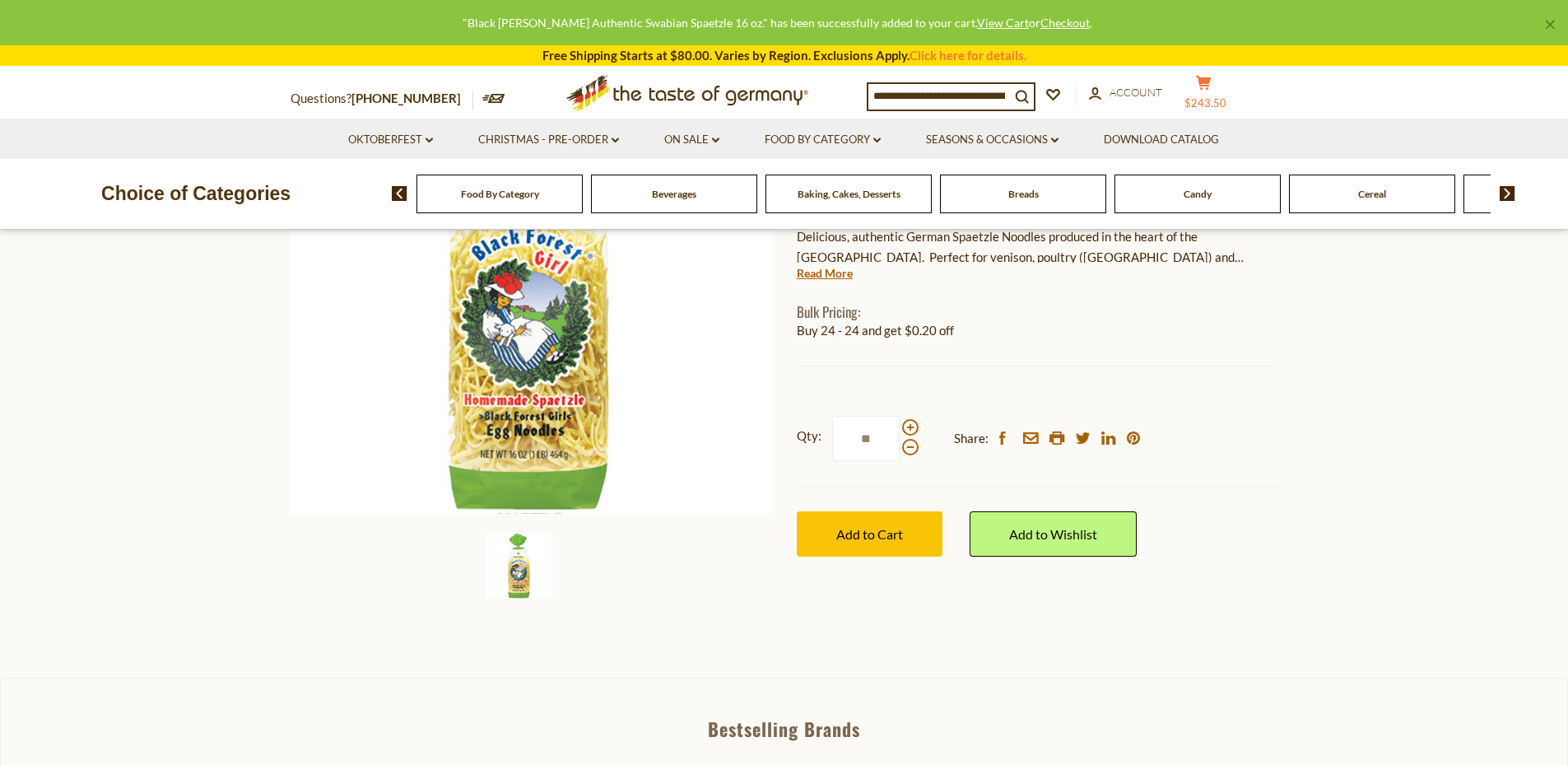
click at [1211, 89] on icon "cart" at bounding box center [1203, 83] width 15 height 14
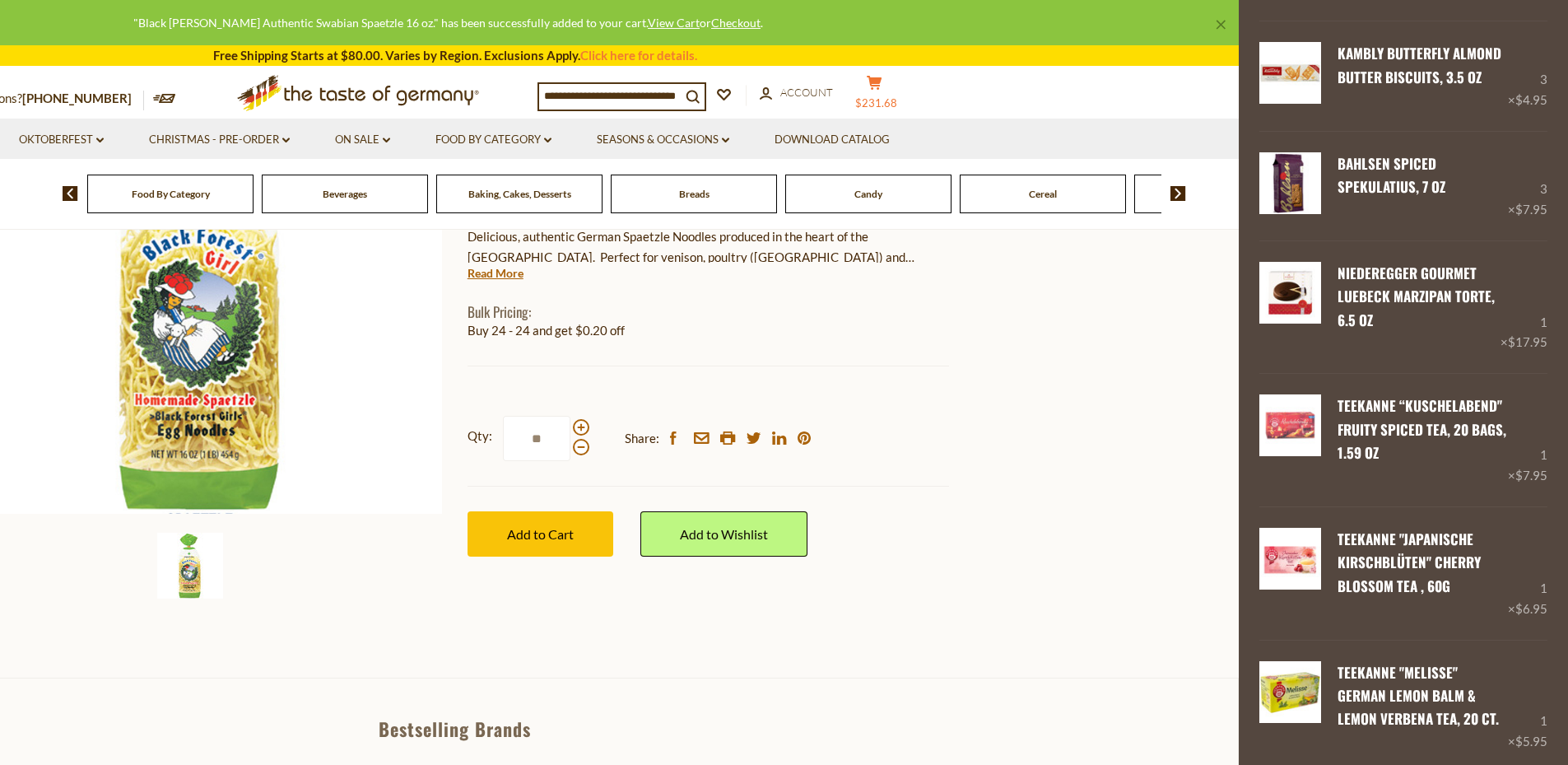
scroll to position [0, 0]
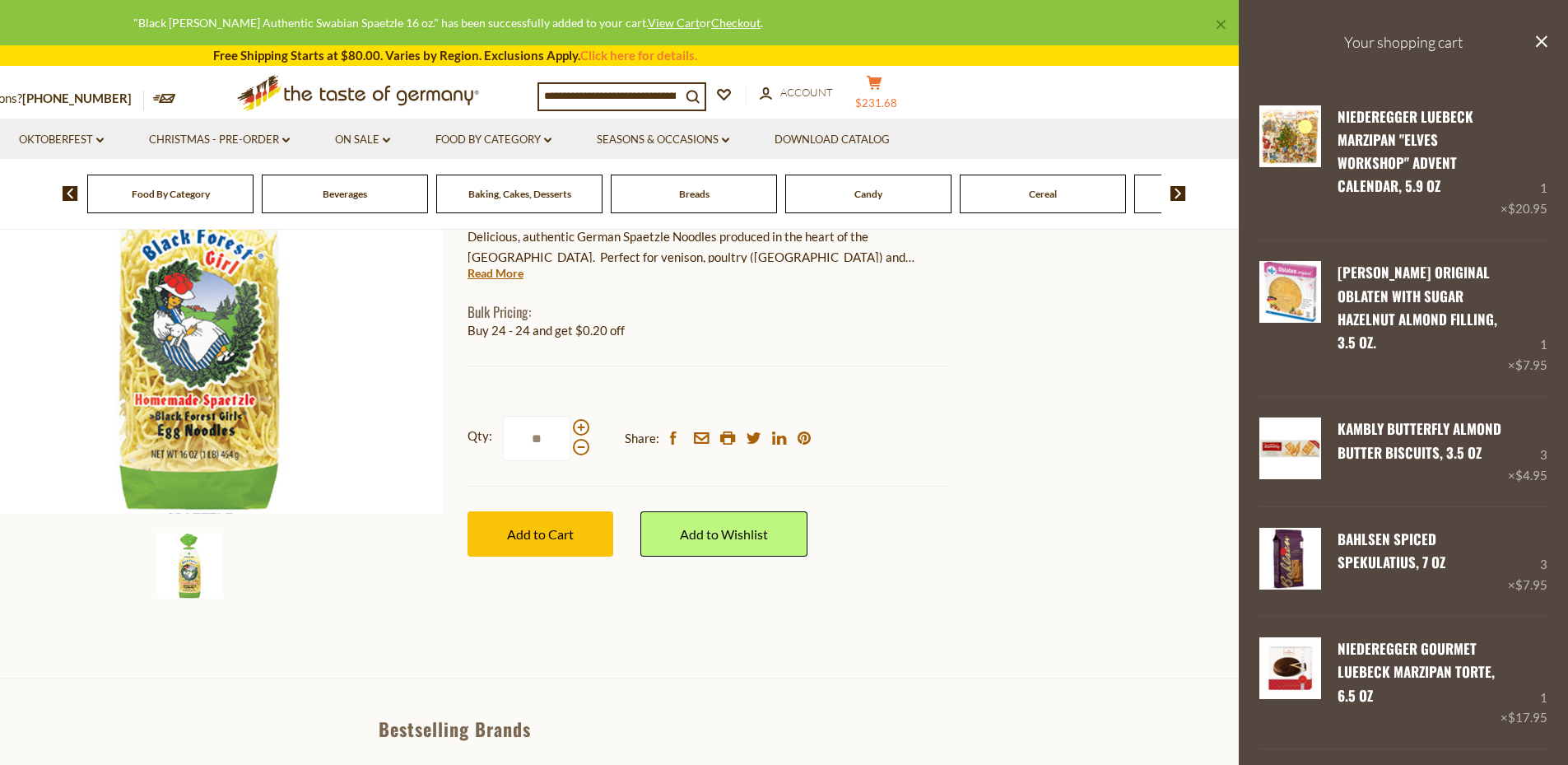
drag, startPoint x: 1559, startPoint y: 204, endPoint x: 1575, endPoint y: 550, distance: 346.4
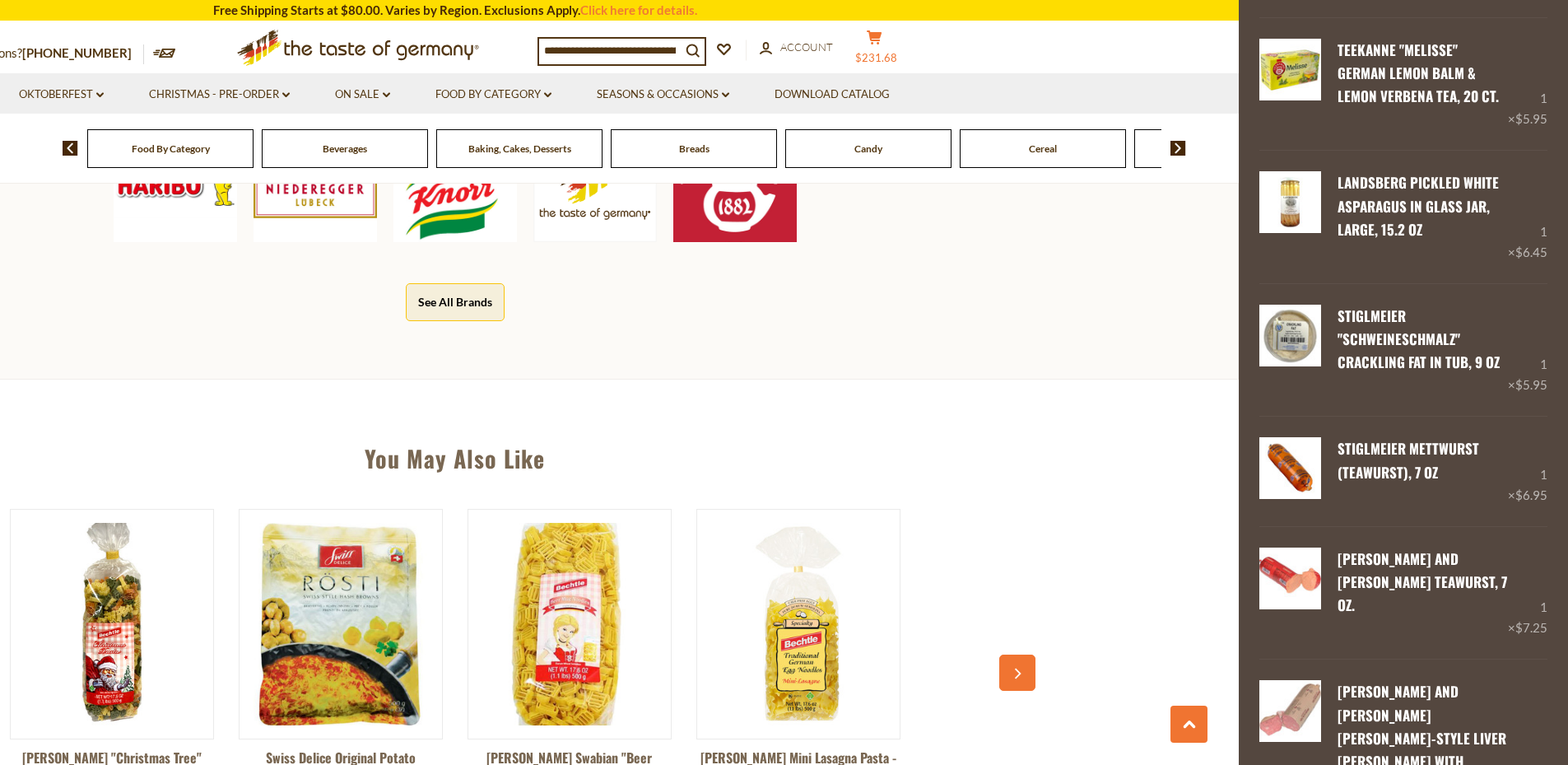
scroll to position [1217, 0]
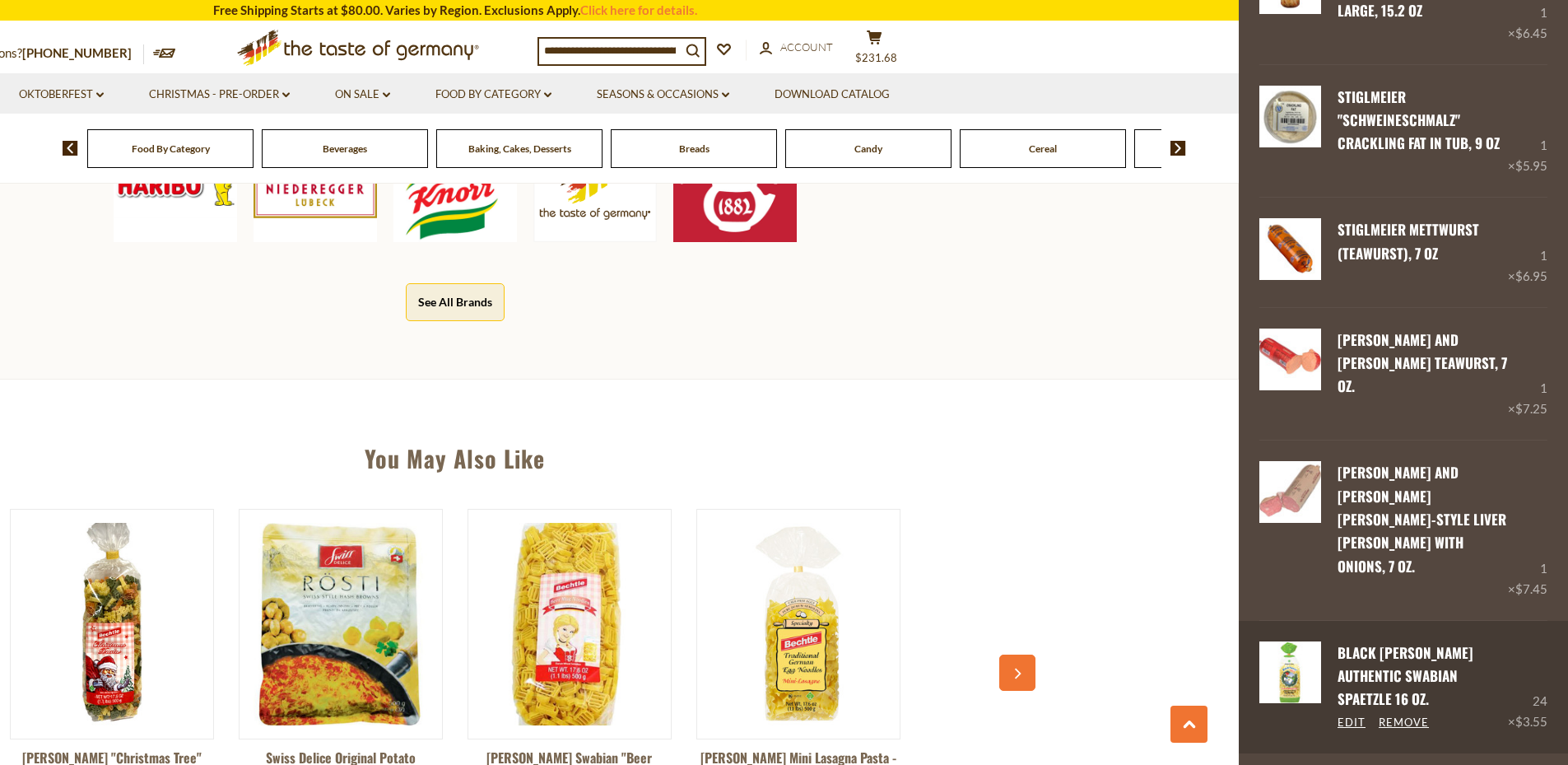
click at [1335, 641] on div "Black Forest Girl Authentic Swabian Spaetzle 16 oz. Edit Remove" at bounding box center [1414, 687] width 186 height 91
click at [1348, 716] on link "Edit" at bounding box center [1350, 723] width 28 height 15
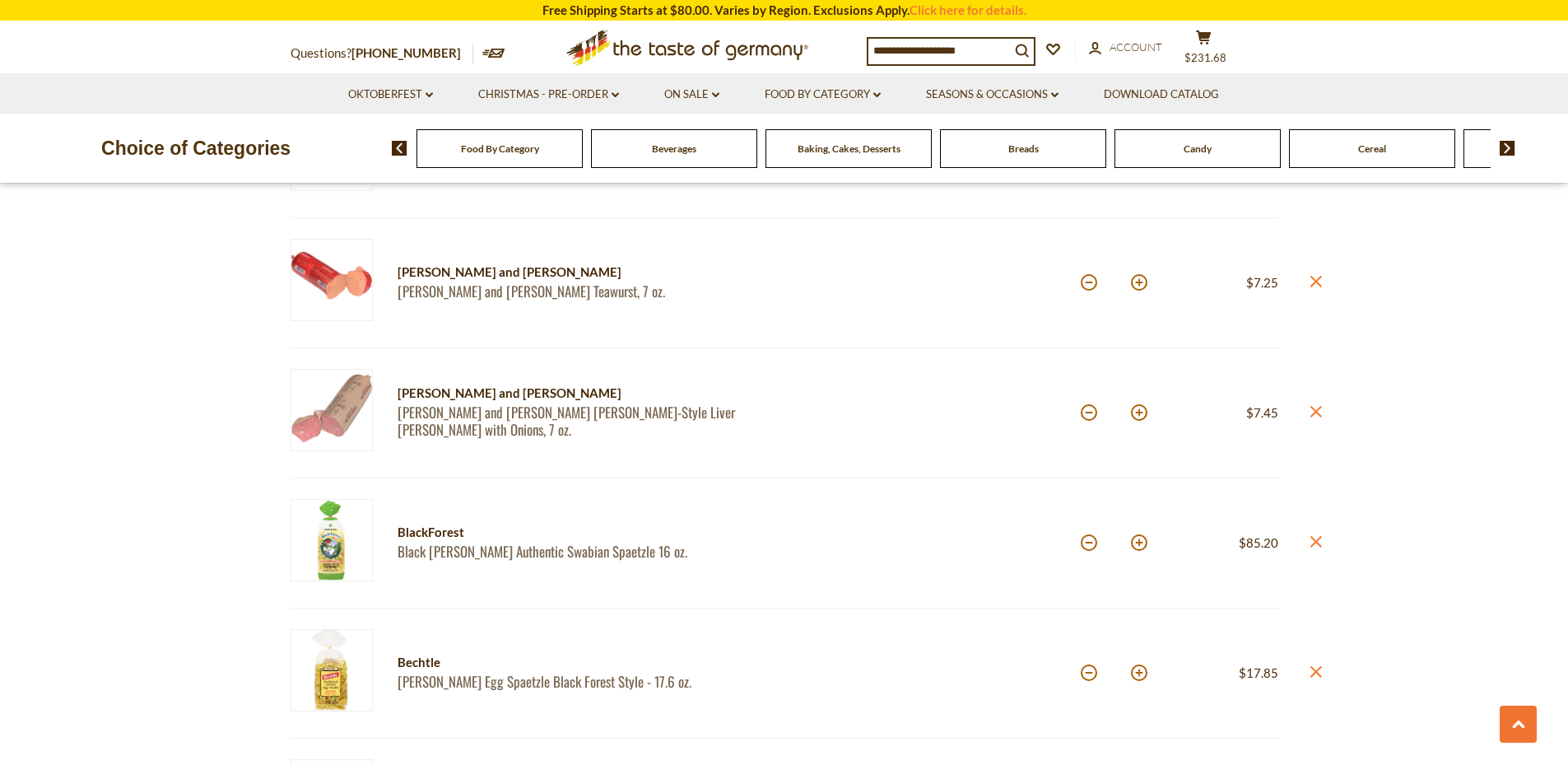
scroll to position [1855, 0]
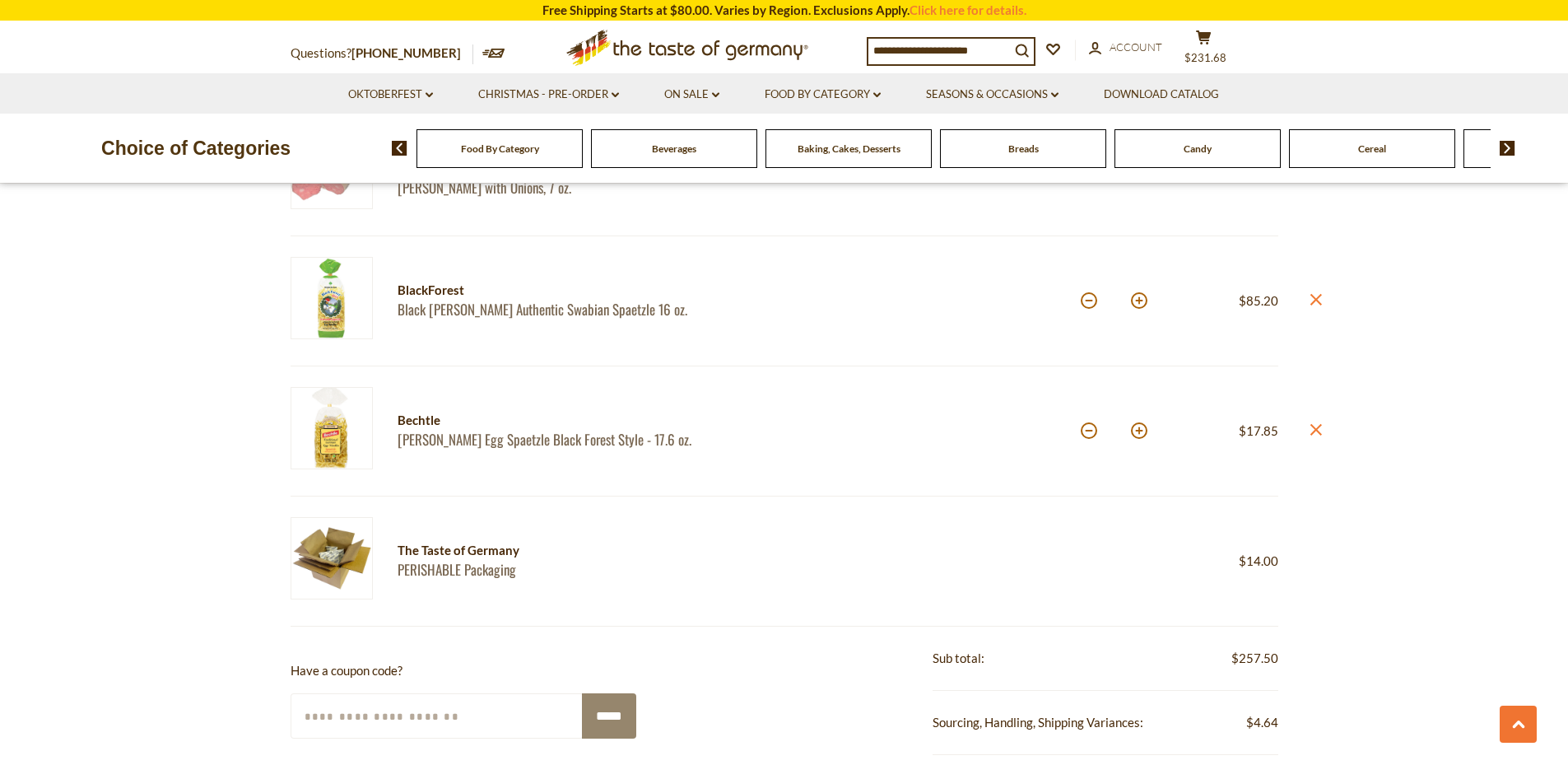
drag, startPoint x: 1572, startPoint y: 108, endPoint x: 1579, endPoint y: 421, distance: 313.1
click at [1567, 421] on html "star arrow-up arrow-left arrow-right close arrow-down search check-mark plus mi…" at bounding box center [784, 441] width 1568 height 4595
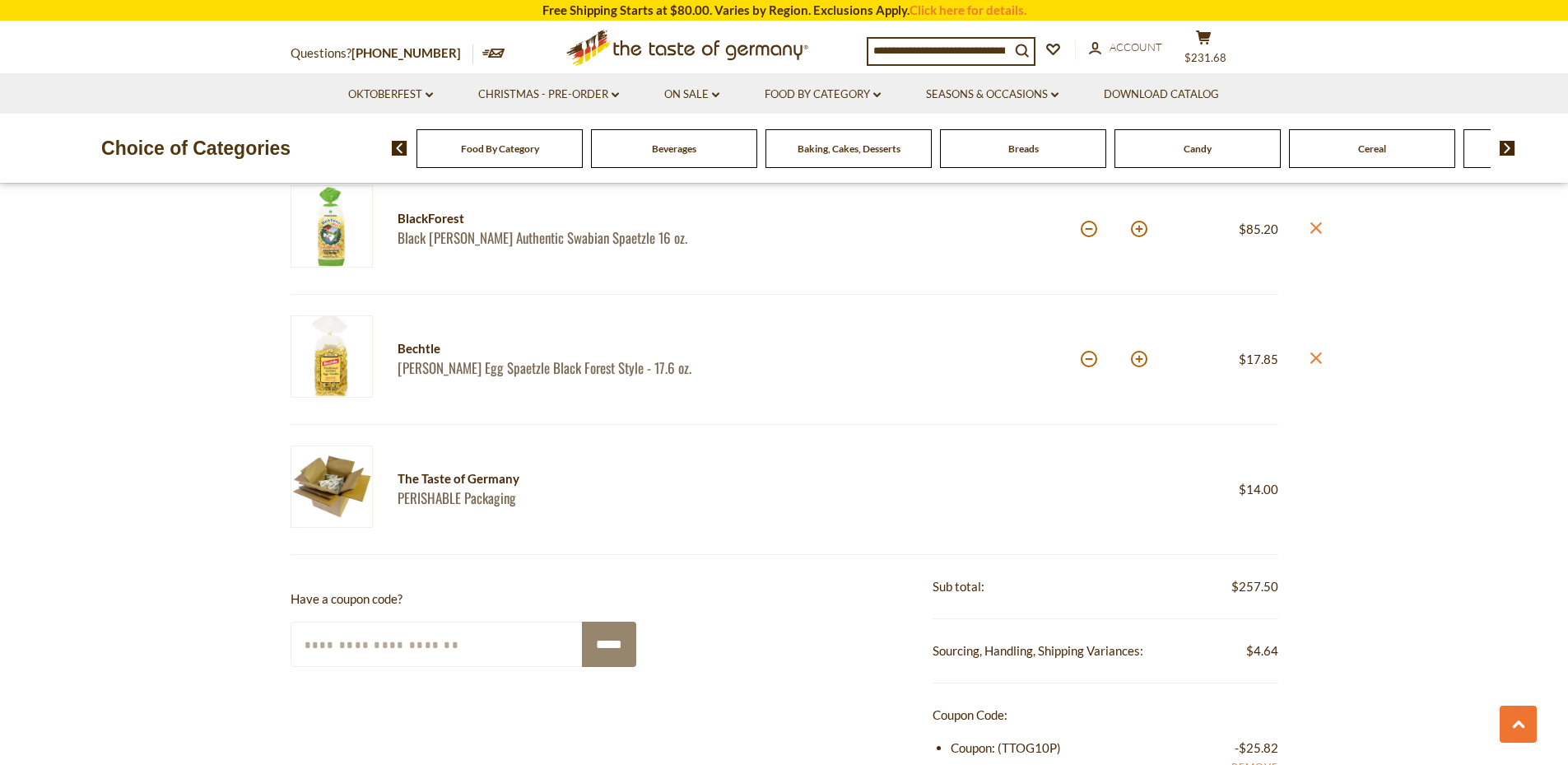
scroll to position [1886, 0]
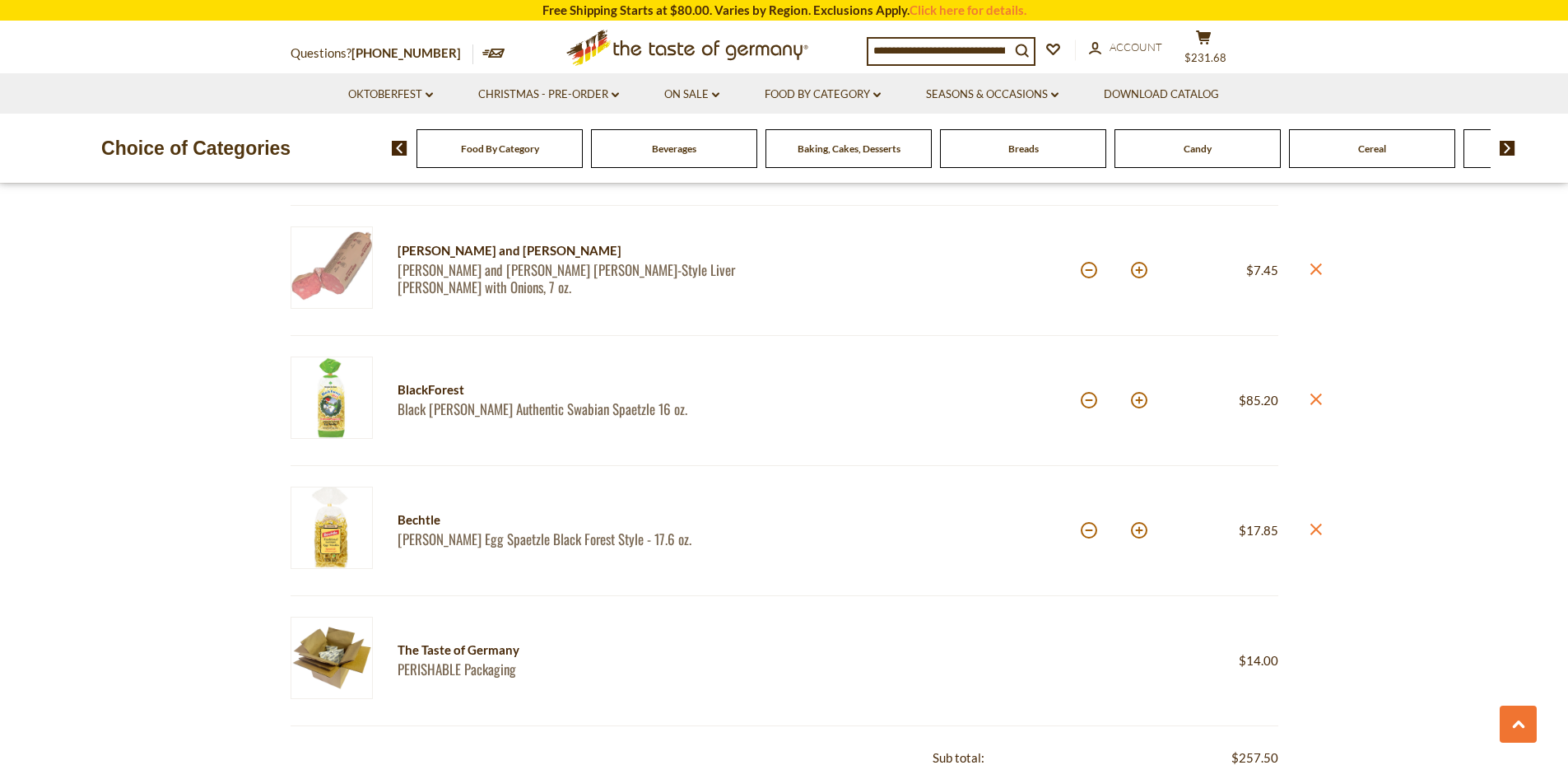
scroll to position [1750, 0]
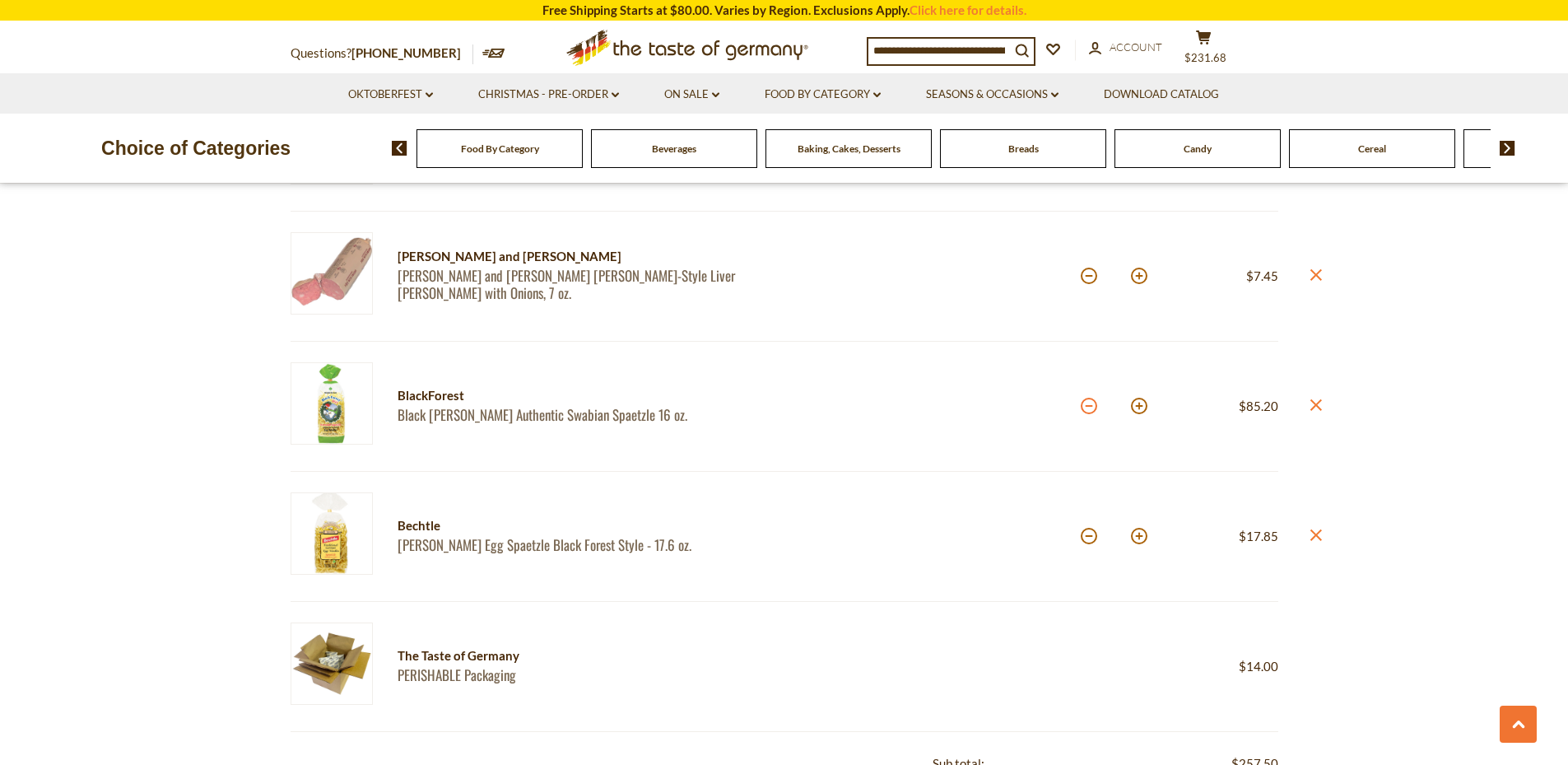
click at [1089, 410] on button at bounding box center [1088, 405] width 16 height 16
type input "**"
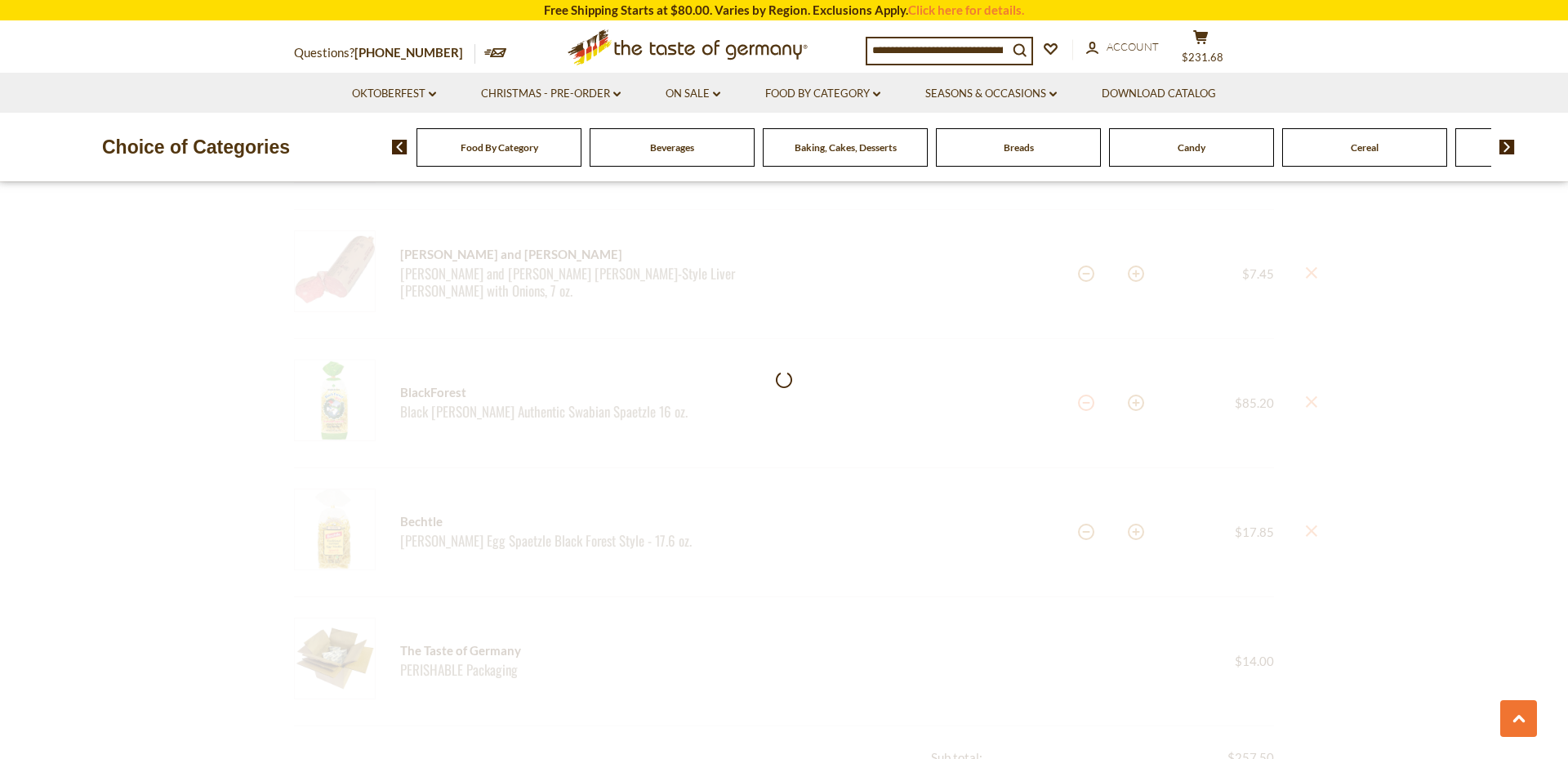
click at [1080, 407] on div at bounding box center [784, 58] width 1568 height 3000
click at [1080, 407] on div at bounding box center [784, 45] width 1568 height 2976
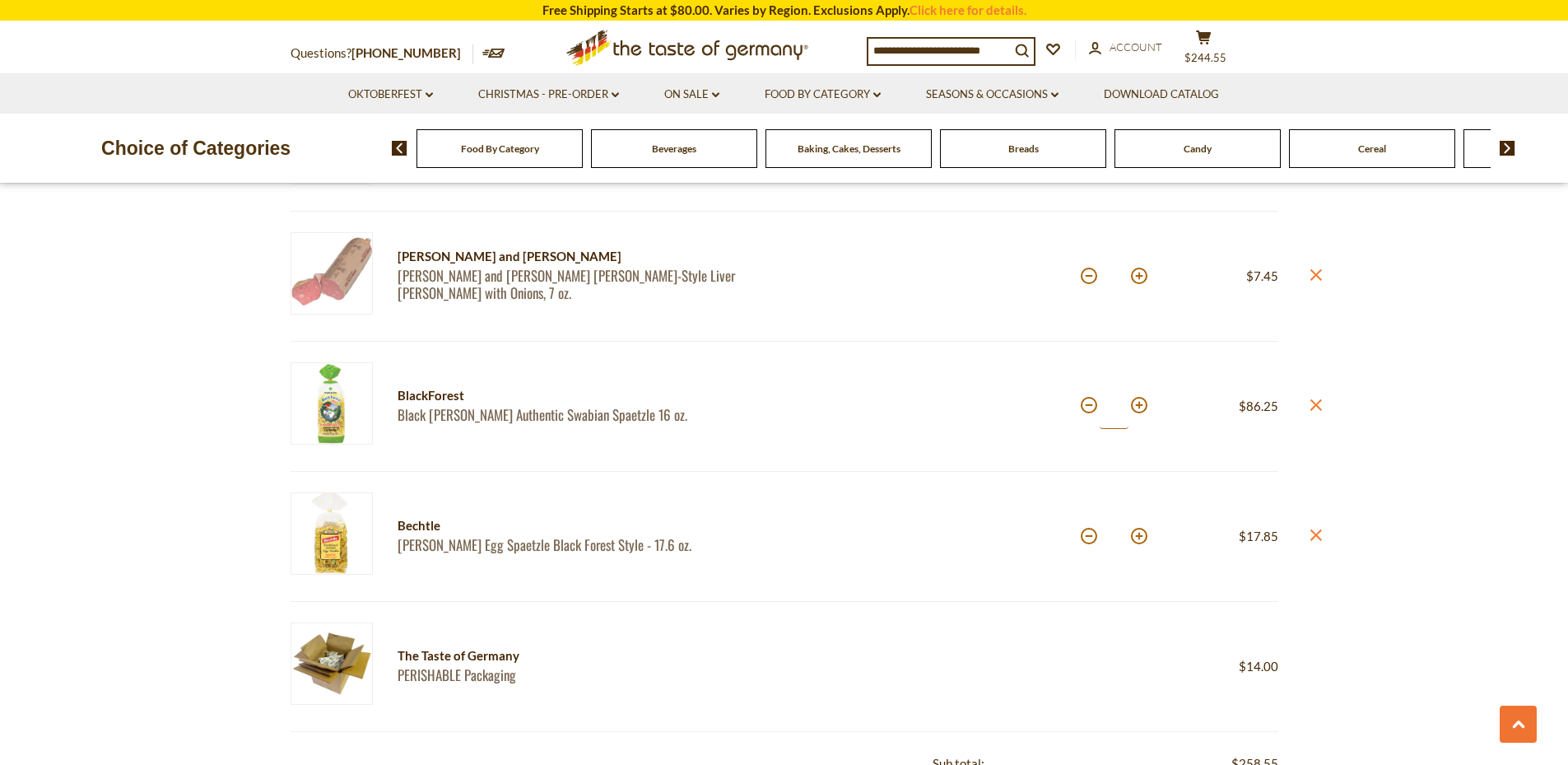
click at [1116, 411] on input "**" at bounding box center [1113, 406] width 29 height 46
type input "*"
click at [1090, 409] on button at bounding box center [1088, 405] width 16 height 16
type input "**"
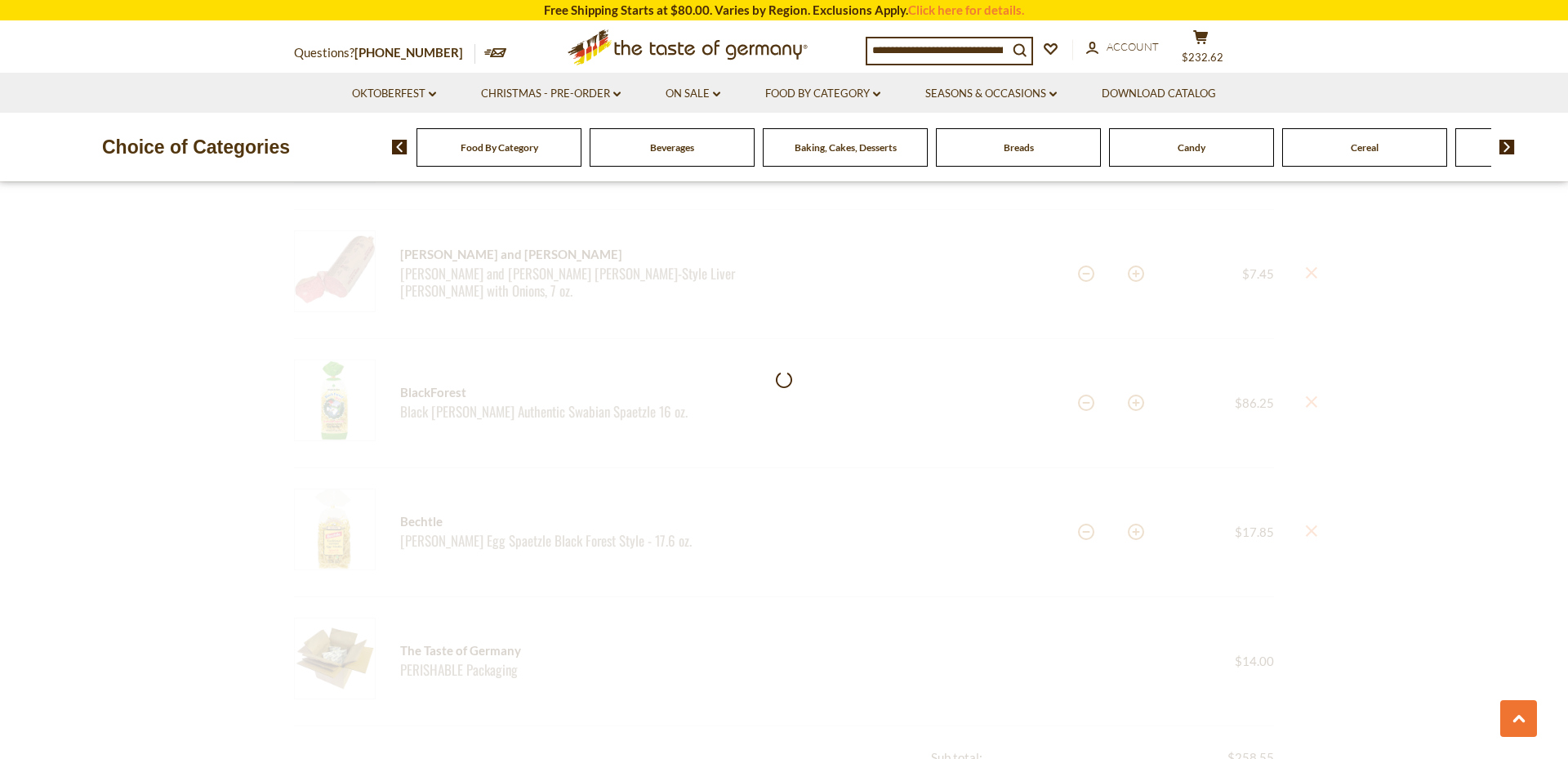
click at [1081, 406] on div at bounding box center [784, 9] width 1568 height 2904
click at [1081, 406] on div at bounding box center [784, 15] width 1568 height 2916
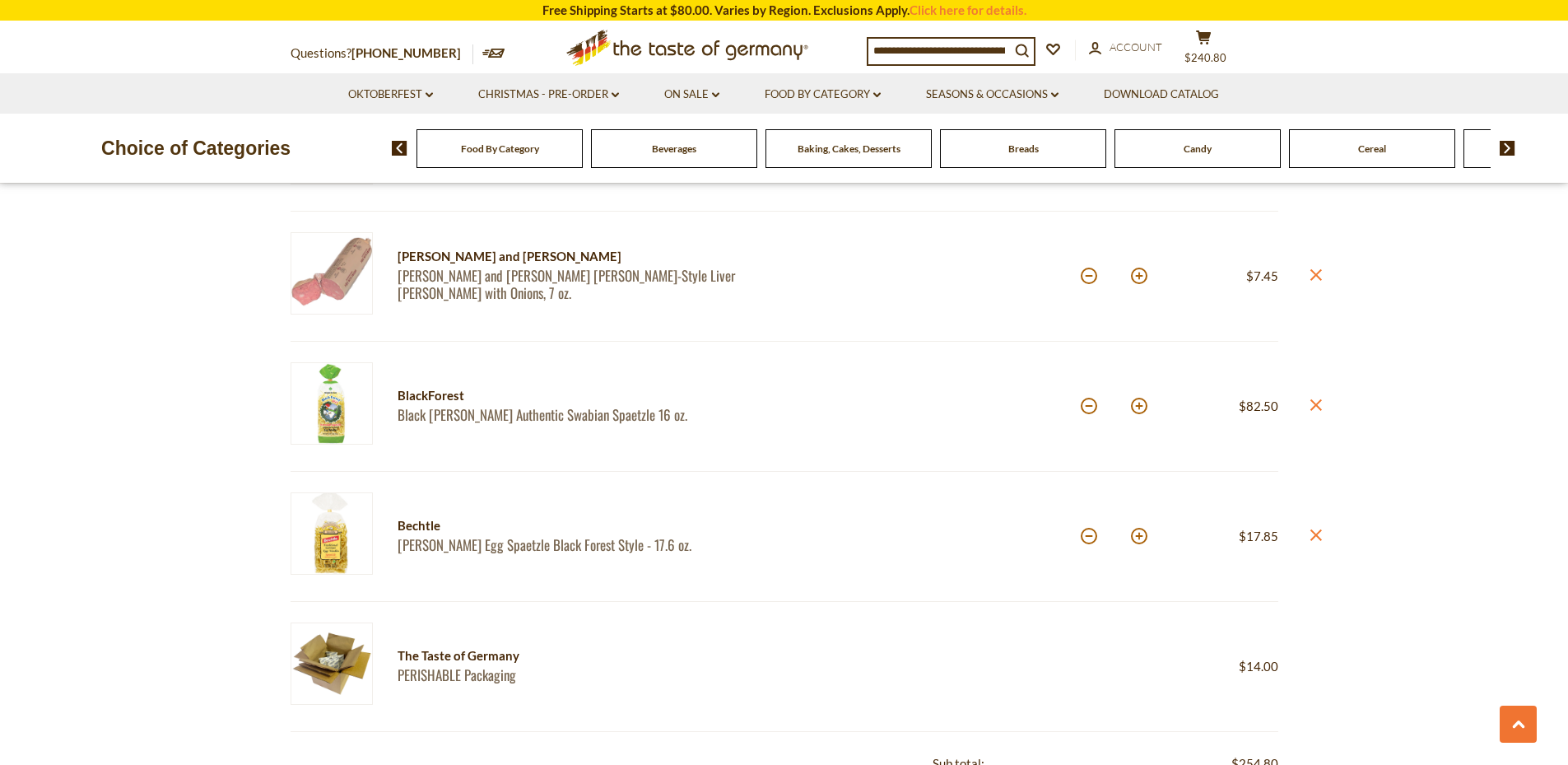
click at [1090, 409] on button at bounding box center [1088, 405] width 16 height 16
type input "**"
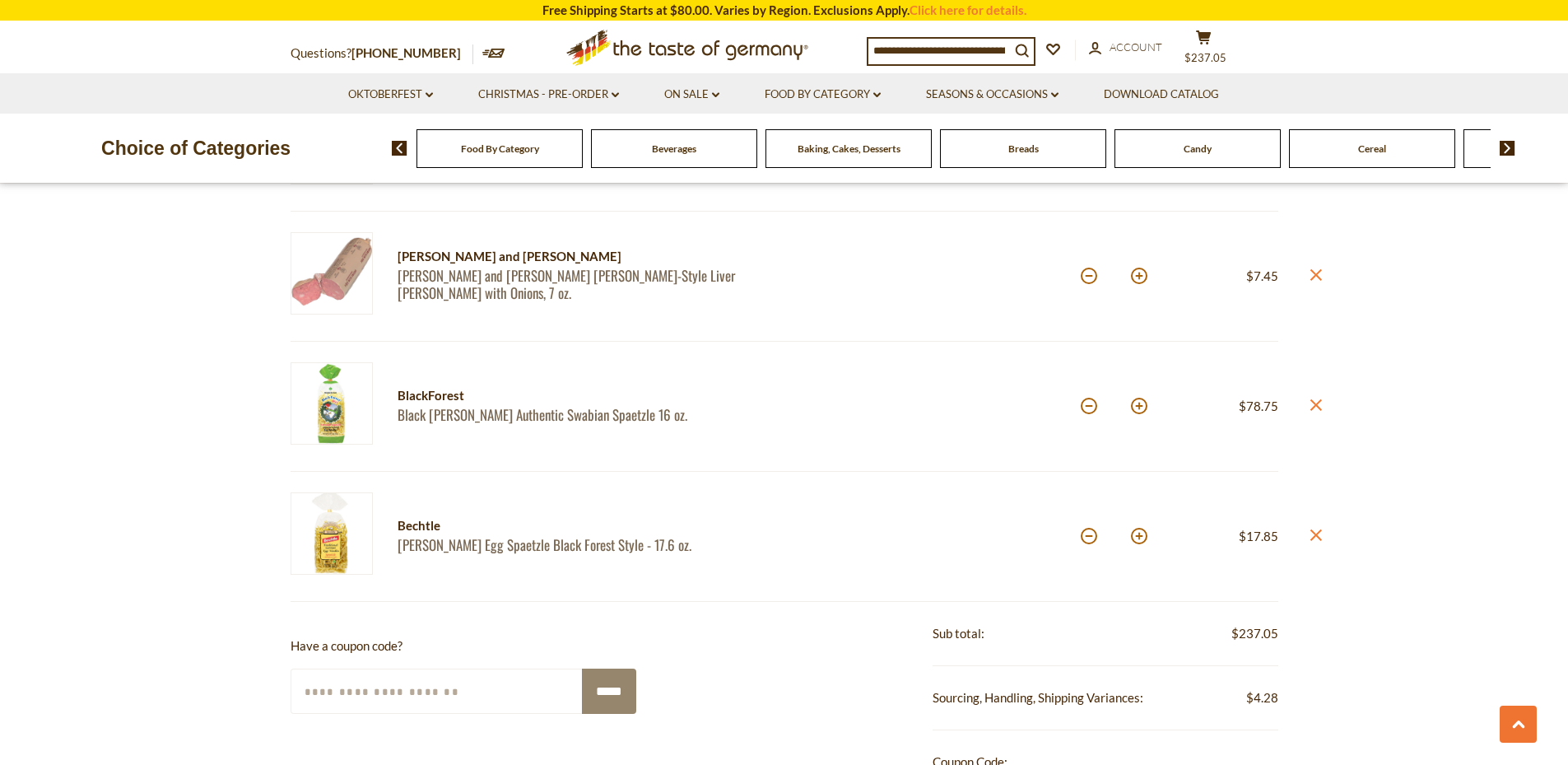
click at [1090, 409] on button at bounding box center [1088, 405] width 16 height 16
type input "**"
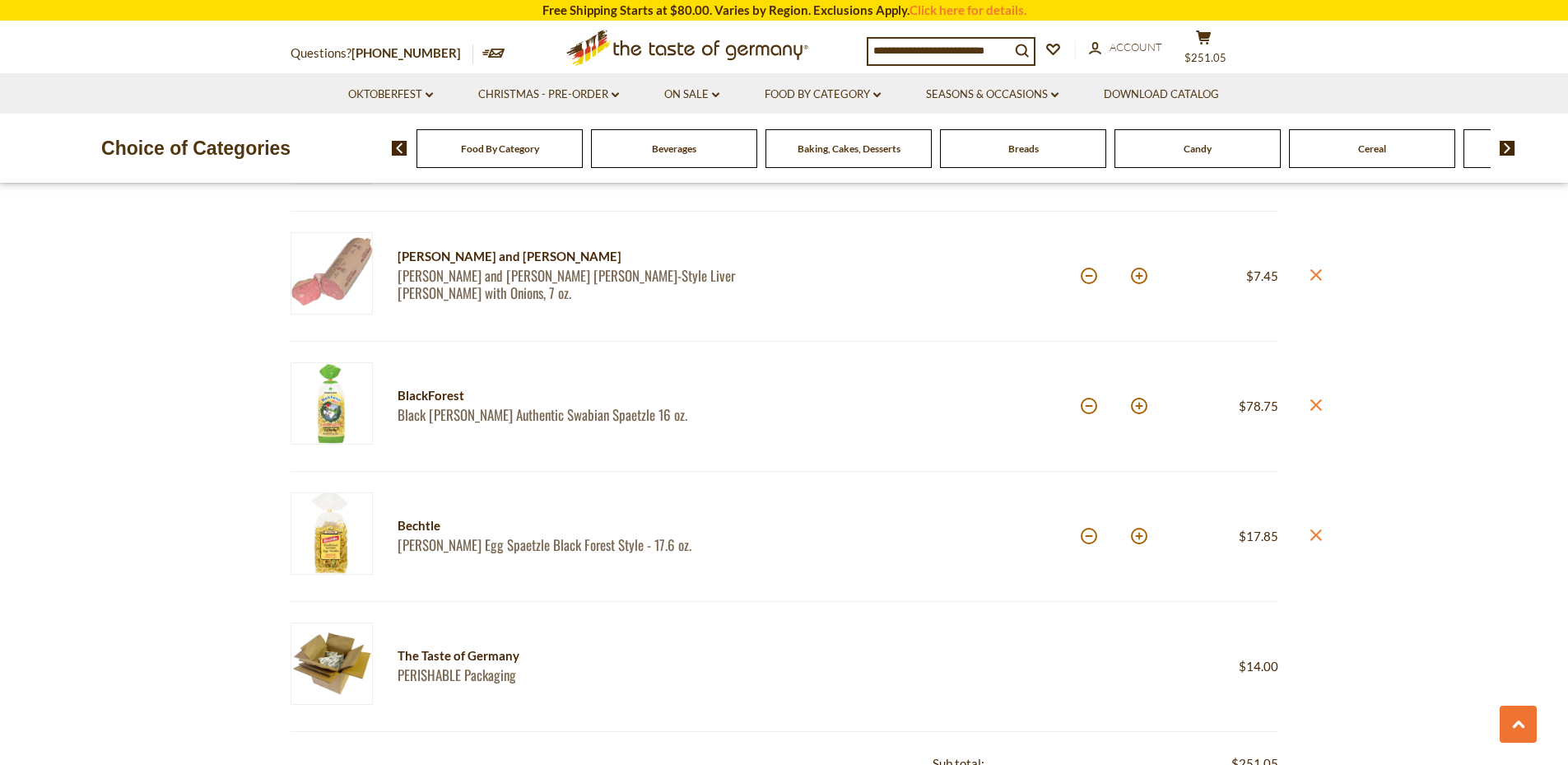
click at [1090, 409] on button at bounding box center [1088, 405] width 16 height 16
type input "**"
click at [1090, 409] on button at bounding box center [1088, 405] width 16 height 16
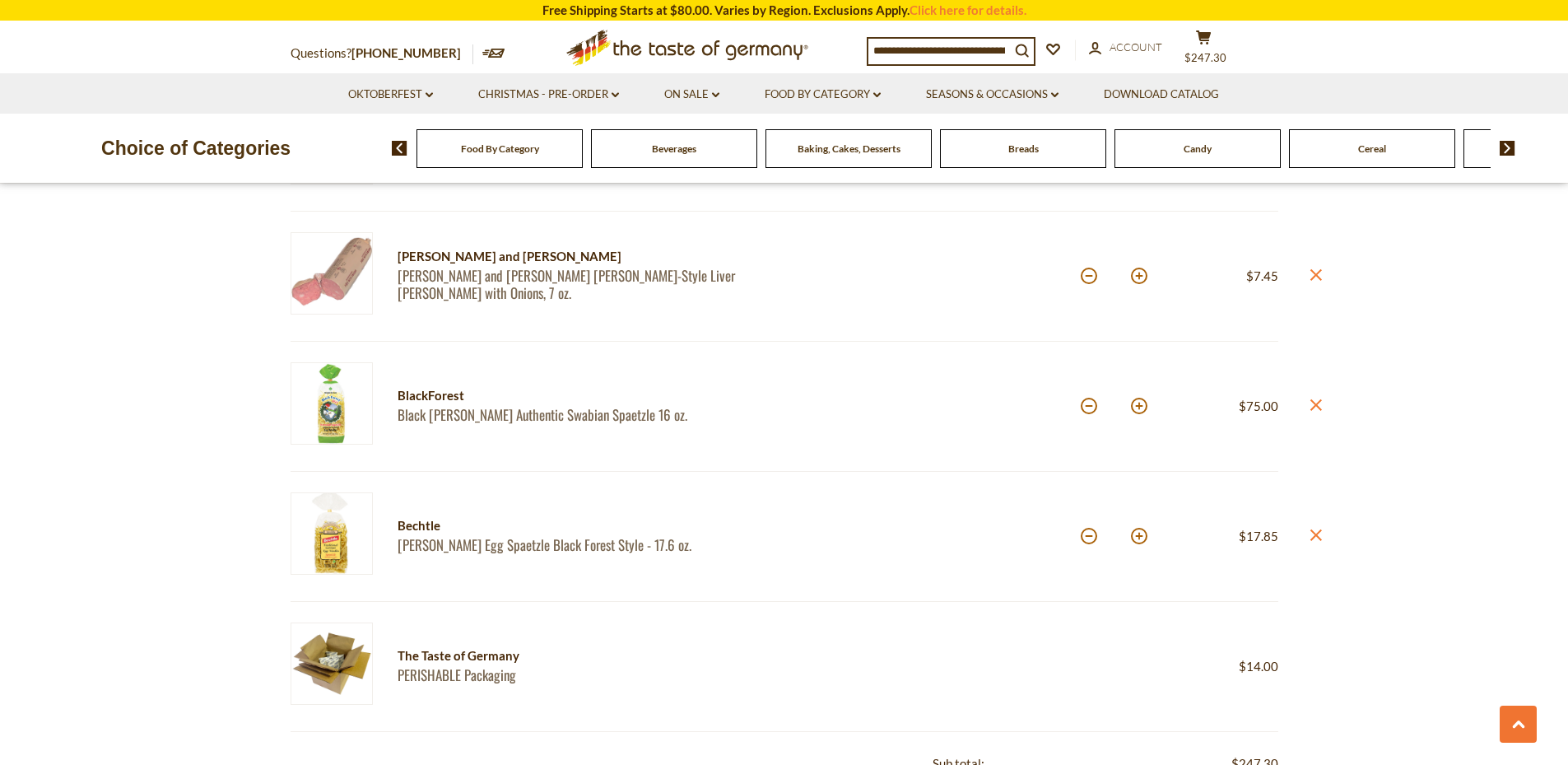
click at [1090, 409] on button at bounding box center [1088, 405] width 16 height 16
type input "**"
click at [1090, 409] on button at bounding box center [1088, 405] width 16 height 16
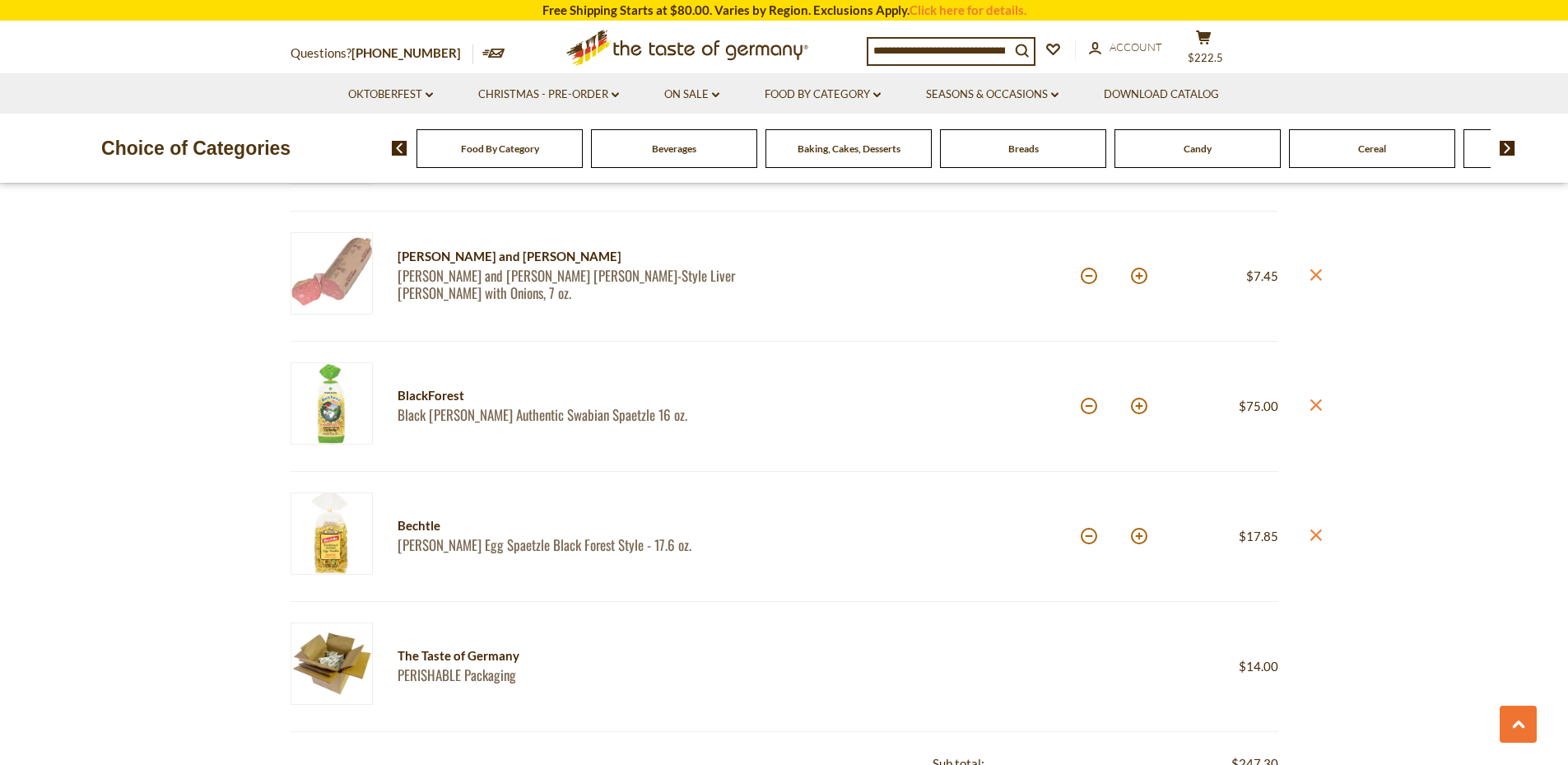
type input "**"
click at [1090, 409] on button at bounding box center [1088, 405] width 16 height 16
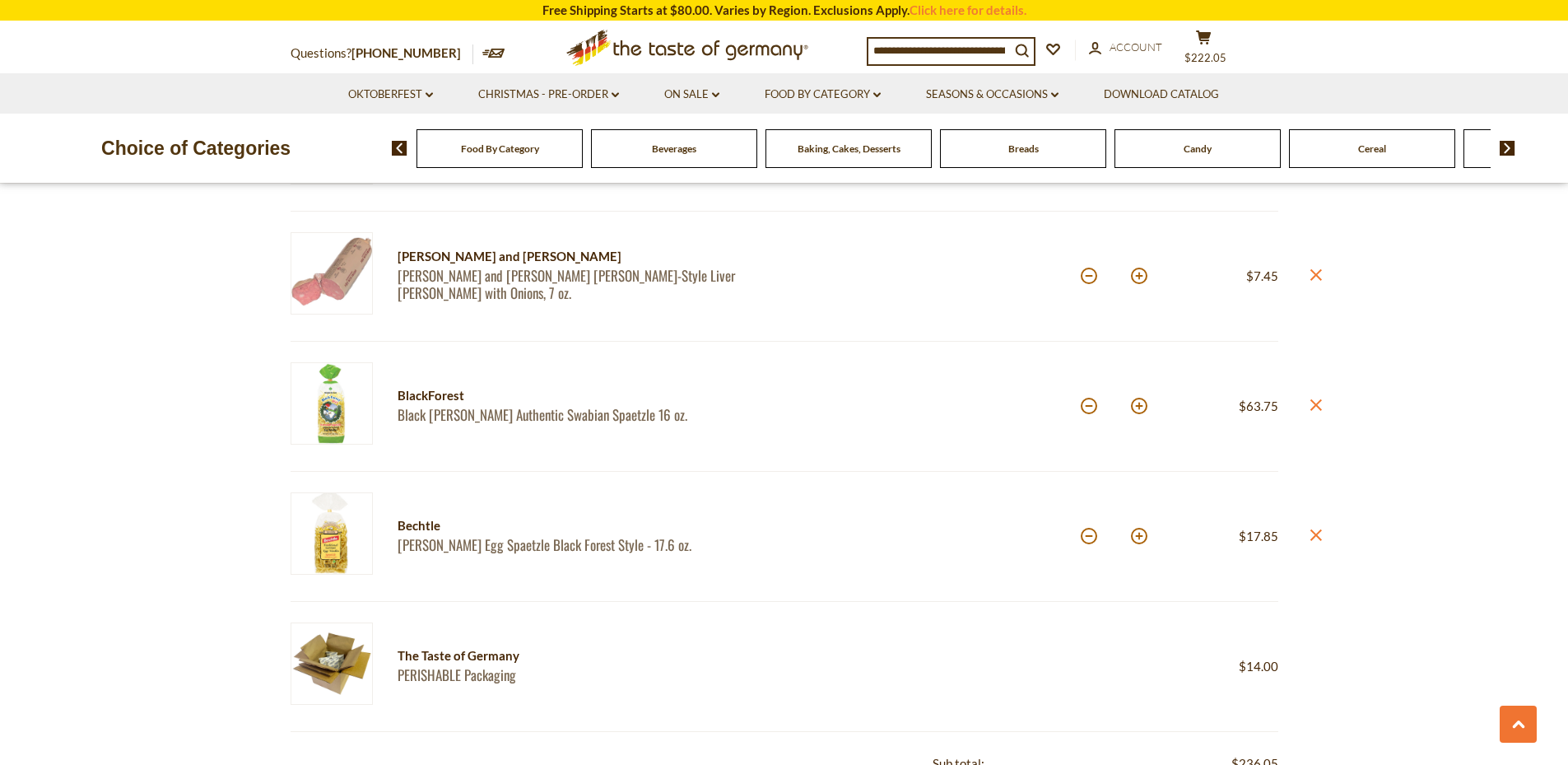
type input "**"
click at [1090, 409] on button at bounding box center [1088, 405] width 16 height 16
type input "**"
click at [1090, 409] on button at bounding box center [1088, 405] width 16 height 16
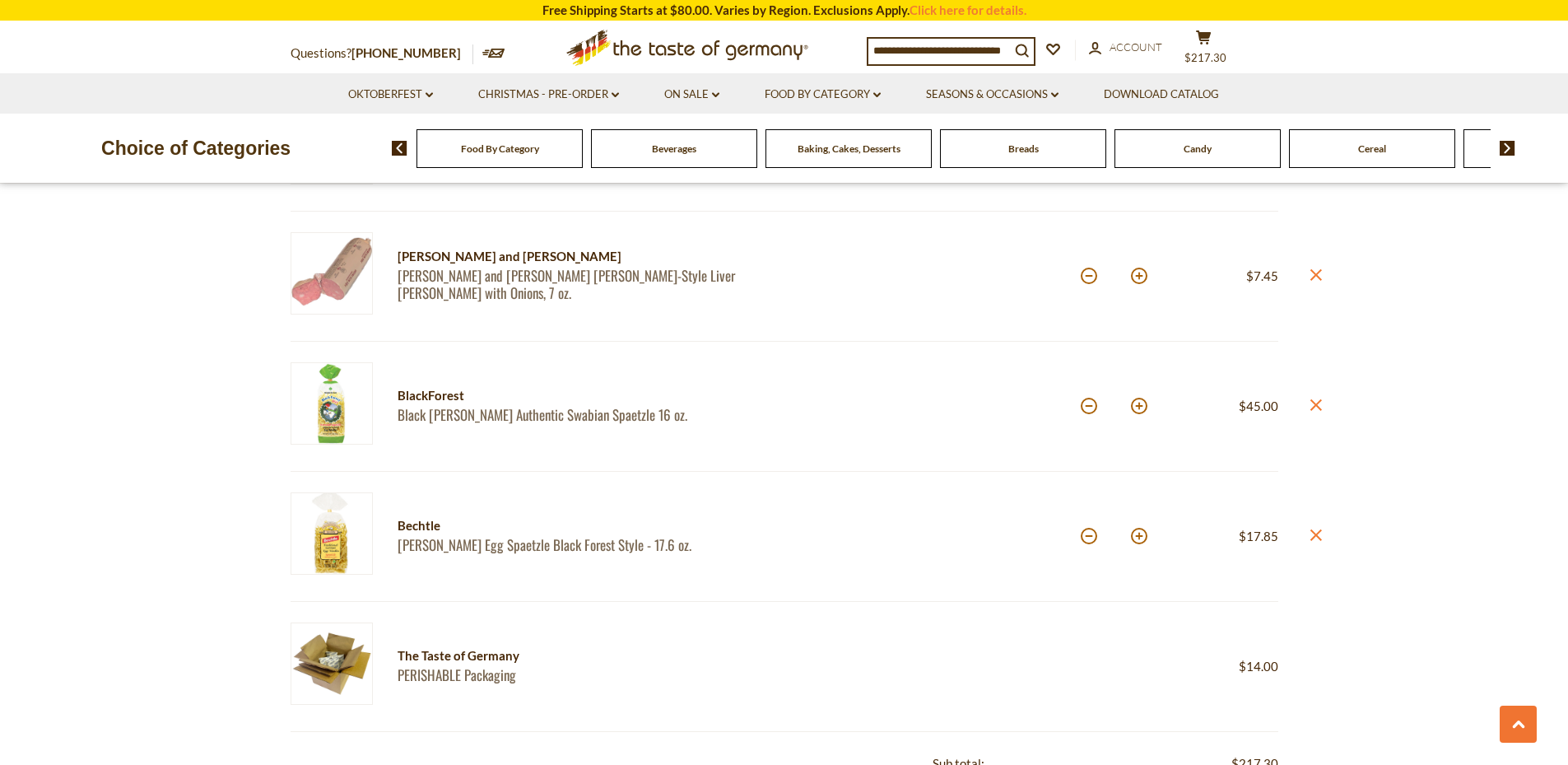
click at [1090, 409] on button at bounding box center [1088, 405] width 16 height 16
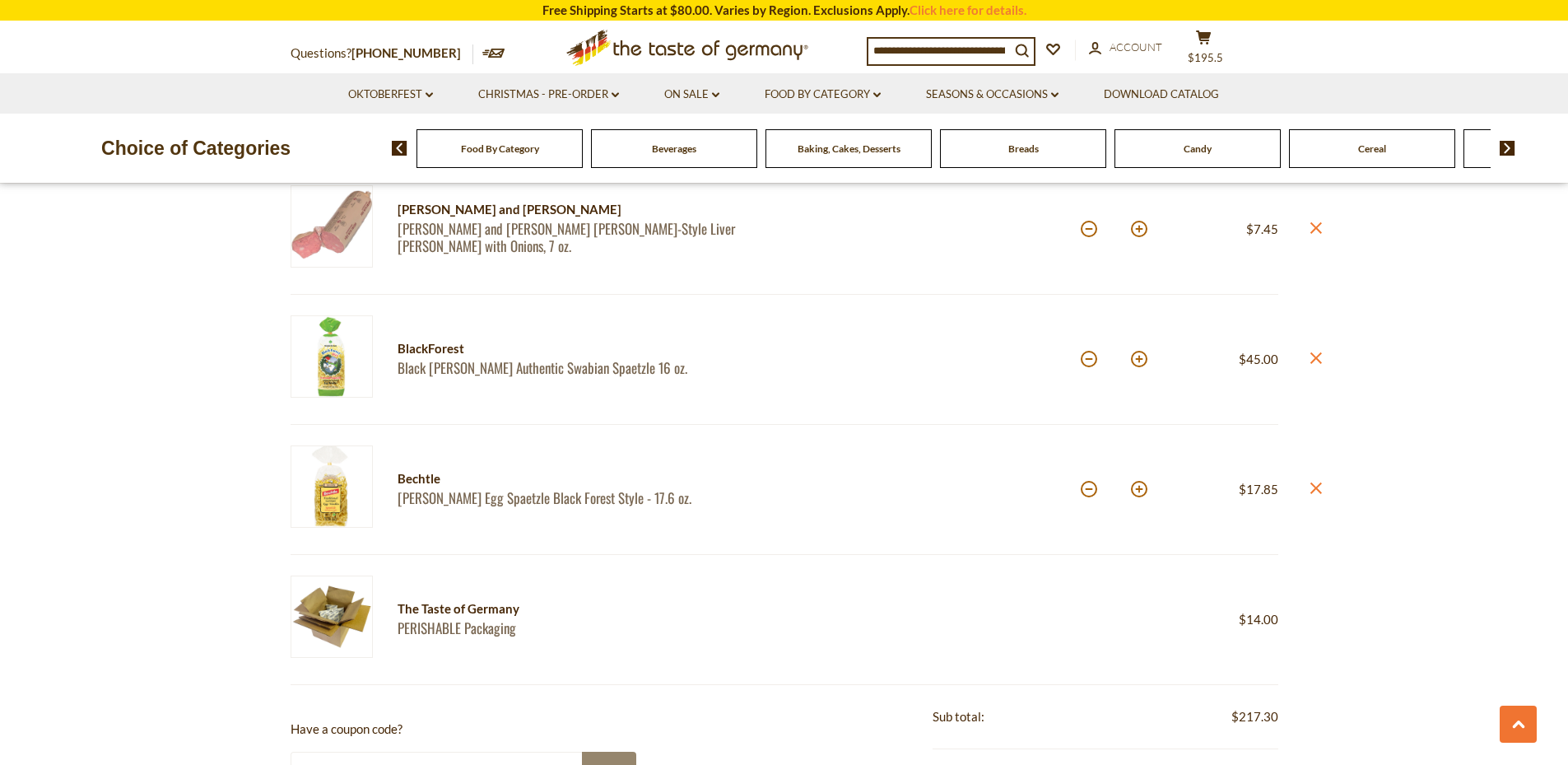
scroll to position [1791, 0]
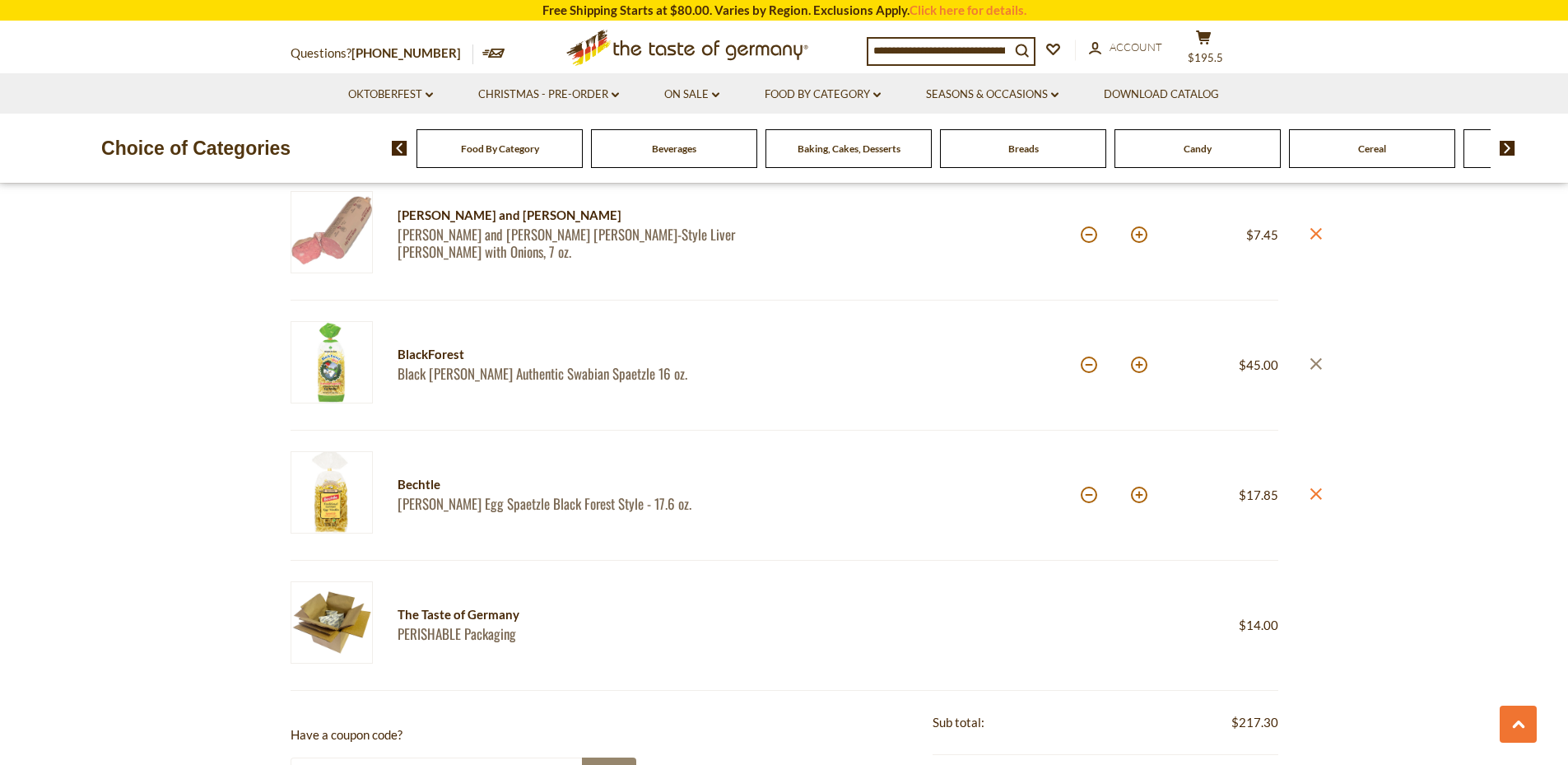
click at [1315, 364] on icon at bounding box center [1315, 363] width 11 height 11
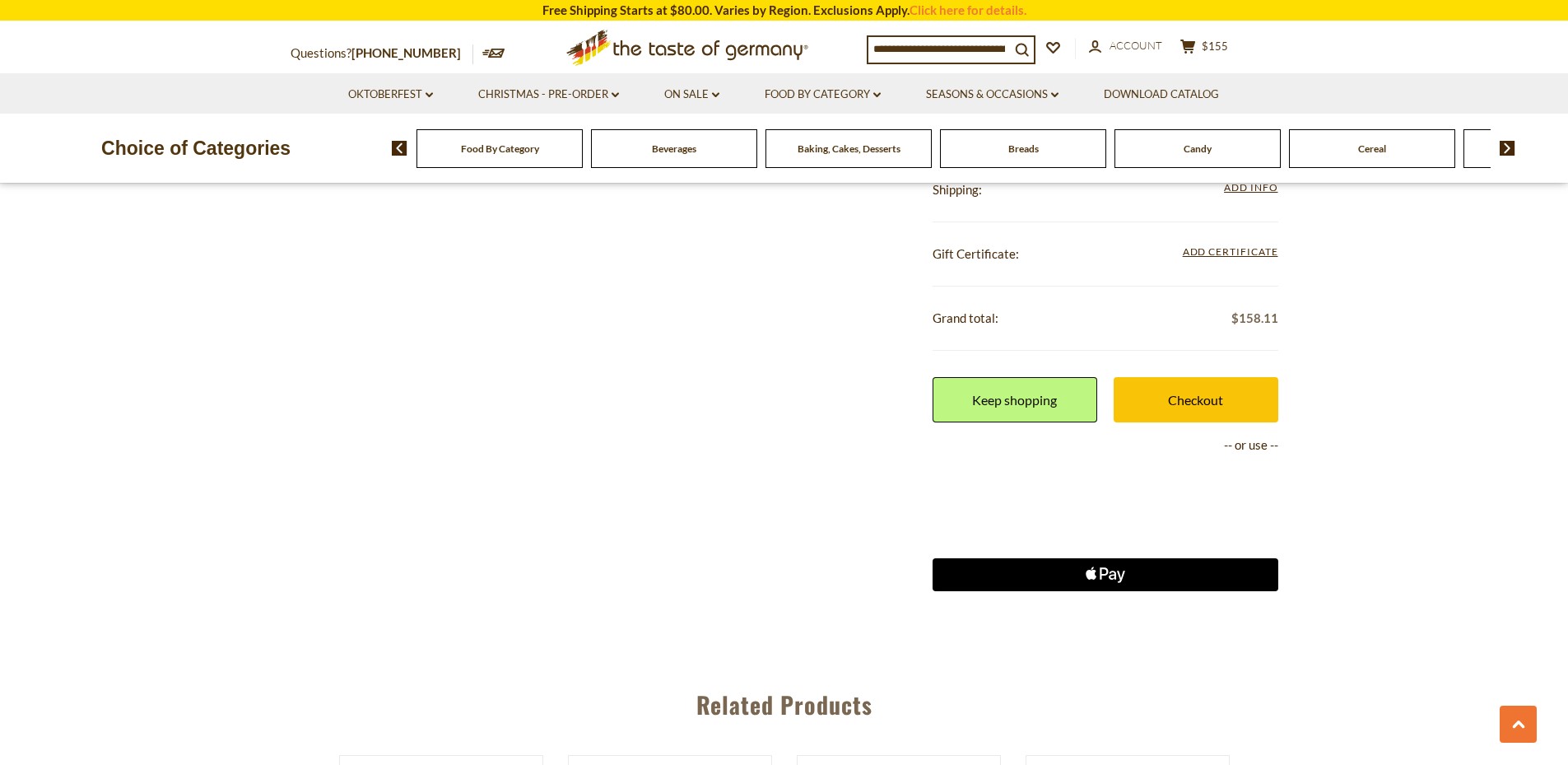
scroll to position [2432, 0]
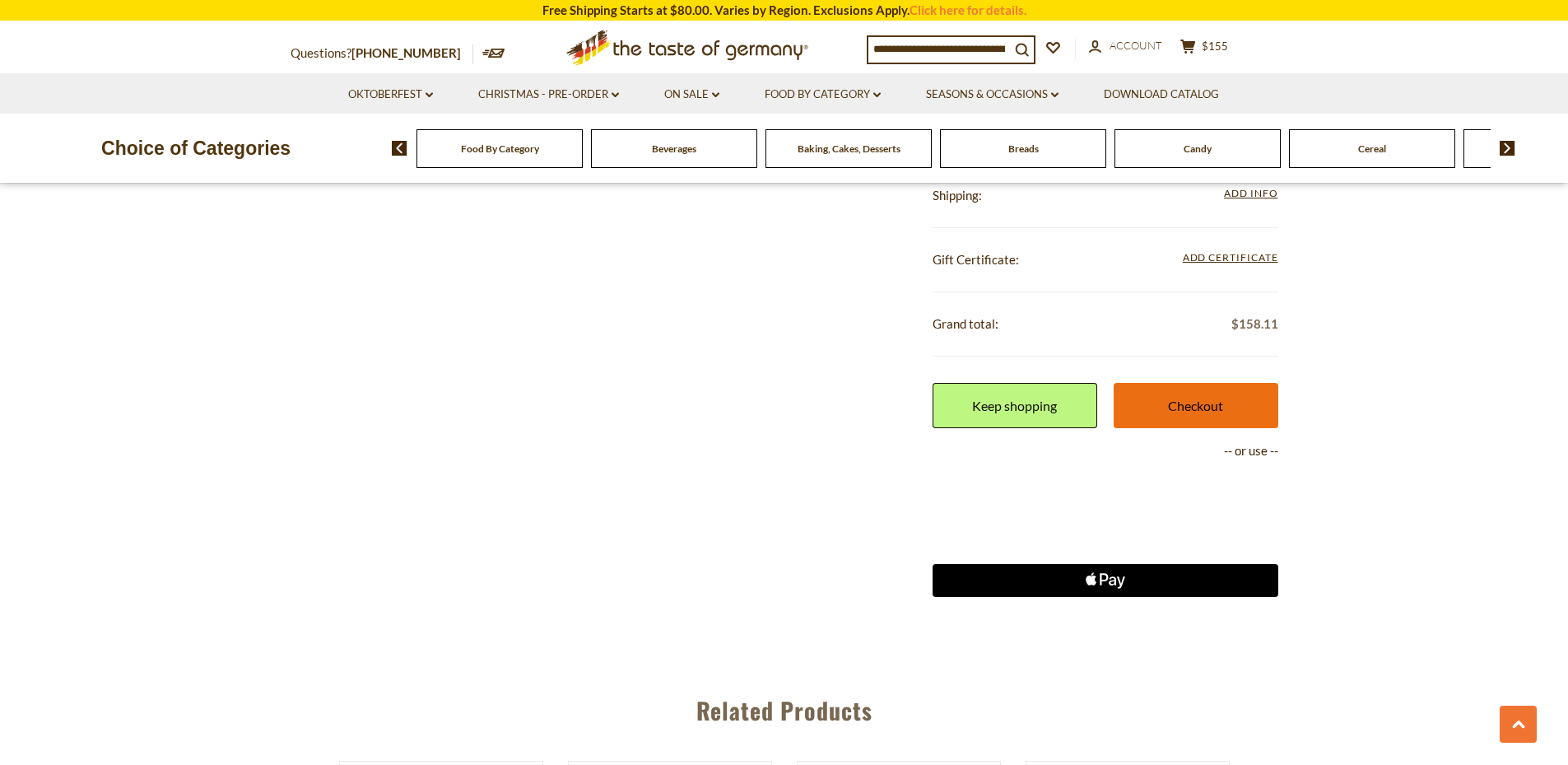
click at [1201, 407] on link "Checkout" at bounding box center [1195, 405] width 165 height 46
